Goal: Task Accomplishment & Management: Use online tool/utility

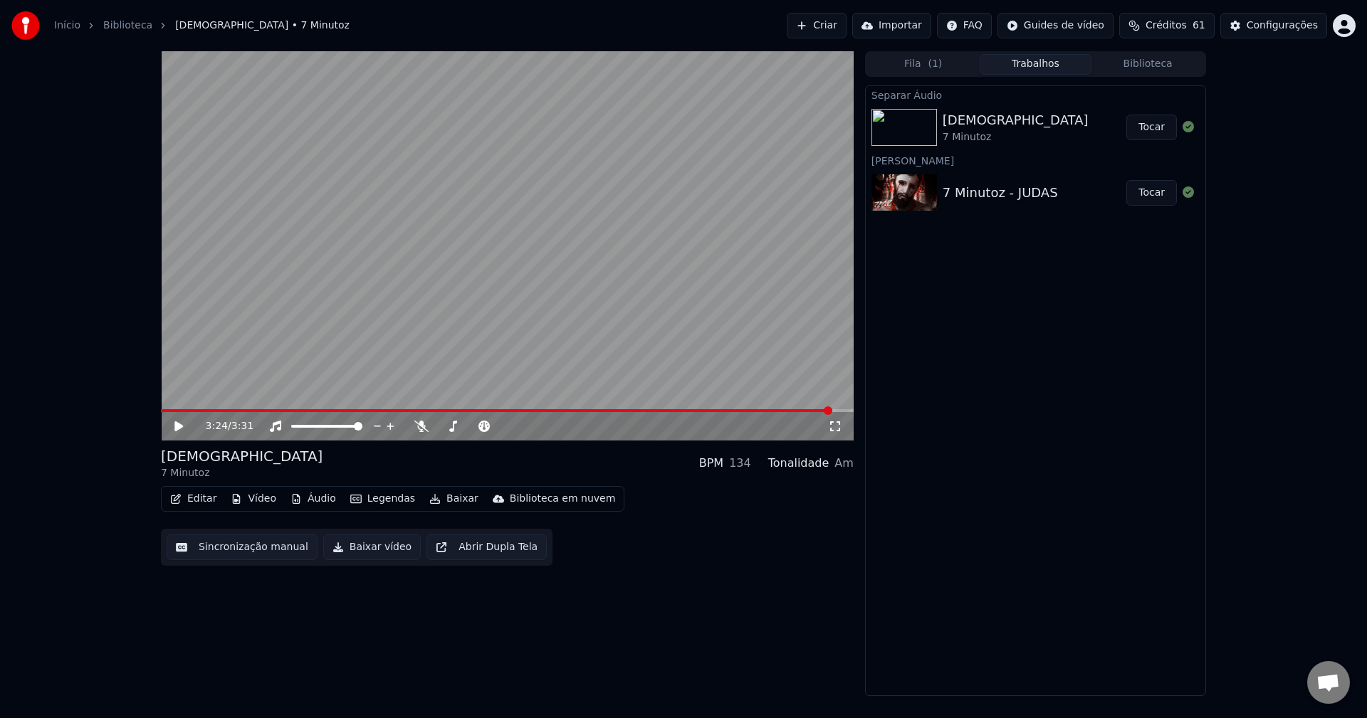
click at [172, 430] on div "3:24 / 3:31" at bounding box center [507, 426] width 681 height 14
click at [172, 429] on div "3:24 / 3:31" at bounding box center [507, 426] width 681 height 14
click at [181, 429] on icon at bounding box center [178, 427] width 9 height 10
click at [161, 409] on span at bounding box center [161, 410] width 0 height 3
click at [161, 413] on span at bounding box center [165, 411] width 9 height 9
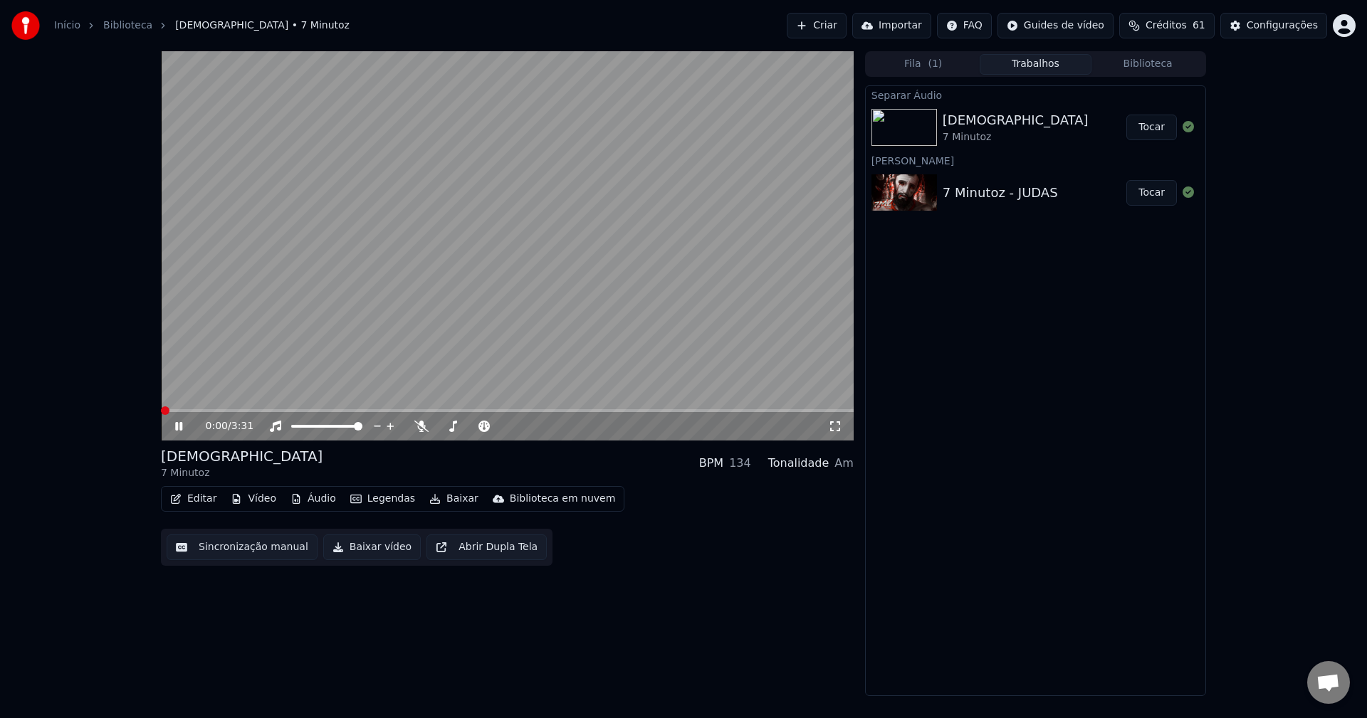
click at [161, 407] on span at bounding box center [165, 411] width 9 height 9
click at [179, 427] on icon at bounding box center [188, 426] width 33 height 11
click at [202, 501] on button "Editar" at bounding box center [193, 499] width 58 height 20
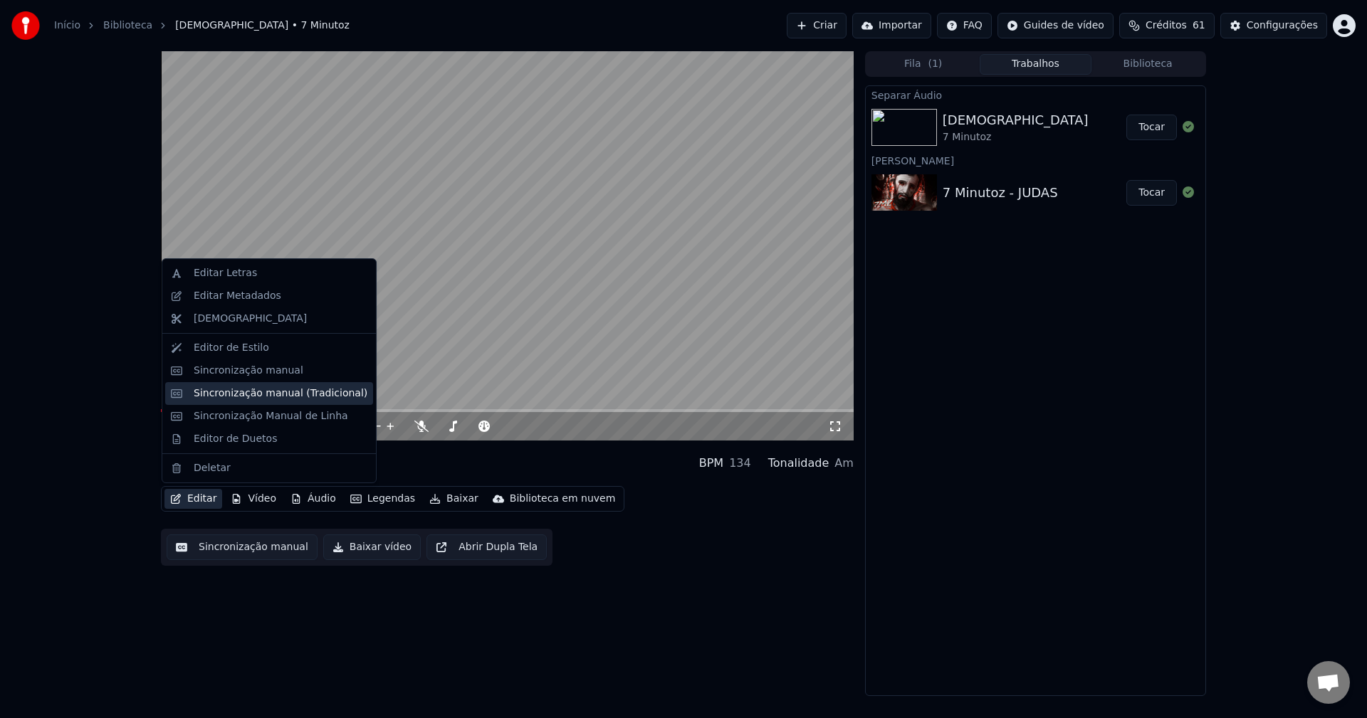
click at [268, 401] on div "Sincronização manual (Tradicional)" at bounding box center [269, 393] width 208 height 23
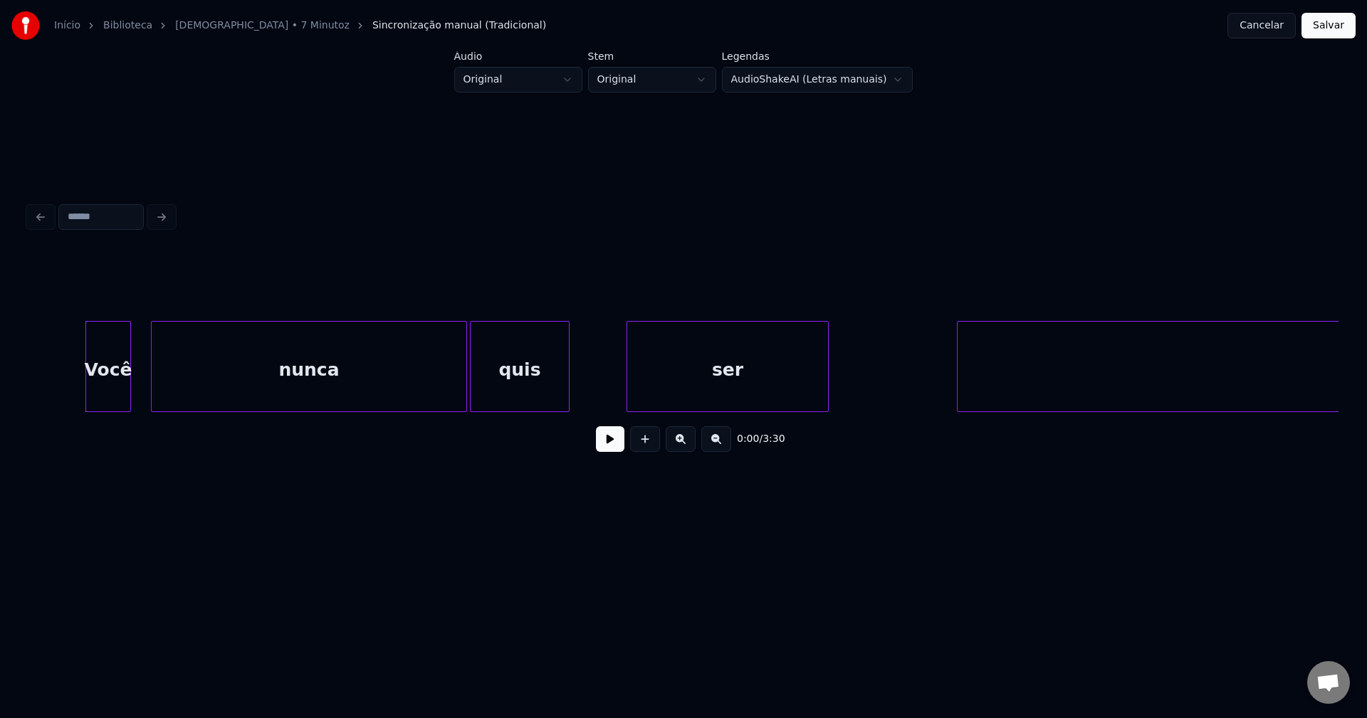
click at [609, 441] on button at bounding box center [610, 440] width 28 height 26
click at [728, 451] on button at bounding box center [716, 440] width 30 height 26
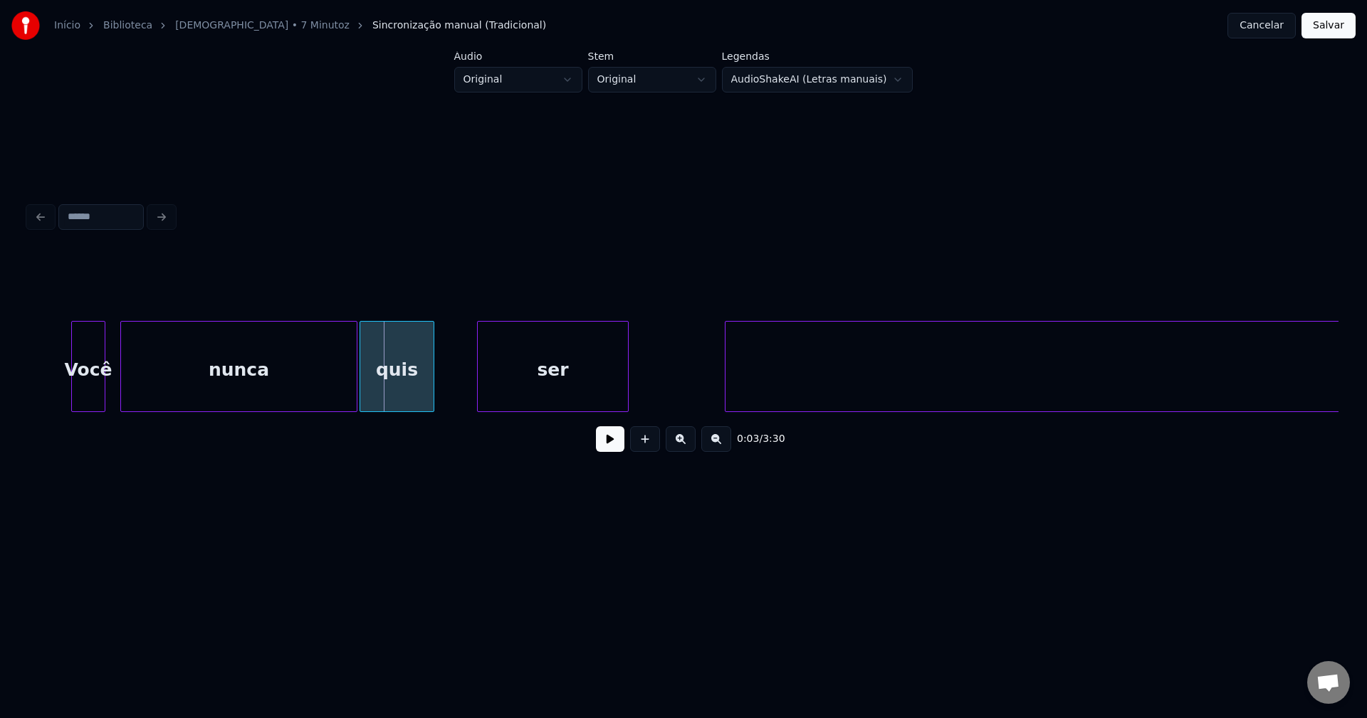
click at [712, 446] on button at bounding box center [716, 440] width 30 height 26
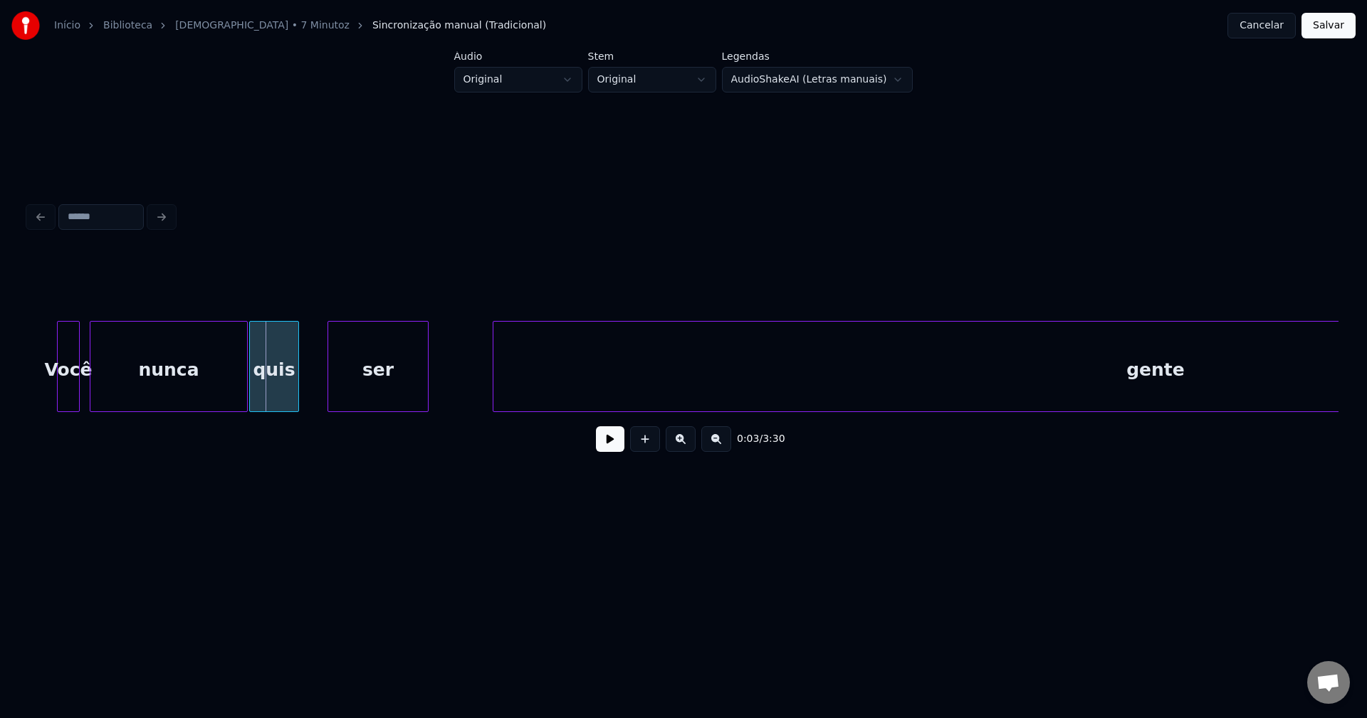
click at [712, 446] on button at bounding box center [716, 440] width 30 height 26
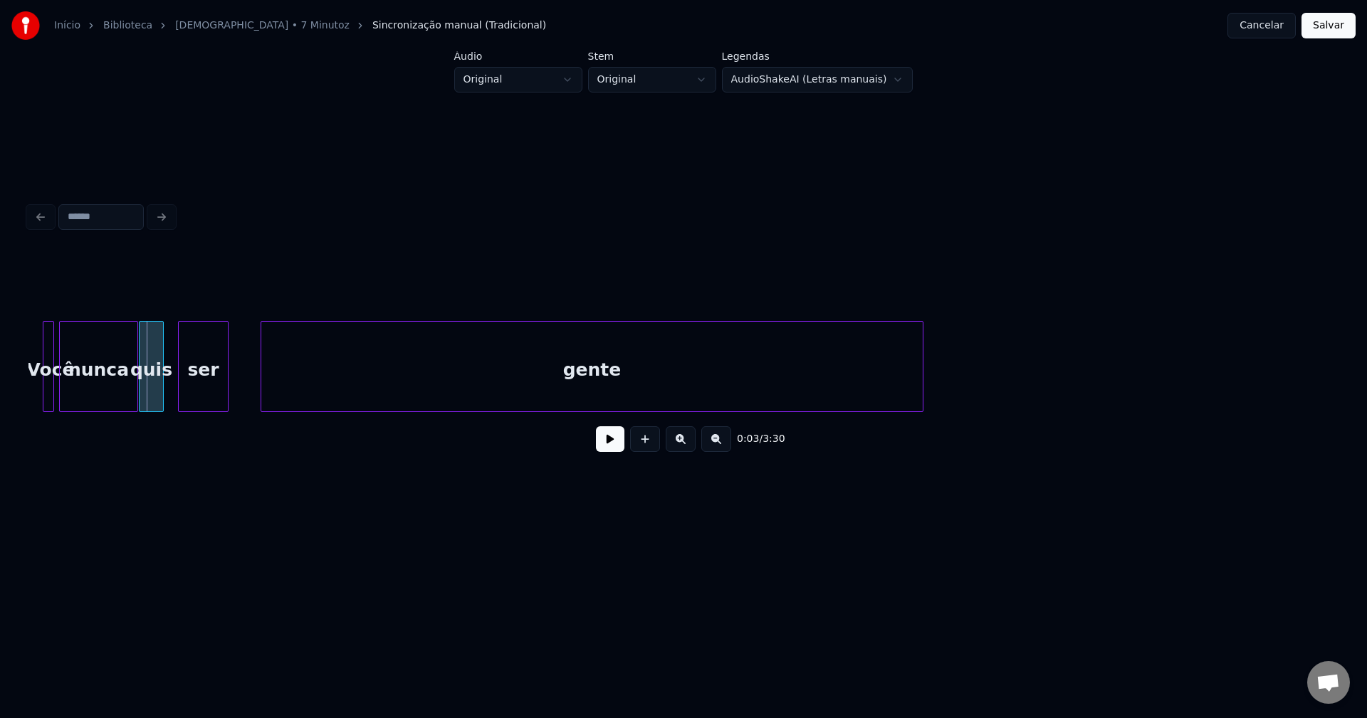
click at [712, 446] on button at bounding box center [716, 440] width 30 height 26
click at [712, 446] on div "0:03 / 3:30" at bounding box center [683, 439] width 1287 height 31
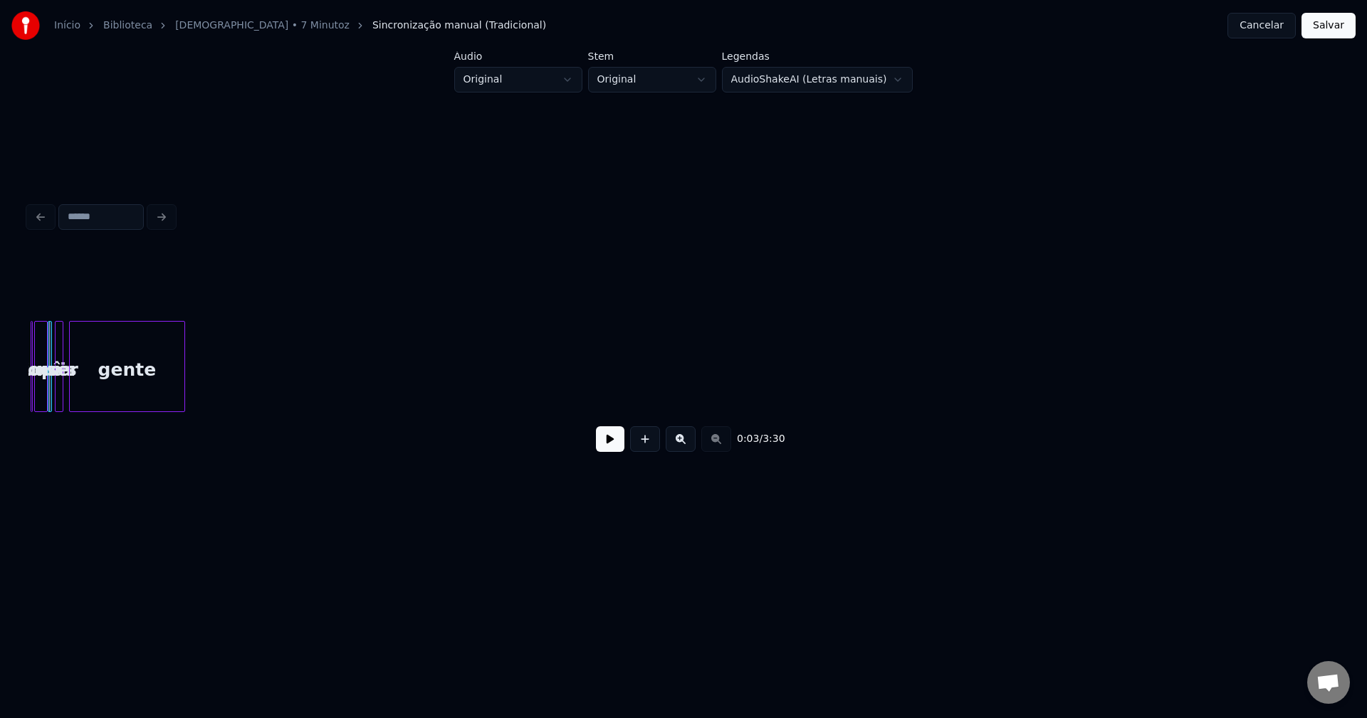
click at [712, 446] on div "0:03 / 3:30" at bounding box center [683, 439] width 1287 height 31
click at [649, 441] on button at bounding box center [645, 440] width 30 height 26
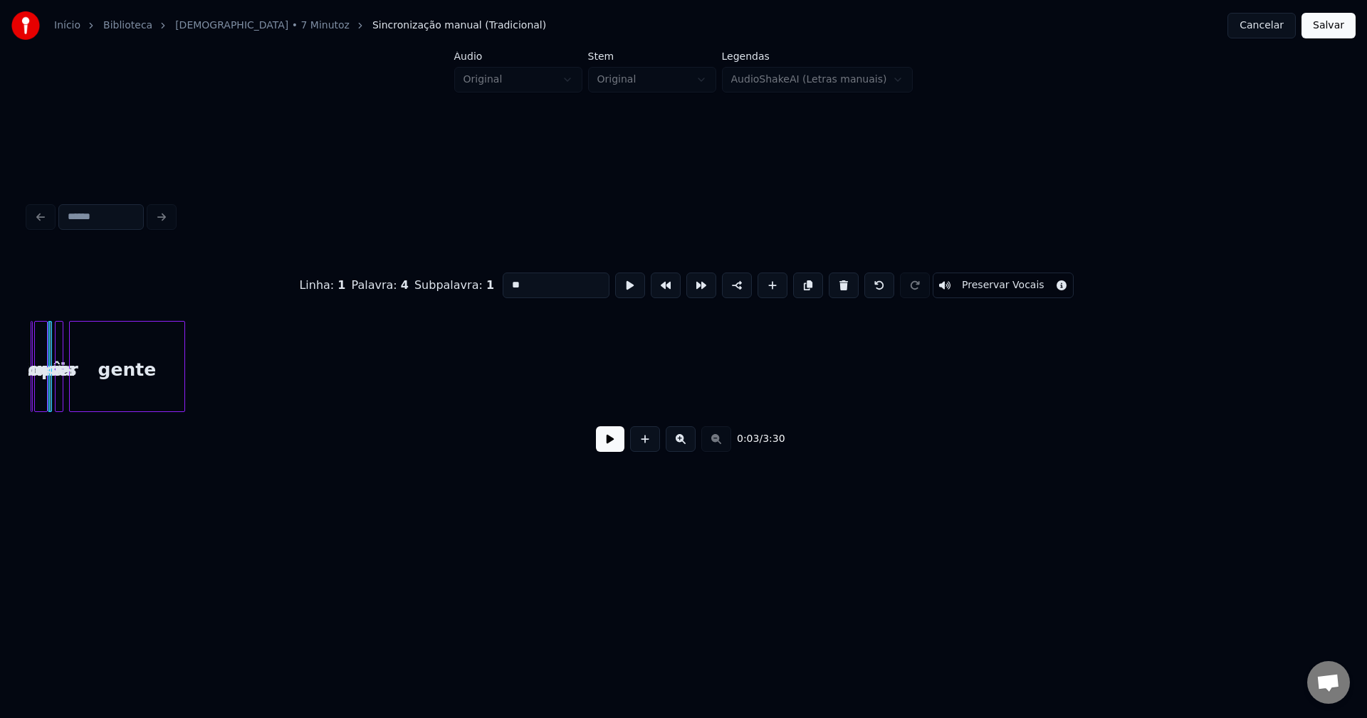
click at [649, 441] on button at bounding box center [645, 440] width 30 height 26
click at [647, 441] on button at bounding box center [645, 440] width 30 height 26
click at [682, 444] on button at bounding box center [681, 440] width 30 height 26
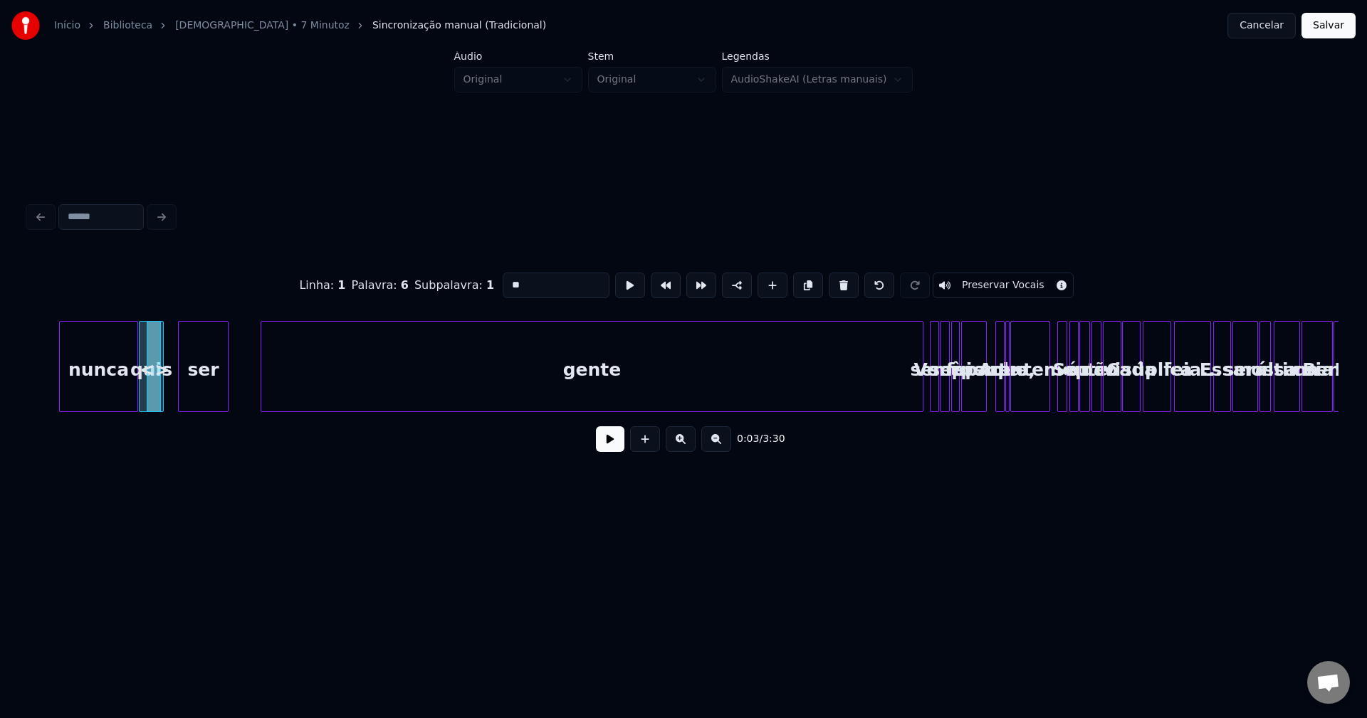
scroll to position [0, 98]
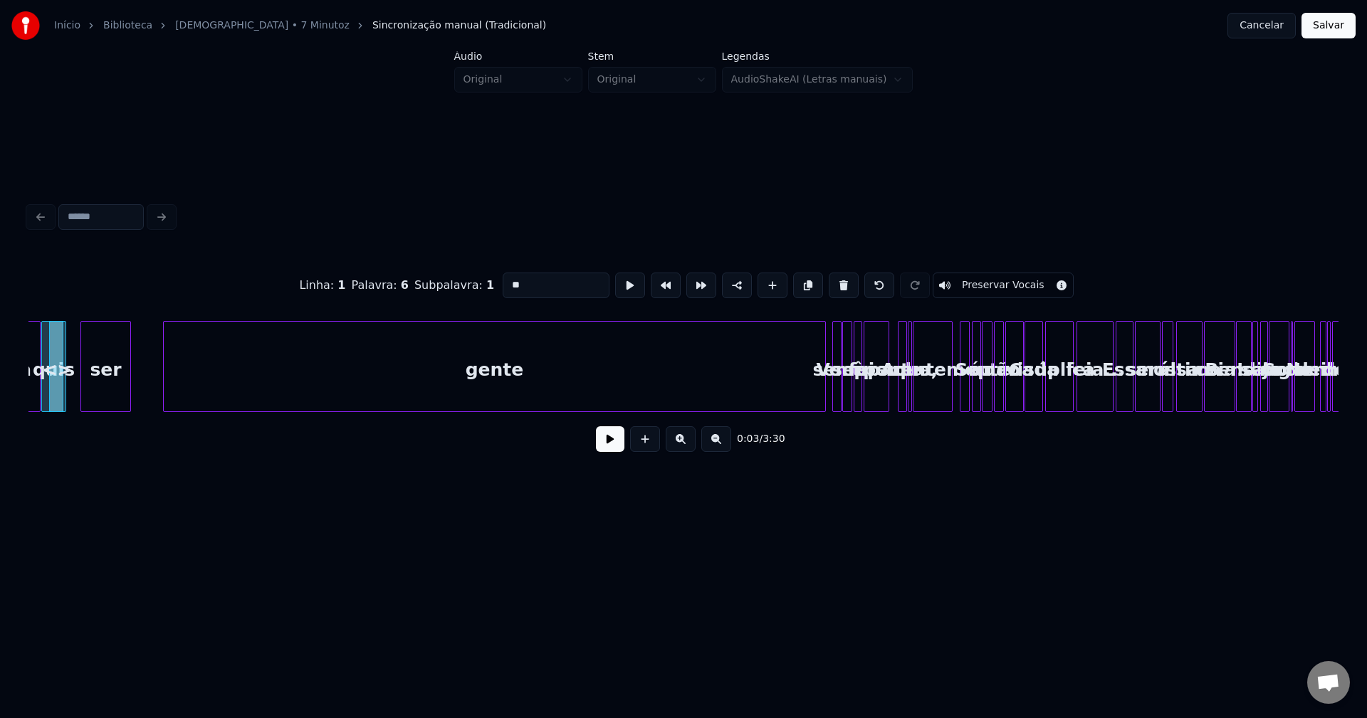
click at [716, 449] on button at bounding box center [716, 440] width 30 height 26
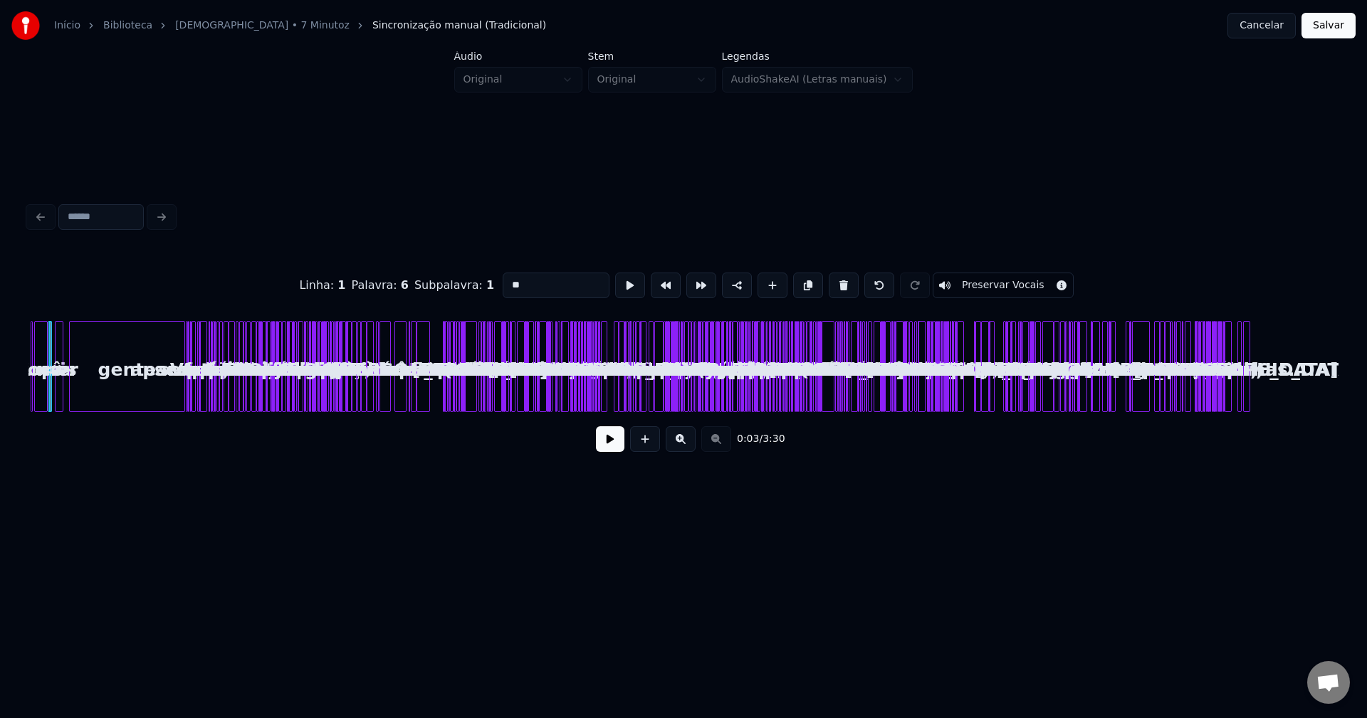
click at [683, 445] on button at bounding box center [681, 440] width 30 height 26
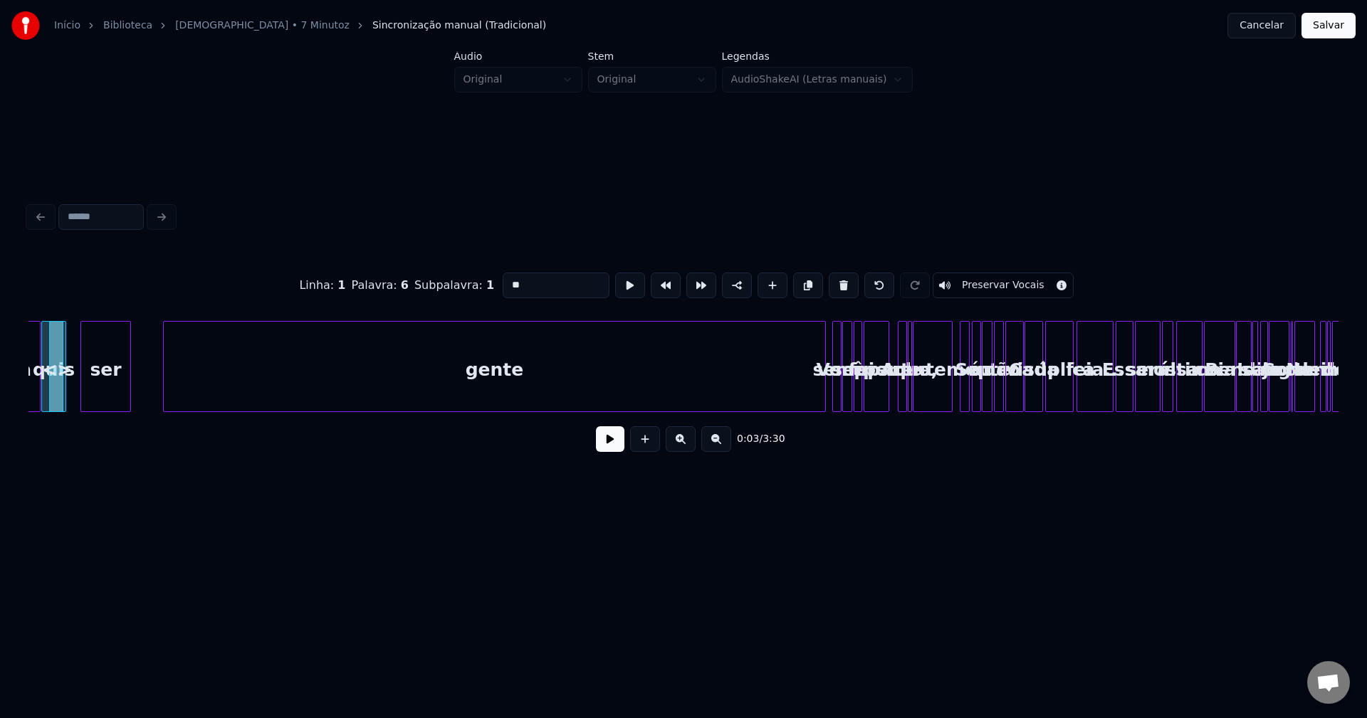
click at [683, 445] on button at bounding box center [681, 440] width 30 height 26
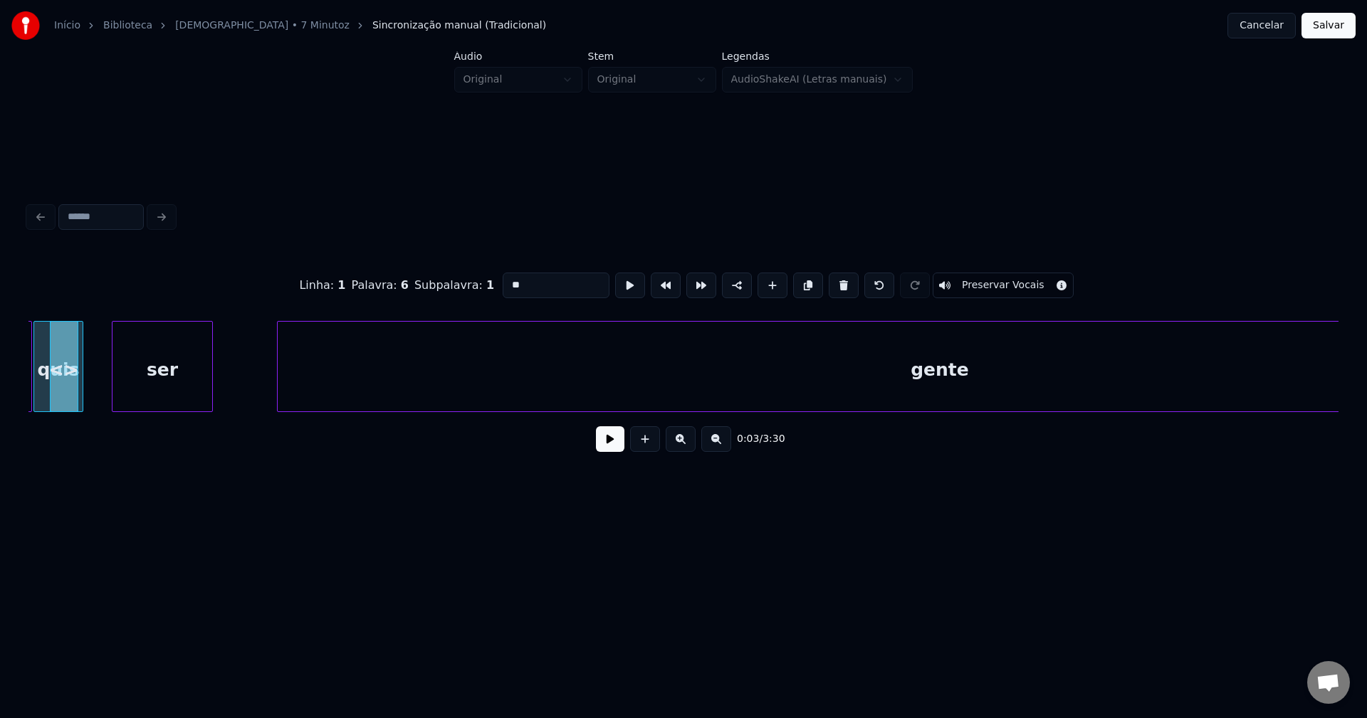
click at [222, 27] on link "[DEMOGRAPHIC_DATA] • 7 Minutoz" at bounding box center [262, 26] width 174 height 14
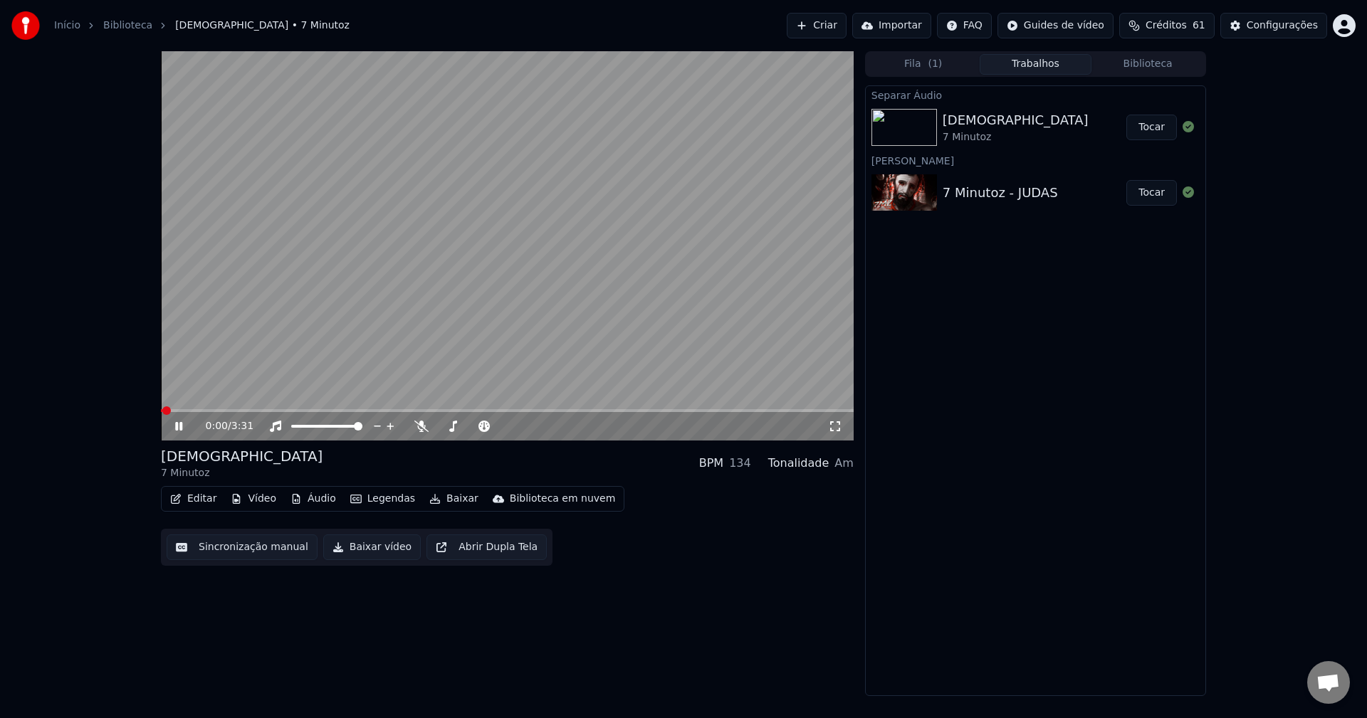
click at [204, 488] on div "Editar Vídeo Áudio Legendas Baixar Biblioteca em nuvem" at bounding box center [393, 499] width 464 height 26
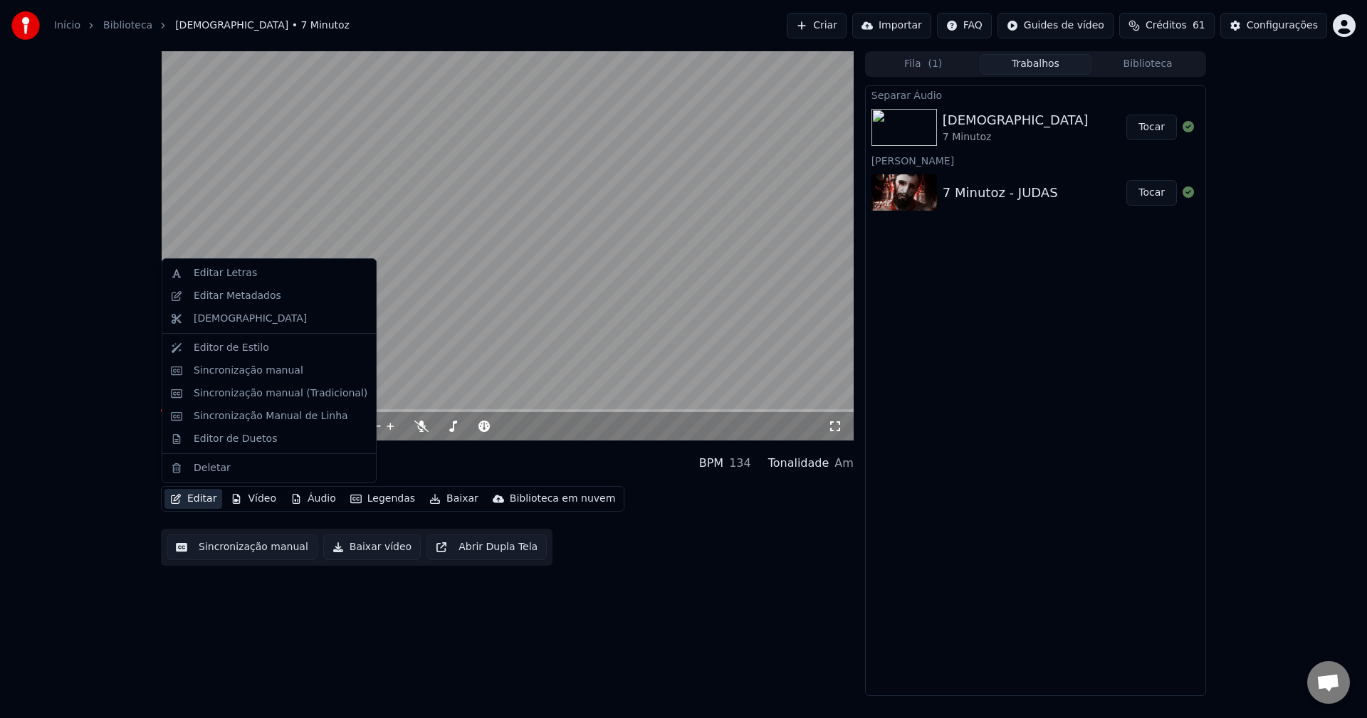
click at [199, 505] on button "Editar" at bounding box center [193, 499] width 58 height 20
click at [246, 415] on div "Sincronização Manual de Linha" at bounding box center [271, 416] width 155 height 14
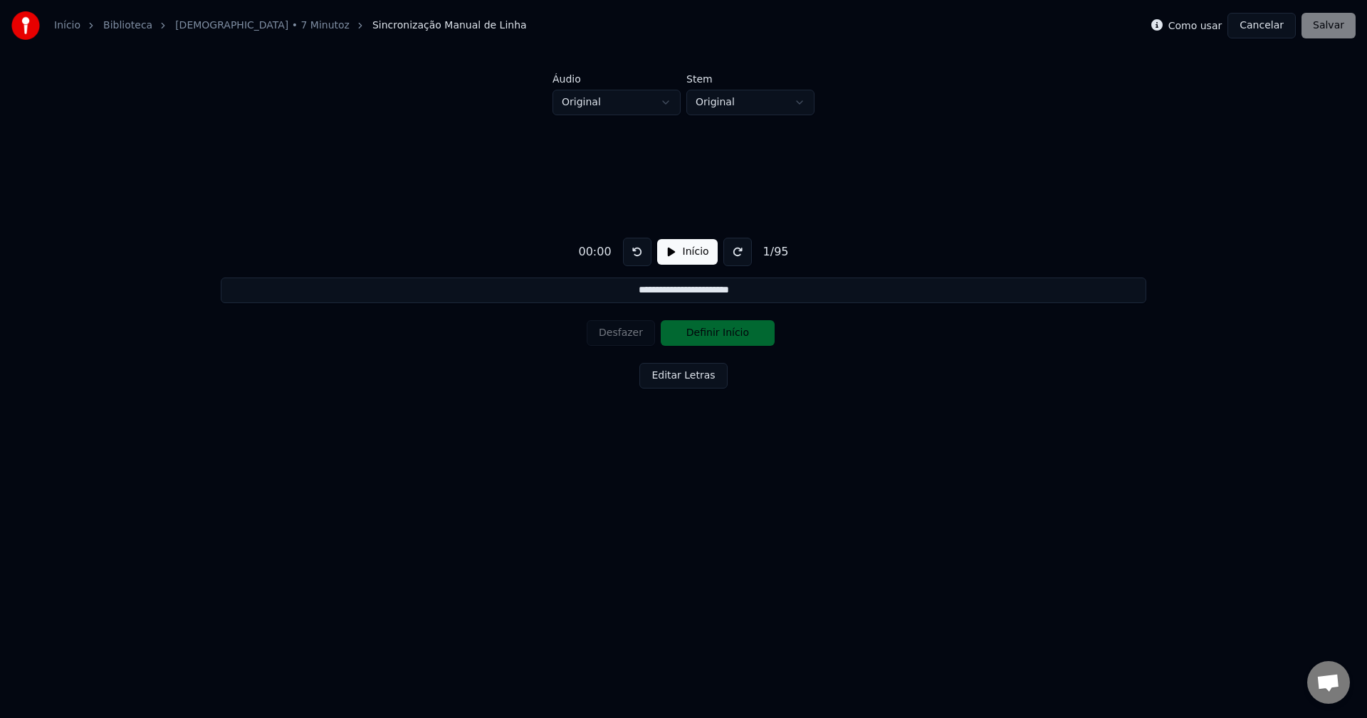
click at [689, 252] on button "Início" at bounding box center [687, 252] width 61 height 26
click at [616, 108] on html "**********" at bounding box center [683, 264] width 1367 height 528
click at [800, 112] on html "**********" at bounding box center [683, 264] width 1367 height 528
click at [798, 112] on html "**********" at bounding box center [683, 264] width 1367 height 528
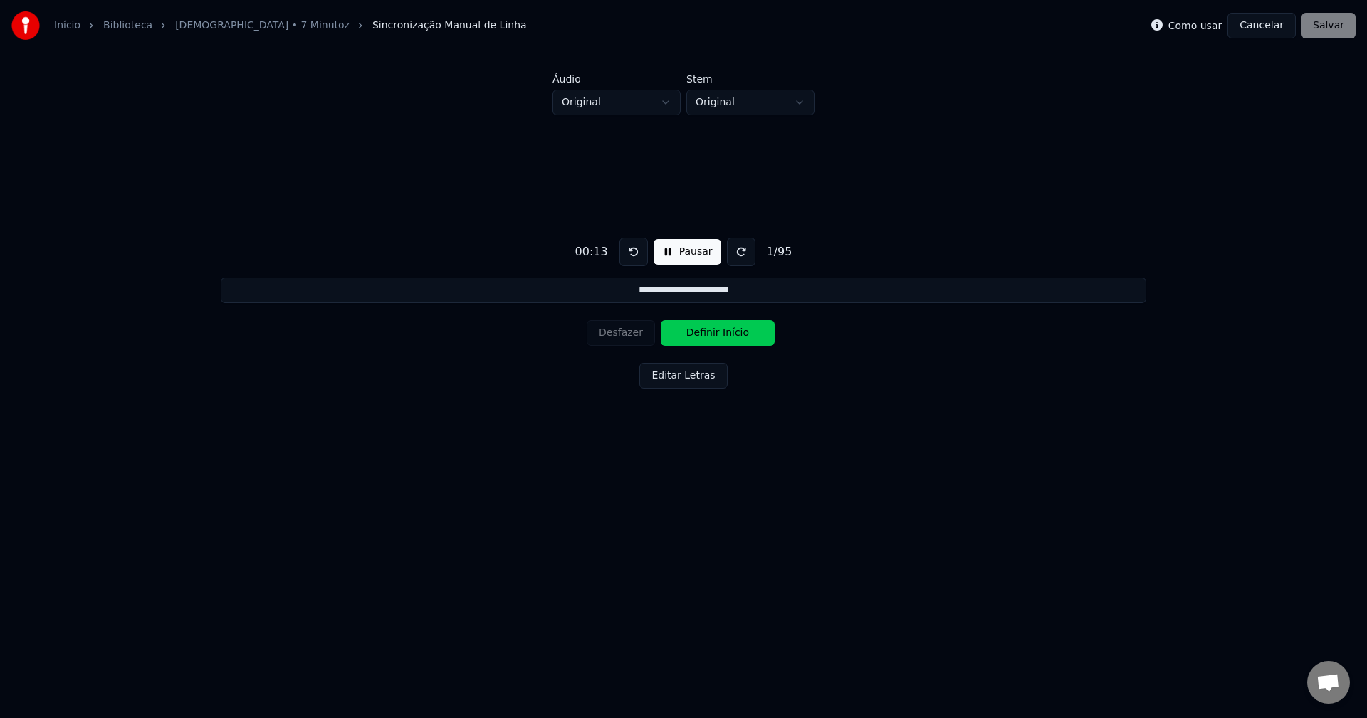
click at [674, 254] on button "Pausar" at bounding box center [688, 252] width 68 height 26
click at [684, 249] on button "Início" at bounding box center [687, 252] width 61 height 26
click at [684, 249] on button "Pausar" at bounding box center [688, 252] width 68 height 26
click at [684, 249] on button "Início" at bounding box center [687, 252] width 61 height 26
click at [684, 249] on button "Pausar" at bounding box center [688, 252] width 68 height 26
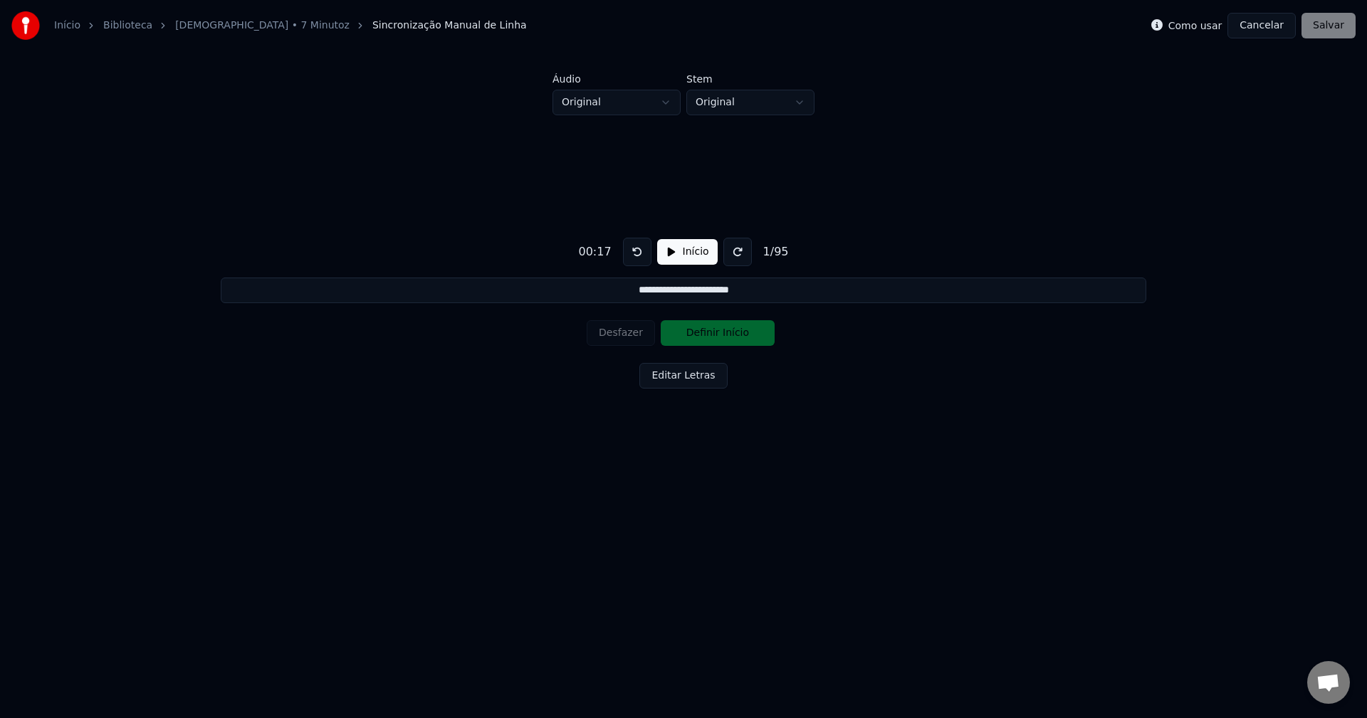
click at [684, 249] on button "Início" at bounding box center [687, 252] width 61 height 26
click at [684, 249] on button "Pausar" at bounding box center [688, 252] width 68 height 26
click at [684, 249] on button "Início" at bounding box center [687, 252] width 61 height 26
click at [682, 251] on button "Pausar" at bounding box center [688, 252] width 68 height 26
click at [682, 251] on button "Início" at bounding box center [687, 252] width 61 height 26
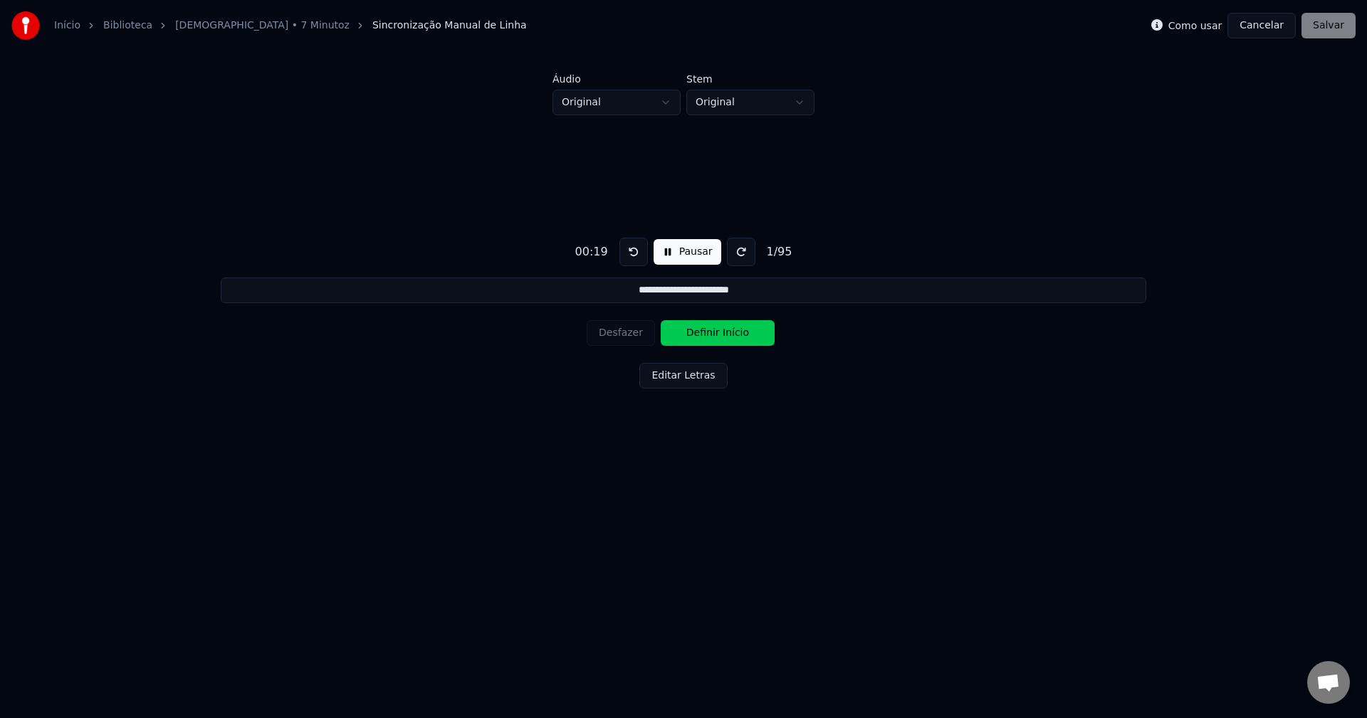
click at [682, 251] on button "Pausar" at bounding box center [688, 252] width 68 height 26
click at [643, 248] on button at bounding box center [637, 252] width 28 height 28
click at [679, 253] on button "Início" at bounding box center [687, 252] width 61 height 26
click at [679, 253] on button "Pausar" at bounding box center [688, 252] width 68 height 26
click at [679, 253] on button "Início" at bounding box center [687, 252] width 61 height 26
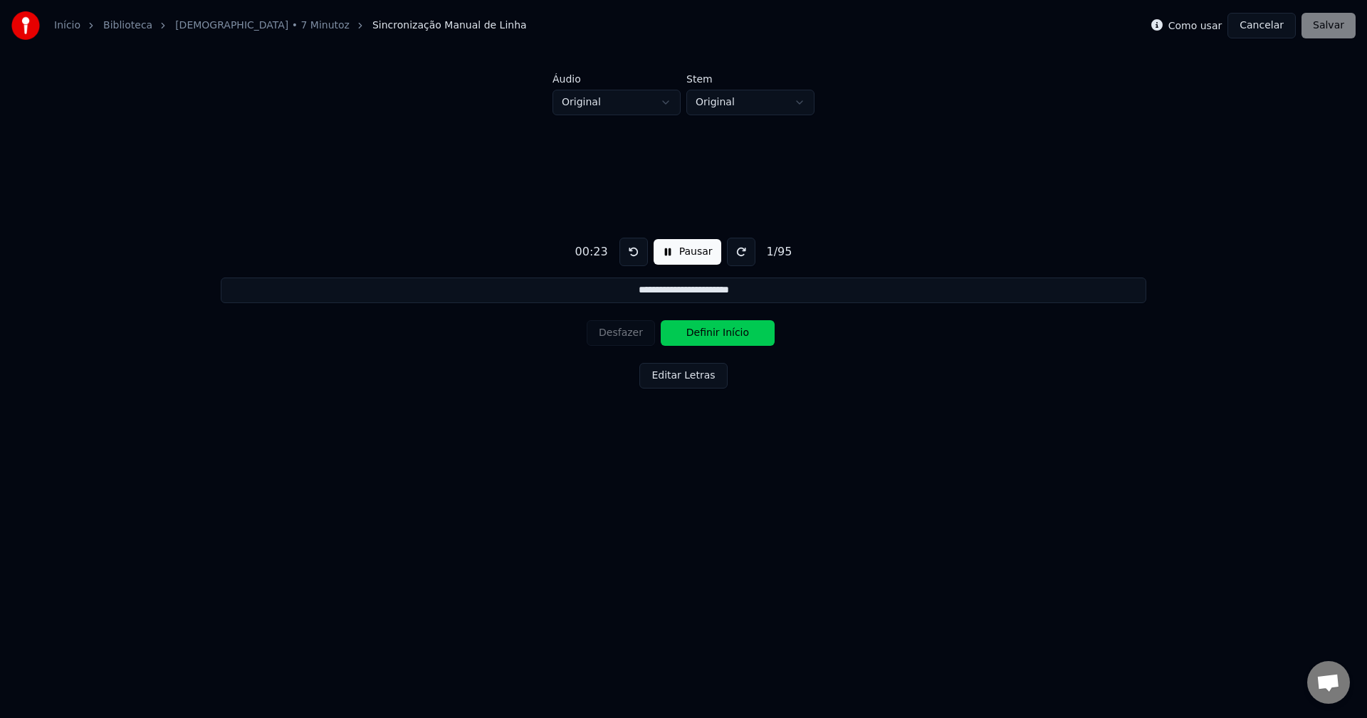
click at [679, 253] on button "Pausar" at bounding box center [688, 252] width 68 height 26
click at [679, 253] on button "Início" at bounding box center [687, 252] width 61 height 26
click at [679, 253] on button "Pausar" at bounding box center [688, 252] width 68 height 26
click at [679, 253] on button "Início" at bounding box center [687, 252] width 61 height 26
click at [679, 253] on button "Pausar" at bounding box center [688, 252] width 68 height 26
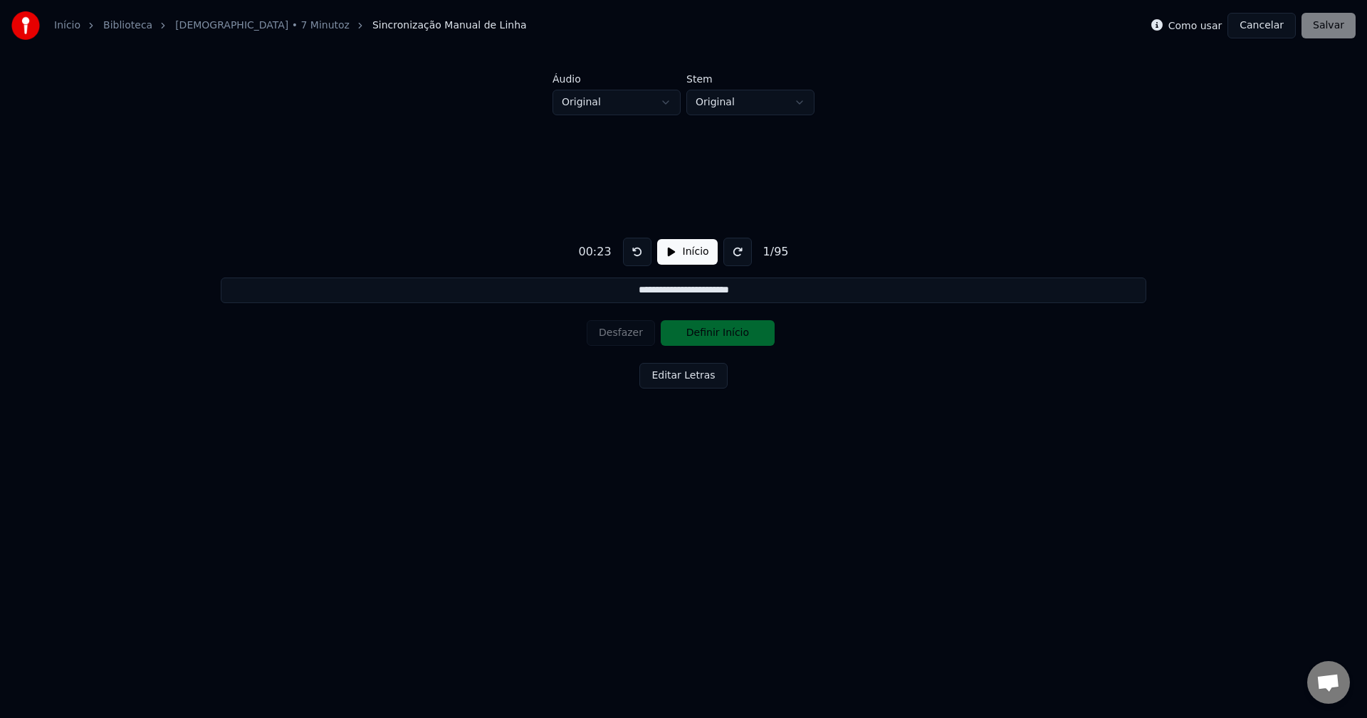
click at [686, 252] on button "Início" at bounding box center [687, 252] width 61 height 26
click at [715, 337] on button "Definir Início" at bounding box center [718, 333] width 114 height 26
click at [688, 250] on button "Pausar" at bounding box center [688, 252] width 68 height 26
click at [629, 253] on button at bounding box center [637, 252] width 28 height 28
click at [694, 251] on button "Início" at bounding box center [687, 252] width 61 height 26
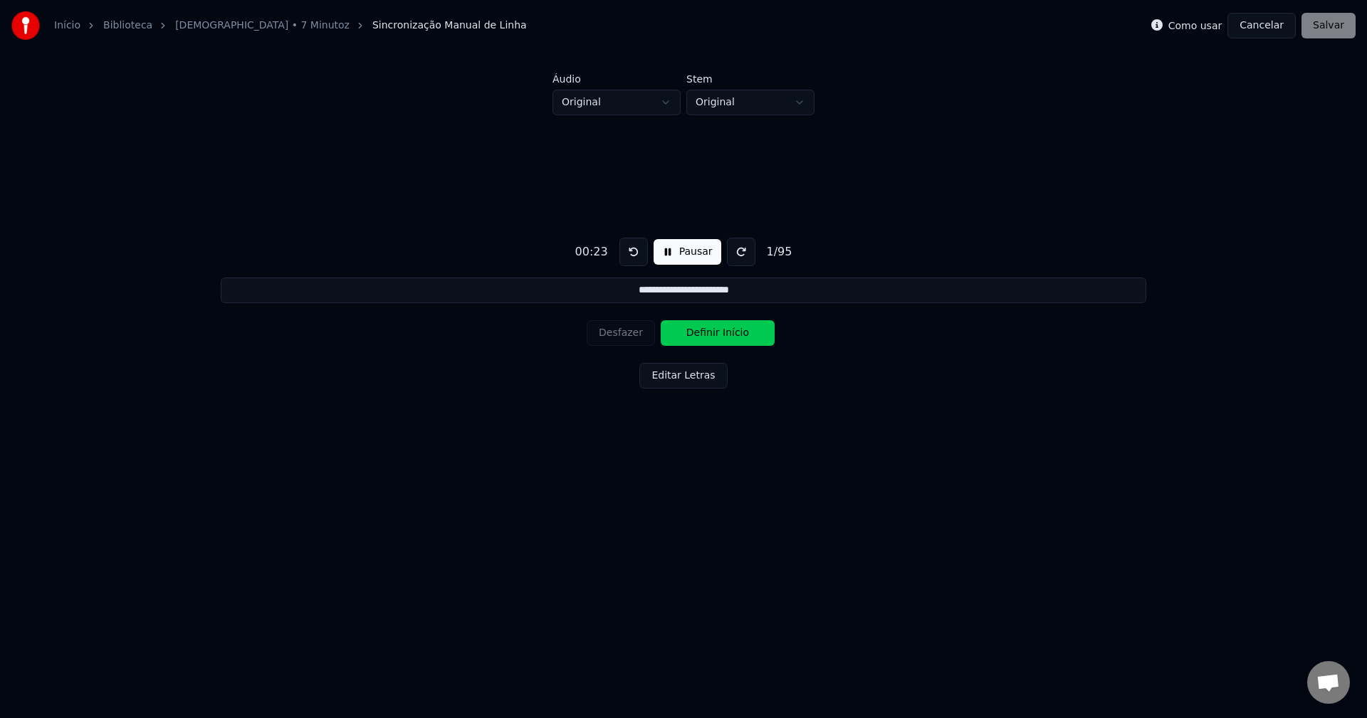
click at [693, 251] on button "Pausar" at bounding box center [688, 252] width 68 height 26
click at [693, 251] on button "Início" at bounding box center [687, 252] width 61 height 26
click at [693, 251] on button "Pausar" at bounding box center [688, 252] width 68 height 26
click at [628, 253] on button at bounding box center [637, 252] width 28 height 28
click at [705, 251] on button "Início" at bounding box center [687, 252] width 61 height 26
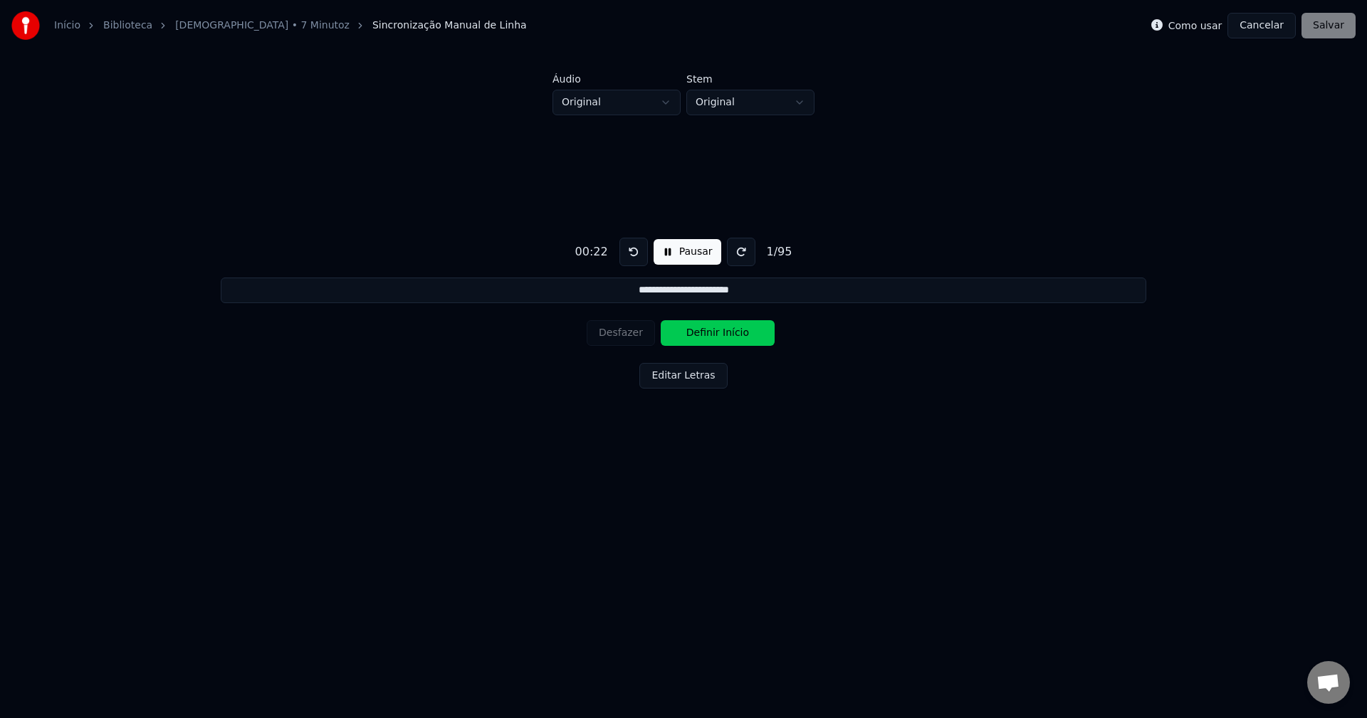
click at [701, 253] on button "Pausar" at bounding box center [688, 252] width 68 height 26
click at [680, 256] on button "Início" at bounding box center [687, 252] width 61 height 26
click at [696, 330] on button "Definir Início" at bounding box center [718, 333] width 114 height 26
click at [711, 333] on button "Definir Fim" at bounding box center [718, 333] width 114 height 26
type input "**********"
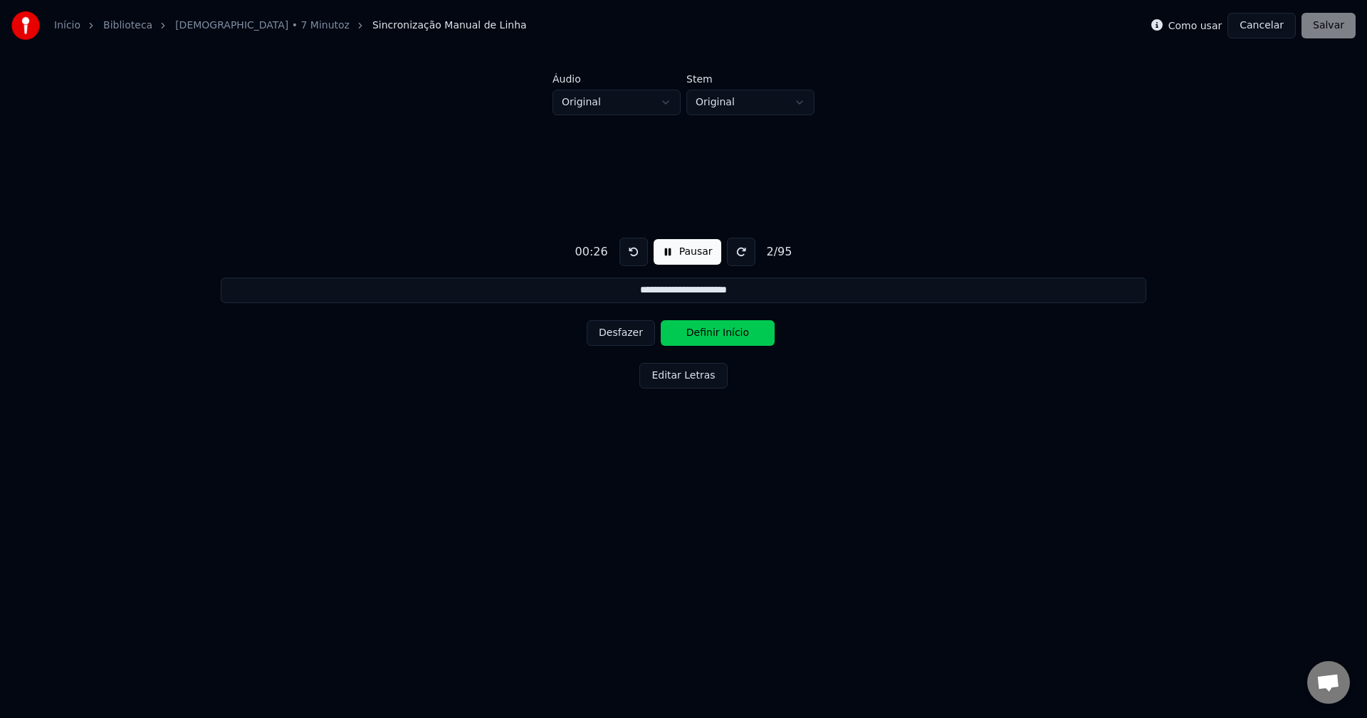
click at [711, 333] on button "Definir Início" at bounding box center [718, 333] width 114 height 26
click at [632, 253] on button at bounding box center [633, 252] width 28 height 28
click at [631, 253] on button at bounding box center [633, 252] width 28 height 28
click at [1267, 19] on button "Cancelar" at bounding box center [1262, 26] width 68 height 26
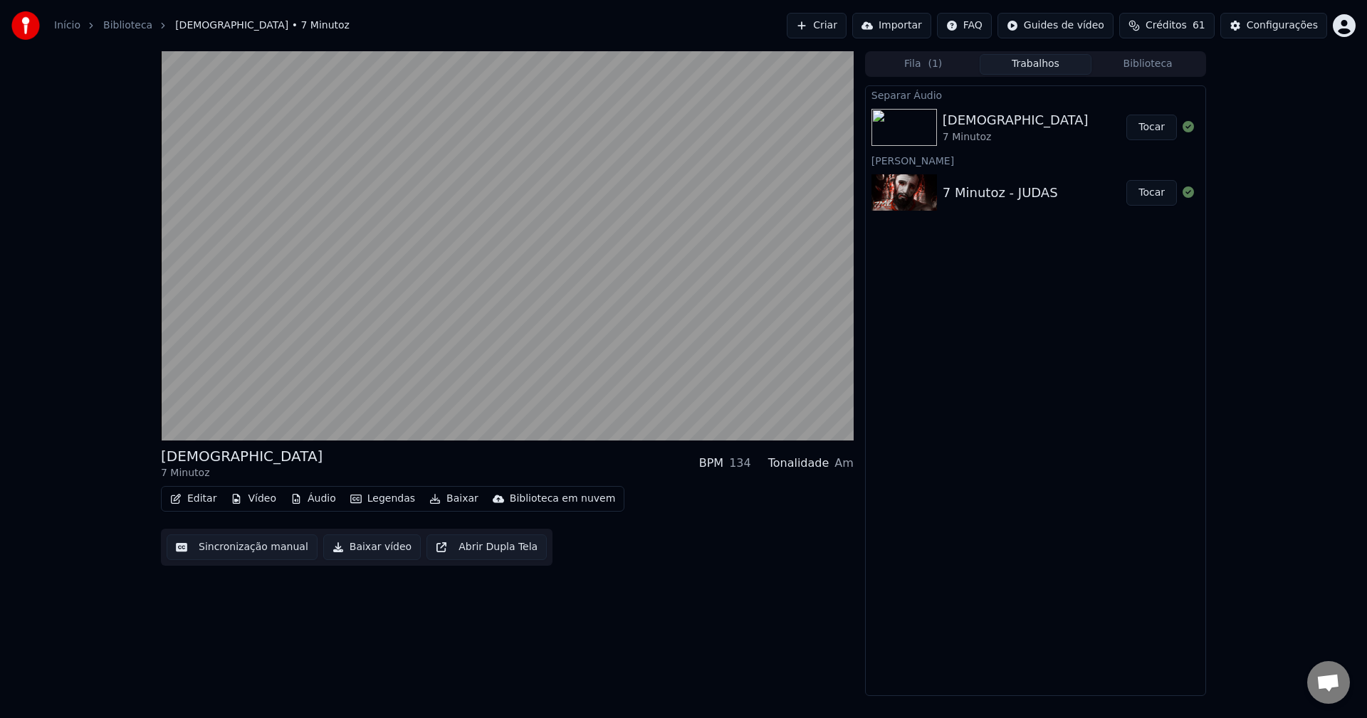
click at [204, 505] on button "Editar" at bounding box center [193, 499] width 58 height 20
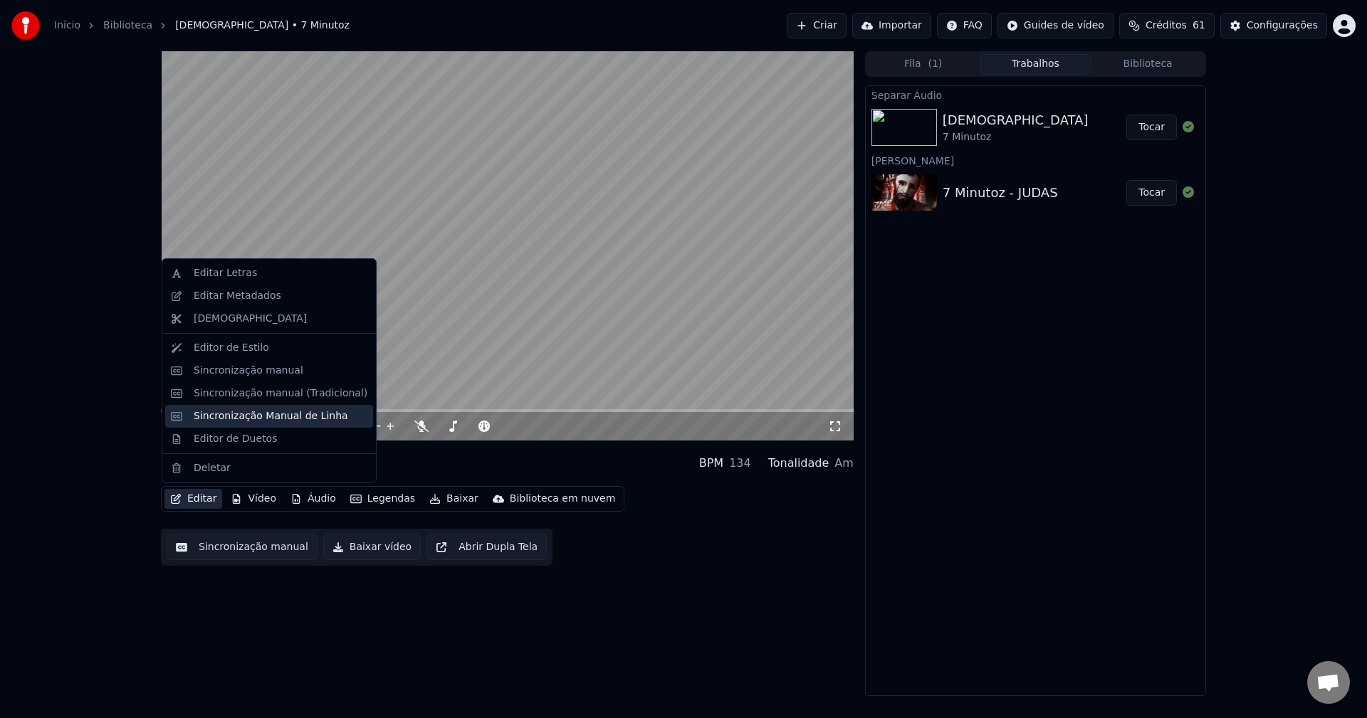
click at [253, 423] on div "Sincronização Manual de Linha" at bounding box center [271, 416] width 155 height 14
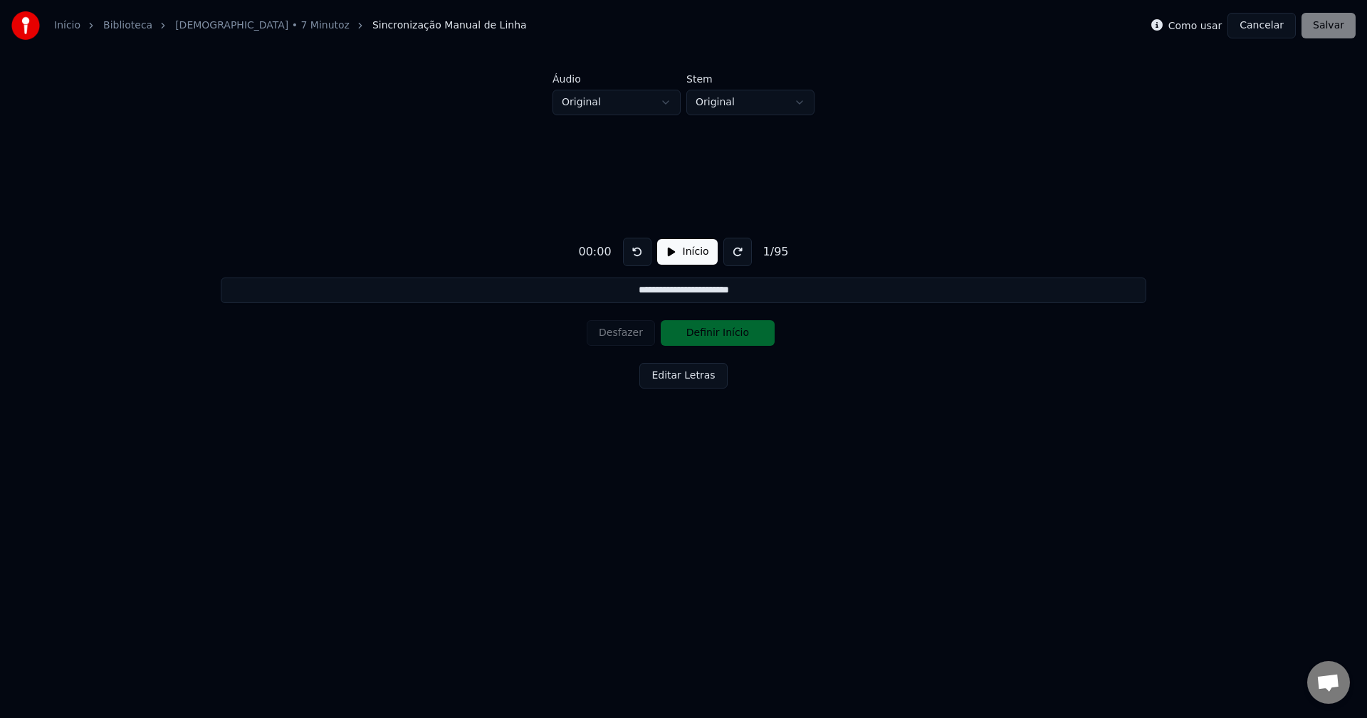
click at [674, 246] on button "Início" at bounding box center [687, 252] width 61 height 26
click at [728, 253] on button at bounding box center [741, 252] width 28 height 28
click at [733, 252] on button at bounding box center [741, 252] width 28 height 28
click at [699, 333] on button "Definir Início" at bounding box center [718, 333] width 114 height 26
click at [699, 333] on button "Definir Fim" at bounding box center [718, 333] width 114 height 26
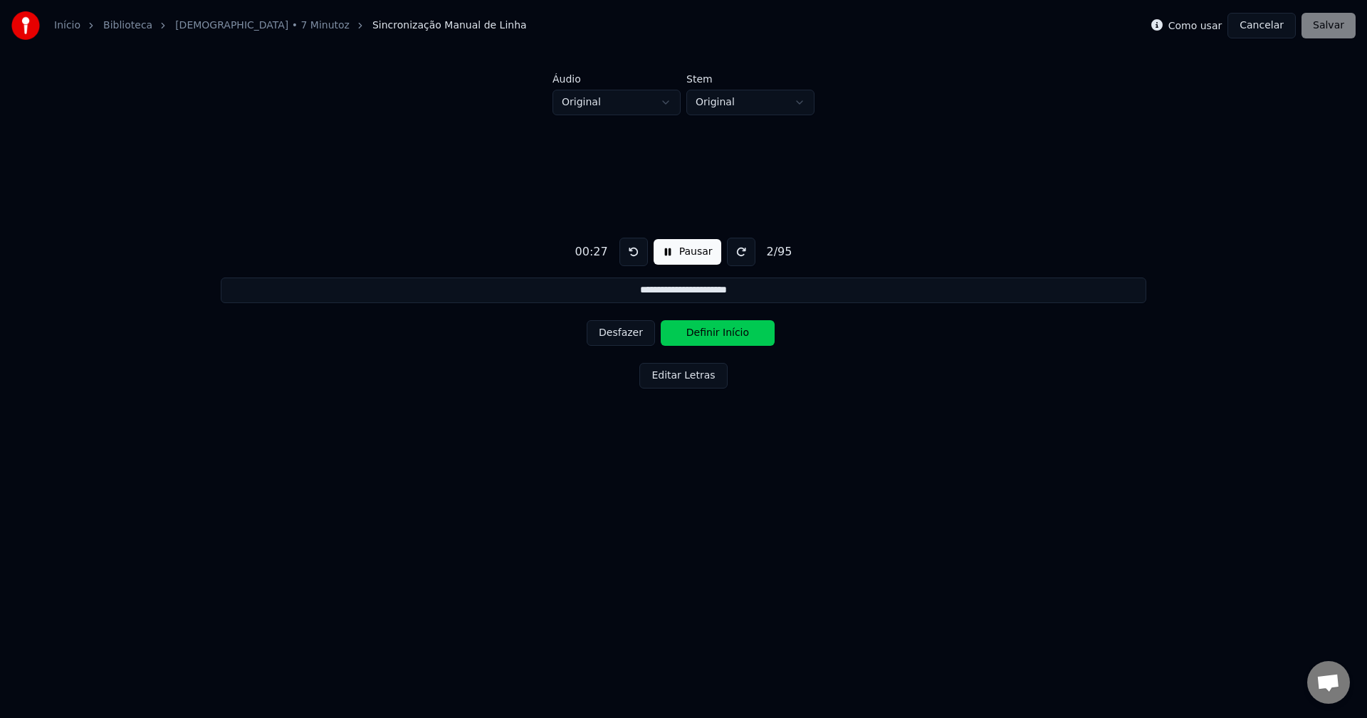
click at [693, 251] on button "Pausar" at bounding box center [688, 252] width 68 height 26
click at [630, 253] on button at bounding box center [637, 252] width 28 height 28
click at [628, 255] on button at bounding box center [637, 252] width 28 height 28
click at [677, 254] on button "Início" at bounding box center [687, 252] width 61 height 26
click at [698, 335] on button "Definir Início" at bounding box center [718, 333] width 114 height 26
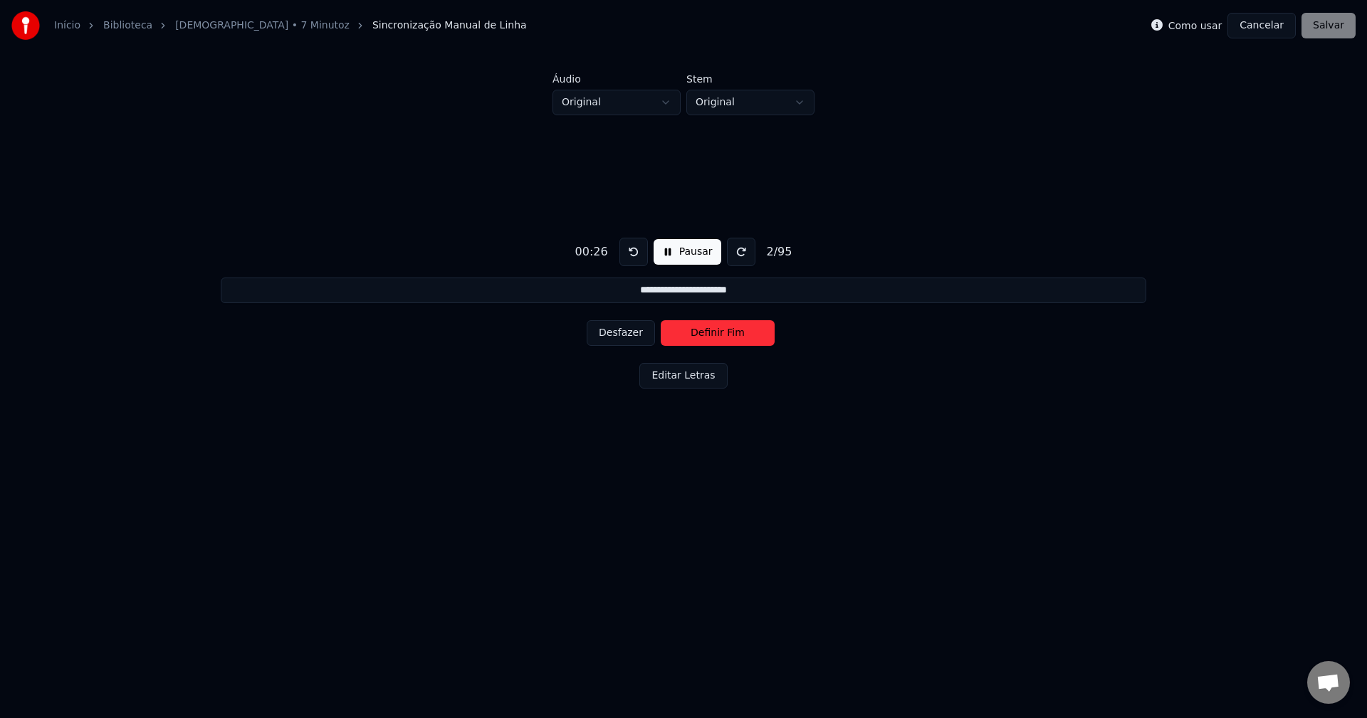
click at [698, 335] on button "Definir Fim" at bounding box center [718, 333] width 114 height 26
click at [698, 335] on button "Definir Início" at bounding box center [718, 333] width 114 height 26
click at [698, 335] on button "Definir Fim" at bounding box center [718, 333] width 114 height 26
click at [698, 335] on button "Definir Início" at bounding box center [718, 333] width 114 height 26
click at [700, 337] on button "Definir Fim" at bounding box center [718, 333] width 114 height 26
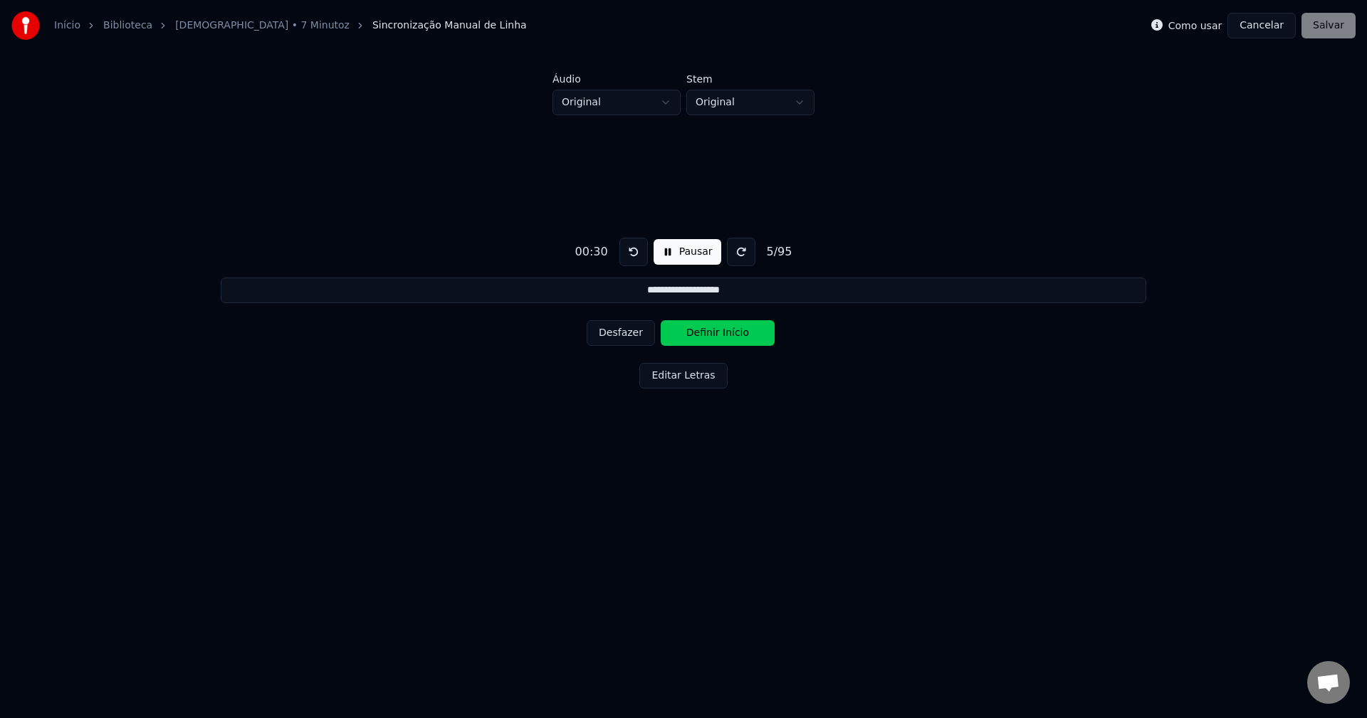
click at [700, 337] on button "Definir Início" at bounding box center [718, 333] width 114 height 26
click at [700, 337] on button "Definir Fim" at bounding box center [718, 333] width 114 height 26
click at [700, 337] on button "Definir Início" at bounding box center [718, 333] width 114 height 26
click at [700, 337] on button "Definir Fim" at bounding box center [718, 333] width 114 height 26
type input "**********"
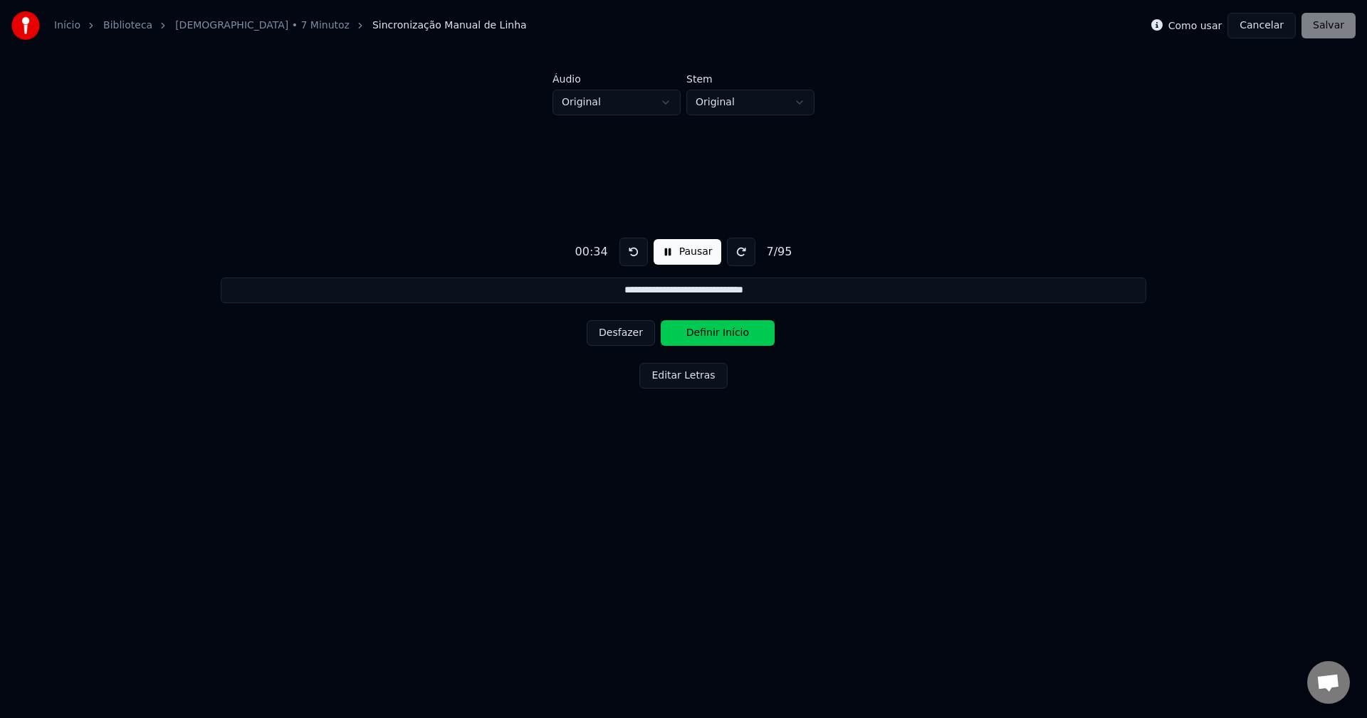
click at [690, 246] on button "Pausar" at bounding box center [688, 252] width 68 height 26
click at [1282, 28] on button "Cancelar" at bounding box center [1262, 26] width 68 height 26
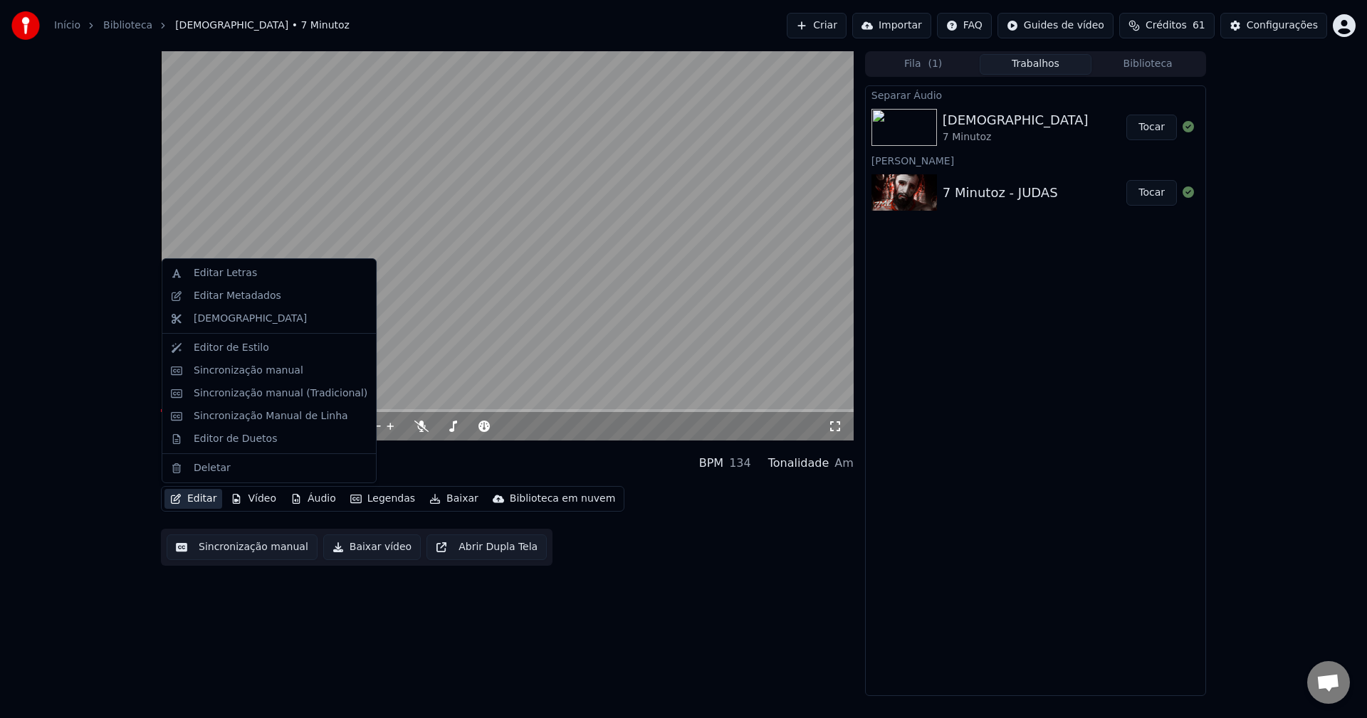
click at [203, 500] on button "Editar" at bounding box center [193, 499] width 58 height 20
click at [219, 370] on div "Sincronização manual" at bounding box center [249, 371] width 110 height 14
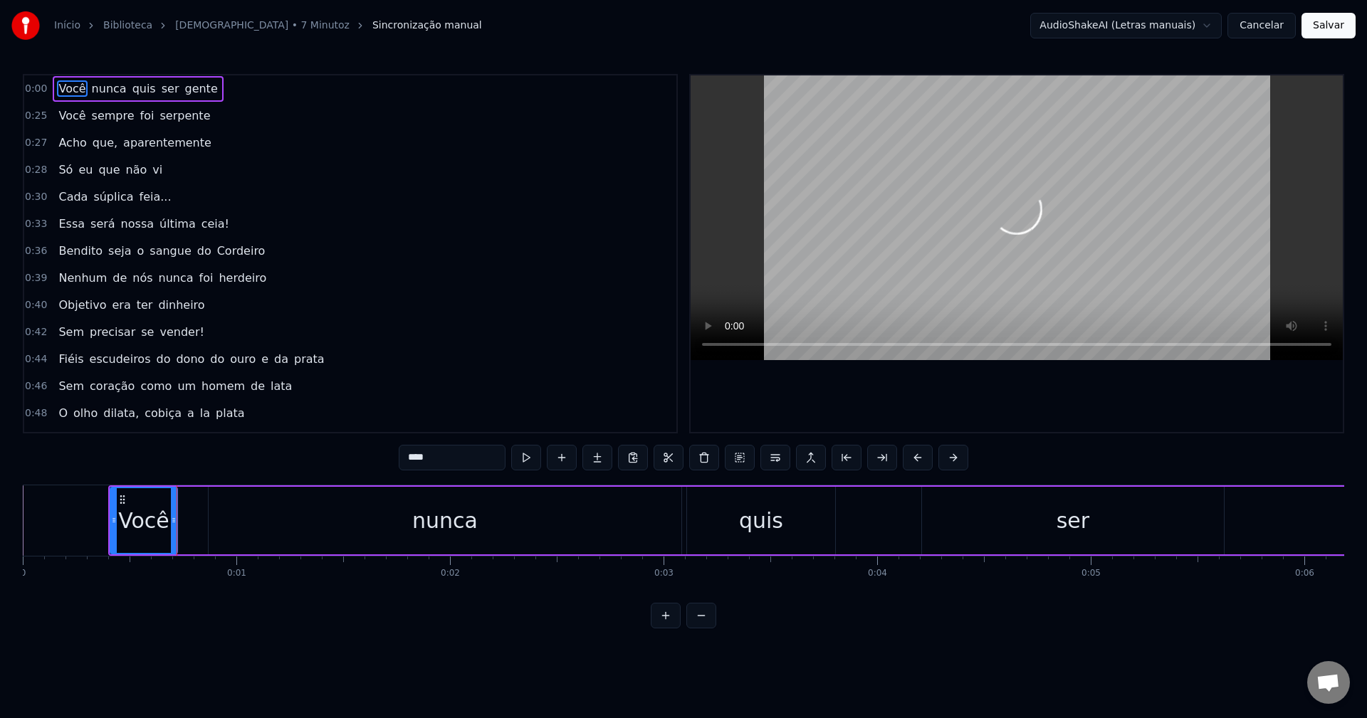
click at [654, 526] on div "nunca" at bounding box center [445, 521] width 473 height 68
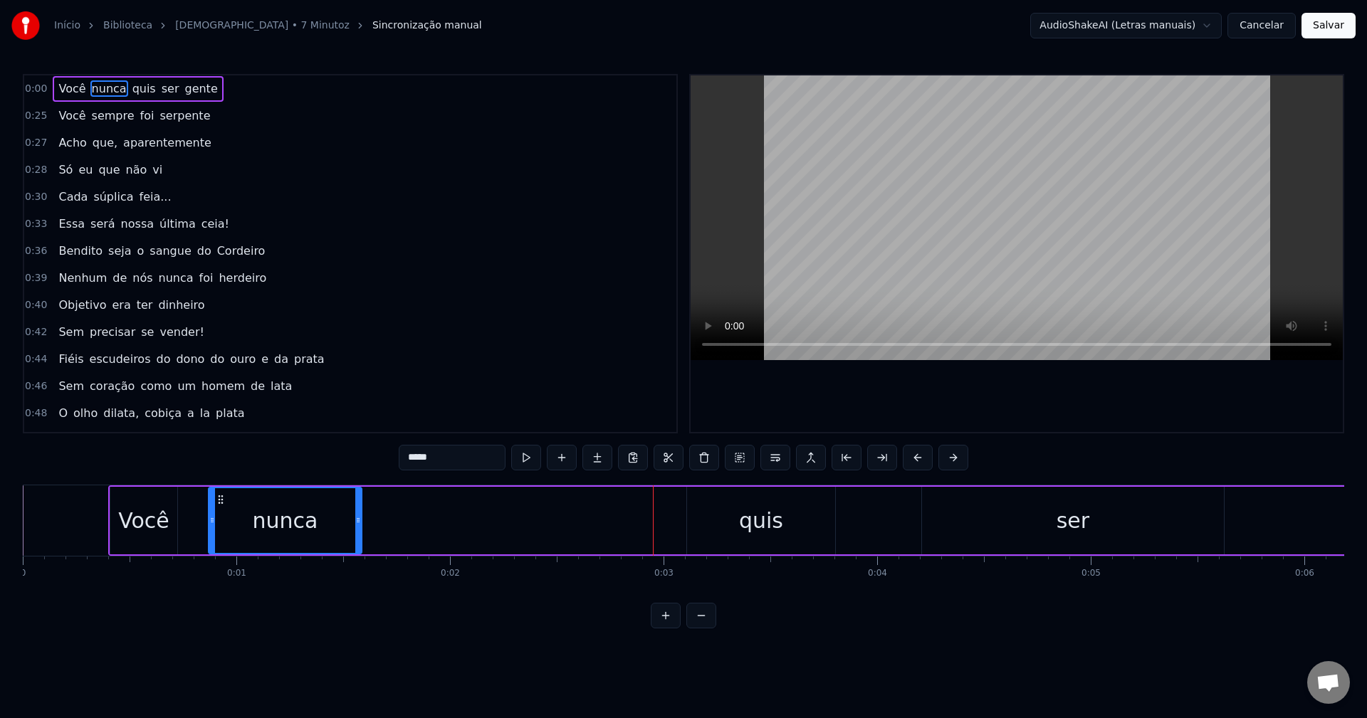
drag, startPoint x: 678, startPoint y: 525, endPoint x: 358, endPoint y: 541, distance: 320.1
click at [358, 541] on div at bounding box center [358, 520] width 6 height 65
click at [738, 521] on div "quis" at bounding box center [761, 521] width 148 height 68
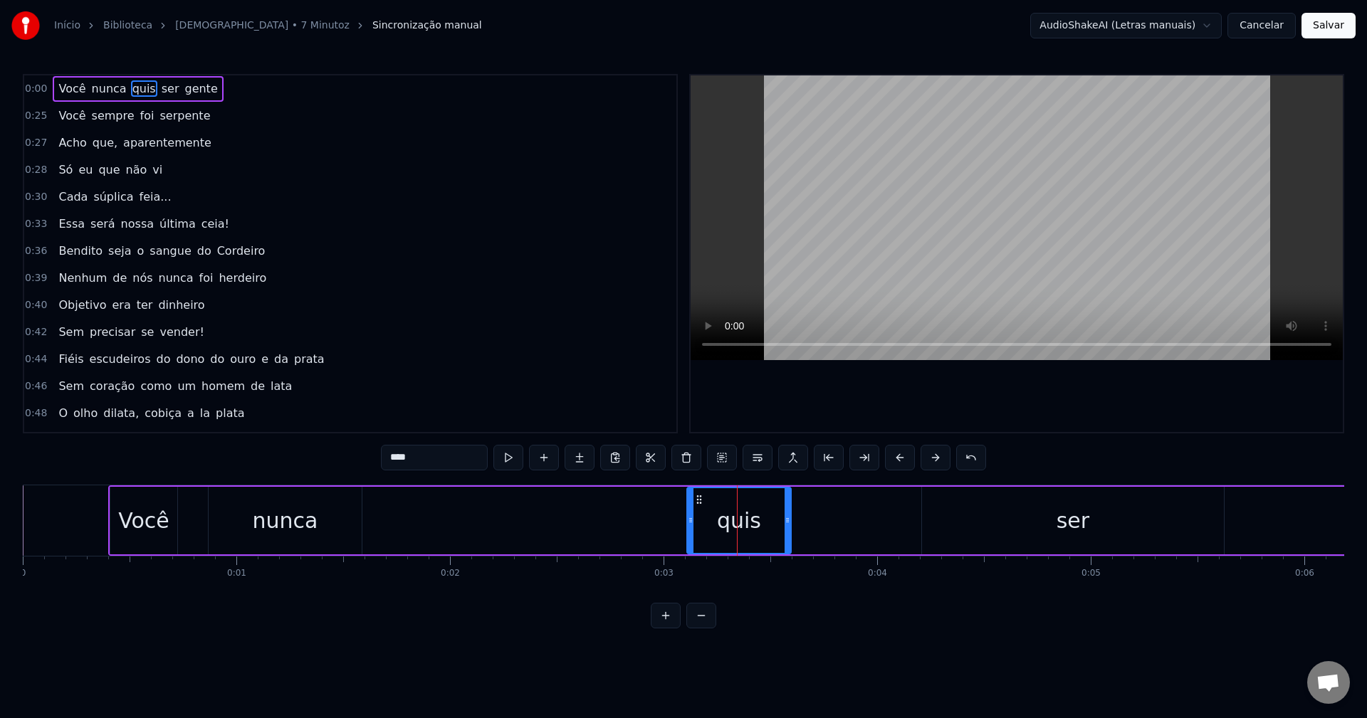
drag, startPoint x: 832, startPoint y: 520, endPoint x: 776, endPoint y: 525, distance: 56.5
click at [785, 525] on icon at bounding box center [788, 520] width 6 height 11
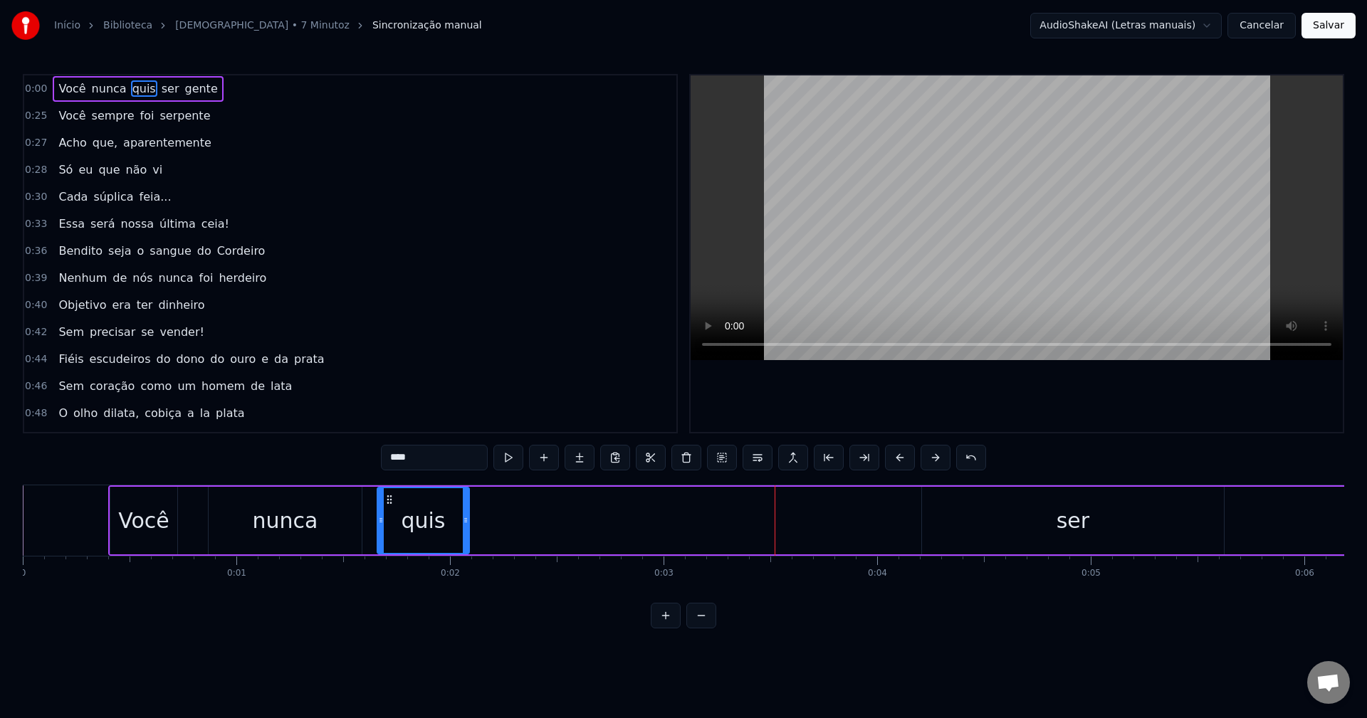
drag, startPoint x: 696, startPoint y: 500, endPoint x: 387, endPoint y: 504, distance: 309.8
click at [387, 504] on icon at bounding box center [389, 499] width 11 height 11
click at [957, 508] on div "ser" at bounding box center [1073, 521] width 302 height 68
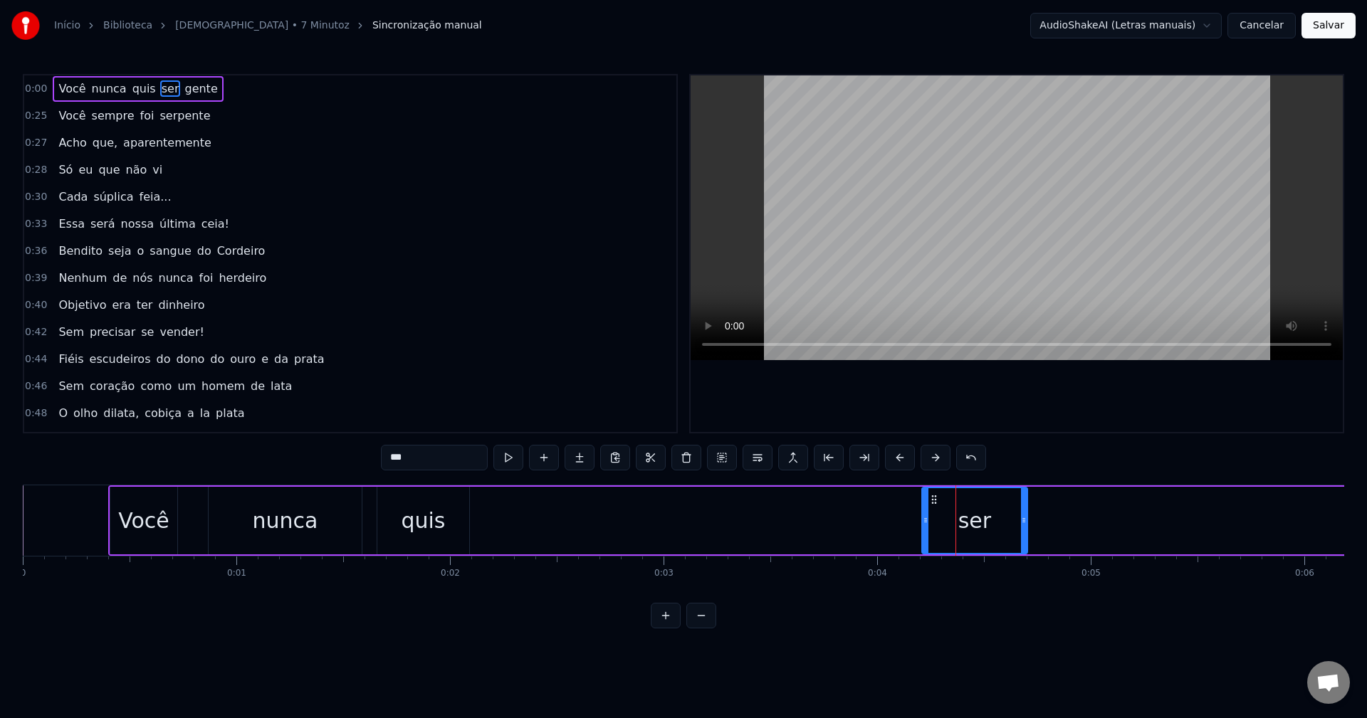
drag, startPoint x: 1219, startPoint y: 509, endPoint x: 1022, endPoint y: 528, distance: 197.4
click at [1022, 528] on div at bounding box center [1024, 520] width 6 height 65
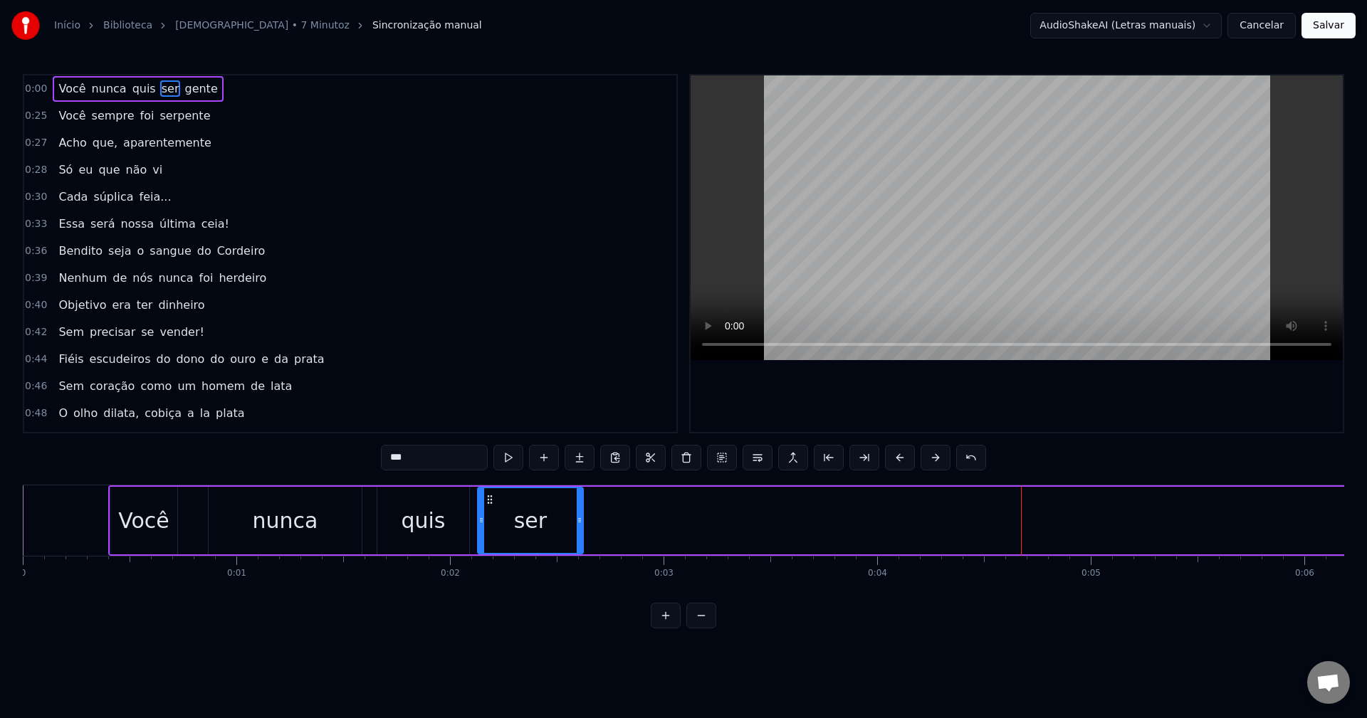
drag, startPoint x: 936, startPoint y: 501, endPoint x: 492, endPoint y: 528, distance: 445.2
click at [492, 528] on div "ser" at bounding box center [530, 520] width 104 height 65
click at [710, 627] on button at bounding box center [701, 616] width 30 height 26
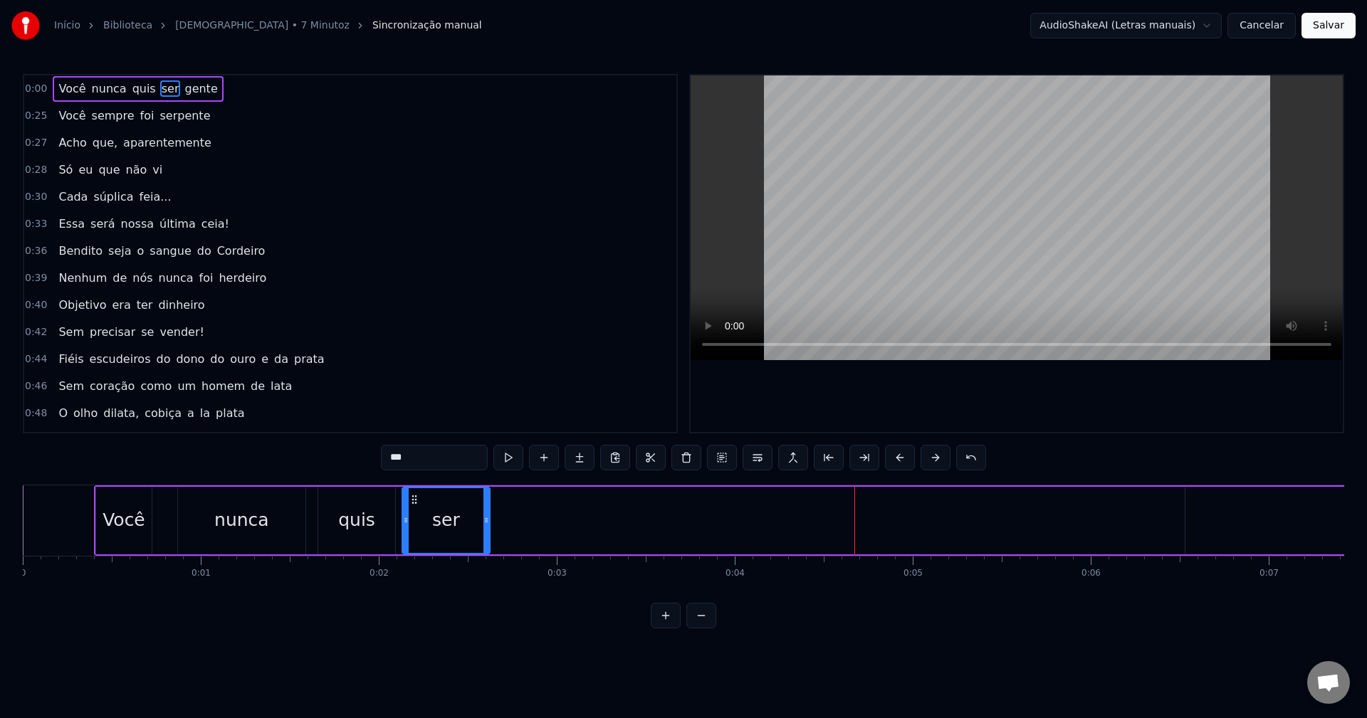
click at [708, 628] on button at bounding box center [701, 616] width 30 height 26
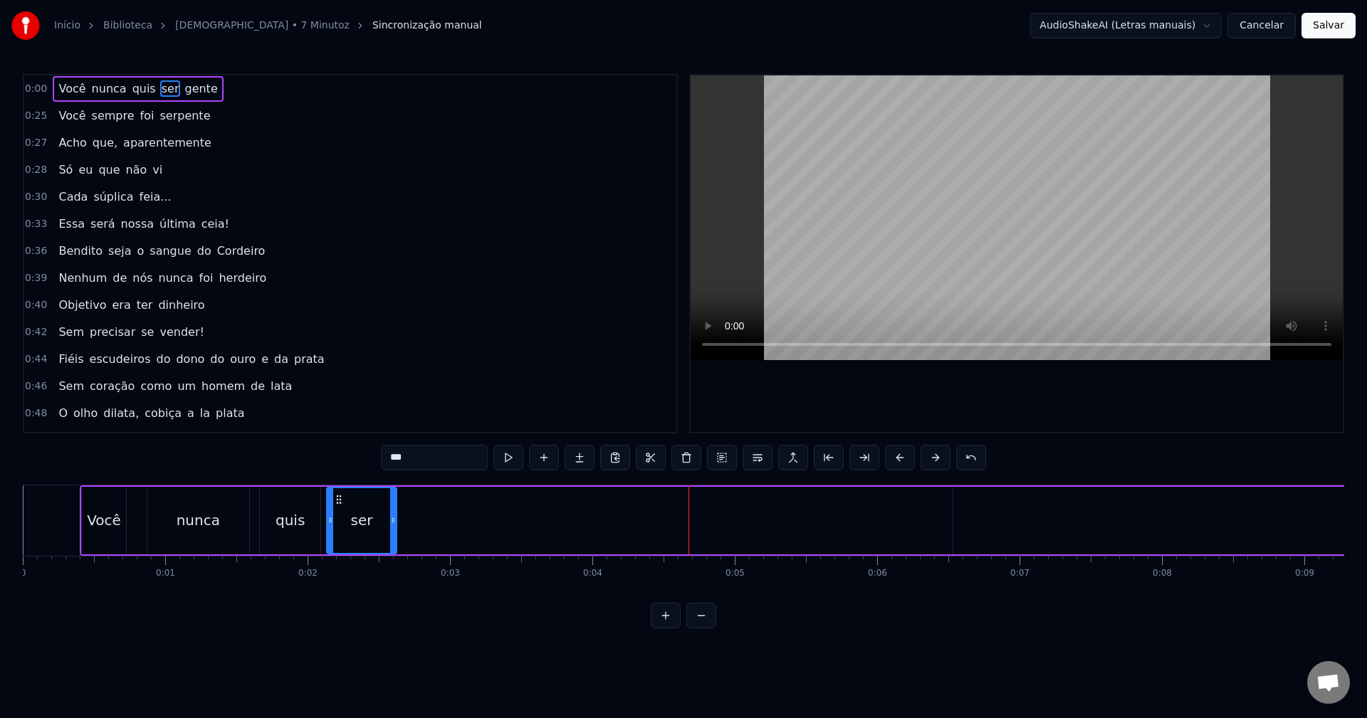
click at [708, 628] on button at bounding box center [701, 616] width 30 height 26
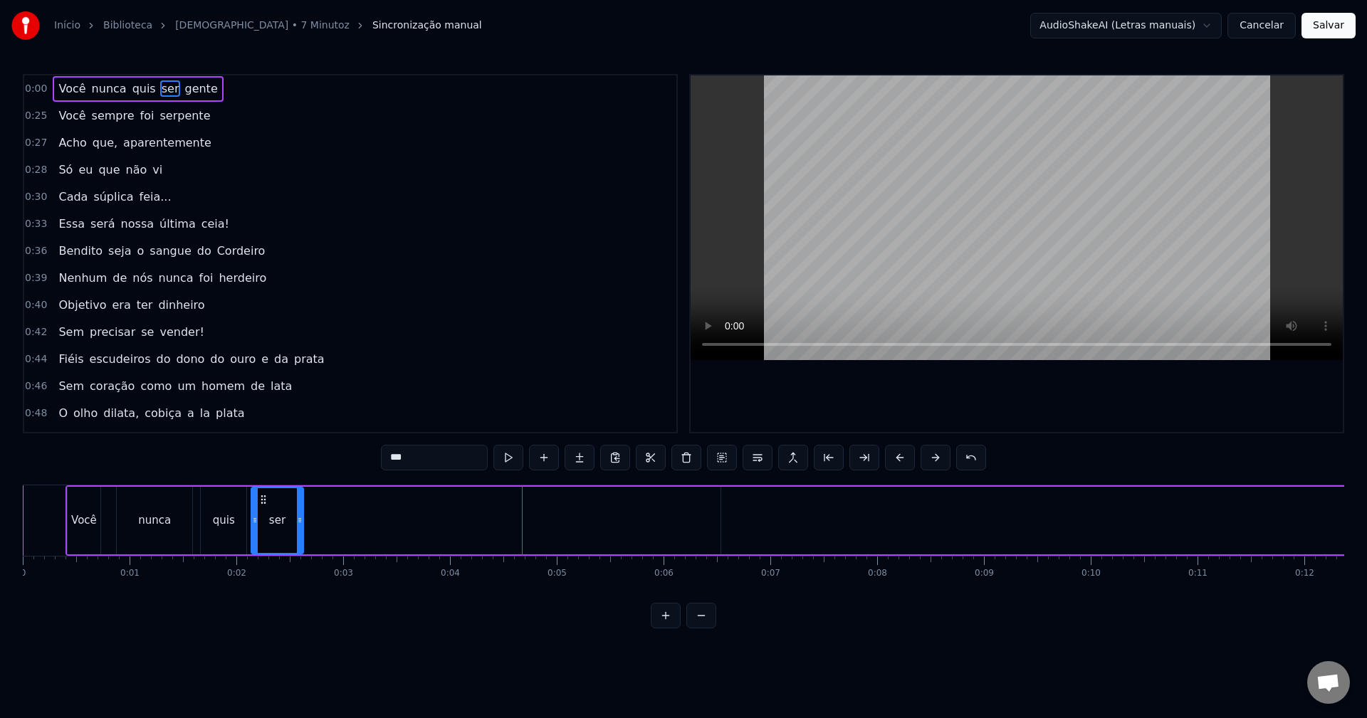
click at [708, 628] on button at bounding box center [701, 616] width 30 height 26
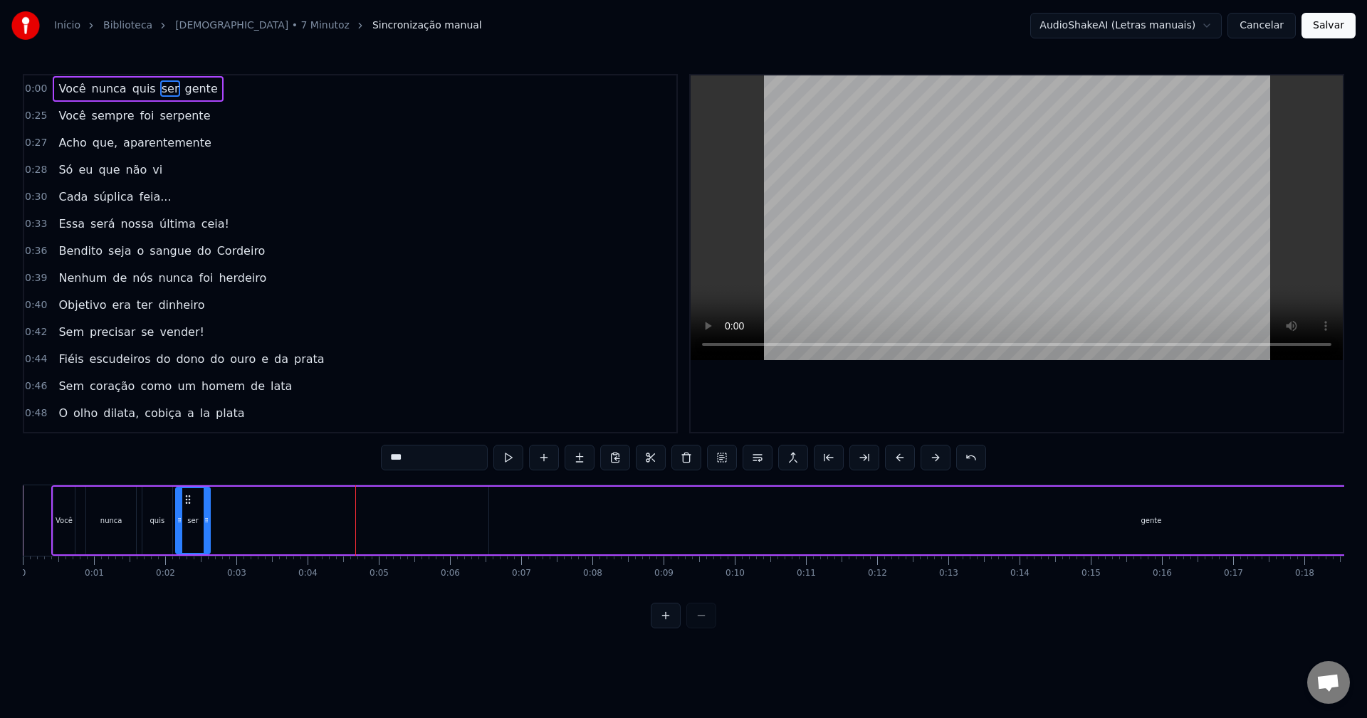
click at [708, 628] on div at bounding box center [684, 616] width 66 height 26
click at [1163, 523] on div "gente" at bounding box center [1151, 521] width 1324 height 68
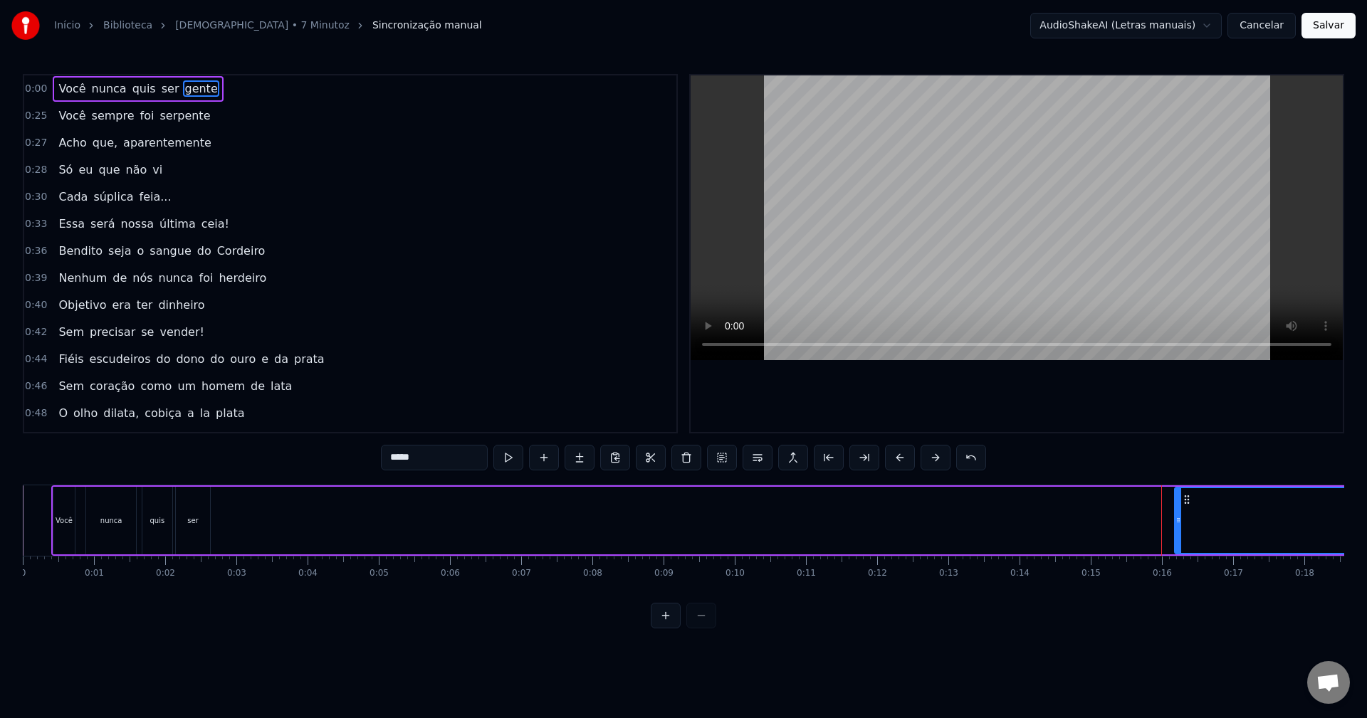
drag, startPoint x: 492, startPoint y: 522, endPoint x: 1178, endPoint y: 530, distance: 685.8
click at [1178, 530] on div at bounding box center [1179, 520] width 6 height 65
click at [700, 622] on div at bounding box center [684, 616] width 66 height 26
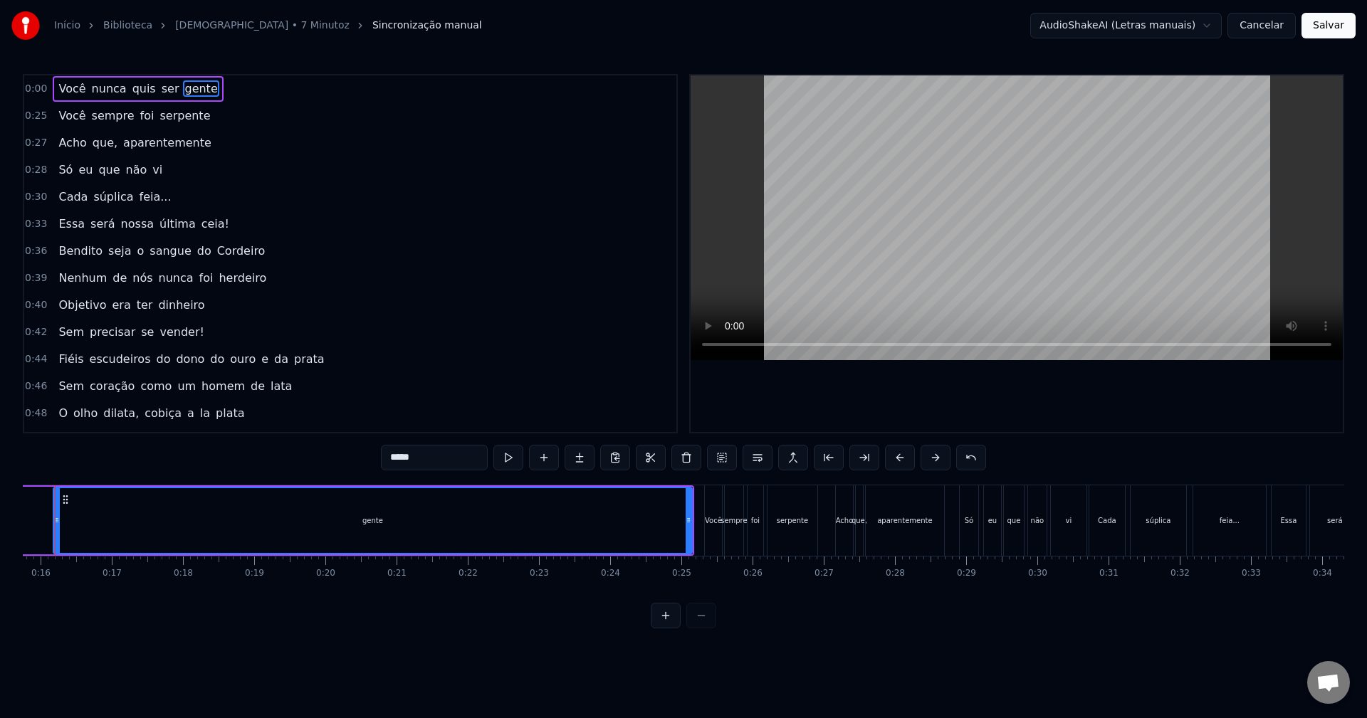
scroll to position [0, 1088]
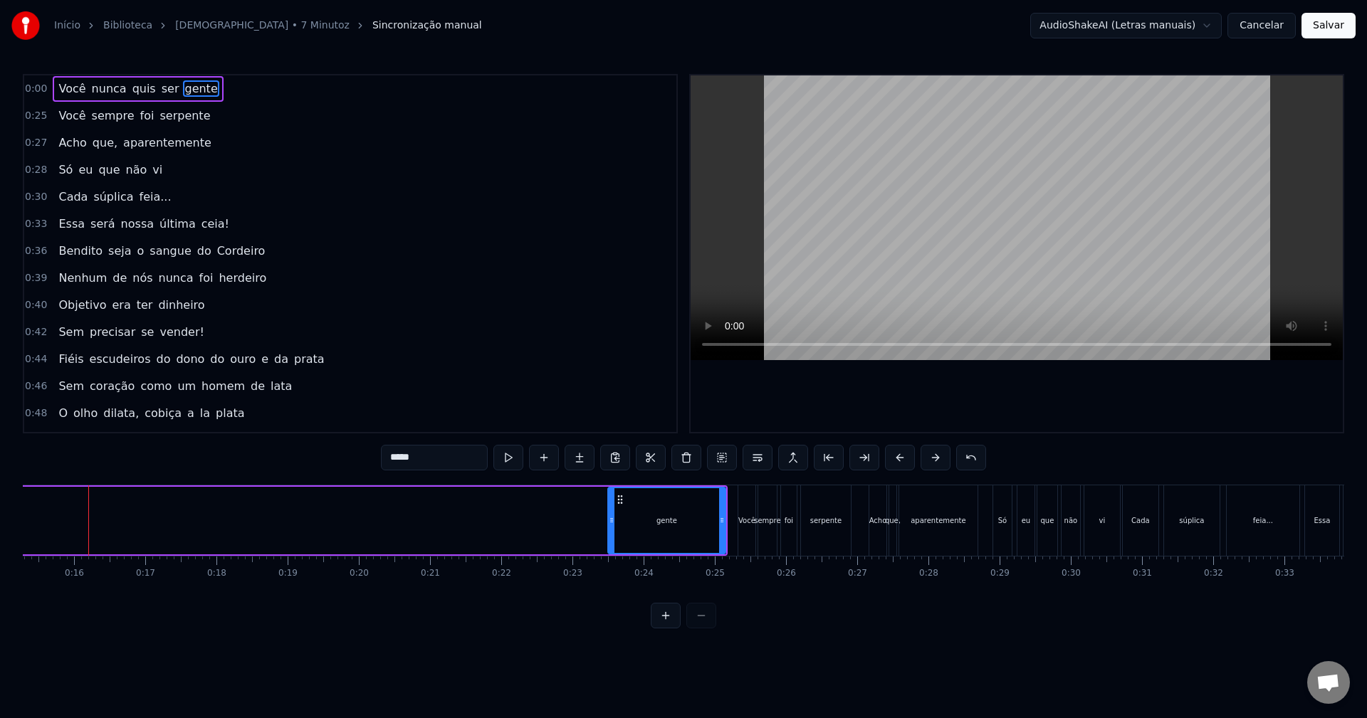
drag, startPoint x: 93, startPoint y: 518, endPoint x: 614, endPoint y: 523, distance: 521.2
click at [614, 523] on icon at bounding box center [612, 520] width 6 height 11
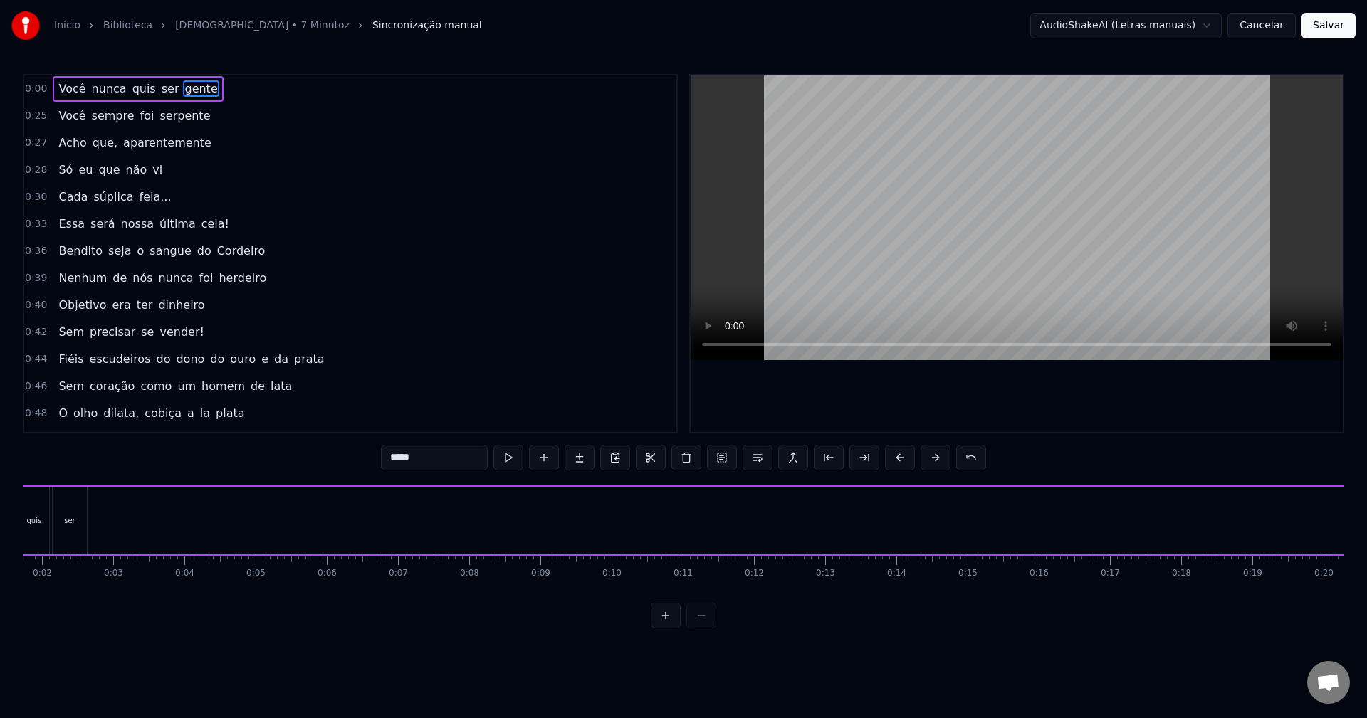
scroll to position [0, 0]
click at [60, 504] on div "Você" at bounding box center [63, 521] width 21 height 68
type input "****"
click at [111, 513] on div "nunca" at bounding box center [111, 521] width 50 height 68
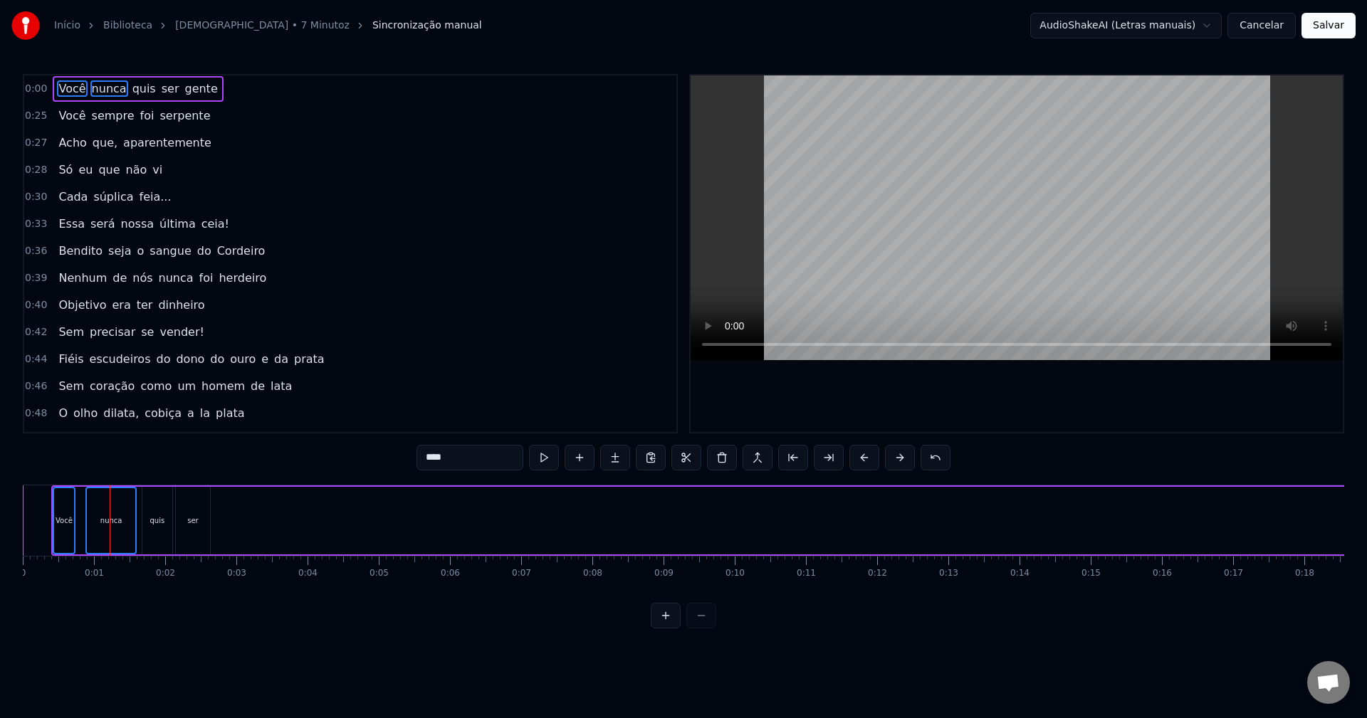
click at [155, 512] on div "quis" at bounding box center [157, 521] width 30 height 68
click at [193, 511] on div "ser" at bounding box center [193, 521] width 34 height 68
drag, startPoint x: 62, startPoint y: 499, endPoint x: 234, endPoint y: 503, distance: 171.7
click at [224, 502] on div "Você nunca quis ser gente" at bounding box center [933, 521] width 1764 height 70
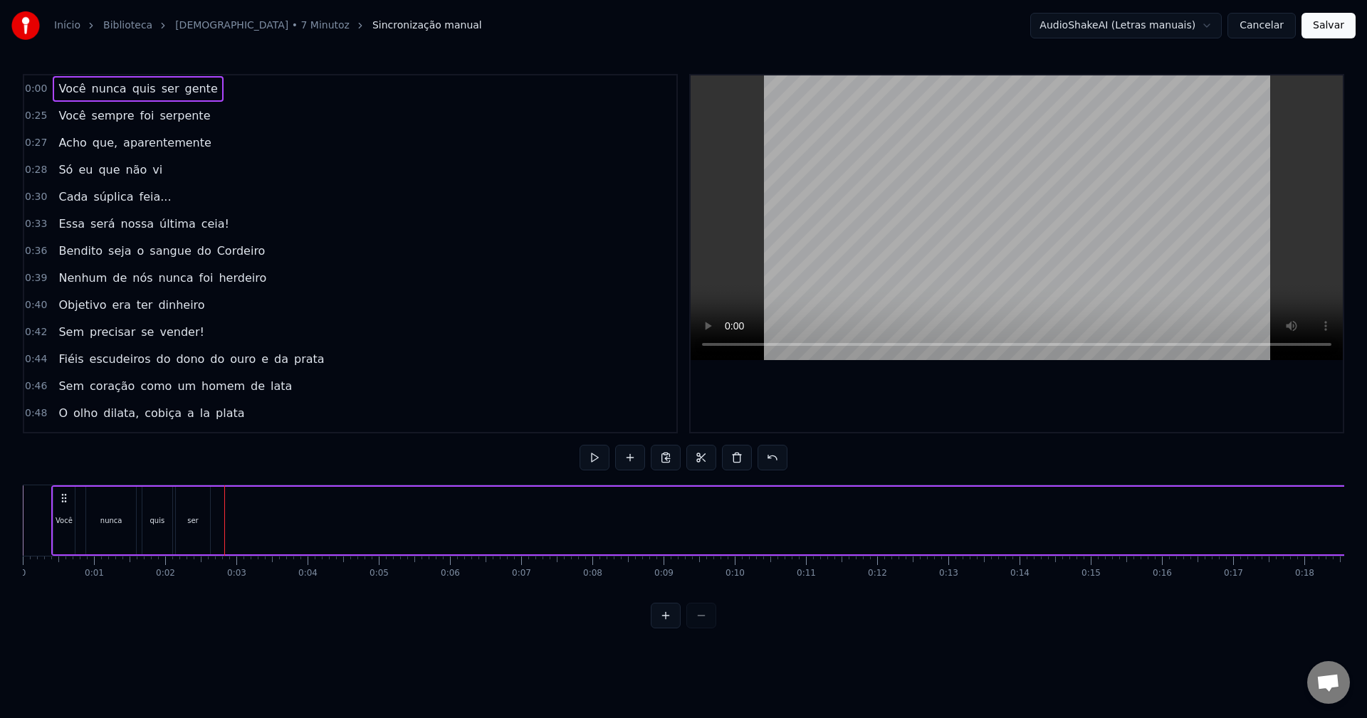
click at [185, 498] on div "ser" at bounding box center [193, 521] width 34 height 68
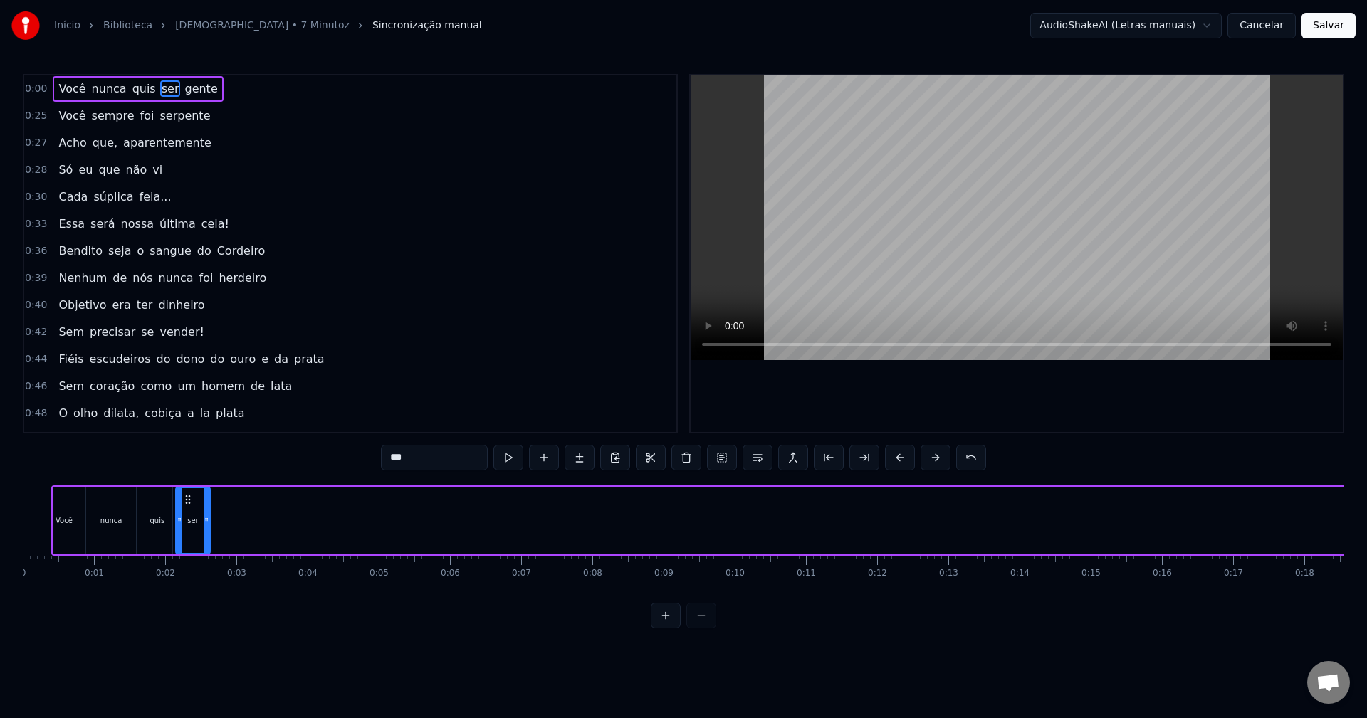
click at [63, 505] on div "Você" at bounding box center [63, 521] width 21 height 68
click at [116, 505] on div "nunca" at bounding box center [111, 521] width 50 height 68
click at [71, 507] on div "Você" at bounding box center [63, 521] width 21 height 68
type input "****"
click at [70, 497] on icon at bounding box center [65, 499] width 11 height 11
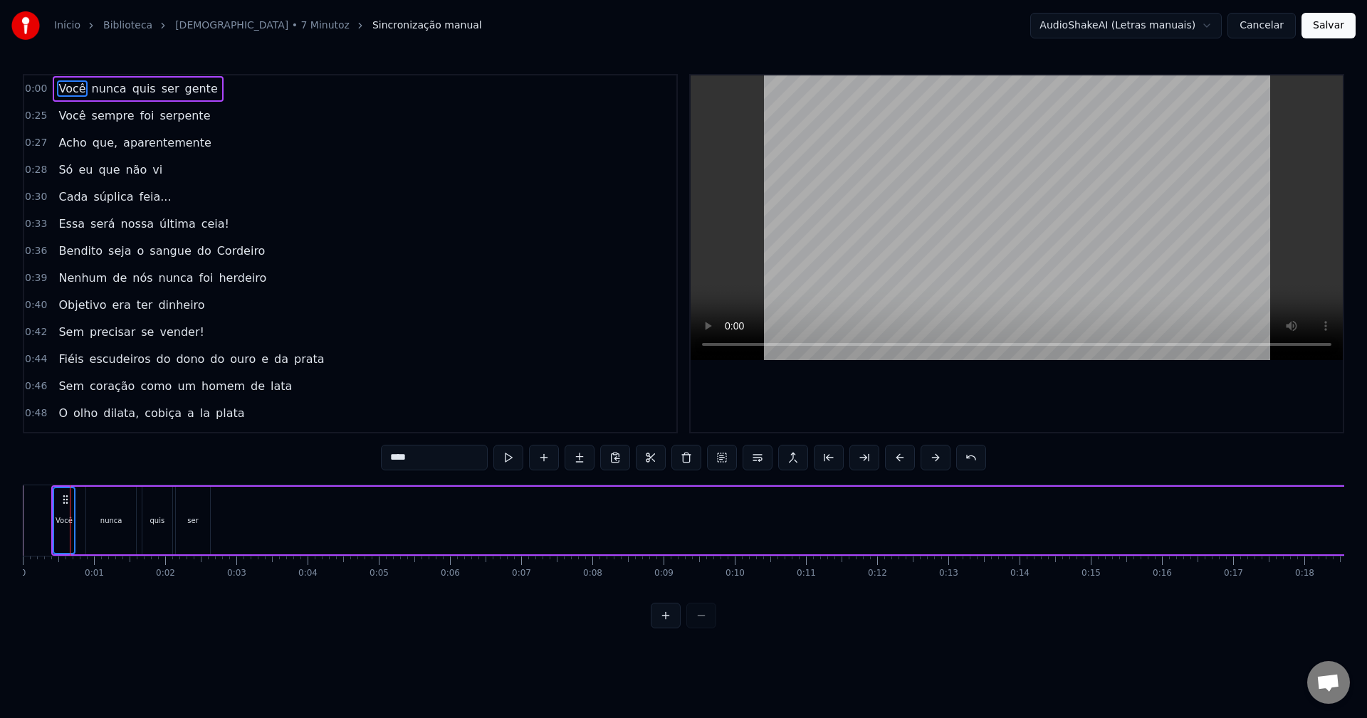
click at [98, 505] on div "nunca" at bounding box center [111, 521] width 50 height 68
click at [96, 499] on div at bounding box center [96, 521] width 1 height 70
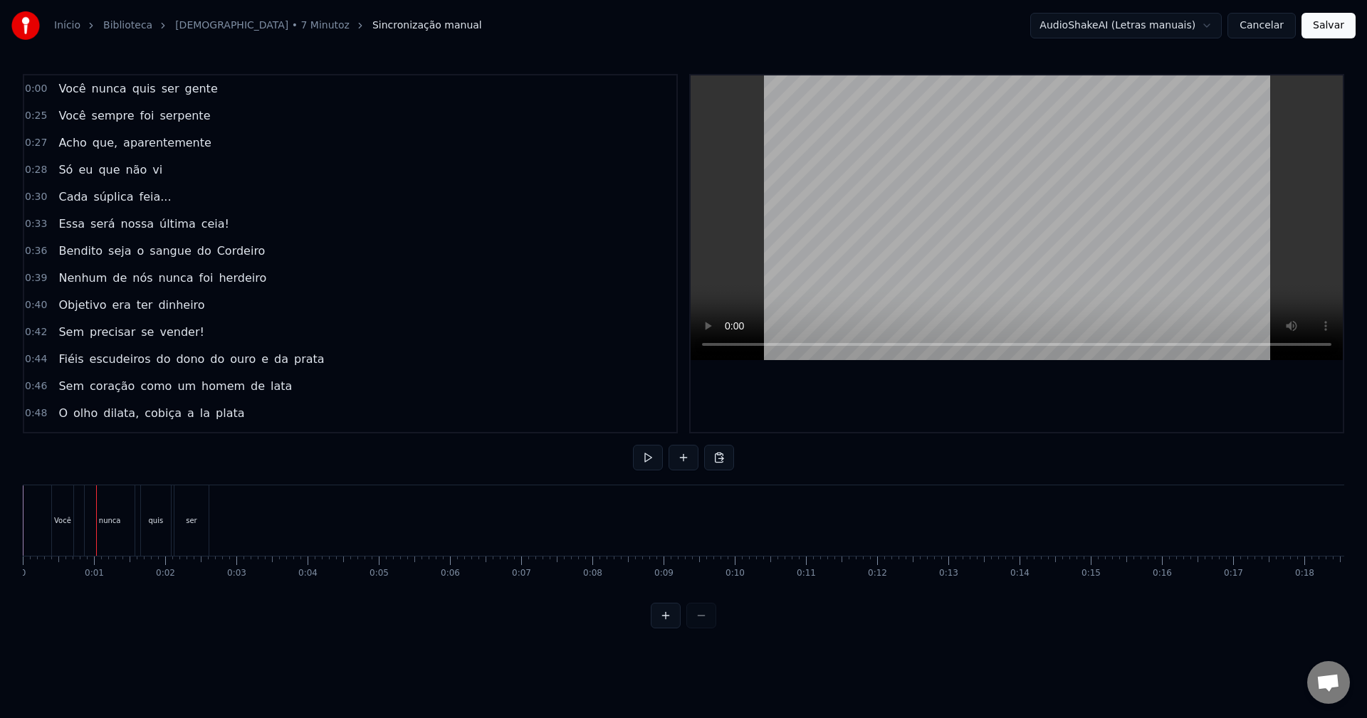
click at [51, 505] on div "Você" at bounding box center [62, 521] width 23 height 70
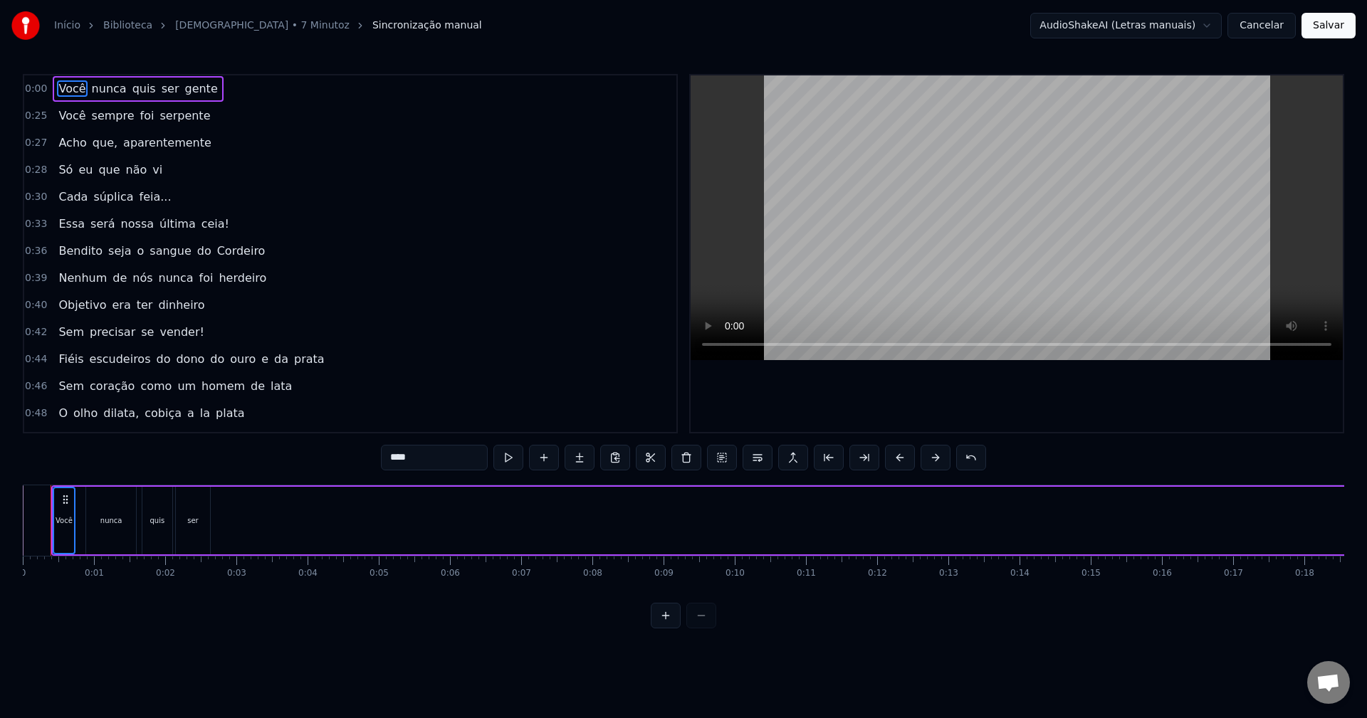
click at [100, 505] on div "nunca" at bounding box center [111, 521] width 50 height 68
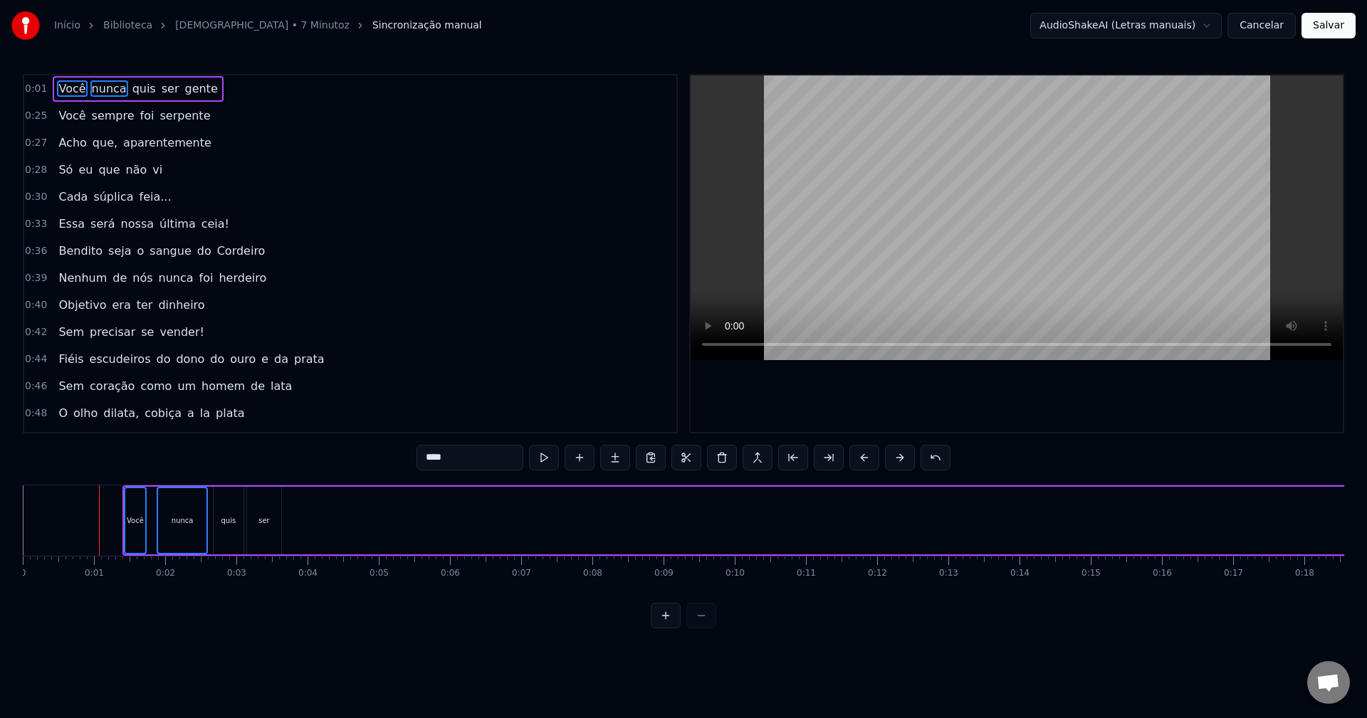
click at [263, 527] on div "ser" at bounding box center [264, 521] width 34 height 68
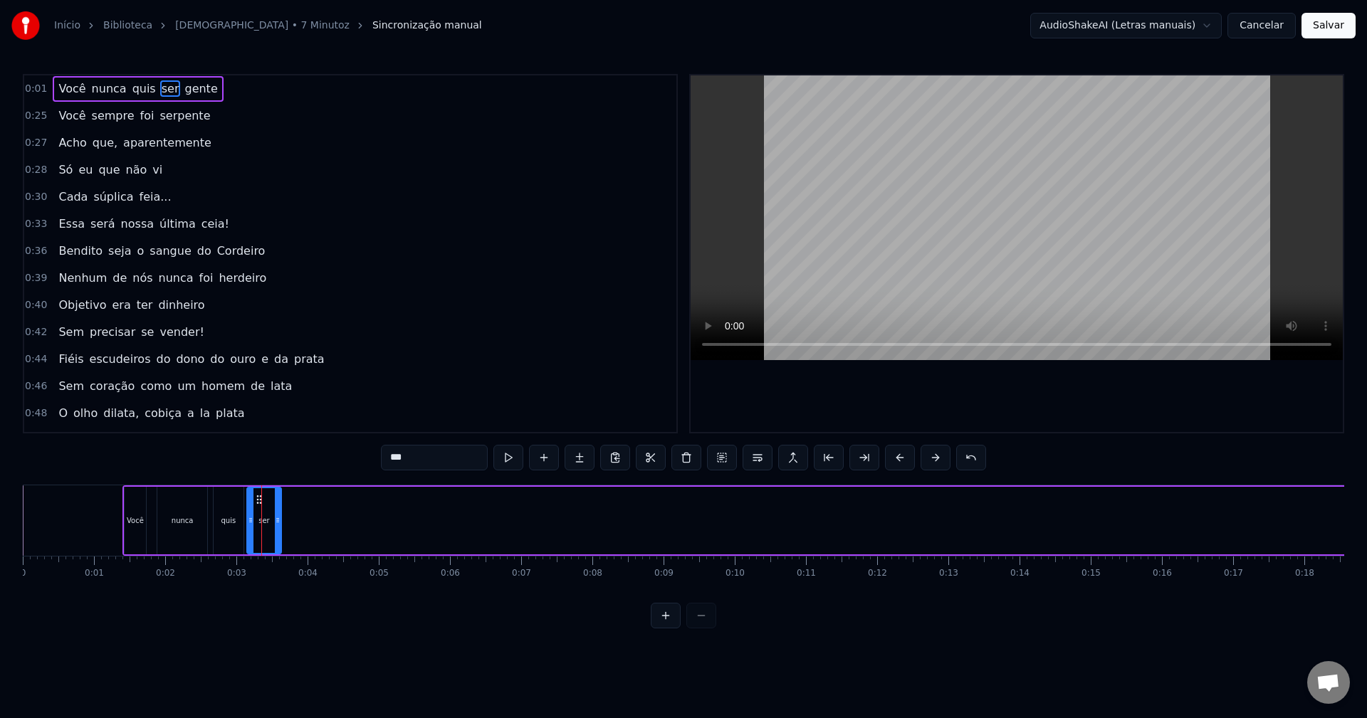
click at [142, 511] on div "Você" at bounding box center [135, 521] width 21 height 68
type input "****"
click at [185, 516] on div "nunca" at bounding box center [183, 521] width 22 height 11
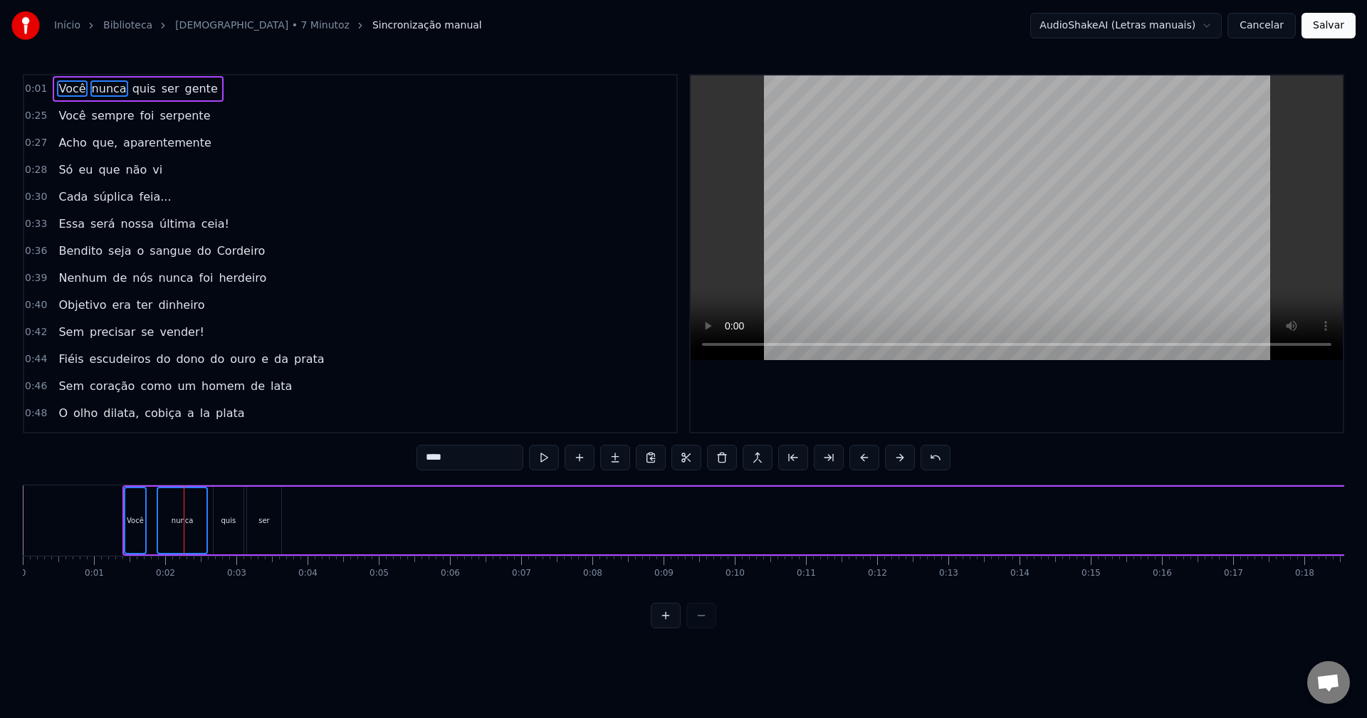
click at [227, 527] on div "quis" at bounding box center [229, 521] width 30 height 68
click at [271, 523] on div "ser" at bounding box center [264, 521] width 34 height 68
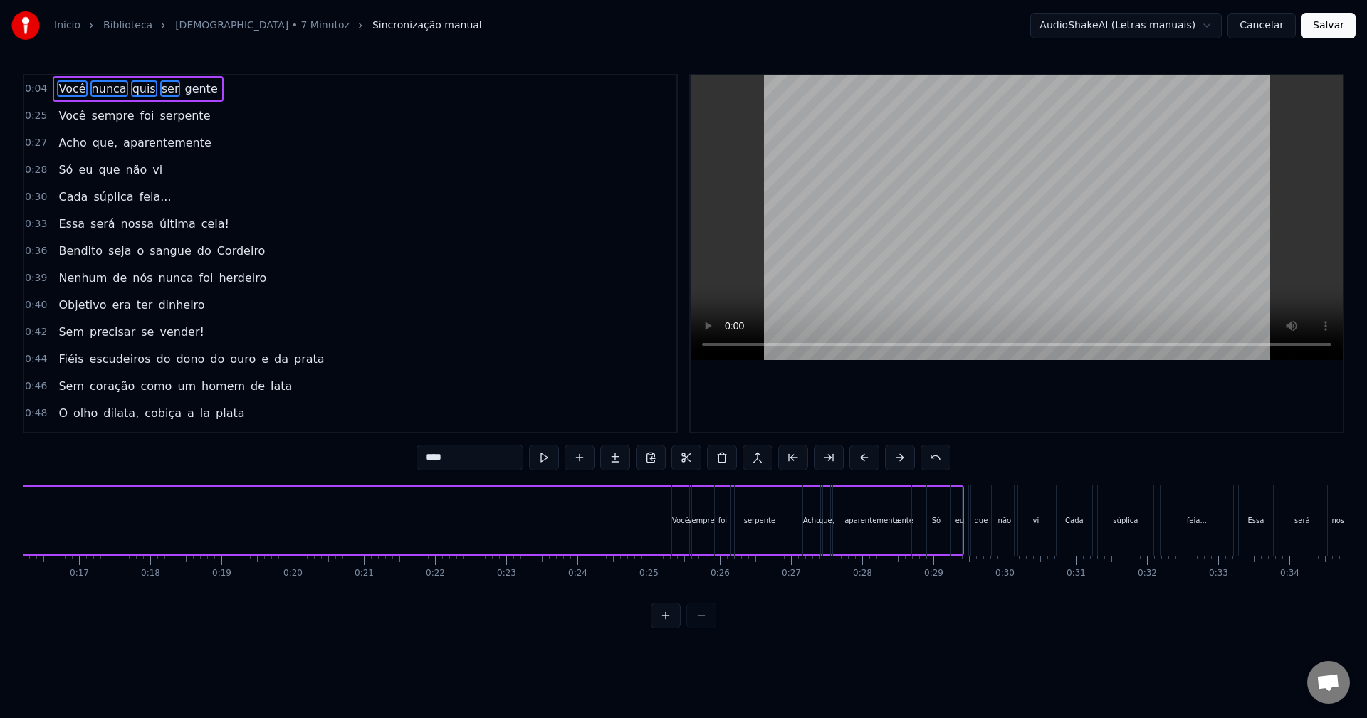
scroll to position [0, 1047]
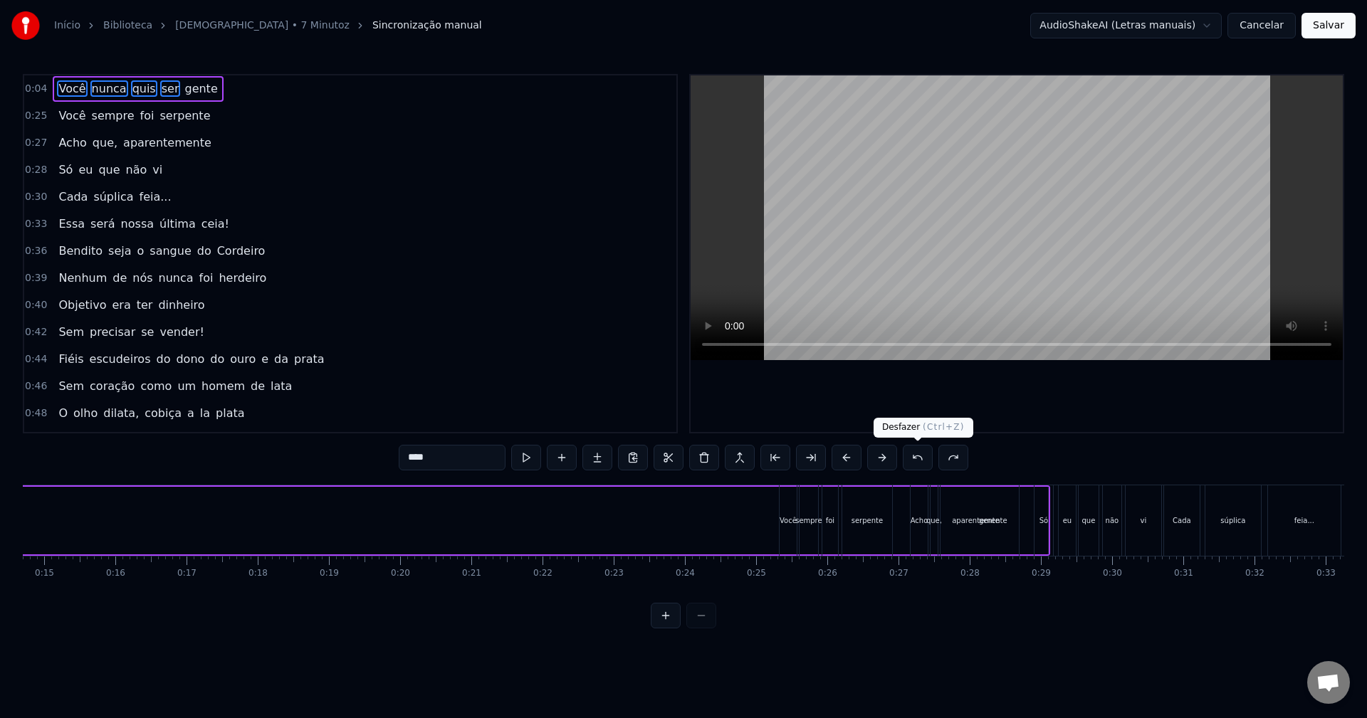
click at [916, 456] on button at bounding box center [918, 458] width 30 height 26
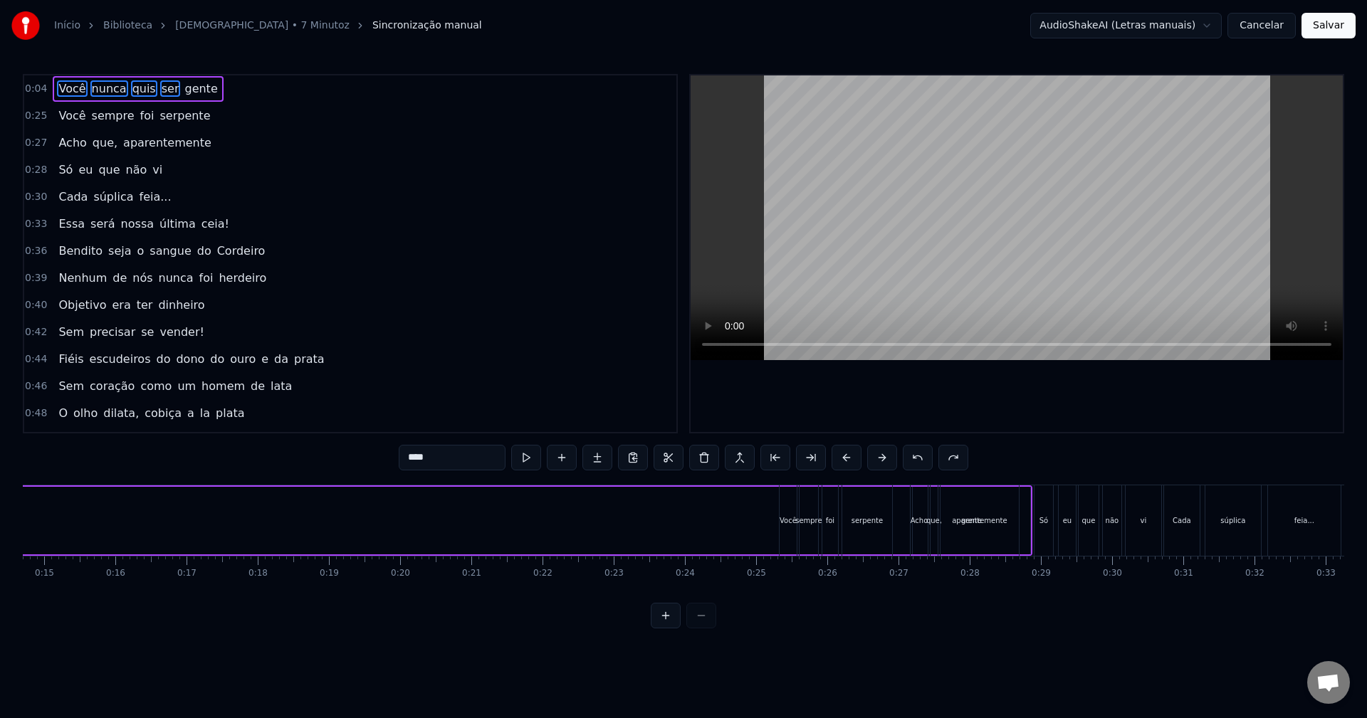
click at [916, 456] on button at bounding box center [918, 458] width 30 height 26
click at [960, 461] on button at bounding box center [953, 458] width 30 height 26
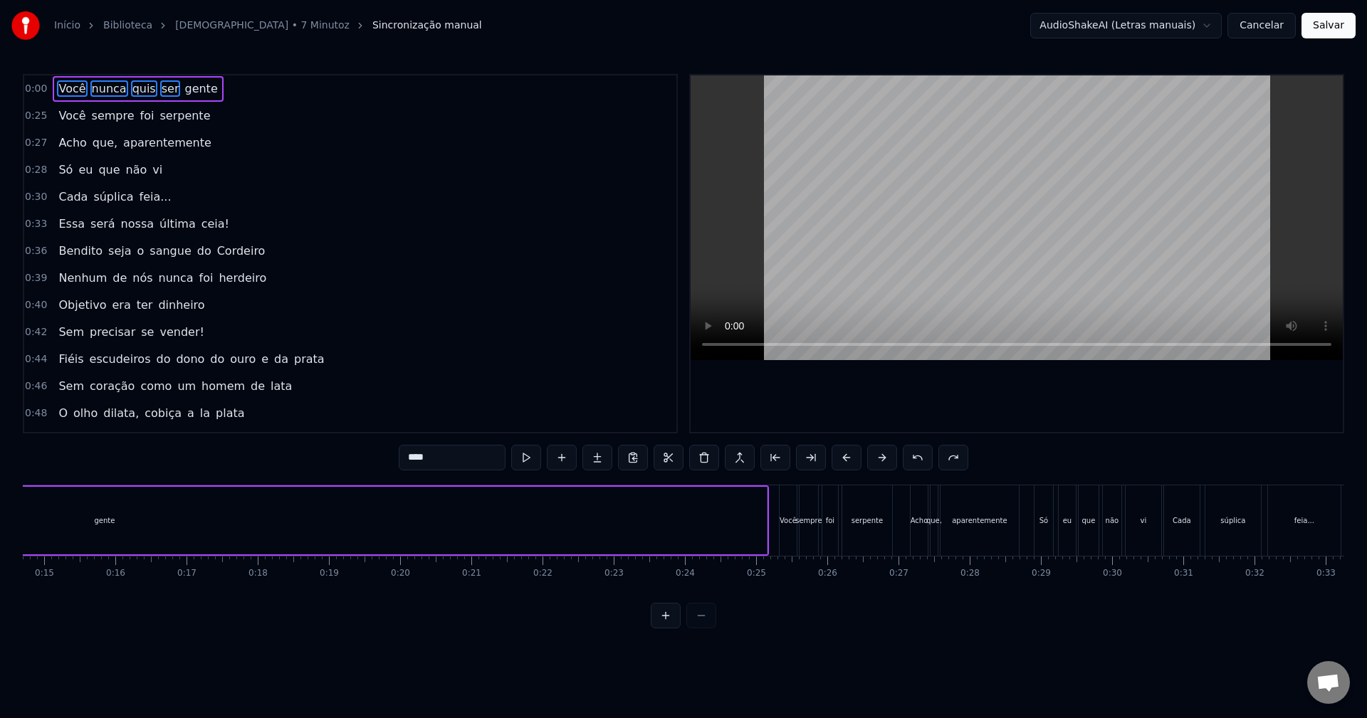
click at [960, 461] on button at bounding box center [953, 458] width 30 height 26
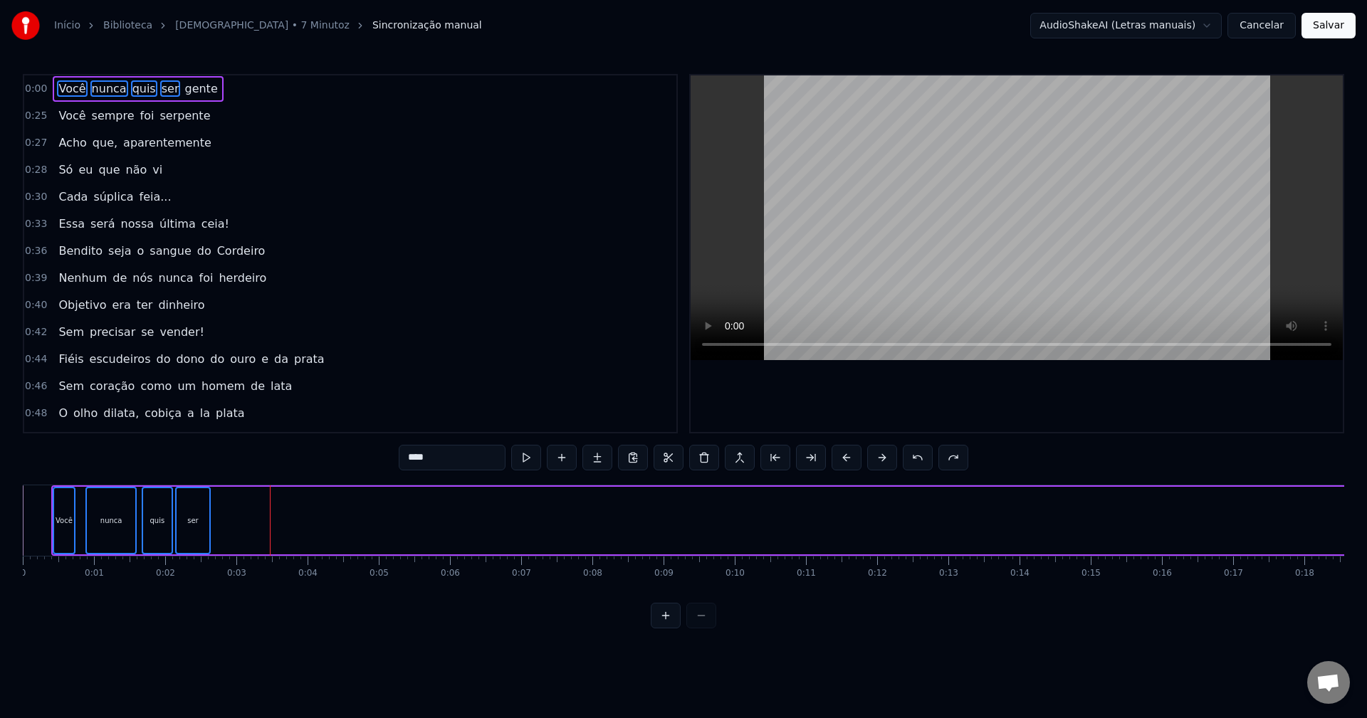
click at [184, 513] on div "ser" at bounding box center [193, 520] width 33 height 65
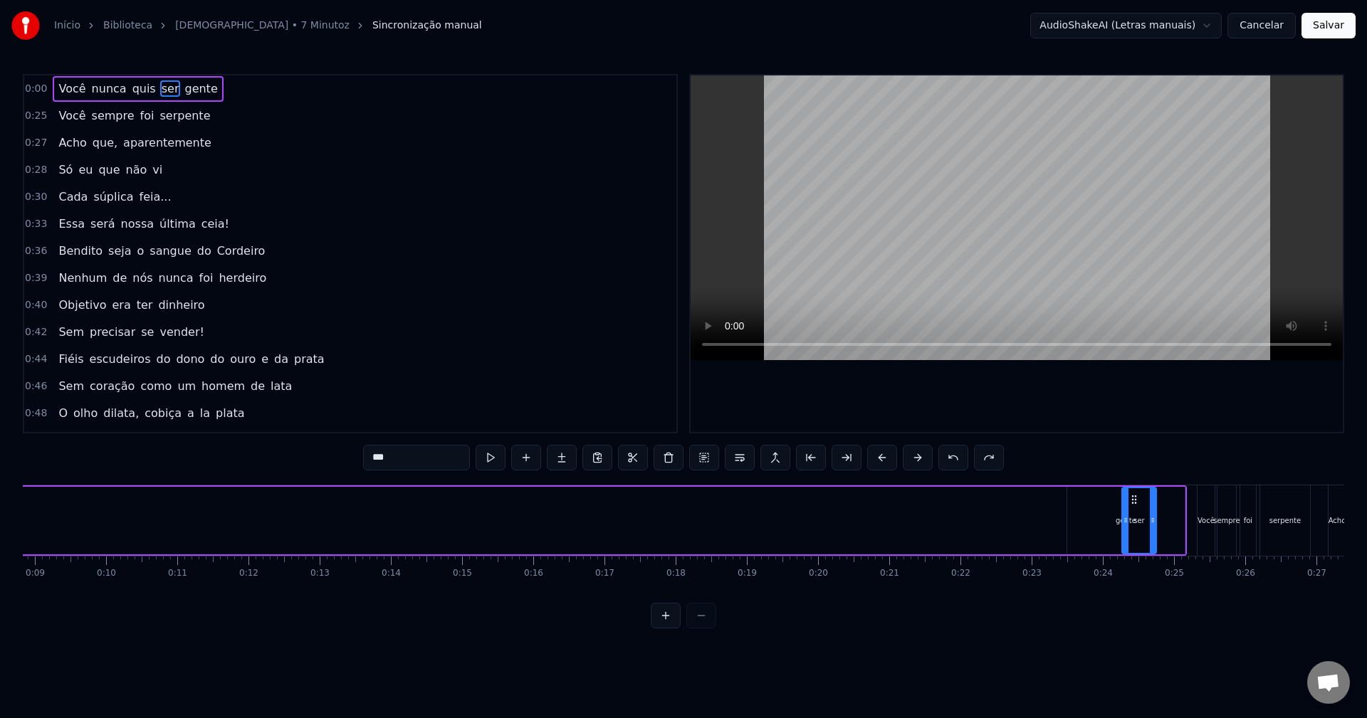
scroll to position [0, 629]
drag, startPoint x: 189, startPoint y: 496, endPoint x: 906, endPoint y: 501, distance: 717.8
click at [906, 501] on icon at bounding box center [905, 499] width 11 height 11
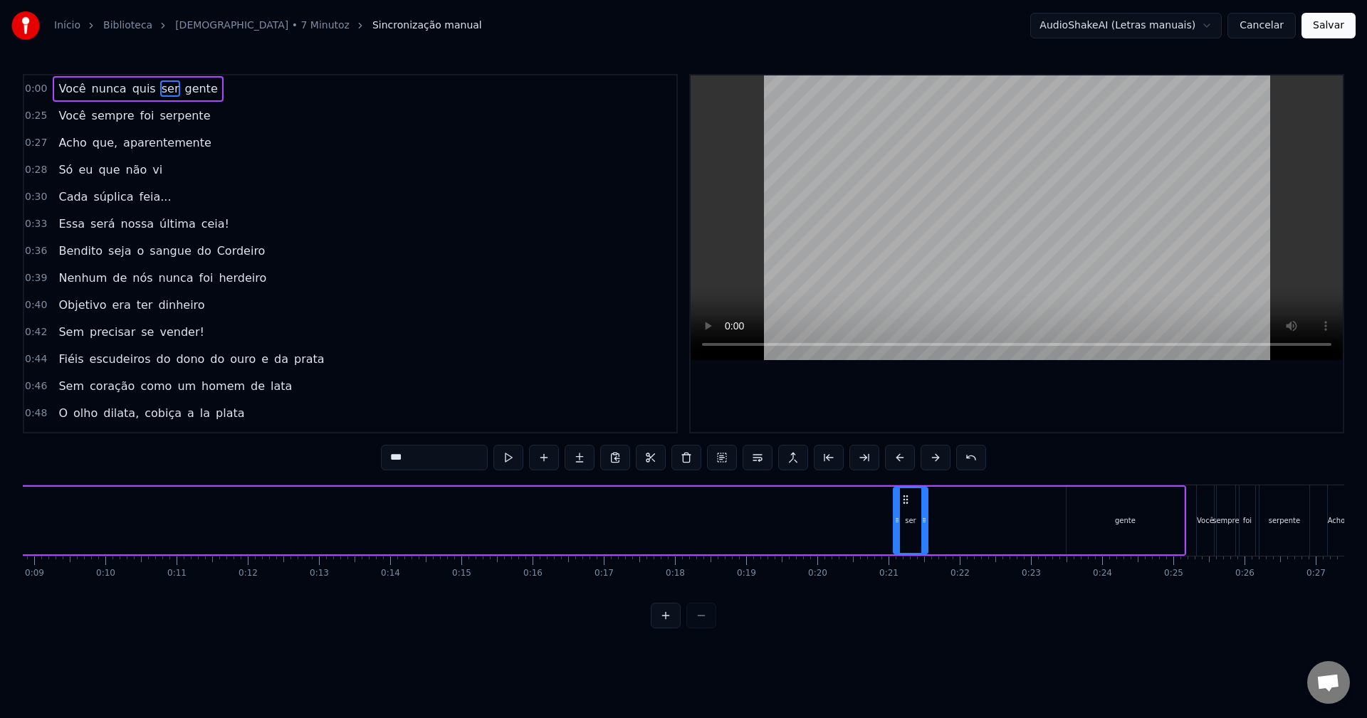
scroll to position [0, 0]
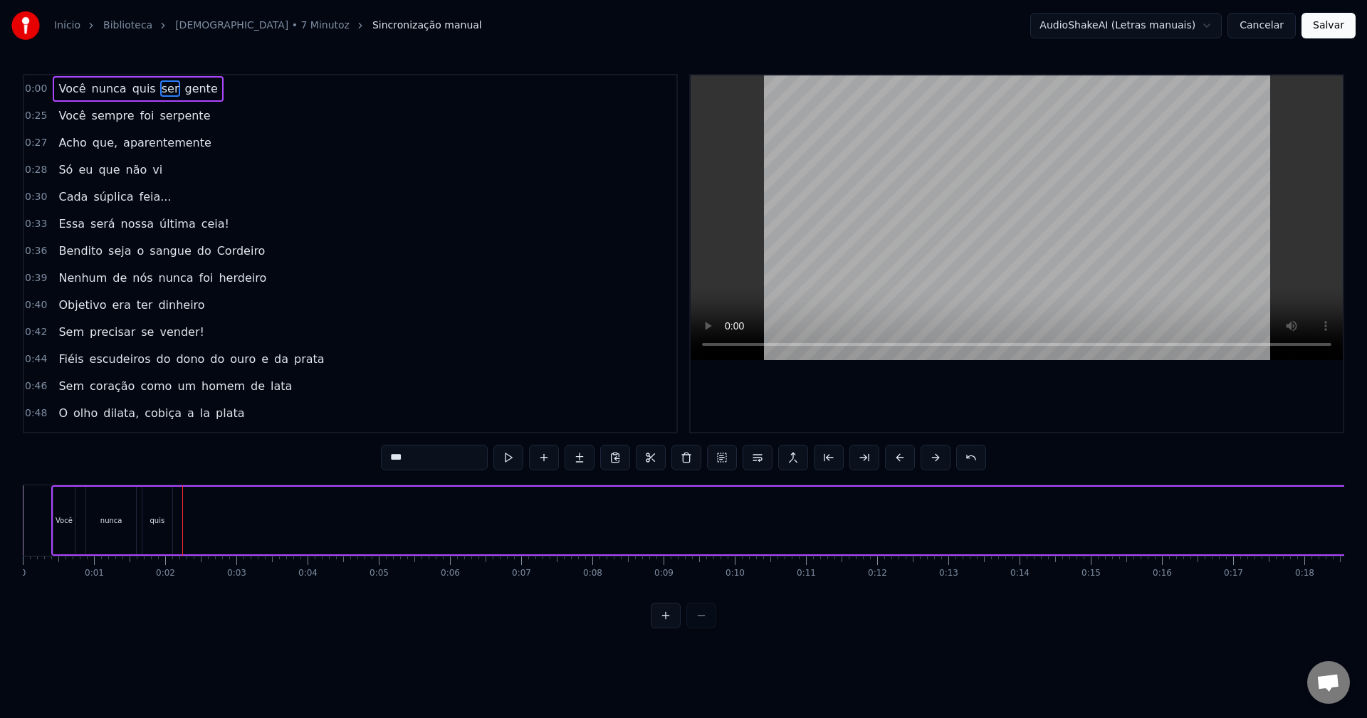
click at [152, 502] on div "quis" at bounding box center [157, 521] width 30 height 68
drag, startPoint x: 156, startPoint y: 496, endPoint x: 1107, endPoint y: 481, distance: 951.4
click at [1107, 481] on div "0:00 Você nunca quis ser gente 0:25 Você sempre foi serpente 0:27 Acho que, apa…" at bounding box center [684, 351] width 1322 height 555
click at [61, 481] on div "0:00 Você nunca quis ser gente 0:25 Você sempre foi serpente 0:27 Acho que, apa…" at bounding box center [684, 351] width 1322 height 555
click at [53, 496] on div "Você" at bounding box center [63, 521] width 21 height 68
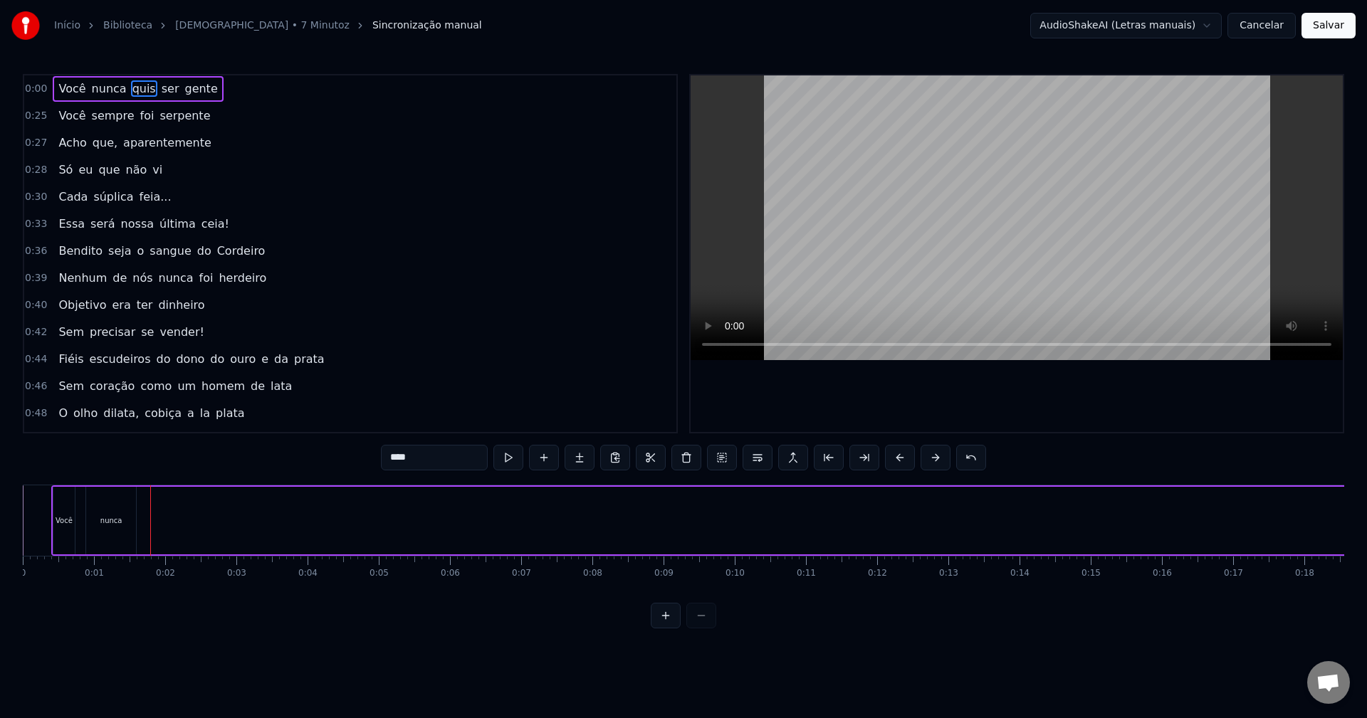
type input "****"
click at [191, 496] on div "Você nunca quis ser gente" at bounding box center [933, 521] width 1764 height 70
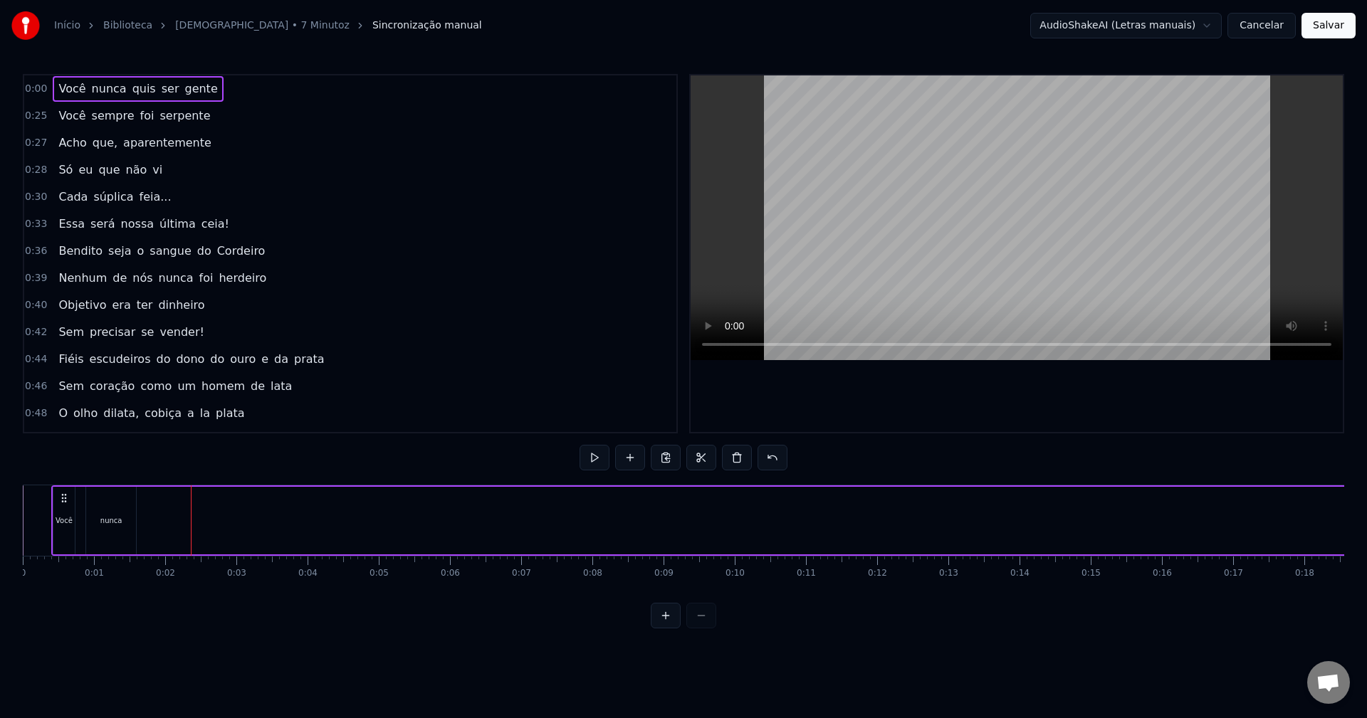
click at [115, 492] on div "nunca" at bounding box center [111, 521] width 50 height 68
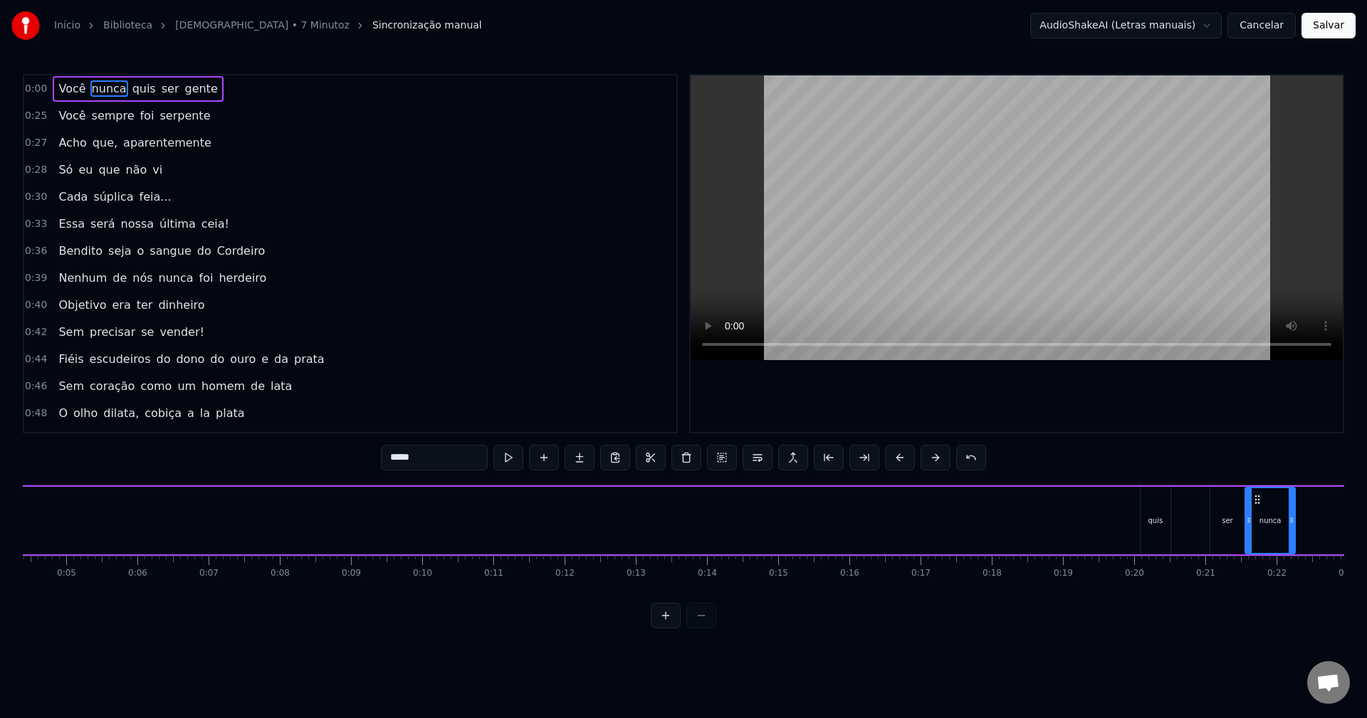
scroll to position [0, 328]
drag, startPoint x: 98, startPoint y: 498, endPoint x: 1067, endPoint y: 496, distance: 969.1
click at [1067, 496] on icon at bounding box center [1067, 499] width 11 height 11
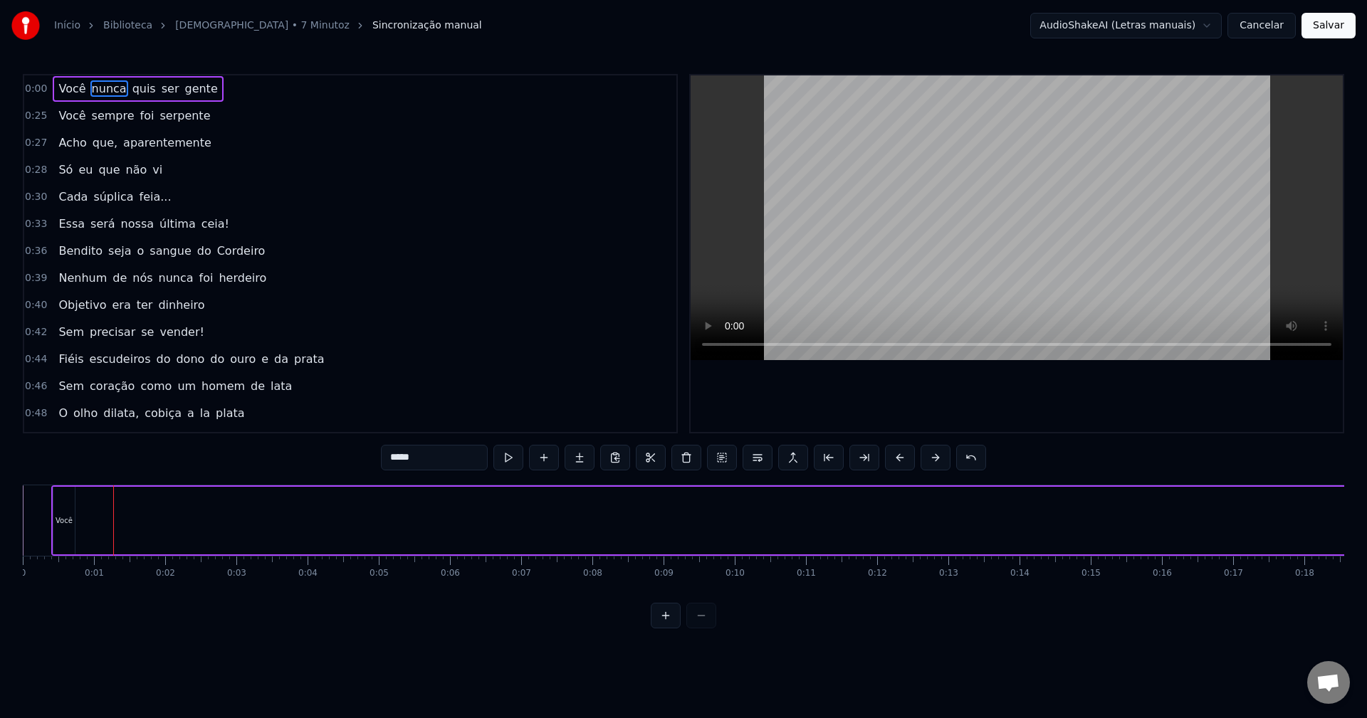
click at [64, 513] on div "Você" at bounding box center [63, 521] width 21 height 68
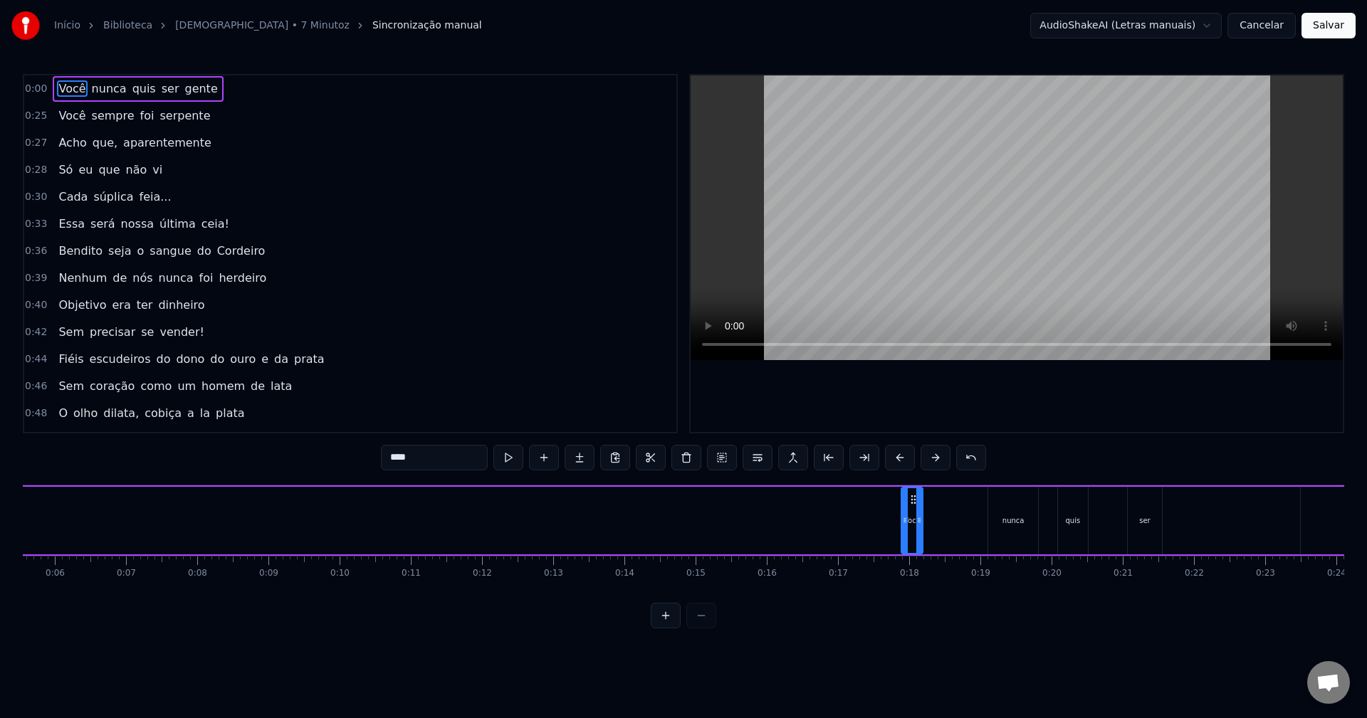
drag, startPoint x: 63, startPoint y: 499, endPoint x: 1165, endPoint y: 523, distance: 1101.8
click at [1166, 523] on div "Você nunca quis ser gente" at bounding box center [538, 521] width 1764 height 70
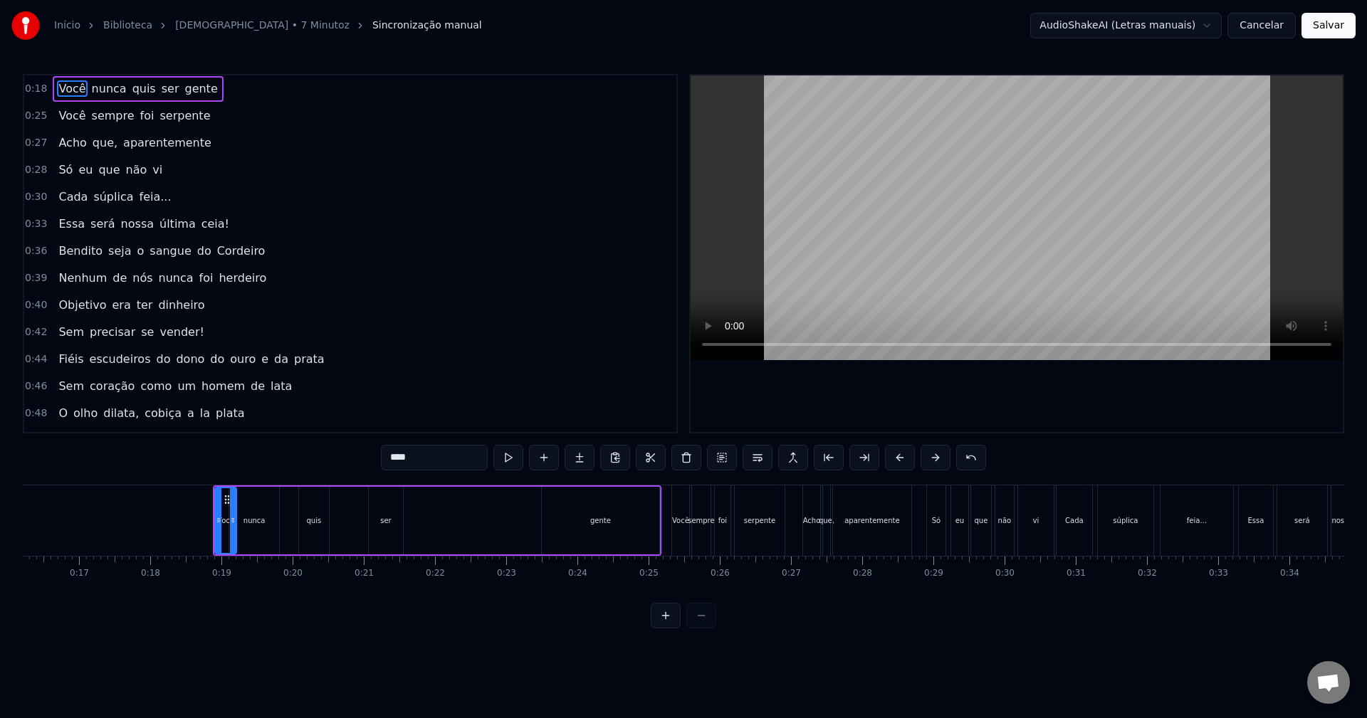
scroll to position [0, 1163]
click at [383, 515] on div "ser" at bounding box center [377, 521] width 34 height 68
type input "***"
drag, startPoint x: 383, startPoint y: 498, endPoint x: 505, endPoint y: 497, distance: 121.8
click at [505, 497] on icon at bounding box center [503, 499] width 11 height 11
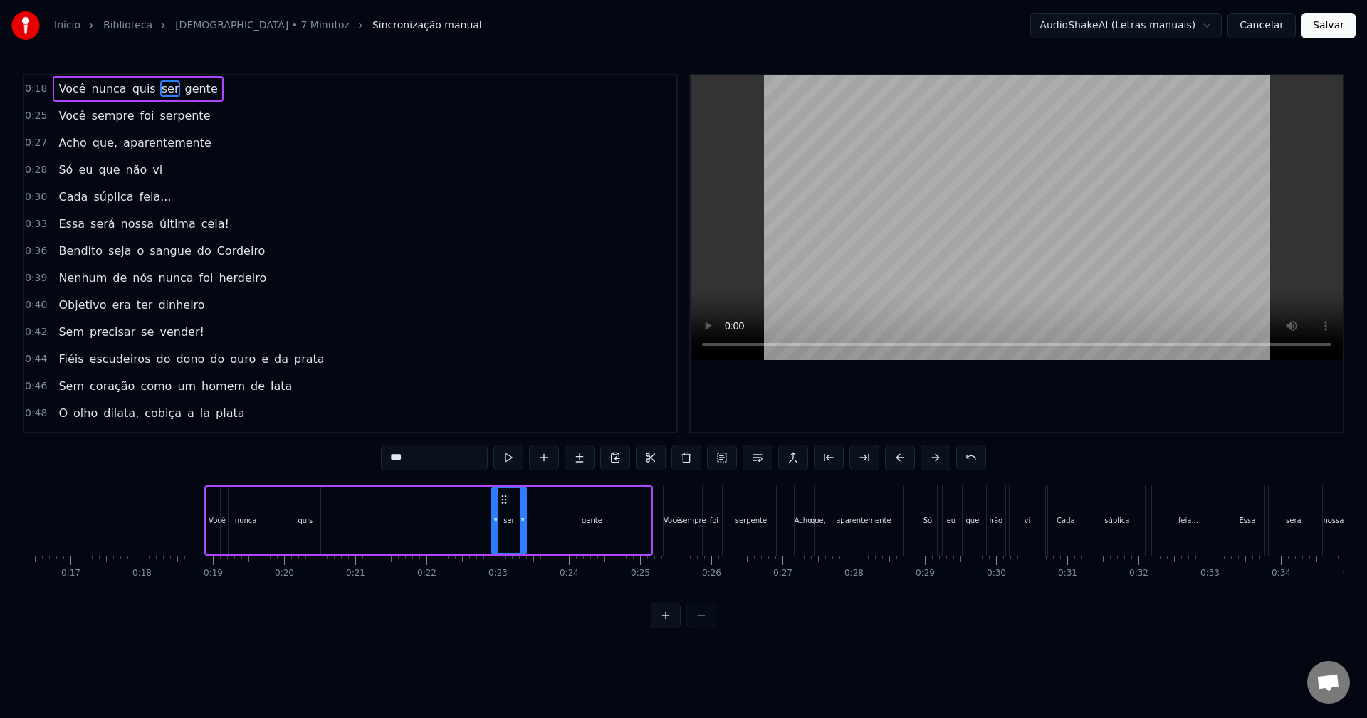
click at [288, 509] on div "Você nunca quis ser gente" at bounding box center [428, 521] width 449 height 70
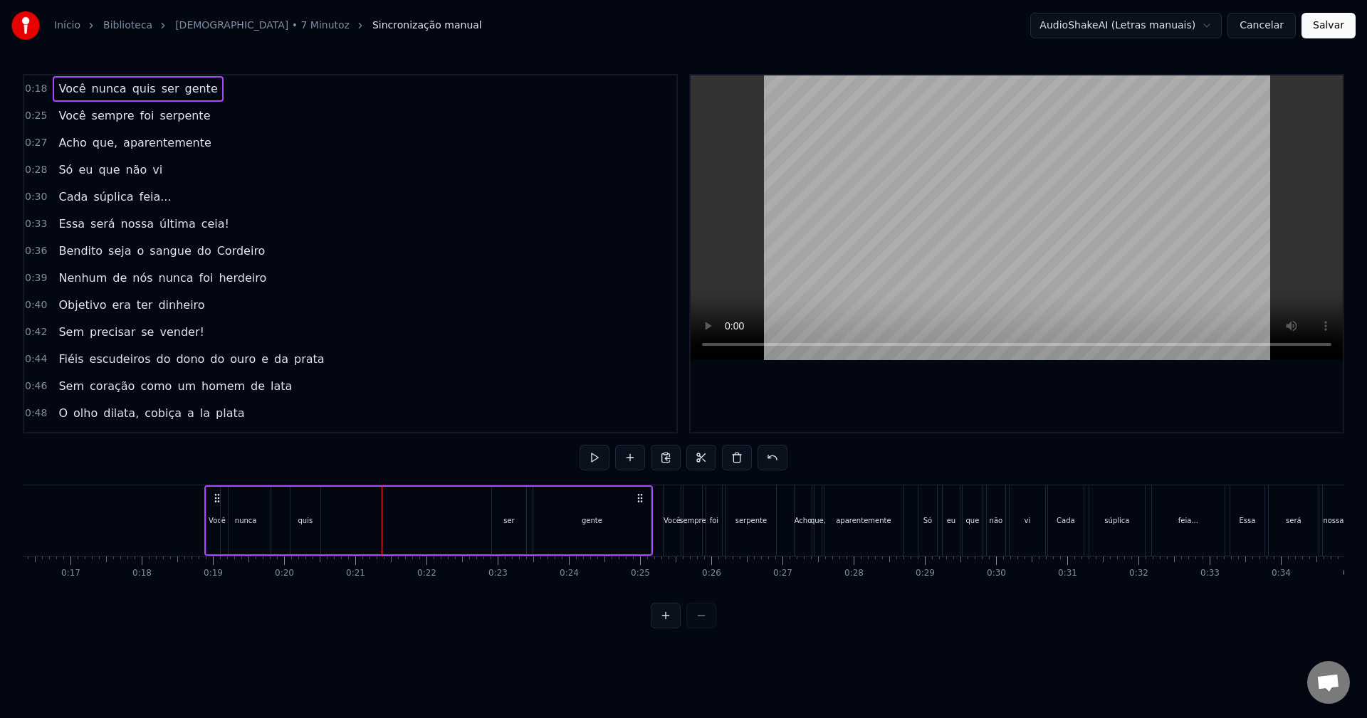
click at [302, 506] on div "quis" at bounding box center [306, 521] width 30 height 68
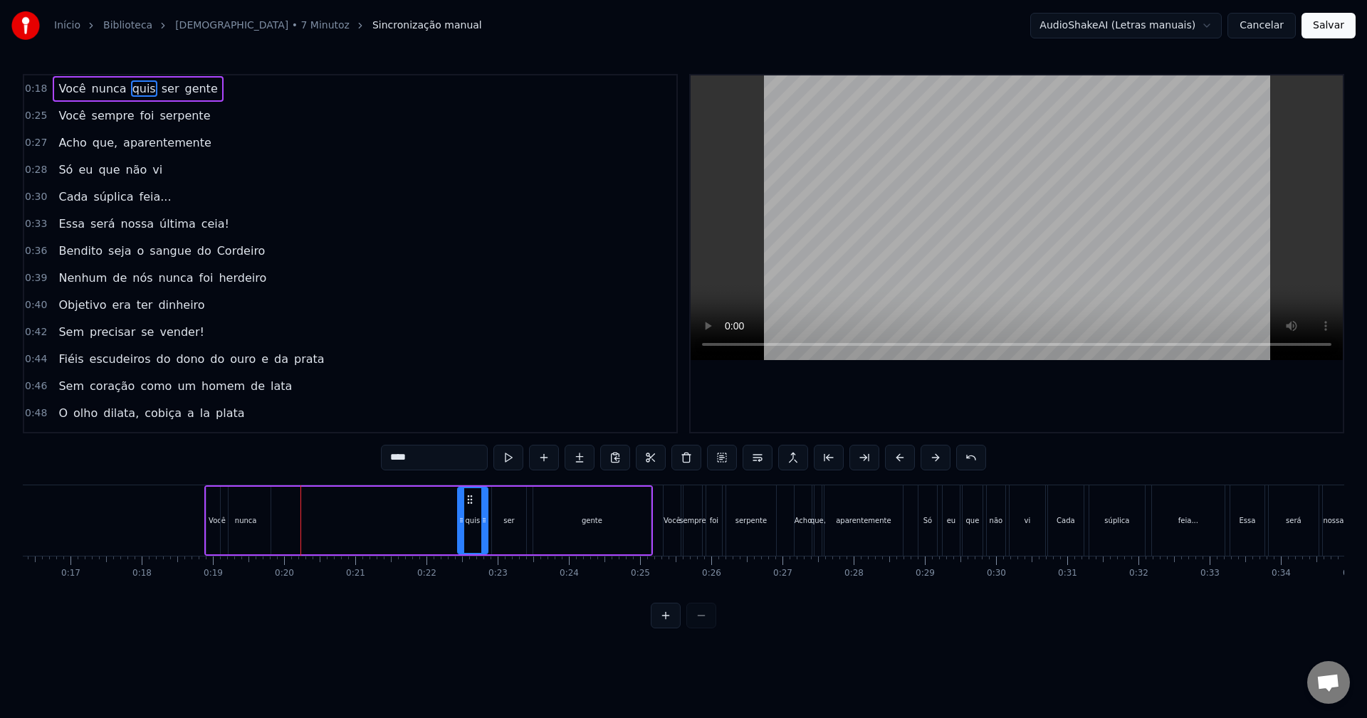
drag, startPoint x: 302, startPoint y: 499, endPoint x: 469, endPoint y: 486, distance: 167.9
click at [469, 486] on div "Você nunca quis ser gente" at bounding box center [428, 521] width 449 height 70
click at [258, 506] on div "nunca" at bounding box center [246, 521] width 50 height 68
drag, startPoint x: 234, startPoint y: 498, endPoint x: 417, endPoint y: 496, distance: 183.0
click at [417, 496] on icon at bounding box center [415, 499] width 11 height 11
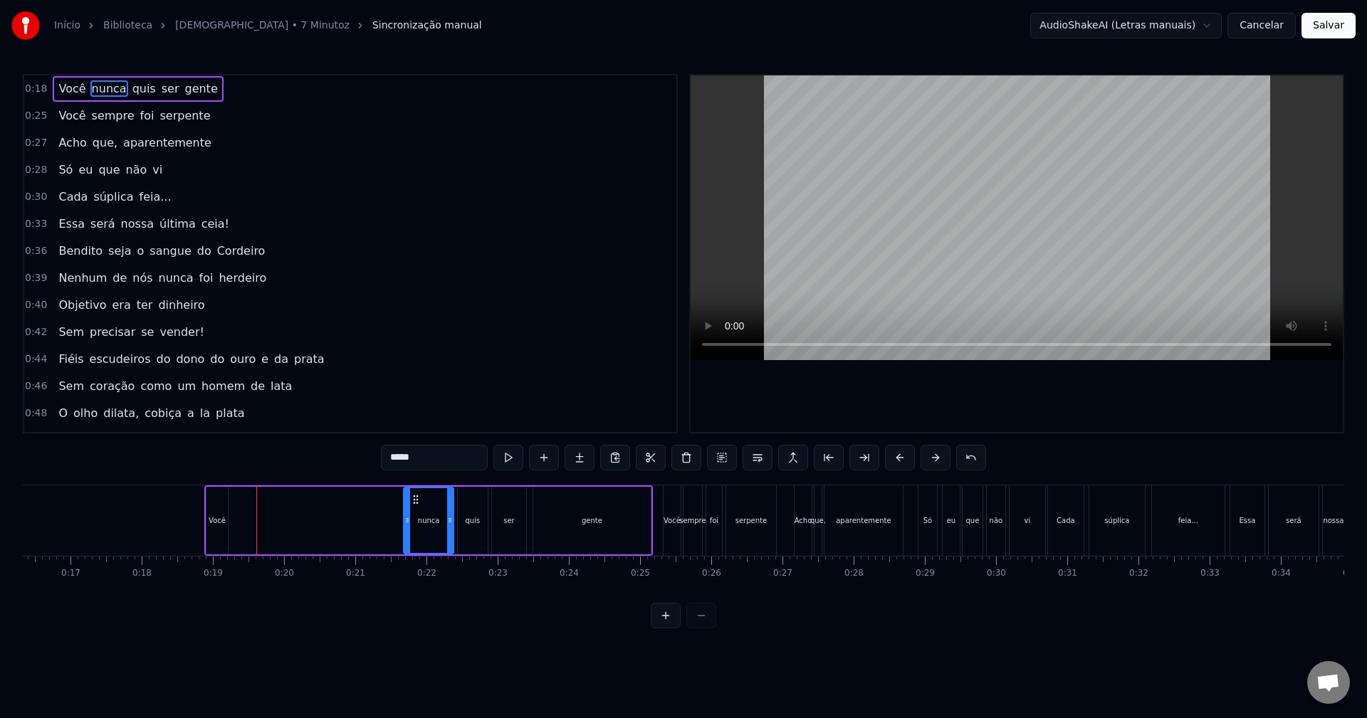
click at [219, 498] on div "Você" at bounding box center [216, 521] width 21 height 68
type input "****"
drag, startPoint x: 218, startPoint y: 498, endPoint x: 378, endPoint y: 496, distance: 160.2
click at [378, 496] on icon at bounding box center [378, 499] width 11 height 11
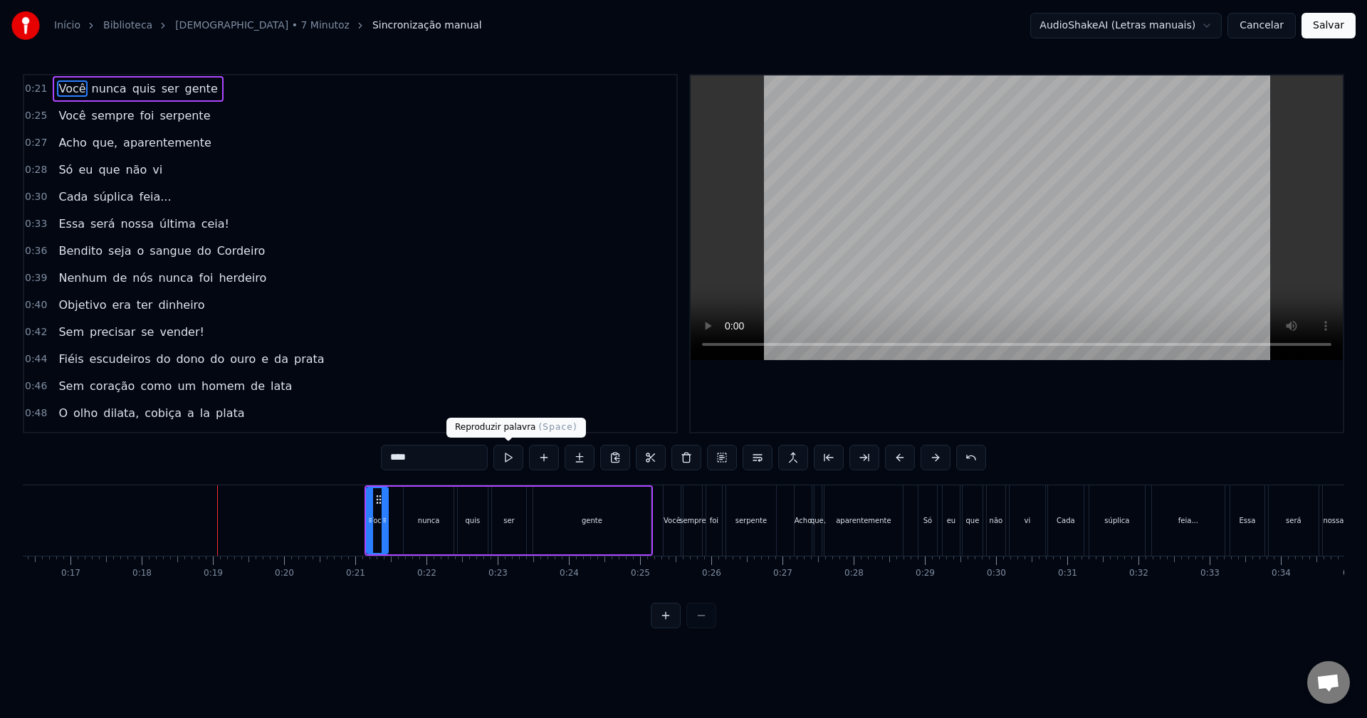
click at [505, 456] on button at bounding box center [508, 458] width 30 height 26
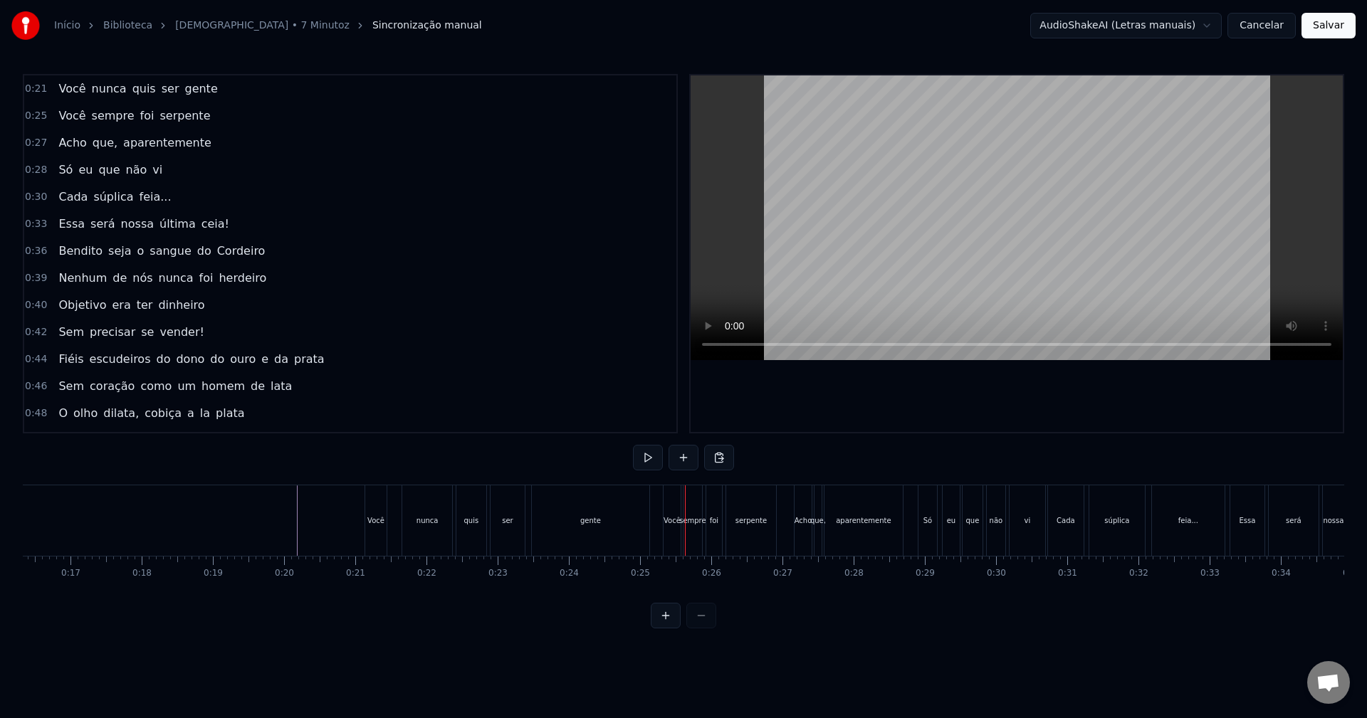
click at [414, 530] on div "nunca" at bounding box center [427, 521] width 50 height 70
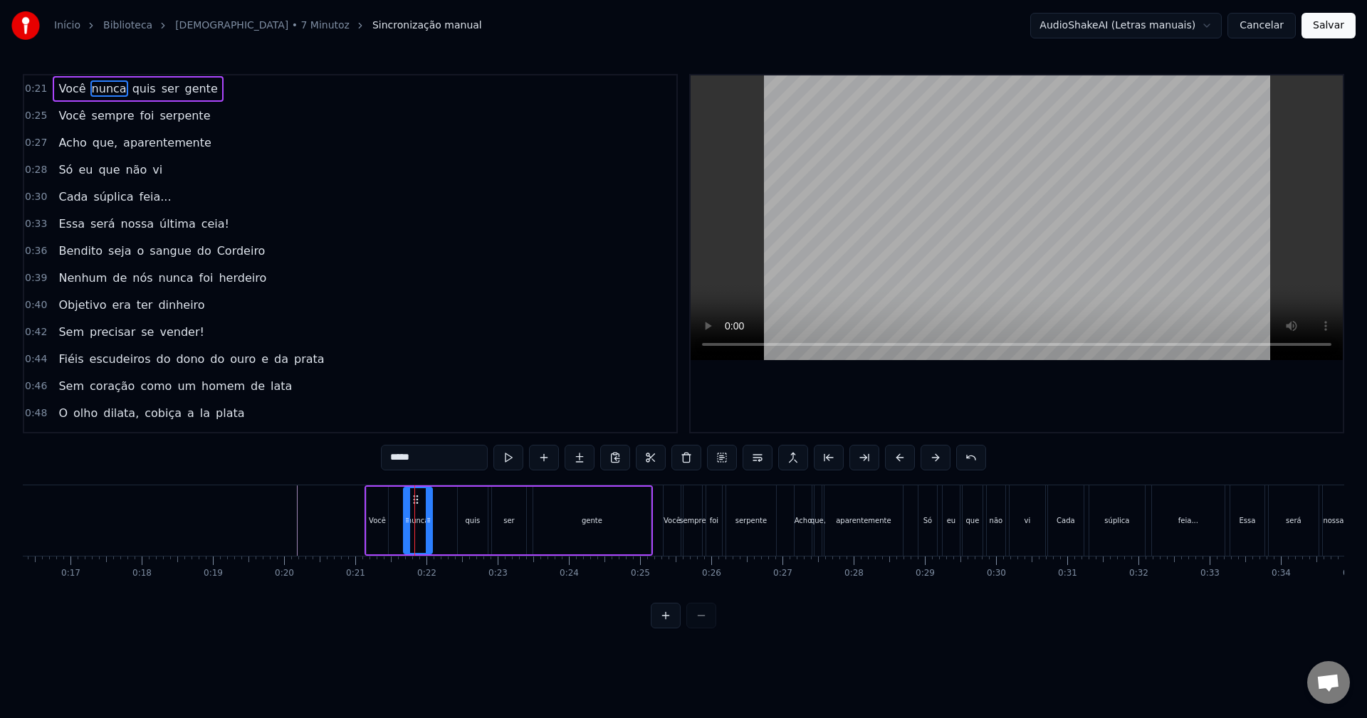
drag, startPoint x: 449, startPoint y: 522, endPoint x: 427, endPoint y: 523, distance: 21.4
click at [427, 523] on icon at bounding box center [429, 520] width 6 height 11
click at [467, 516] on div "quis" at bounding box center [472, 521] width 15 height 11
drag, startPoint x: 486, startPoint y: 519, endPoint x: 476, endPoint y: 521, distance: 10.1
click at [476, 521] on icon at bounding box center [474, 520] width 6 height 11
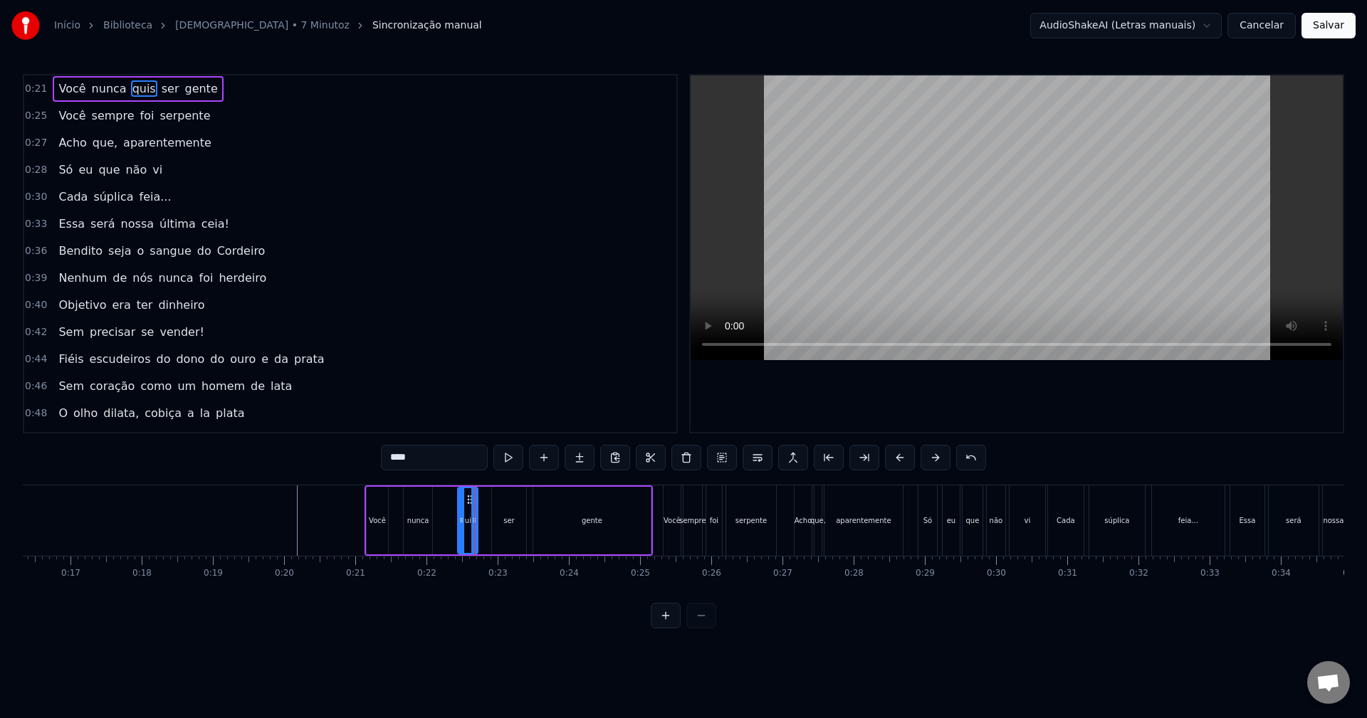
click at [499, 516] on div "ser" at bounding box center [509, 521] width 34 height 68
drag, startPoint x: 523, startPoint y: 518, endPoint x: 506, endPoint y: 523, distance: 16.9
click at [506, 523] on icon at bounding box center [506, 520] width 6 height 11
click at [575, 518] on div "gente" at bounding box center [591, 521] width 117 height 68
drag, startPoint x: 648, startPoint y: 515, endPoint x: 561, endPoint y: 530, distance: 88.1
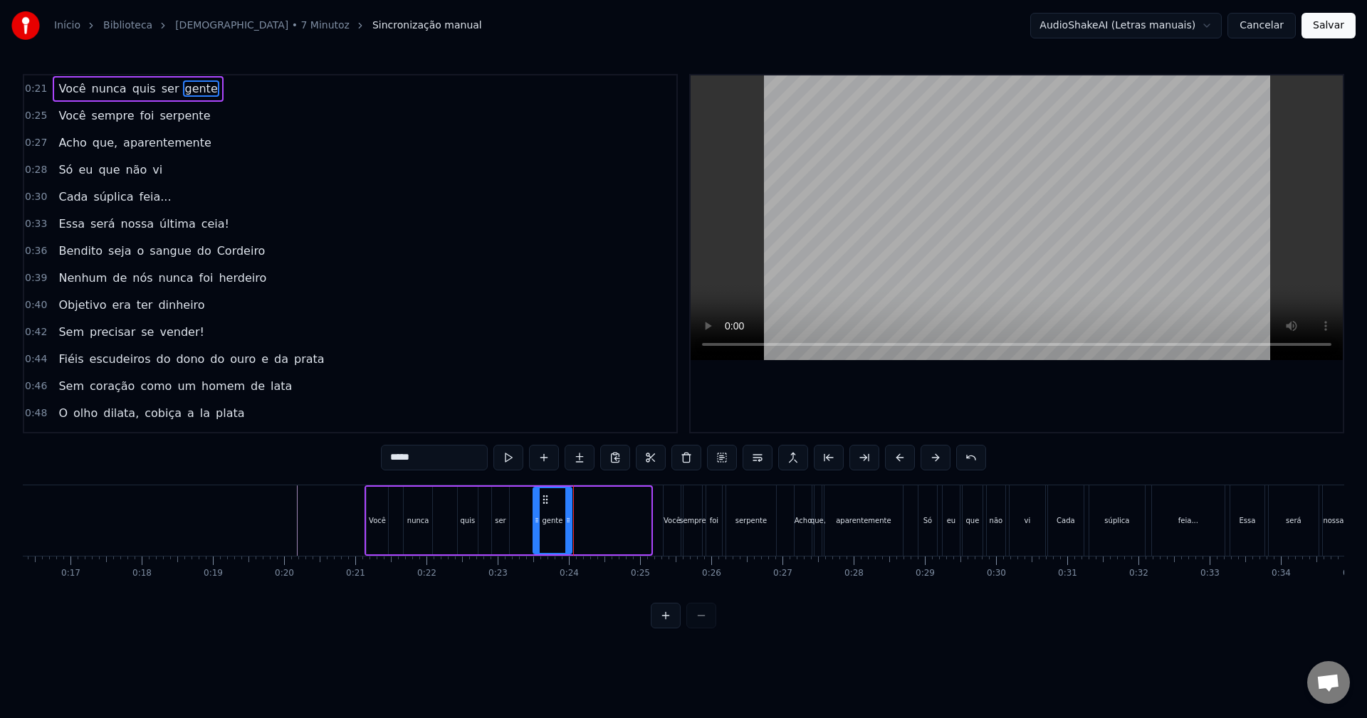
click at [569, 528] on div at bounding box center [568, 520] width 6 height 65
drag, startPoint x: 569, startPoint y: 517, endPoint x: 560, endPoint y: 519, distance: 9.5
click at [560, 518] on icon at bounding box center [561, 520] width 6 height 11
click at [669, 629] on button at bounding box center [666, 616] width 30 height 26
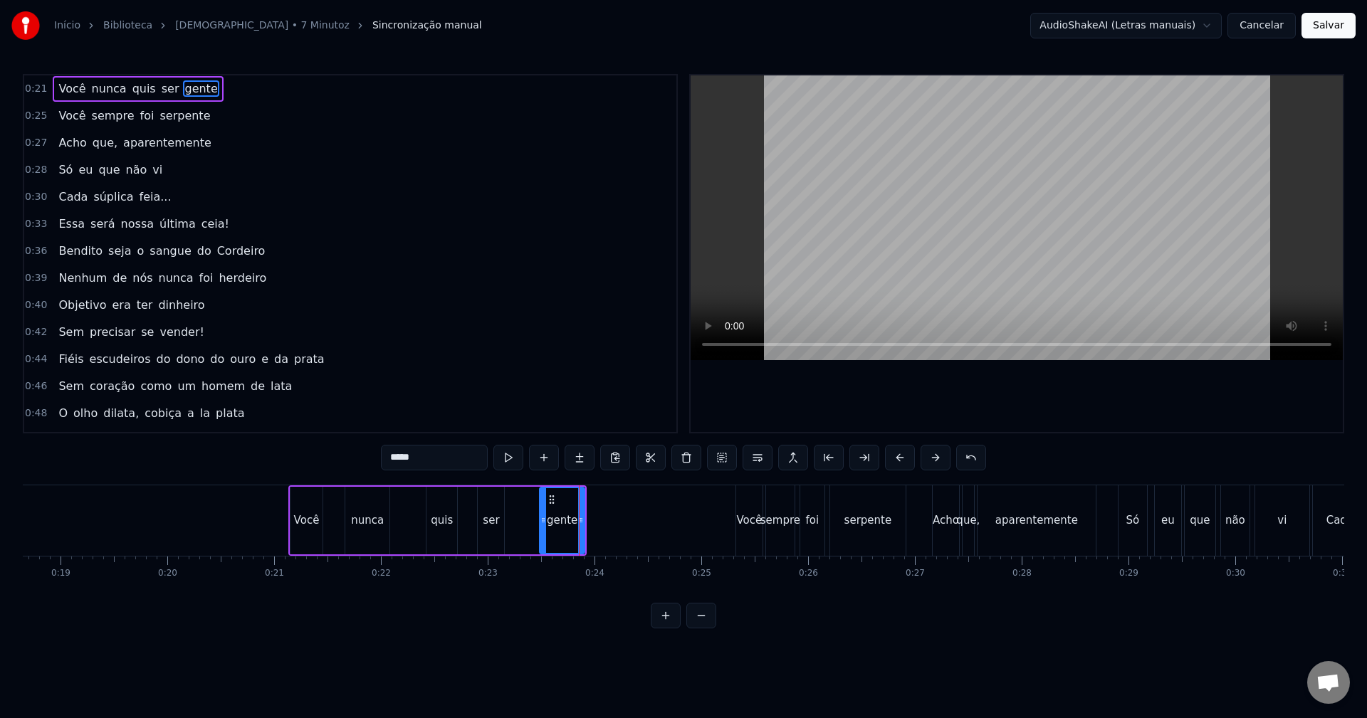
scroll to position [0, 1979]
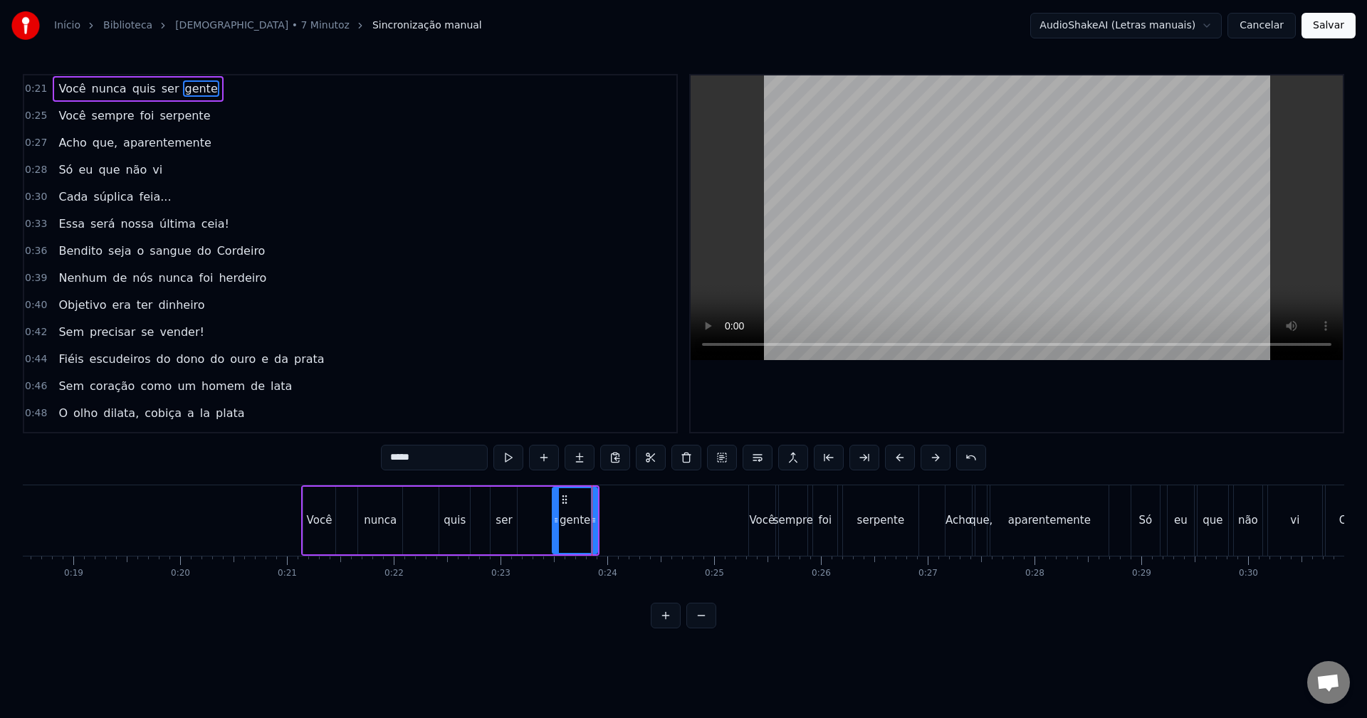
click at [667, 627] on button at bounding box center [666, 616] width 30 height 26
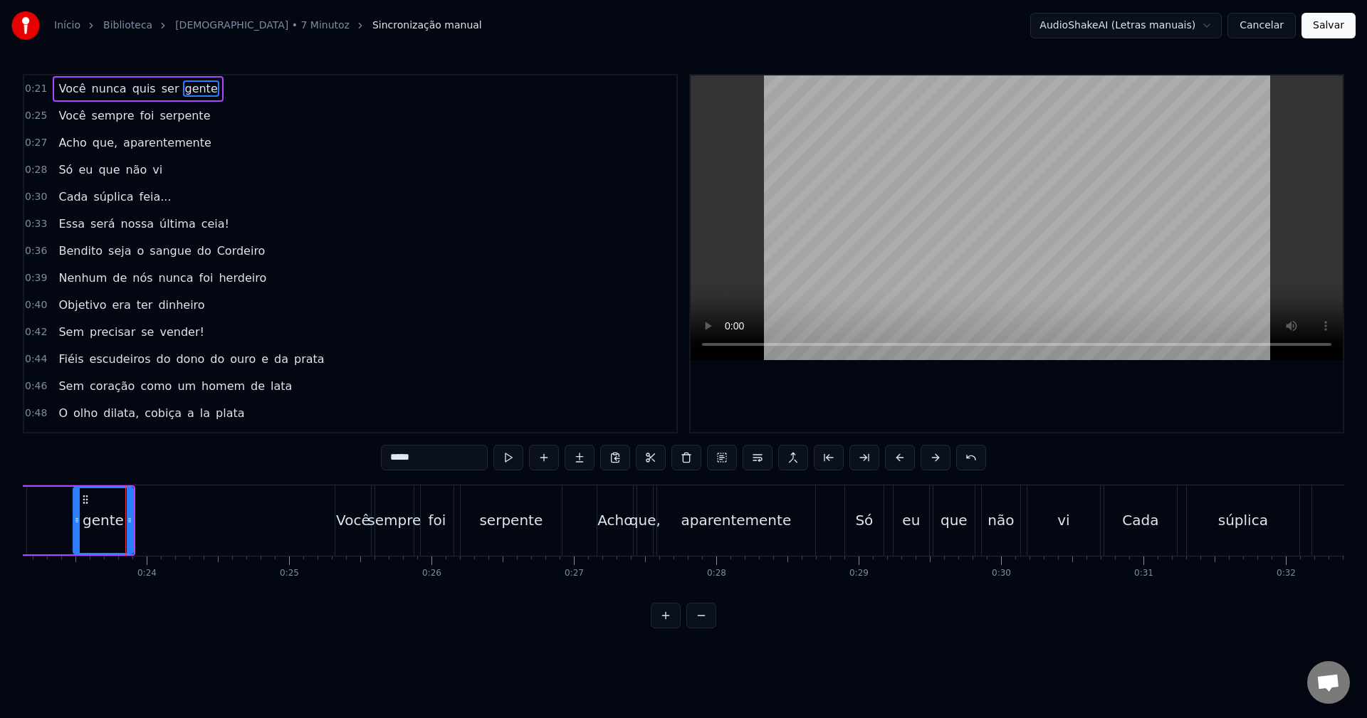
scroll to position [0, 3325]
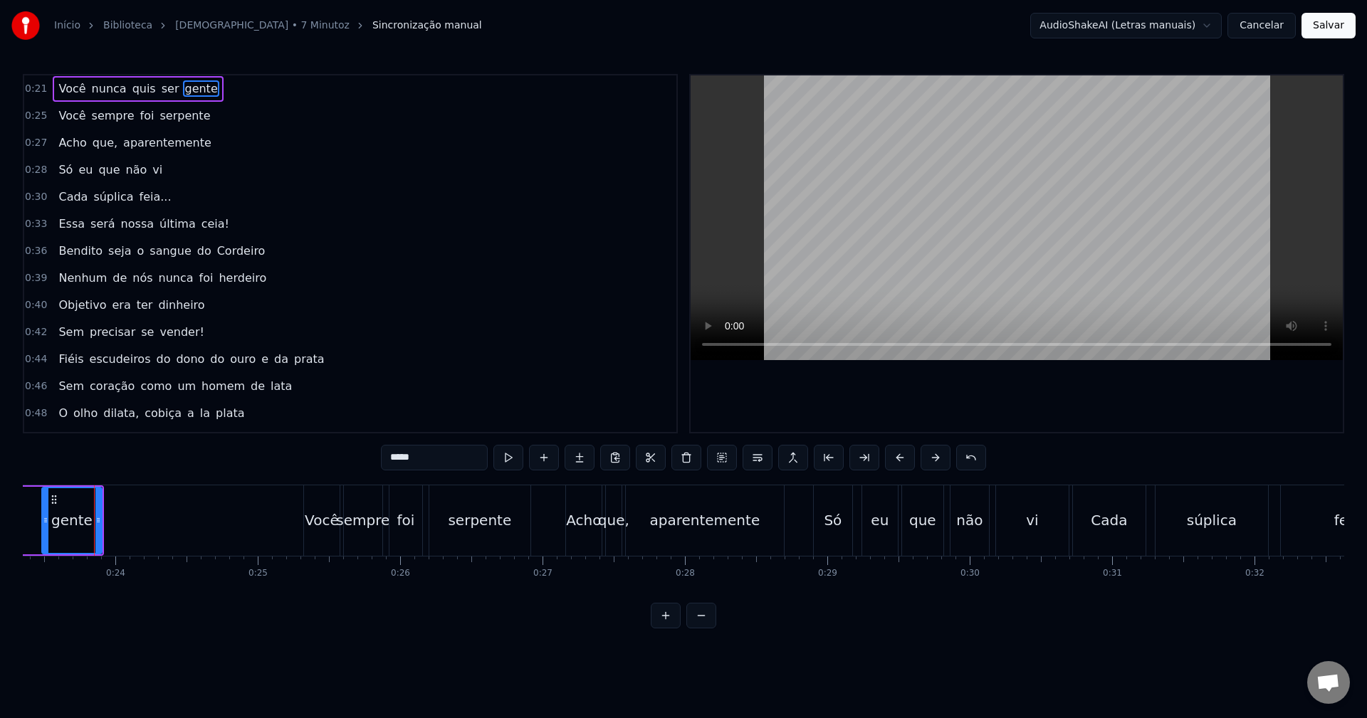
click at [645, 629] on div "0:21 Você nunca quis ser gente 0:25 Você sempre foi serpente 0:27 Acho que, apa…" at bounding box center [684, 351] width 1322 height 555
click at [656, 629] on button at bounding box center [666, 616] width 30 height 26
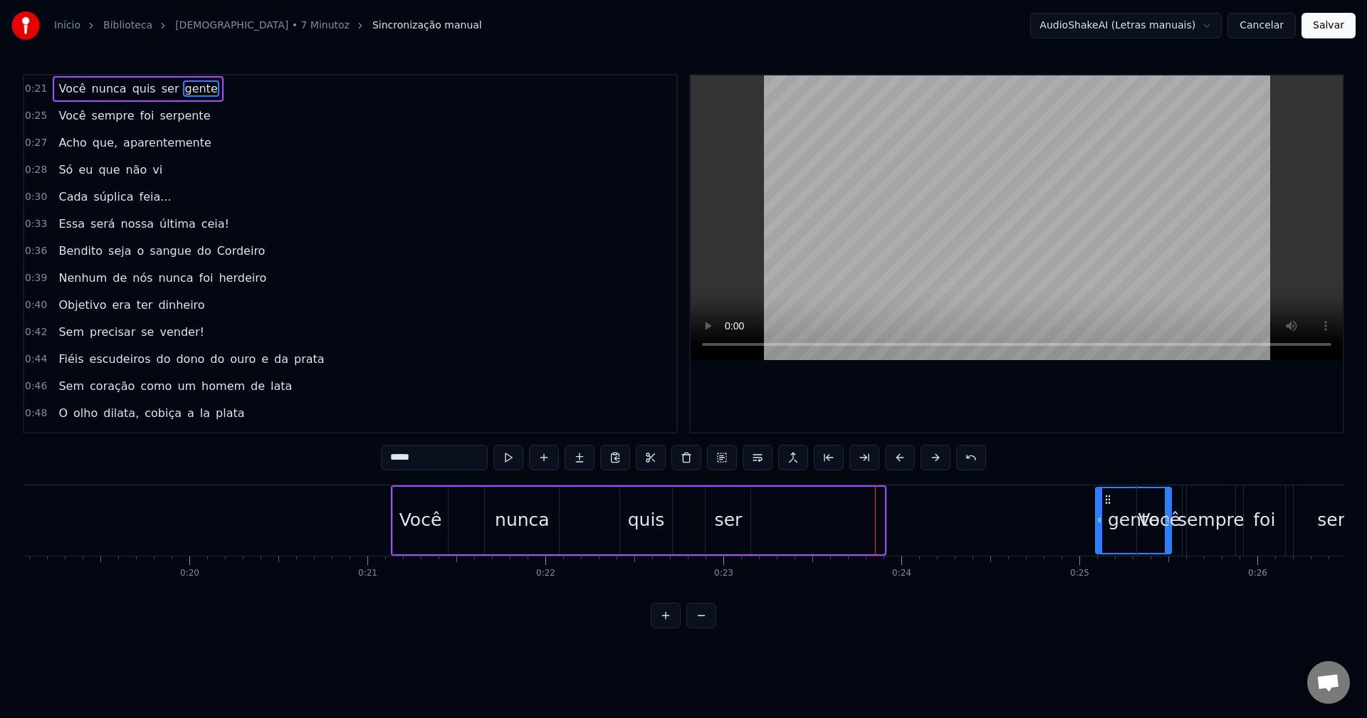
scroll to position [0, 3399]
drag, startPoint x: 898, startPoint y: 498, endPoint x: 1067, endPoint y: 502, distance: 169.5
click at [1067, 502] on icon at bounding box center [1065, 499] width 11 height 11
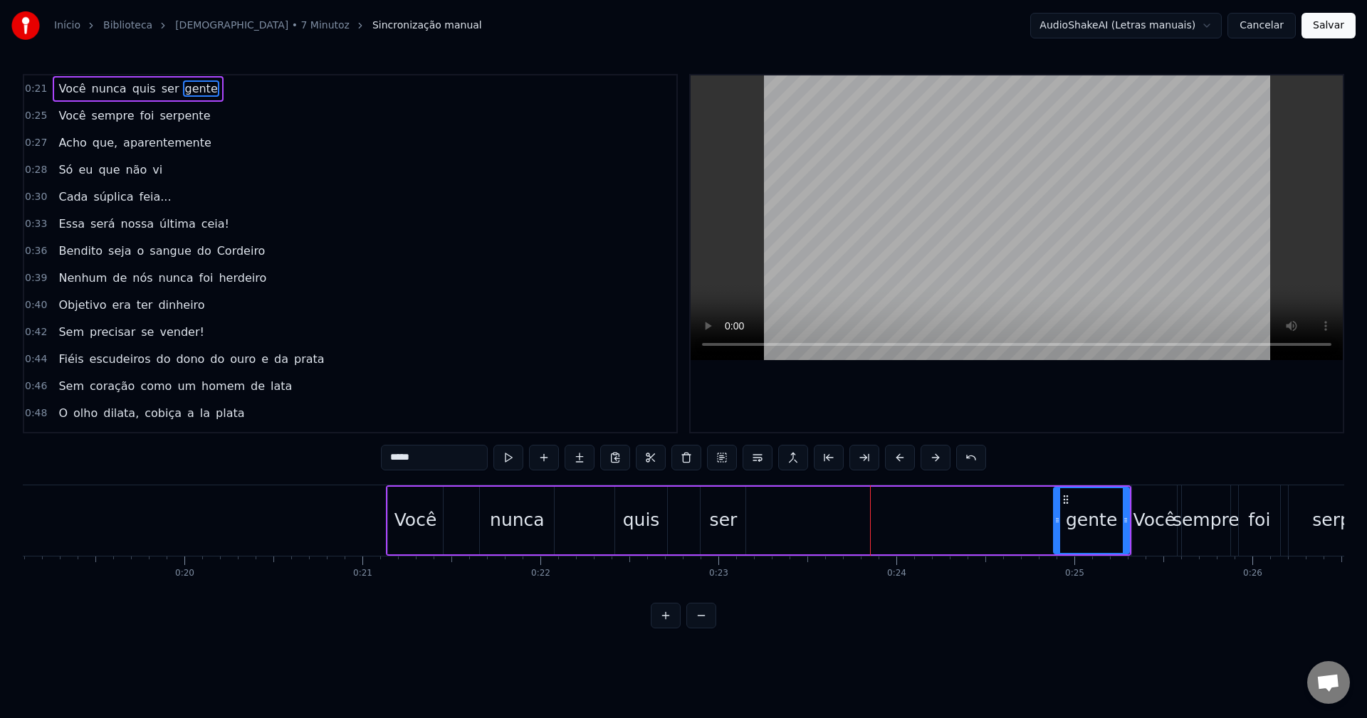
click at [720, 504] on div "ser" at bounding box center [723, 521] width 45 height 68
drag, startPoint x: 712, startPoint y: 500, endPoint x: 1017, endPoint y: 501, distance: 304.8
click at [1017, 501] on icon at bounding box center [1016, 499] width 11 height 11
click at [638, 505] on div "quis" at bounding box center [640, 521] width 51 height 68
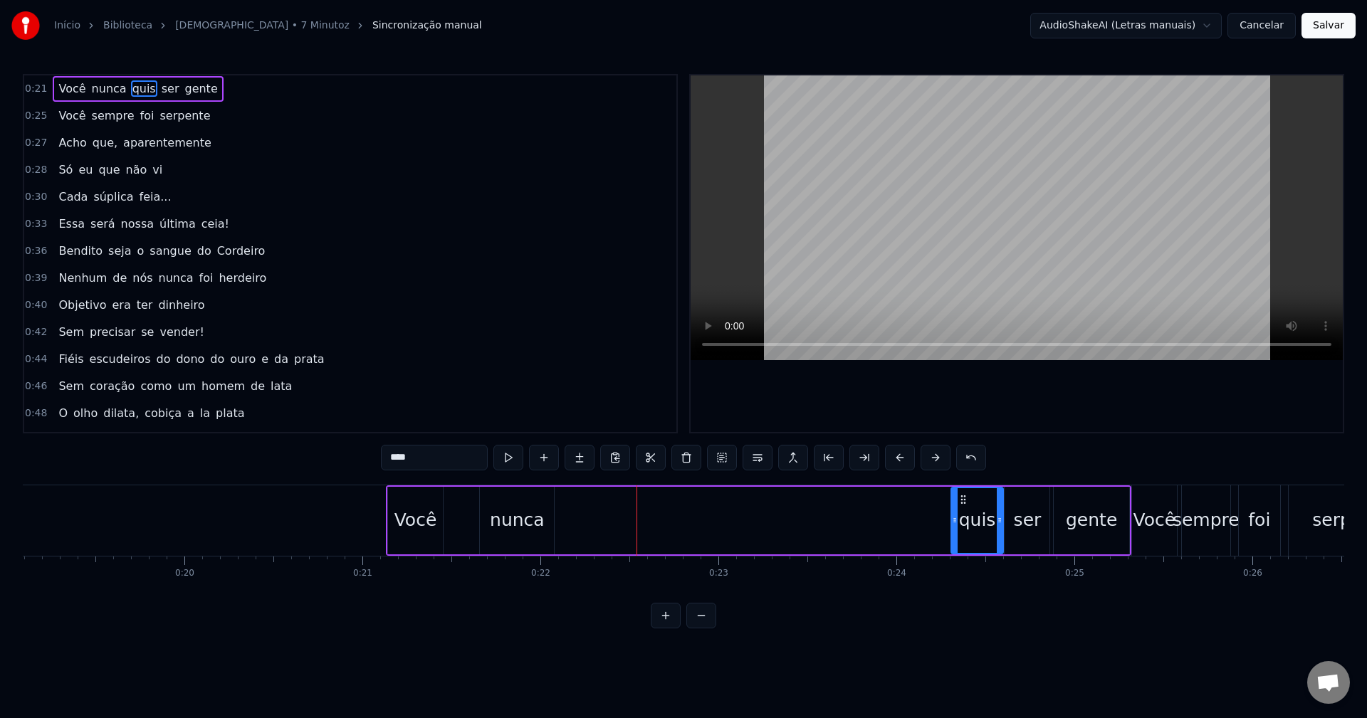
drag, startPoint x: 629, startPoint y: 499, endPoint x: 965, endPoint y: 497, distance: 336.1
click at [965, 497] on icon at bounding box center [963, 499] width 11 height 11
click at [507, 515] on div "nunca" at bounding box center [517, 520] width 55 height 27
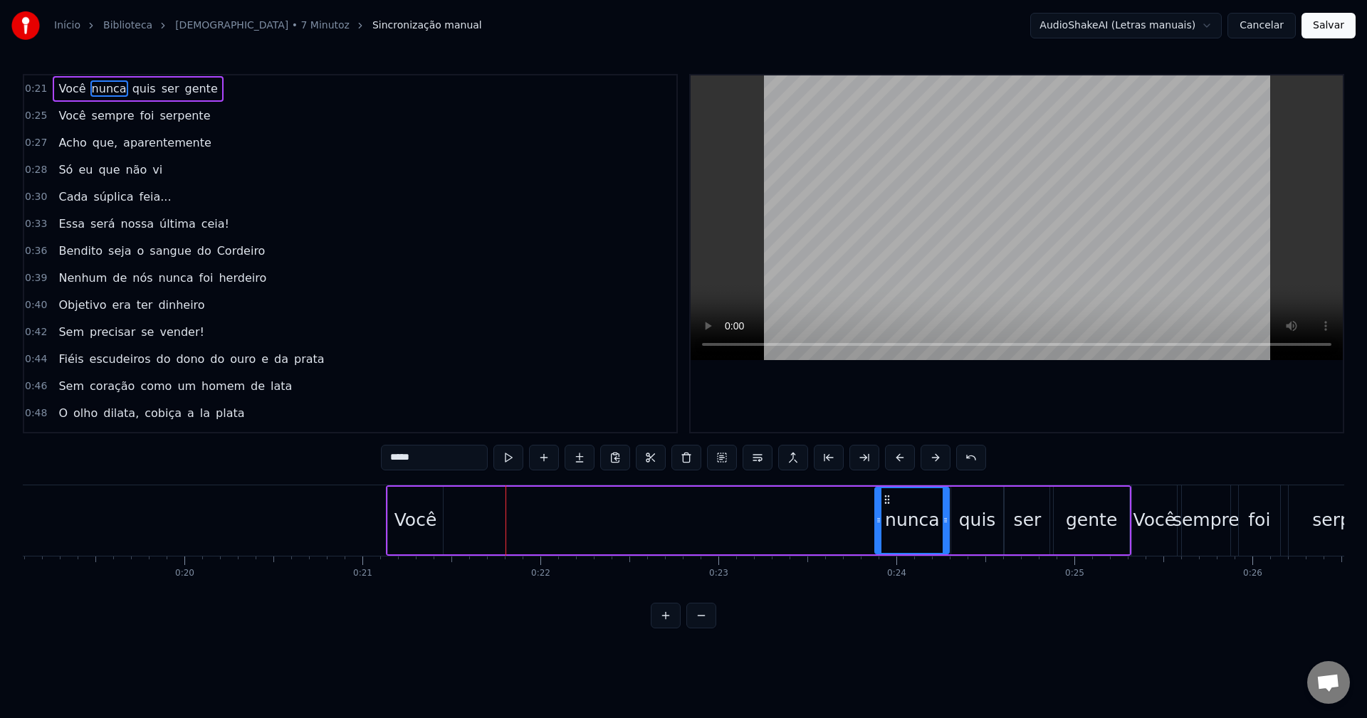
drag, startPoint x: 491, startPoint y: 502, endPoint x: 886, endPoint y: 498, distance: 395.9
click at [886, 498] on icon at bounding box center [887, 499] width 11 height 11
drag, startPoint x: 878, startPoint y: 523, endPoint x: 910, endPoint y: 518, distance: 32.3
click at [910, 518] on icon at bounding box center [912, 520] width 6 height 11
click at [412, 508] on div "Você" at bounding box center [415, 520] width 43 height 27
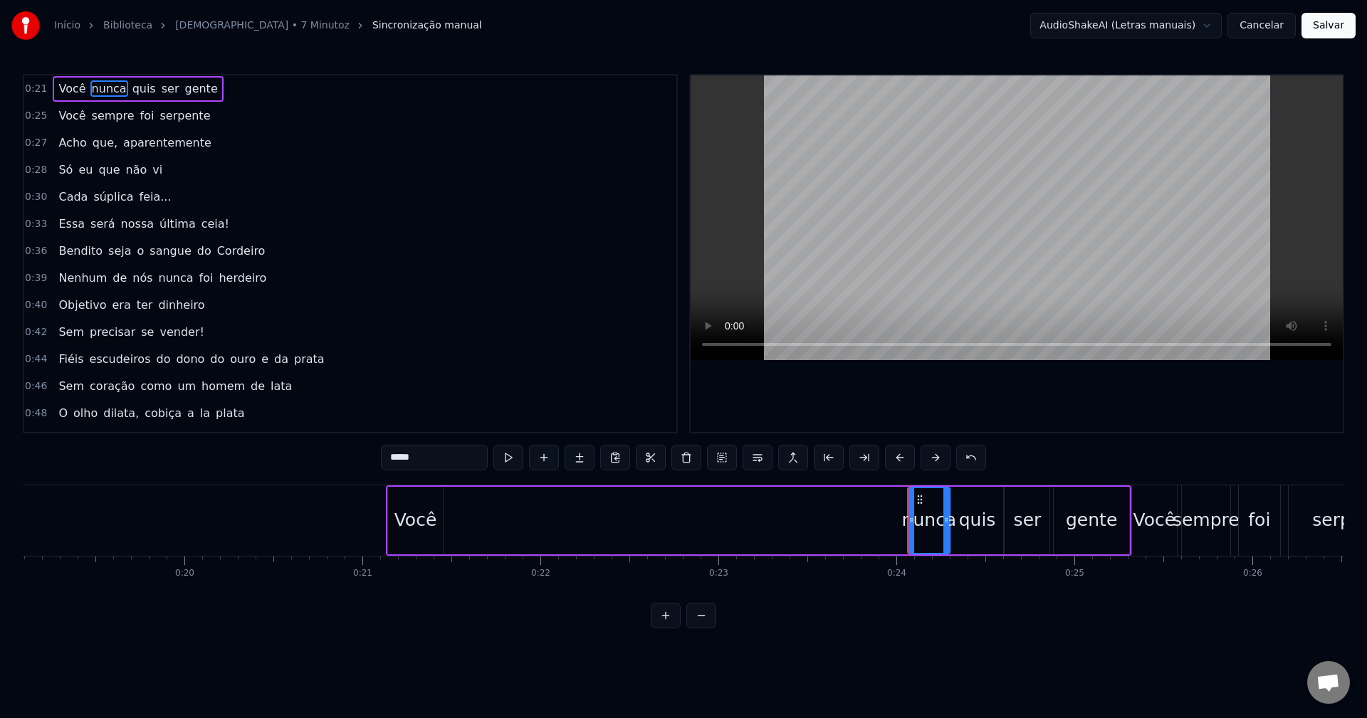
type input "****"
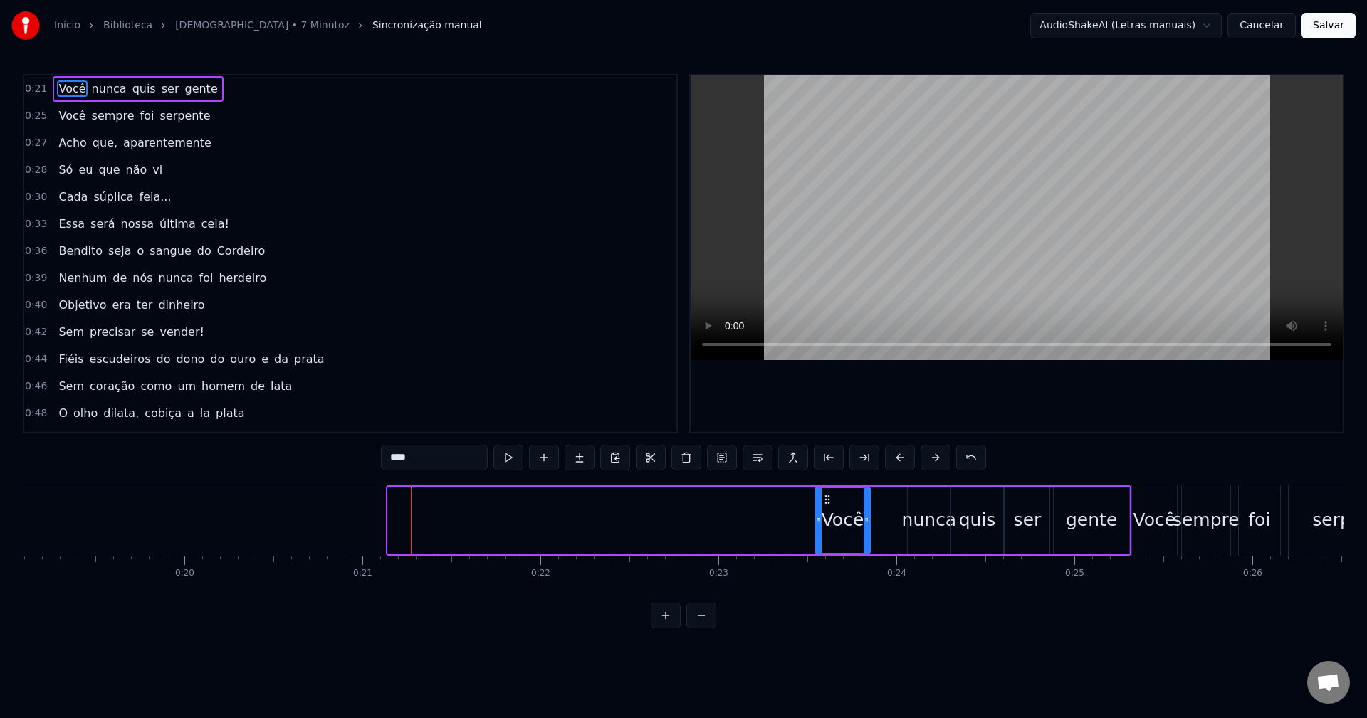
drag, startPoint x: 400, startPoint y: 502, endPoint x: 827, endPoint y: 508, distance: 426.6
click at [827, 508] on div "Você" at bounding box center [843, 520] width 54 height 65
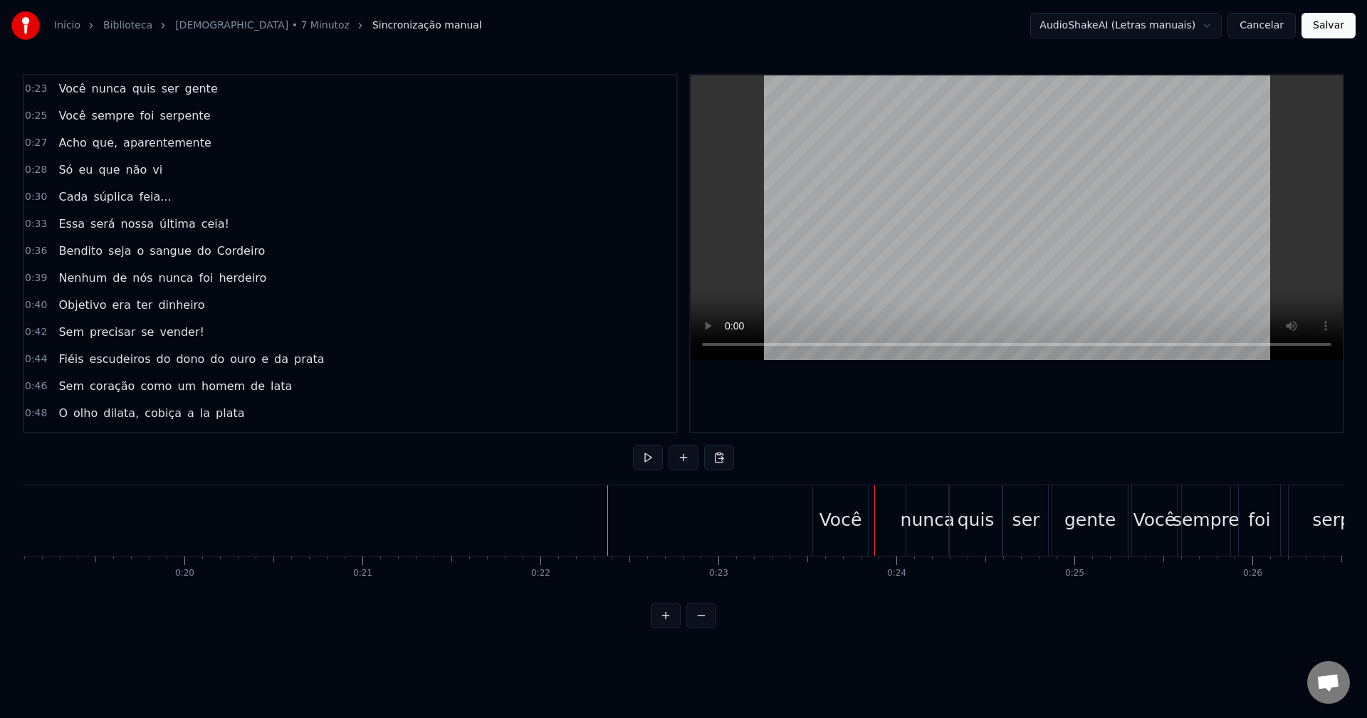
click at [924, 514] on div "nunca" at bounding box center [928, 520] width 55 height 27
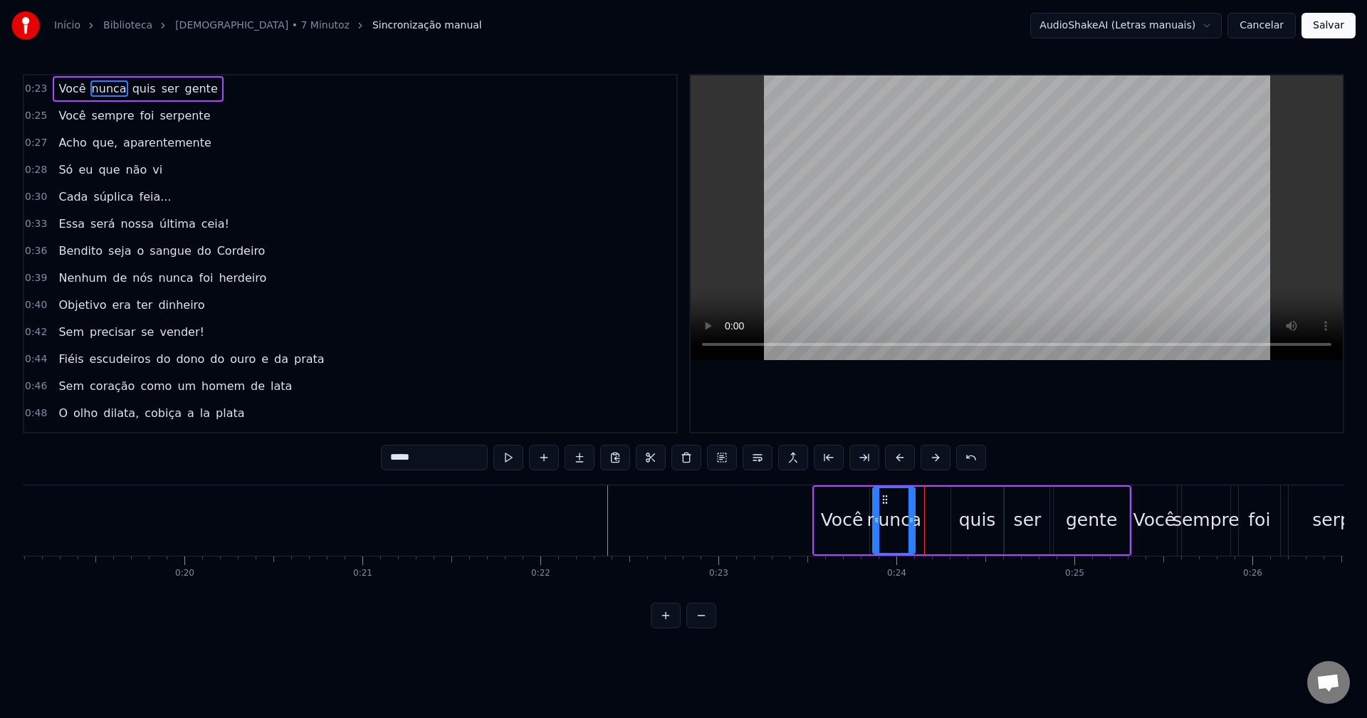
drag, startPoint x: 919, startPoint y: 501, endPoint x: 884, endPoint y: 503, distance: 35.0
click at [884, 503] on icon at bounding box center [884, 499] width 11 height 11
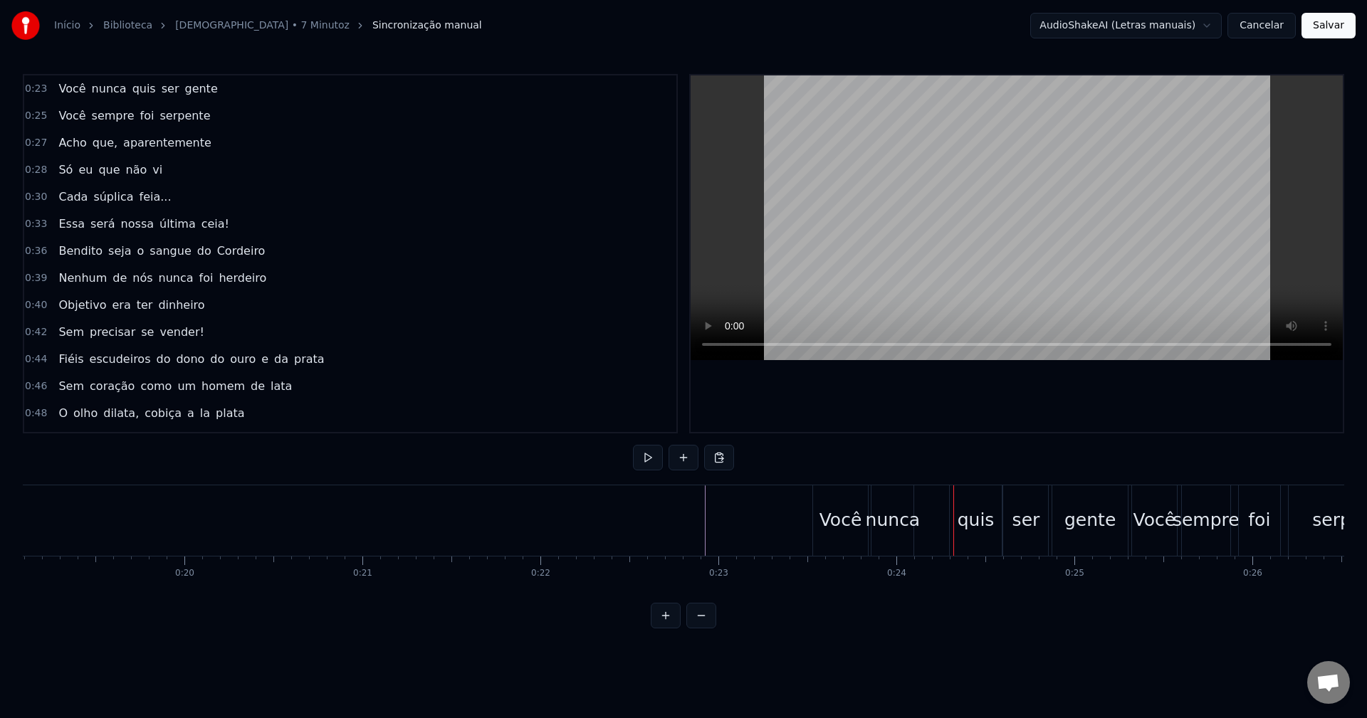
click at [968, 509] on div "quis" at bounding box center [976, 520] width 37 height 27
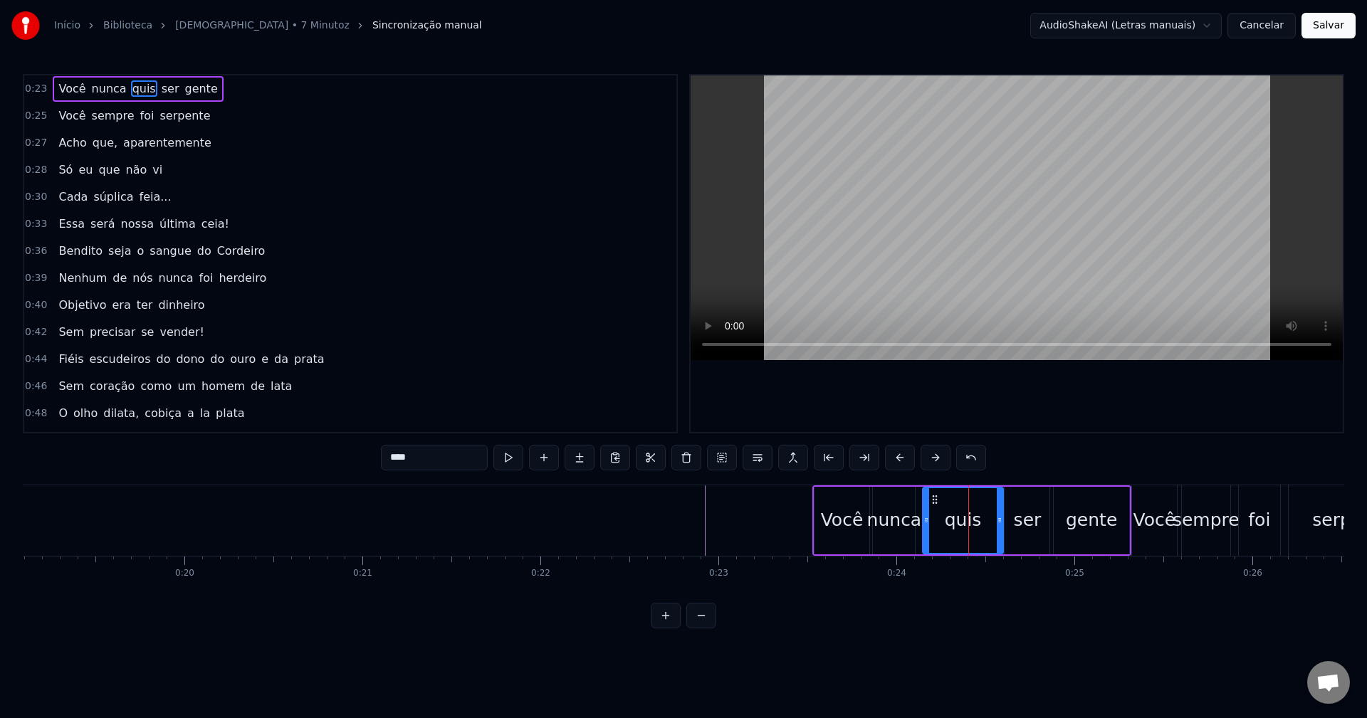
drag, startPoint x: 956, startPoint y: 523, endPoint x: 927, endPoint y: 526, distance: 28.6
click at [927, 526] on div at bounding box center [927, 520] width 6 height 65
drag, startPoint x: 998, startPoint y: 521, endPoint x: 948, endPoint y: 530, distance: 49.9
click at [948, 530] on div at bounding box center [951, 520] width 6 height 65
click at [1026, 513] on div "ser" at bounding box center [1028, 520] width 28 height 27
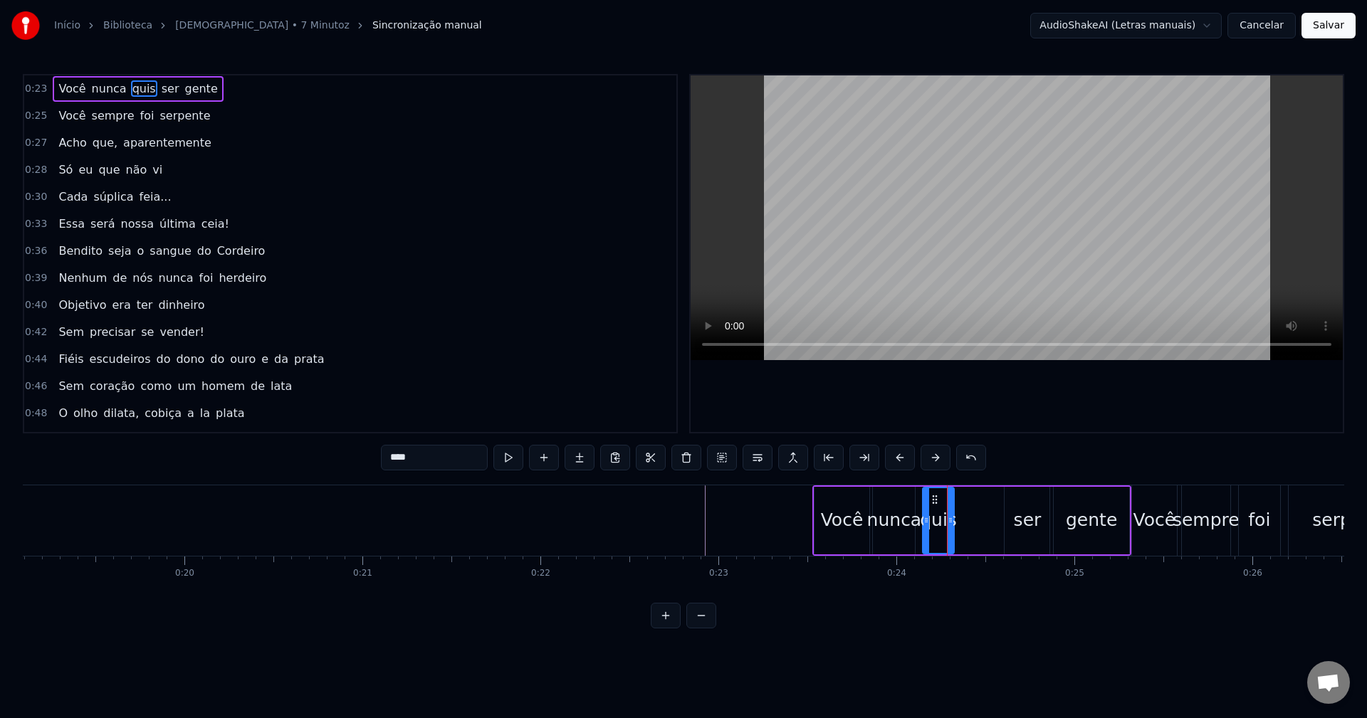
type input "***"
drag, startPoint x: 1008, startPoint y: 521, endPoint x: 963, endPoint y: 527, distance: 46.0
click at [963, 527] on div at bounding box center [963, 520] width 6 height 65
drag, startPoint x: 1047, startPoint y: 513, endPoint x: 995, endPoint y: 521, distance: 51.9
click at [995, 521] on div at bounding box center [995, 520] width 6 height 65
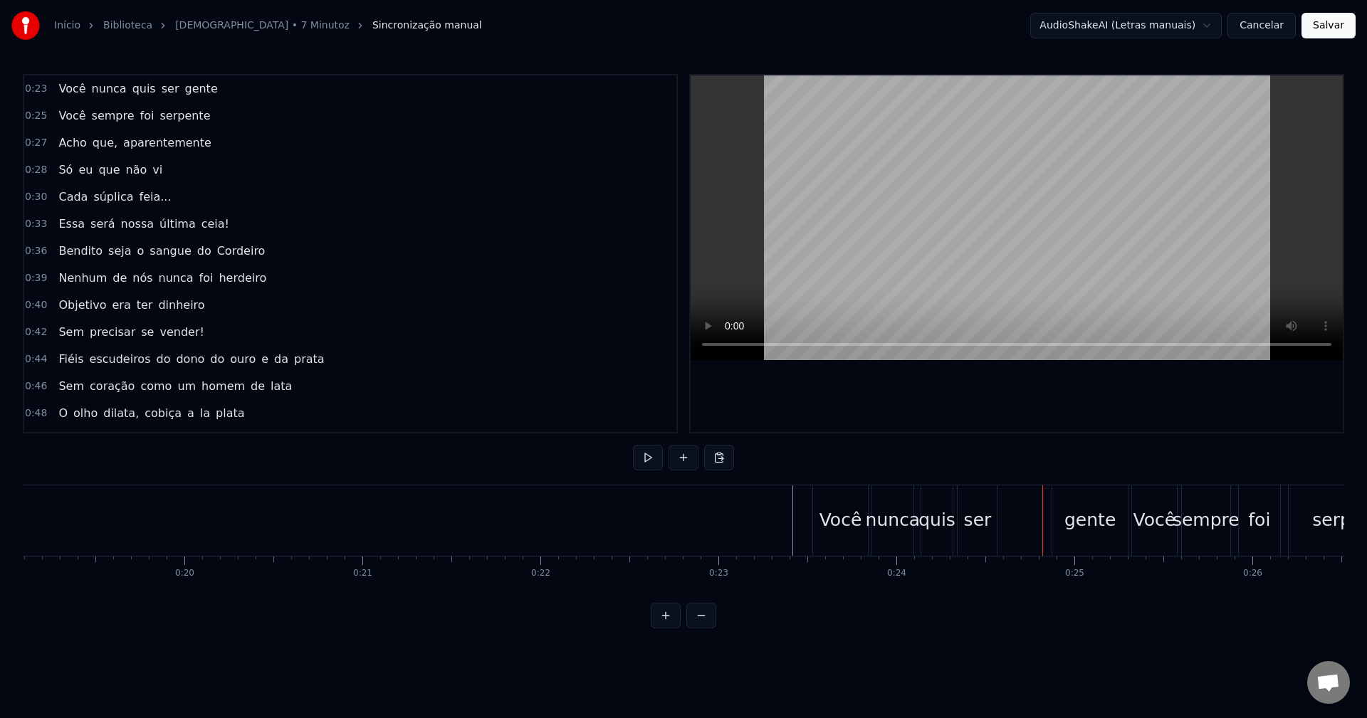
click at [1063, 516] on div "gente" at bounding box center [1089, 521] width 75 height 70
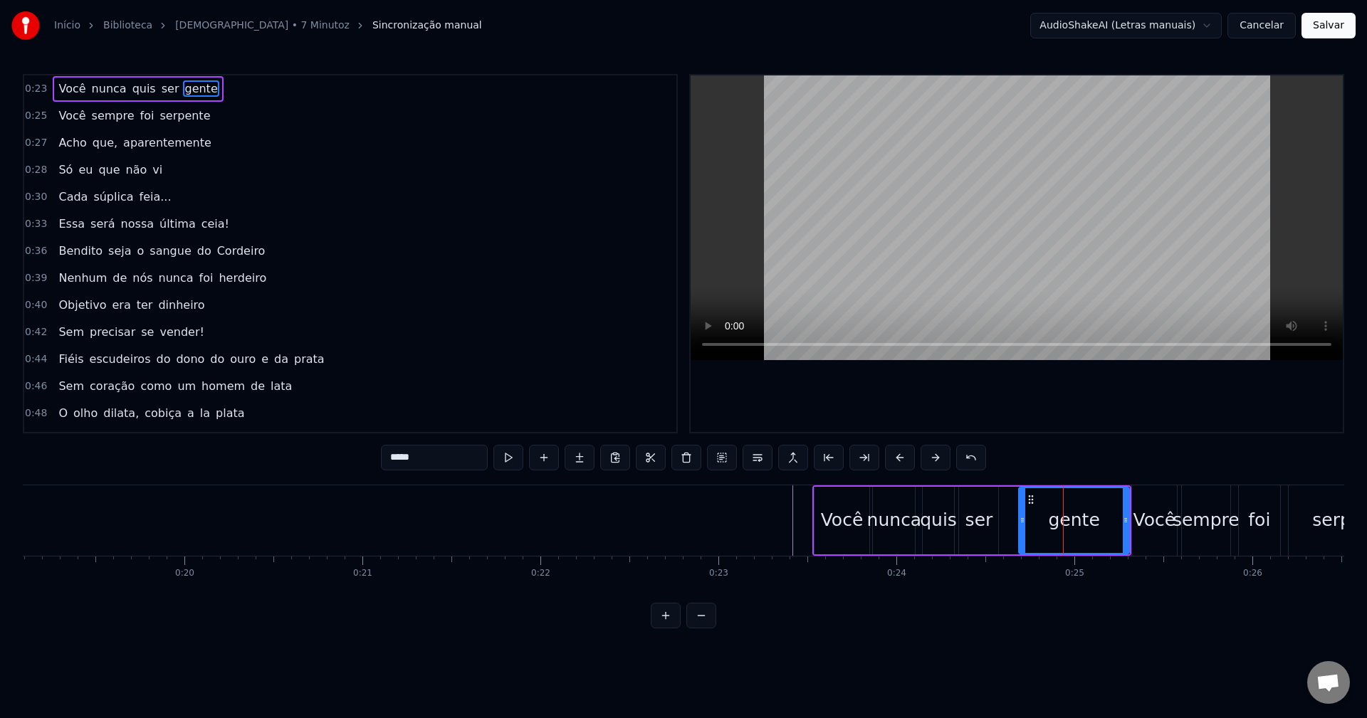
drag, startPoint x: 1057, startPoint y: 525, endPoint x: 1022, endPoint y: 530, distance: 35.2
click at [1022, 530] on div at bounding box center [1023, 520] width 6 height 65
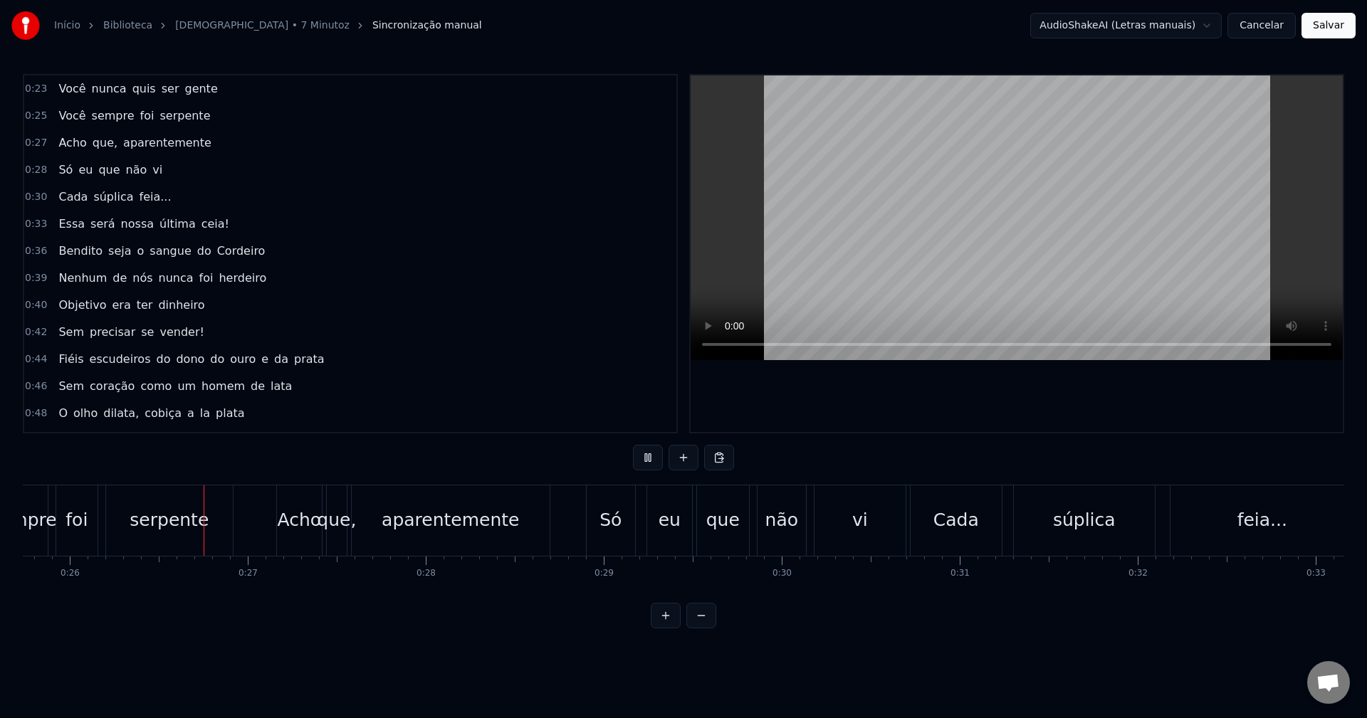
scroll to position [0, 4583]
drag, startPoint x: 207, startPoint y: 604, endPoint x: 150, endPoint y: 614, distance: 57.8
click at [107, 614] on div "0:23 Você nunca quis ser gente 0:25 Você sempre foi serpente 0:27 Acho que, apa…" at bounding box center [684, 351] width 1322 height 555
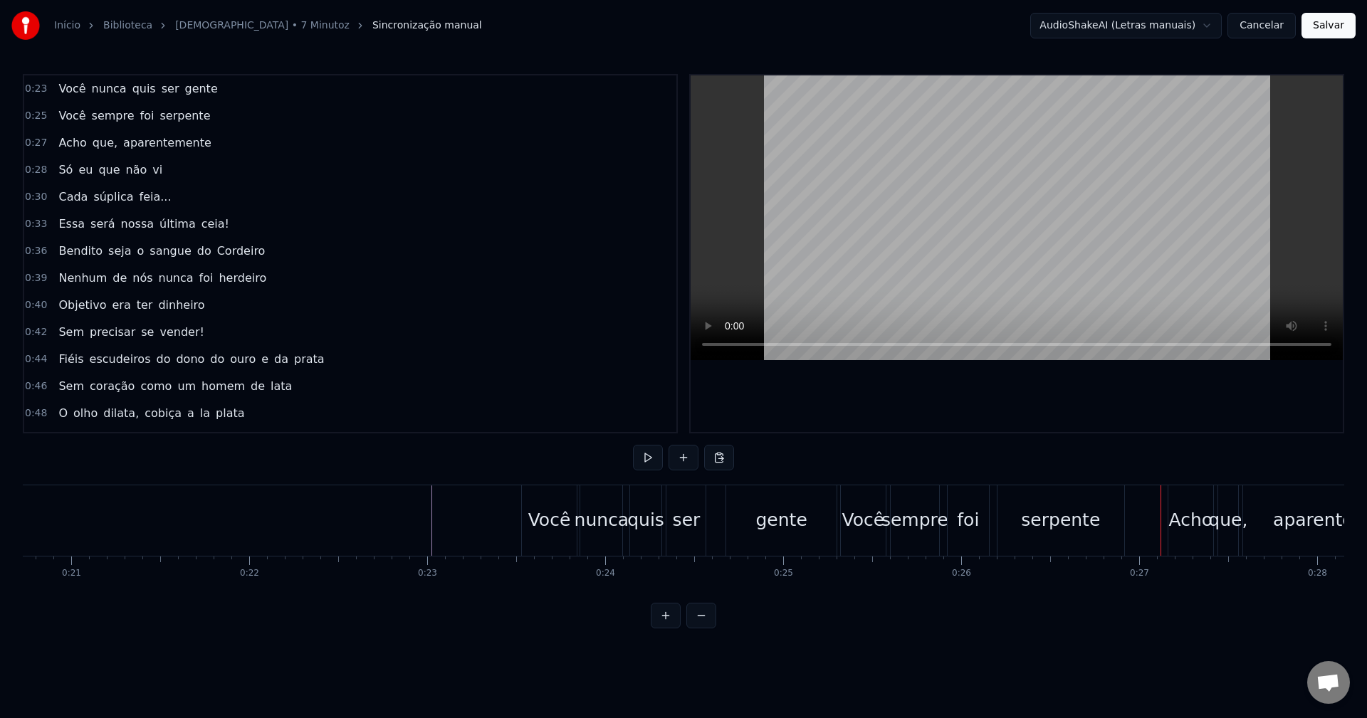
scroll to position [0, 3607]
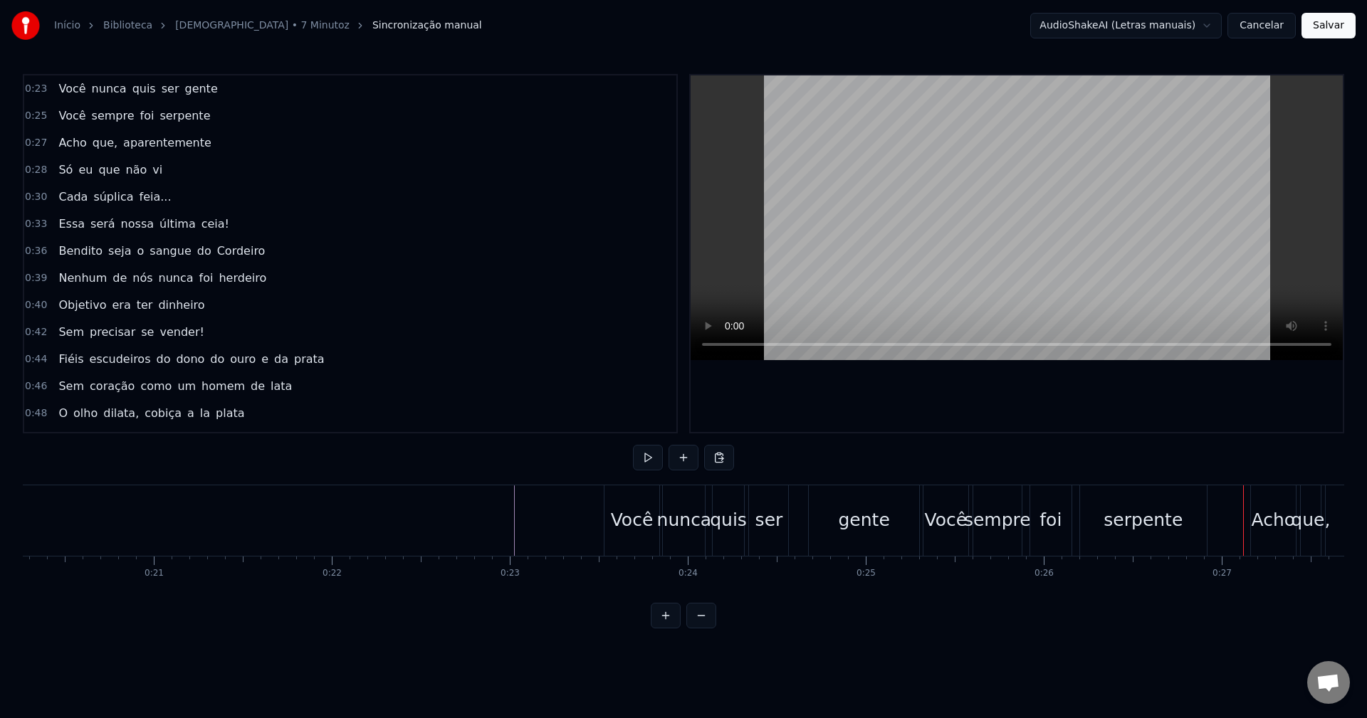
click at [623, 518] on div "Você" at bounding box center [632, 520] width 43 height 27
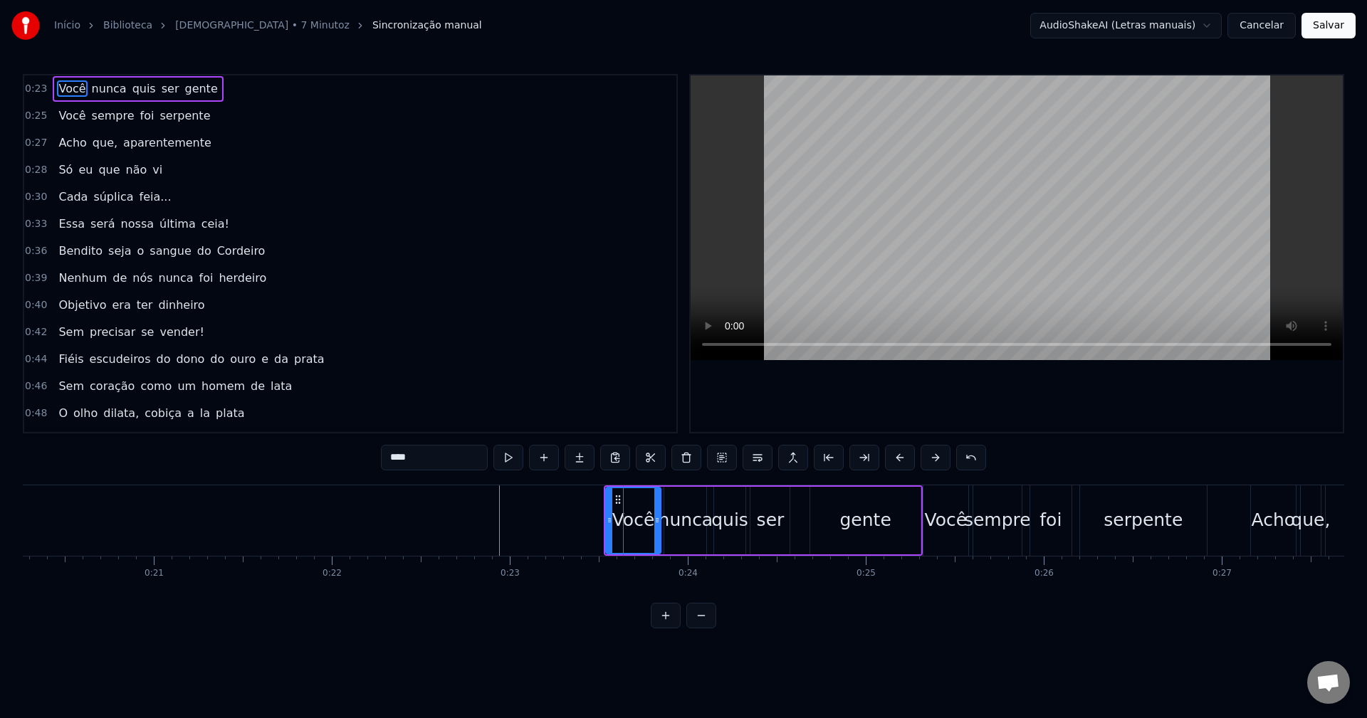
click at [825, 521] on div "gente" at bounding box center [865, 521] width 110 height 68
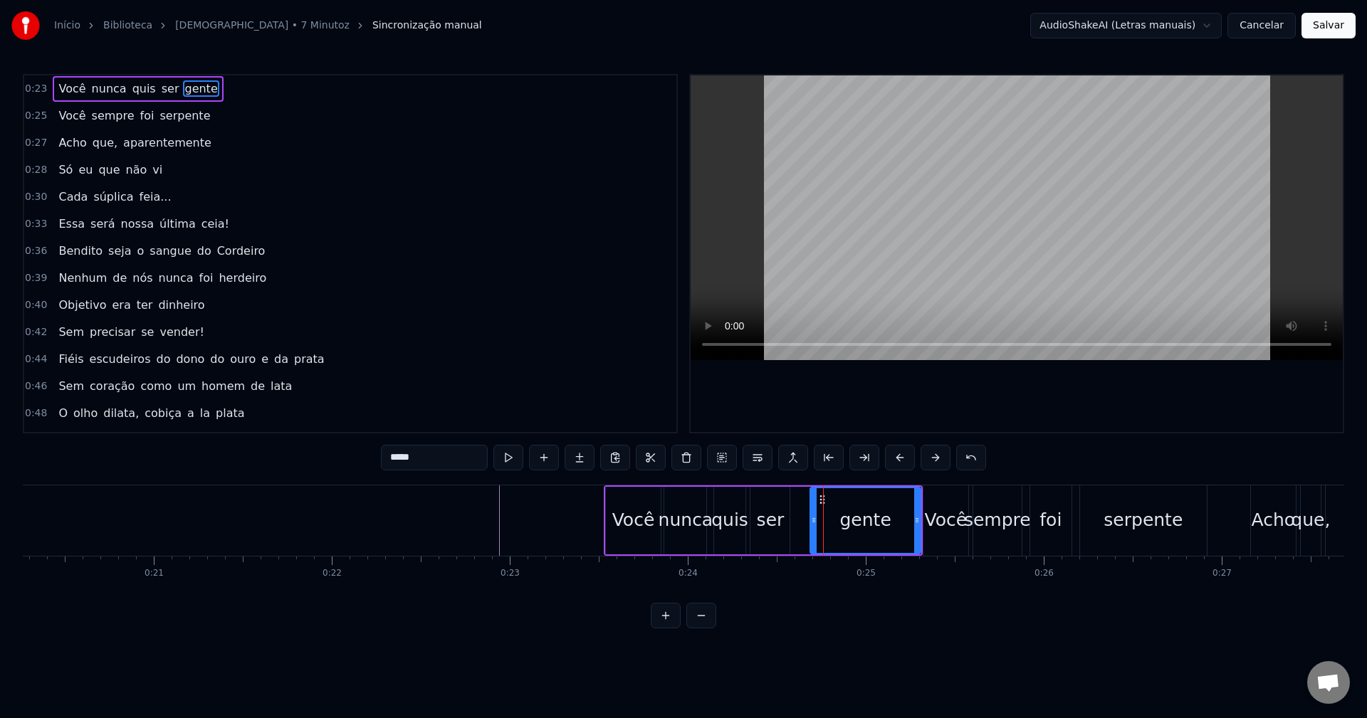
click at [768, 525] on div "ser" at bounding box center [771, 520] width 28 height 27
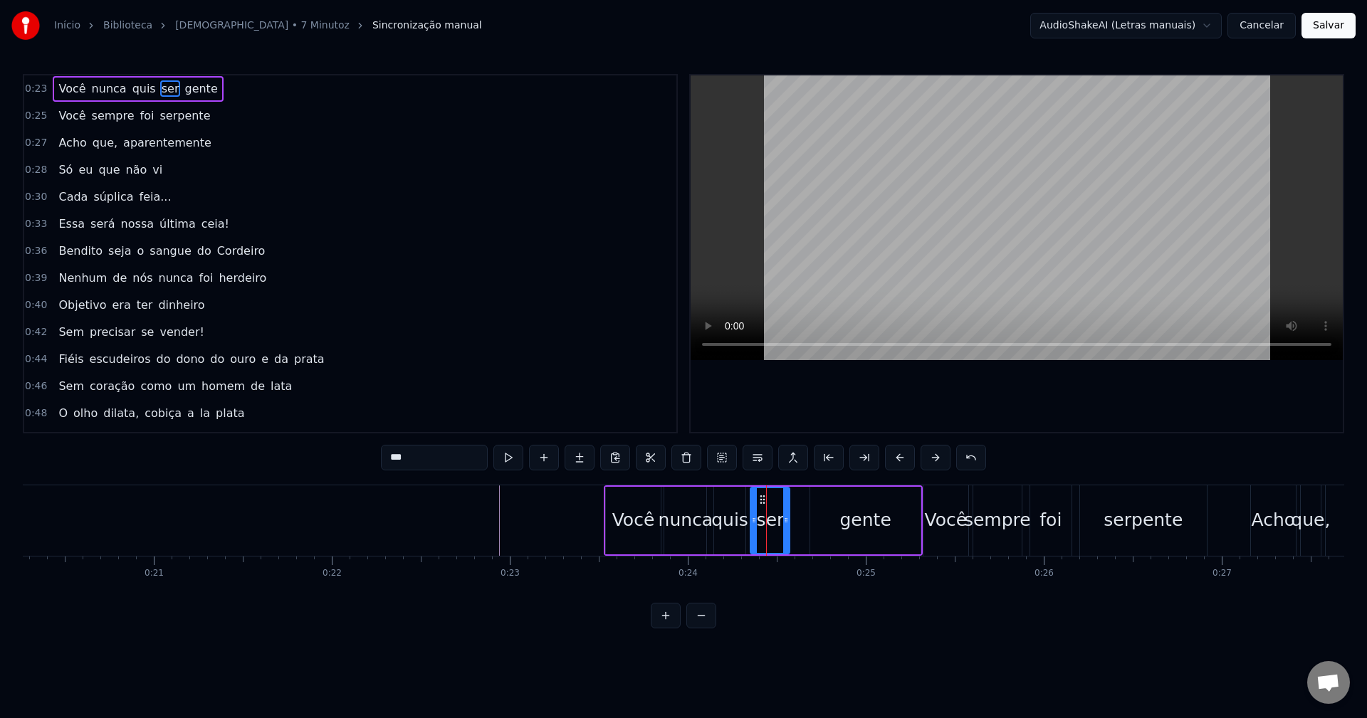
click at [625, 513] on div "Você" at bounding box center [633, 520] width 43 height 27
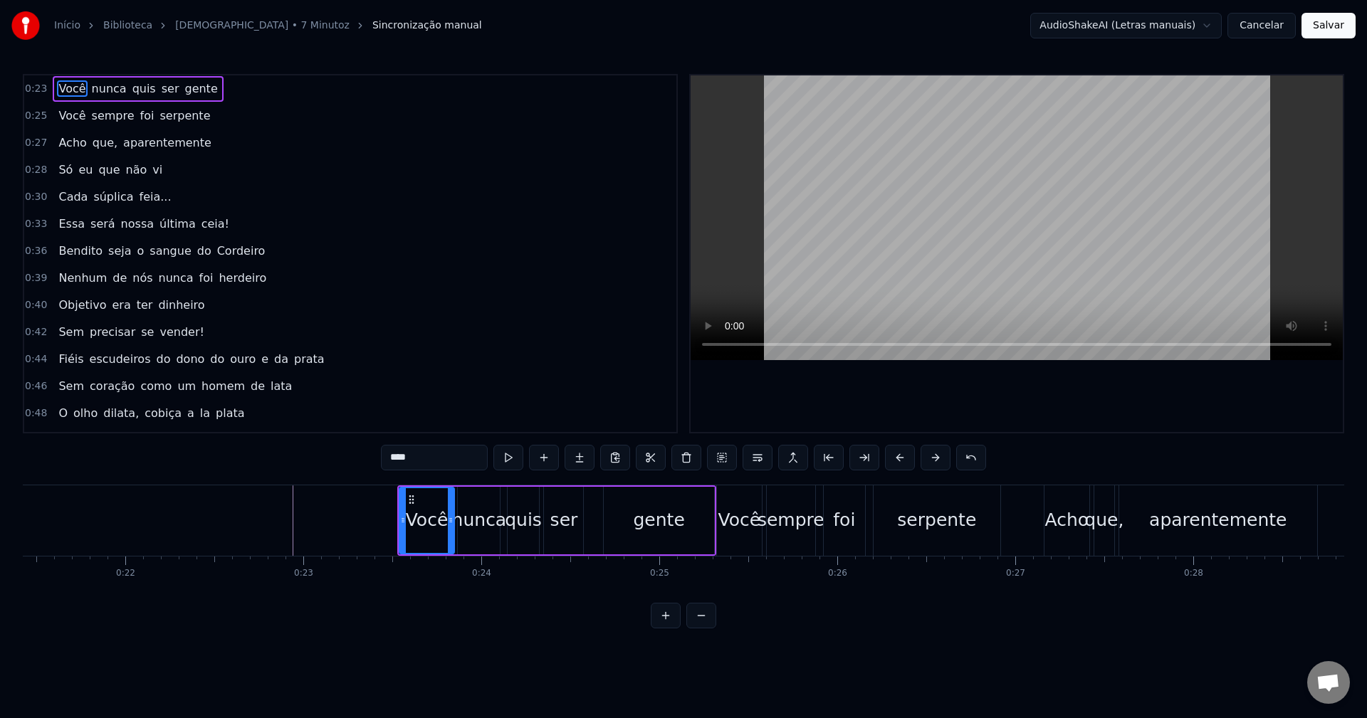
scroll to position [0, 3834]
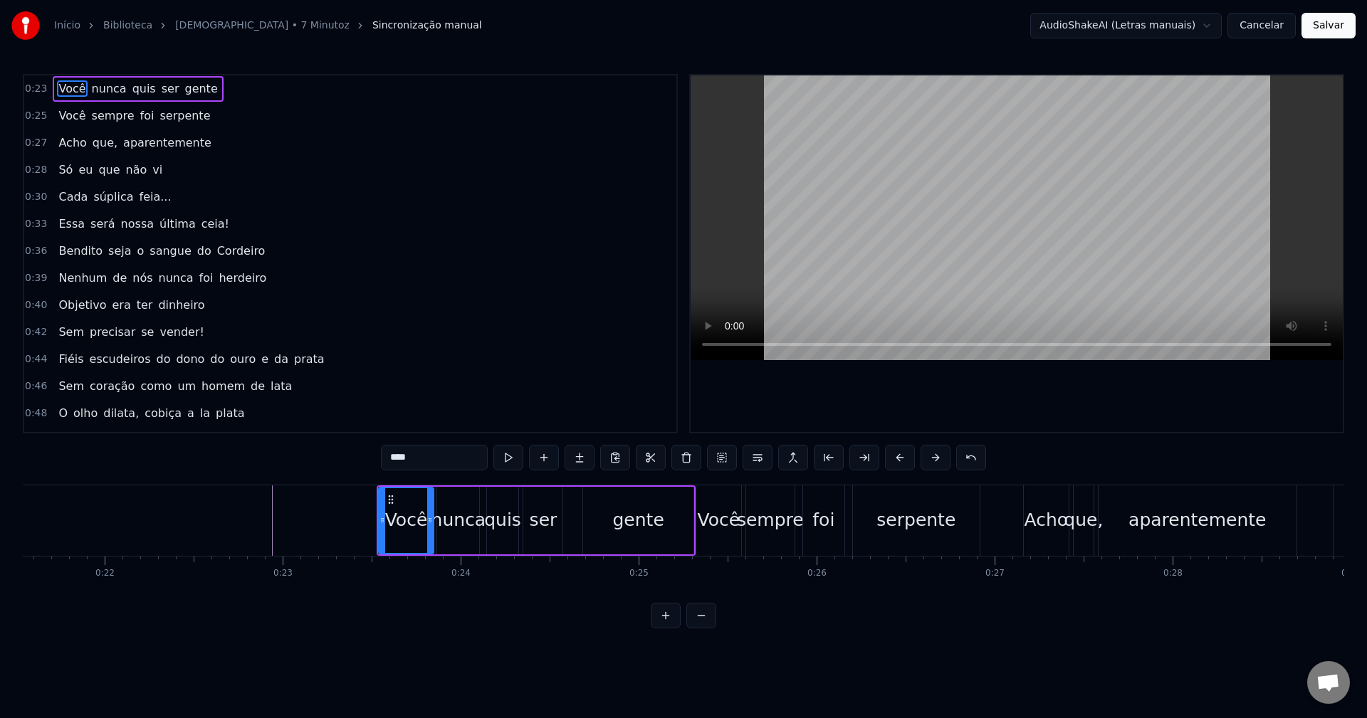
click at [446, 520] on div "nunca" at bounding box center [458, 520] width 55 height 27
click at [394, 499] on div "Você" at bounding box center [407, 521] width 56 height 68
click at [597, 512] on div "gente" at bounding box center [638, 521] width 110 height 68
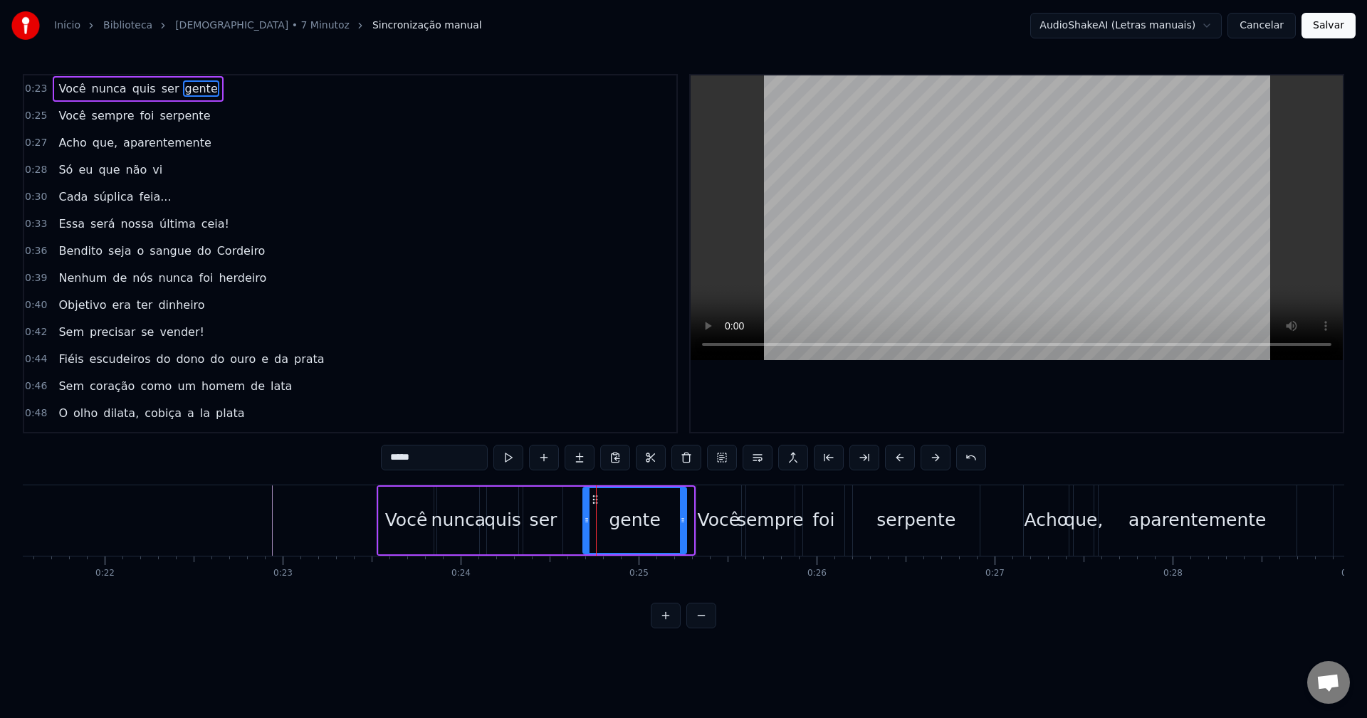
drag, startPoint x: 692, startPoint y: 516, endPoint x: 685, endPoint y: 518, distance: 7.4
click at [685, 518] on icon at bounding box center [683, 520] width 6 height 11
click at [407, 520] on div "Você" at bounding box center [406, 520] width 43 height 27
type input "****"
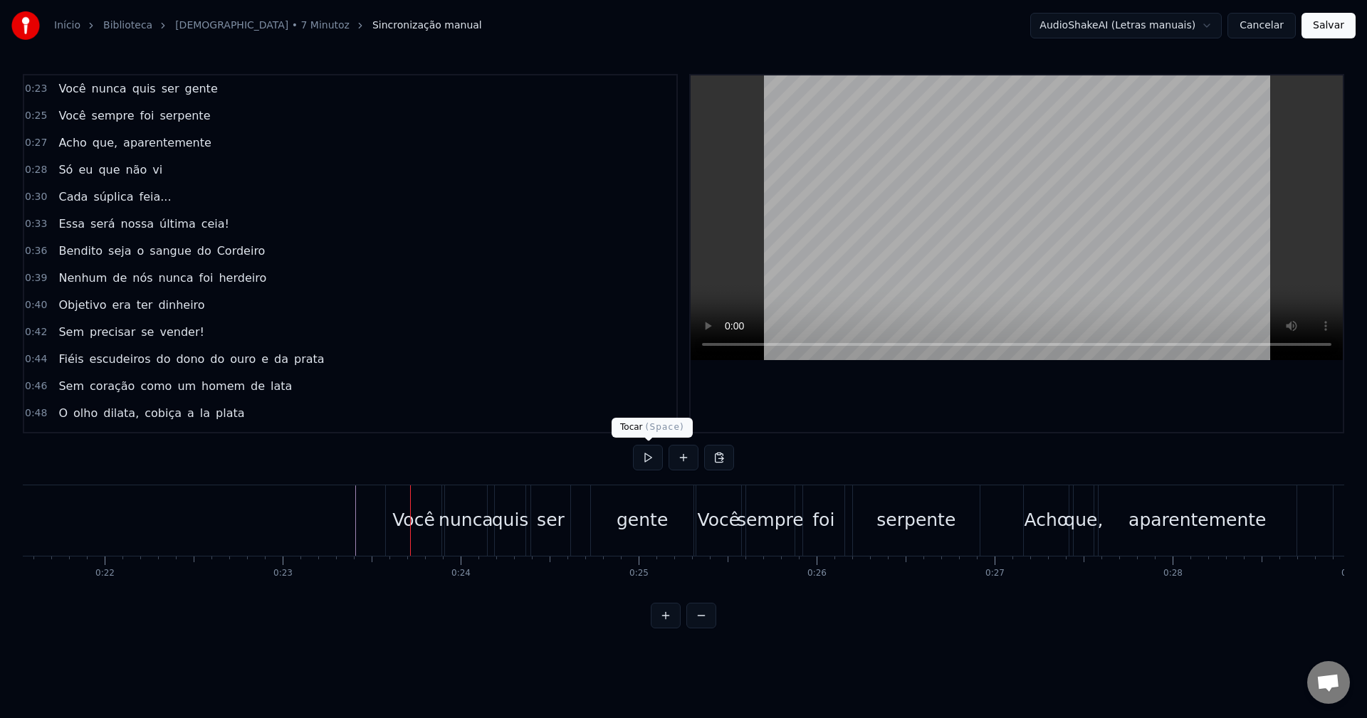
click at [644, 456] on button at bounding box center [648, 458] width 30 height 26
click at [645, 455] on button at bounding box center [648, 458] width 30 height 26
click at [646, 456] on button at bounding box center [648, 458] width 30 height 26
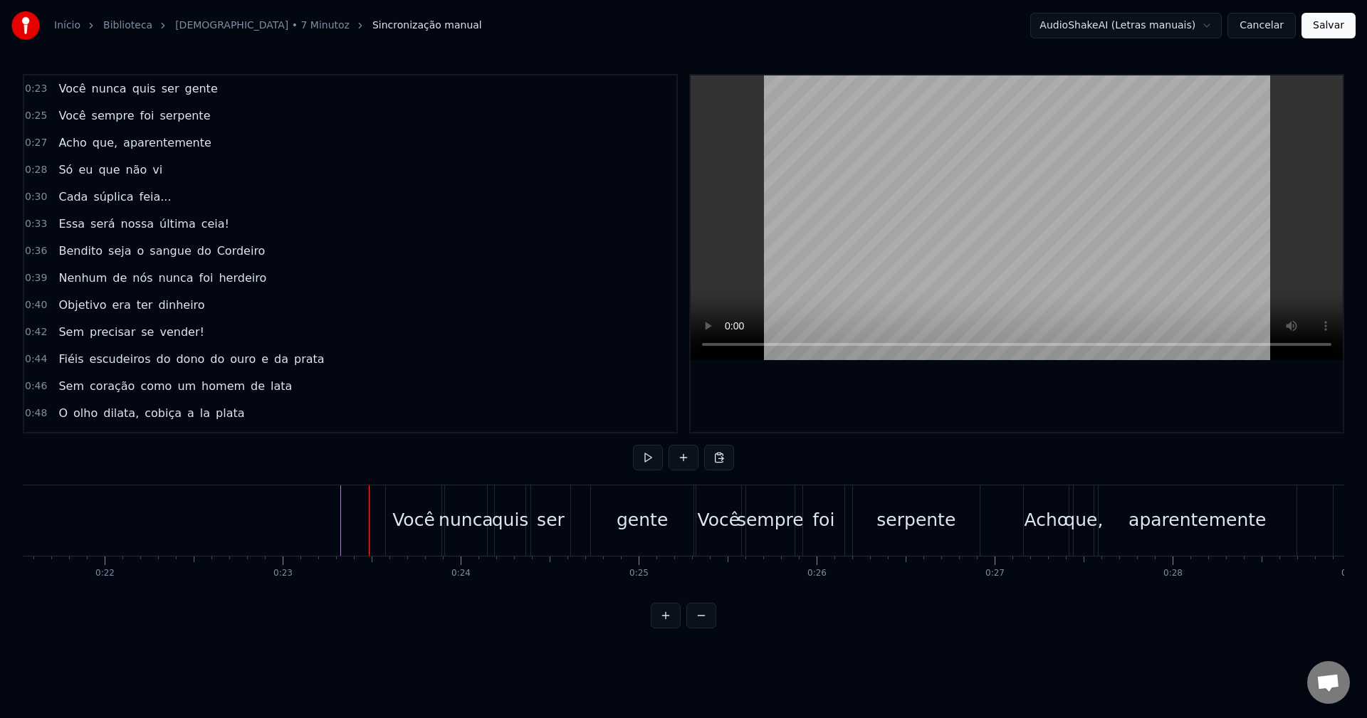
click at [646, 456] on button at bounding box center [648, 458] width 30 height 26
click at [645, 456] on button at bounding box center [648, 458] width 30 height 26
click at [644, 456] on button at bounding box center [648, 458] width 30 height 26
click at [643, 456] on button at bounding box center [648, 458] width 30 height 26
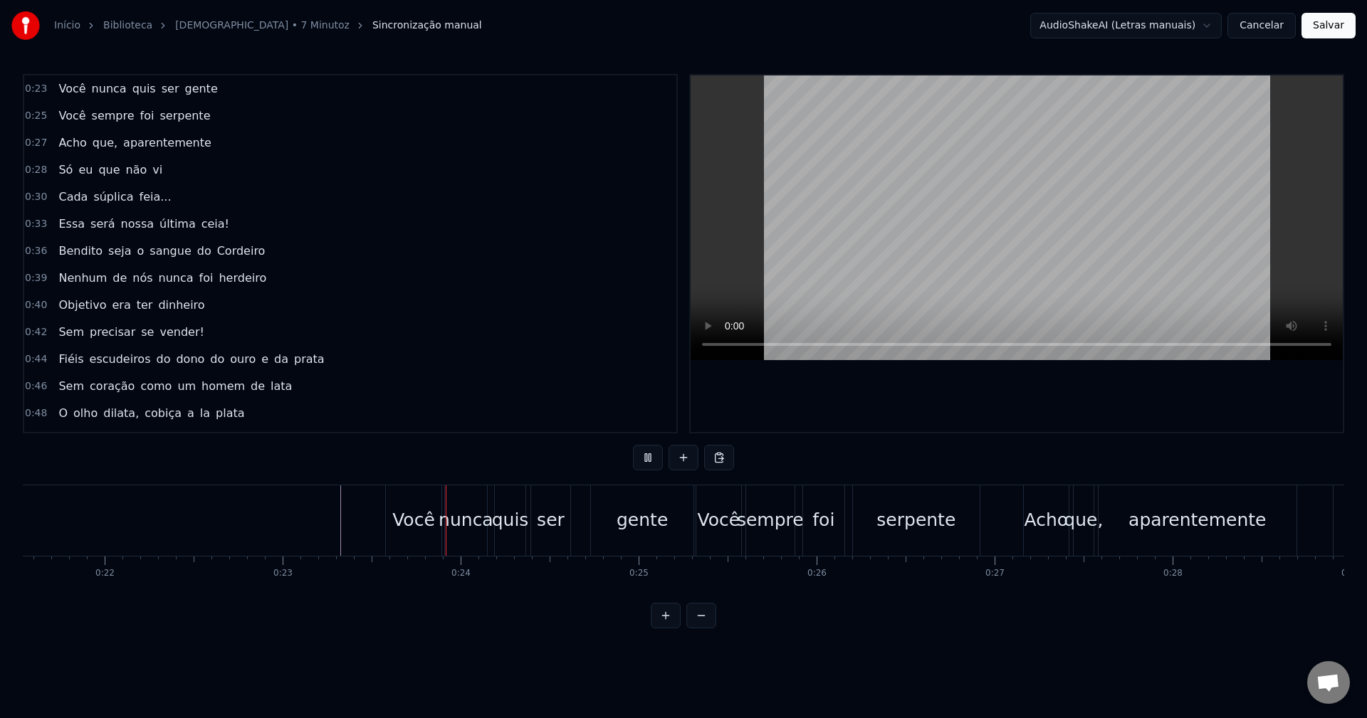
click at [643, 456] on button at bounding box center [648, 458] width 30 height 26
click at [643, 457] on button at bounding box center [648, 458] width 30 height 26
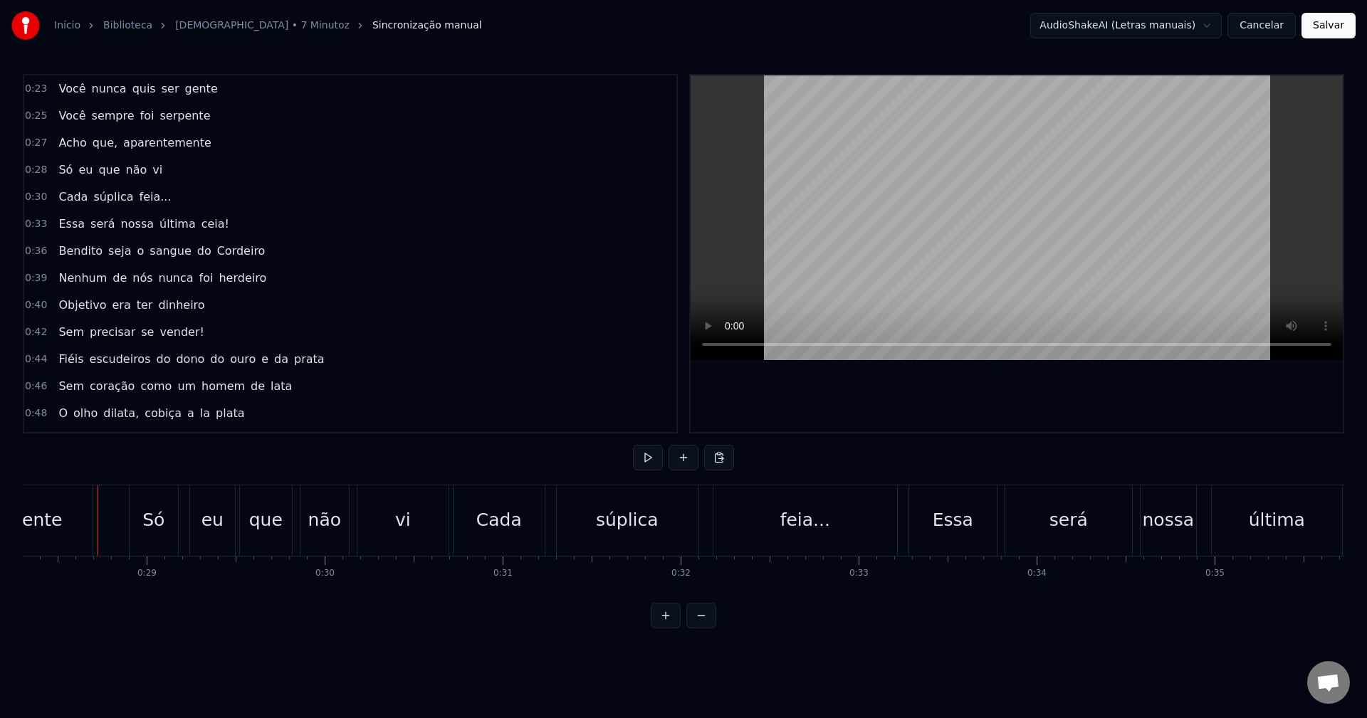
scroll to position [0, 5041]
click at [647, 467] on button at bounding box center [648, 458] width 30 height 26
click at [737, 536] on div "feia..." at bounding box center [803, 521] width 184 height 70
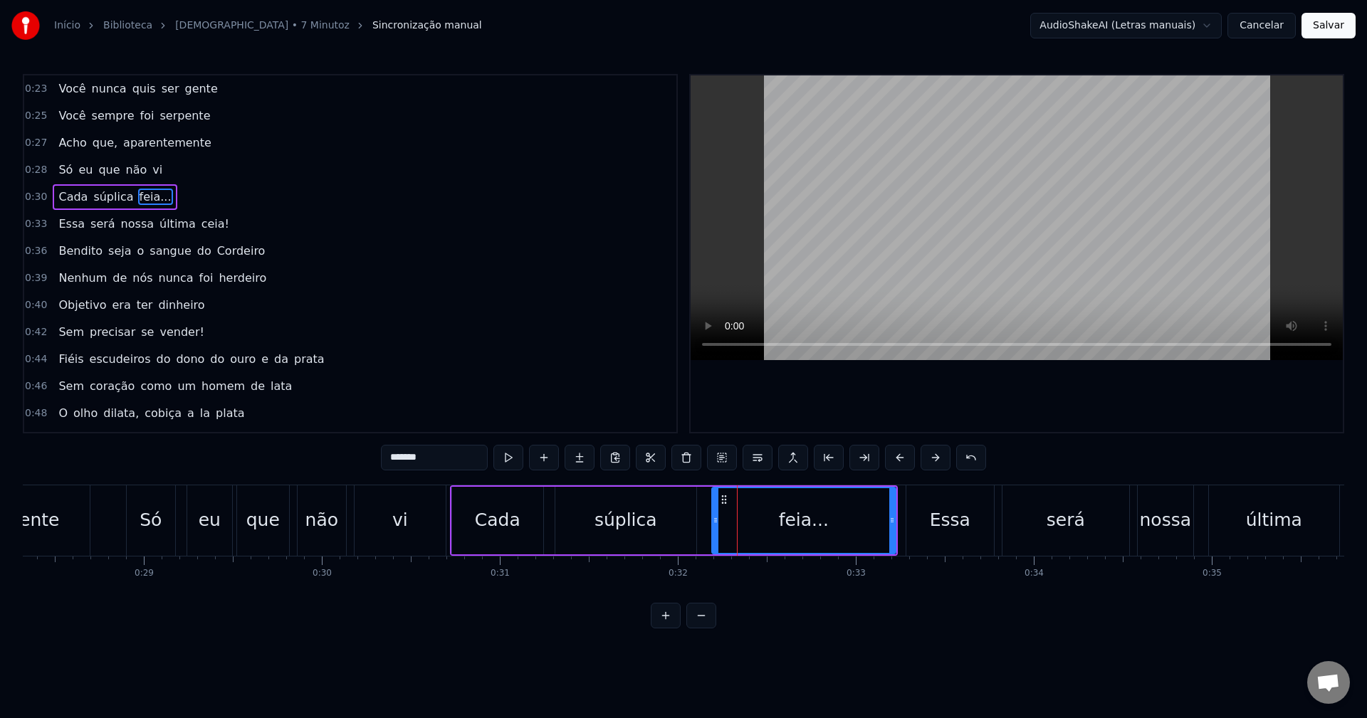
click at [138, 195] on span "feia..." at bounding box center [155, 197] width 35 height 16
click at [138, 199] on span "feia..." at bounding box center [155, 197] width 35 height 16
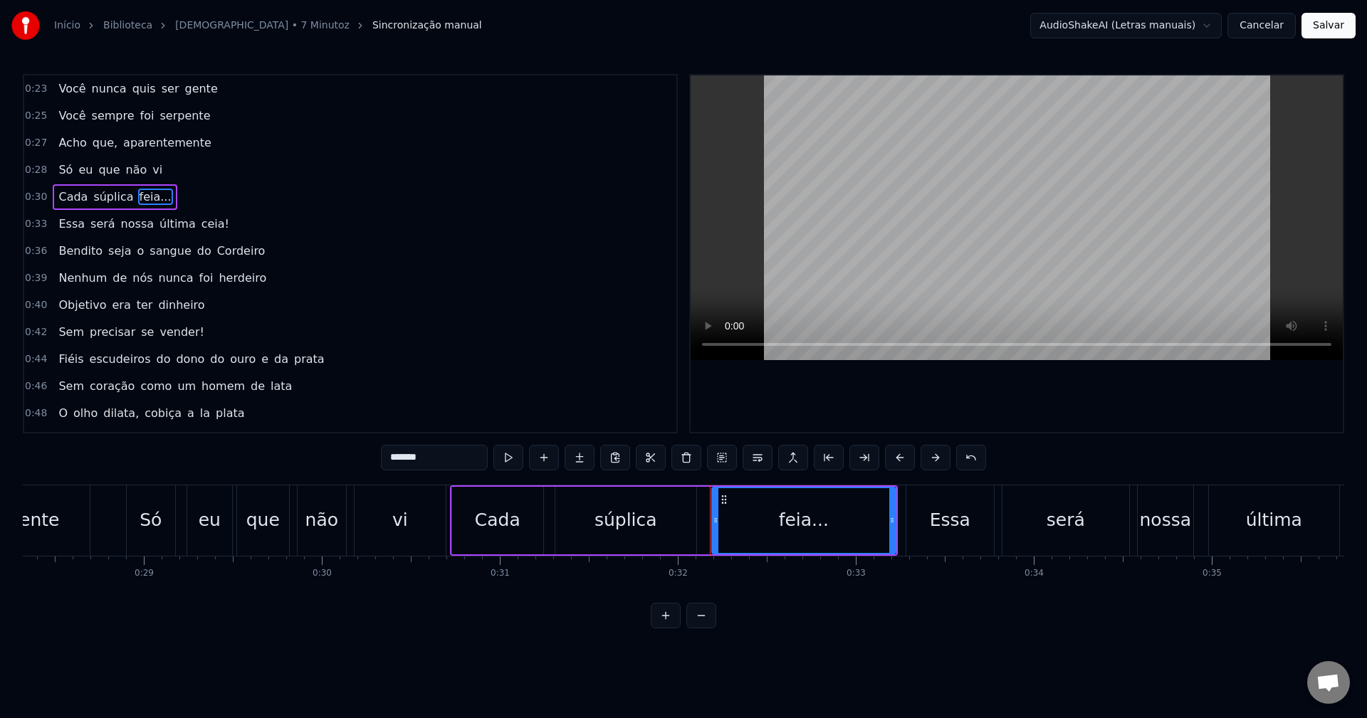
click at [404, 461] on input "*******" at bounding box center [434, 458] width 107 height 26
click at [508, 459] on button at bounding box center [508, 458] width 30 height 26
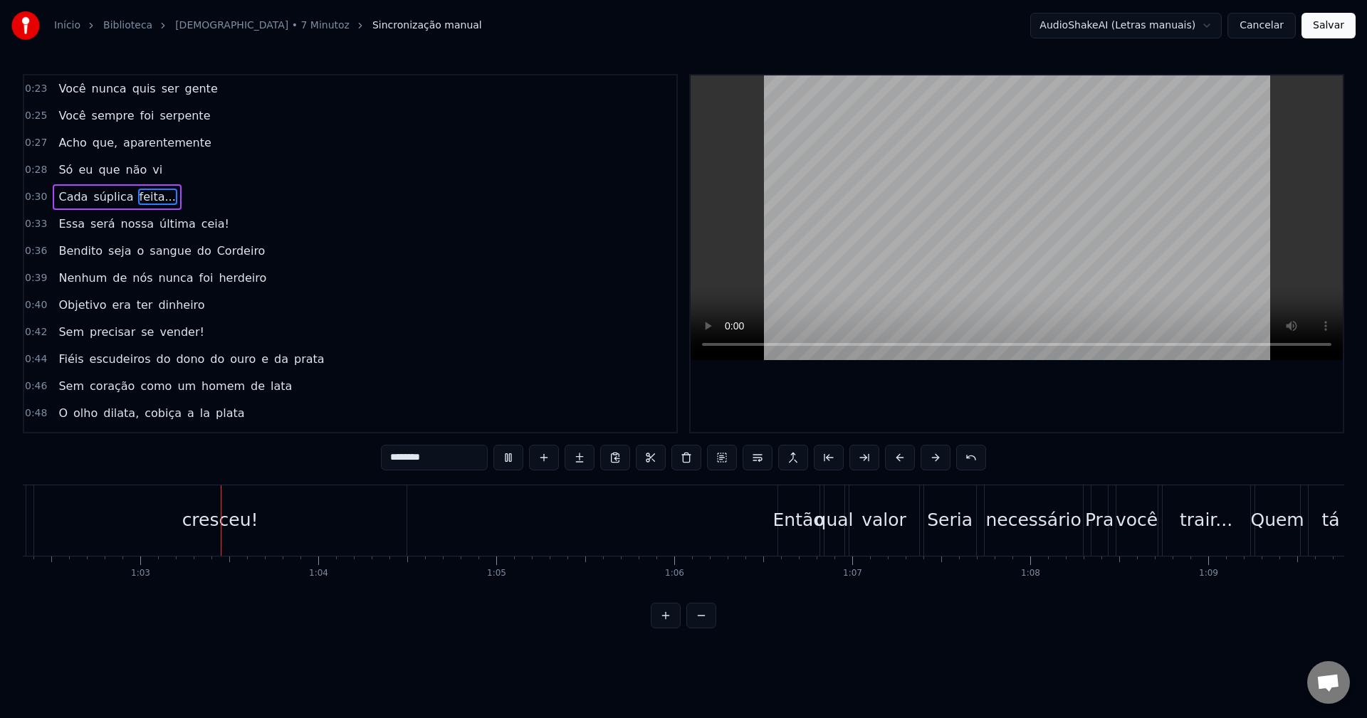
scroll to position [0, 11109]
click at [777, 527] on div "Então" at bounding box center [786, 520] width 51 height 27
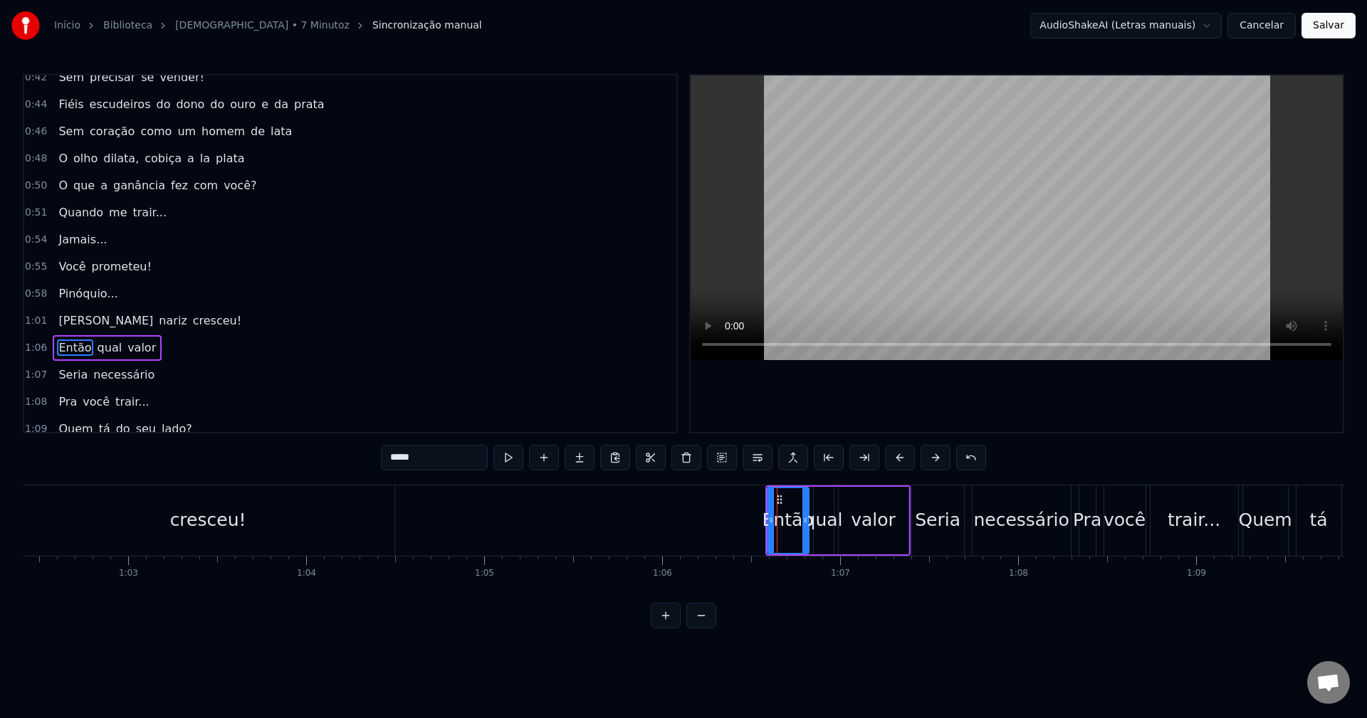
scroll to position [349, 0]
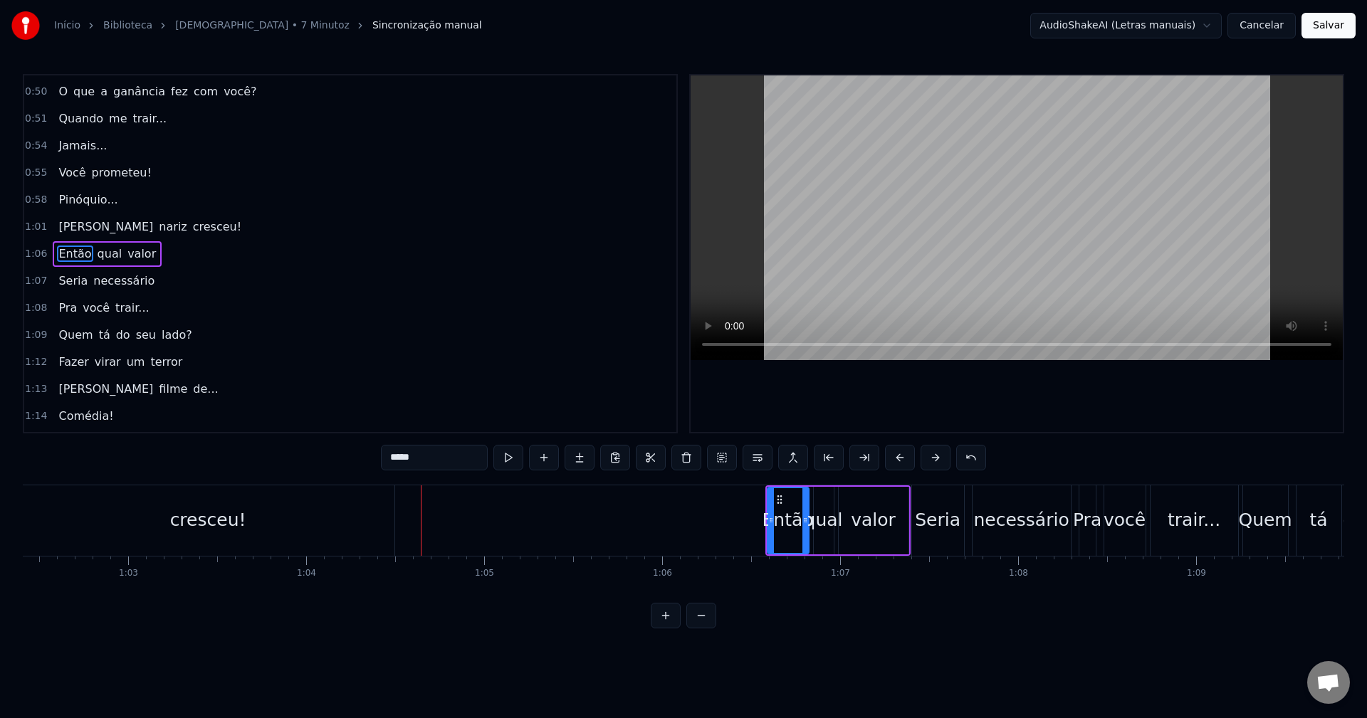
click at [780, 499] on circle at bounding box center [780, 499] width 1 height 1
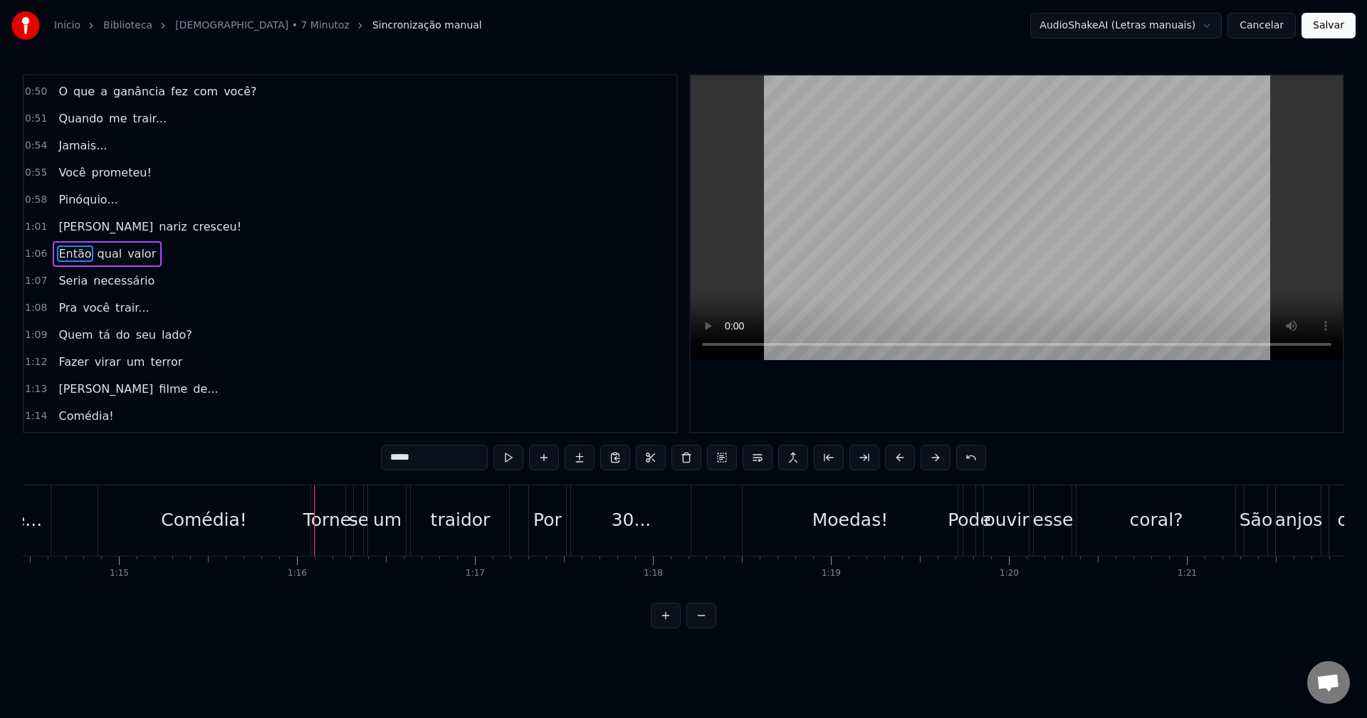
scroll to position [0, 13172]
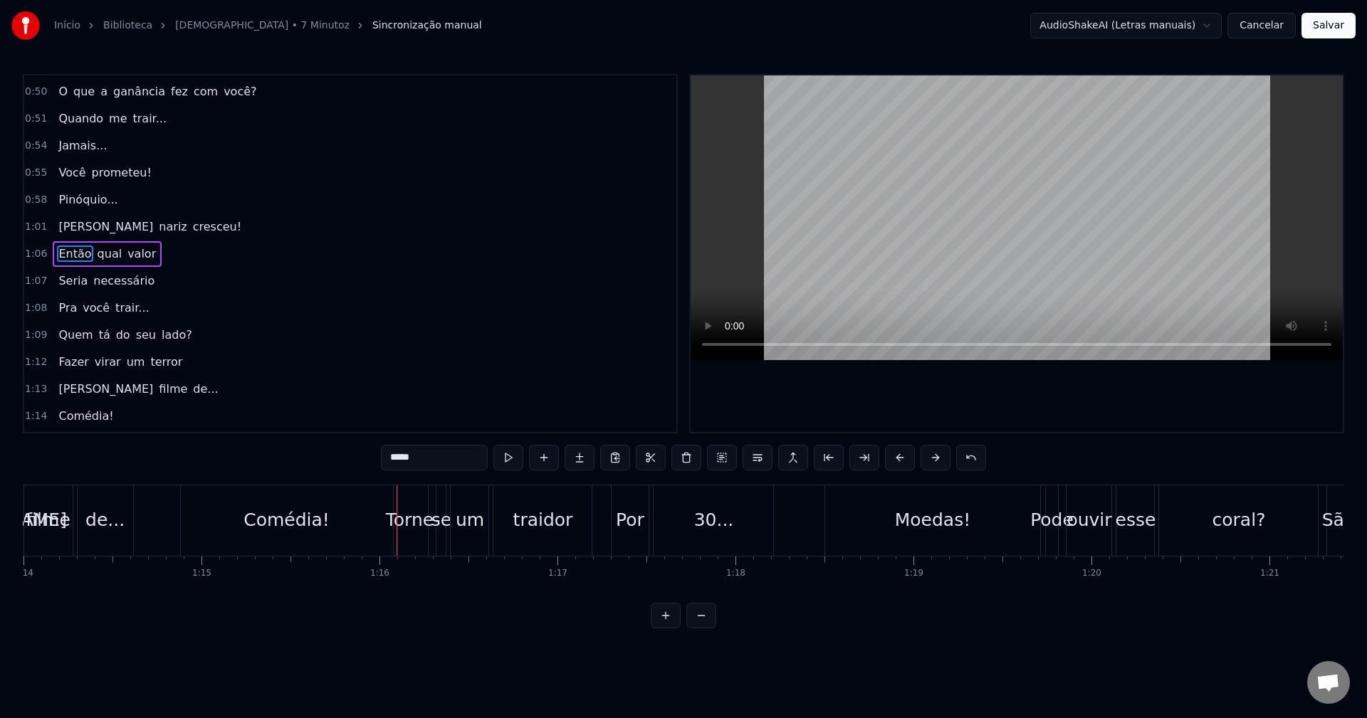
click at [363, 523] on div "Comédia!" at bounding box center [287, 521] width 212 height 70
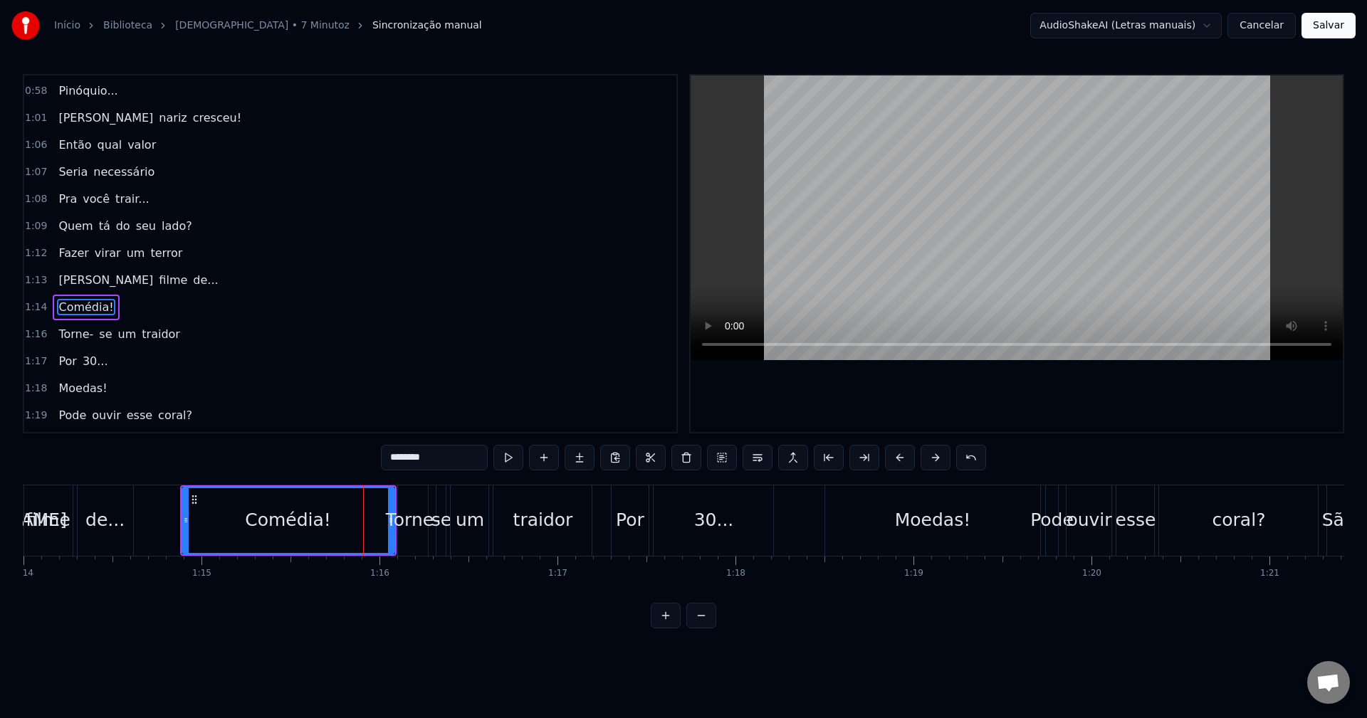
scroll to position [511, 0]
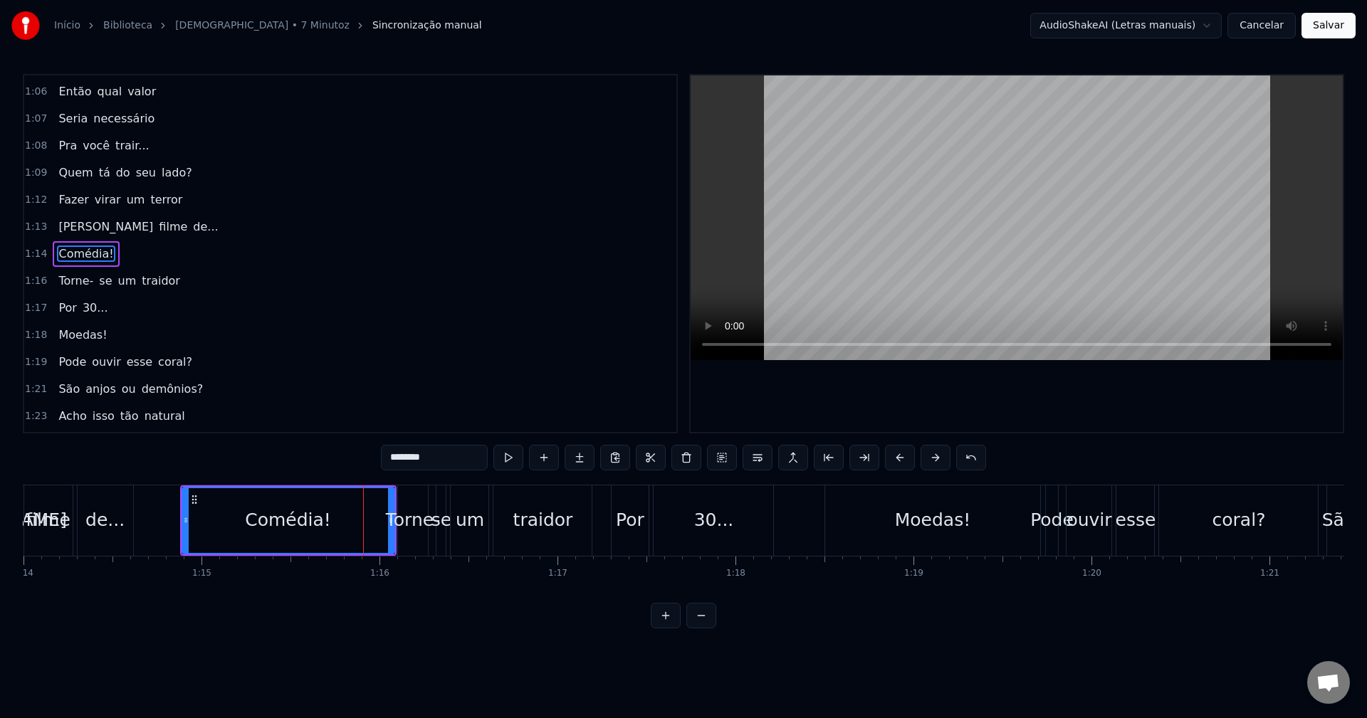
click at [370, 524] on div "Comédia!" at bounding box center [288, 520] width 211 height 65
click at [381, 500] on div at bounding box center [384, 520] width 6 height 65
click at [299, 525] on div "Comédia!" at bounding box center [284, 520] width 86 height 27
click at [508, 459] on button at bounding box center [508, 458] width 30 height 26
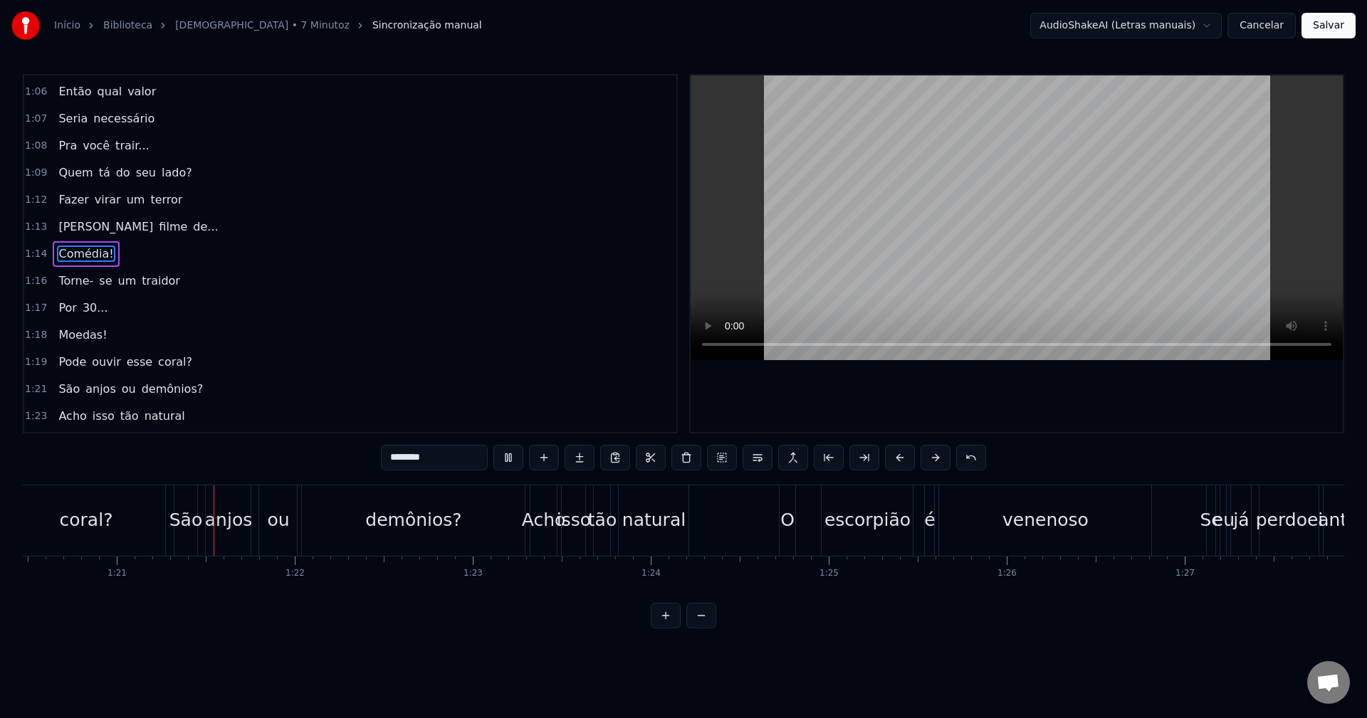
scroll to position [0, 14351]
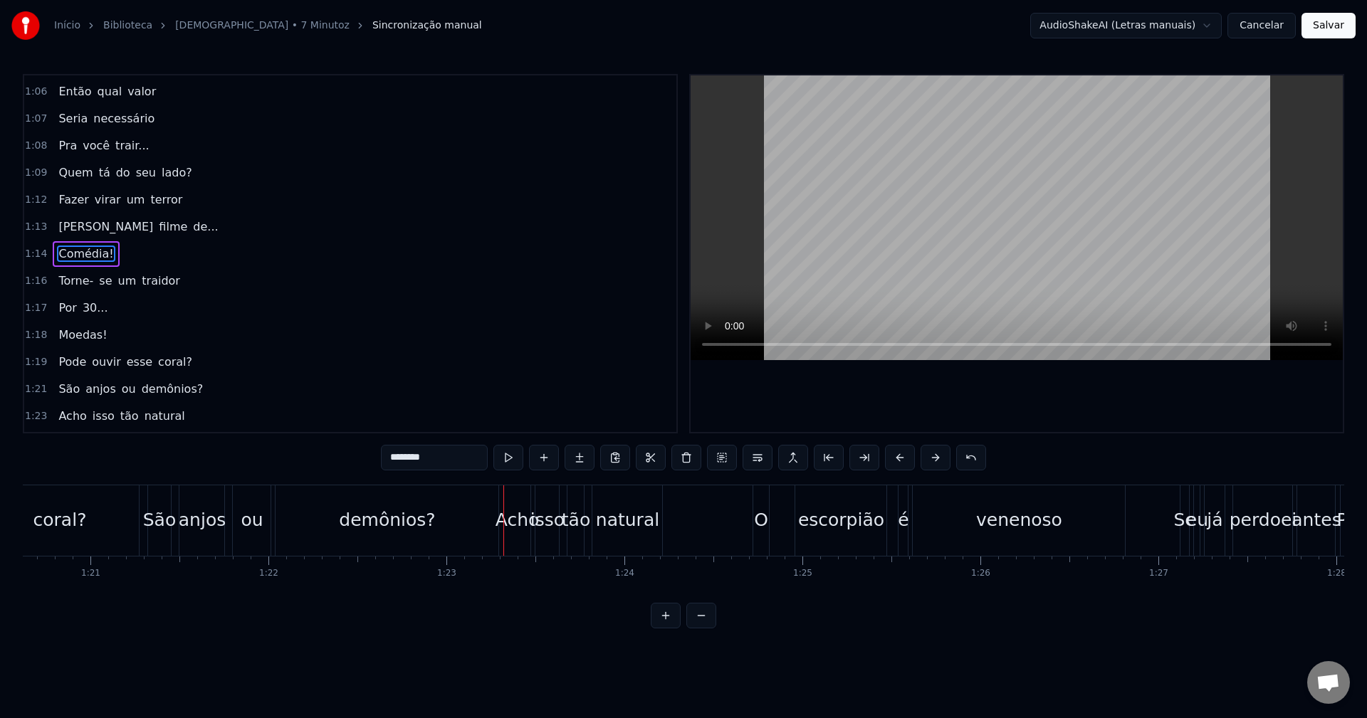
click at [459, 519] on div "demônios?" at bounding box center [387, 521] width 223 height 70
type input "*********"
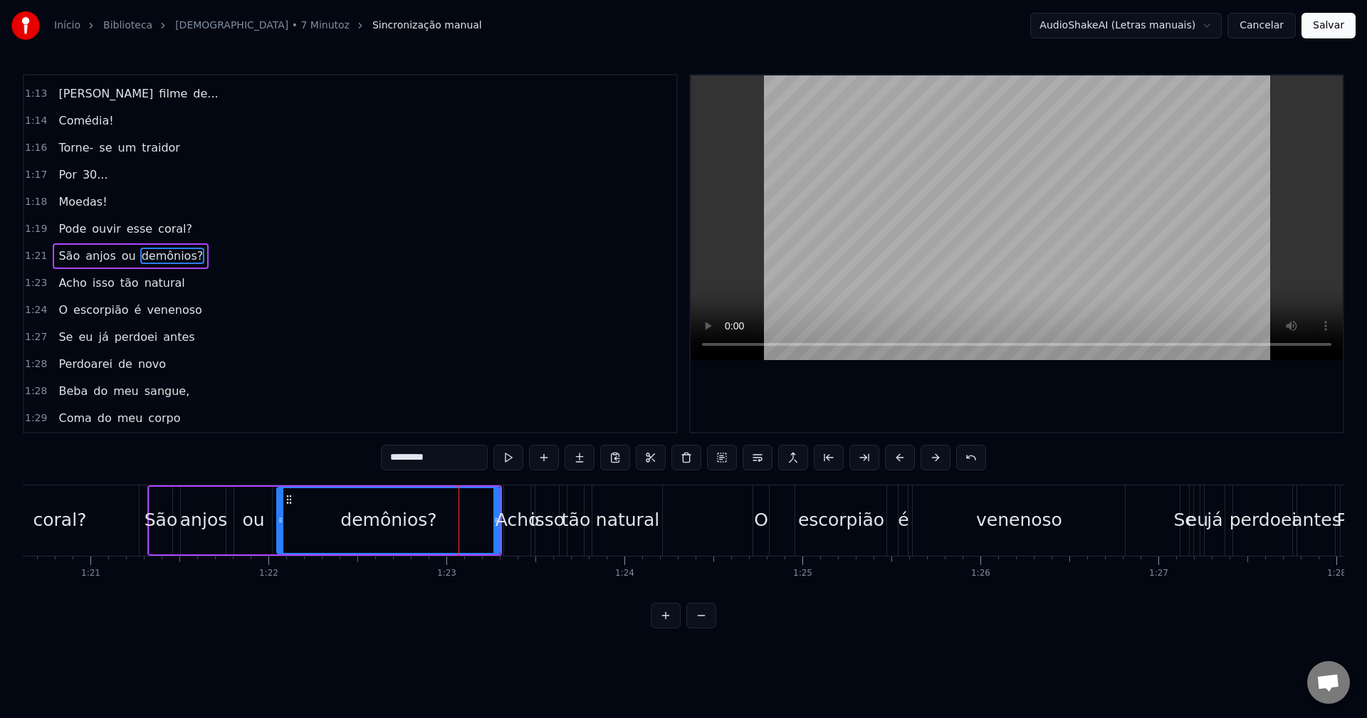
scroll to position [647, 0]
drag, startPoint x: 495, startPoint y: 517, endPoint x: 487, endPoint y: 518, distance: 7.9
click at [487, 518] on icon at bounding box center [489, 520] width 6 height 11
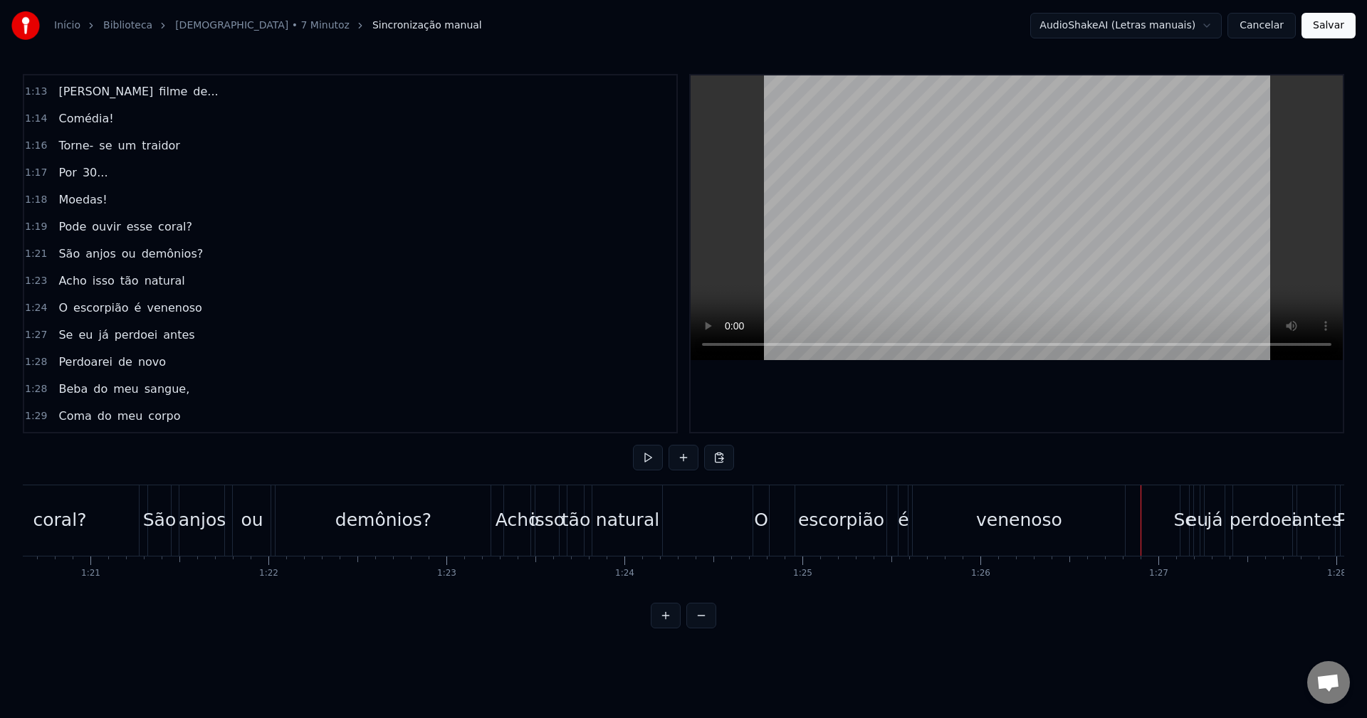
click at [1077, 532] on div "venenoso" at bounding box center [1019, 521] width 212 height 70
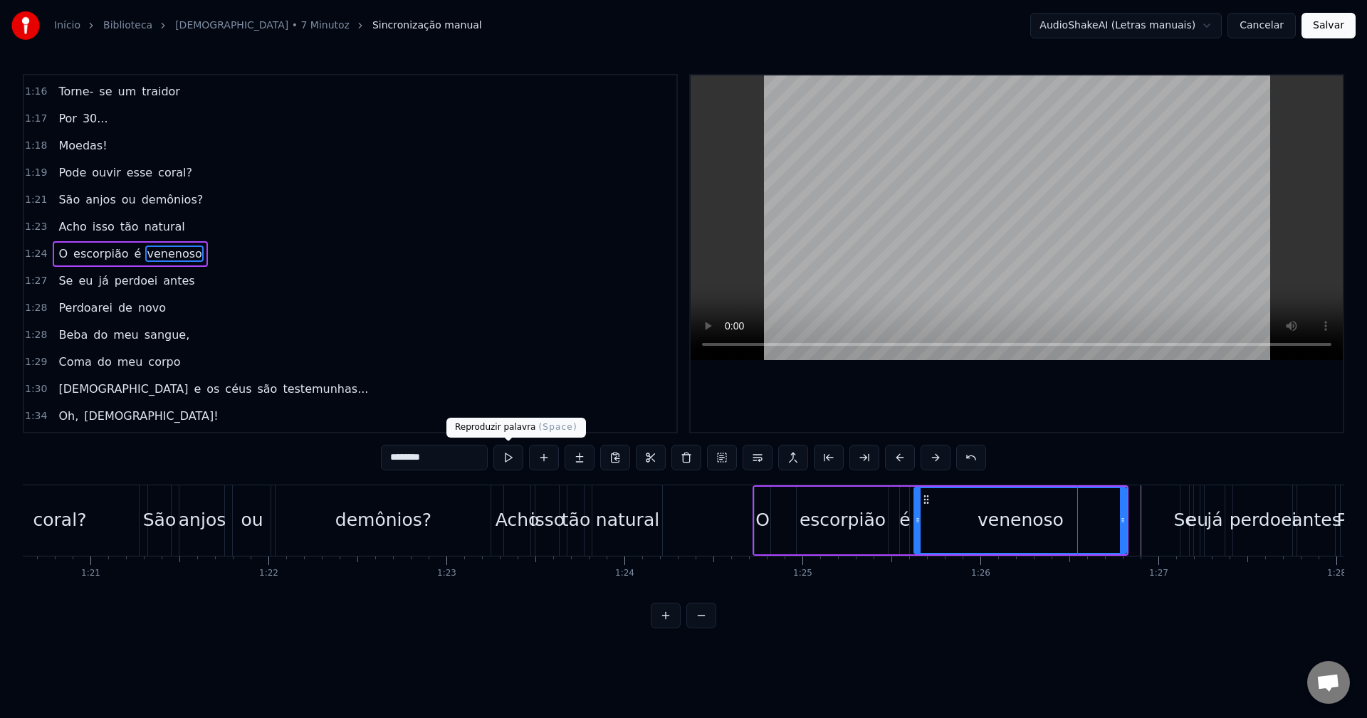
click at [508, 456] on button at bounding box center [508, 458] width 30 height 26
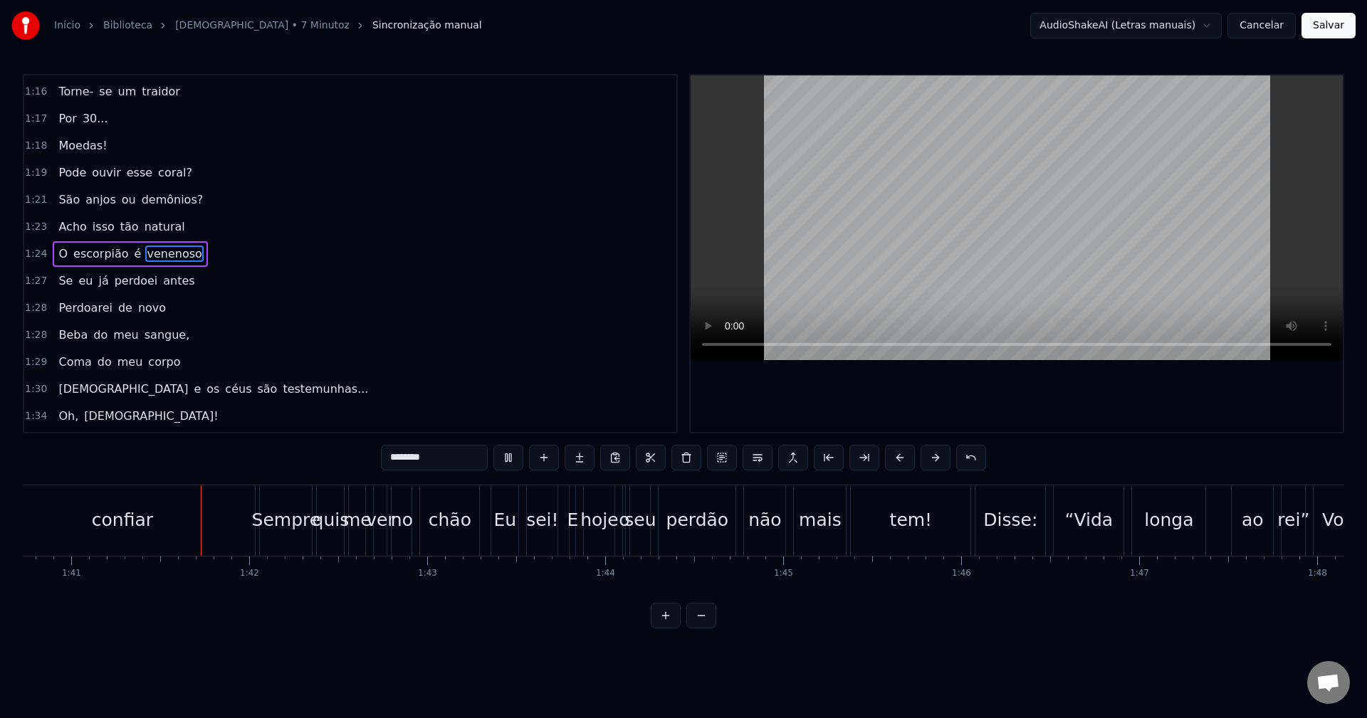
scroll to position [0, 17934]
click at [231, 511] on div "confiar" at bounding box center [119, 521] width 266 height 70
type input "*******"
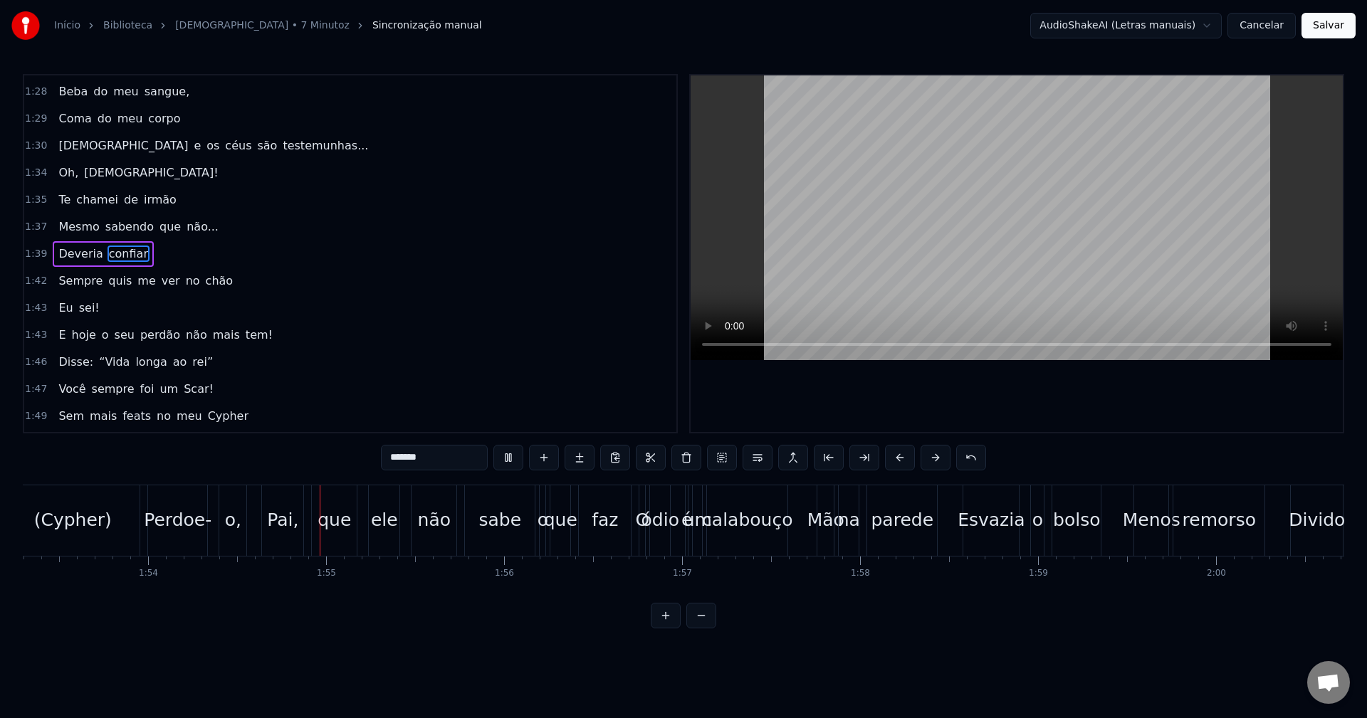
scroll to position [0, 20302]
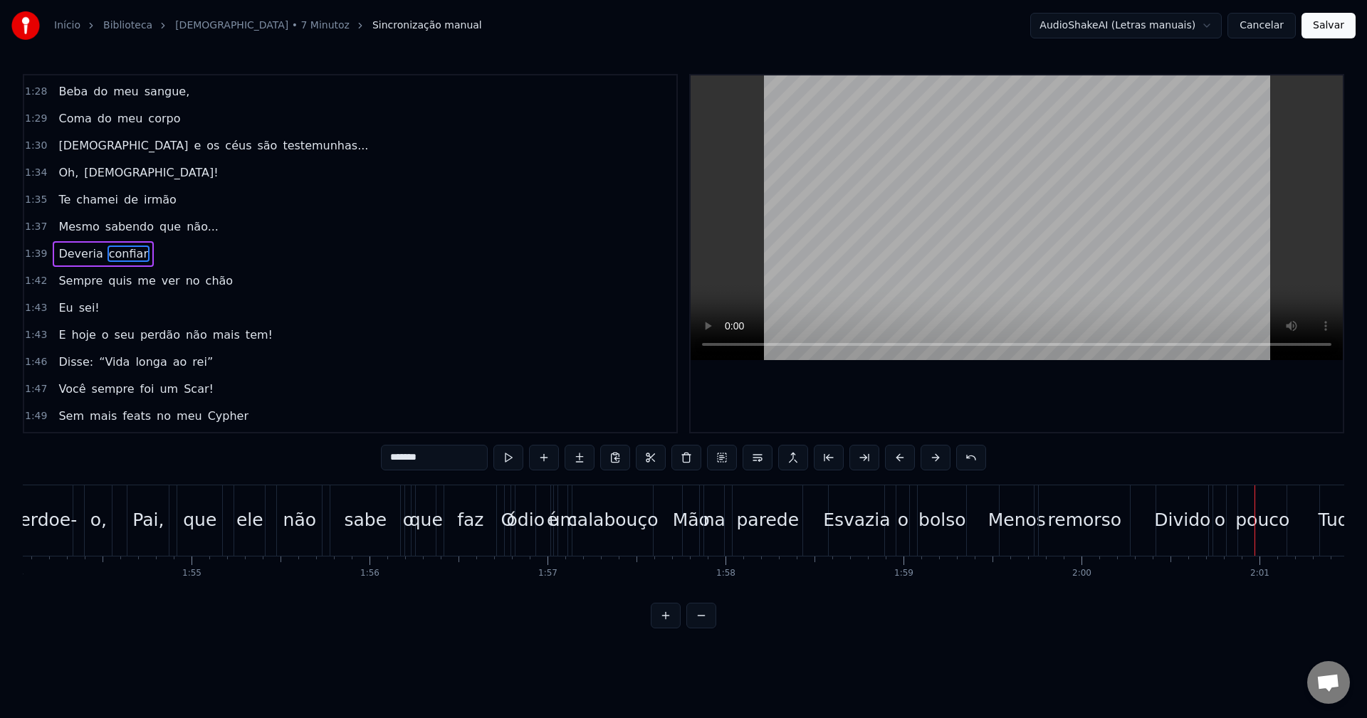
click at [1210, 518] on div "Divido o pouco" at bounding box center [1223, 521] width 135 height 70
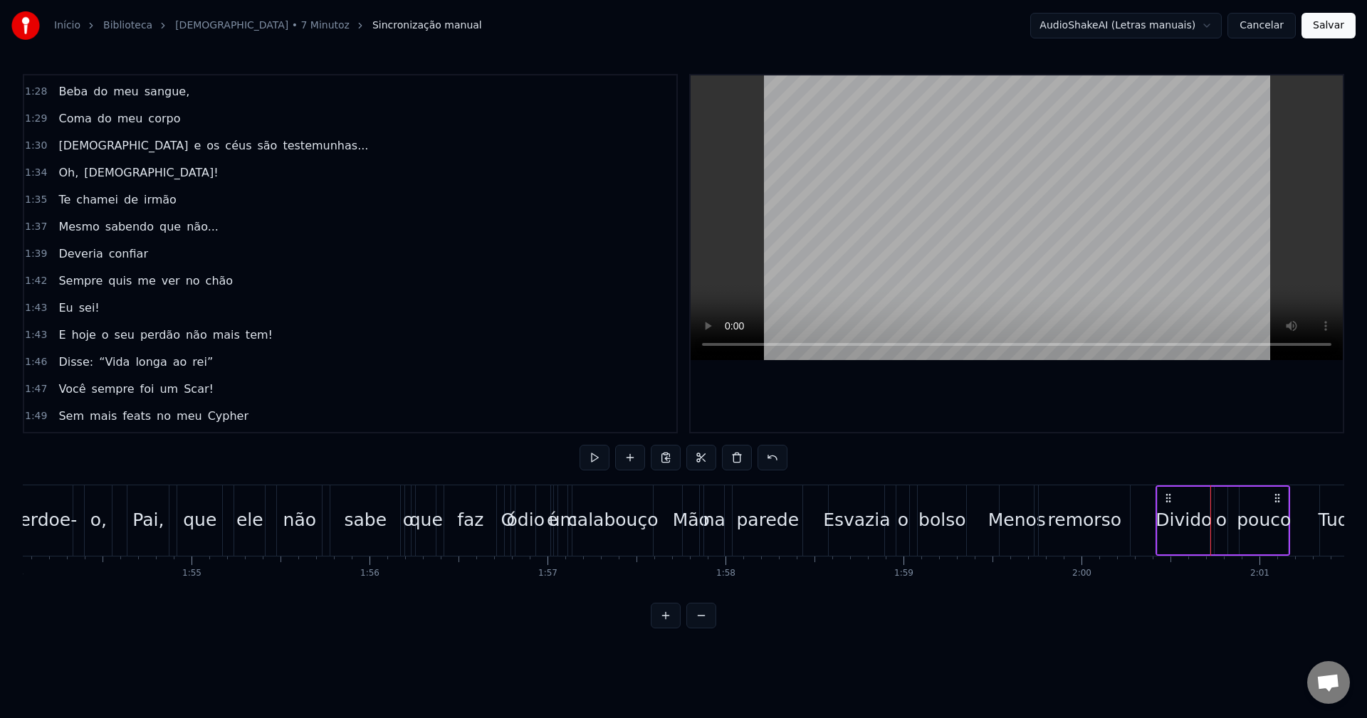
click at [1188, 523] on div "Divido" at bounding box center [1184, 520] width 56 height 27
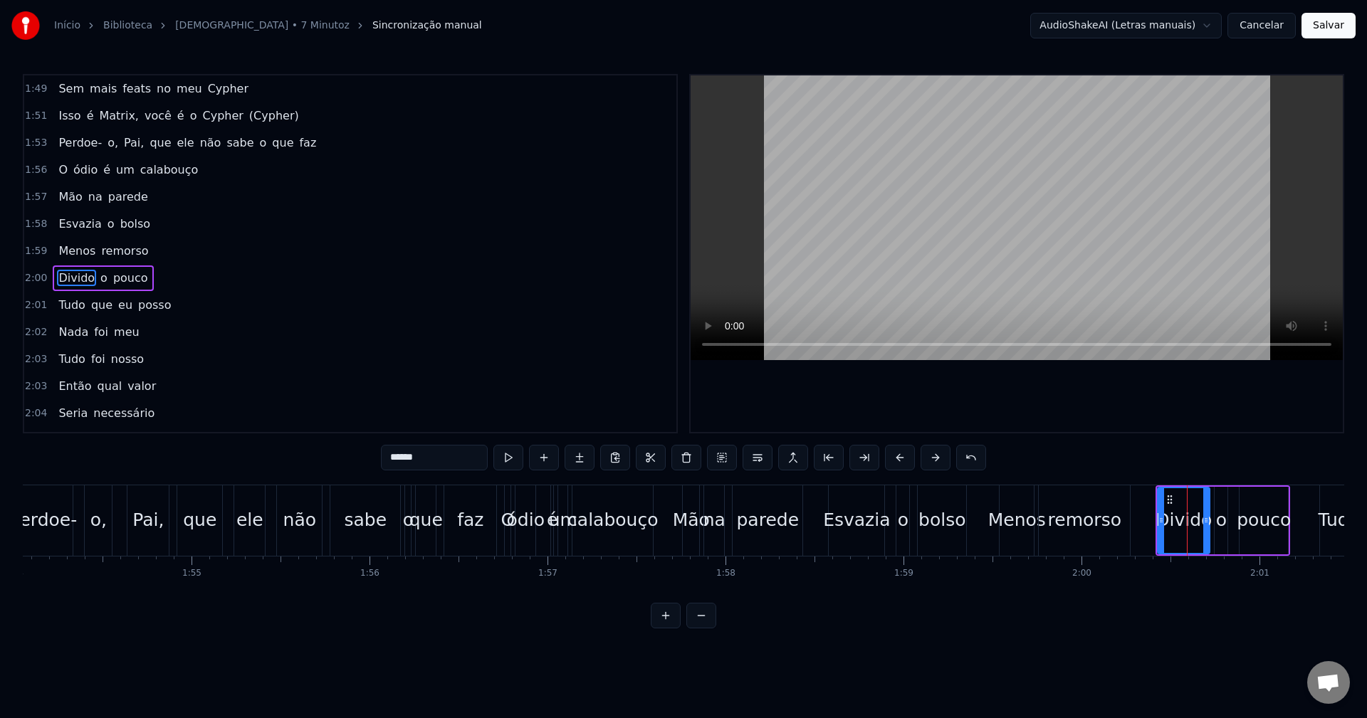
scroll to position [1296, 0]
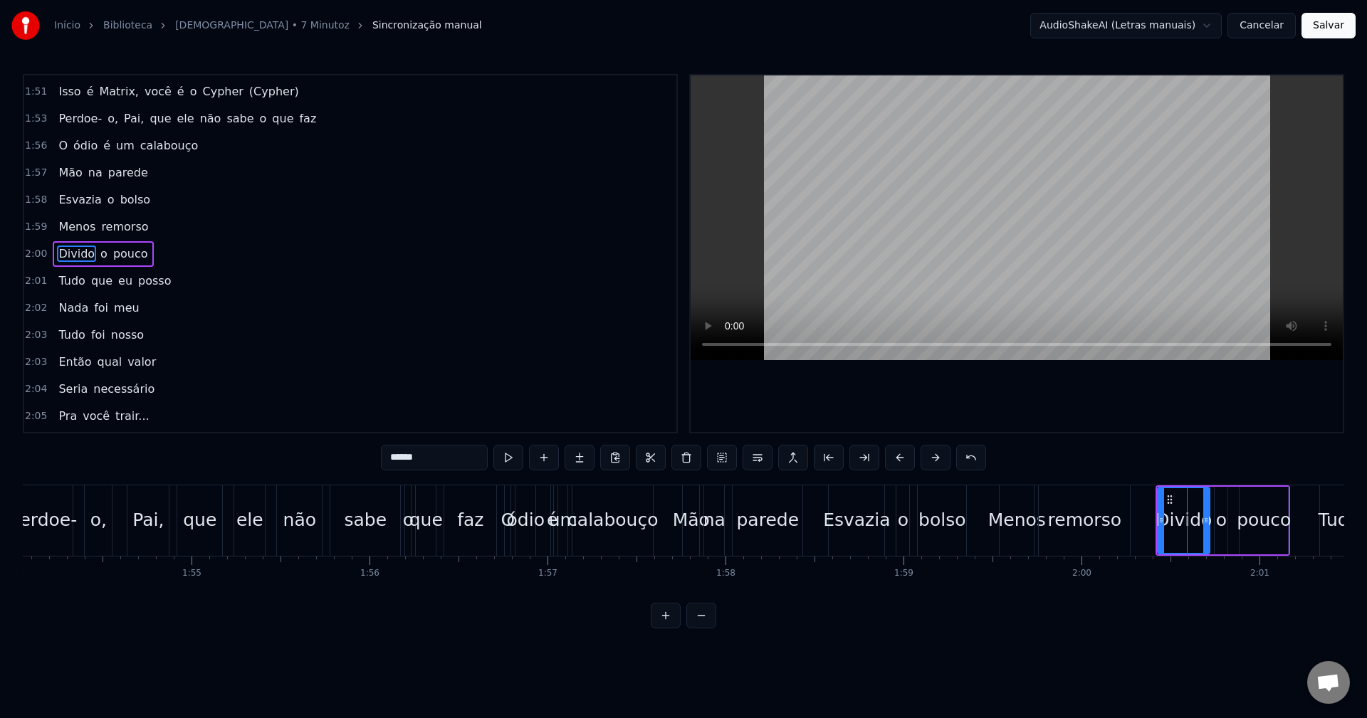
click at [429, 455] on input "******" at bounding box center [434, 458] width 107 height 26
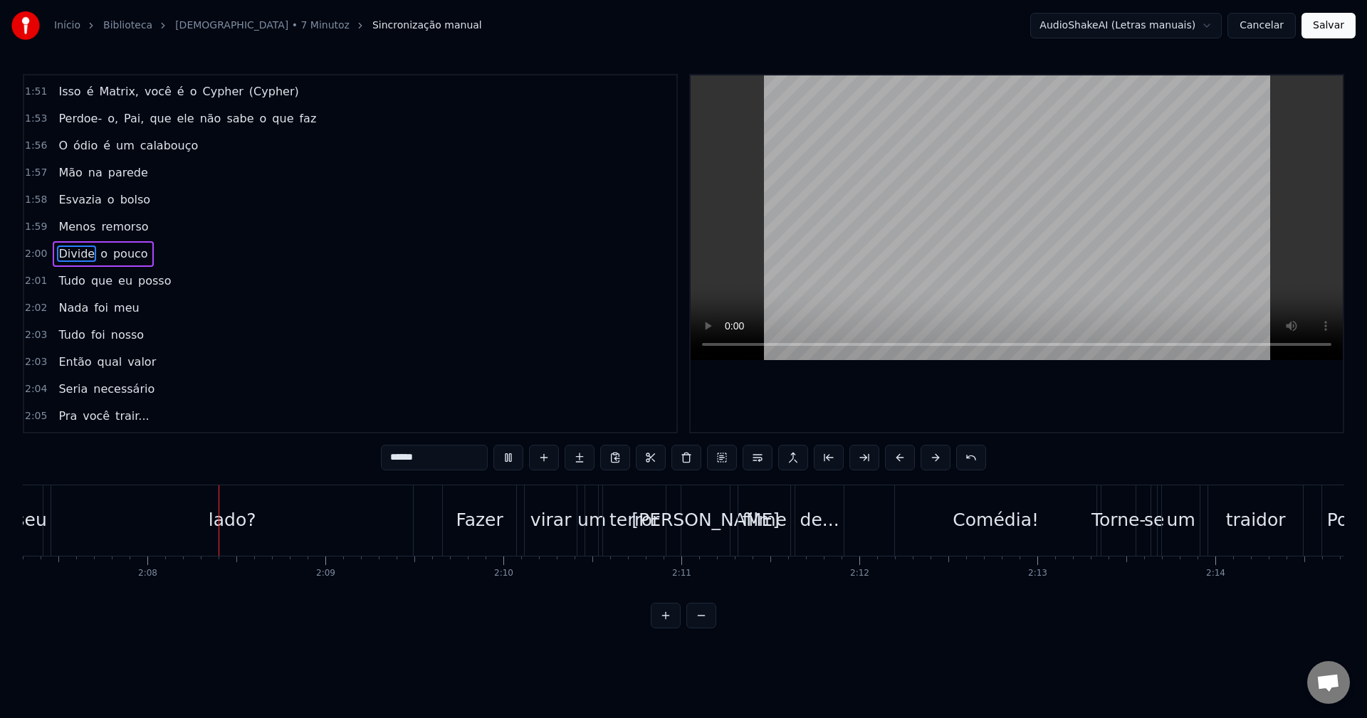
scroll to position [0, 22664]
click at [399, 533] on div "lado?" at bounding box center [229, 521] width 362 height 70
type input "*****"
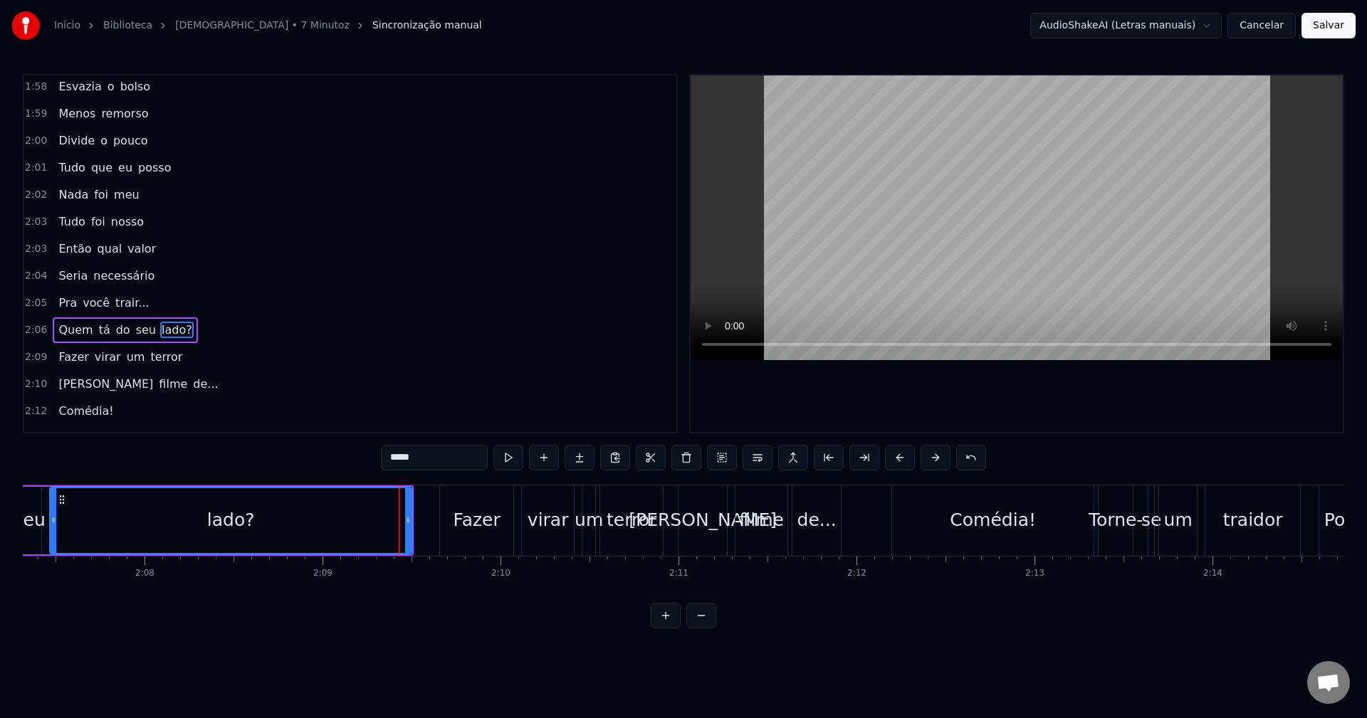
scroll to position [1485, 0]
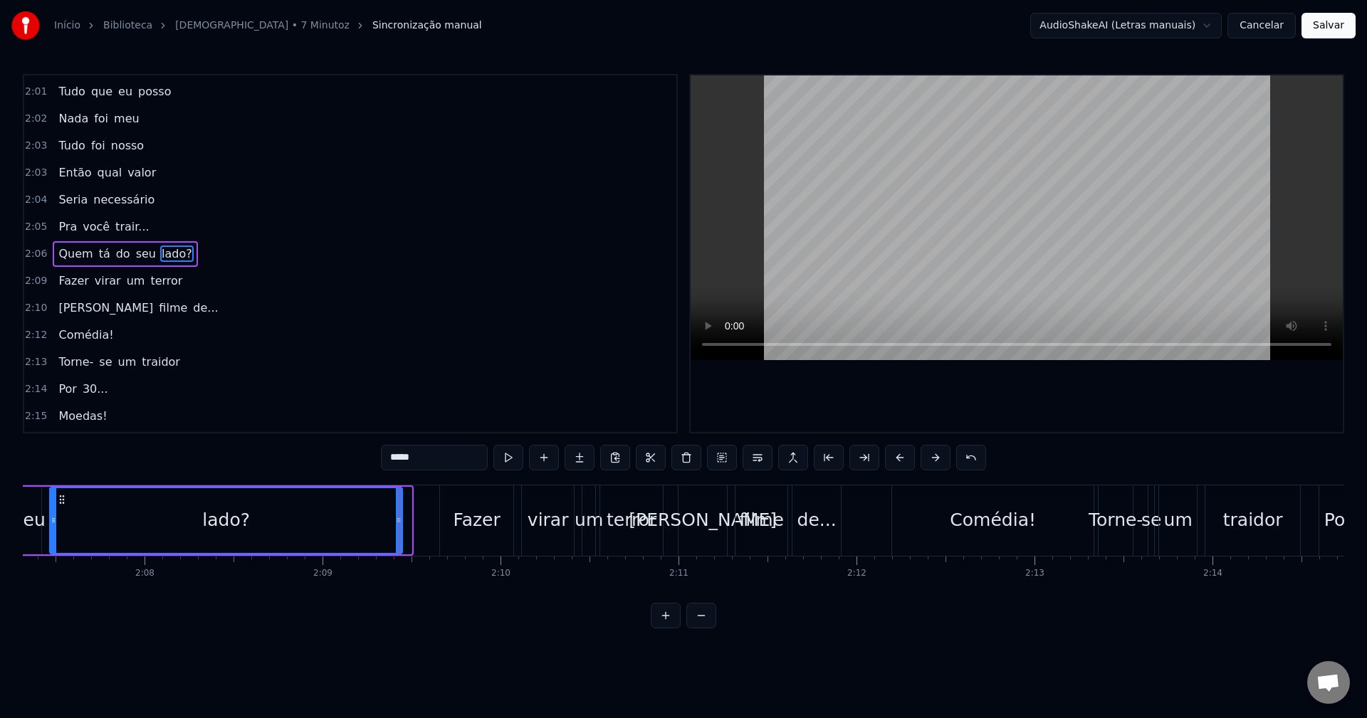
drag, startPoint x: 411, startPoint y: 530, endPoint x: 399, endPoint y: 529, distance: 11.5
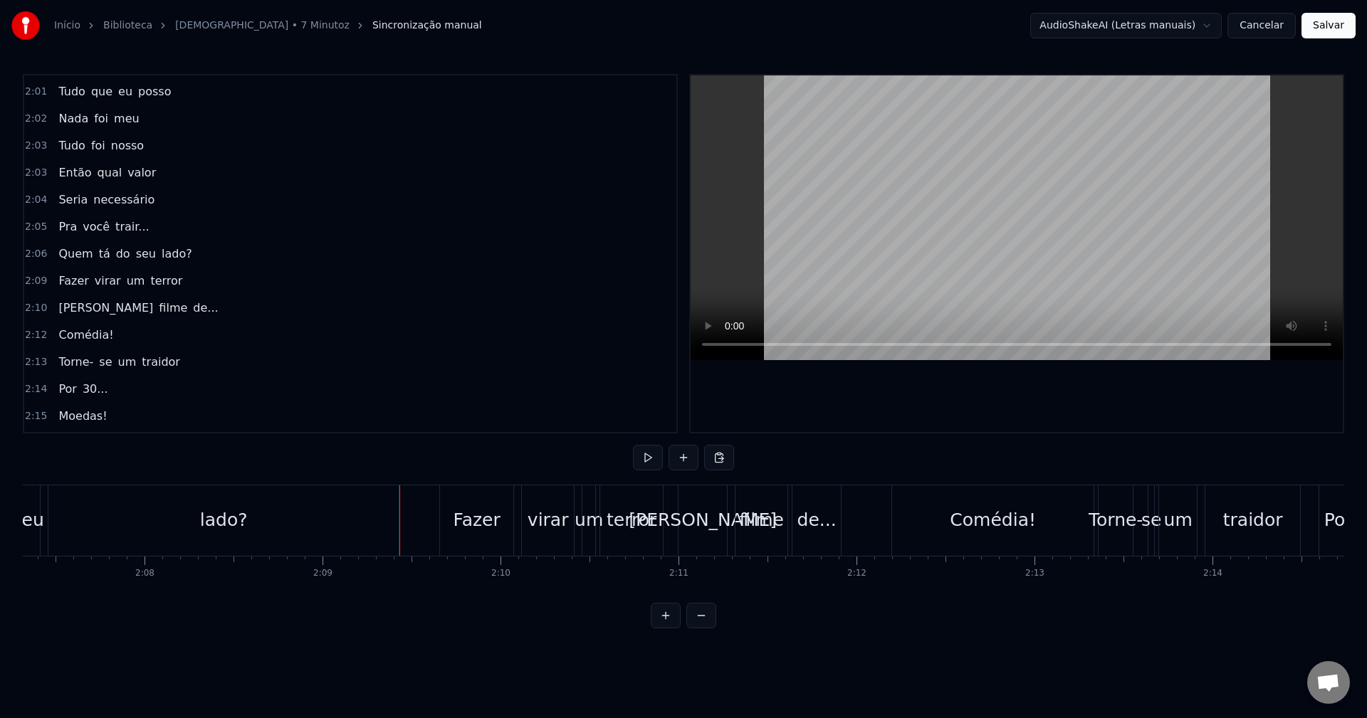
click at [145, 530] on div "lado?" at bounding box center [223, 521] width 350 height 70
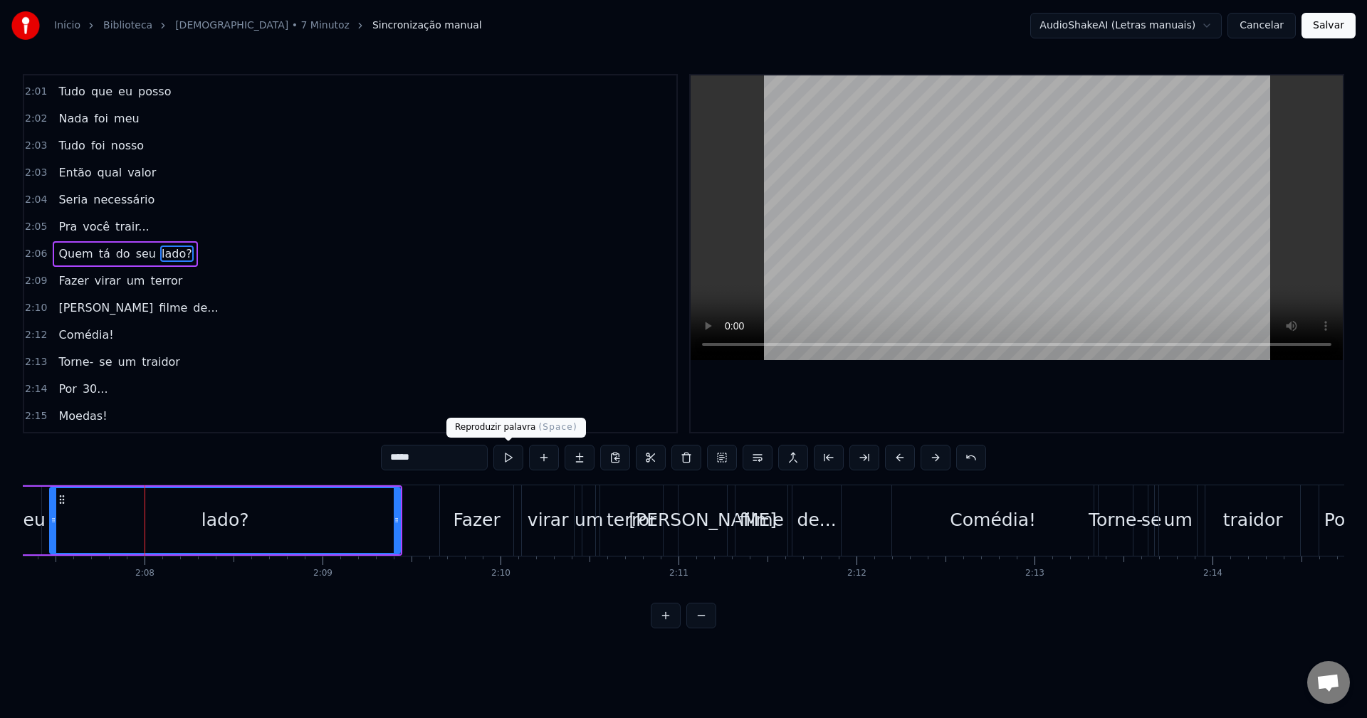
click at [504, 466] on button at bounding box center [508, 458] width 30 height 26
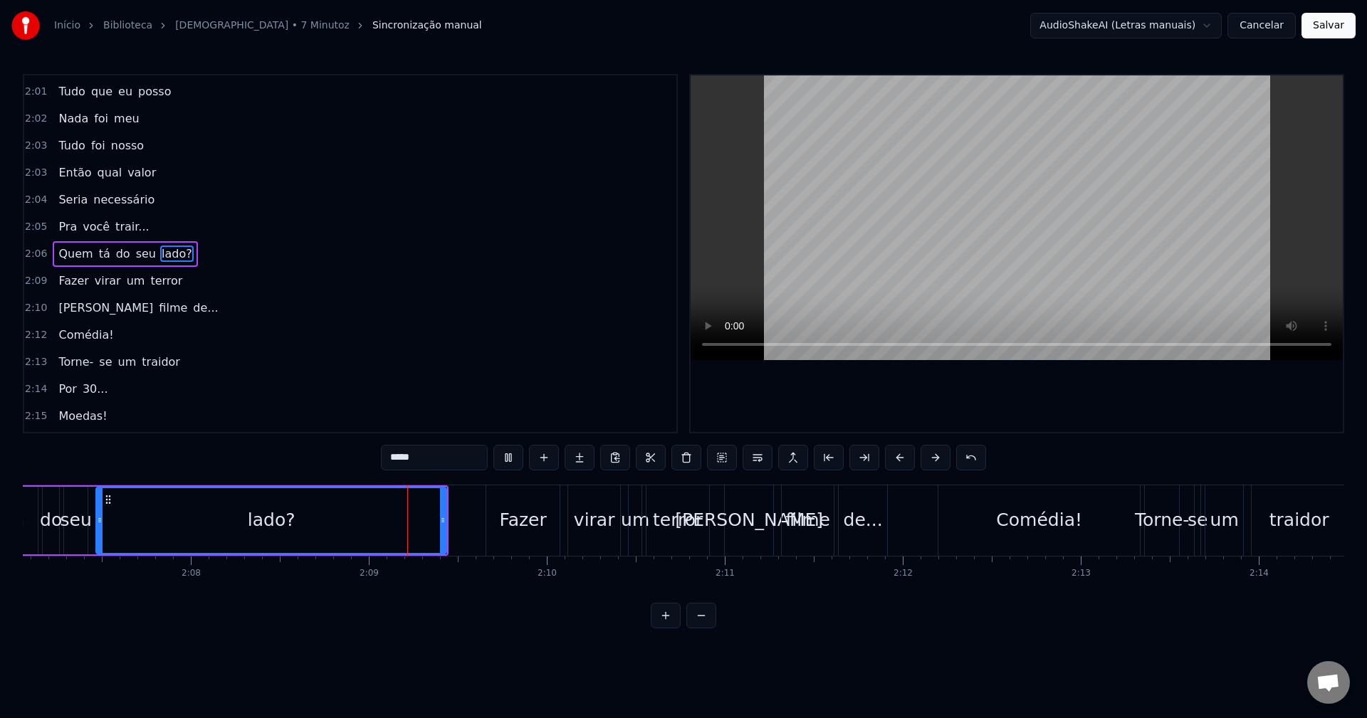
click at [504, 466] on button at bounding box center [508, 458] width 30 height 26
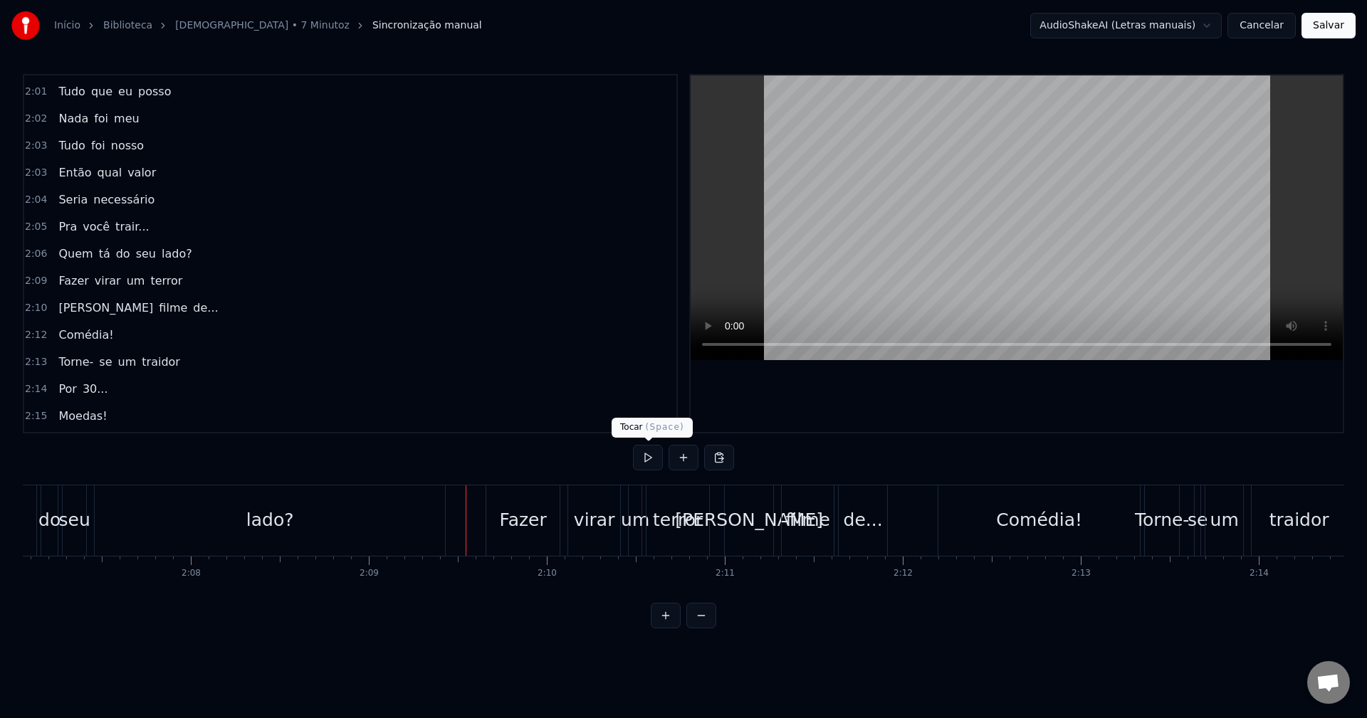
click at [647, 461] on button at bounding box center [648, 458] width 30 height 26
click at [1078, 540] on div "Comédia!" at bounding box center [1039, 521] width 202 height 70
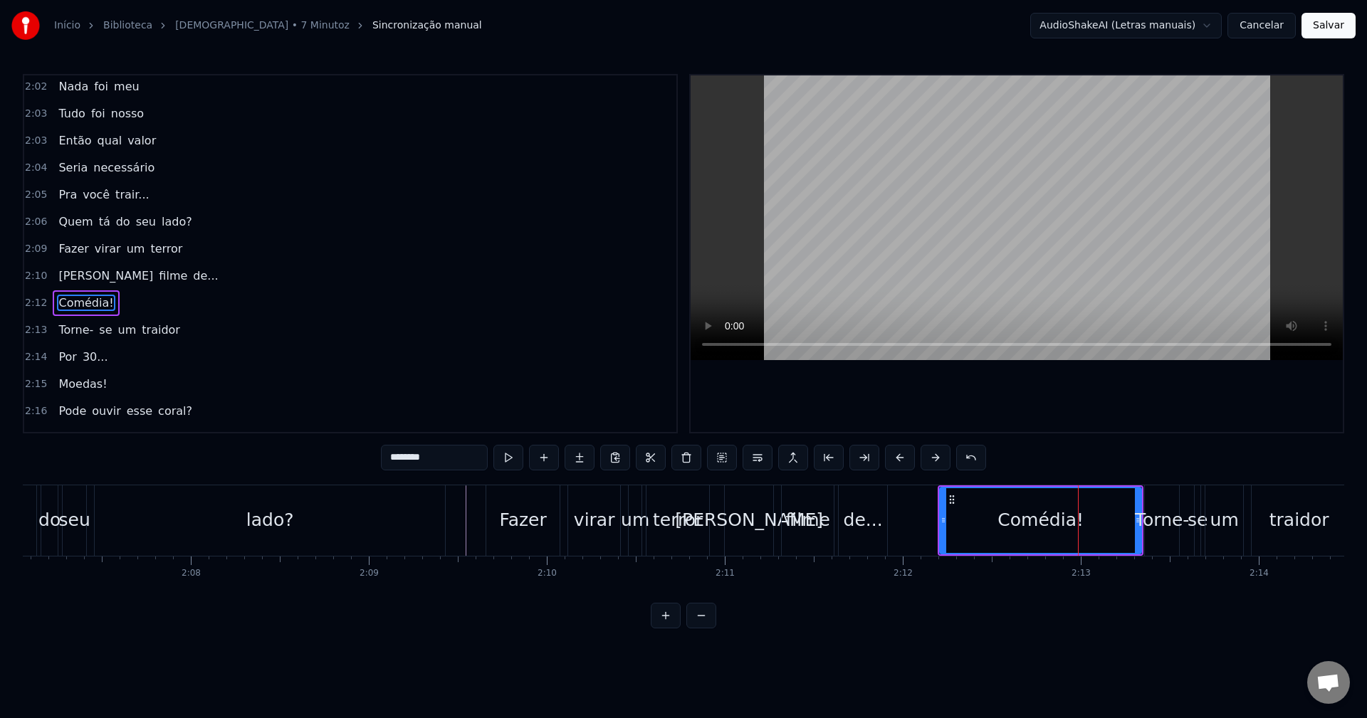
scroll to position [1566, 0]
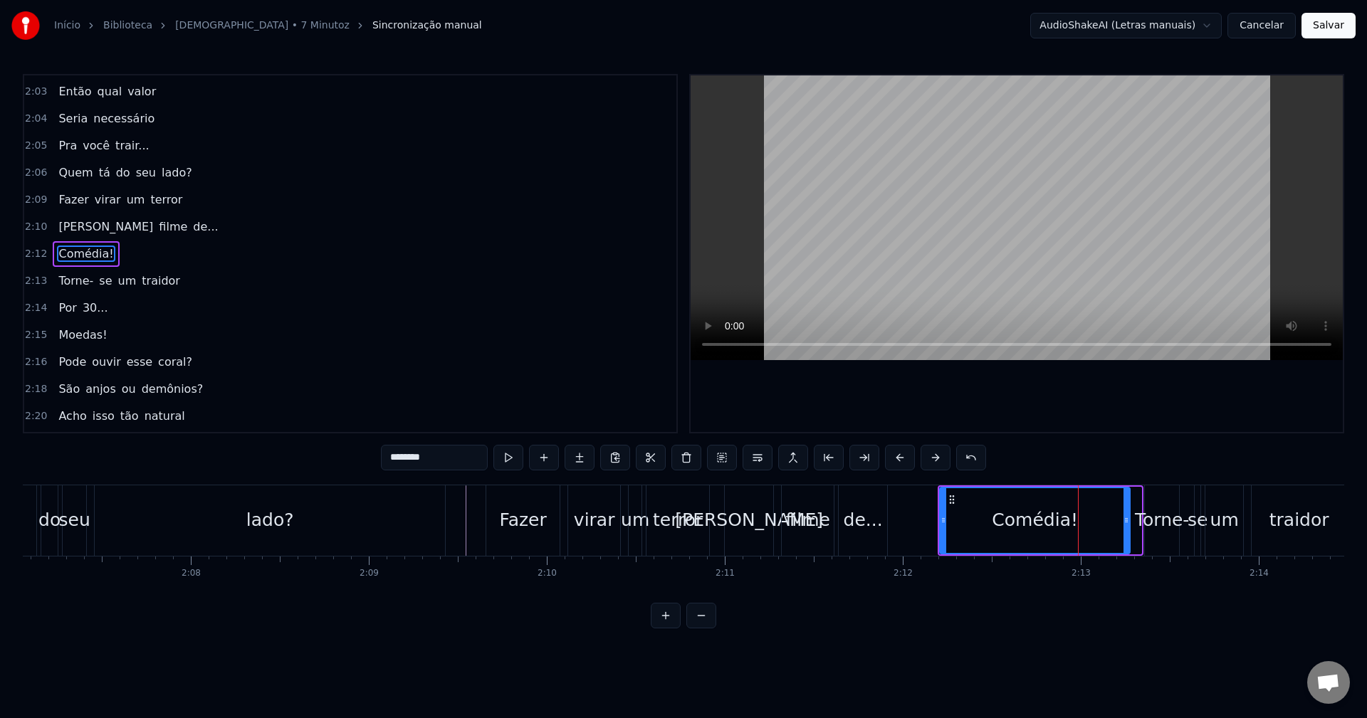
drag, startPoint x: 1136, startPoint y: 525, endPoint x: 1124, endPoint y: 525, distance: 11.4
click at [1124, 525] on icon at bounding box center [1127, 520] width 6 height 11
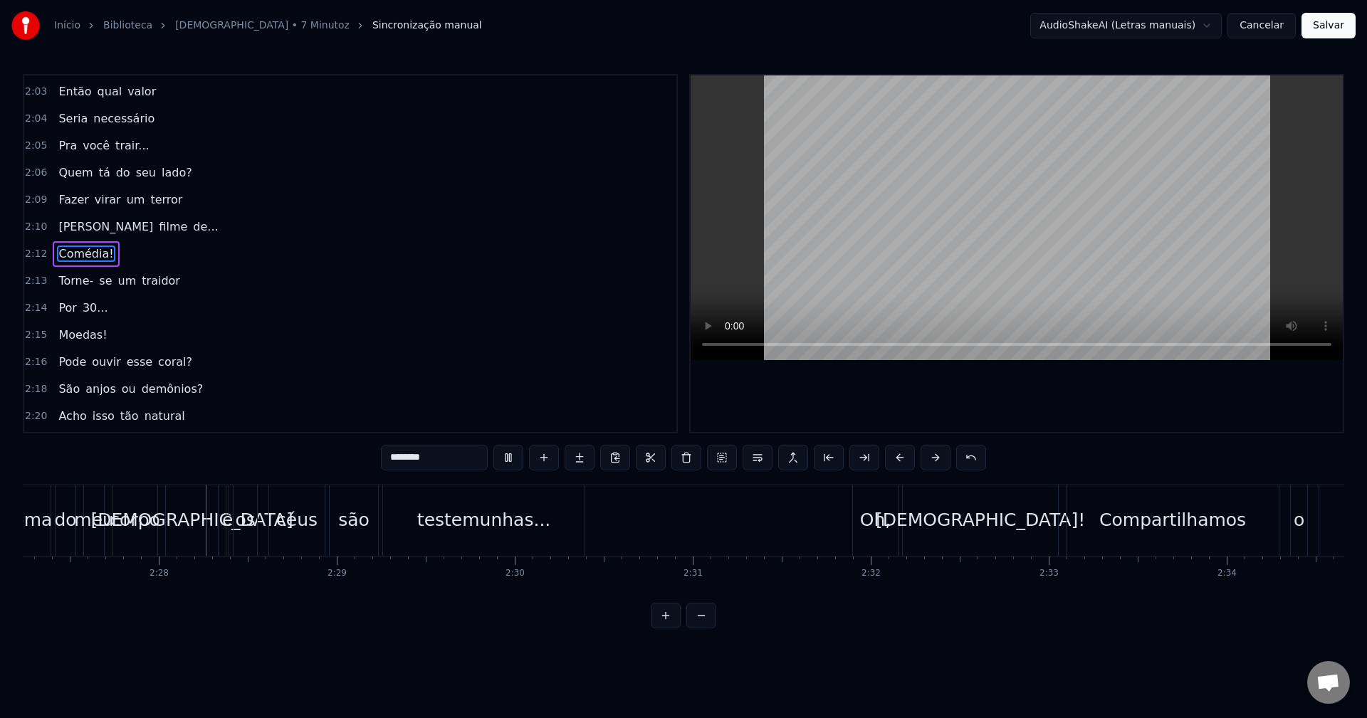
scroll to position [0, 26213]
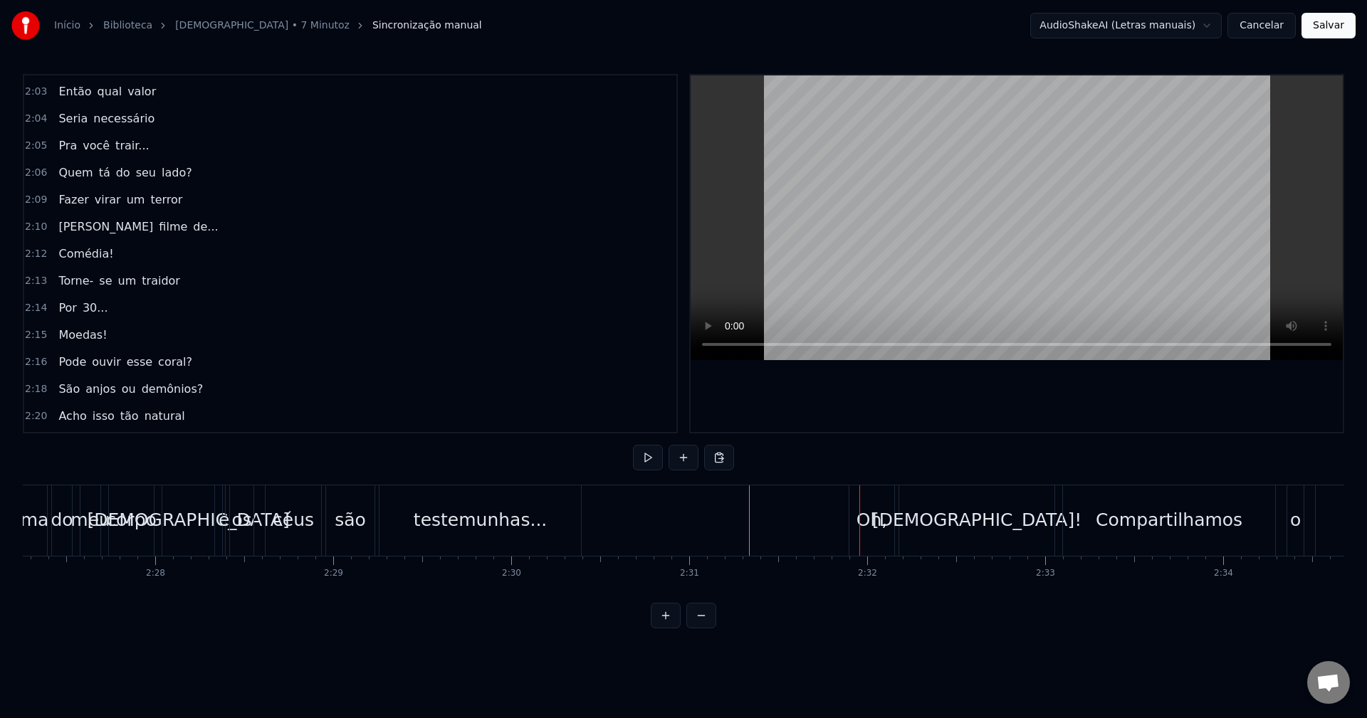
click at [859, 523] on div "Oh," at bounding box center [872, 520] width 31 height 27
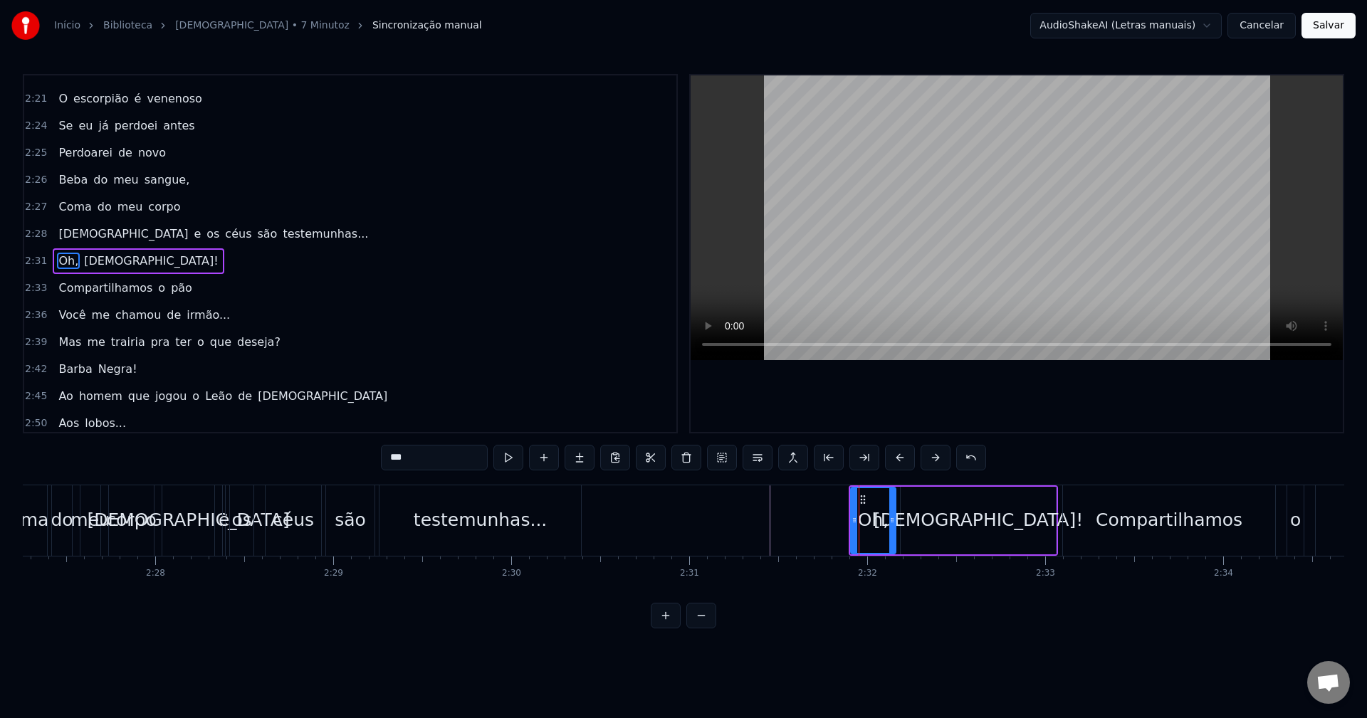
scroll to position [1918, 0]
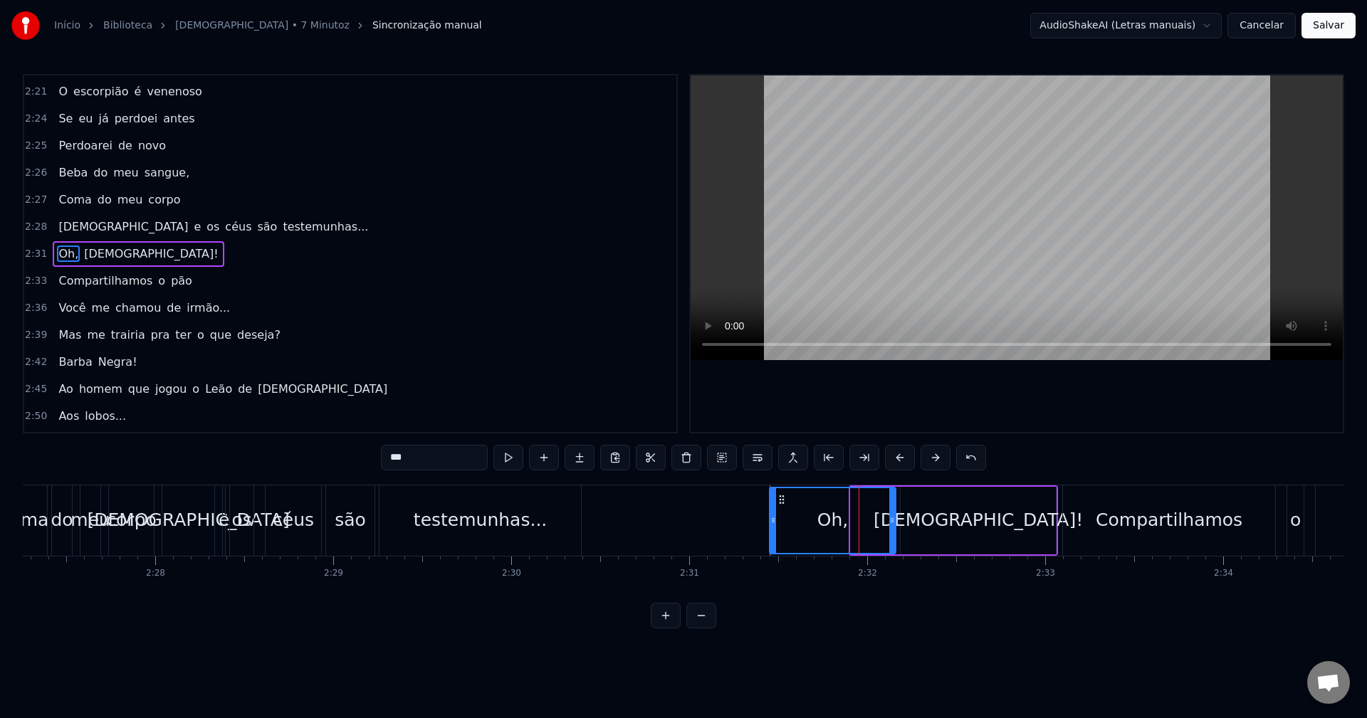
drag, startPoint x: 855, startPoint y: 520, endPoint x: 774, endPoint y: 528, distance: 81.5
click at [774, 528] on div at bounding box center [773, 520] width 6 height 65
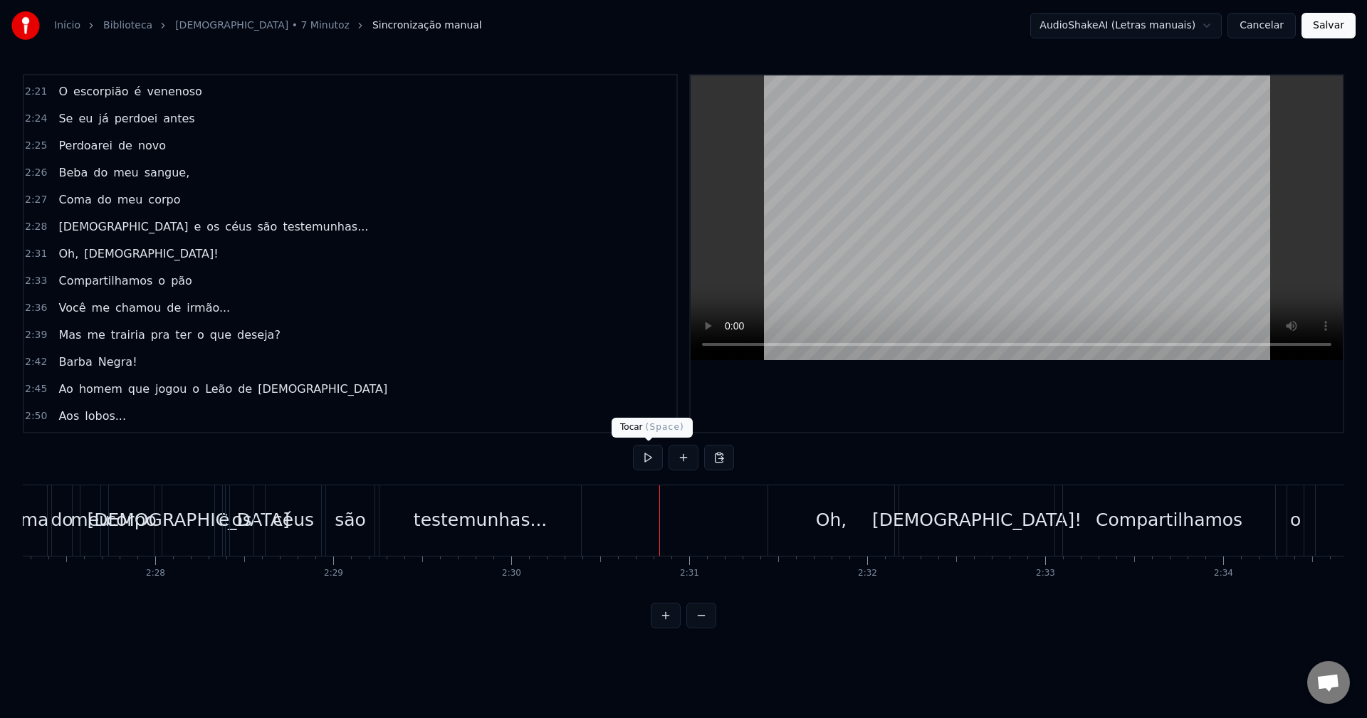
click at [645, 456] on button at bounding box center [648, 458] width 30 height 26
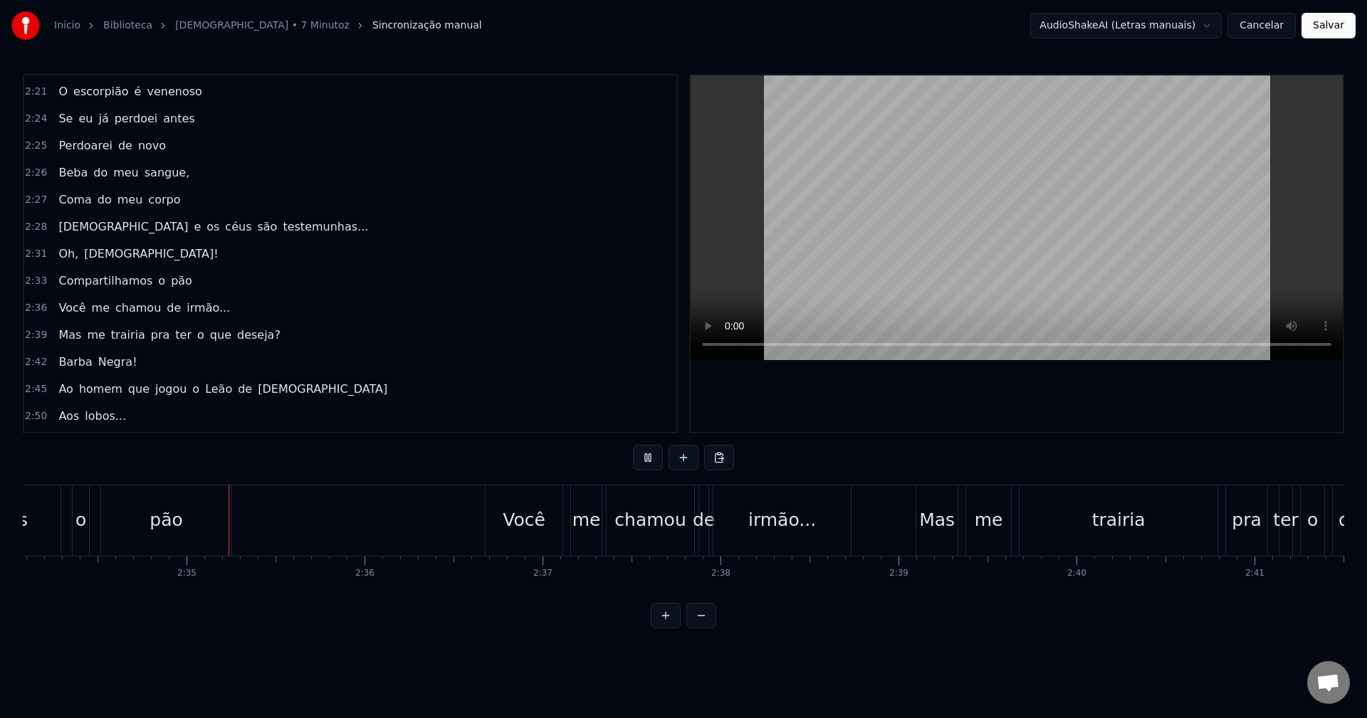
scroll to position [0, 27430]
click at [644, 456] on button at bounding box center [648, 458] width 30 height 26
click at [511, 530] on div "Você" at bounding box center [522, 520] width 43 height 27
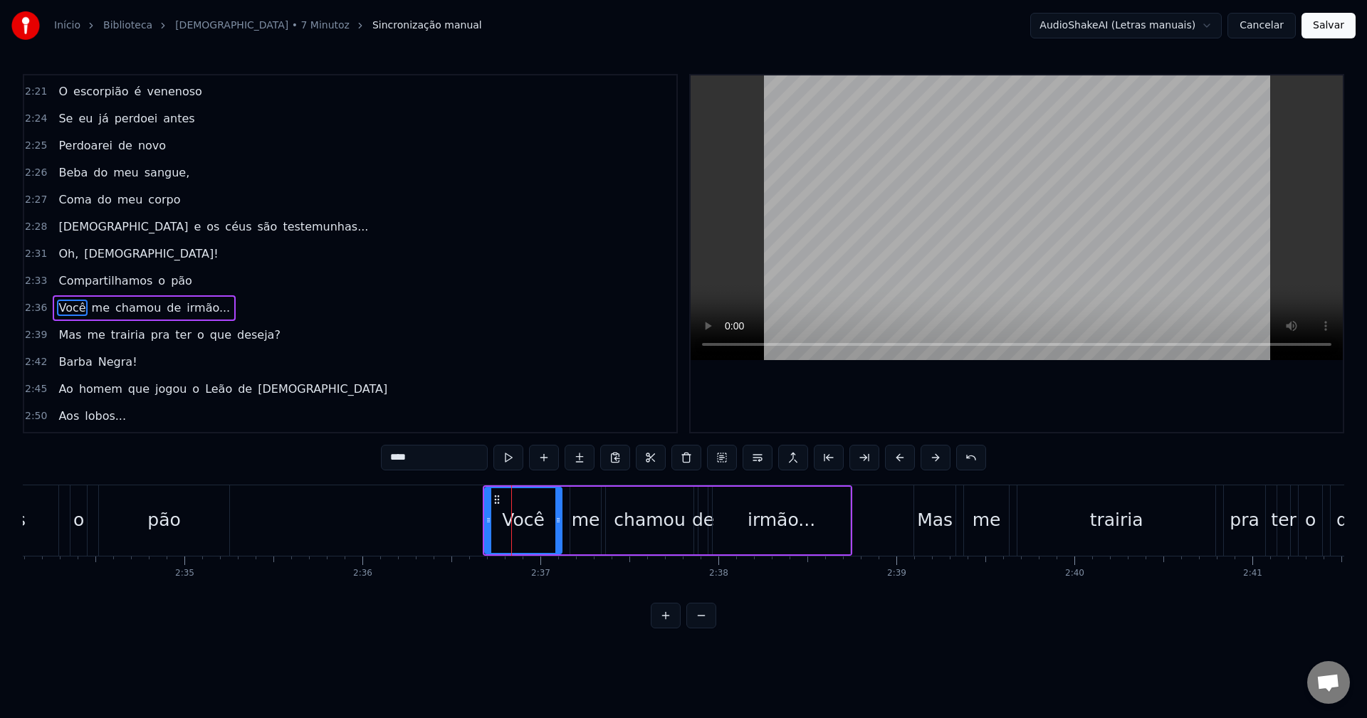
scroll to position [1972, 0]
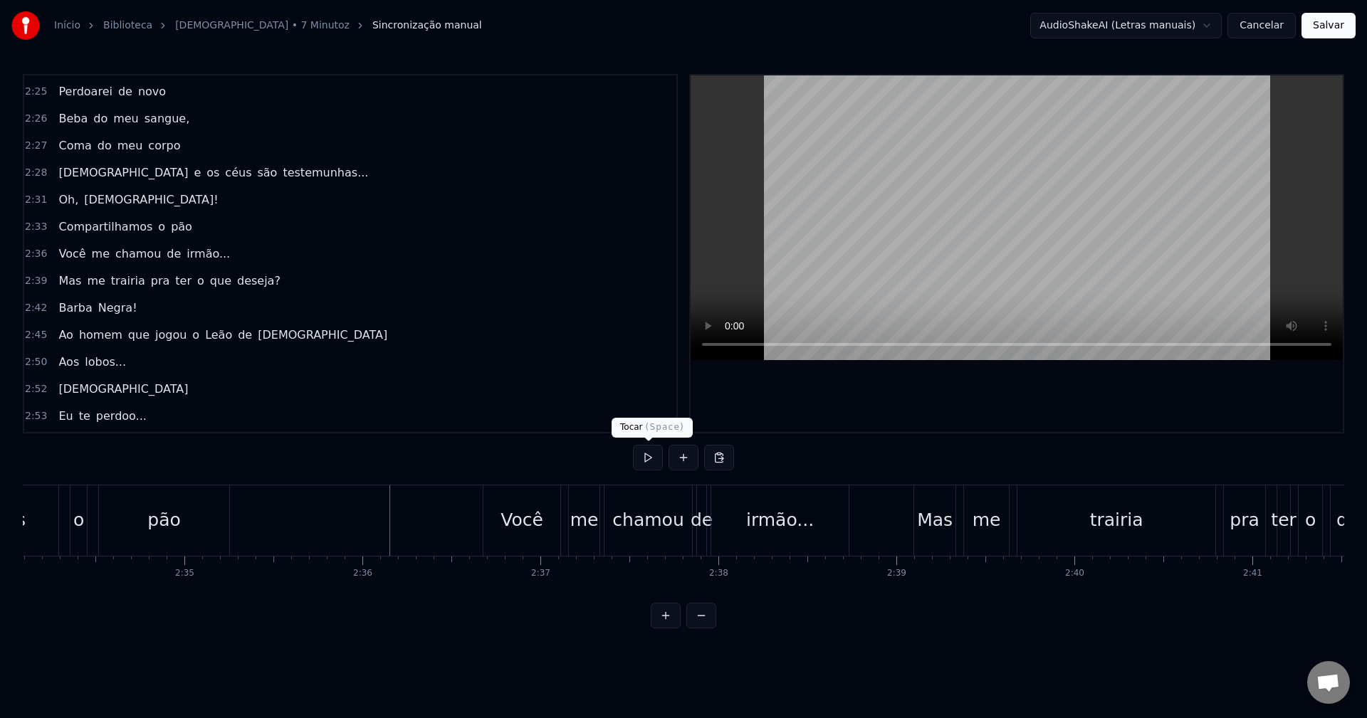
click at [641, 464] on button at bounding box center [648, 458] width 30 height 26
click at [510, 518] on div "Você" at bounding box center [522, 520] width 43 height 27
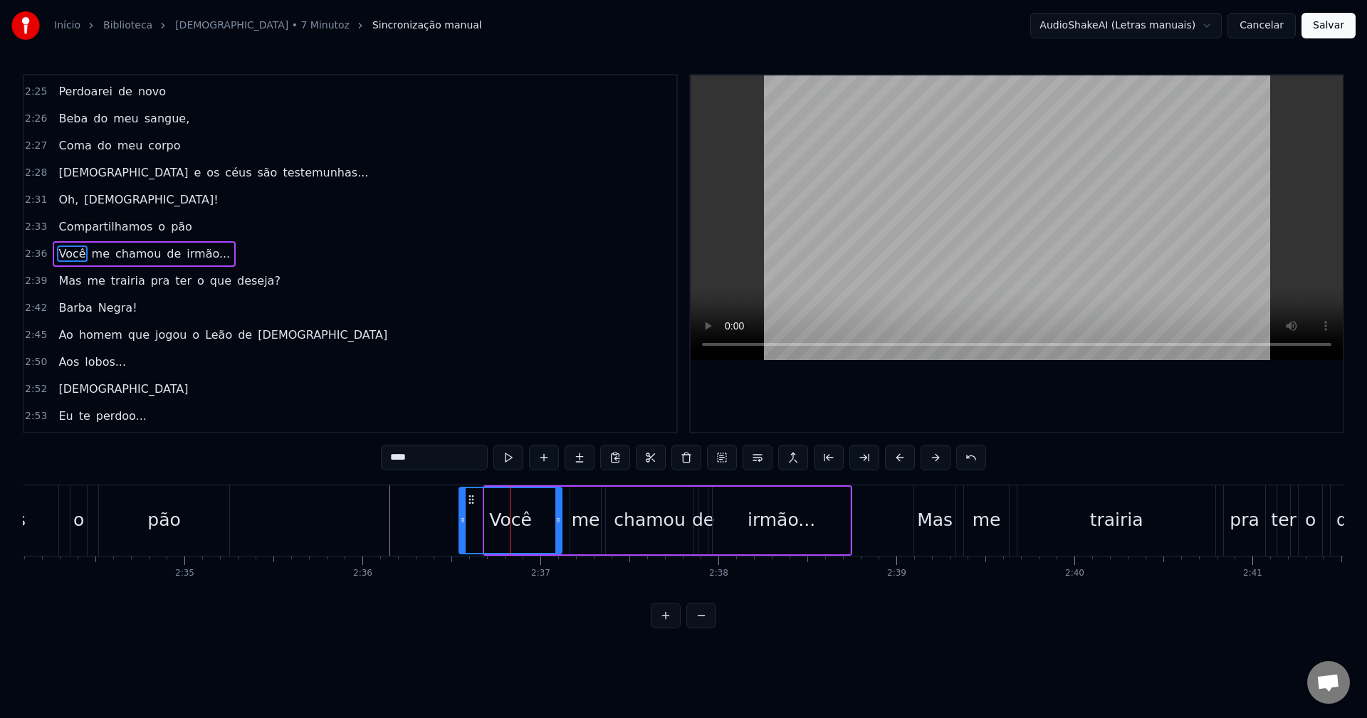
drag, startPoint x: 491, startPoint y: 522, endPoint x: 464, endPoint y: 527, distance: 27.5
click at [464, 527] on div at bounding box center [463, 520] width 6 height 65
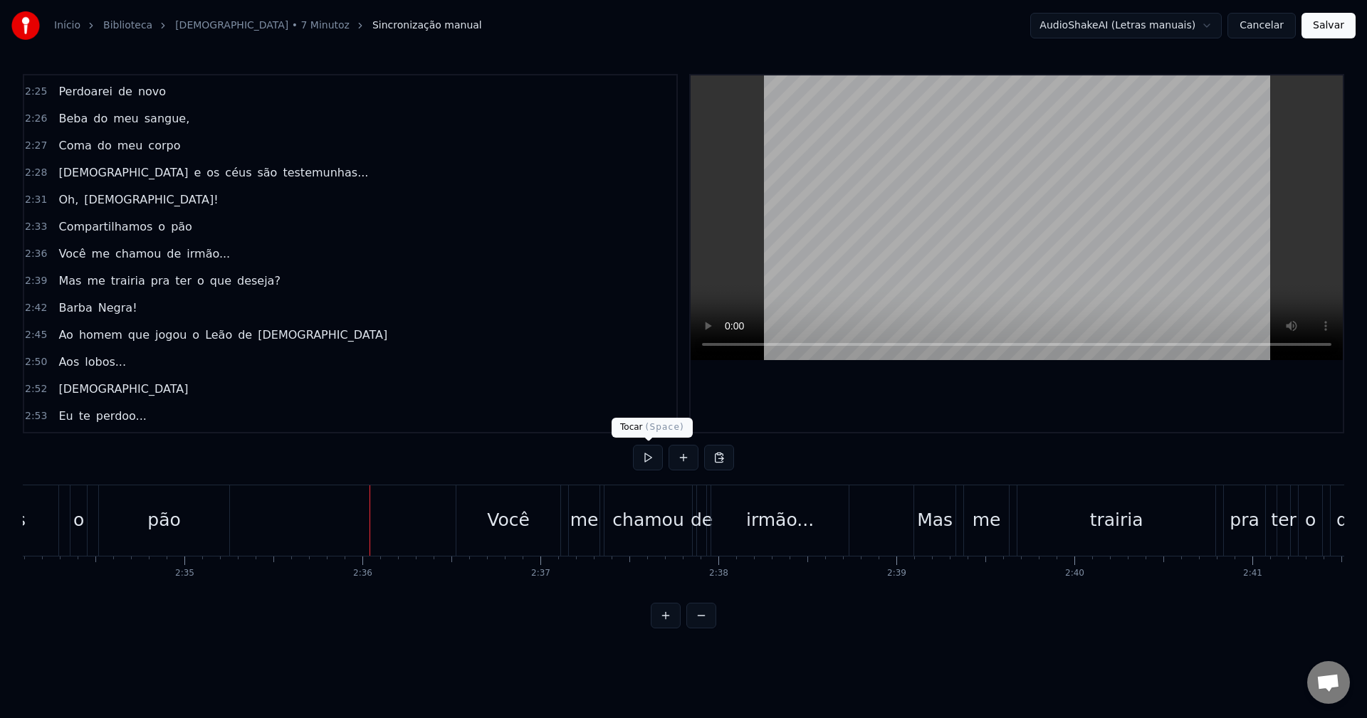
click at [647, 456] on button at bounding box center [648, 458] width 30 height 26
click at [647, 457] on button at bounding box center [648, 458] width 30 height 26
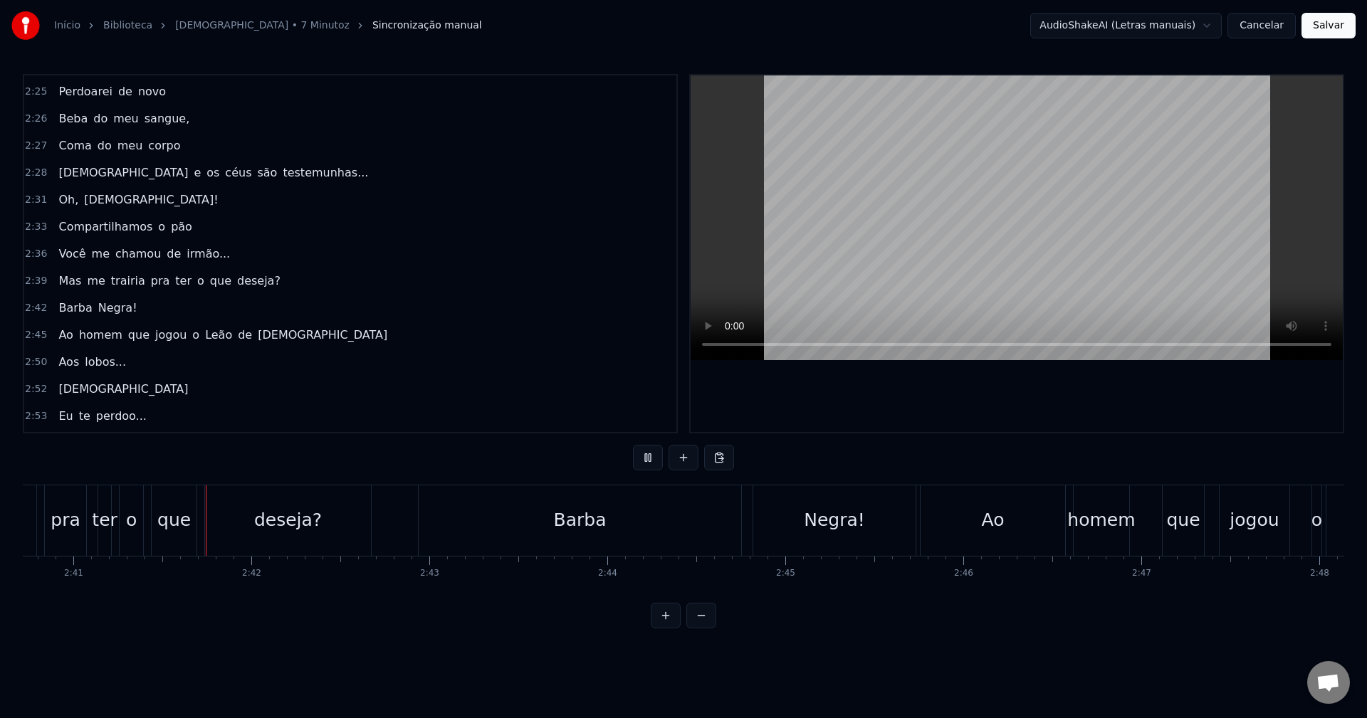
scroll to position [0, 28610]
click at [647, 457] on button at bounding box center [648, 458] width 30 height 26
click at [637, 552] on div "Barba" at bounding box center [579, 521] width 323 height 70
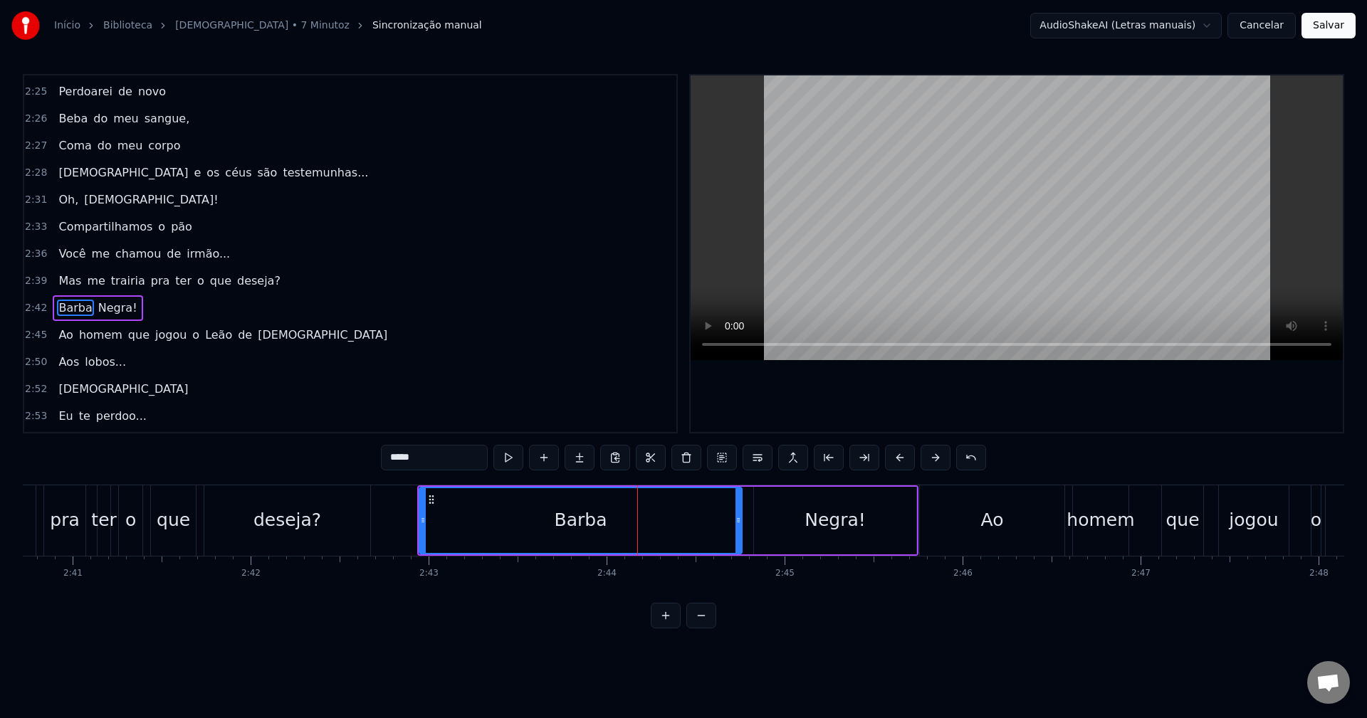
scroll to position [2026, 0]
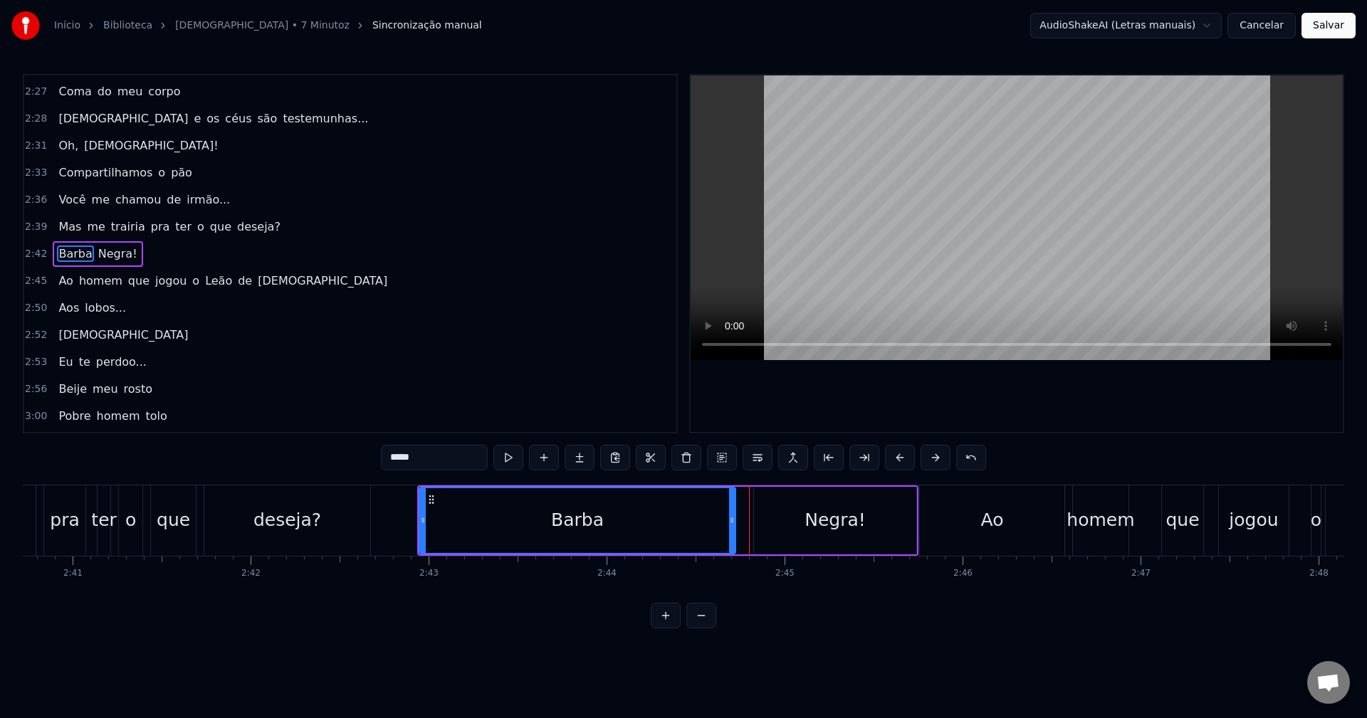
click at [732, 523] on icon at bounding box center [732, 520] width 6 height 11
click at [773, 513] on div "Negra!" at bounding box center [835, 521] width 162 height 68
type input "******"
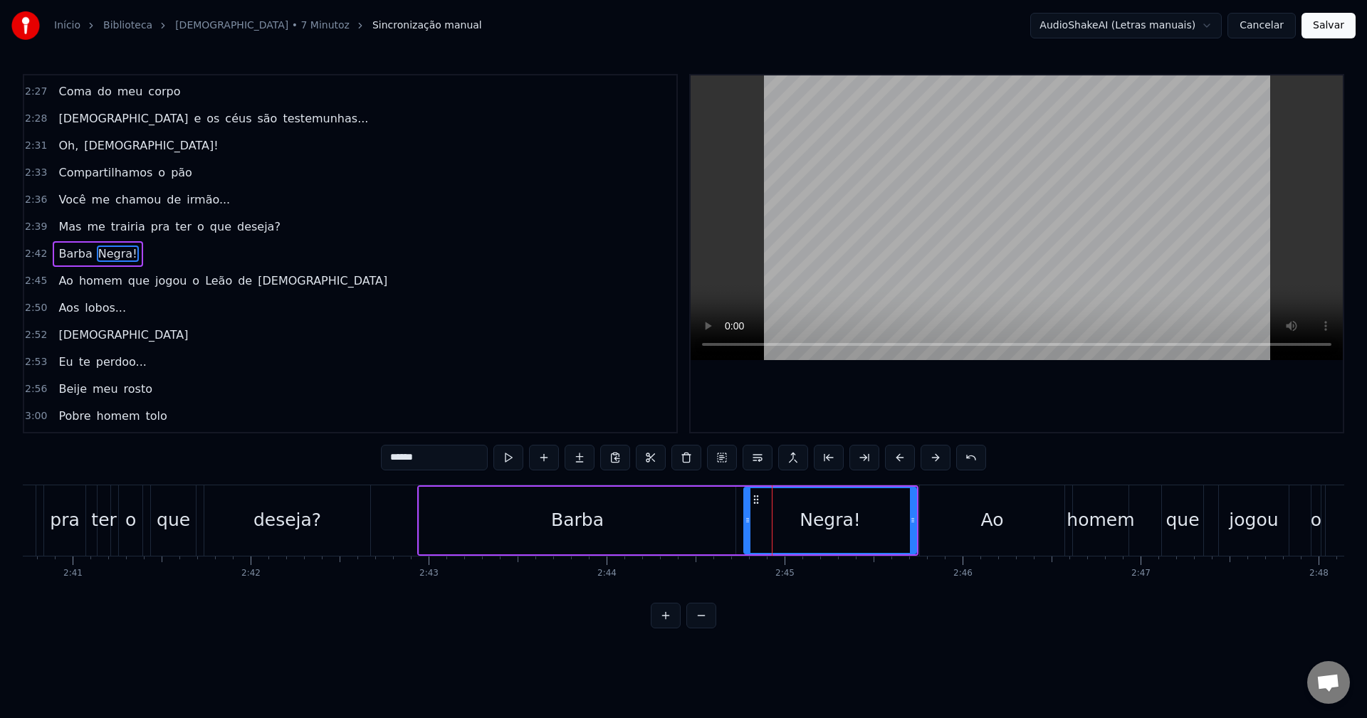
drag, startPoint x: 755, startPoint y: 517, endPoint x: 744, endPoint y: 518, distance: 11.5
click at [745, 518] on icon at bounding box center [748, 520] width 6 height 11
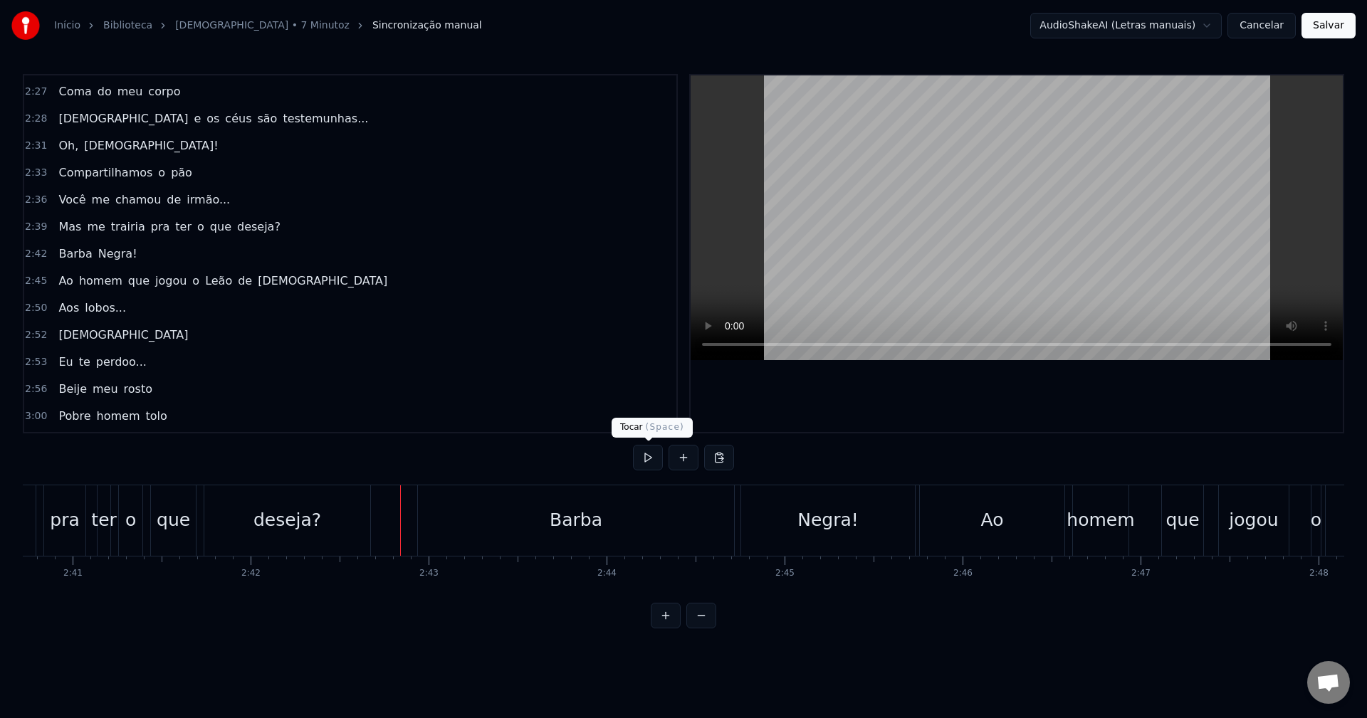
click at [645, 459] on button at bounding box center [648, 458] width 30 height 26
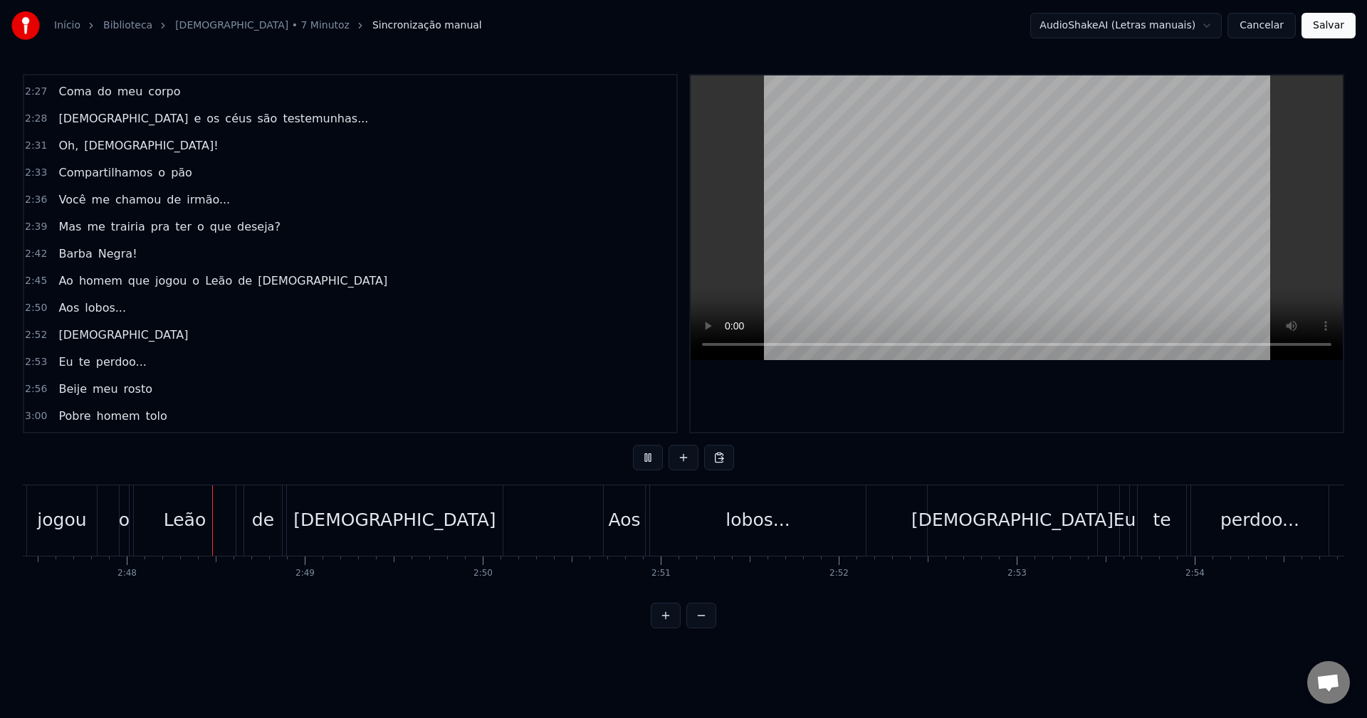
scroll to position [0, 29804]
click at [645, 459] on button at bounding box center [648, 458] width 30 height 26
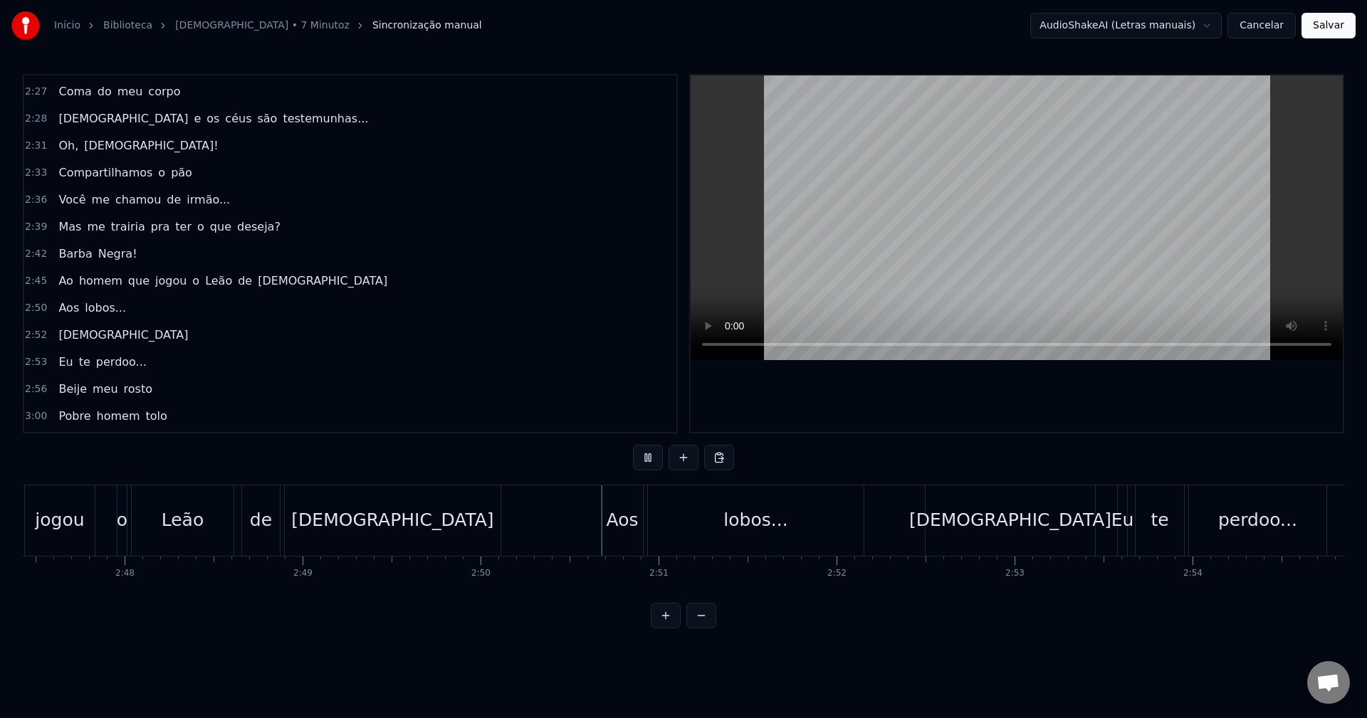
click at [645, 459] on button at bounding box center [648, 458] width 30 height 26
click at [1124, 531] on div "Eu" at bounding box center [1122, 520] width 23 height 27
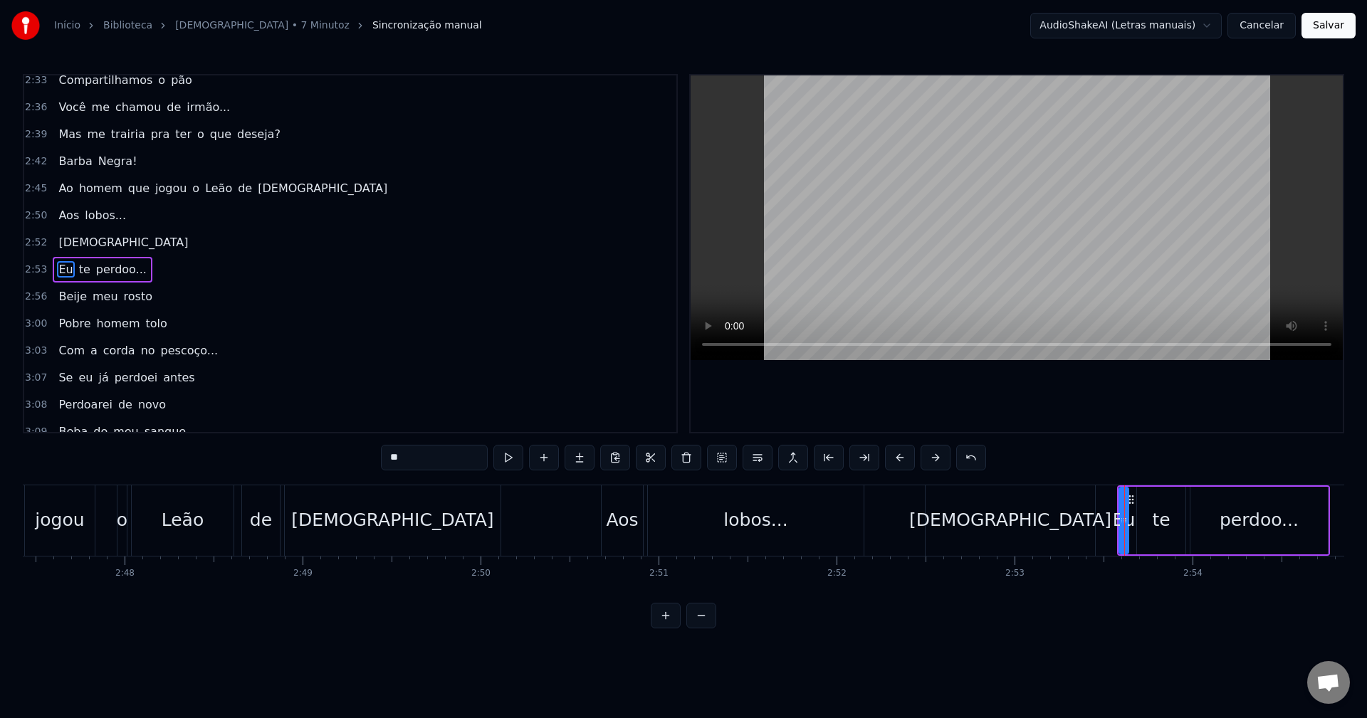
scroll to position [2135, 0]
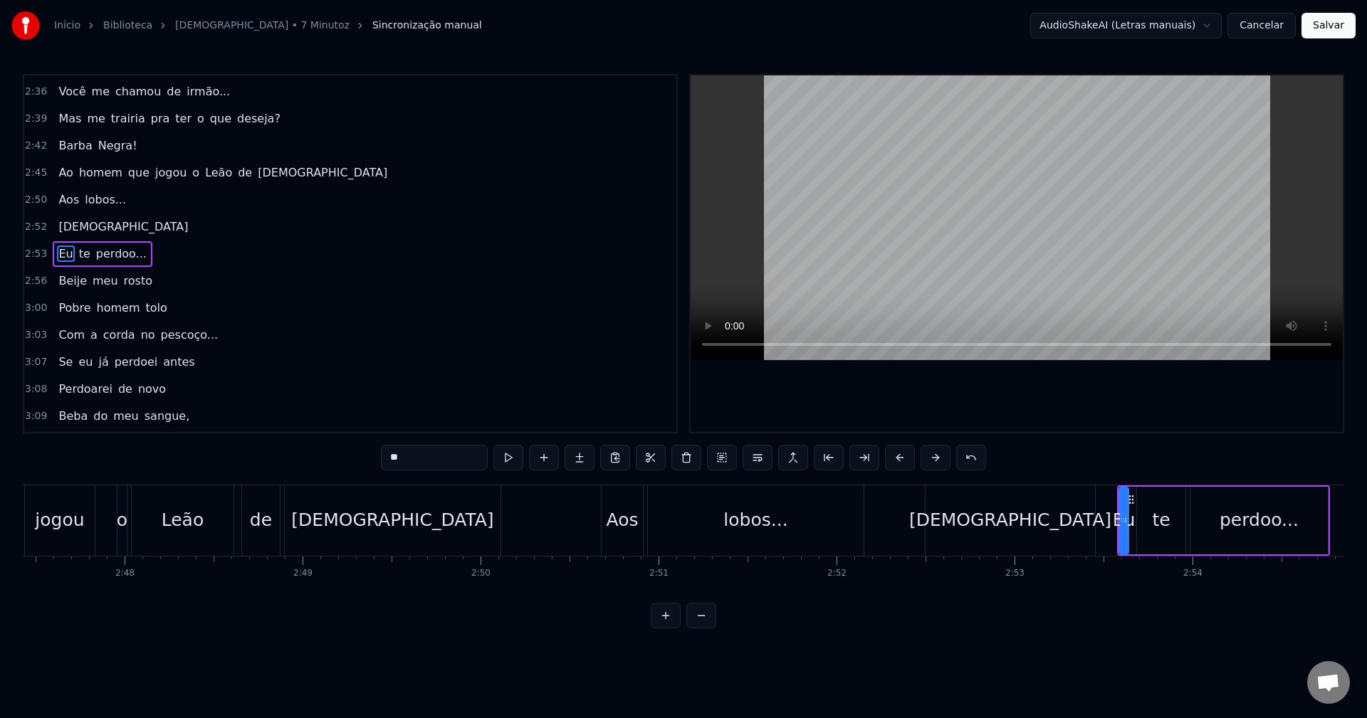
click at [59, 258] on span "Eu" at bounding box center [65, 254] width 17 height 16
type input "**"
click at [1163, 526] on div "te" at bounding box center [1161, 520] width 18 height 27
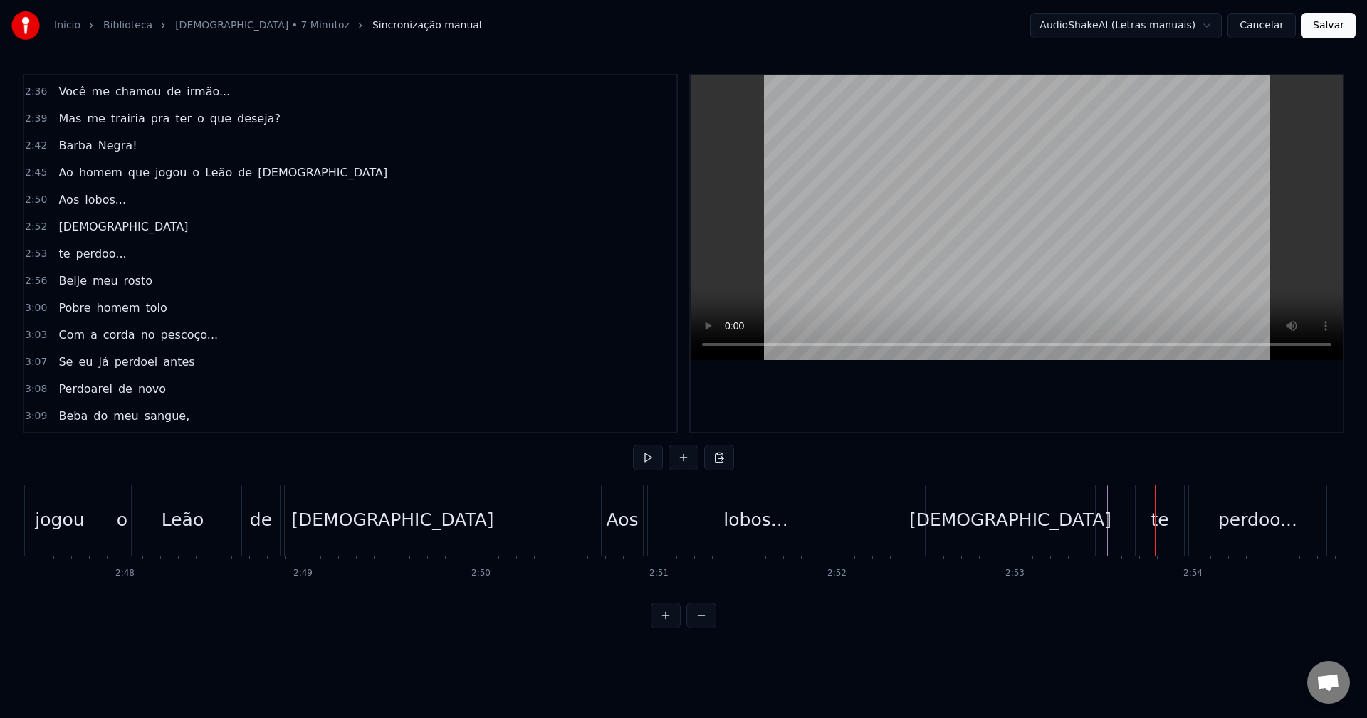
click at [1149, 533] on div "te" at bounding box center [1160, 521] width 48 height 70
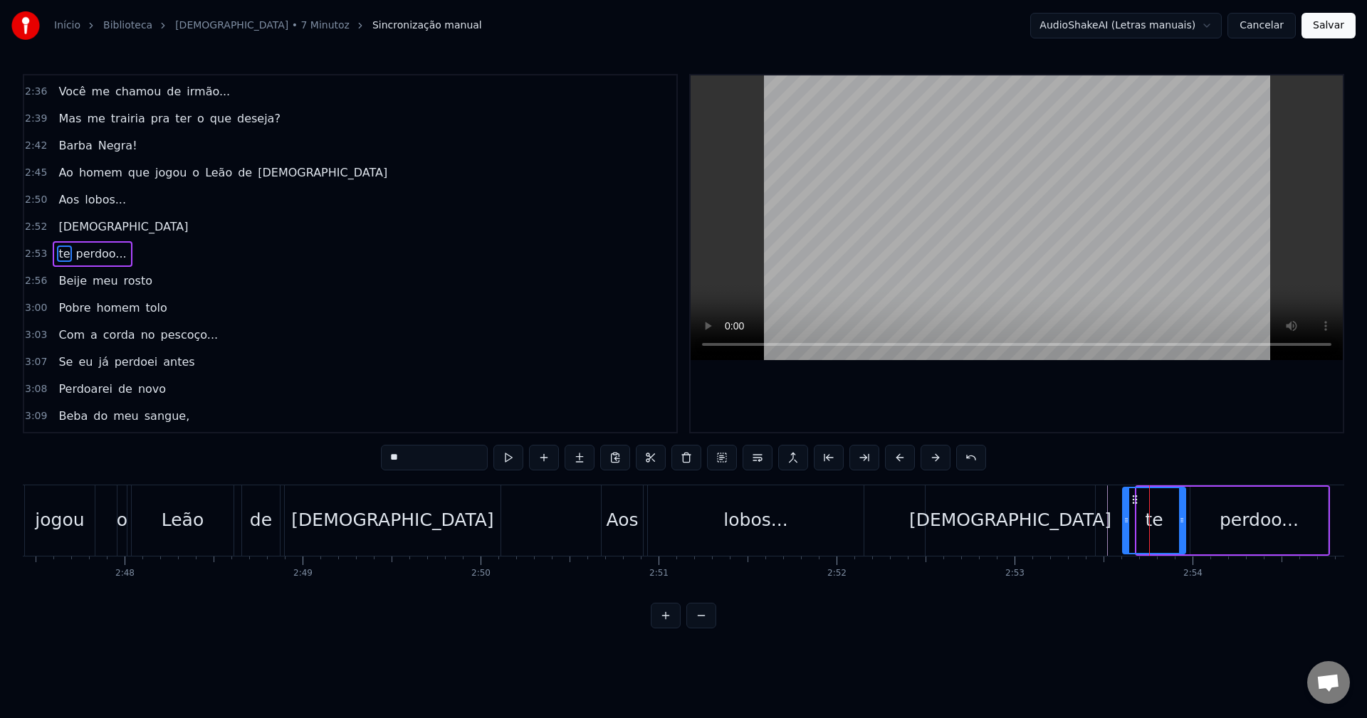
drag, startPoint x: 1139, startPoint y: 516, endPoint x: 1125, endPoint y: 516, distance: 14.2
click at [1125, 516] on icon at bounding box center [1127, 520] width 6 height 11
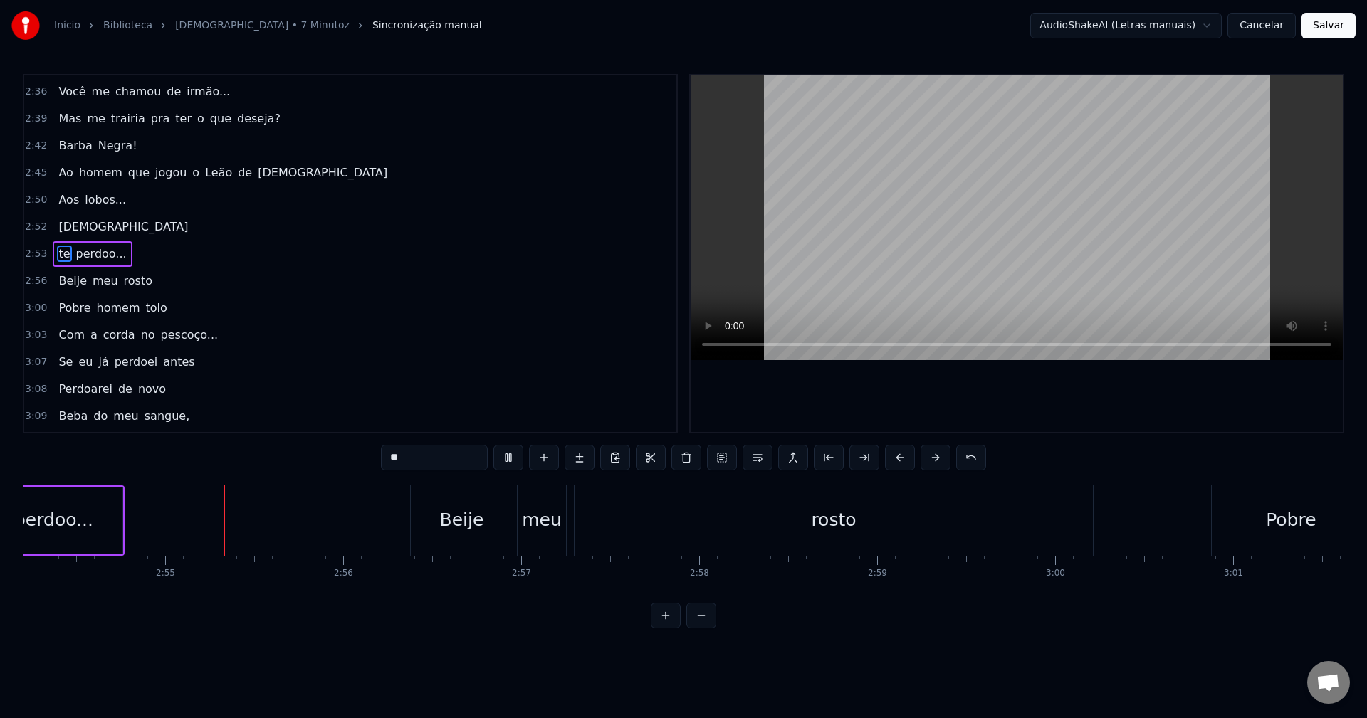
scroll to position [0, 31010]
click at [825, 503] on div "rosto" at bounding box center [833, 521] width 518 height 70
type input "*****"
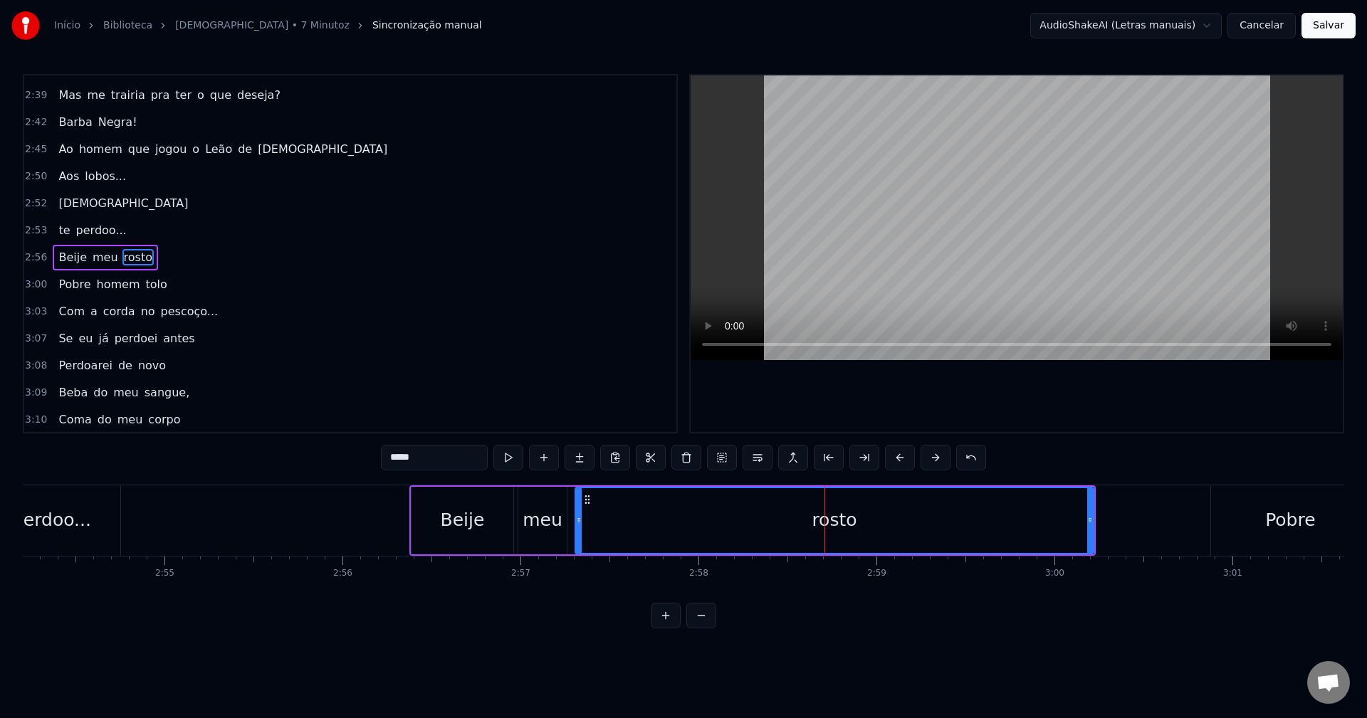
scroll to position [2162, 0]
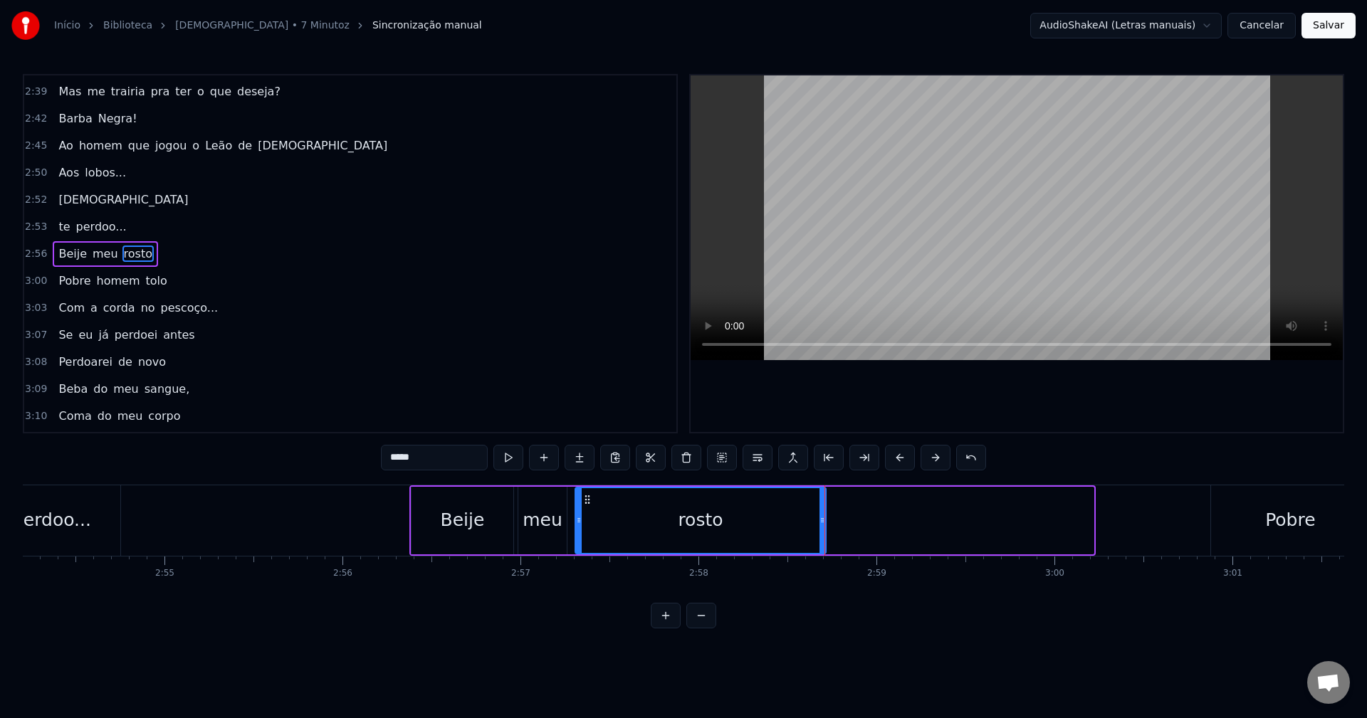
drag, startPoint x: 1088, startPoint y: 528, endPoint x: 820, endPoint y: 540, distance: 268.7
click at [820, 540] on div at bounding box center [823, 520] width 6 height 65
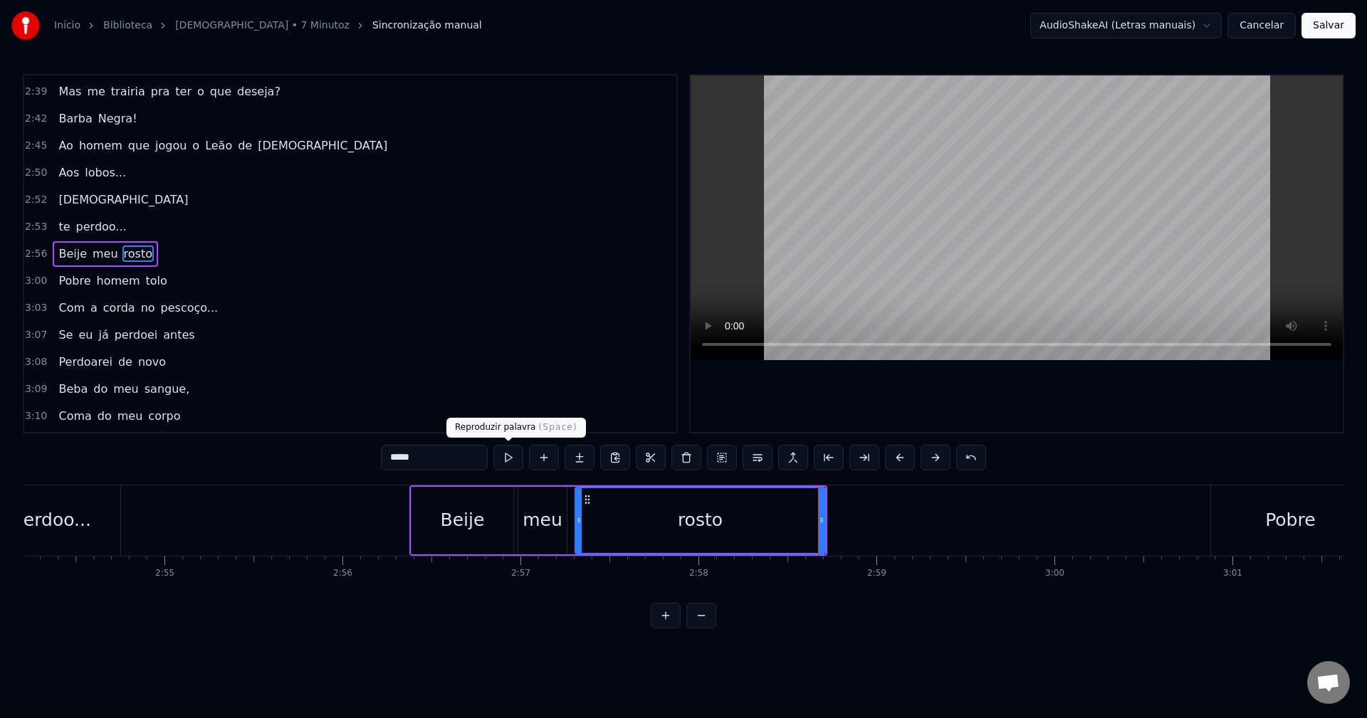
click at [531, 466] on button at bounding box center [544, 458] width 30 height 26
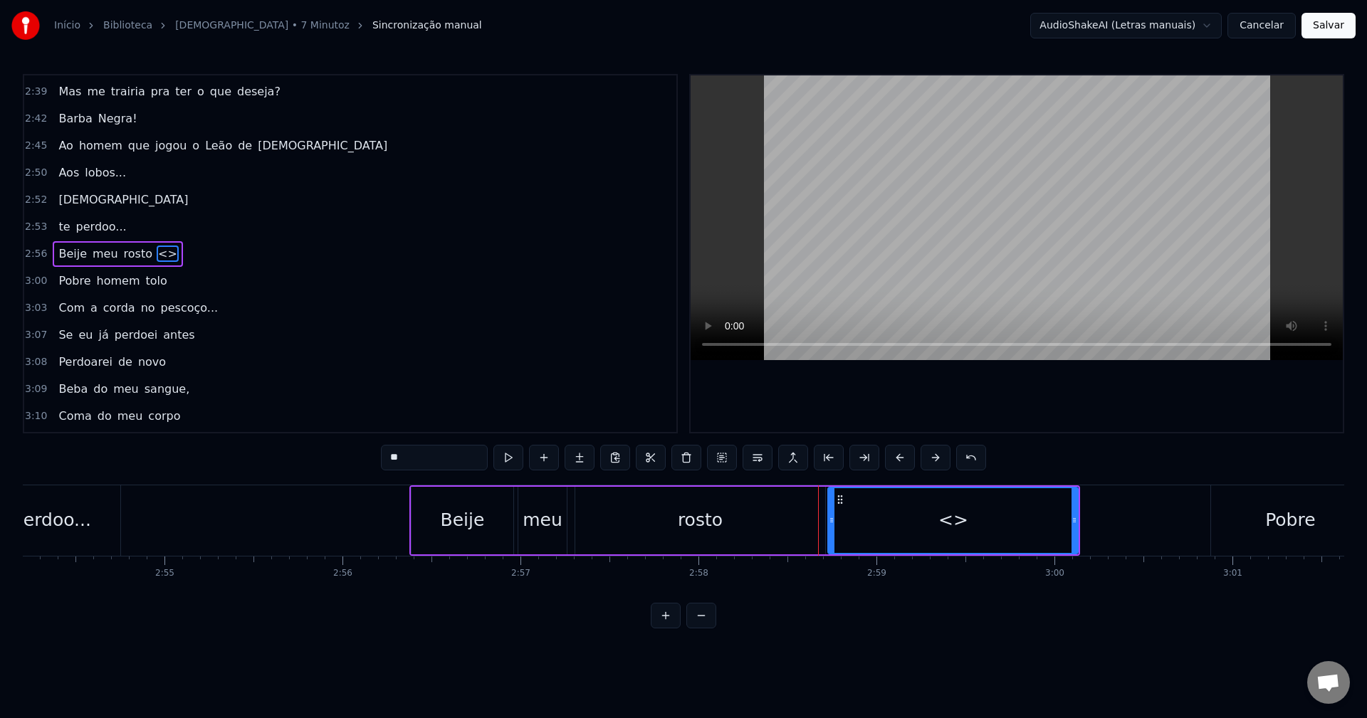
click at [961, 519] on div "<>" at bounding box center [953, 520] width 30 height 27
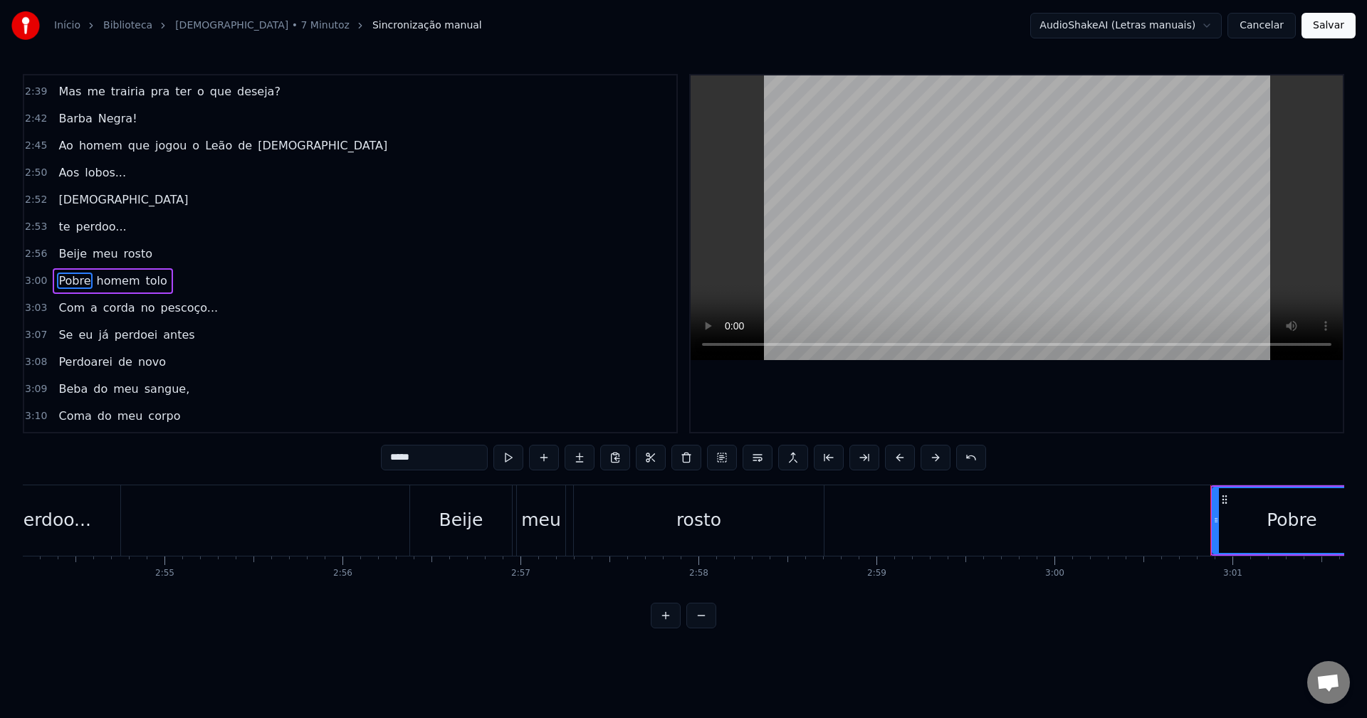
scroll to position [2189, 0]
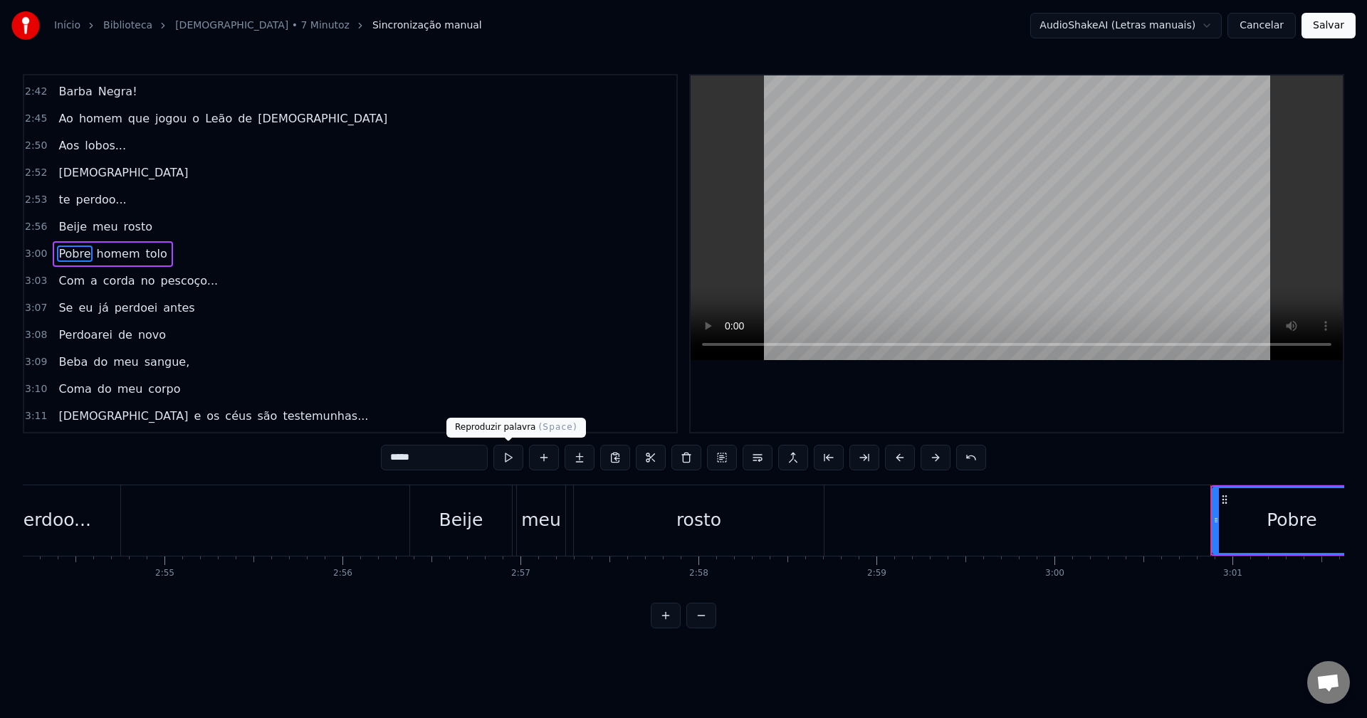
click at [505, 458] on button at bounding box center [508, 458] width 30 height 26
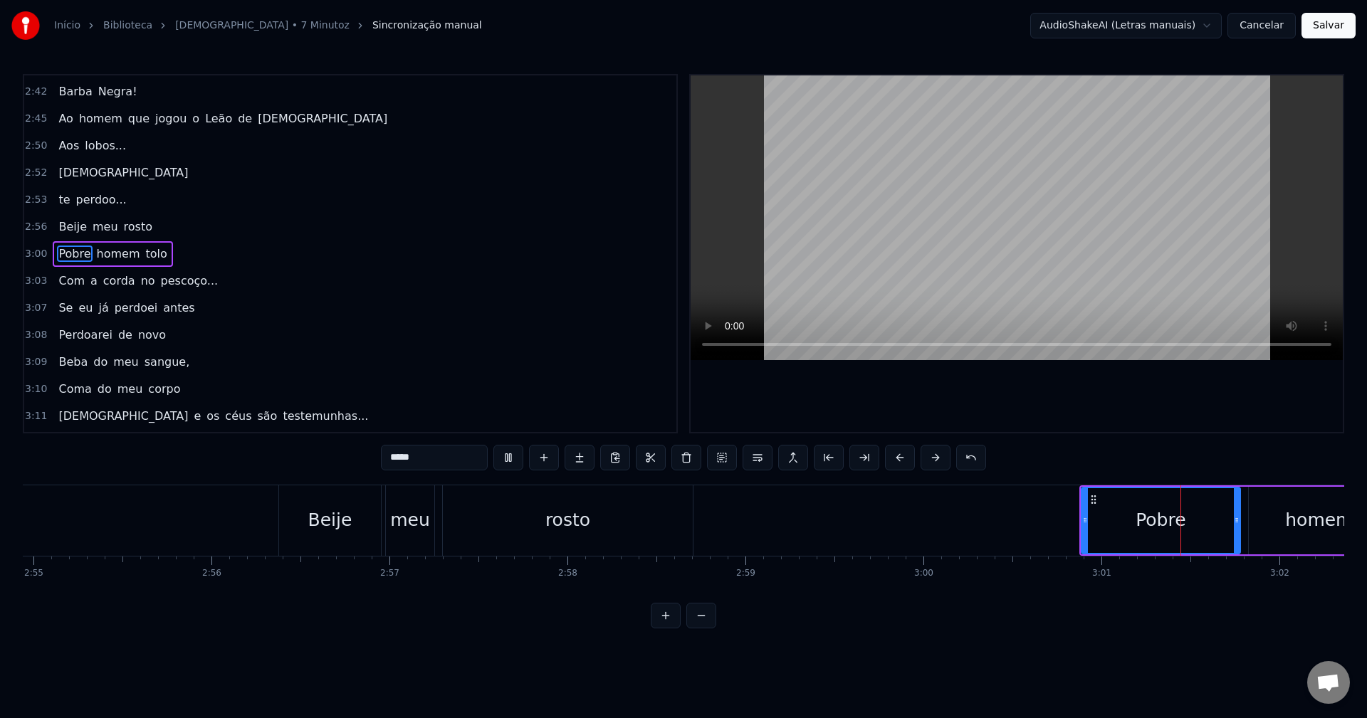
click at [505, 458] on button at bounding box center [508, 458] width 30 height 26
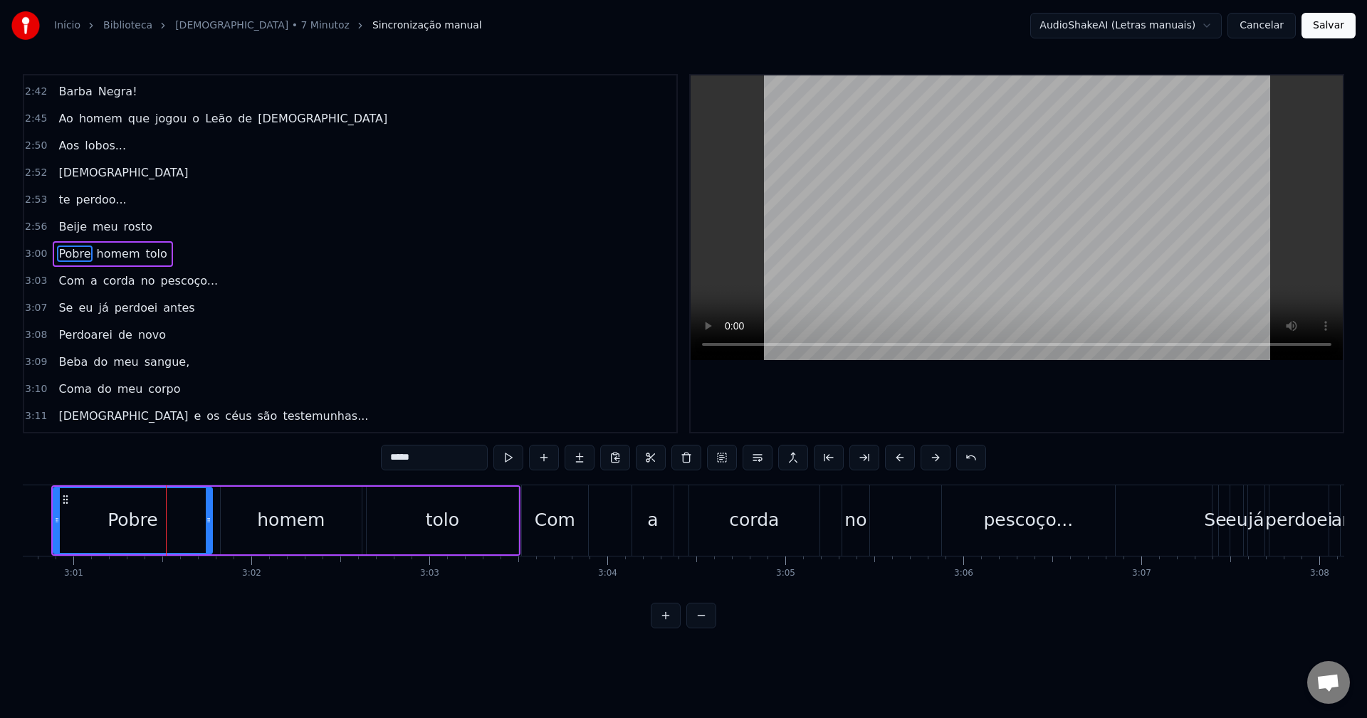
scroll to position [0, 32211]
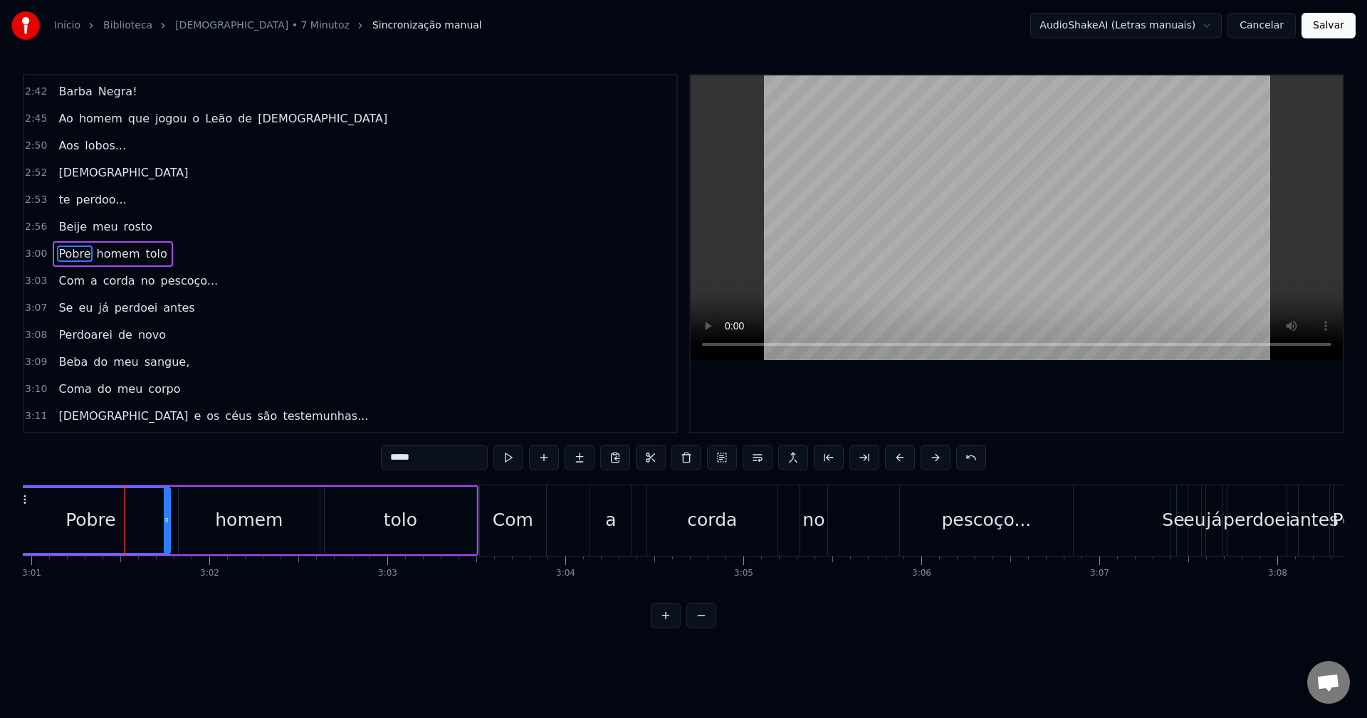
click at [91, 229] on span "meu" at bounding box center [105, 227] width 28 height 16
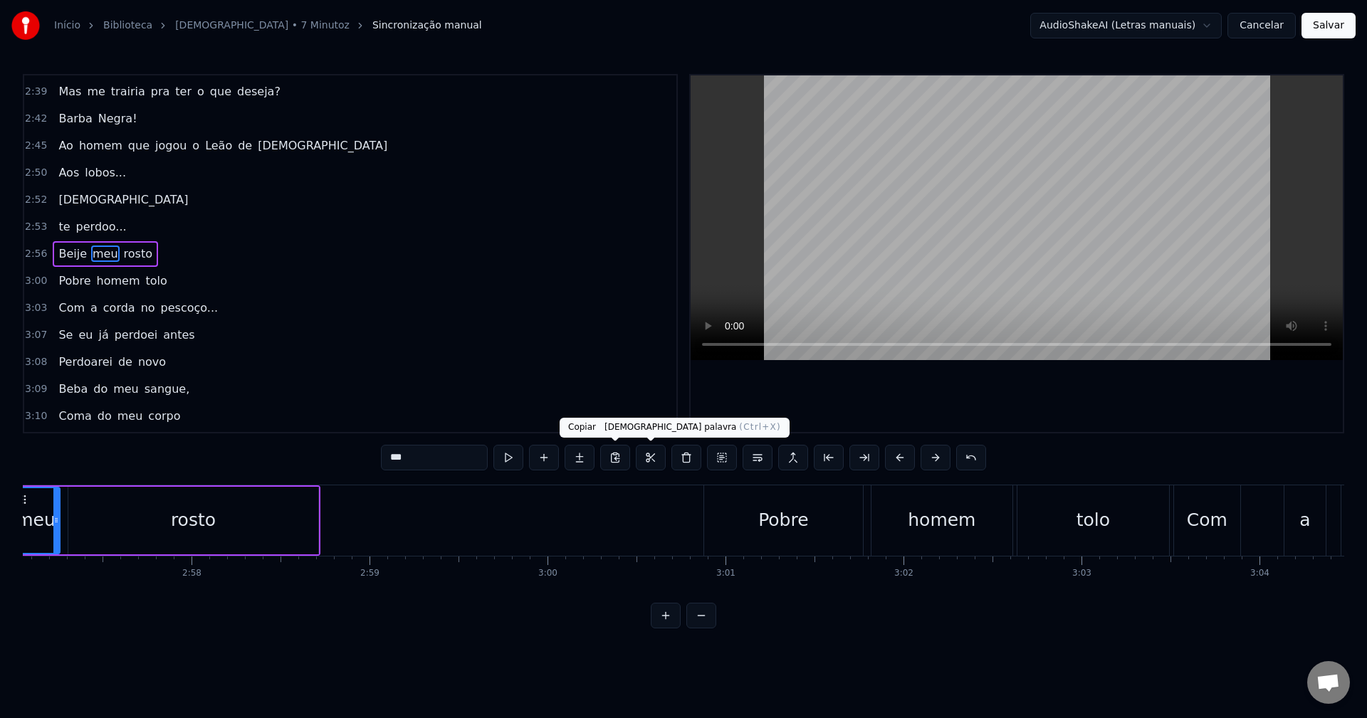
scroll to position [0, 31432]
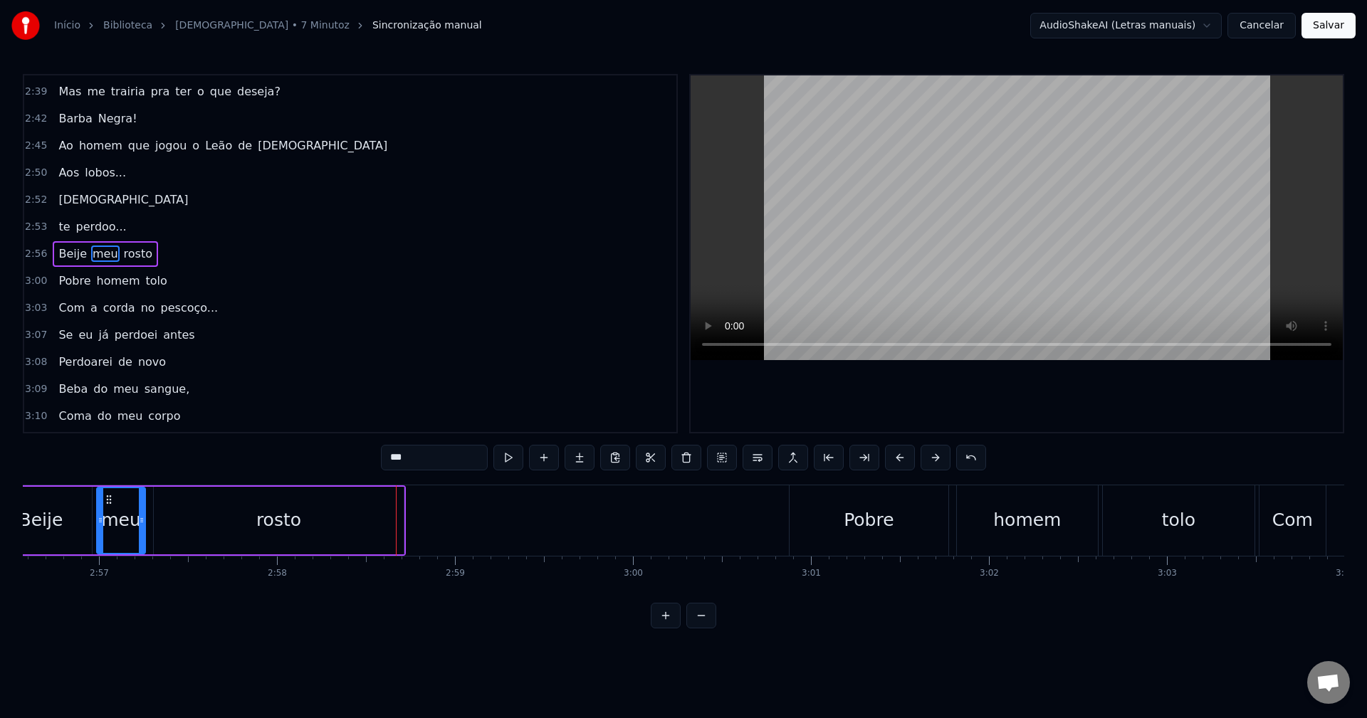
drag, startPoint x: 342, startPoint y: 531, endPoint x: 354, endPoint y: 531, distance: 12.1
click at [342, 531] on div "rosto" at bounding box center [279, 521] width 250 height 68
type input "*****"
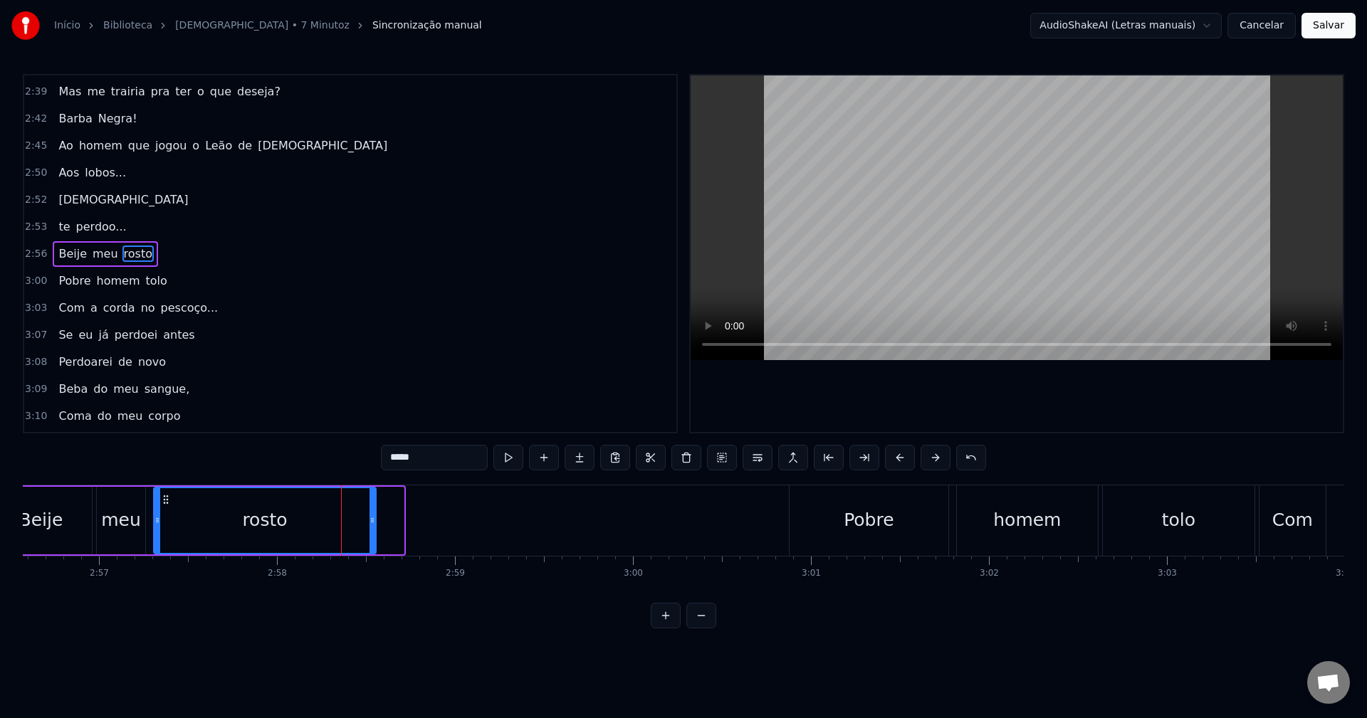
drag, startPoint x: 399, startPoint y: 528, endPoint x: 371, endPoint y: 527, distance: 27.8
click at [371, 527] on div at bounding box center [373, 520] width 6 height 65
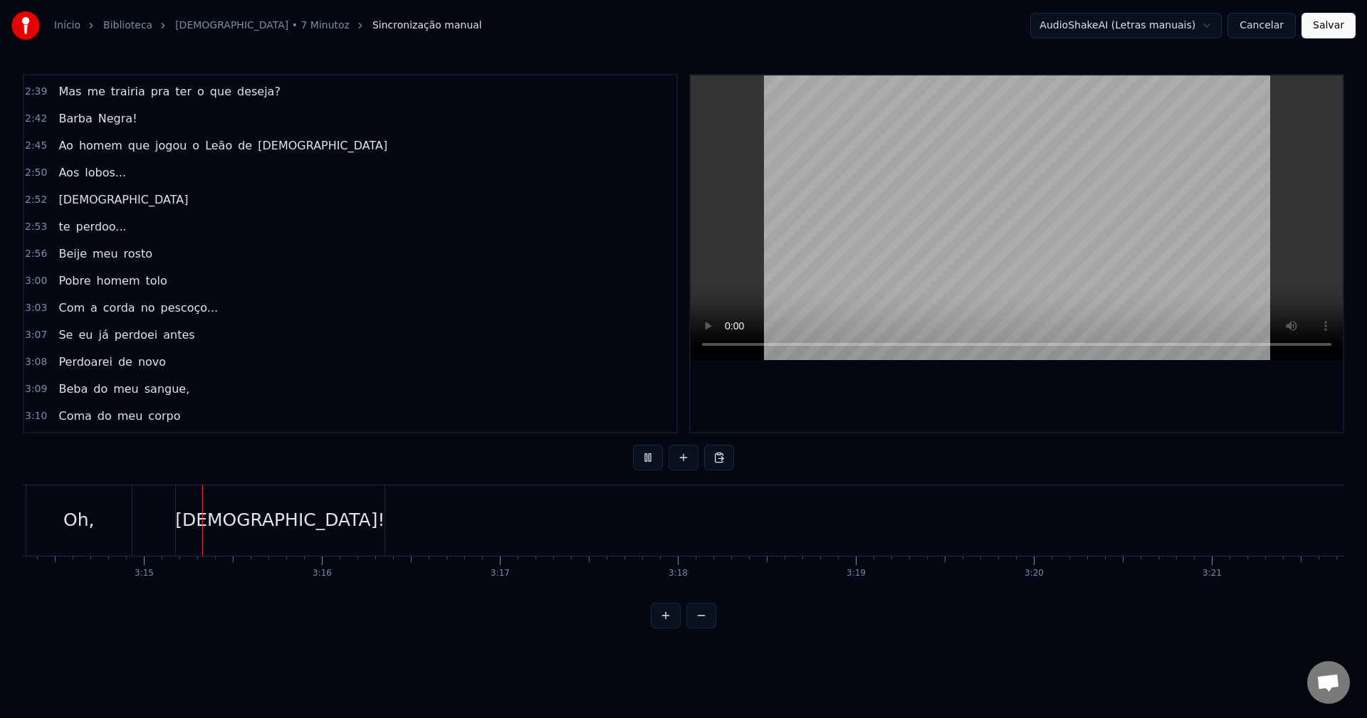
scroll to position [0, 34595]
click at [1324, 26] on button "Salvar" at bounding box center [1329, 26] width 54 height 26
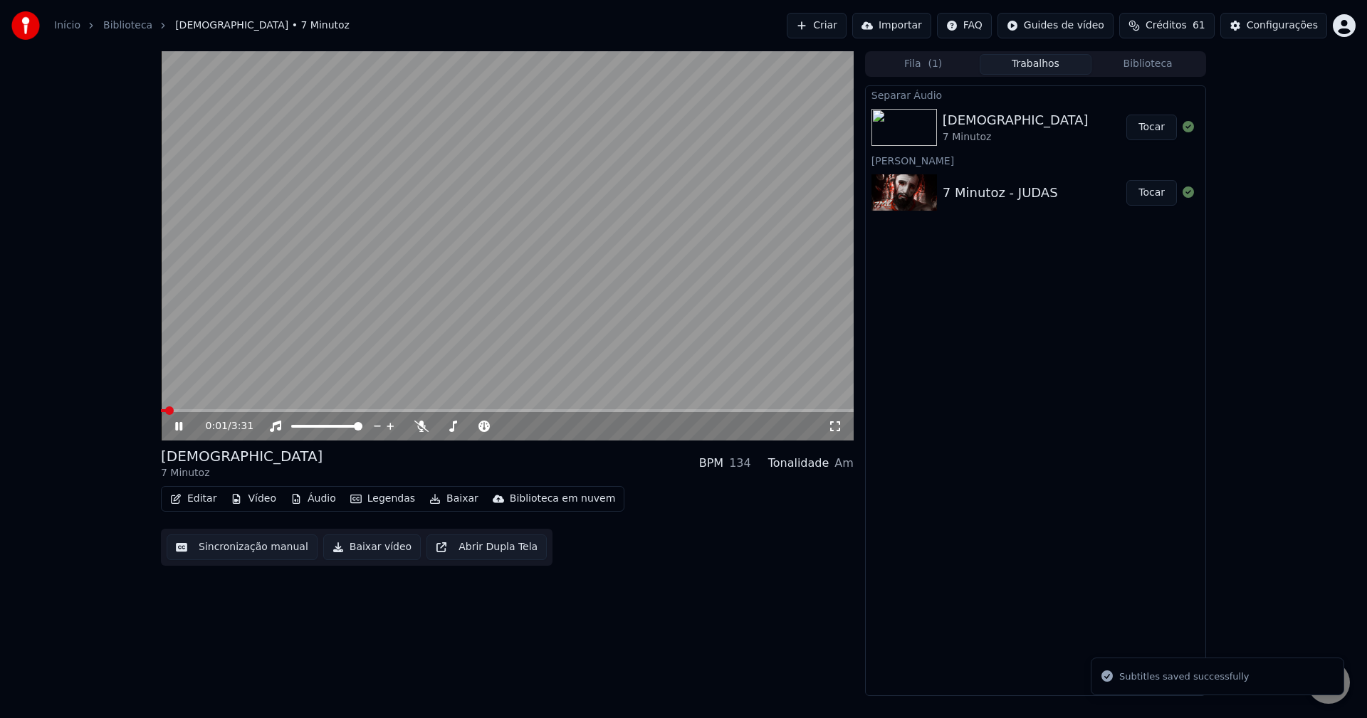
click at [311, 508] on button "Áudio" at bounding box center [313, 499] width 57 height 20
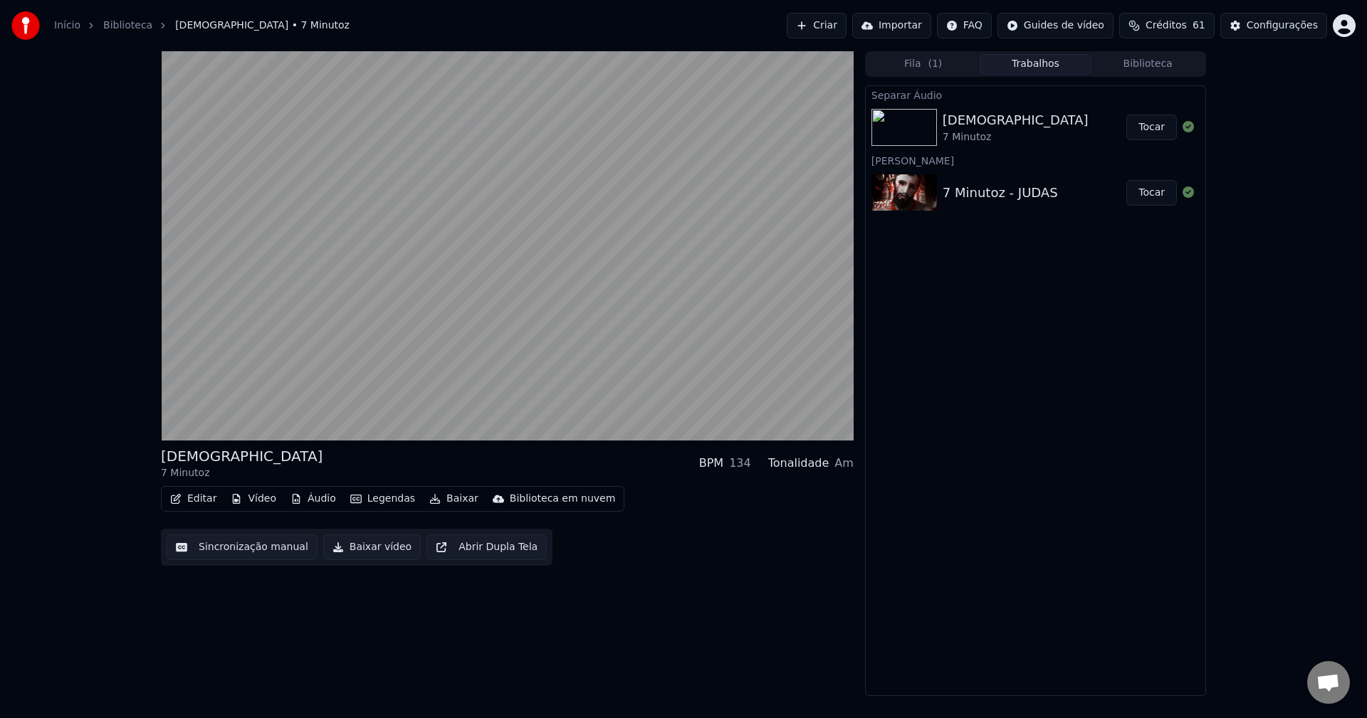
click at [727, 524] on div "Editar Vídeo Áudio Legendas Baixar Biblioteca em nuvem Sincronização manual Bai…" at bounding box center [507, 526] width 693 height 80
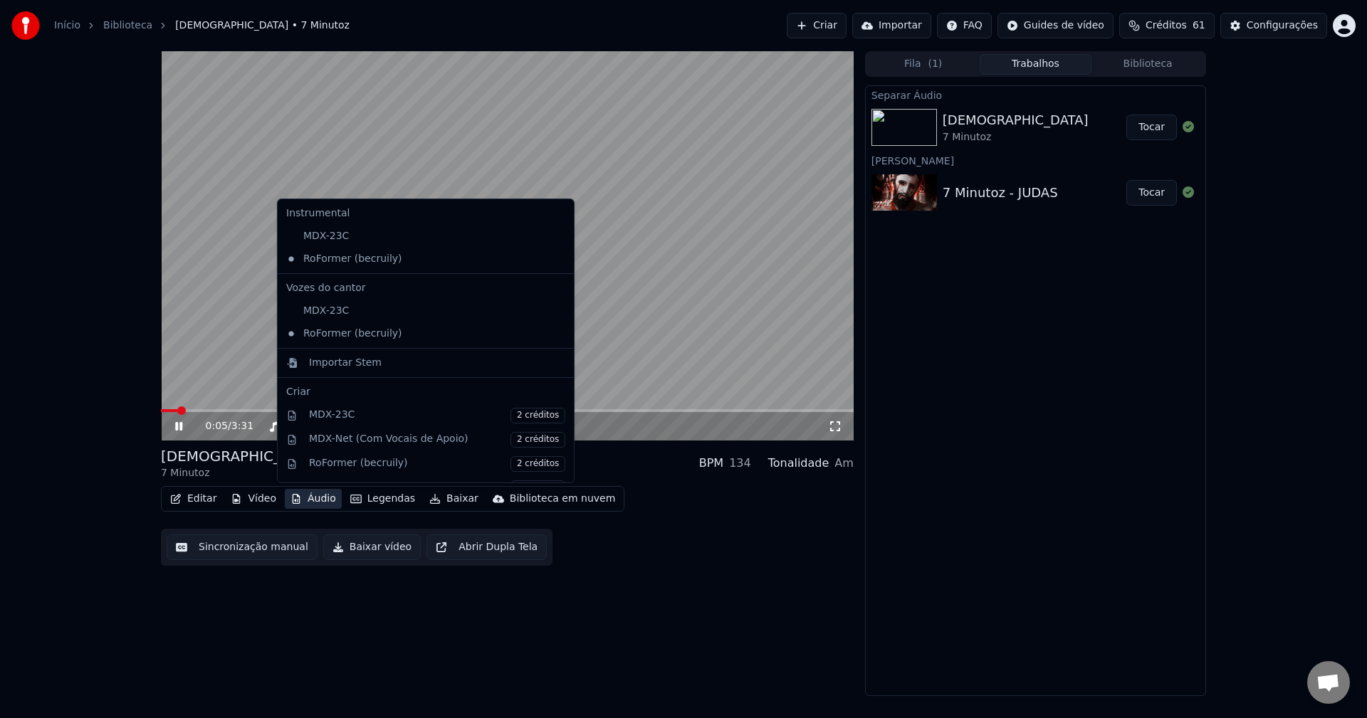
click at [305, 497] on button "Áudio" at bounding box center [313, 499] width 57 height 20
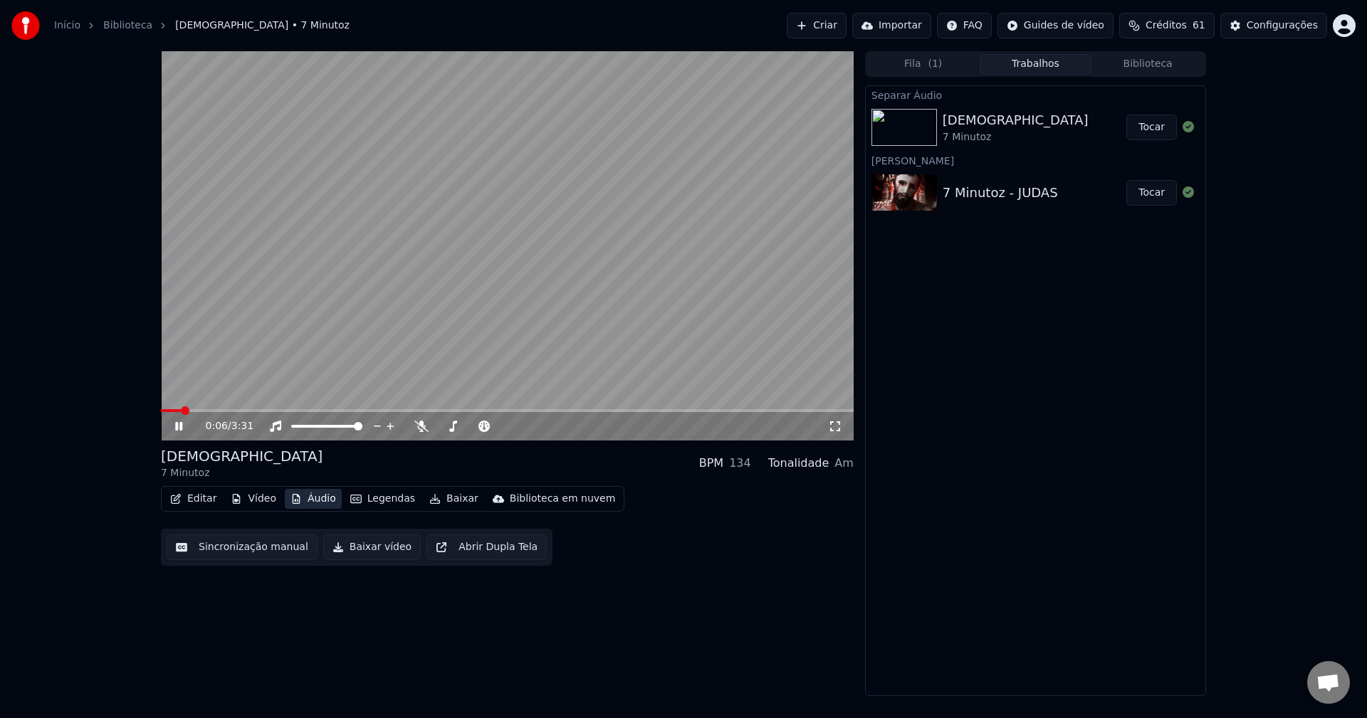
click at [305, 503] on button "Áudio" at bounding box center [313, 499] width 57 height 20
click at [515, 409] on span at bounding box center [346, 410] width 371 height 3
click at [170, 427] on div "1:57 / 3:31" at bounding box center [507, 426] width 681 height 14
click at [182, 427] on icon at bounding box center [178, 426] width 7 height 9
click at [495, 412] on span at bounding box center [354, 410] width 387 height 3
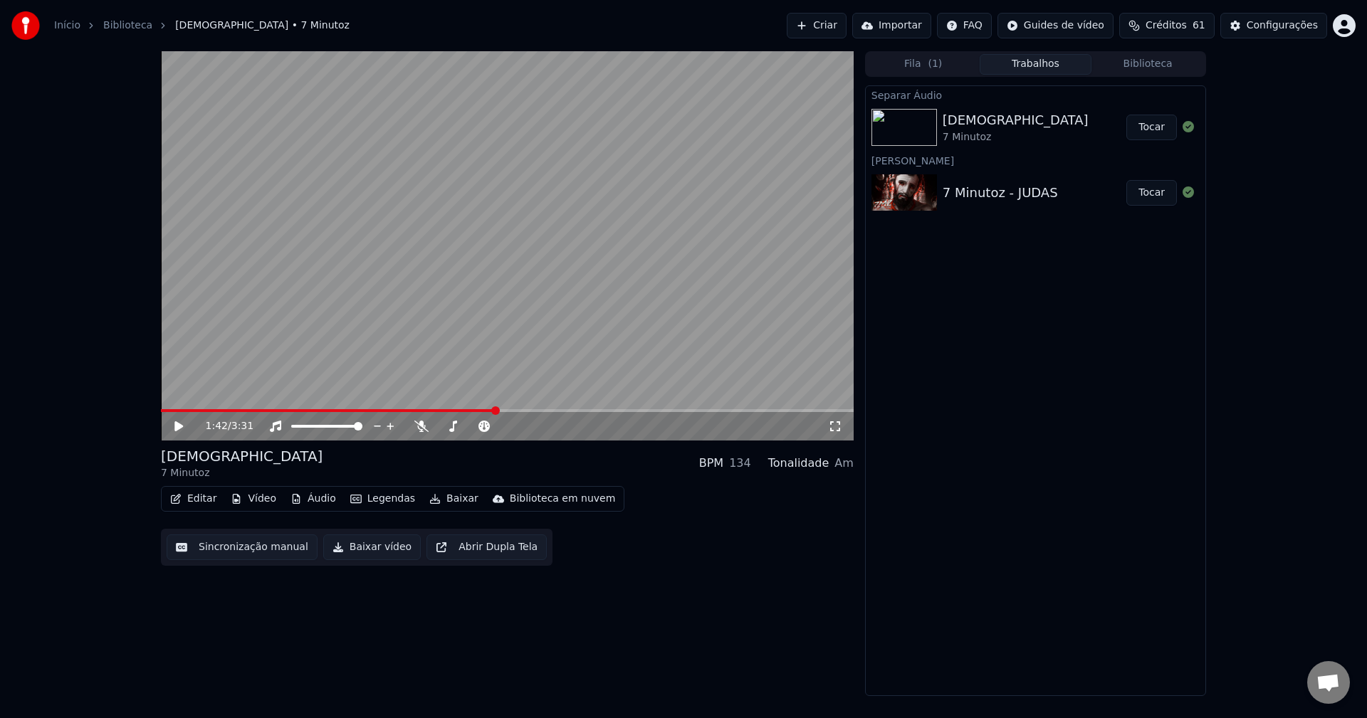
click at [178, 426] on icon at bounding box center [178, 427] width 9 height 10
click at [417, 434] on div at bounding box center [478, 426] width 129 height 14
click at [423, 431] on icon at bounding box center [421, 426] width 14 height 11
click at [161, 412] on span at bounding box center [172, 410] width 23 height 3
click at [828, 428] on icon at bounding box center [835, 426] width 14 height 11
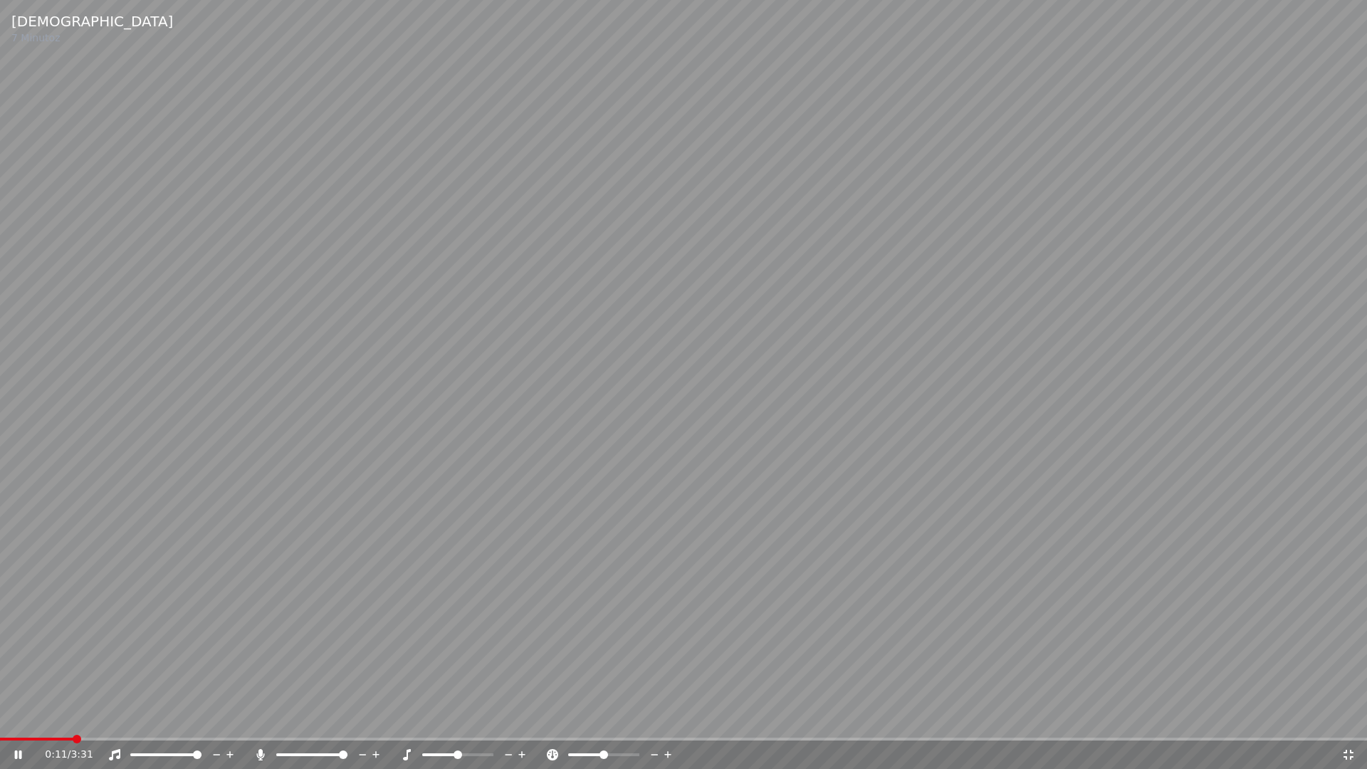
click at [18, 718] on icon at bounding box center [27, 754] width 33 height 11
click at [17, 718] on icon at bounding box center [27, 754] width 33 height 11
click at [10, 718] on div "0:34 / 3:31" at bounding box center [684, 755] width 1356 height 14
click at [23, 718] on div "0:34 / 3:31" at bounding box center [684, 755] width 1356 height 14
click at [12, 718] on icon at bounding box center [27, 754] width 33 height 11
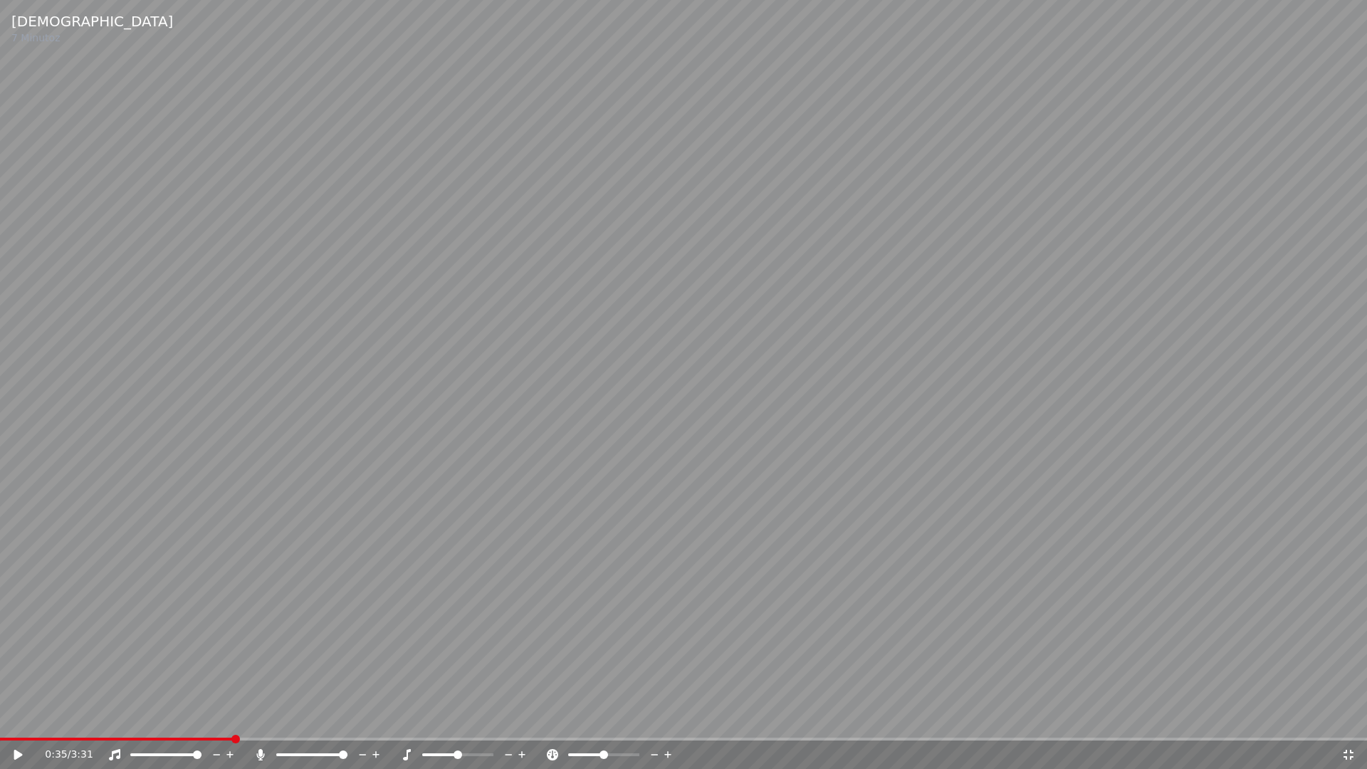
click at [1343, 718] on div "0:35 / 3:31" at bounding box center [684, 755] width 1356 height 14
click at [1346, 718] on icon at bounding box center [1349, 755] width 10 height 10
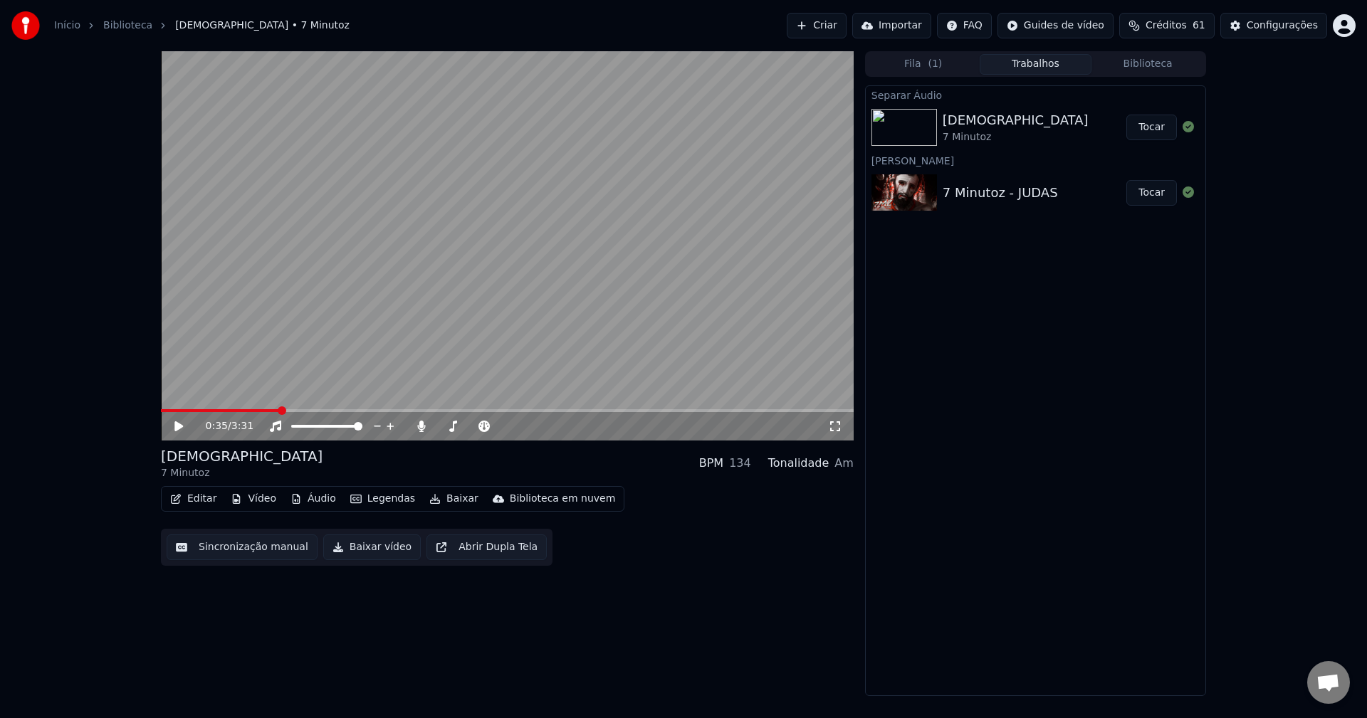
click at [259, 409] on video at bounding box center [507, 245] width 693 height 389
click at [253, 411] on span at bounding box center [220, 410] width 119 height 3
click at [184, 429] on icon at bounding box center [188, 426] width 33 height 11
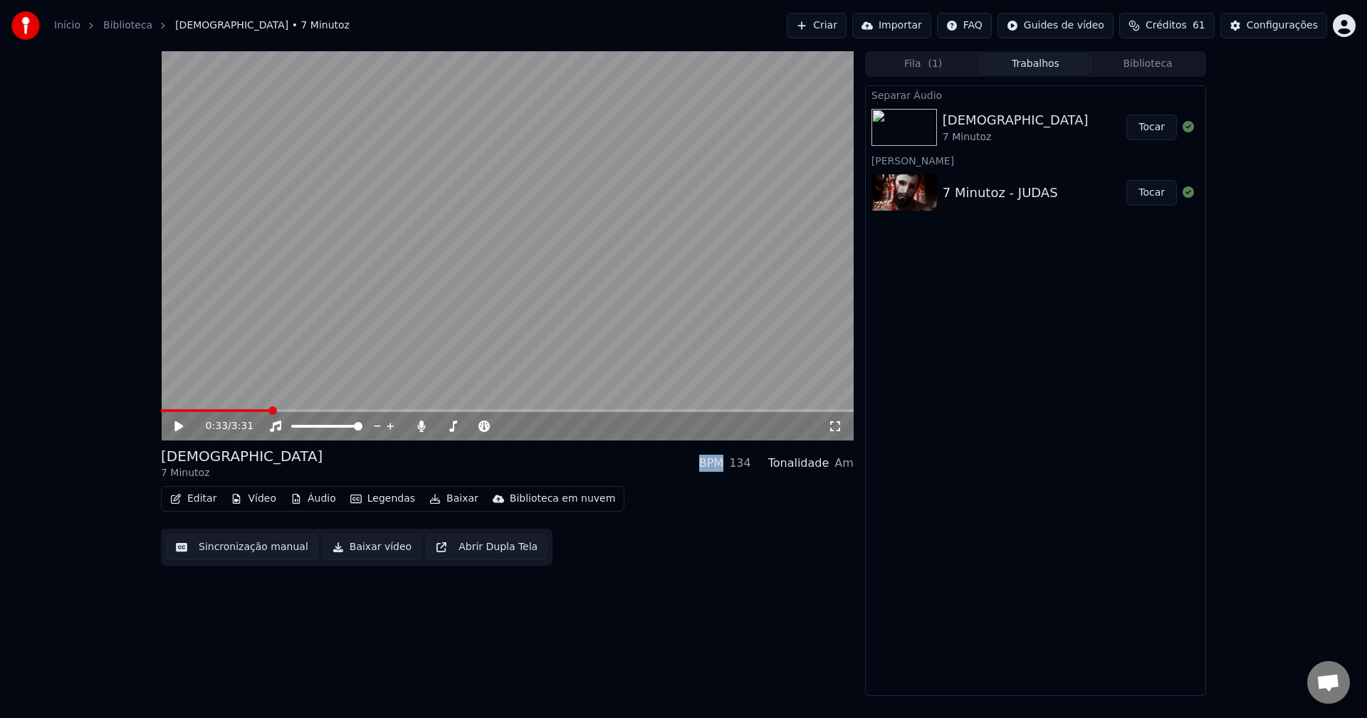
click at [184, 429] on icon at bounding box center [188, 426] width 33 height 11
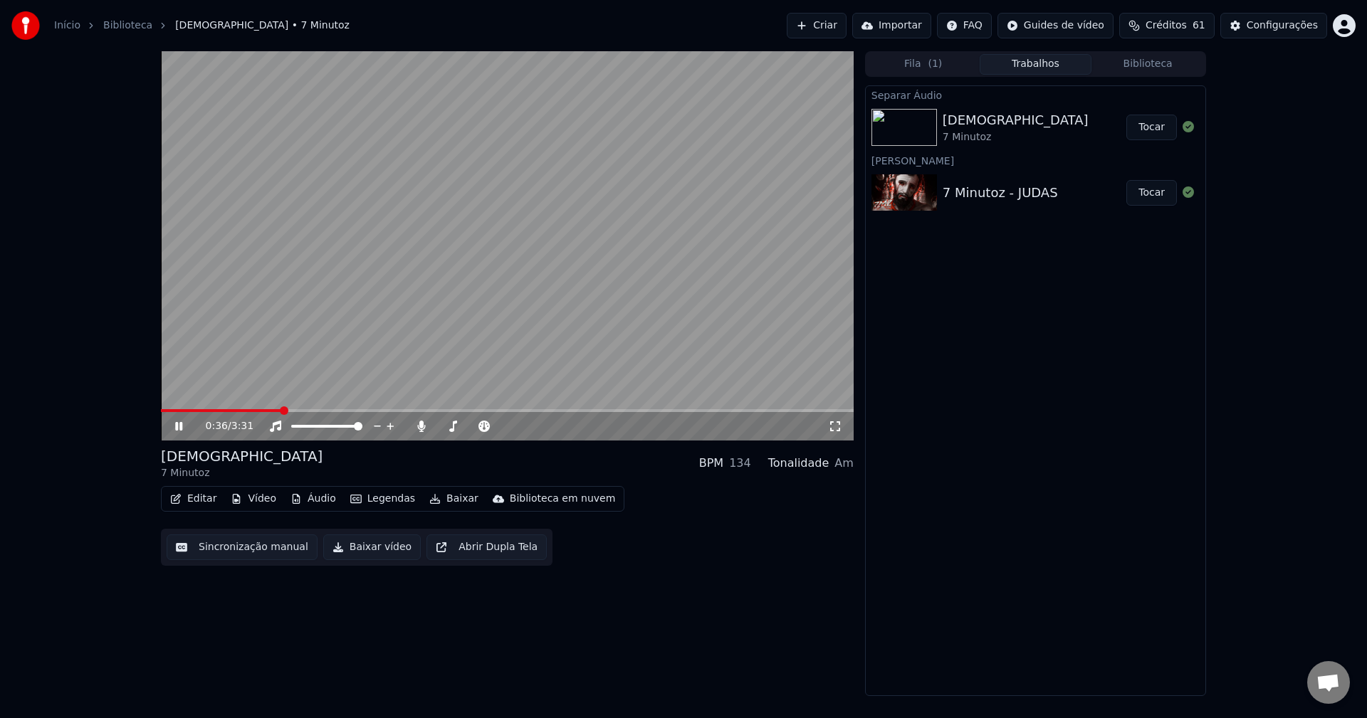
click at [184, 429] on icon at bounding box center [188, 426] width 33 height 11
click at [184, 430] on icon at bounding box center [188, 426] width 33 height 11
click at [298, 413] on div "0:46 / 3:31" at bounding box center [507, 426] width 693 height 28
click at [298, 412] on span at bounding box center [230, 410] width 138 height 3
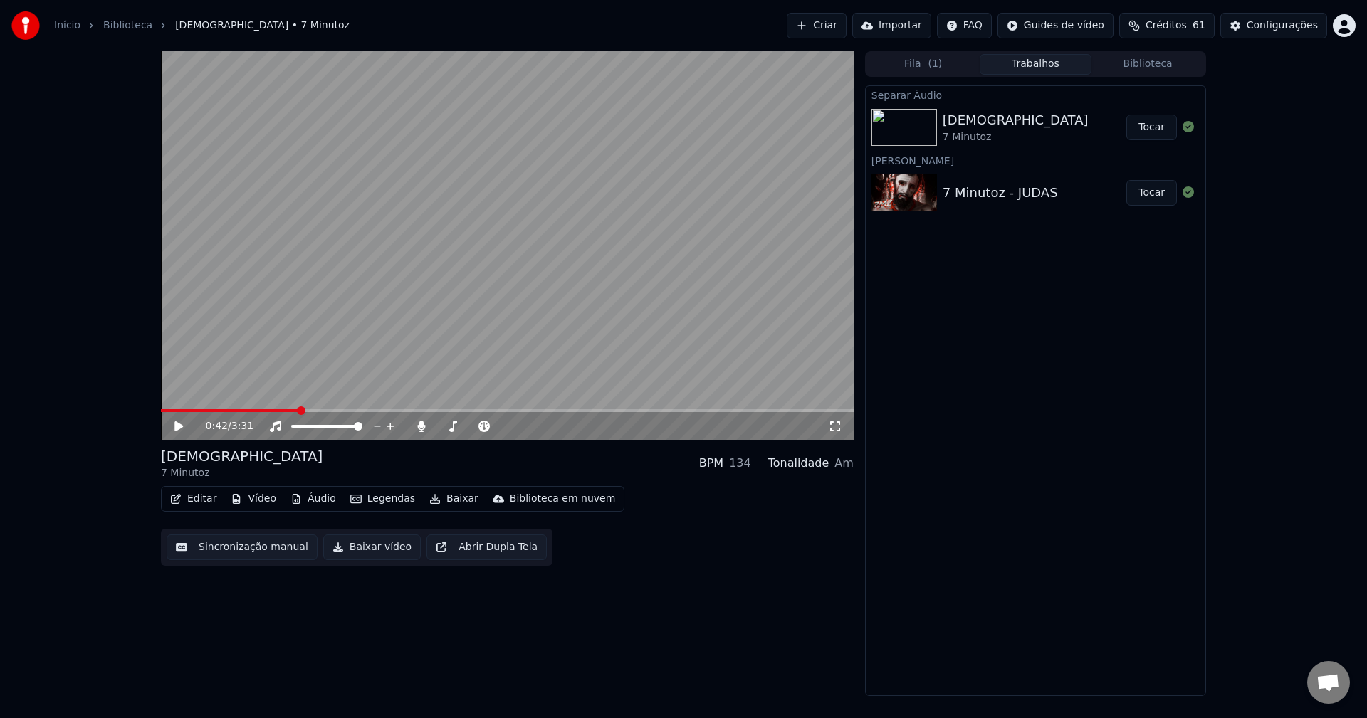
click at [187, 429] on icon at bounding box center [188, 426] width 33 height 11
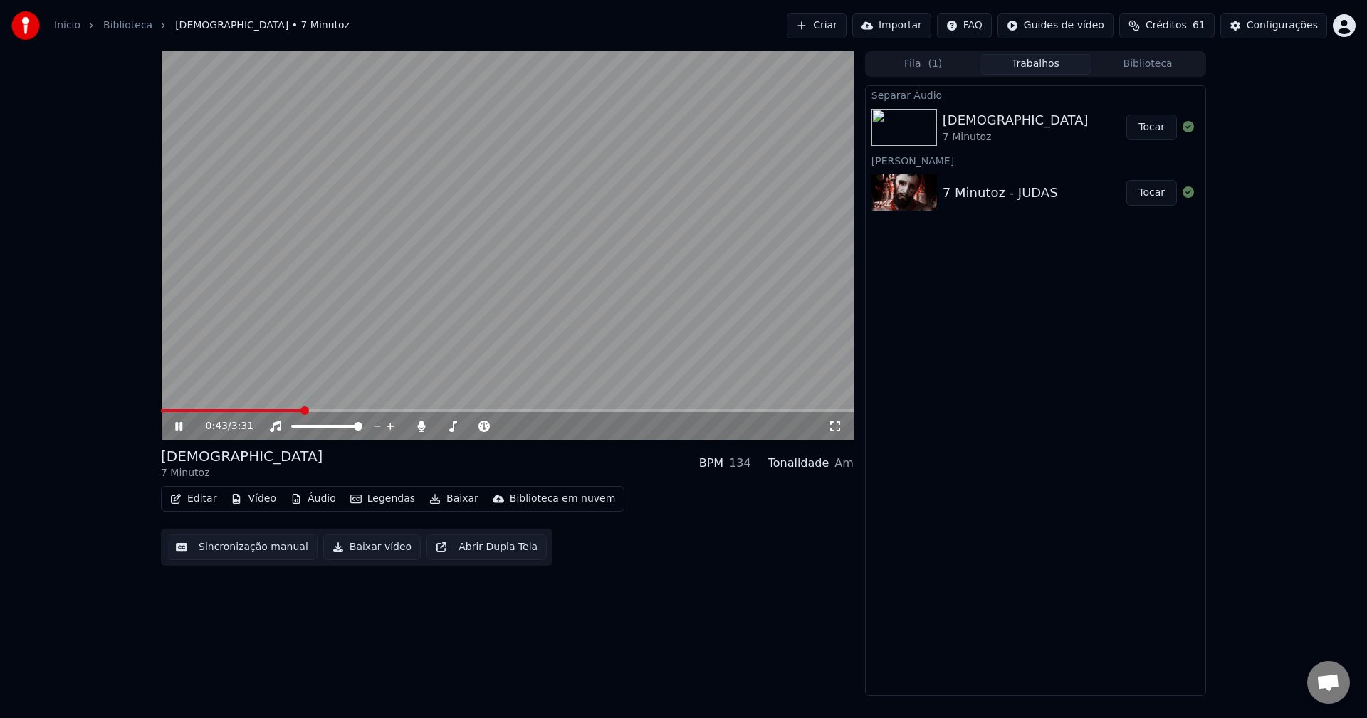
click at [187, 429] on icon at bounding box center [188, 426] width 33 height 11
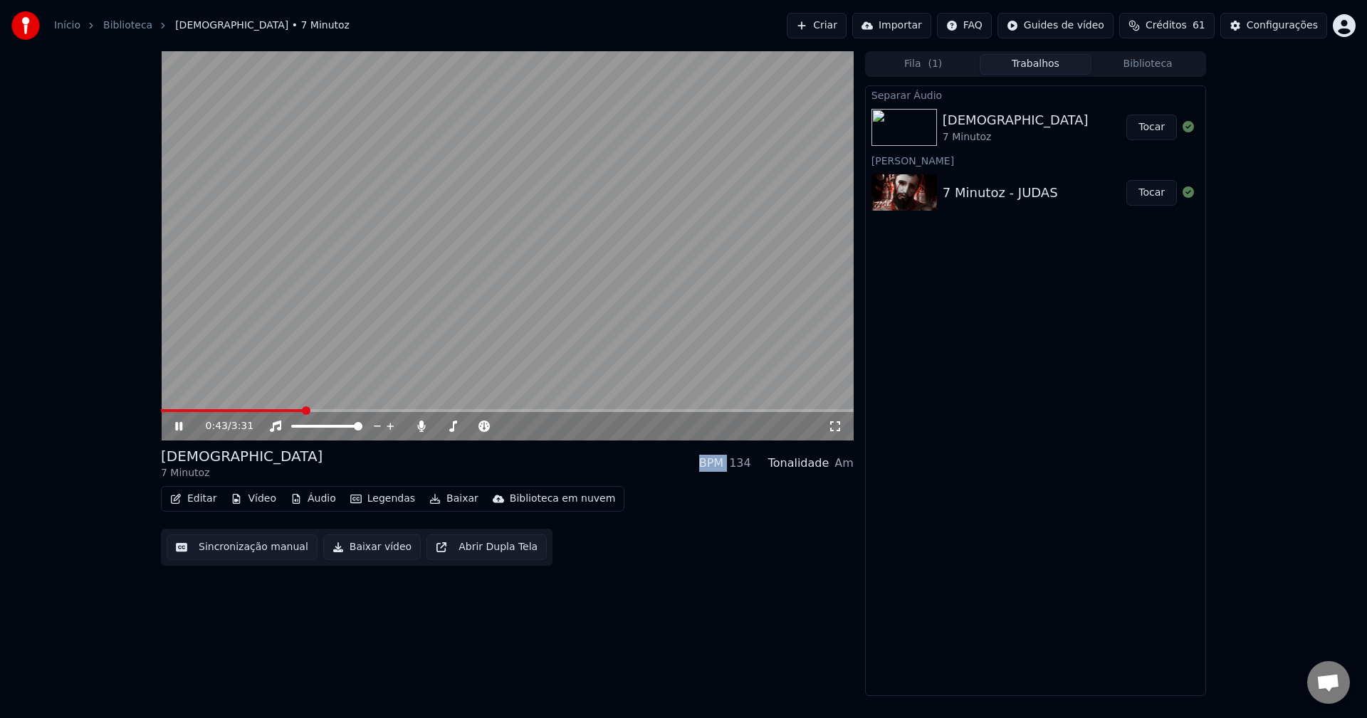
click at [186, 432] on icon at bounding box center [188, 426] width 33 height 11
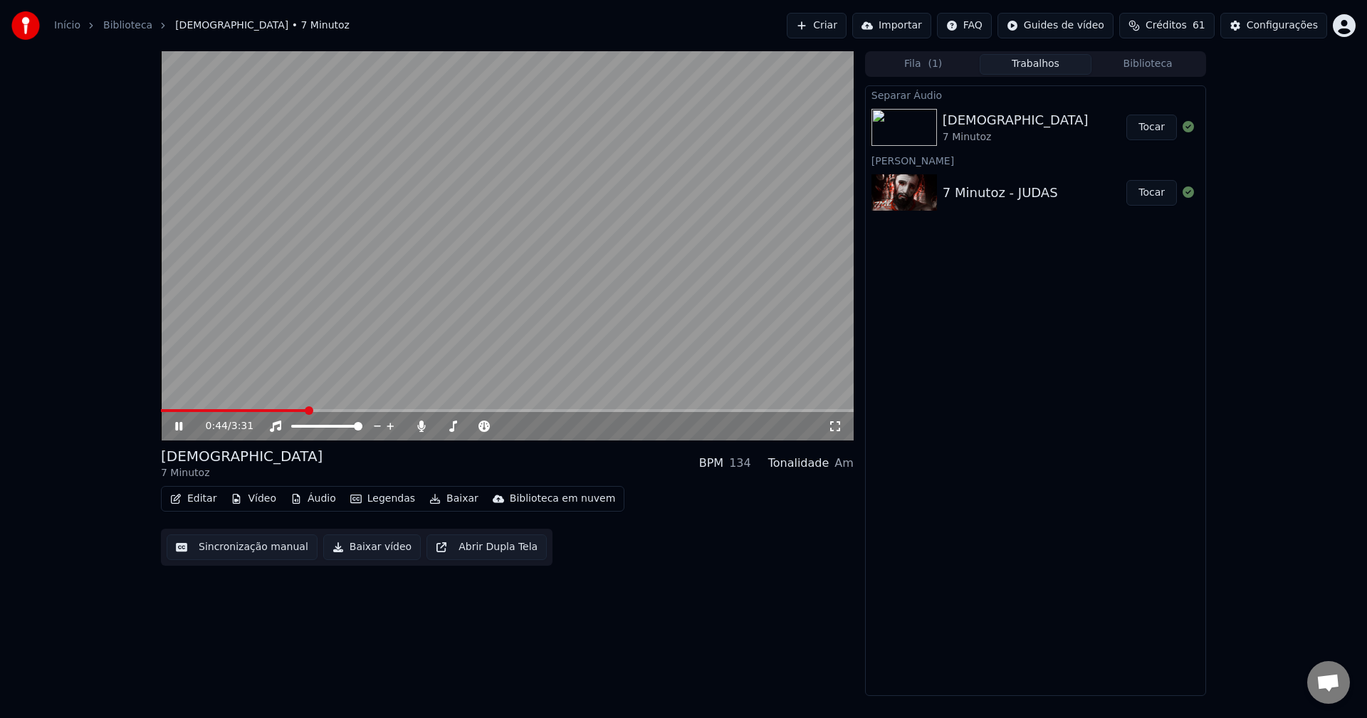
click at [186, 432] on icon at bounding box center [188, 426] width 33 height 11
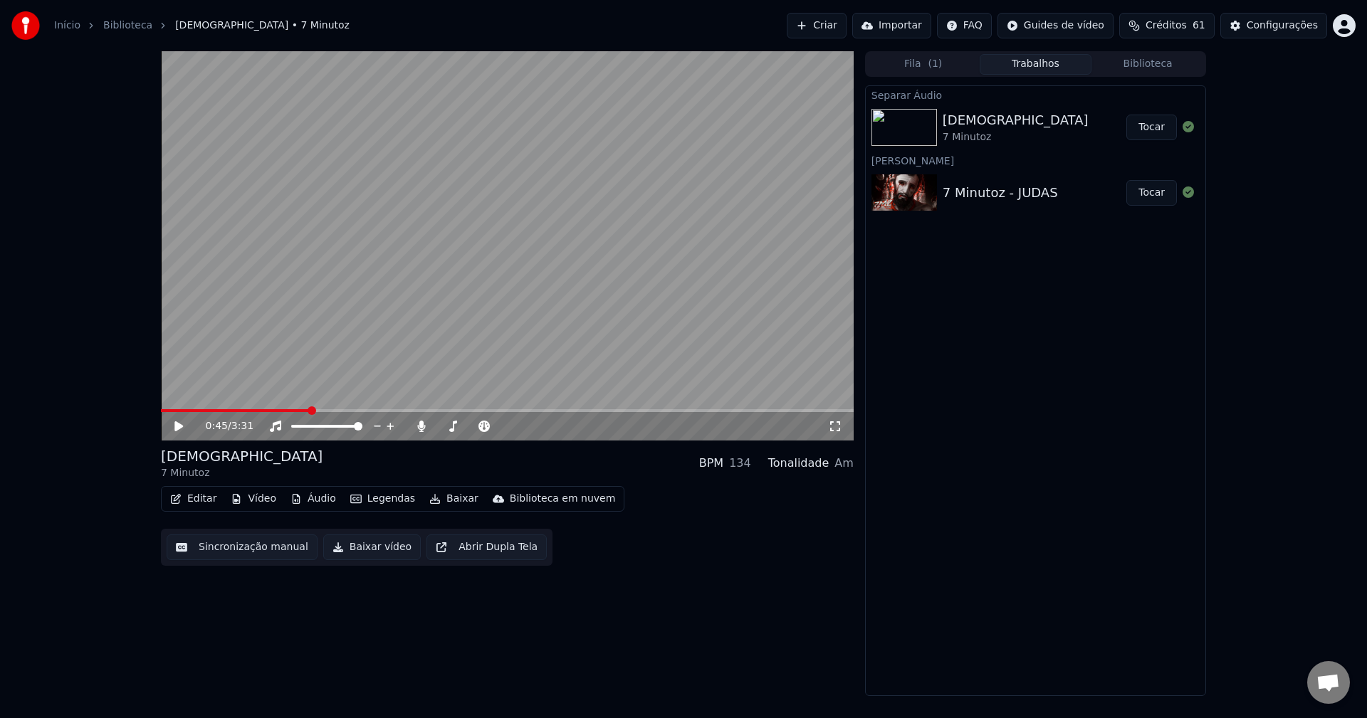
click at [186, 432] on icon at bounding box center [188, 426] width 33 height 11
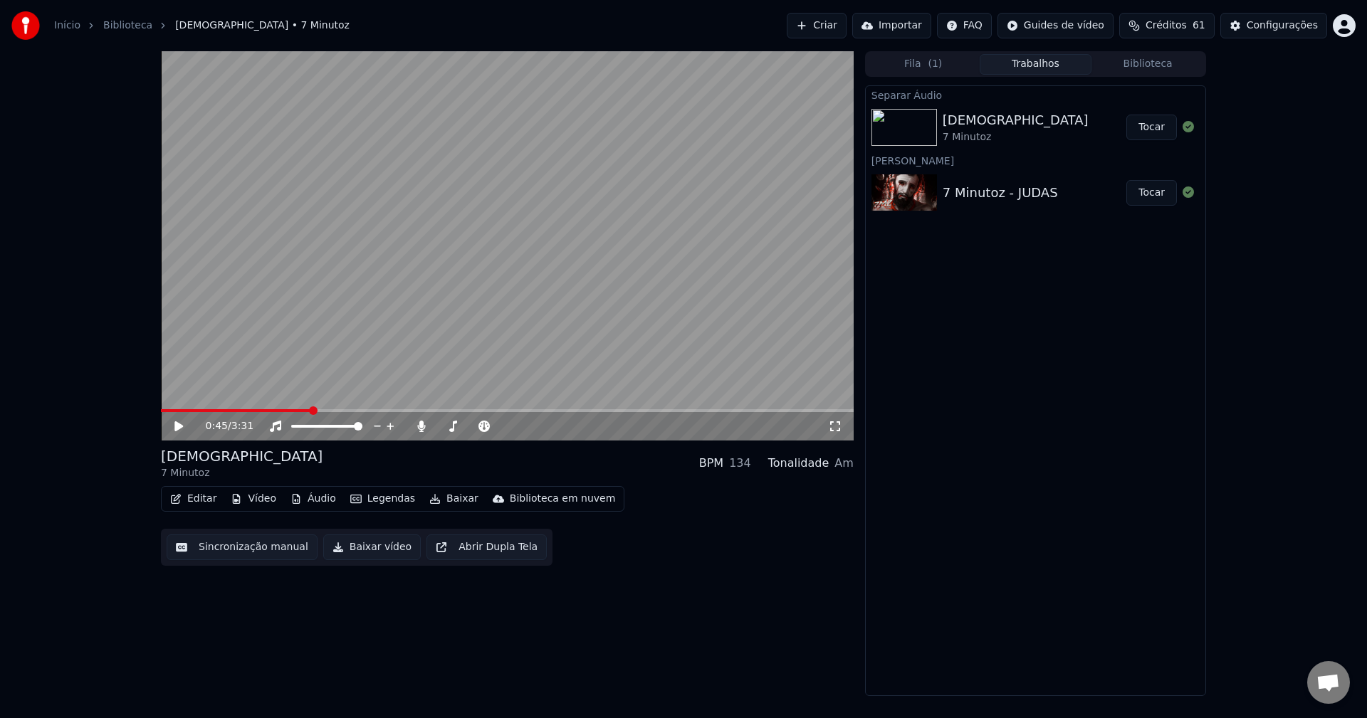
click at [186, 432] on icon at bounding box center [188, 426] width 33 height 11
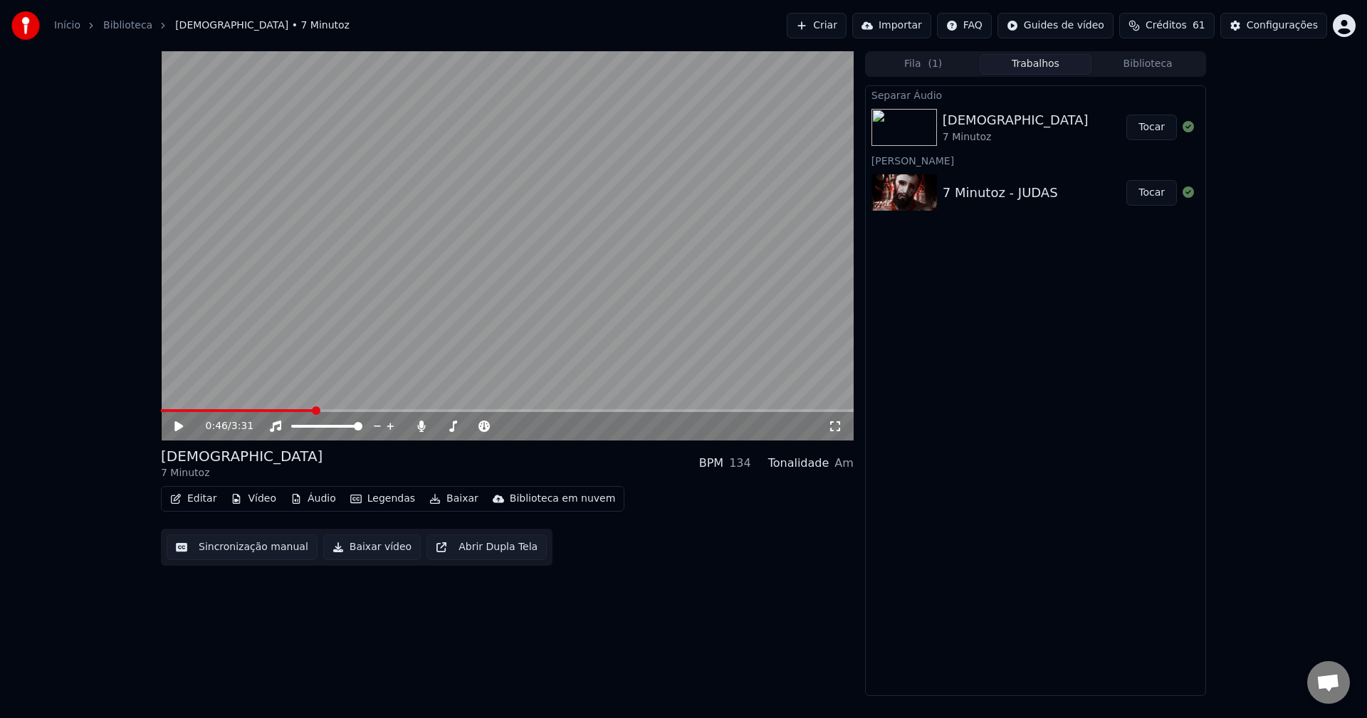
click at [186, 432] on icon at bounding box center [188, 426] width 33 height 11
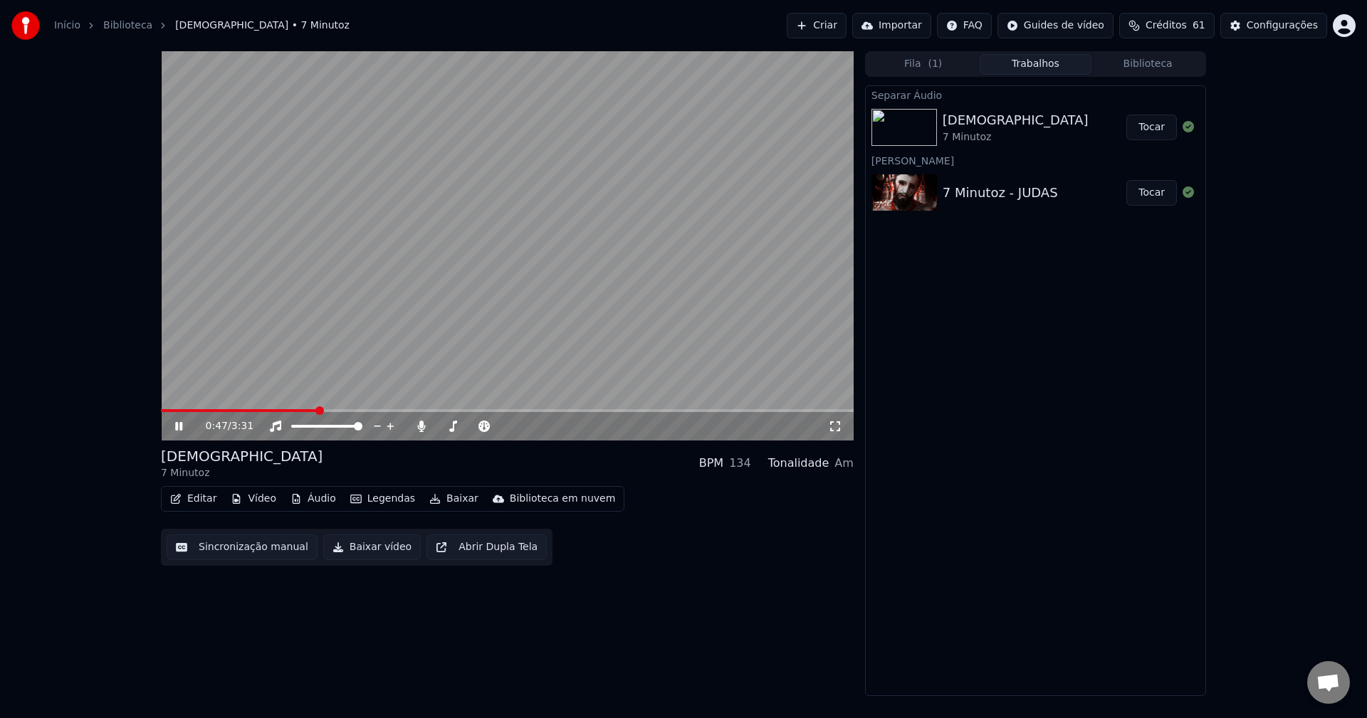
click at [186, 432] on icon at bounding box center [188, 426] width 33 height 11
click at [185, 434] on div "0:48 / 3:31" at bounding box center [507, 426] width 681 height 14
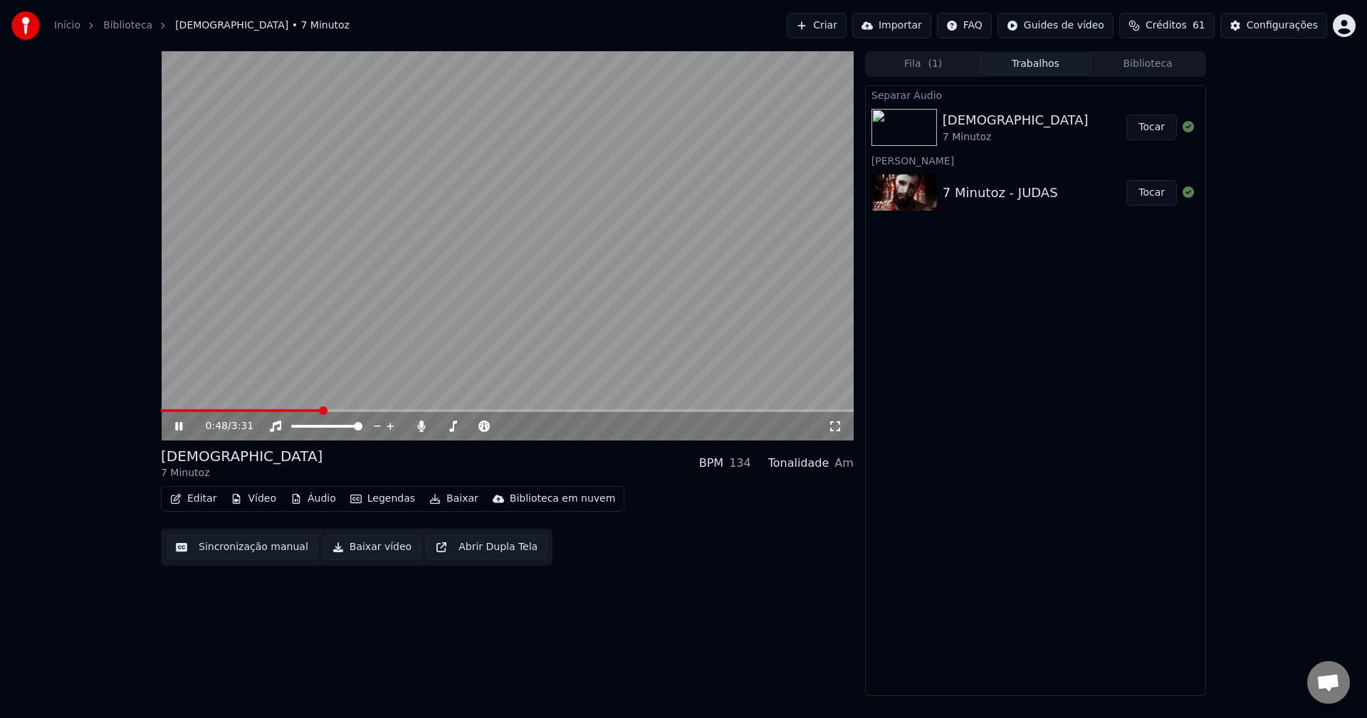
click at [184, 434] on div "0:48 / 3:31" at bounding box center [507, 426] width 681 height 14
click at [339, 427] on span at bounding box center [315, 426] width 48 height 3
click at [179, 427] on icon at bounding box center [188, 426] width 33 height 11
click at [538, 412] on span at bounding box center [349, 410] width 377 height 3
click at [182, 429] on icon at bounding box center [188, 426] width 33 height 11
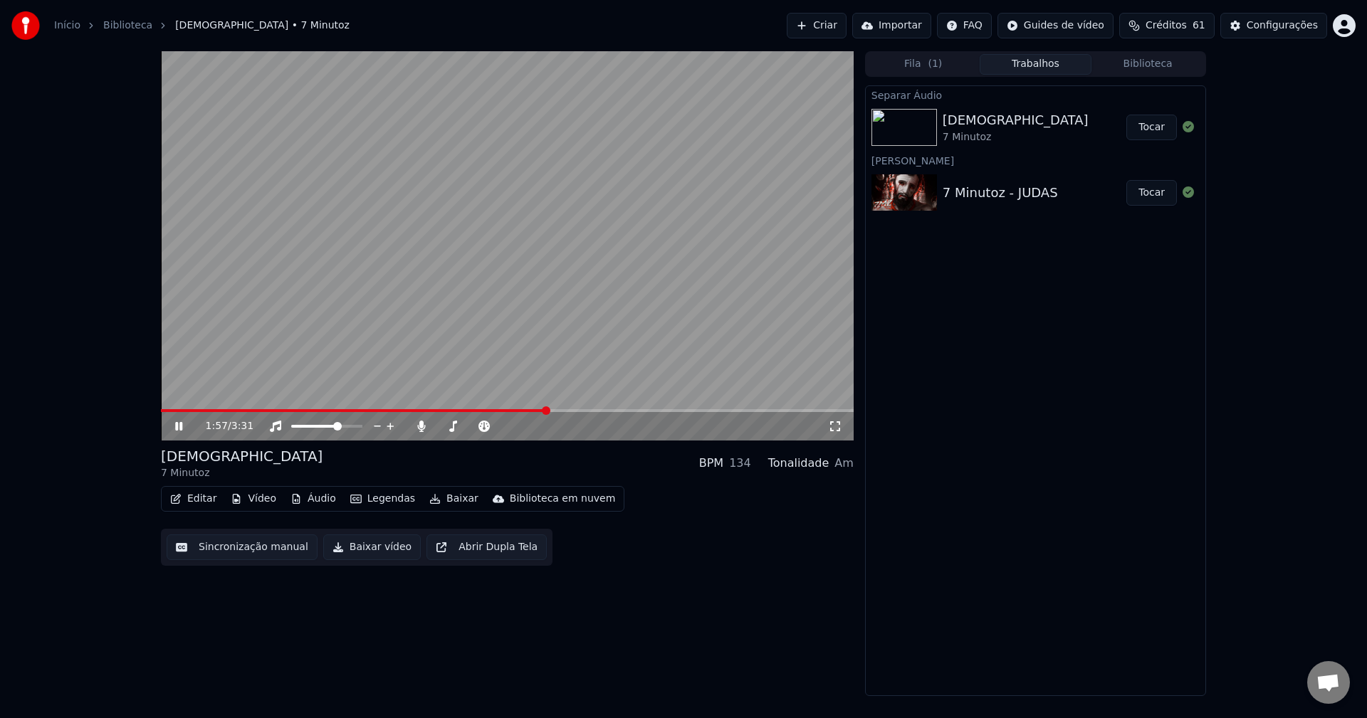
click at [182, 429] on icon at bounding box center [178, 426] width 7 height 9
click at [182, 429] on icon at bounding box center [188, 426] width 33 height 11
click at [182, 429] on icon at bounding box center [178, 426] width 7 height 9
click at [182, 429] on icon at bounding box center [188, 426] width 33 height 11
click at [182, 429] on icon at bounding box center [178, 426] width 7 height 9
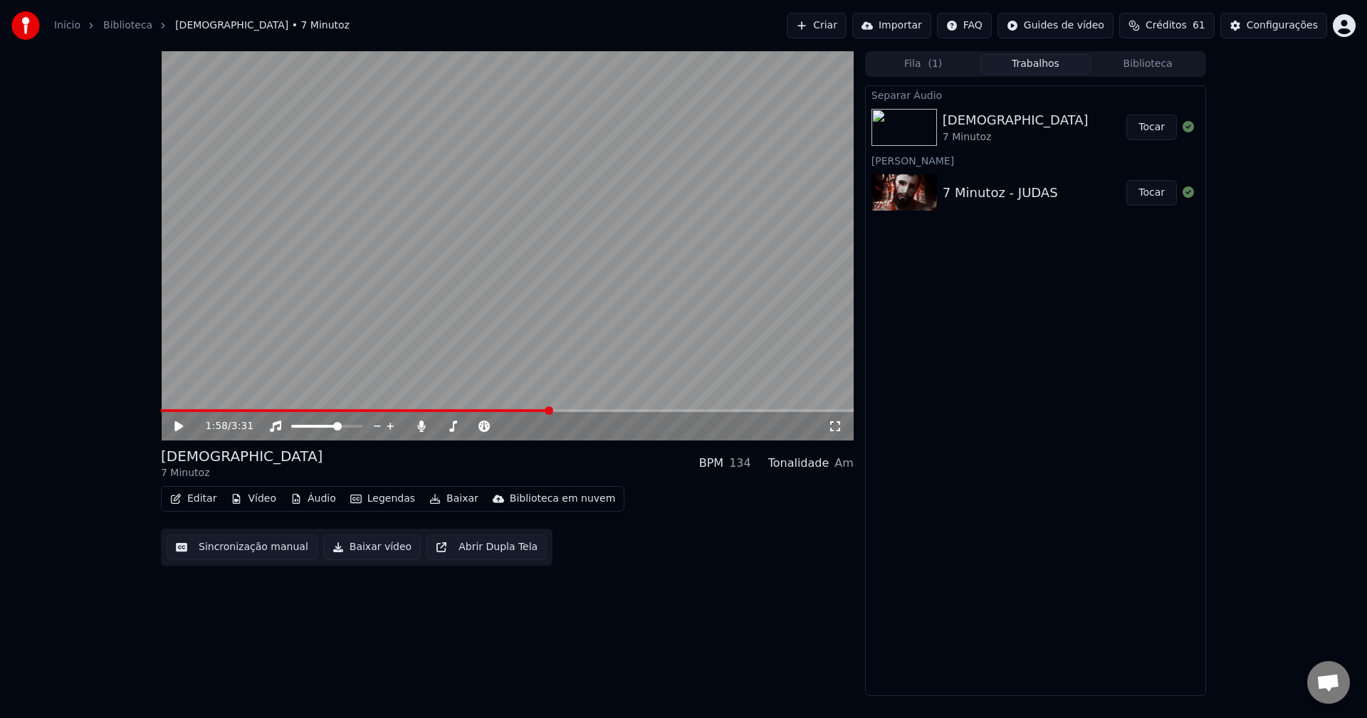
click at [182, 429] on icon at bounding box center [188, 426] width 33 height 11
click at [182, 429] on icon at bounding box center [178, 426] width 7 height 9
click at [182, 429] on icon at bounding box center [188, 426] width 33 height 11
click at [182, 429] on icon at bounding box center [178, 426] width 7 height 9
click at [182, 429] on icon at bounding box center [188, 426] width 33 height 11
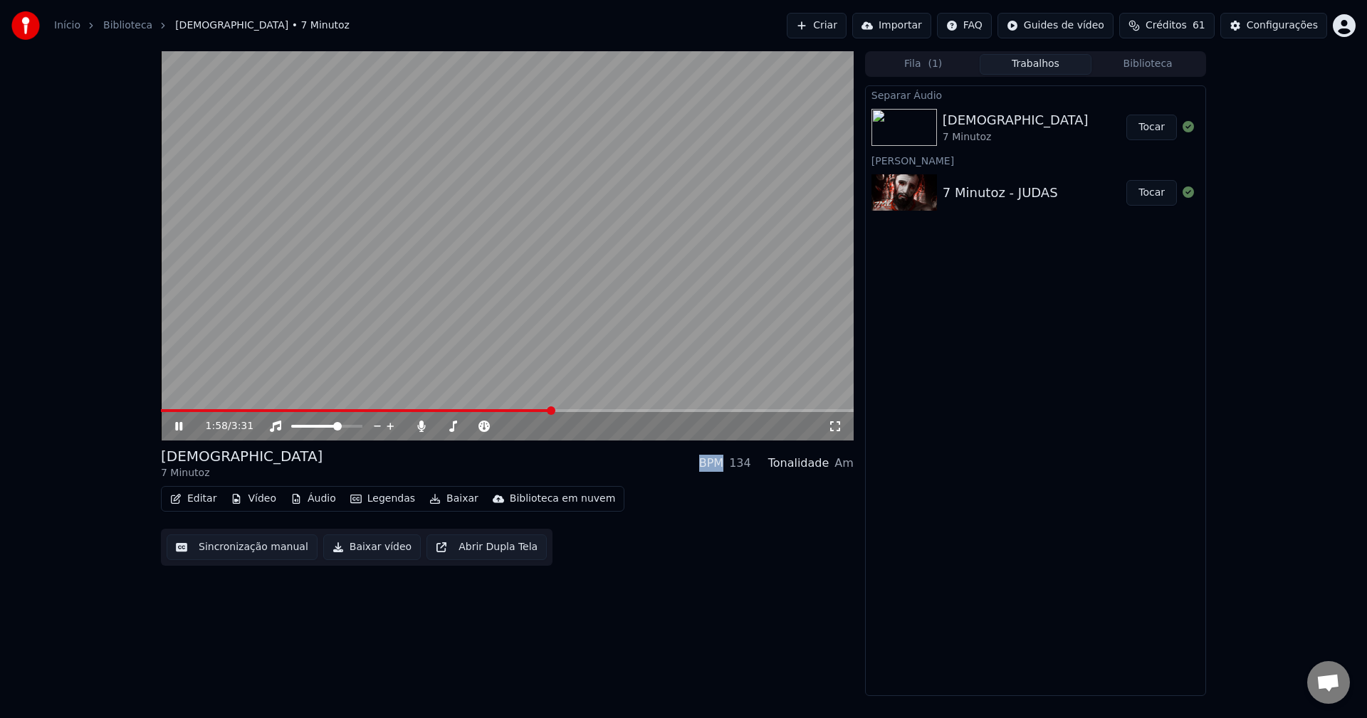
click at [182, 429] on icon at bounding box center [178, 426] width 7 height 9
click at [182, 429] on icon at bounding box center [188, 426] width 33 height 11
click at [182, 429] on icon at bounding box center [178, 426] width 7 height 9
click at [182, 429] on icon at bounding box center [188, 426] width 33 height 11
click at [174, 424] on icon at bounding box center [188, 426] width 33 height 11
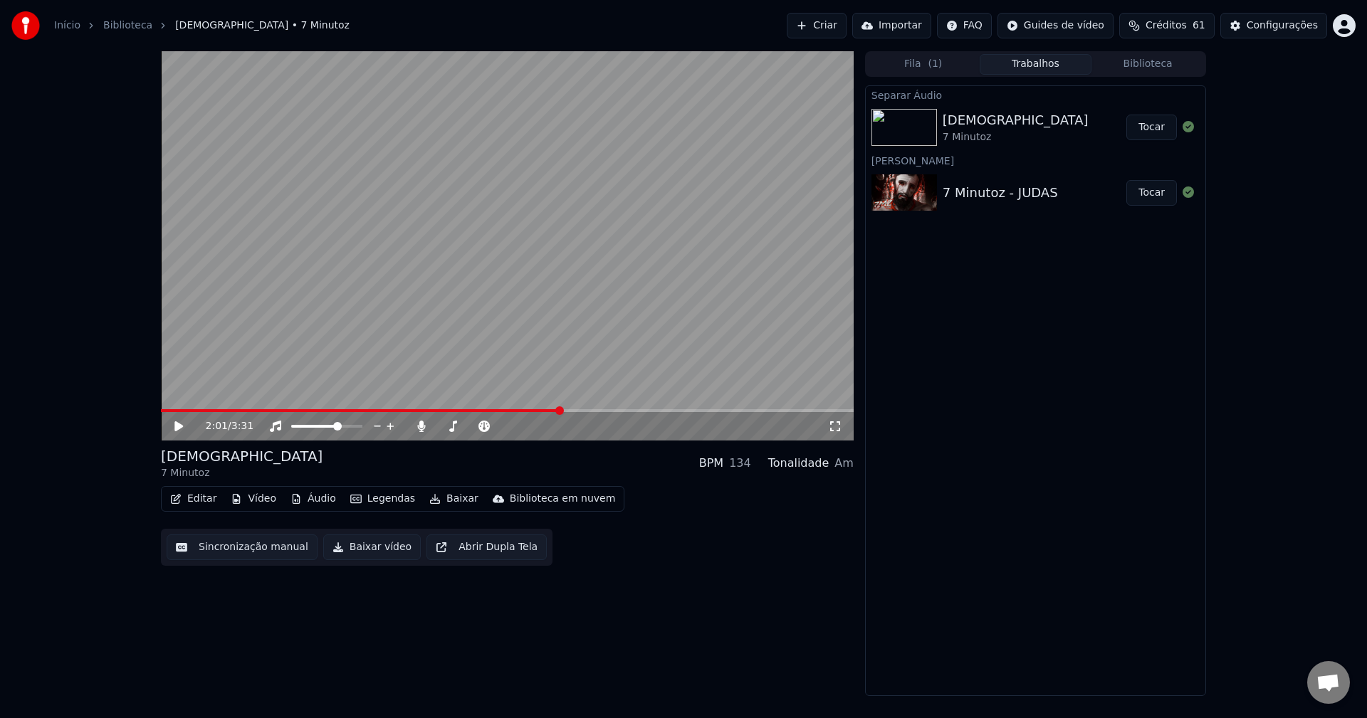
click at [174, 424] on icon at bounding box center [188, 426] width 33 height 11
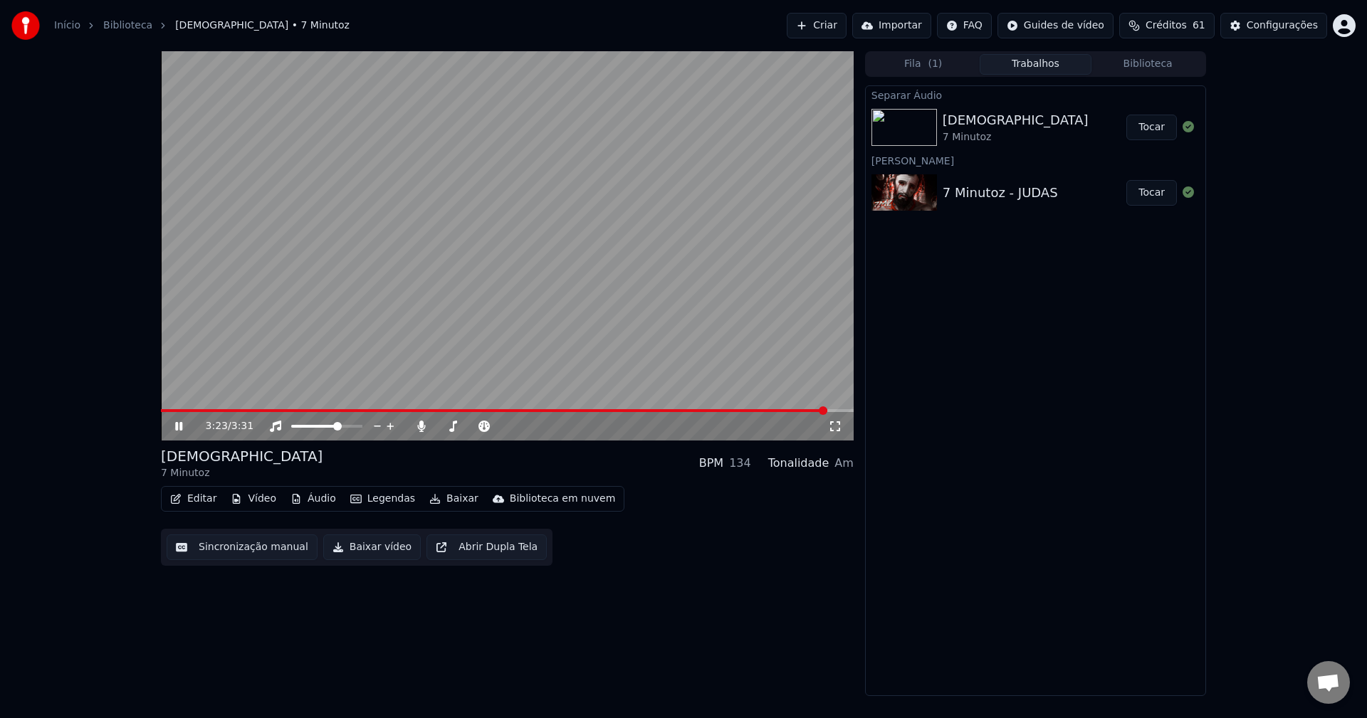
click at [826, 412] on span at bounding box center [507, 410] width 693 height 3
click at [842, 411] on span at bounding box center [507, 410] width 693 height 3
click at [849, 410] on span at bounding box center [507, 410] width 693 height 3
click at [352, 429] on span at bounding box center [347, 426] width 9 height 9
click at [417, 424] on icon at bounding box center [421, 426] width 14 height 11
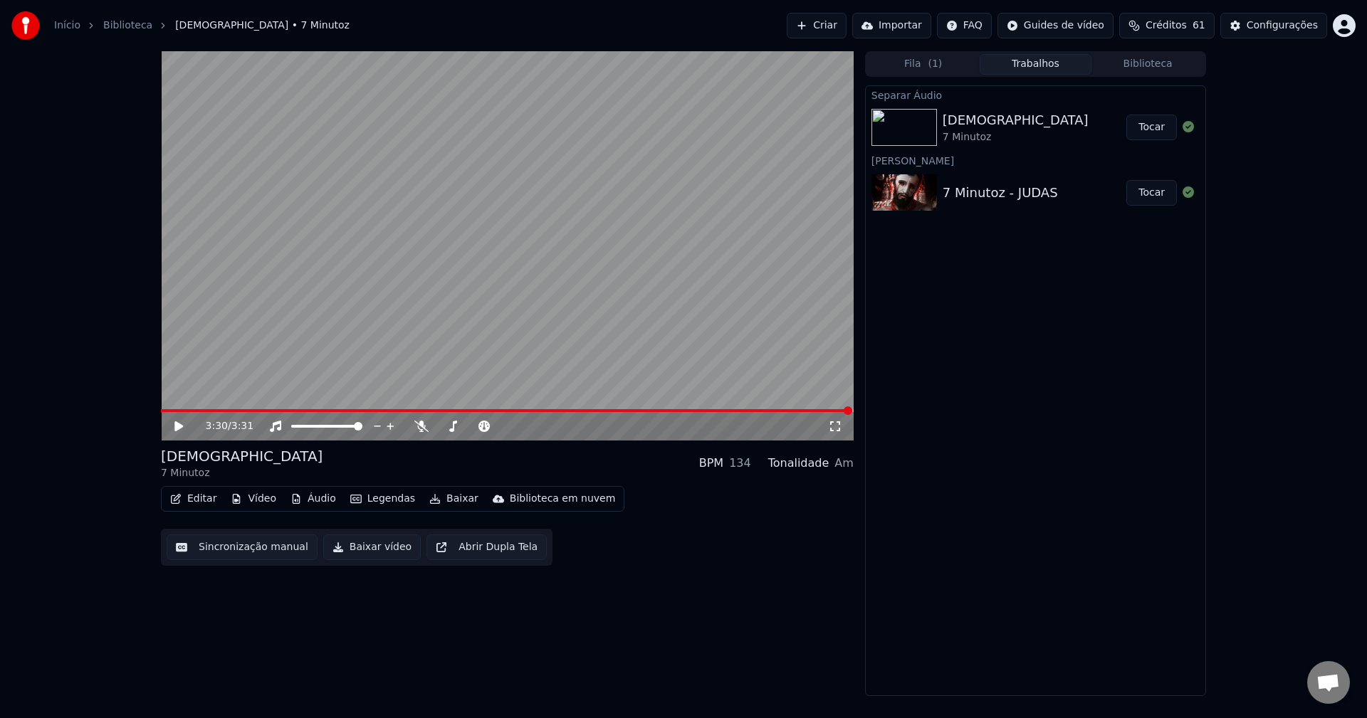
click at [187, 431] on icon at bounding box center [188, 426] width 33 height 11
click at [174, 428] on icon at bounding box center [188, 426] width 33 height 11
click at [830, 429] on icon at bounding box center [835, 427] width 10 height 10
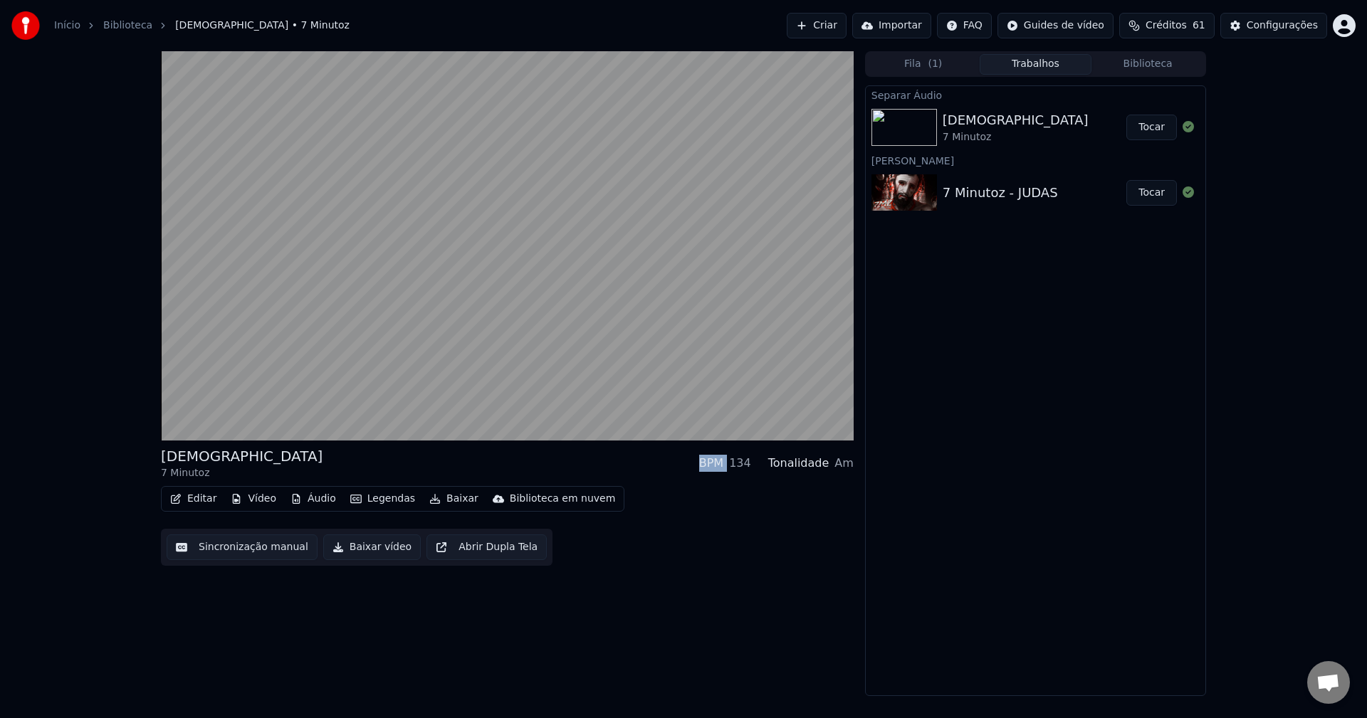
click at [452, 503] on button "Baixar" at bounding box center [454, 499] width 61 height 20
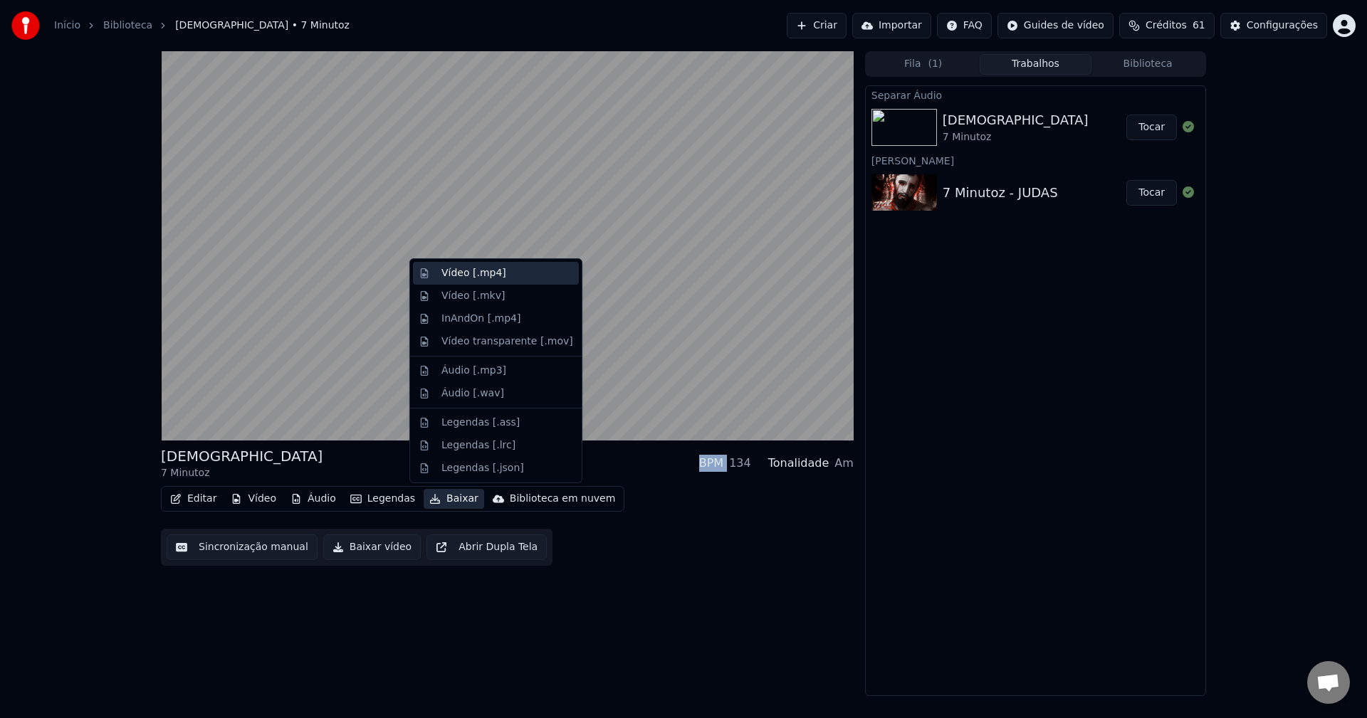
click at [515, 278] on div "Vídeo [.mp4]" at bounding box center [507, 273] width 132 height 14
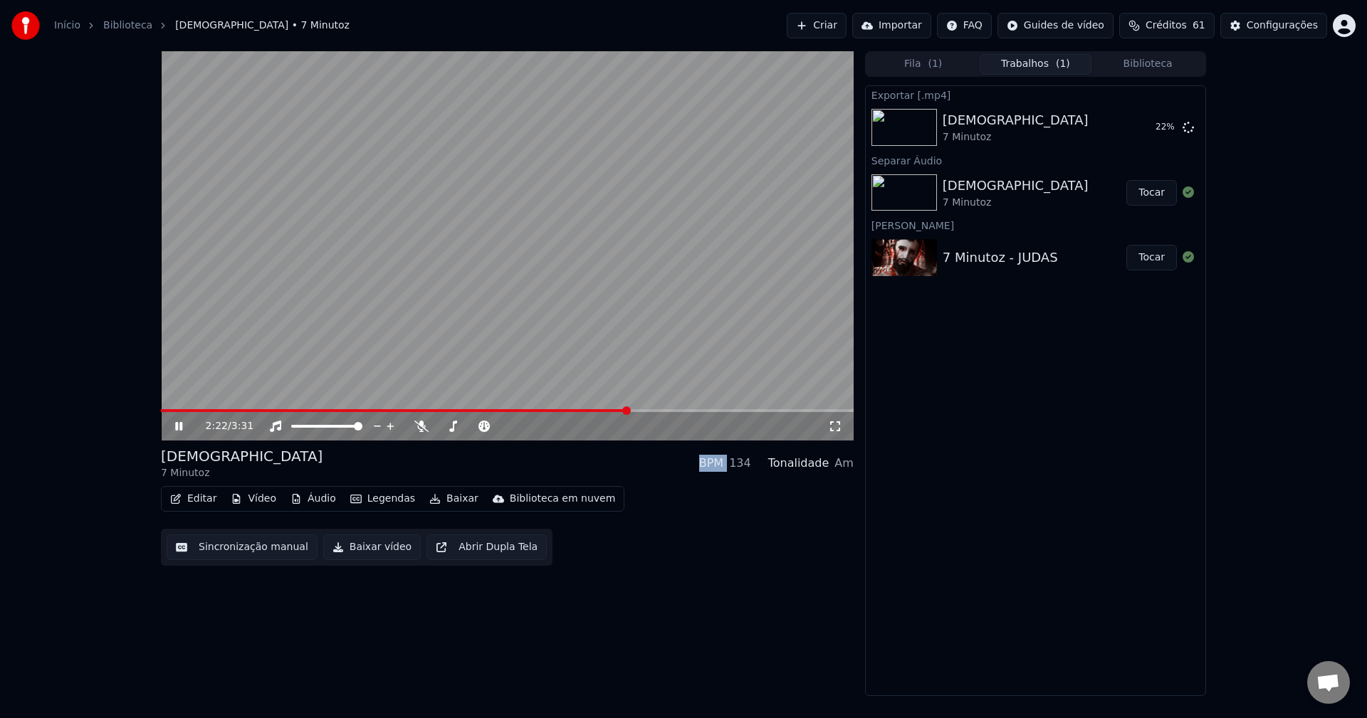
click at [578, 193] on video at bounding box center [507, 245] width 693 height 389
click at [1141, 127] on button "Exibir" at bounding box center [1150, 128] width 53 height 26
click at [845, 35] on button "Criar" at bounding box center [817, 26] width 60 height 26
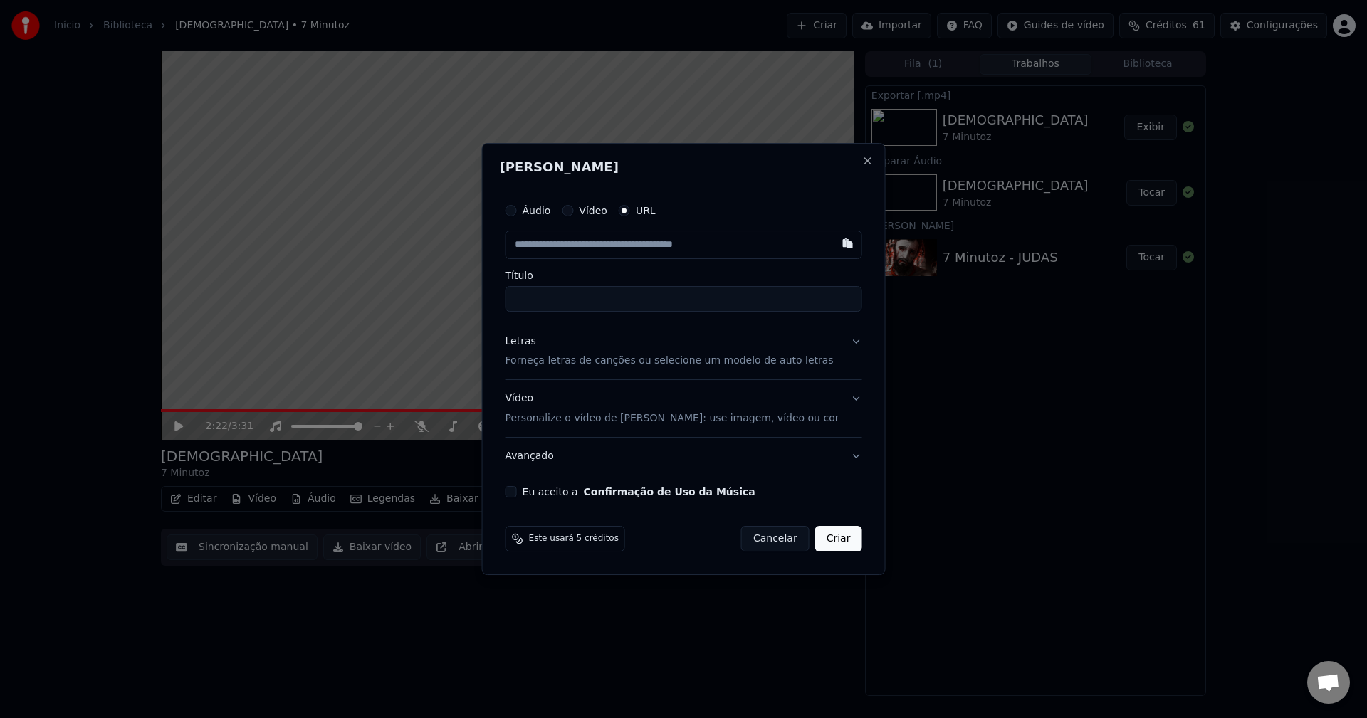
click at [585, 251] on input "text" at bounding box center [684, 245] width 357 height 28
click at [650, 241] on input "text" at bounding box center [684, 245] width 357 height 28
paste input "**********"
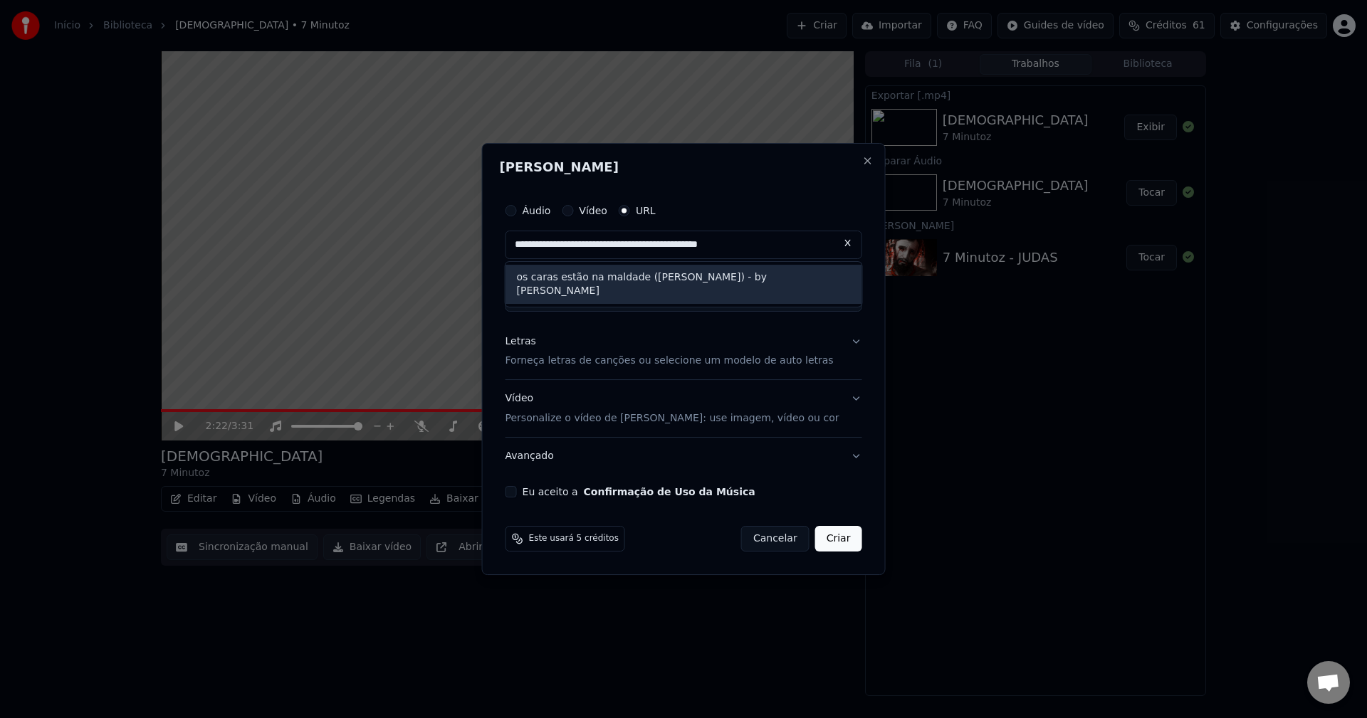
type input "**********"
click at [714, 290] on ul "os caras estão na maldade ([PERSON_NAME]) - by [PERSON_NAME]" at bounding box center [684, 285] width 357 height 46
click at [720, 281] on div "os caras estão na maldade ([PERSON_NAME]) - by [PERSON_NAME]" at bounding box center [684, 285] width 357 height 40
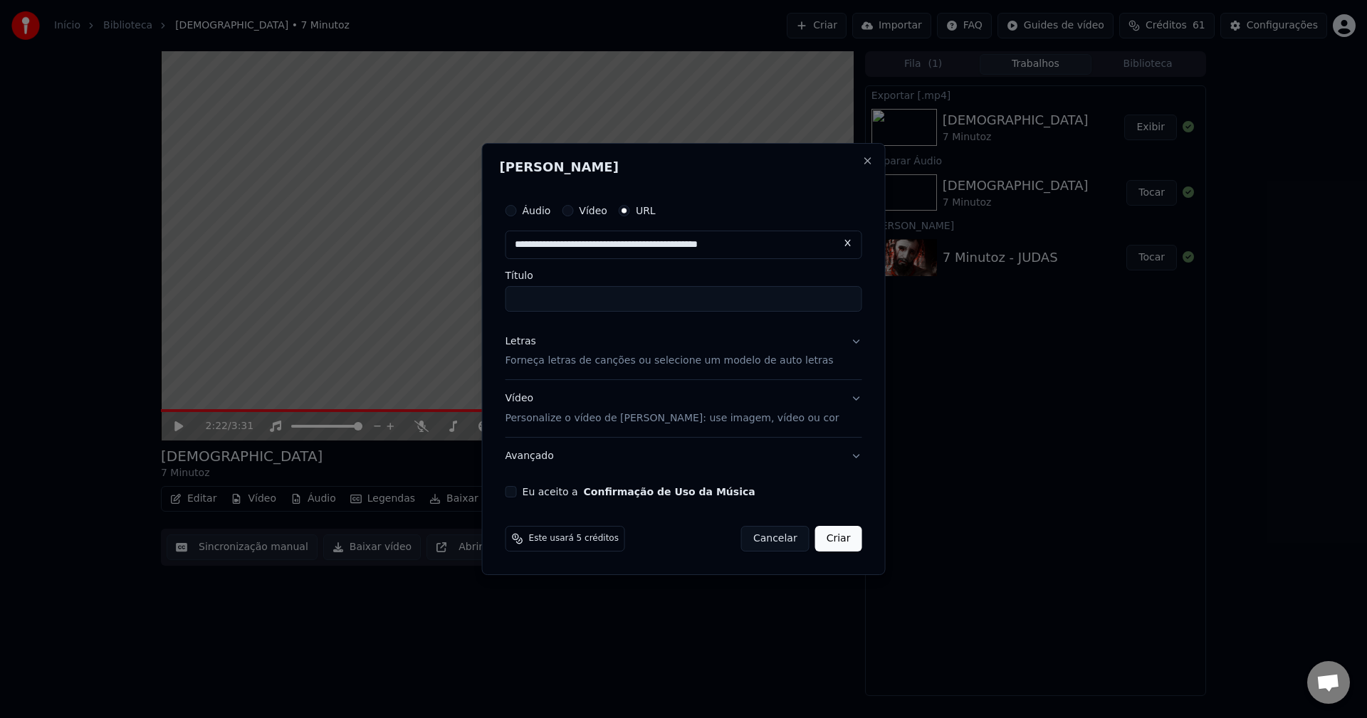
drag, startPoint x: 803, startPoint y: 244, endPoint x: 726, endPoint y: 245, distance: 76.9
click at [726, 245] on input "**********" at bounding box center [684, 245] width 357 height 28
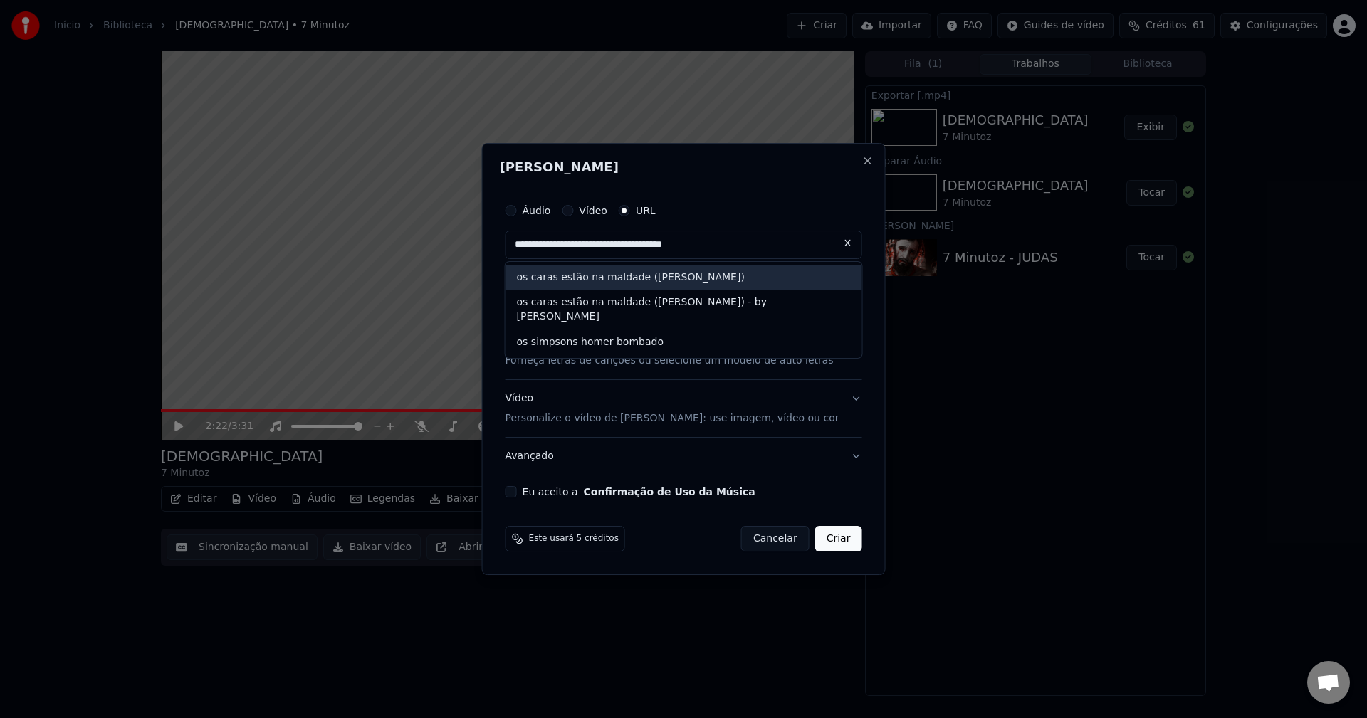
click at [718, 278] on div "os caras estão na maldade ([PERSON_NAME])" at bounding box center [684, 278] width 357 height 26
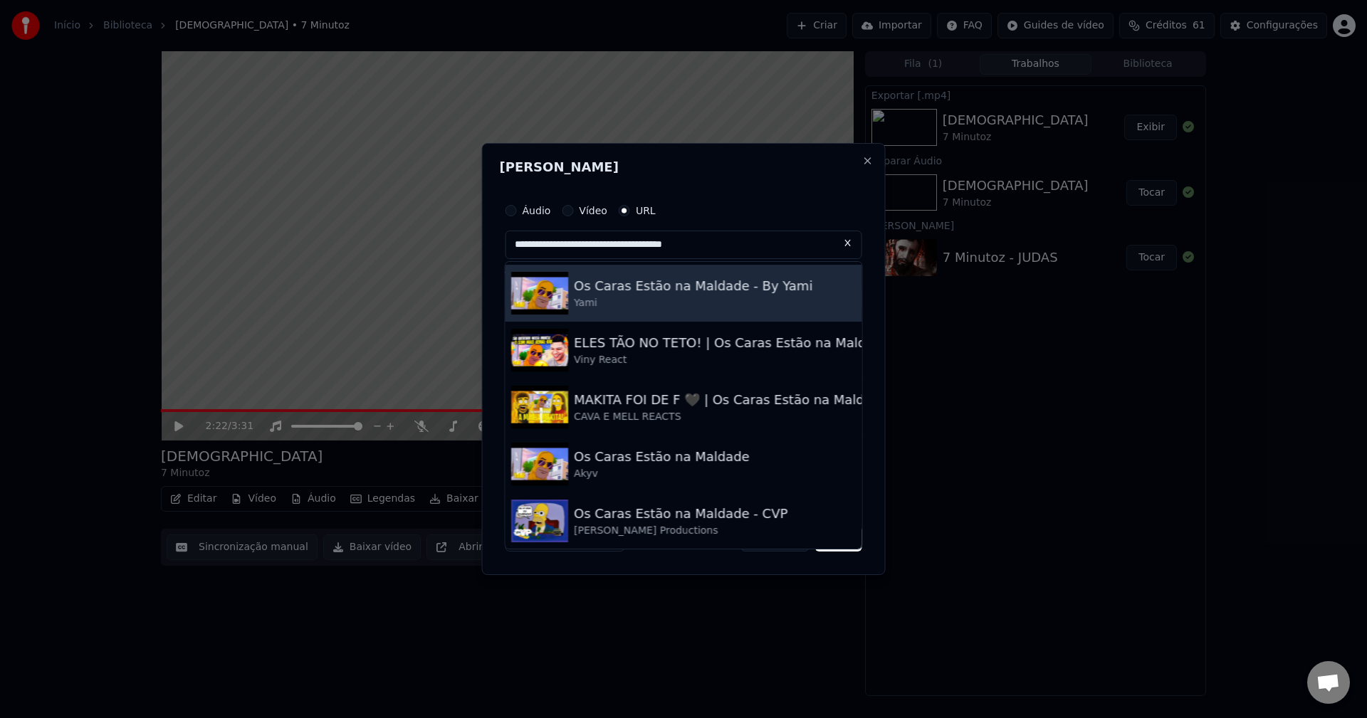
click at [647, 289] on div "Os Caras Estão na Maldade - By Yami" at bounding box center [693, 286] width 239 height 20
type input "**********"
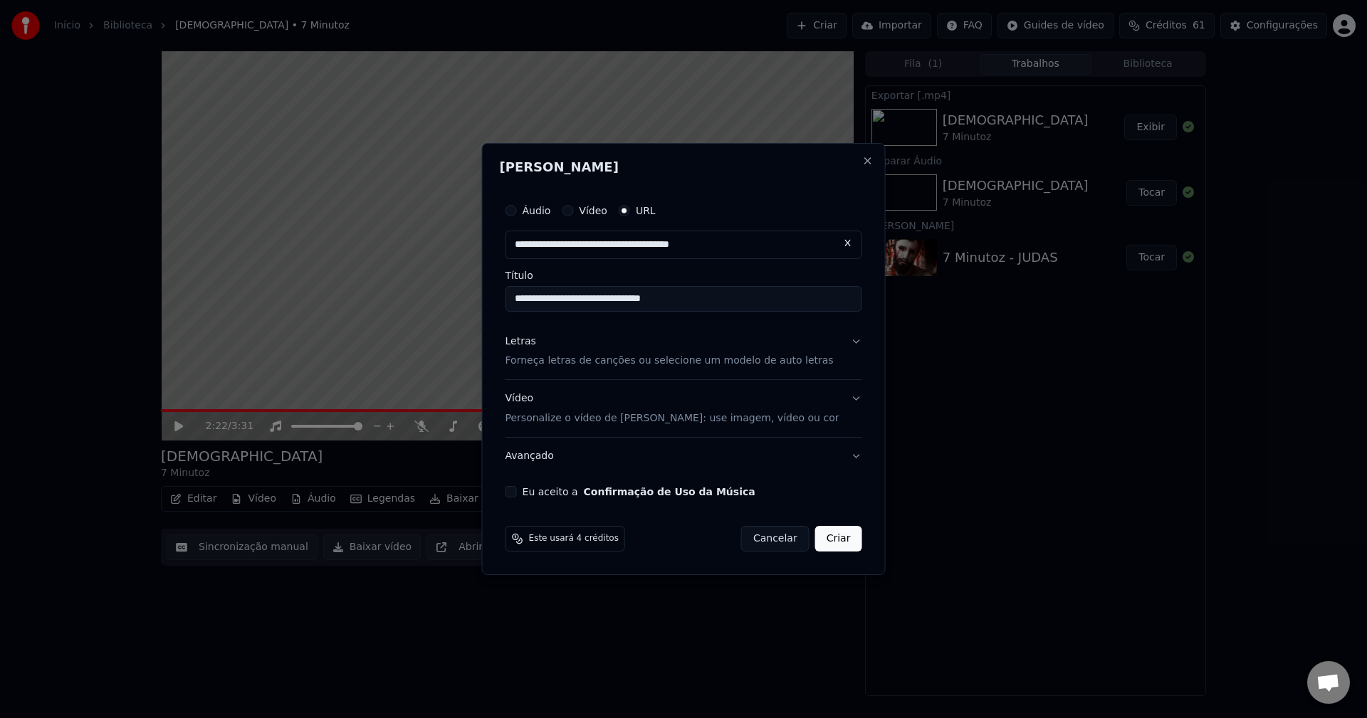
click at [746, 299] on input "**********" at bounding box center [684, 299] width 357 height 26
click at [570, 344] on div "Letras Forneça letras de canções ou selecione um modelo de auto letras" at bounding box center [670, 352] width 328 height 34
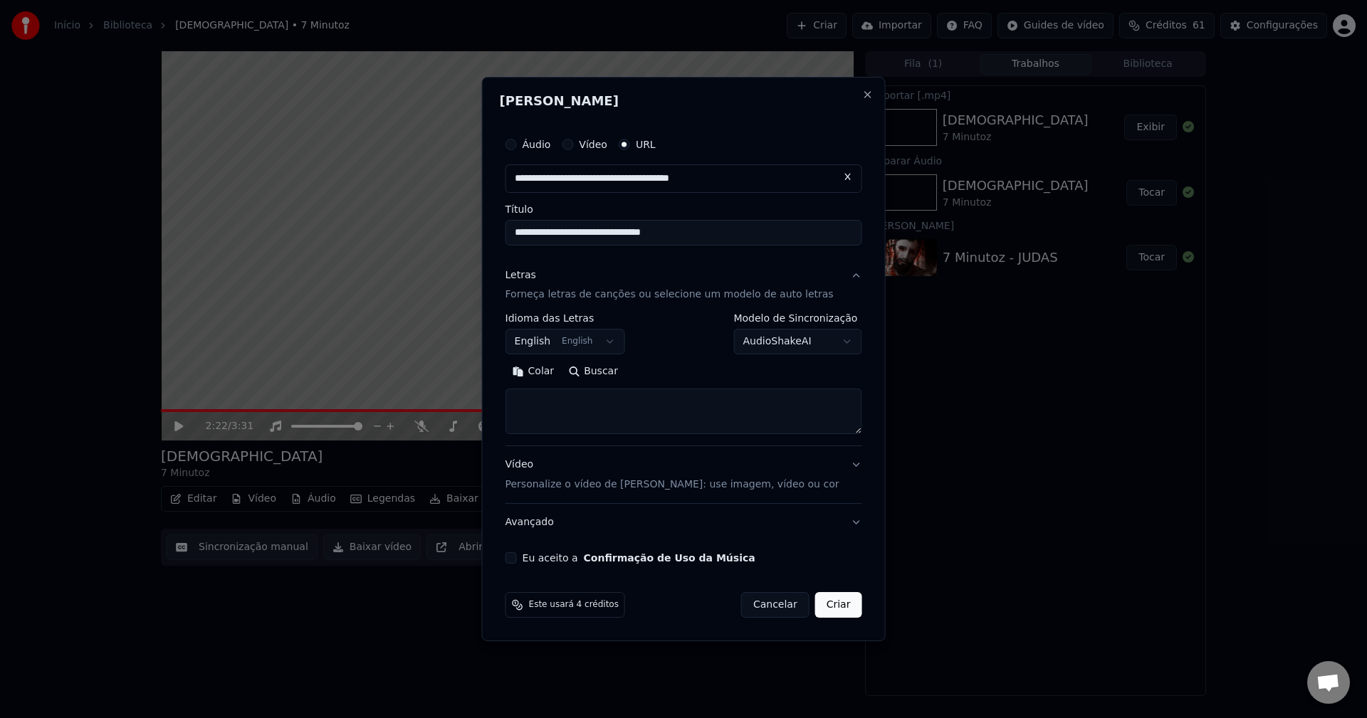
click at [579, 407] on textarea at bounding box center [684, 412] width 357 height 46
paste textarea "**********"
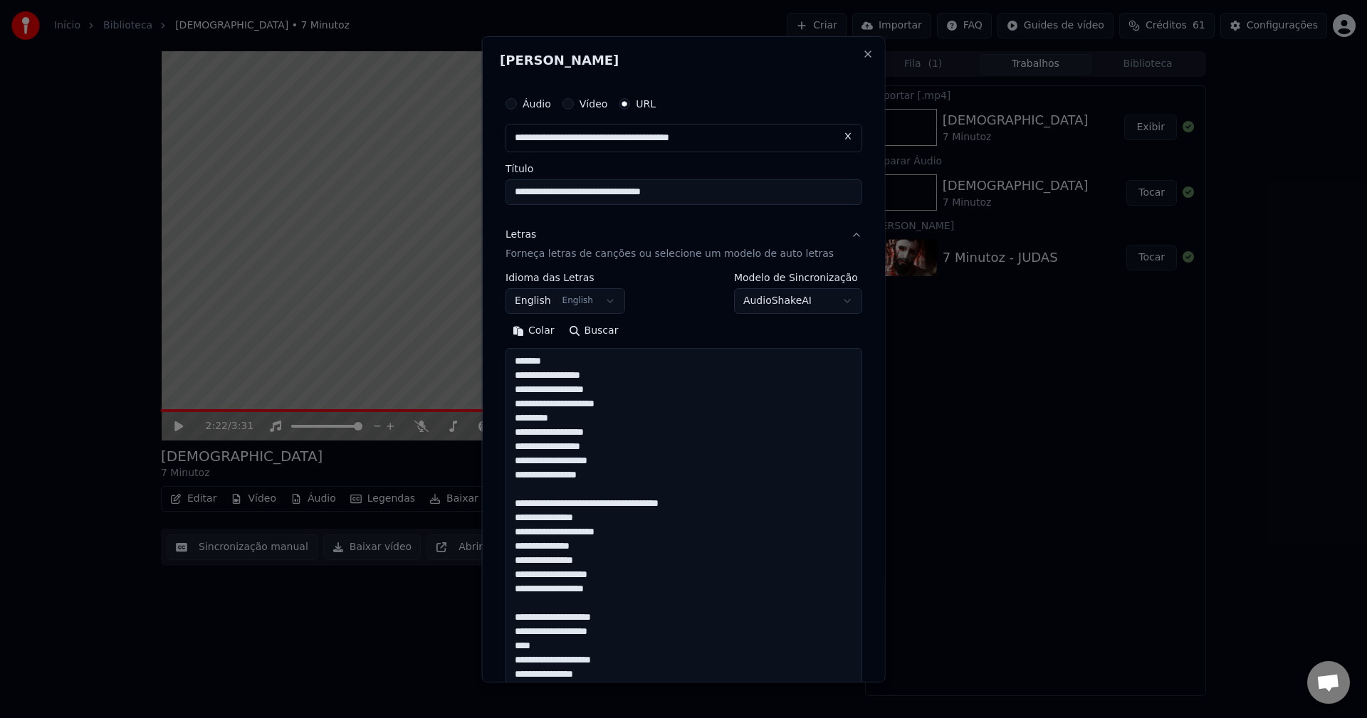
scroll to position [1413, 0]
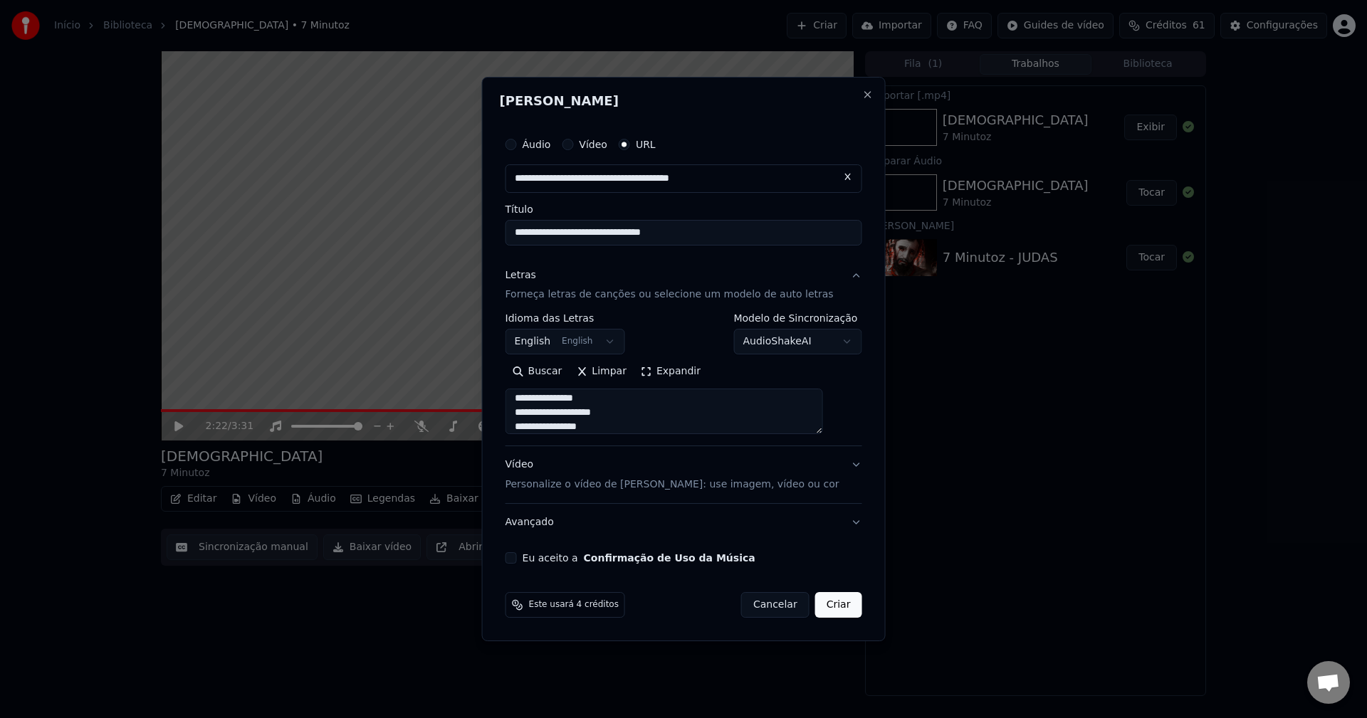
type textarea "**********"
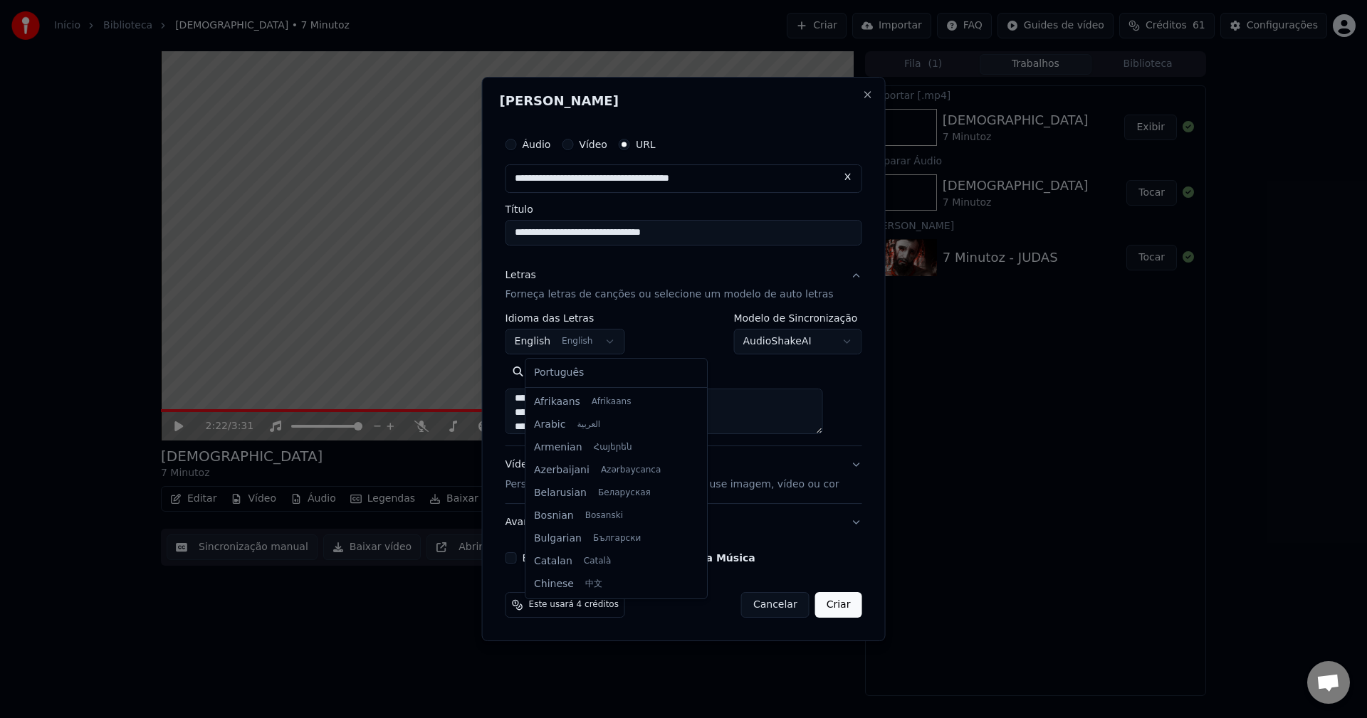
click at [560, 347] on body "**********" at bounding box center [683, 359] width 1367 height 718
select select "**"
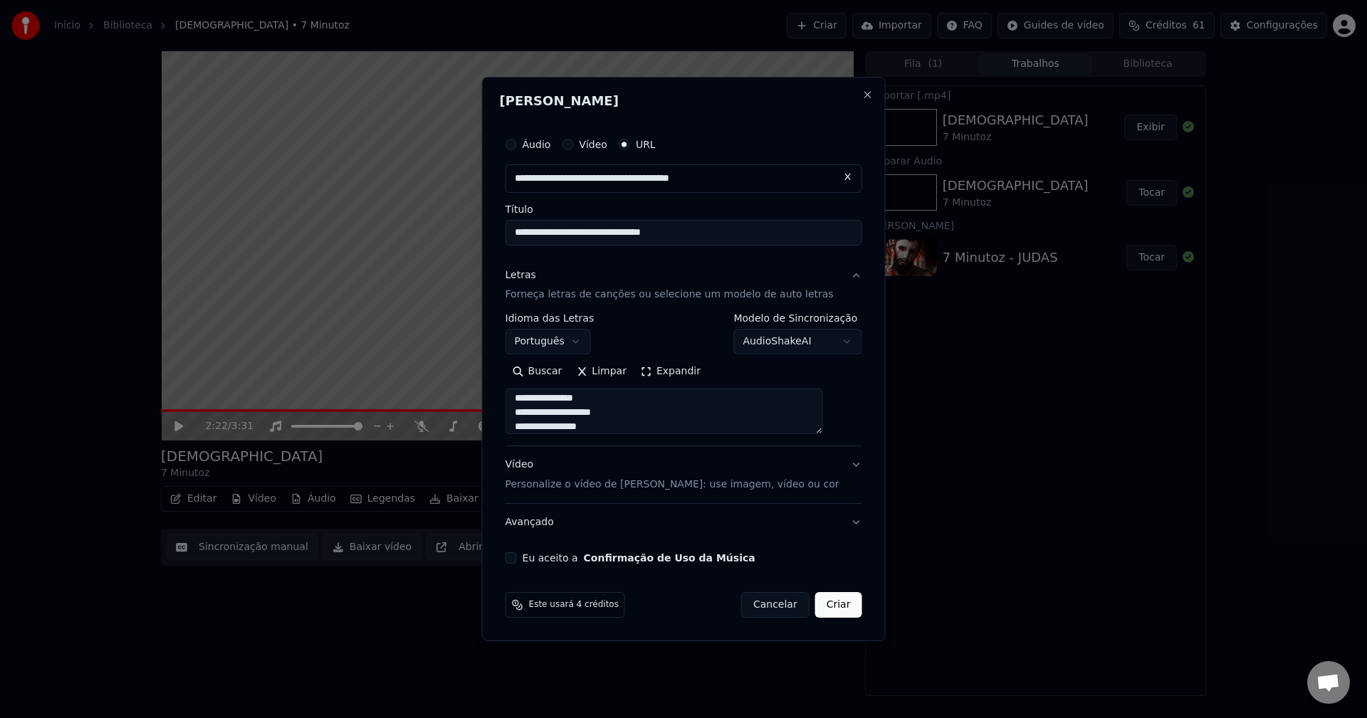
click at [679, 330] on div "**********" at bounding box center [684, 334] width 357 height 41
click at [650, 457] on button "Vídeo Personalize o vídeo de karaokê: use imagem, vídeo ou cor" at bounding box center [684, 475] width 357 height 57
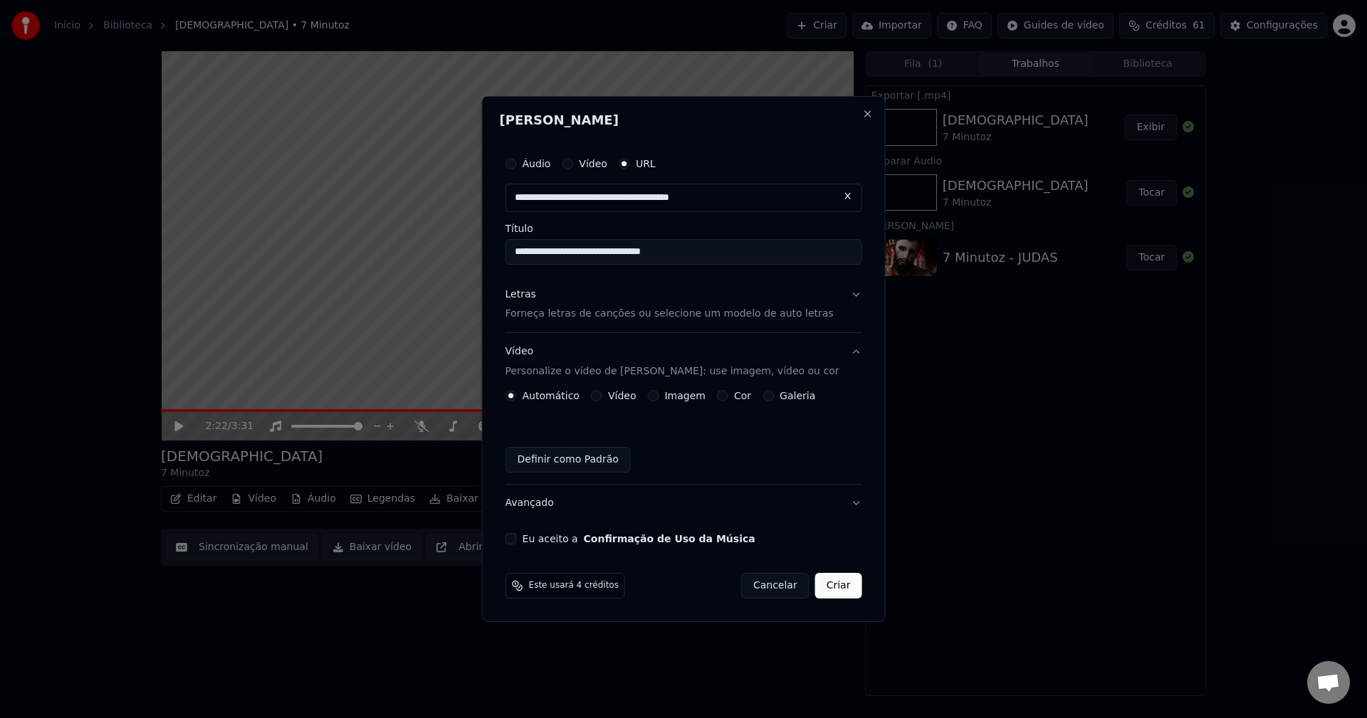
click at [563, 508] on button "Avançado" at bounding box center [684, 503] width 357 height 37
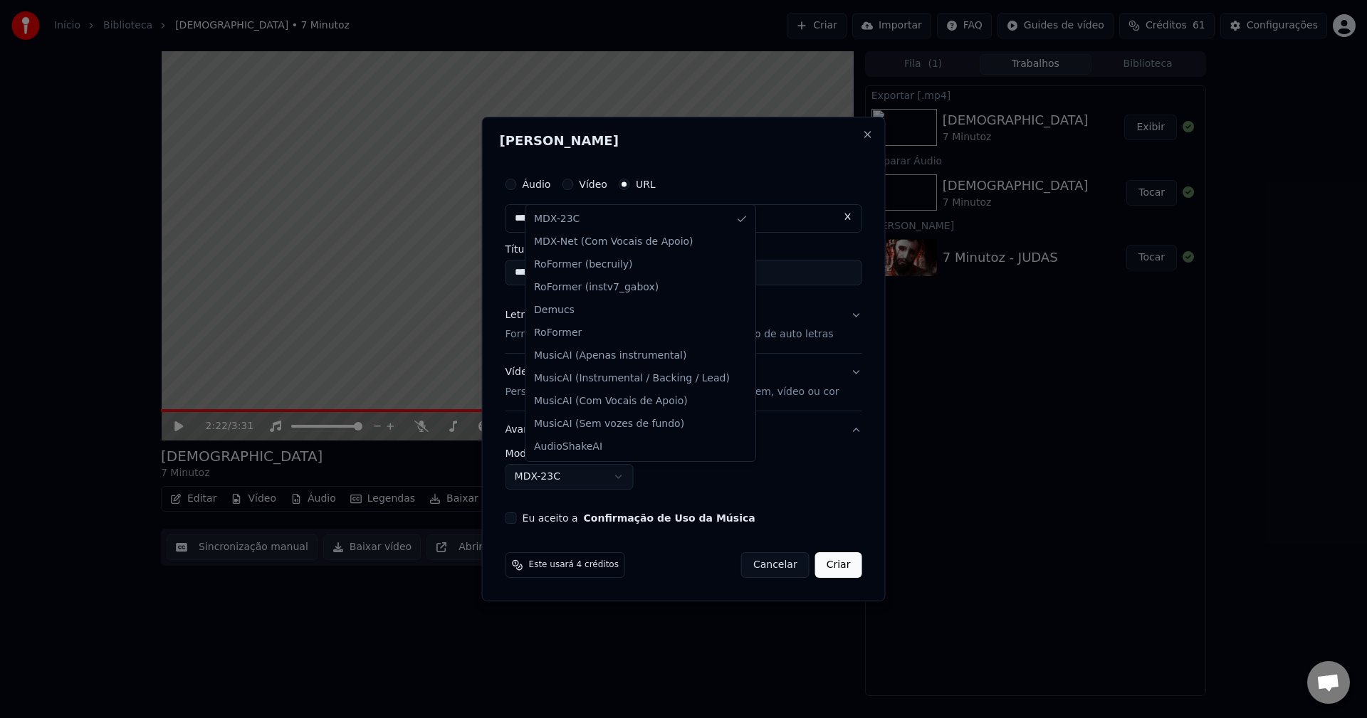
click at [595, 478] on body "**********" at bounding box center [683, 359] width 1367 height 718
select select "**********"
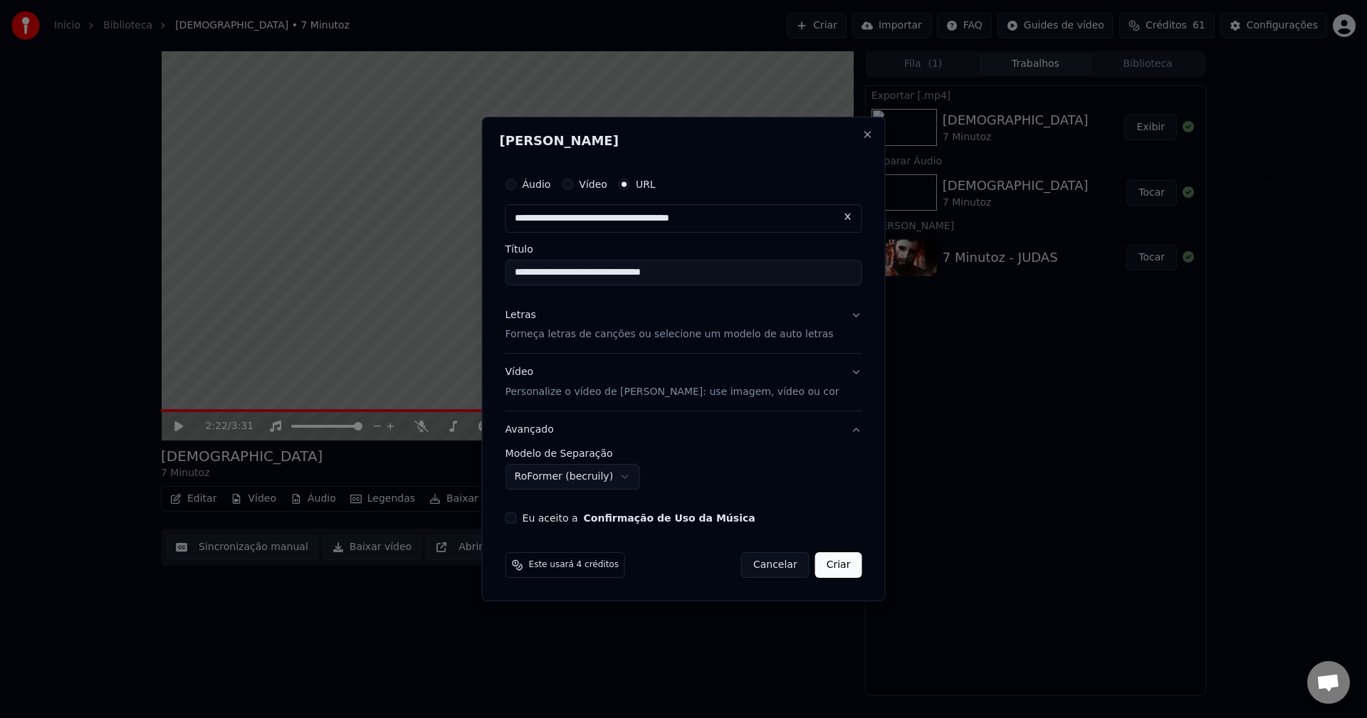
click at [624, 392] on p "Personalize o vídeo de [PERSON_NAME]: use imagem, vídeo ou cor" at bounding box center [673, 392] width 334 height 14
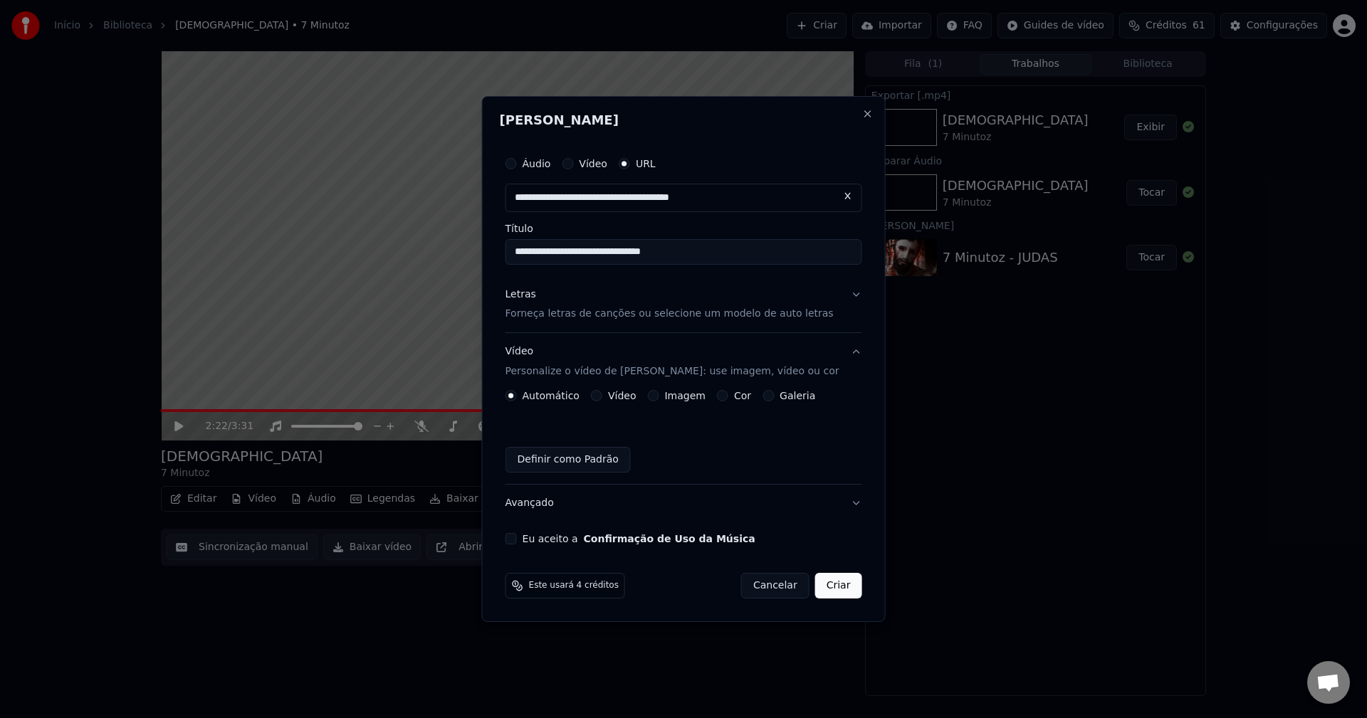
click at [556, 500] on button "Avançado" at bounding box center [684, 503] width 357 height 37
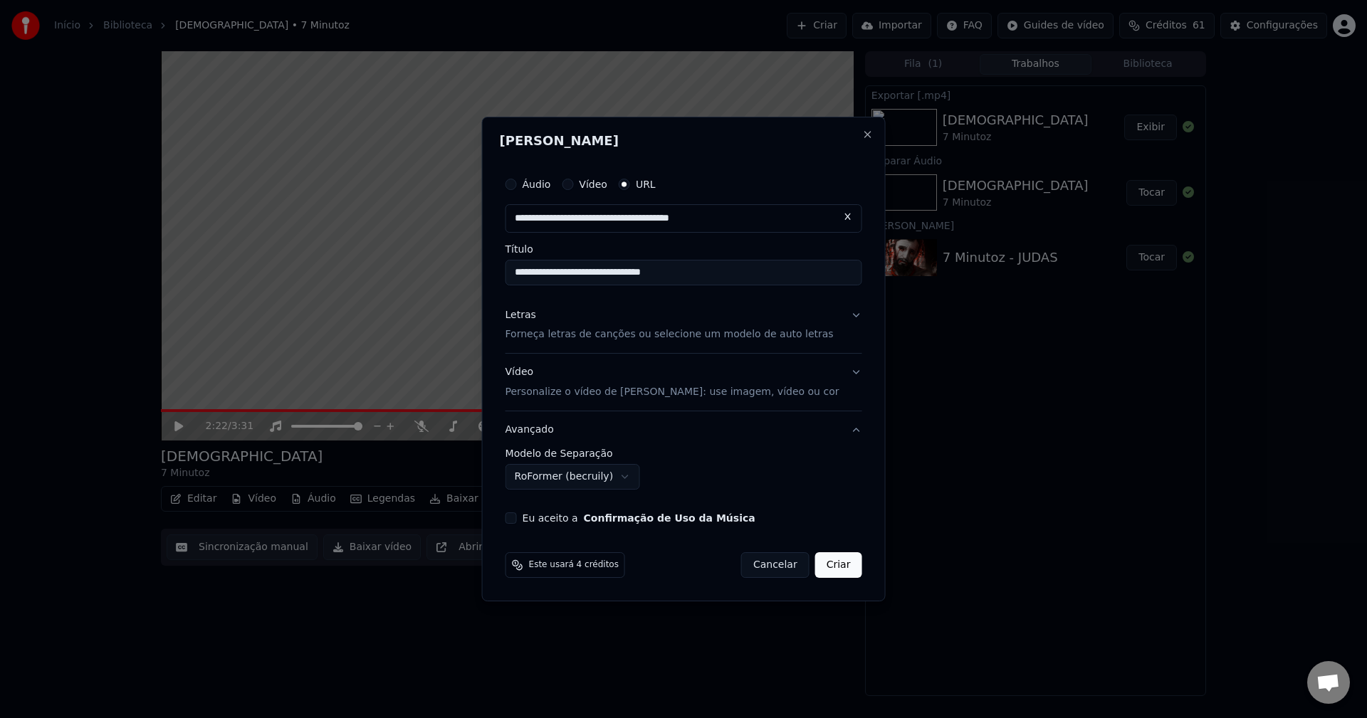
click at [600, 383] on div "Vídeo Personalize o vídeo de karaokê: use imagem, vídeo ou cor" at bounding box center [673, 383] width 334 height 34
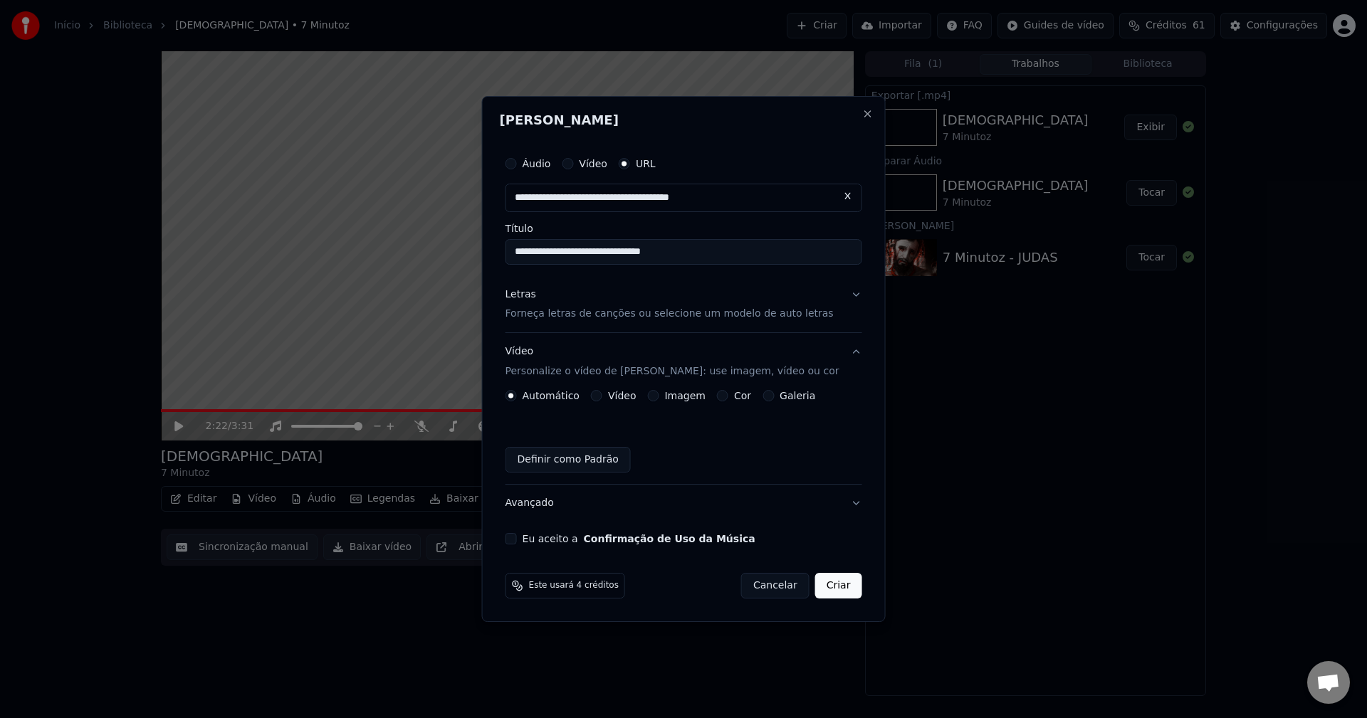
click at [659, 395] on button "Imagem" at bounding box center [652, 395] width 11 height 11
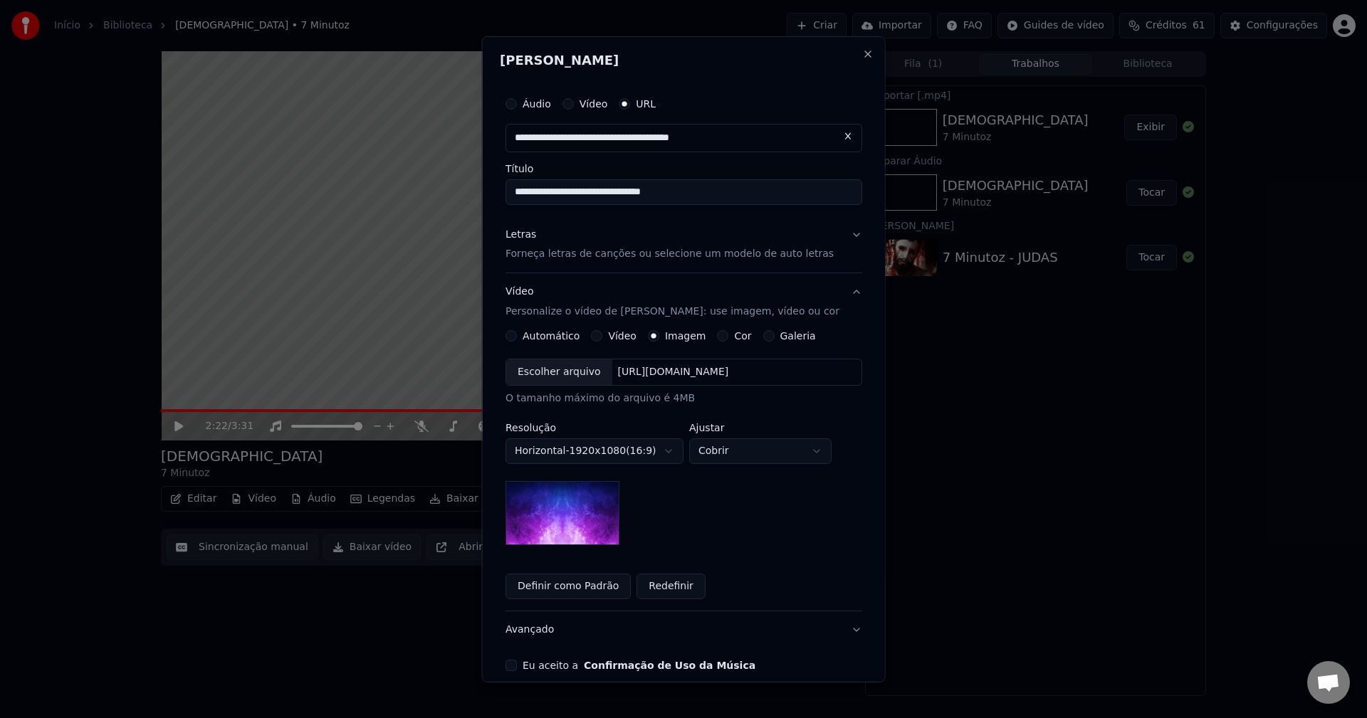
click at [559, 365] on div "Escolher arquivo" at bounding box center [559, 373] width 106 height 26
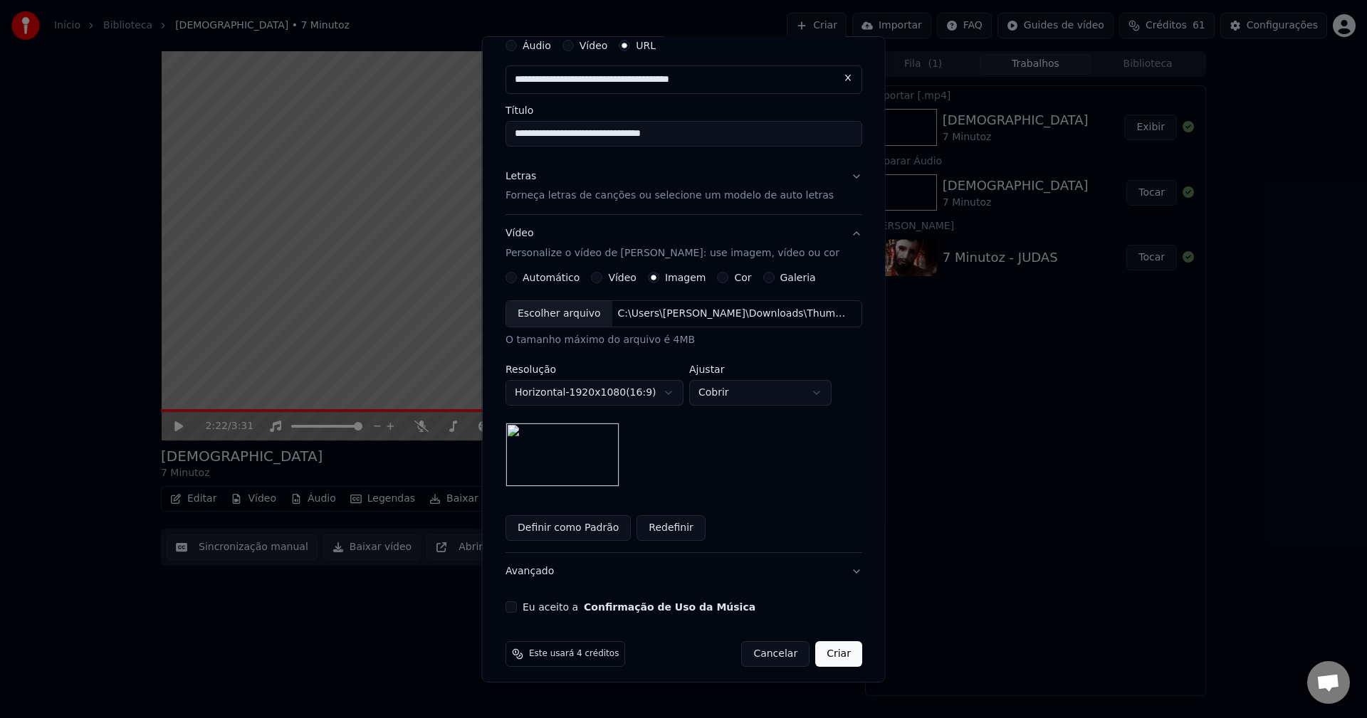
scroll to position [66, 0]
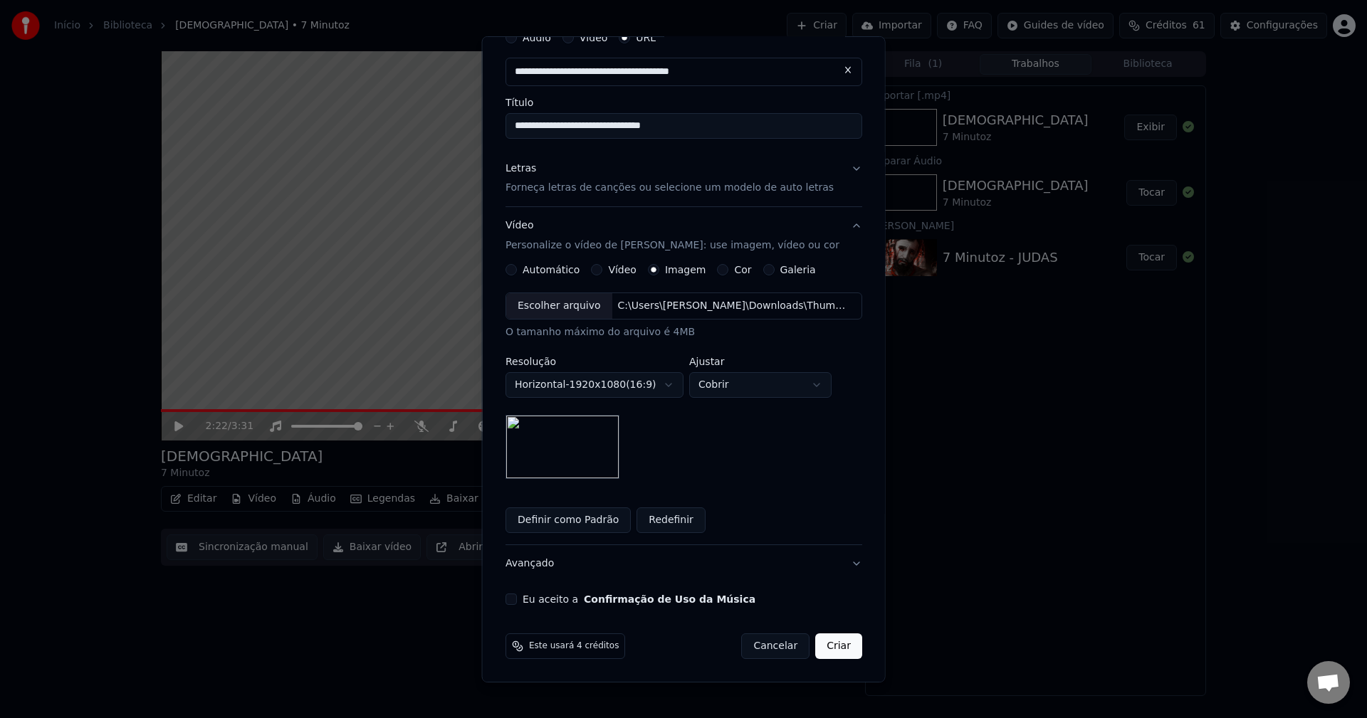
click at [516, 598] on button "Eu aceito a Confirmação de Uso da Música" at bounding box center [511, 599] width 11 height 11
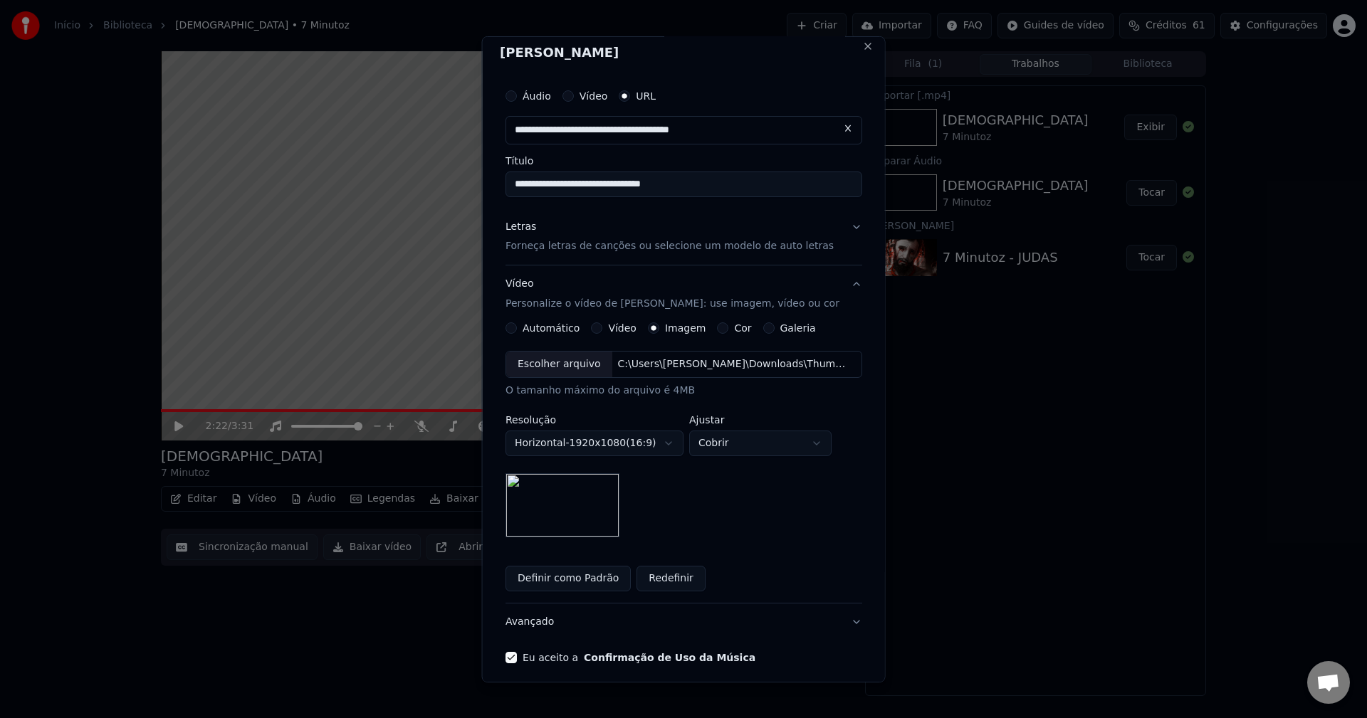
scroll to position [0, 0]
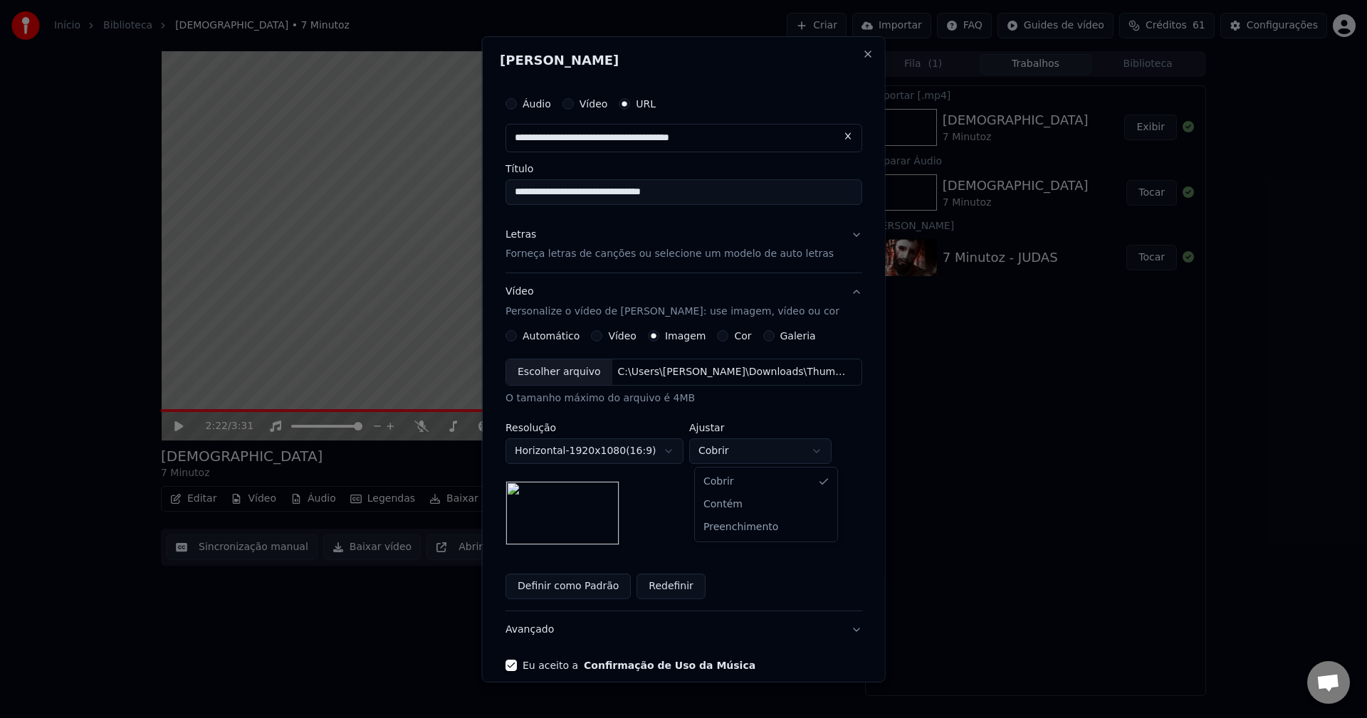
click at [731, 462] on body "**********" at bounding box center [683, 359] width 1367 height 718
select select "****"
click at [765, 519] on div "**********" at bounding box center [684, 452] width 357 height 187
click at [605, 259] on p "Forneça letras de canções ou selecione um modelo de auto letras" at bounding box center [670, 254] width 328 height 14
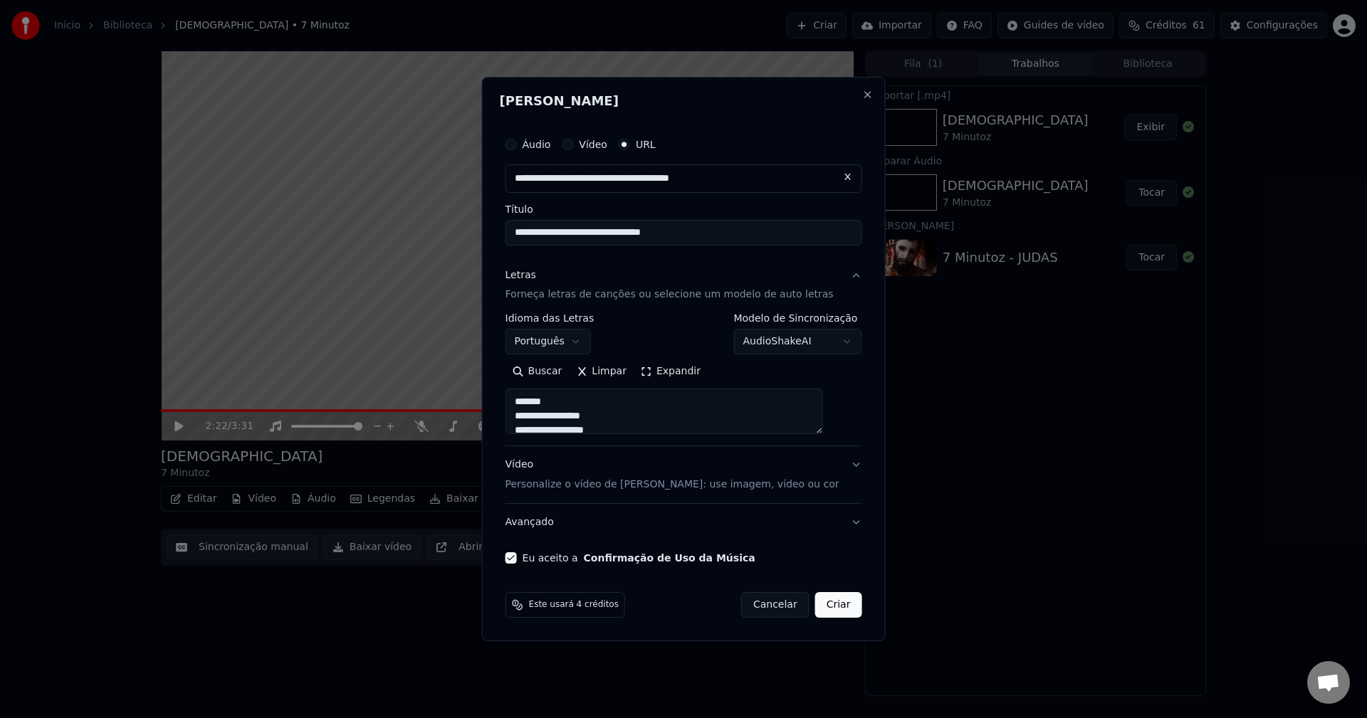
click at [831, 608] on button "Criar" at bounding box center [838, 605] width 47 height 26
select select
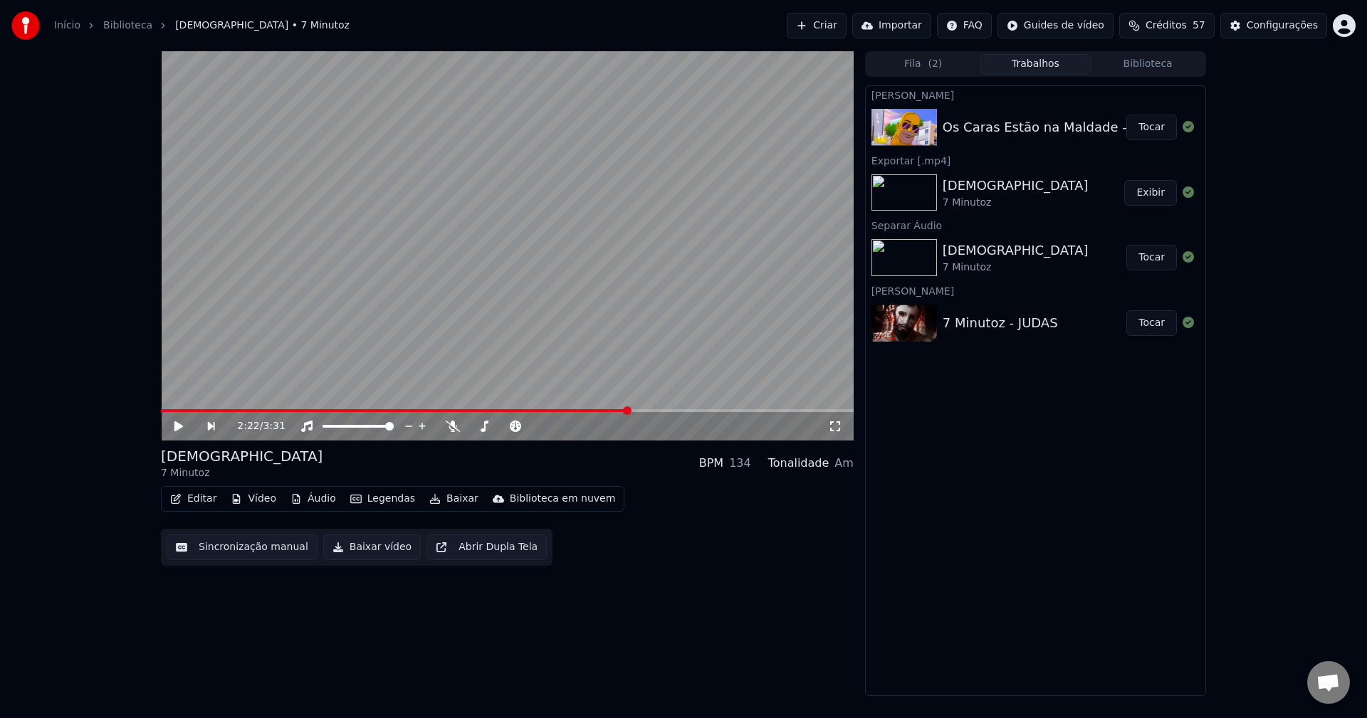
click at [1145, 130] on button "Tocar" at bounding box center [1151, 128] width 51 height 26
click at [161, 412] on span at bounding box center [165, 411] width 9 height 9
click at [834, 428] on icon at bounding box center [835, 426] width 14 height 11
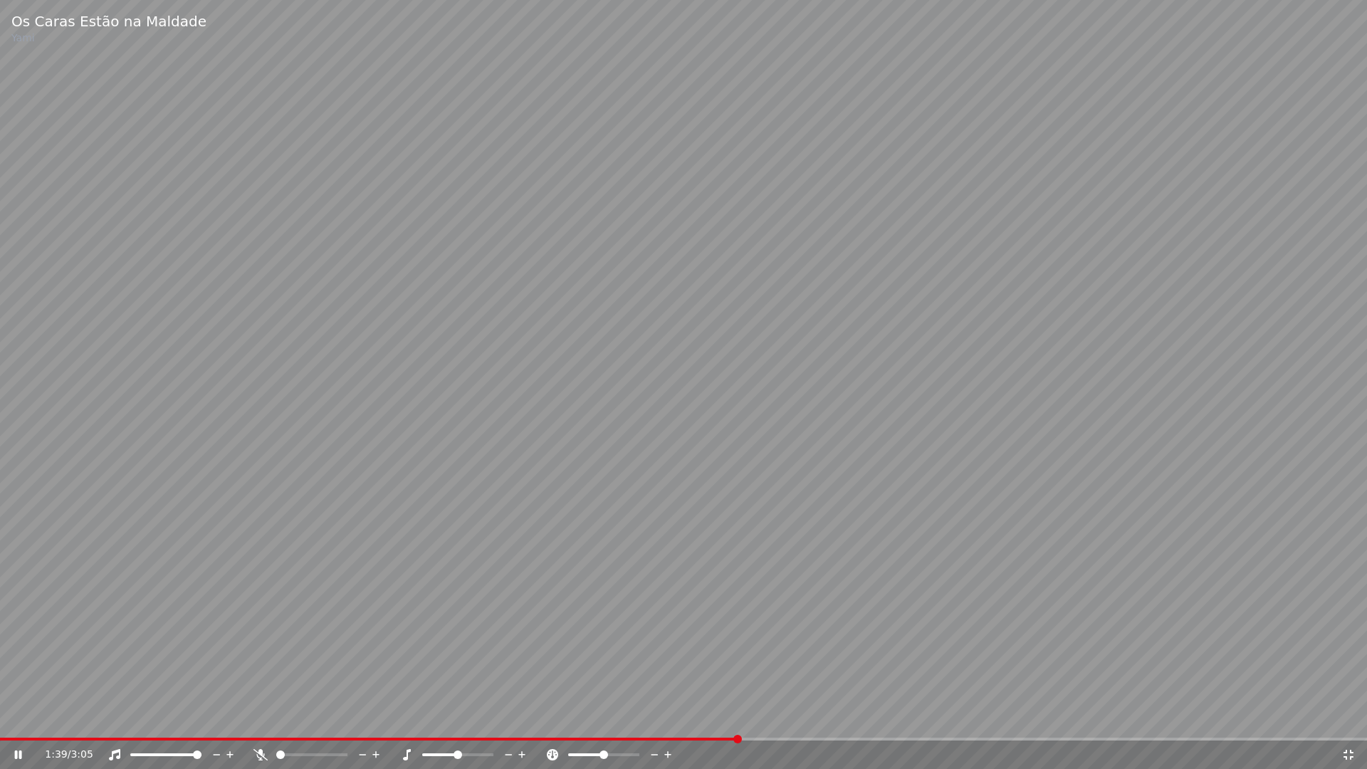
click at [264, 718] on icon at bounding box center [260, 754] width 14 height 11
click at [1343, 718] on div "1:52 / 3:05" at bounding box center [684, 755] width 1356 height 14
click at [1347, 718] on icon at bounding box center [1349, 755] width 10 height 10
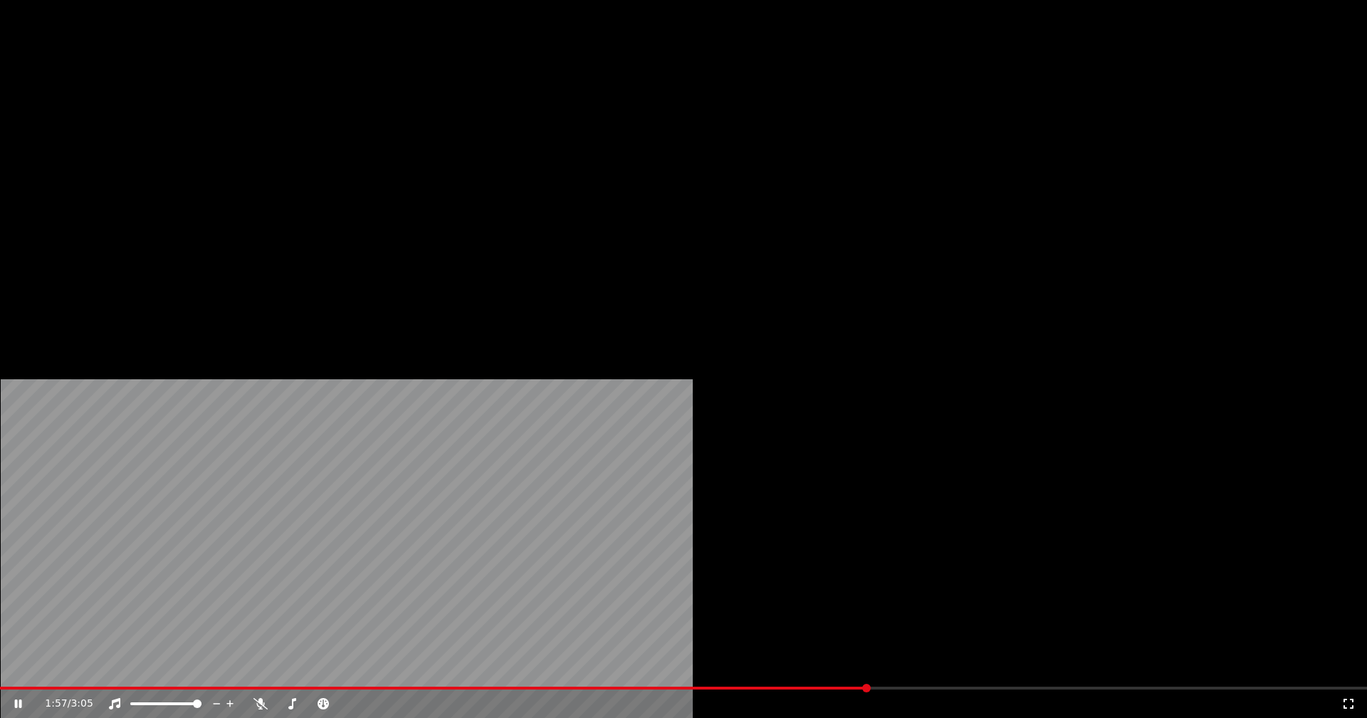
click at [308, 120] on button "Áudio" at bounding box center [313, 110] width 57 height 20
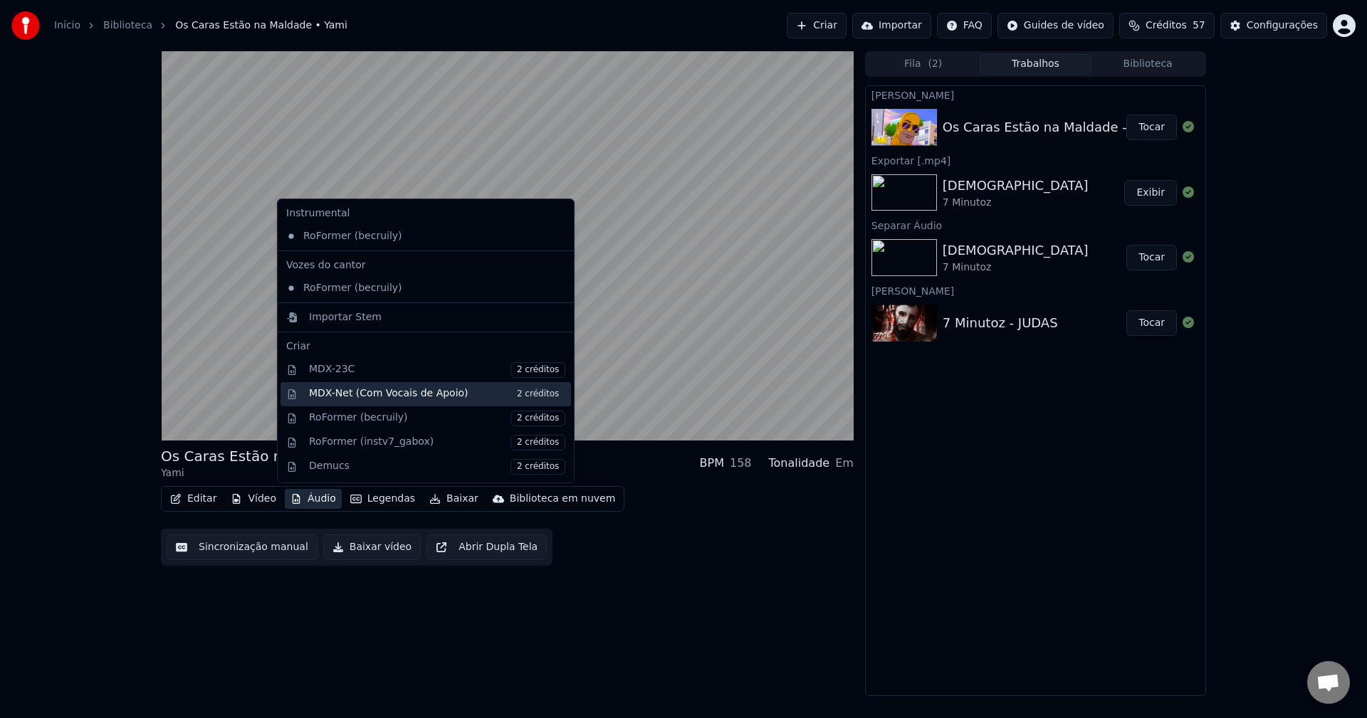
click at [370, 397] on div "MDX-Net (Com Vocais de Apoio) 2 créditos" at bounding box center [437, 395] width 256 height 16
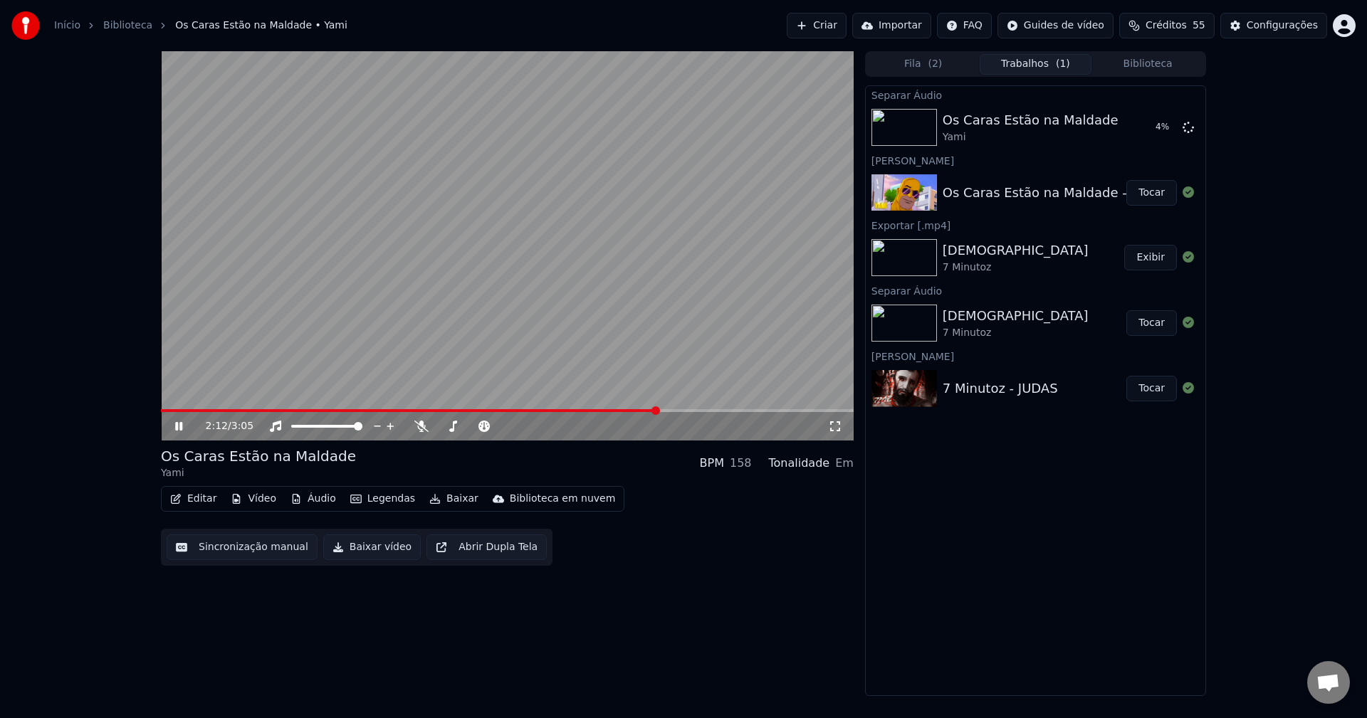
click at [303, 503] on button "Áudio" at bounding box center [313, 499] width 57 height 20
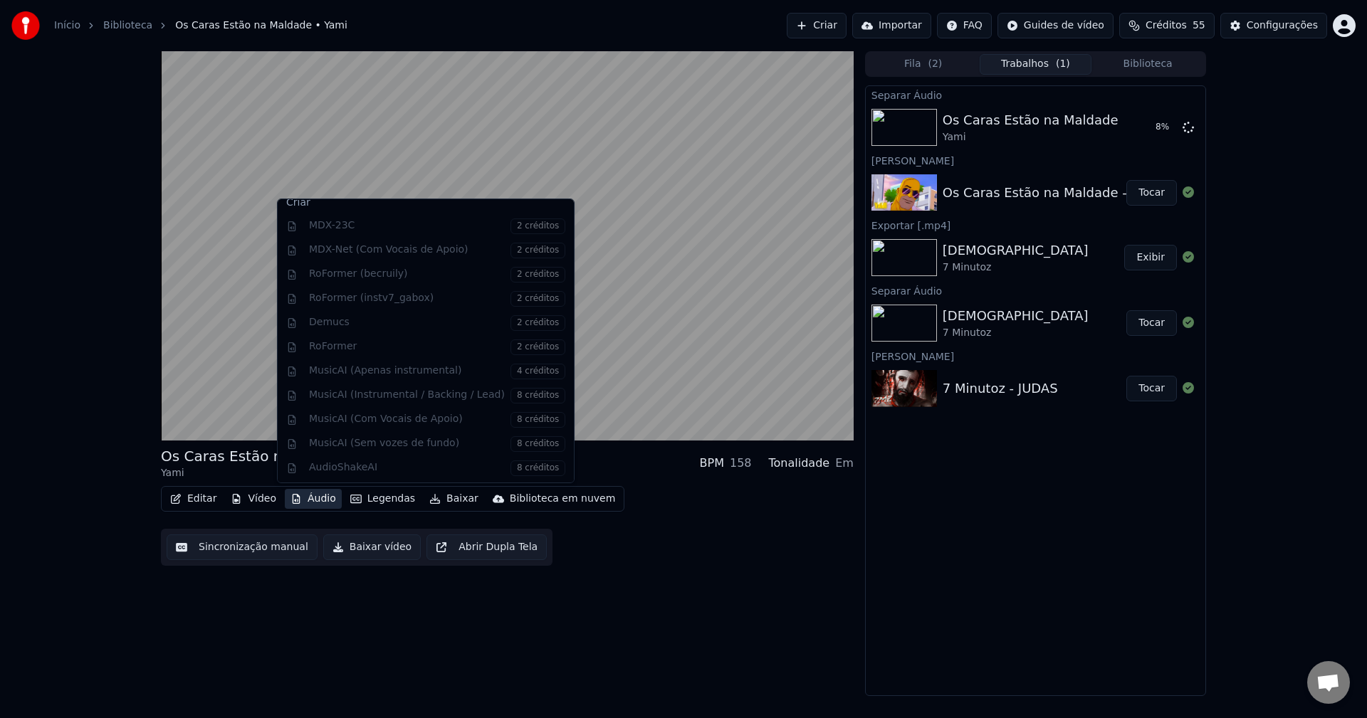
scroll to position [145, 0]
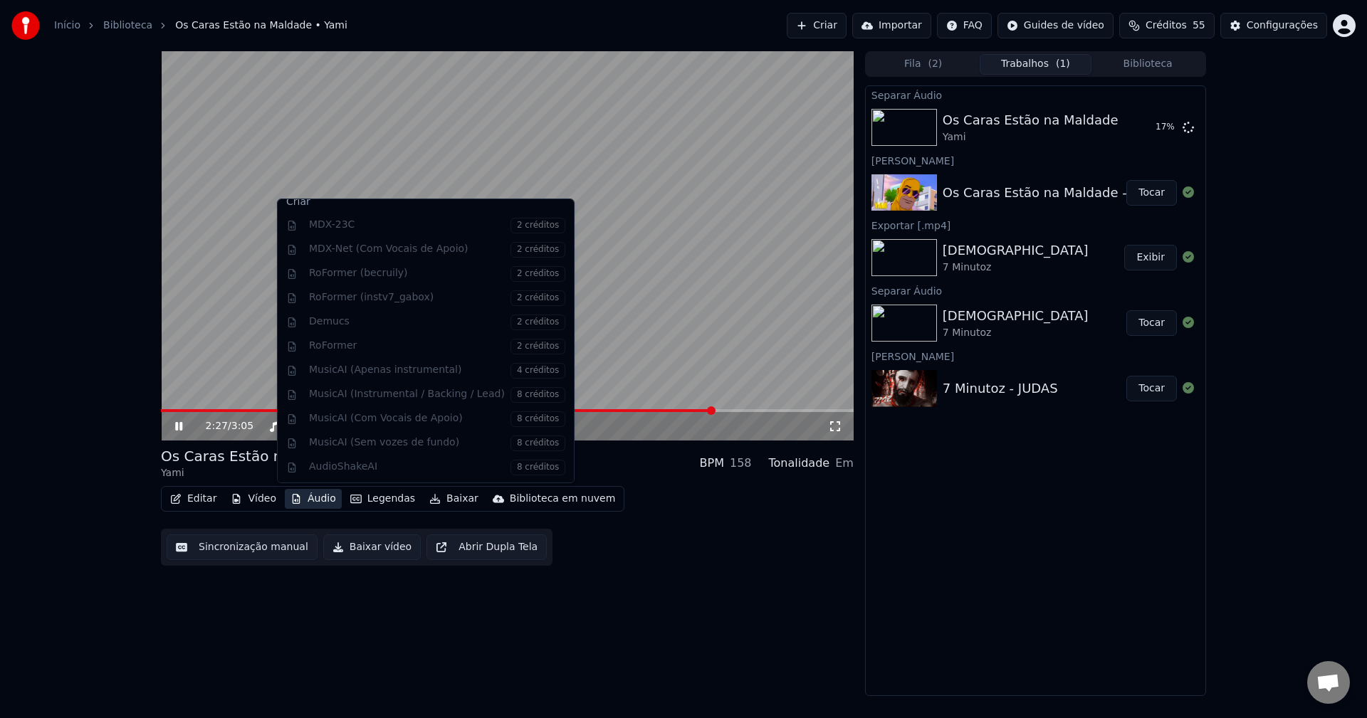
click at [696, 292] on video at bounding box center [507, 245] width 693 height 389
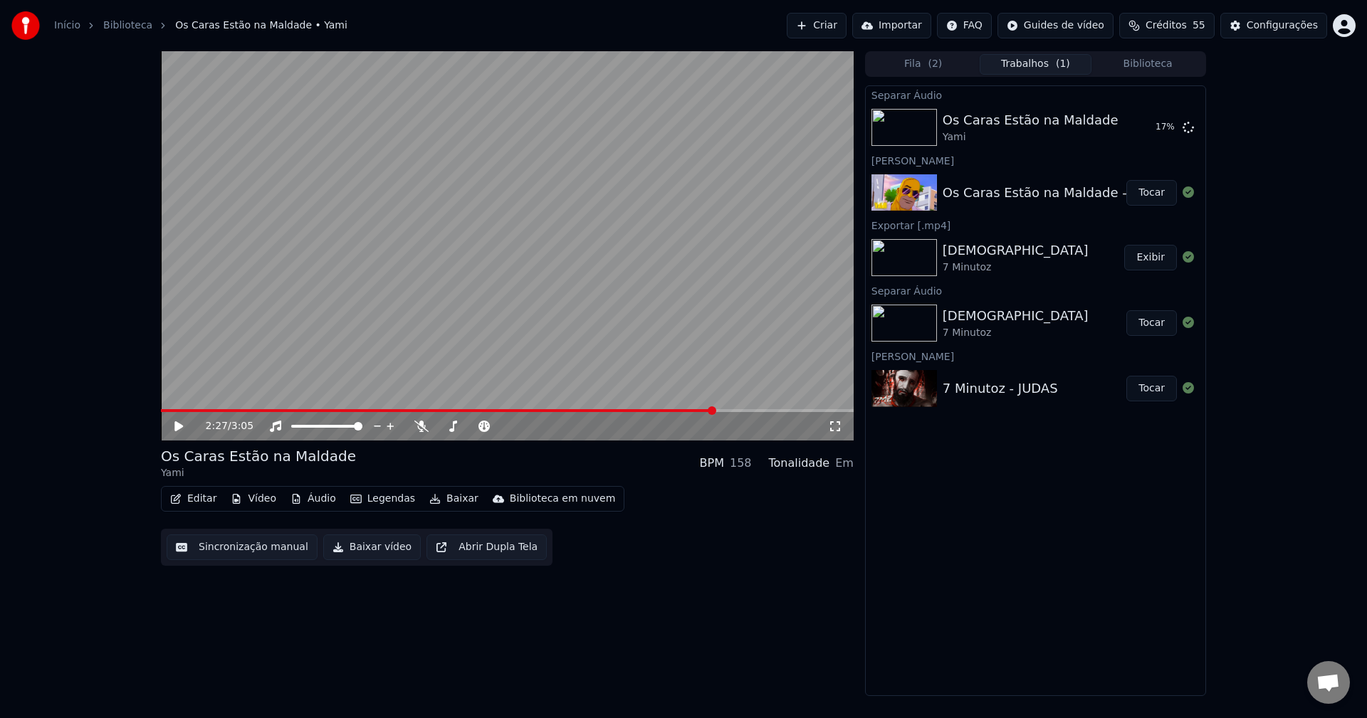
click at [575, 328] on video at bounding box center [507, 245] width 693 height 389
click at [429, 424] on div at bounding box center [486, 426] width 115 height 14
click at [412, 436] on div "2:29 / 3:05" at bounding box center [507, 426] width 693 height 28
click at [427, 427] on icon at bounding box center [421, 426] width 14 height 11
click at [174, 428] on icon at bounding box center [188, 426] width 33 height 11
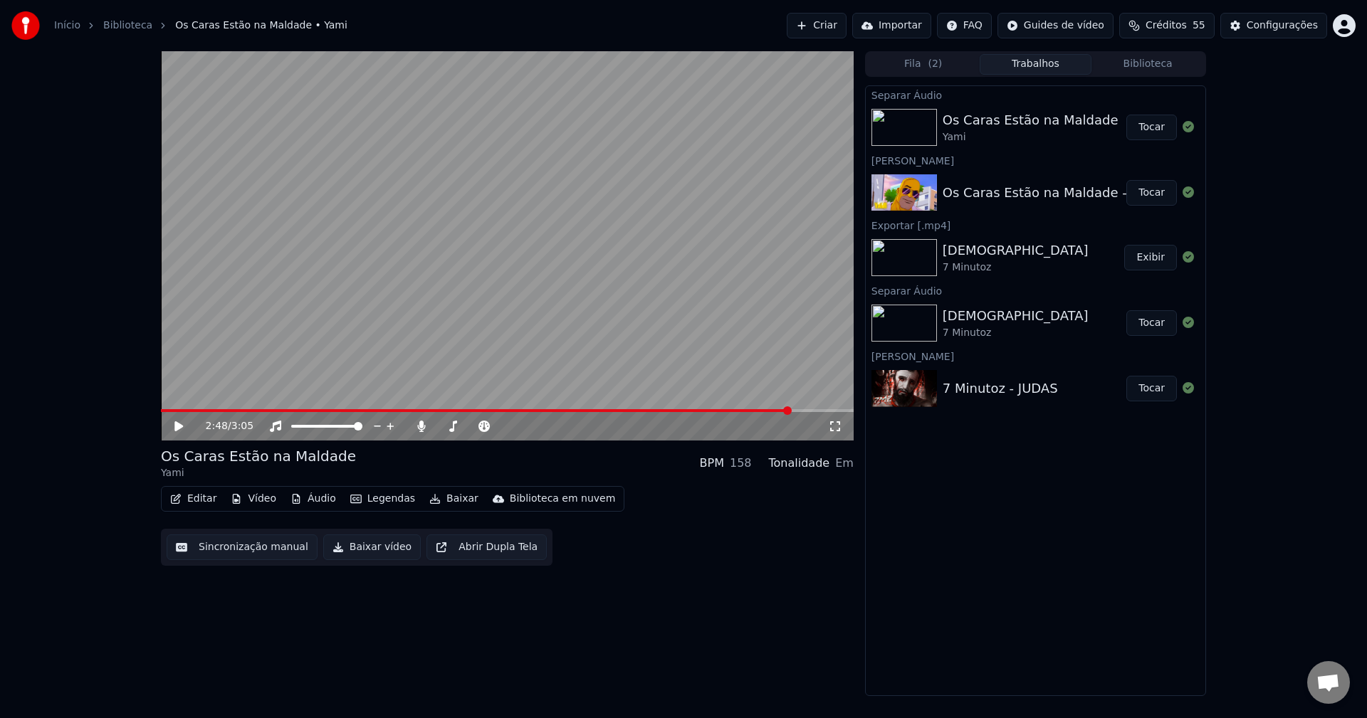
click at [1155, 125] on button "Tocar" at bounding box center [1151, 128] width 51 height 26
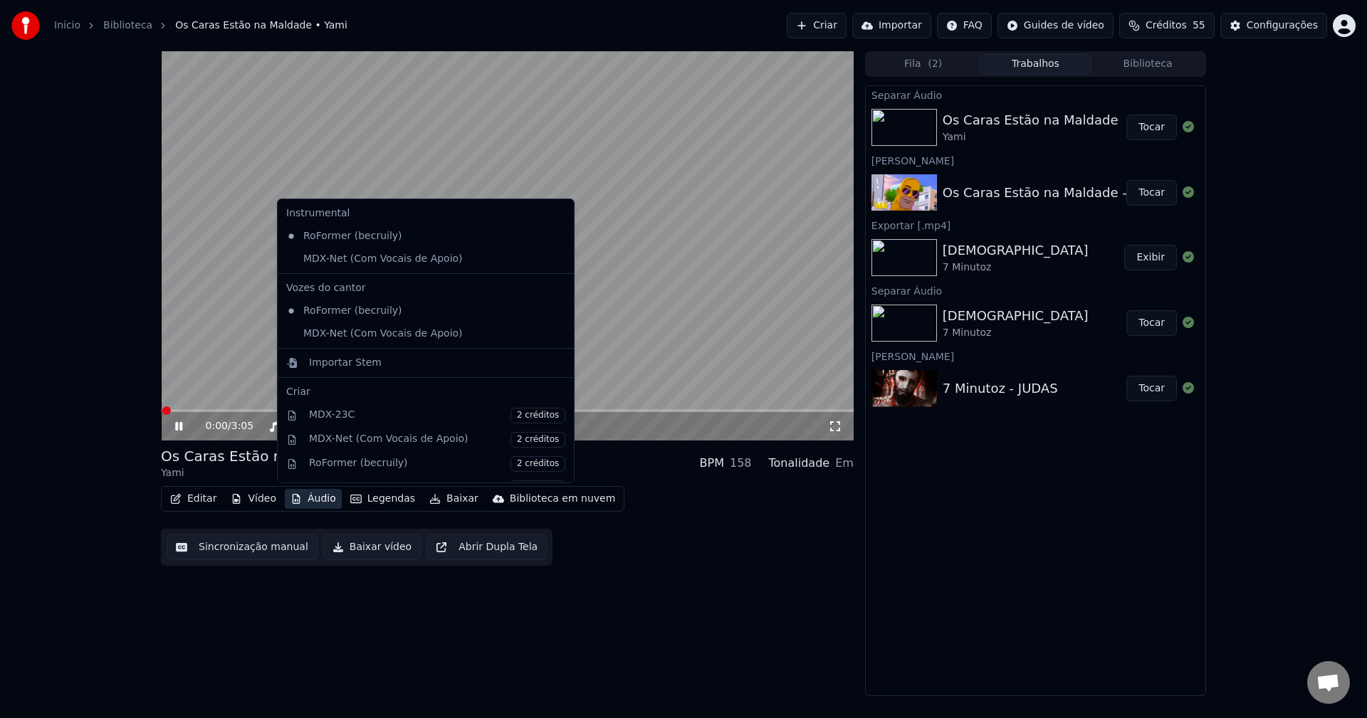
click at [308, 498] on button "Áudio" at bounding box center [313, 499] width 57 height 20
click at [395, 259] on div "MDX-Net (Com Vocais de Apoio)" at bounding box center [415, 259] width 269 height 23
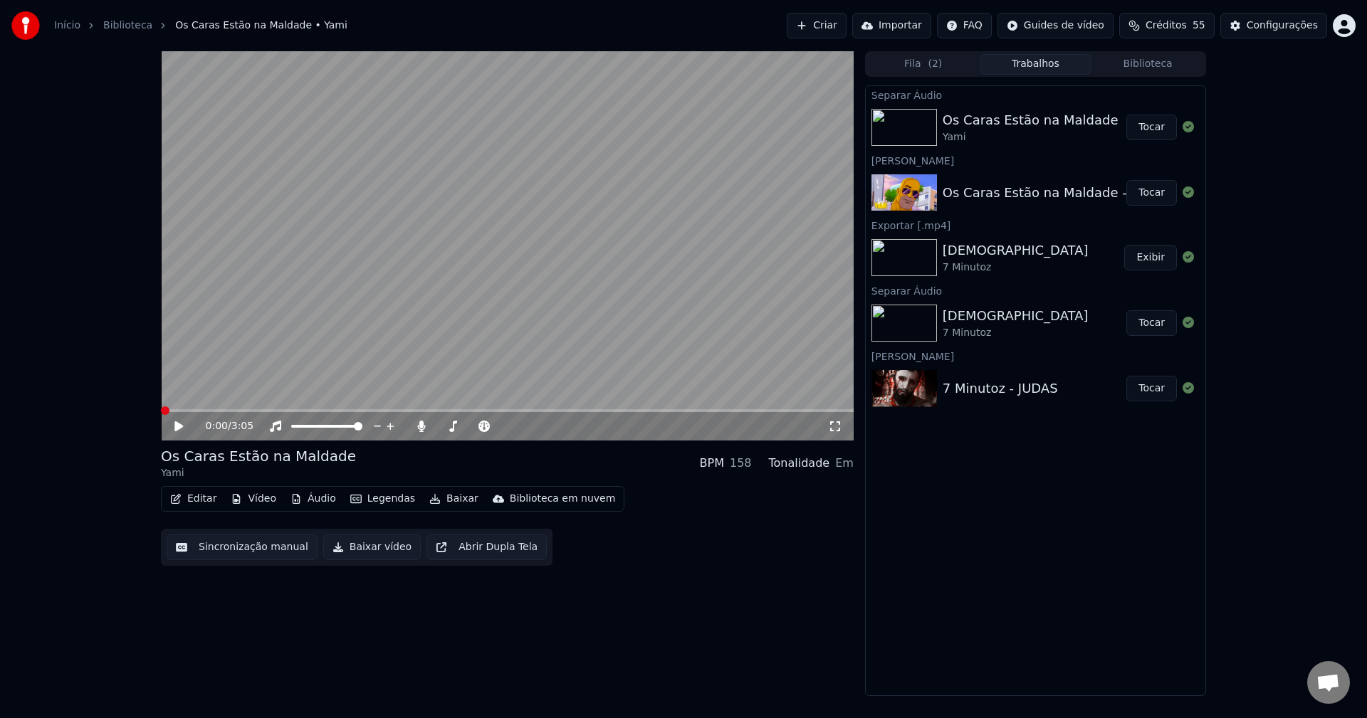
click at [422, 435] on div "0:00 / 3:05" at bounding box center [507, 426] width 693 height 28
click at [424, 428] on icon at bounding box center [421, 426] width 14 height 11
click at [198, 489] on button "Editar" at bounding box center [193, 499] width 58 height 20
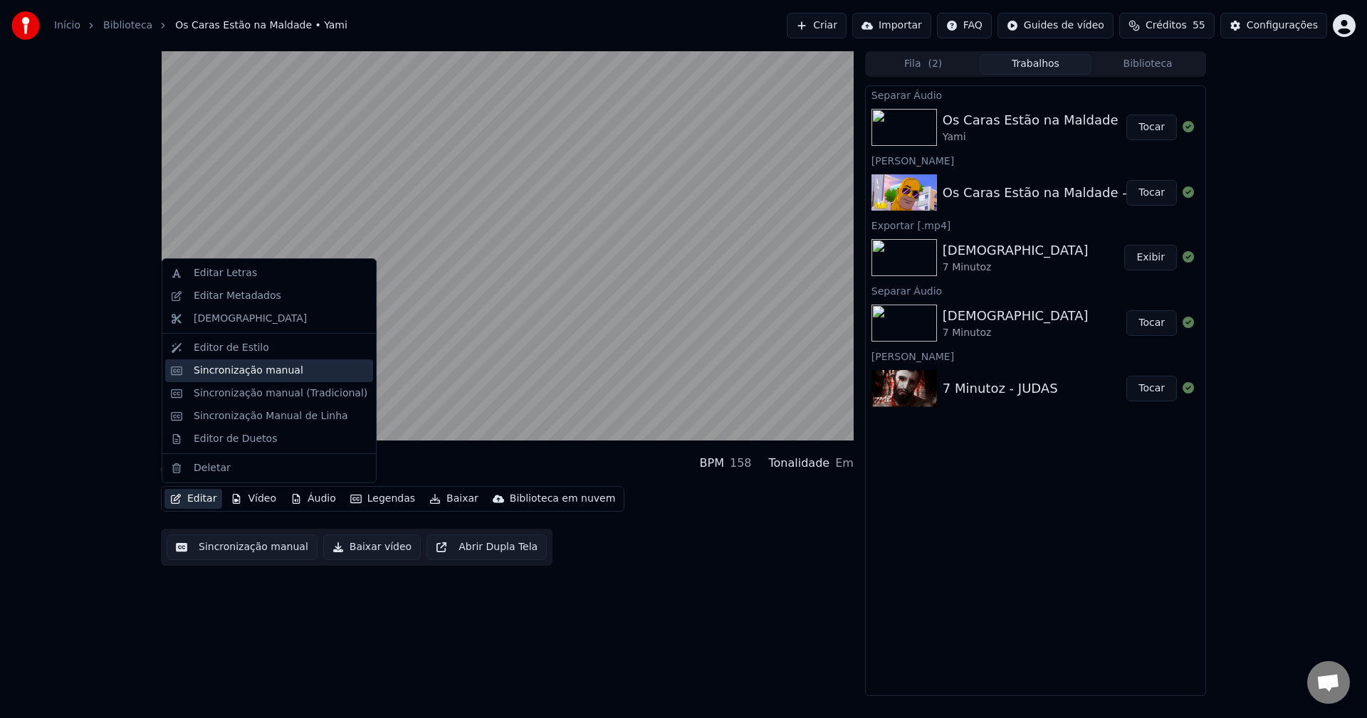
click at [261, 379] on div "Sincronização manual" at bounding box center [269, 371] width 208 height 23
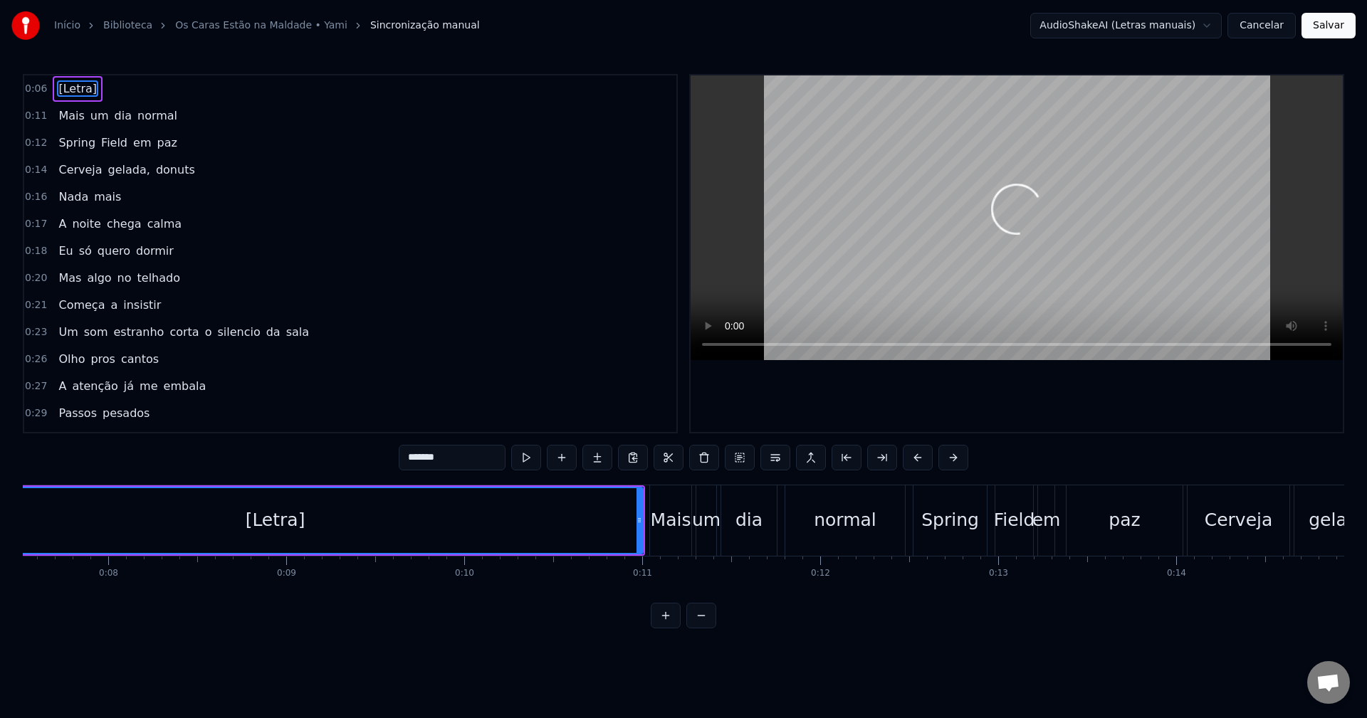
scroll to position [0, 1150]
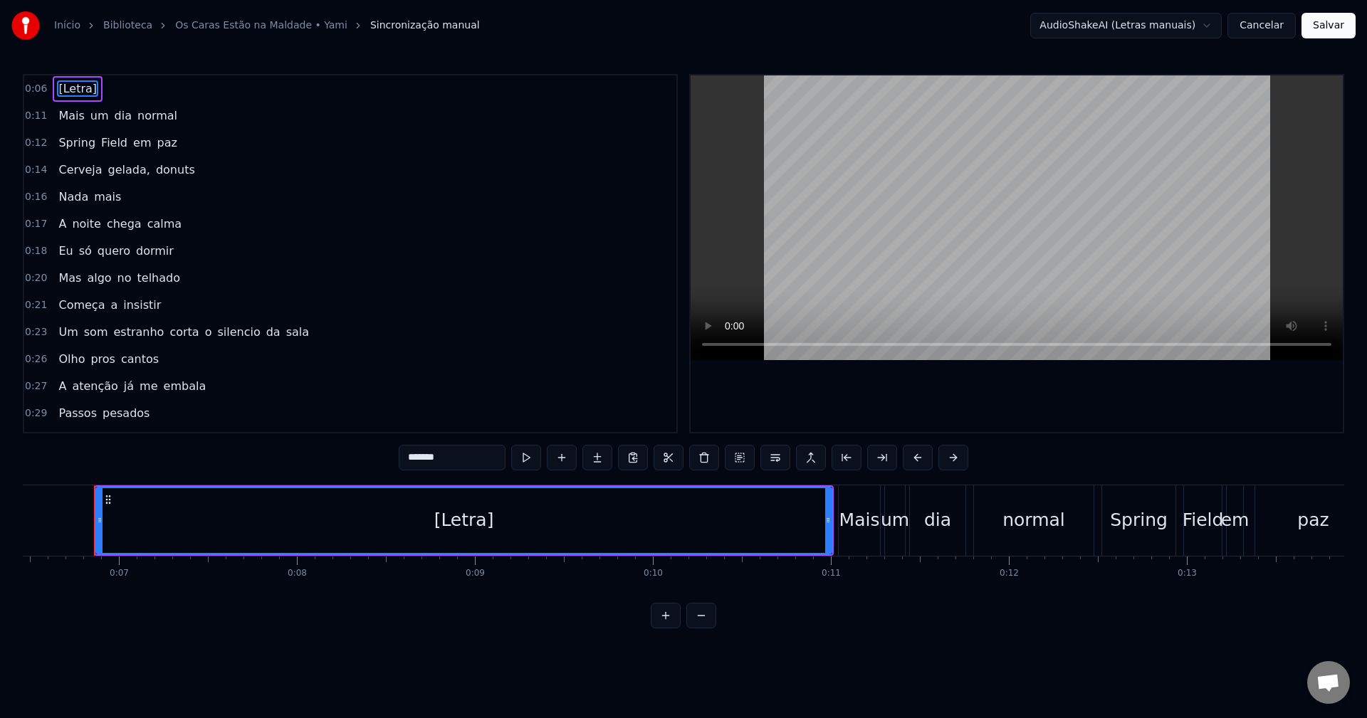
click at [76, 87] on span "[Letra]" at bounding box center [77, 88] width 41 height 16
type input "****"
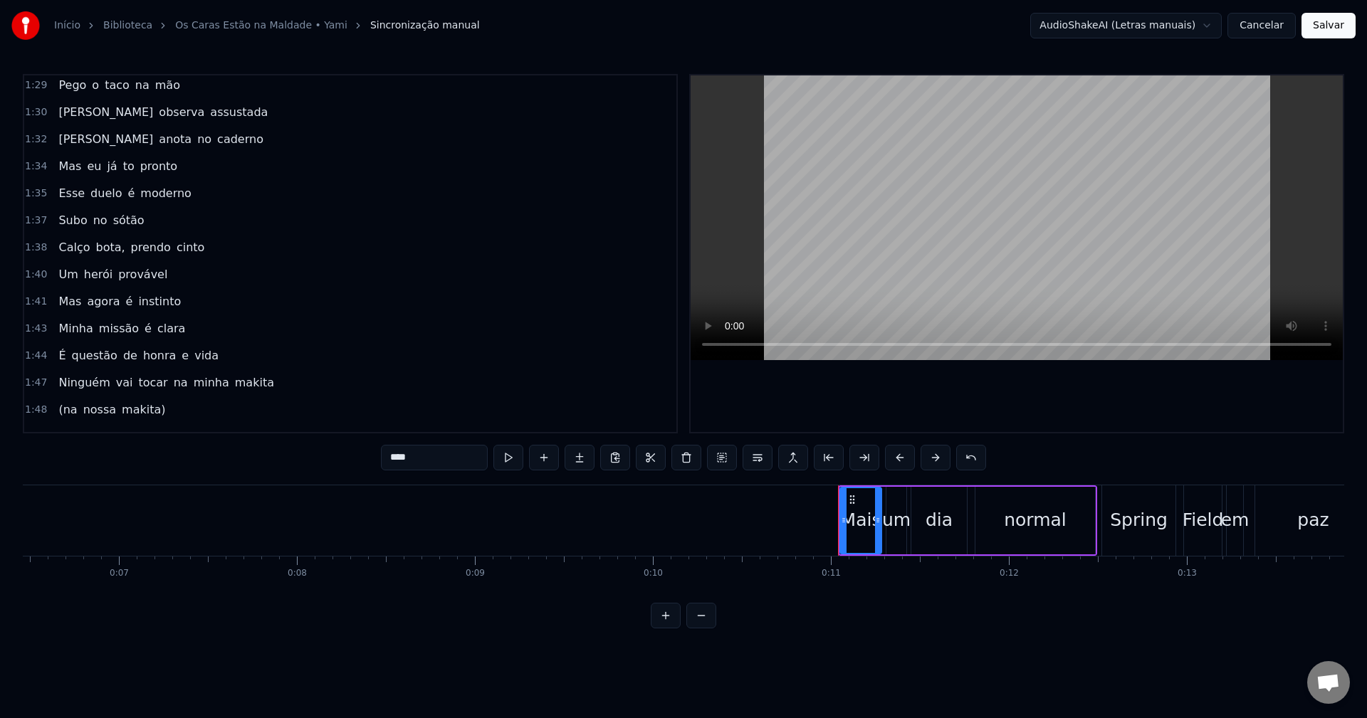
scroll to position [1566, 0]
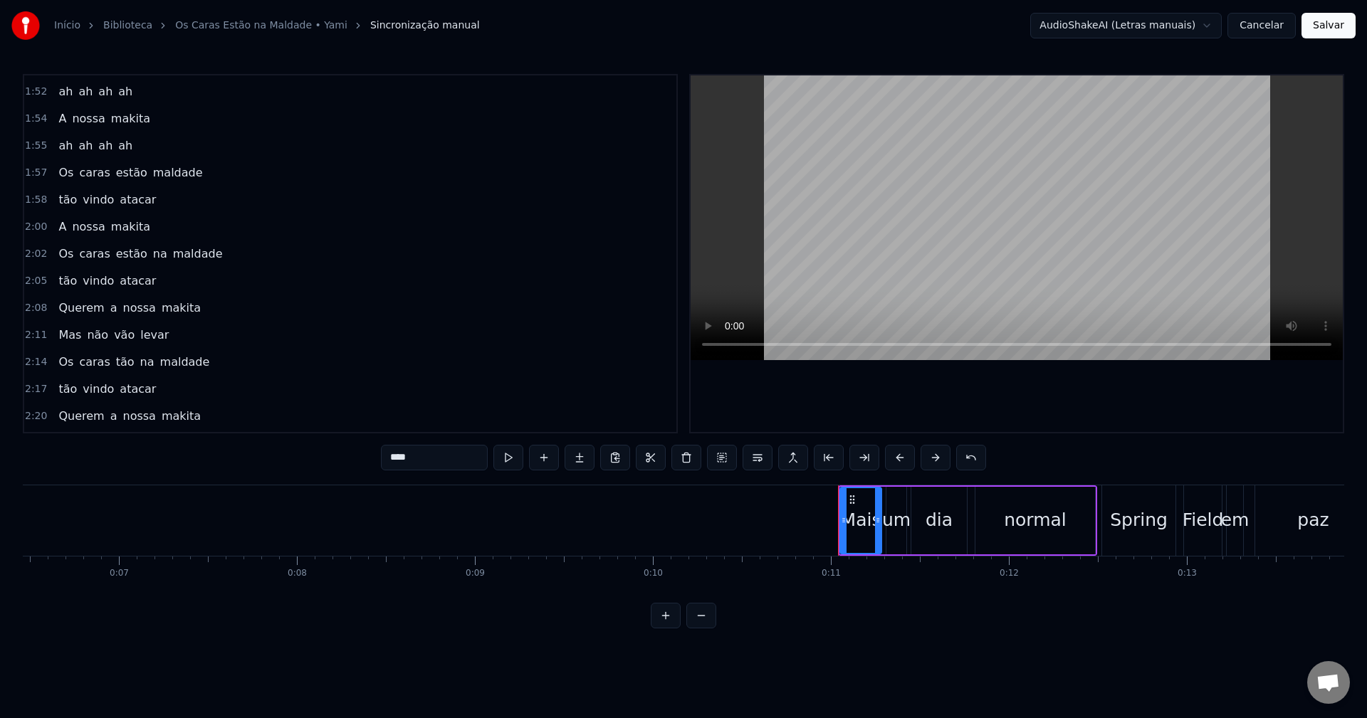
click at [1321, 25] on button "Salvar" at bounding box center [1329, 26] width 54 height 26
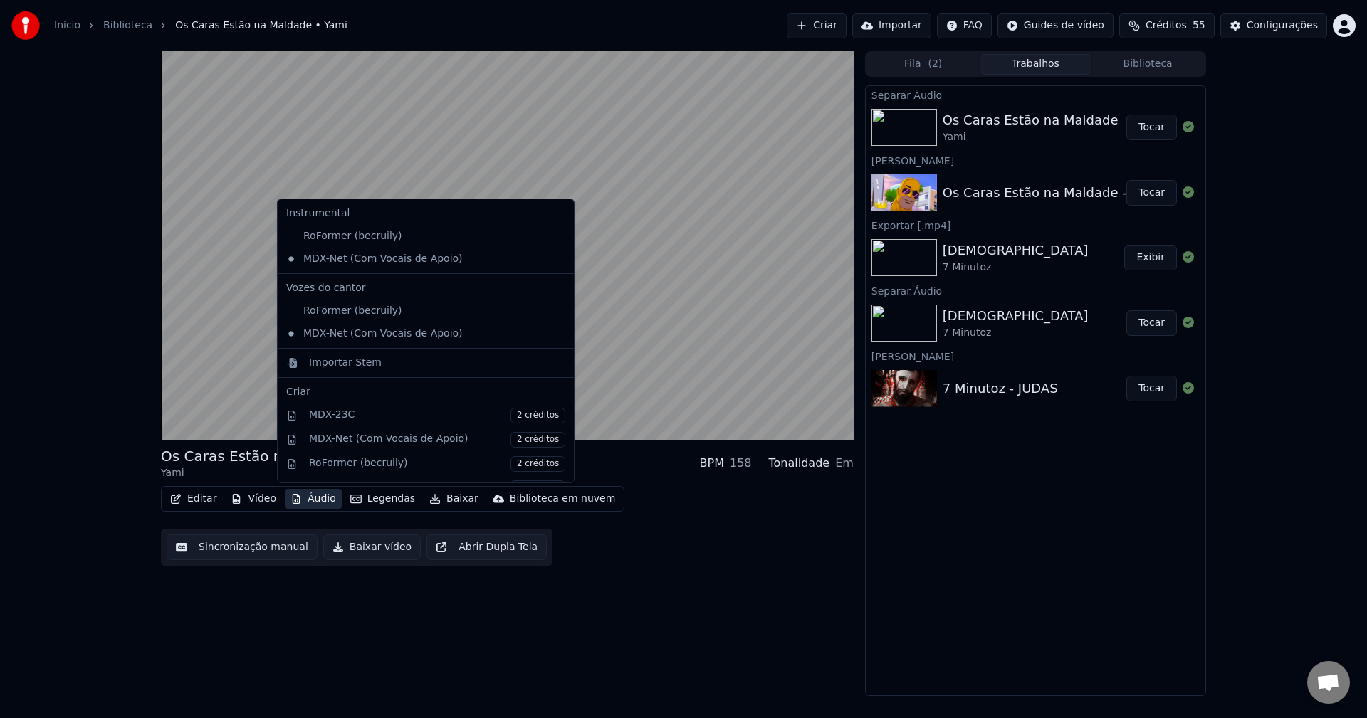
click at [322, 498] on button "Áudio" at bounding box center [313, 499] width 57 height 20
click at [652, 503] on div "Editar Vídeo Áudio Legendas Baixar Biblioteca em nuvem Sincronização manual Bai…" at bounding box center [507, 526] width 693 height 80
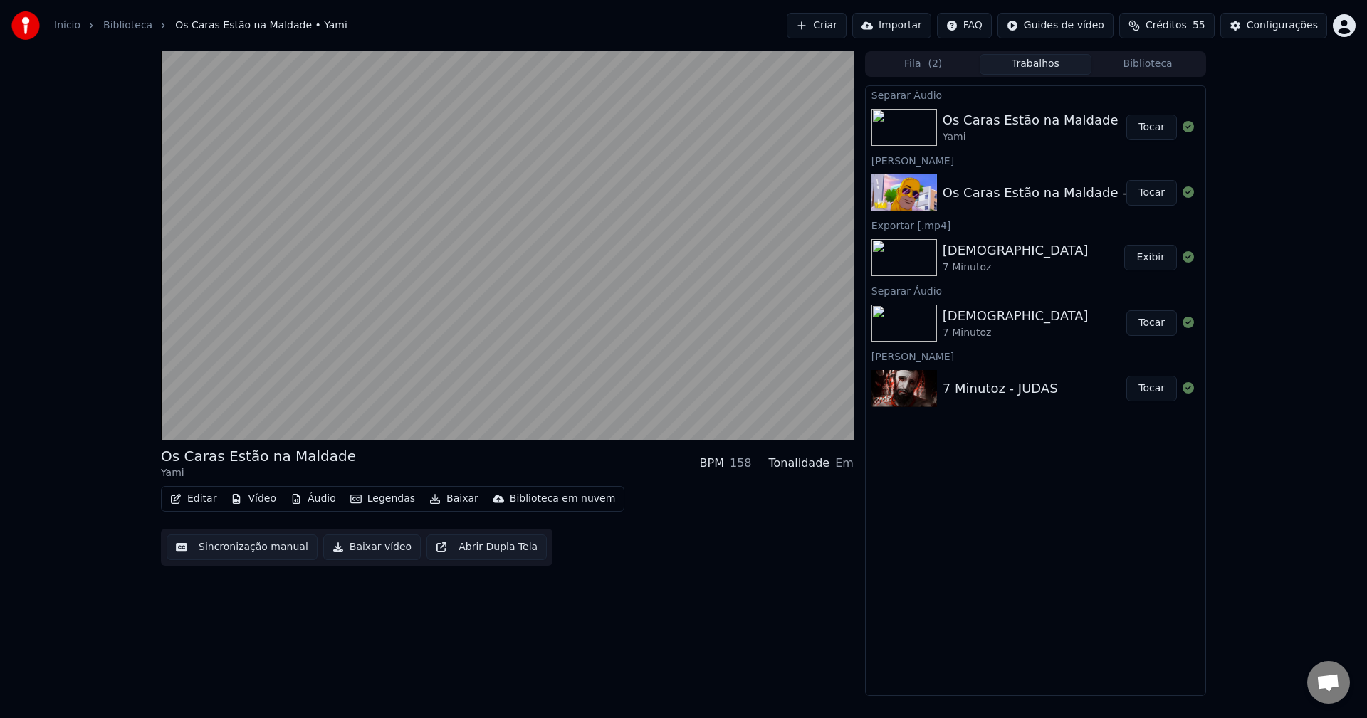
click at [300, 498] on button "Áudio" at bounding box center [313, 499] width 57 height 20
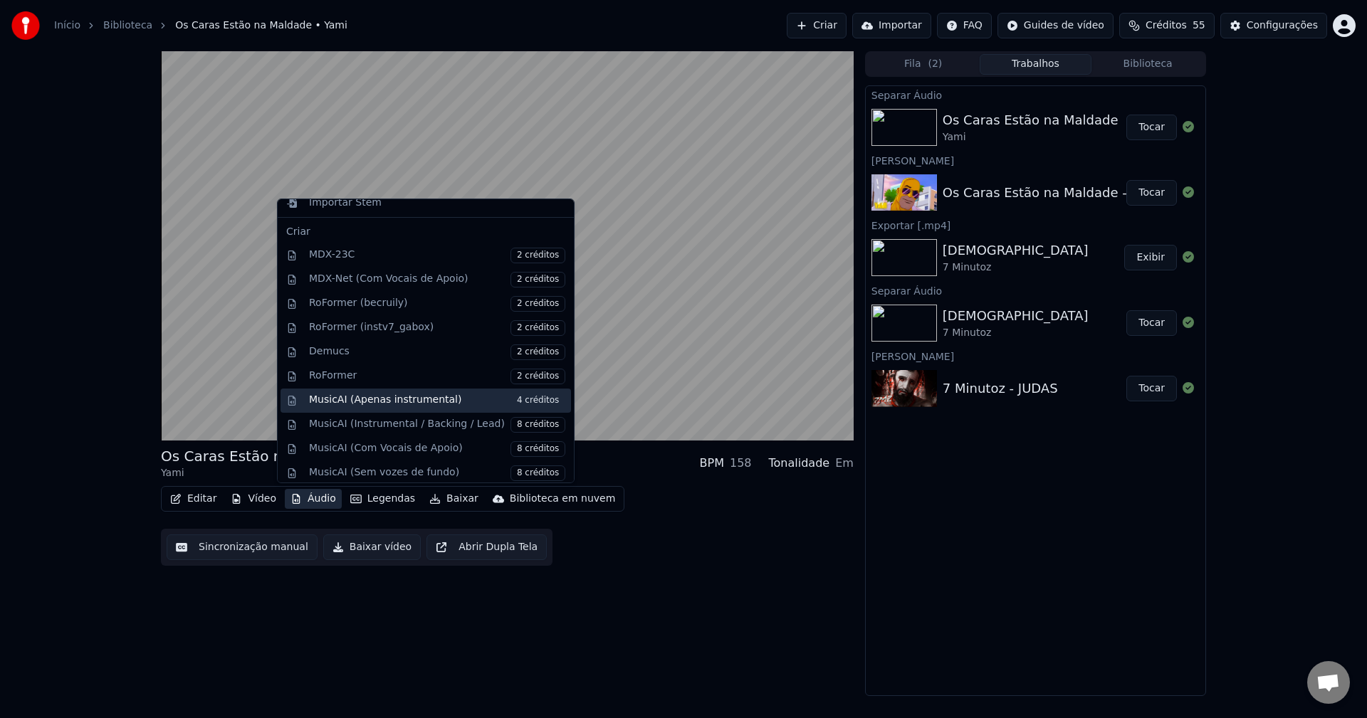
scroll to position [190, 0]
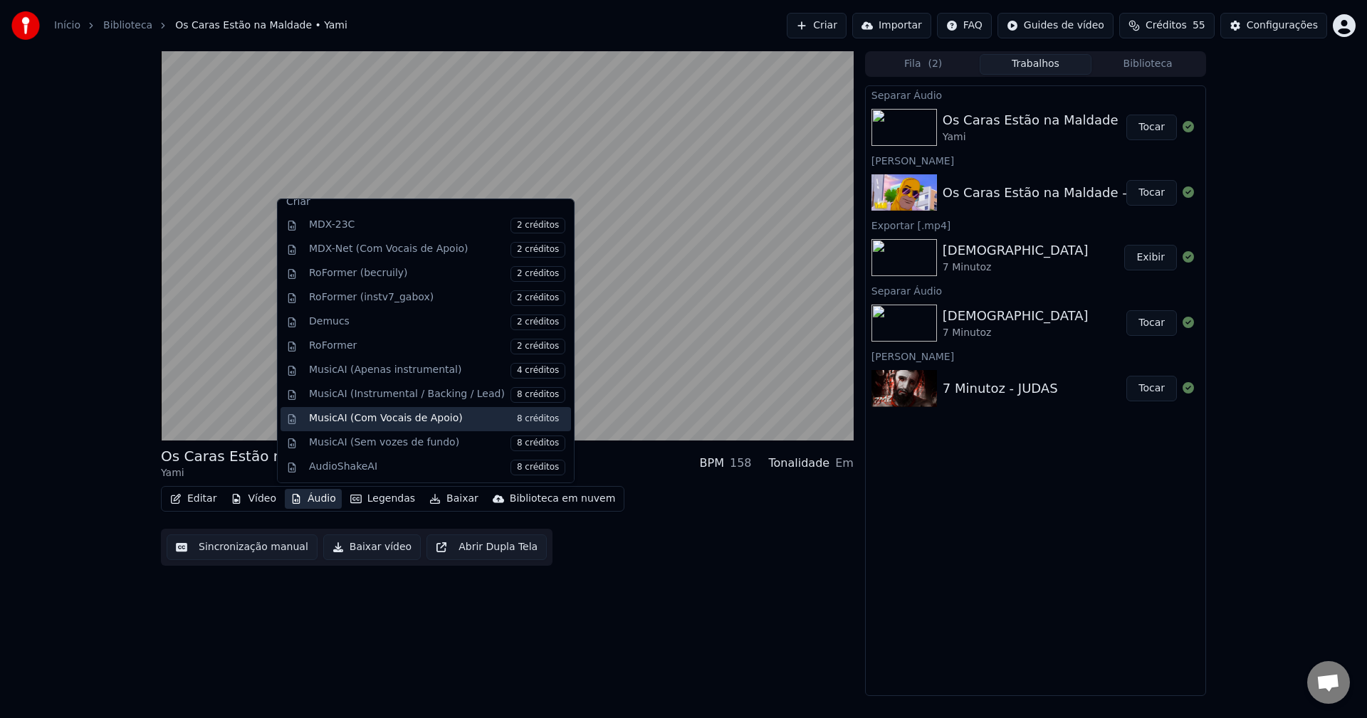
click at [448, 424] on div "MusicAI (Com Vocais de Apoio) 8 créditos" at bounding box center [437, 420] width 256 height 16
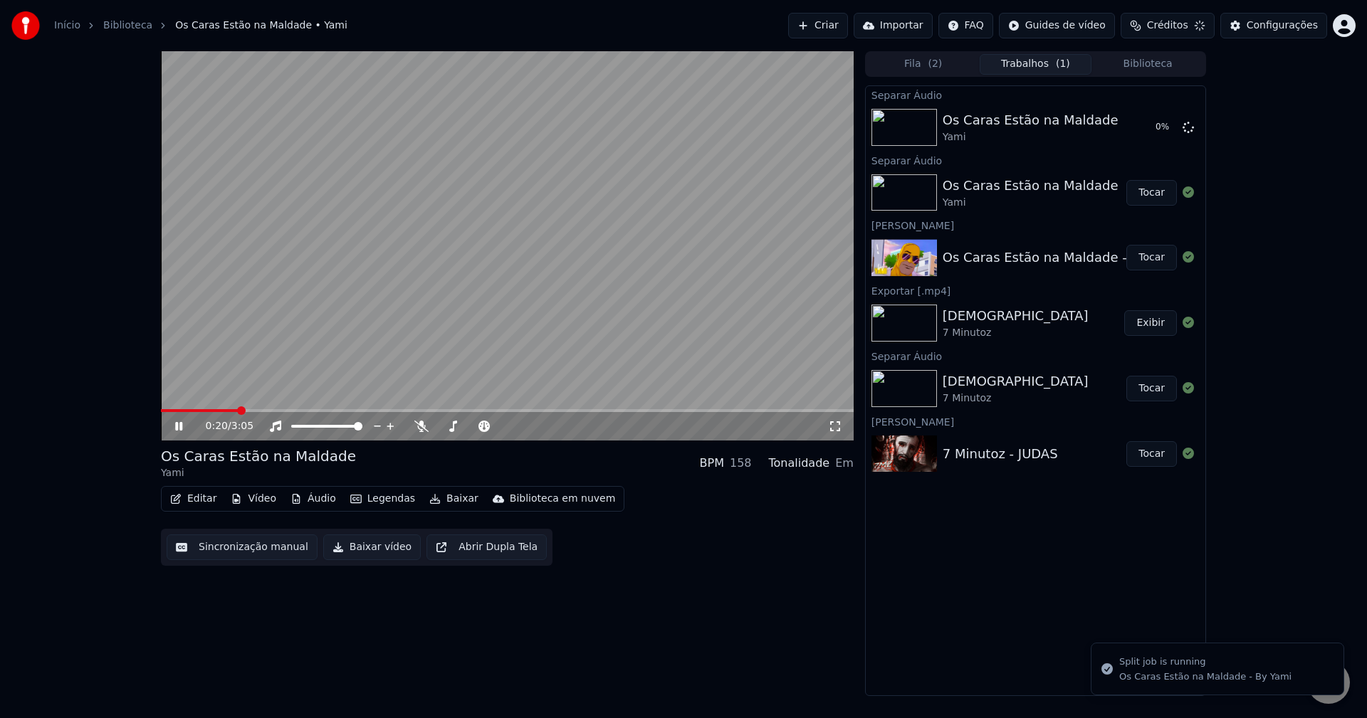
click at [627, 541] on div "Editar Vídeo Áudio Legendas Baixar Biblioteca em nuvem Sincronização manual Bai…" at bounding box center [507, 526] width 693 height 80
click at [419, 429] on icon at bounding box center [421, 426] width 14 height 11
click at [419, 434] on div at bounding box center [478, 426] width 129 height 14
click at [424, 422] on icon at bounding box center [421, 426] width 14 height 11
click at [424, 427] on icon at bounding box center [421, 426] width 14 height 11
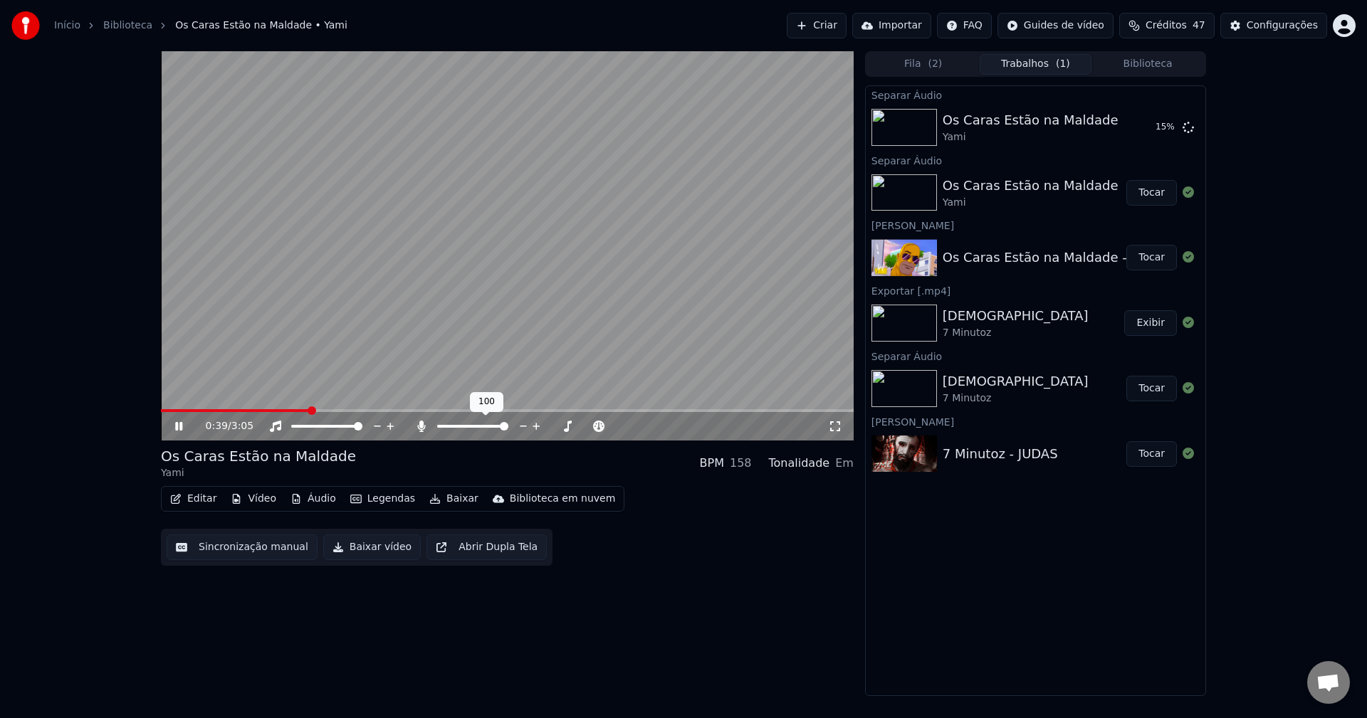
click at [424, 427] on icon at bounding box center [421, 426] width 14 height 11
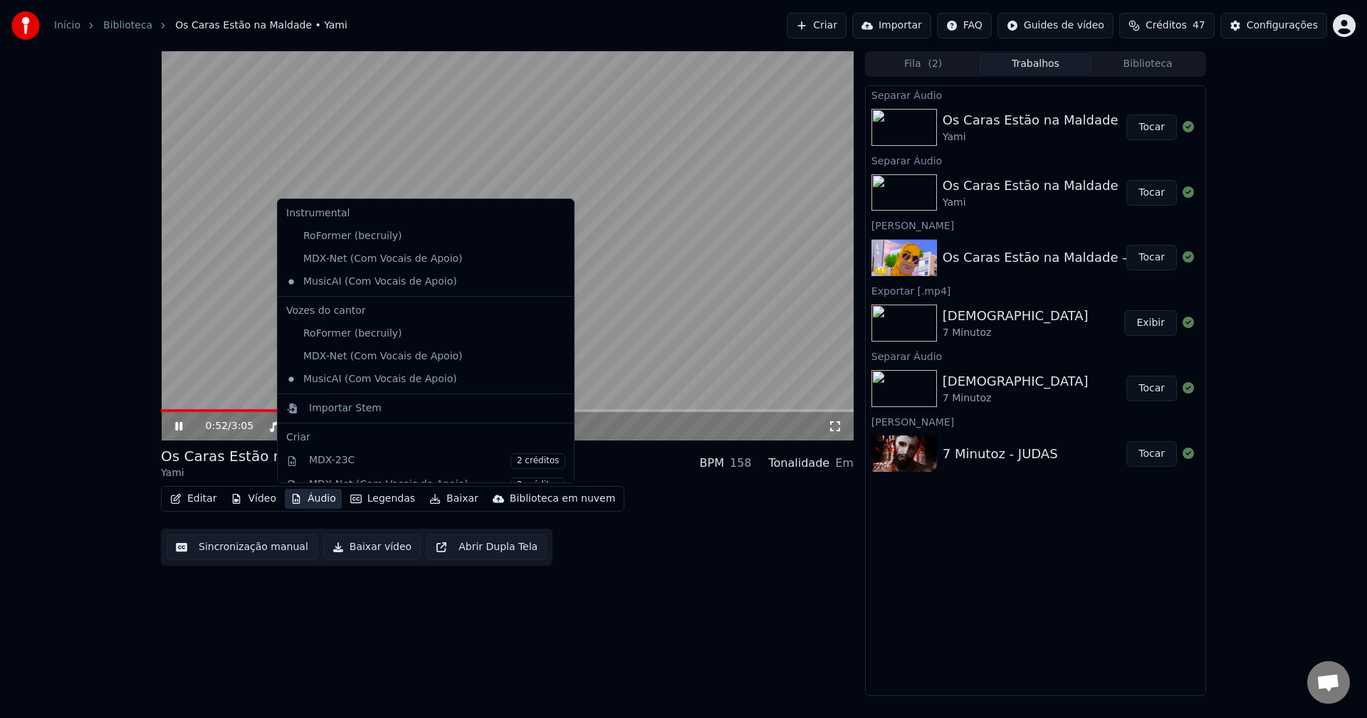
click at [321, 494] on button "Áudio" at bounding box center [313, 499] width 57 height 20
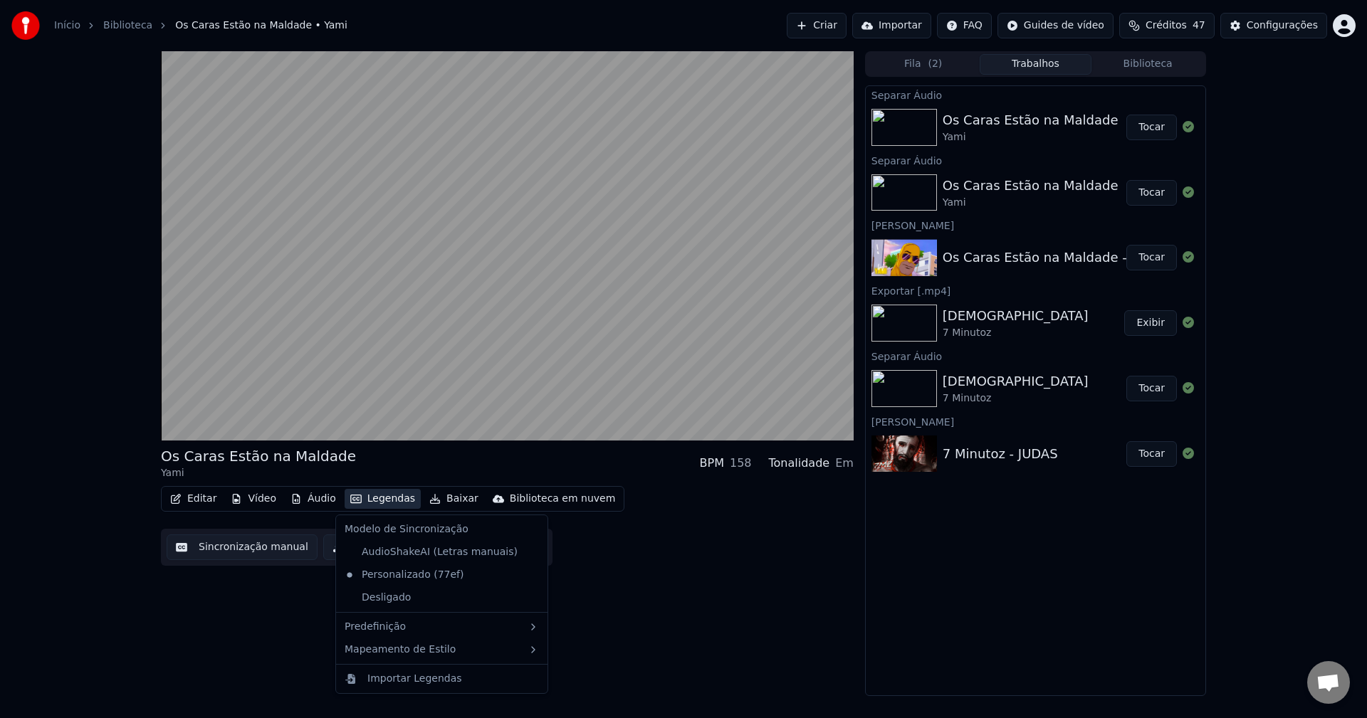
click at [659, 511] on div "Editar Vídeo Áudio Legendas Baixar Biblioteca em nuvem Sincronização manual Bai…" at bounding box center [507, 526] width 693 height 80
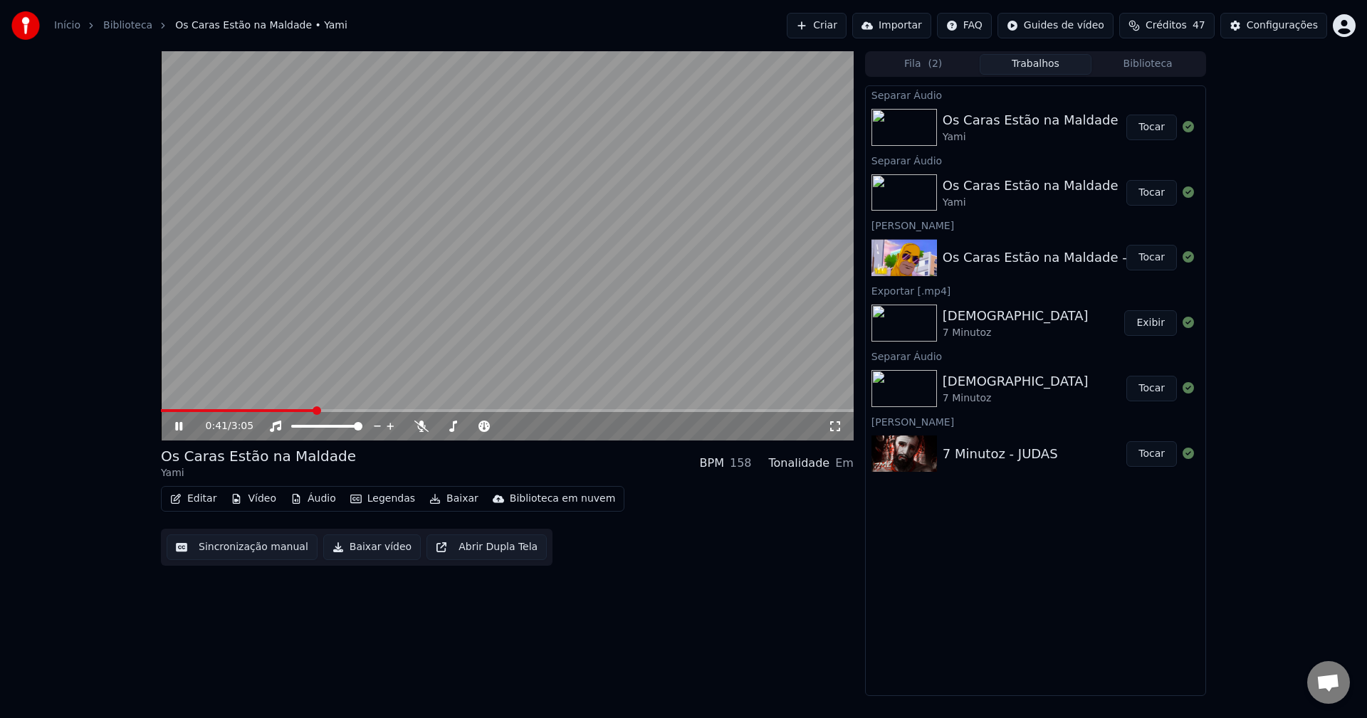
click at [313, 412] on span at bounding box center [317, 411] width 9 height 9
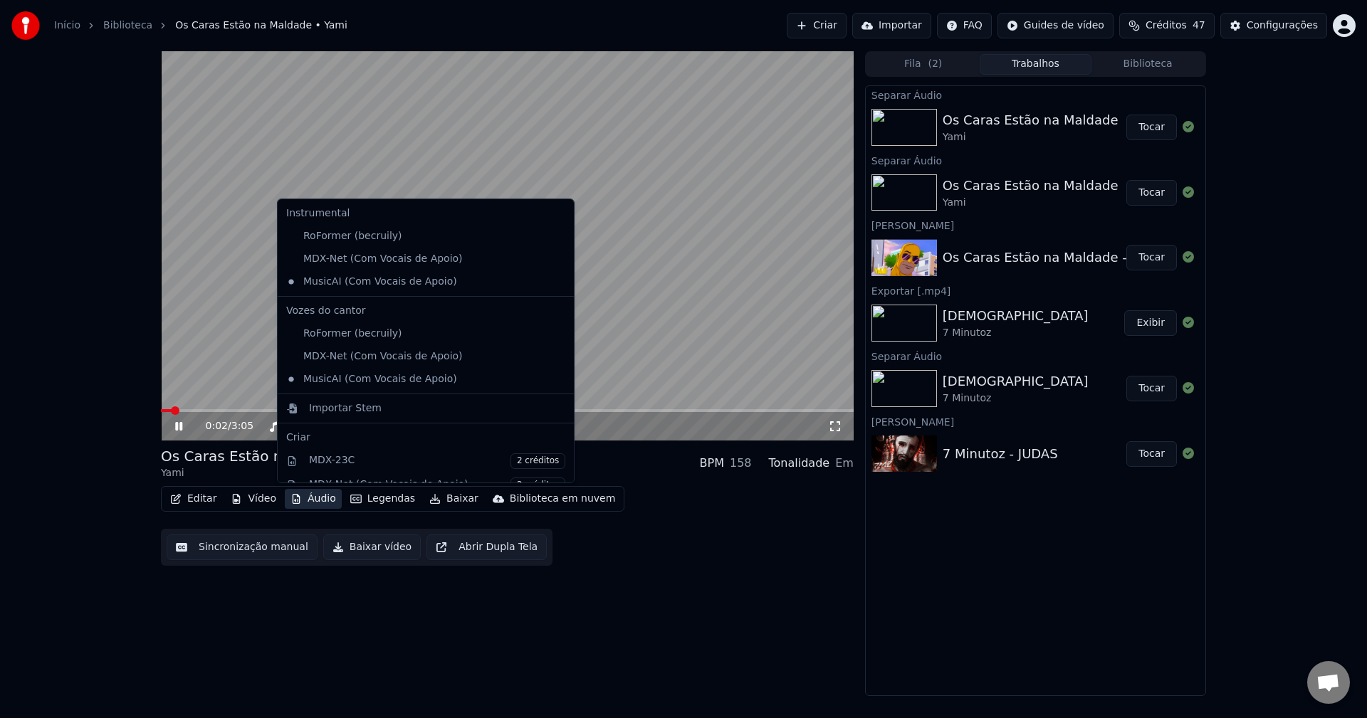
click at [319, 504] on button "Áudio" at bounding box center [313, 499] width 57 height 20
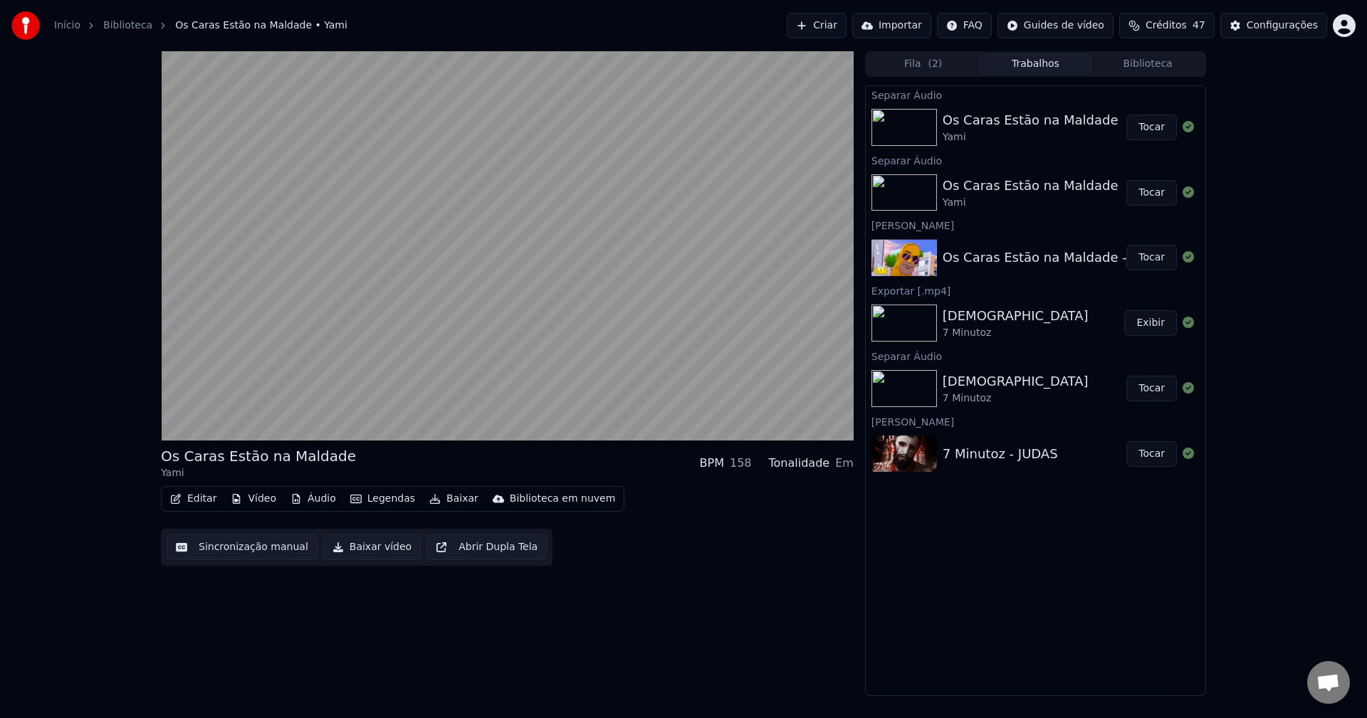
click at [692, 614] on div "Os Caras Estão na Maldade Yami BPM 158 Tonalidade Em Editar Vídeo Áudio Legenda…" at bounding box center [507, 373] width 693 height 645
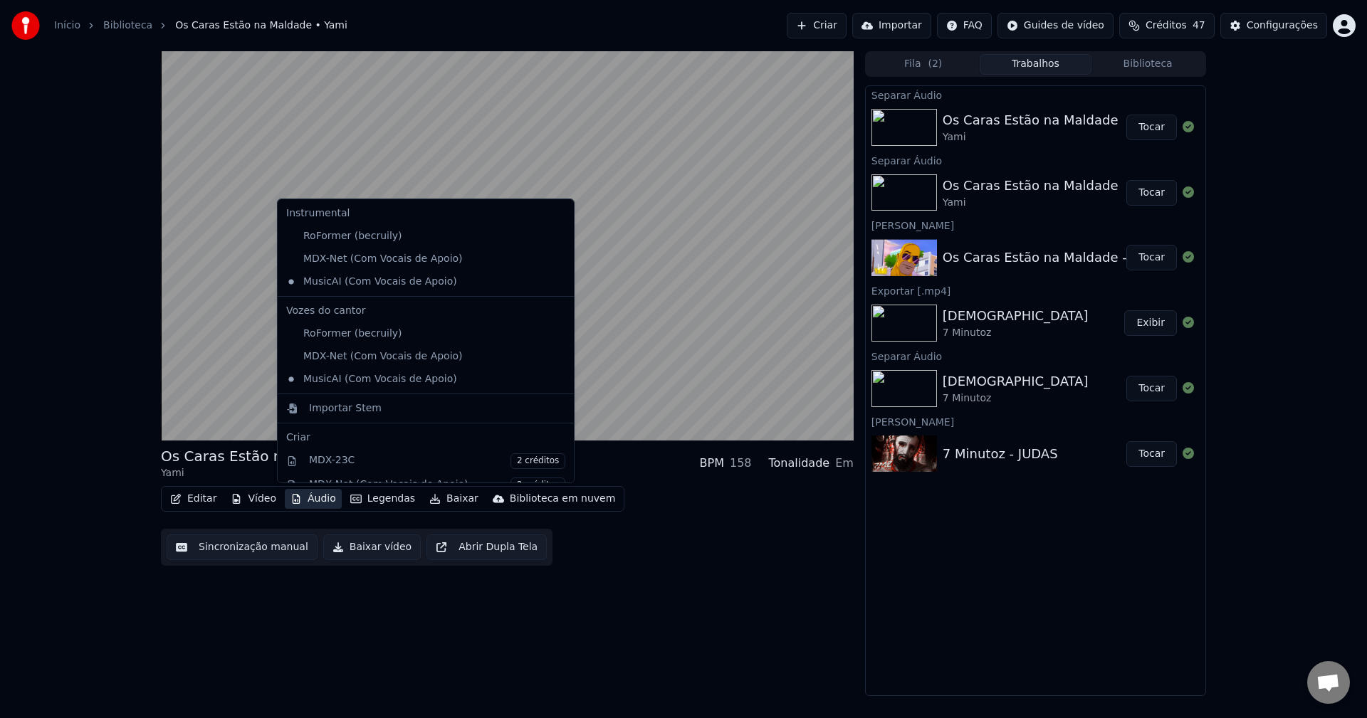
click at [318, 501] on button "Áudio" at bounding box center [313, 499] width 57 height 20
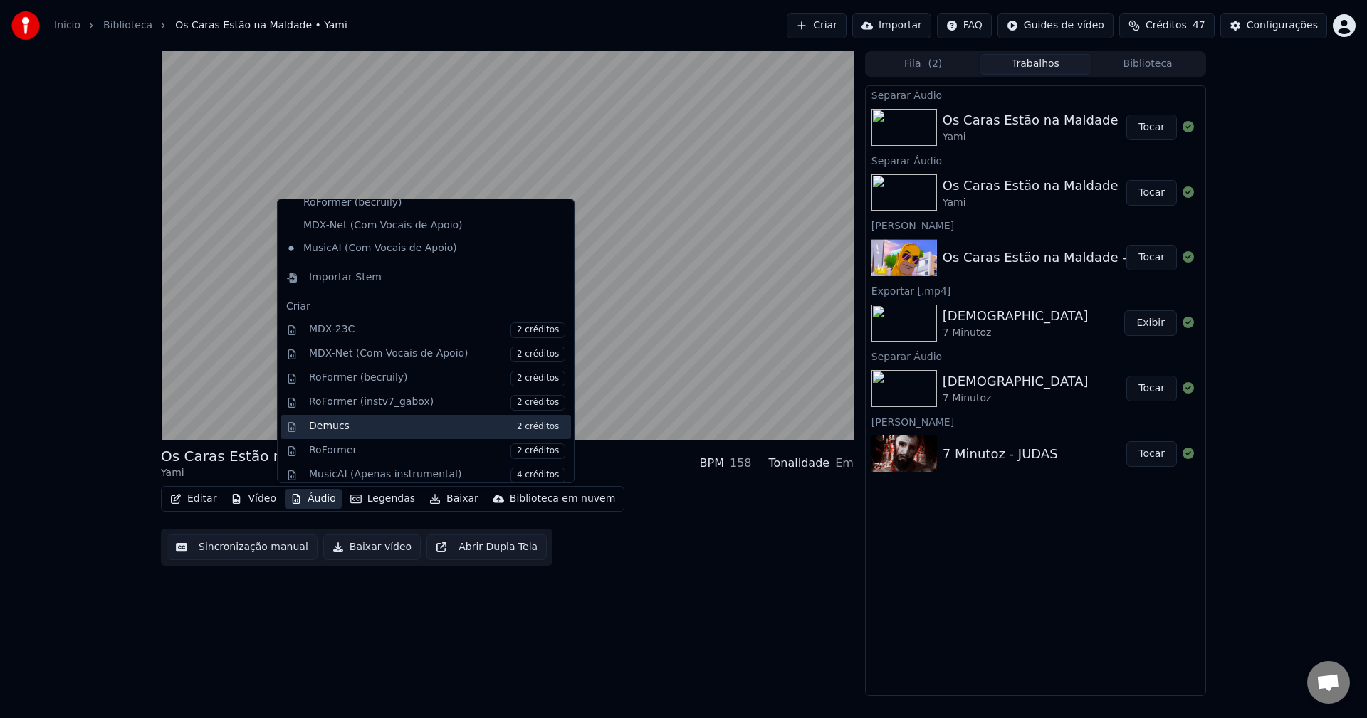
scroll to position [142, 0]
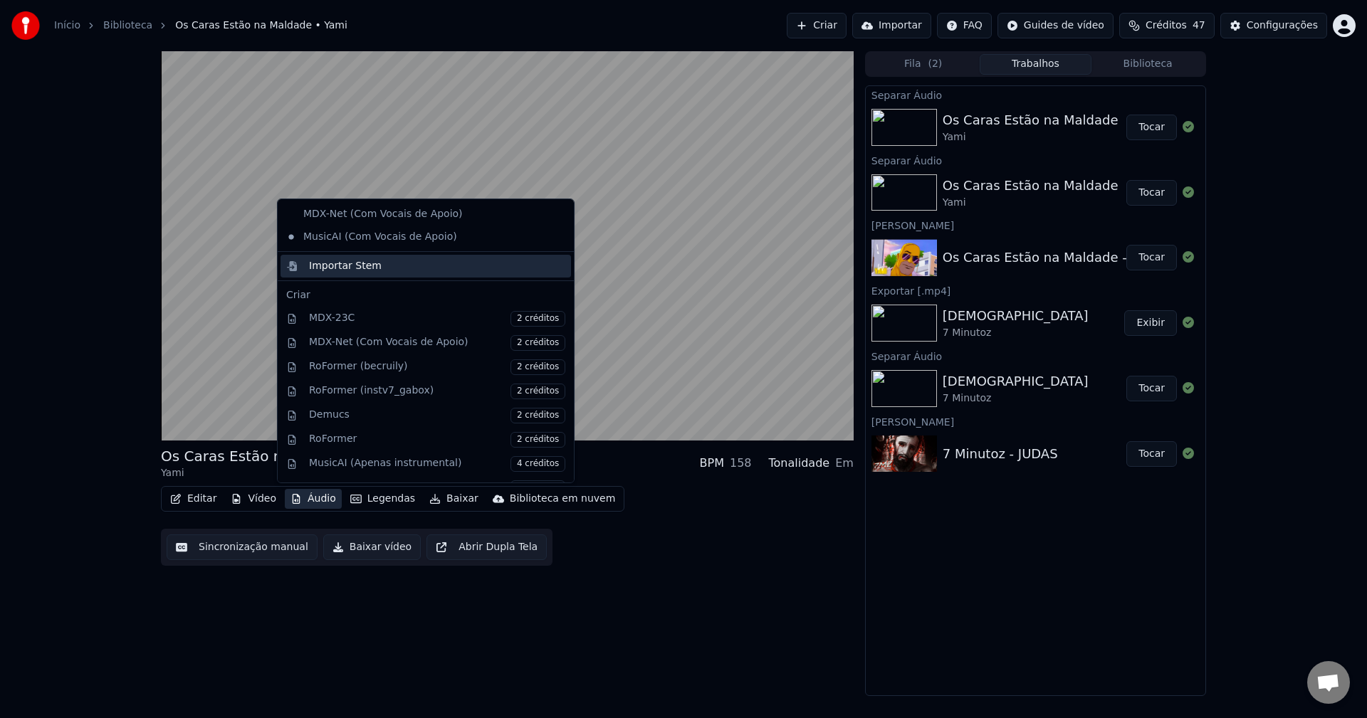
click at [337, 273] on div "Importar Stem" at bounding box center [345, 266] width 73 height 14
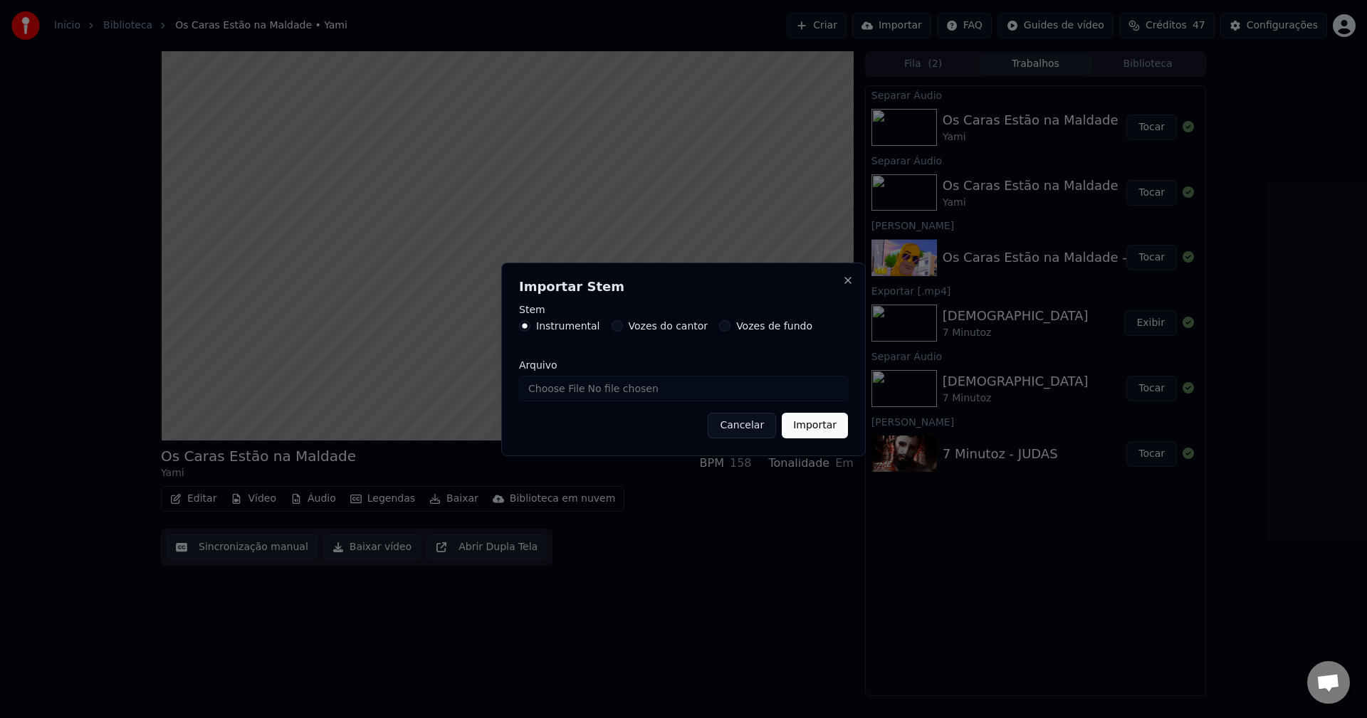
click at [612, 326] on button "Vozes do cantor" at bounding box center [617, 325] width 11 height 11
click at [758, 419] on button "Cancelar" at bounding box center [742, 426] width 68 height 26
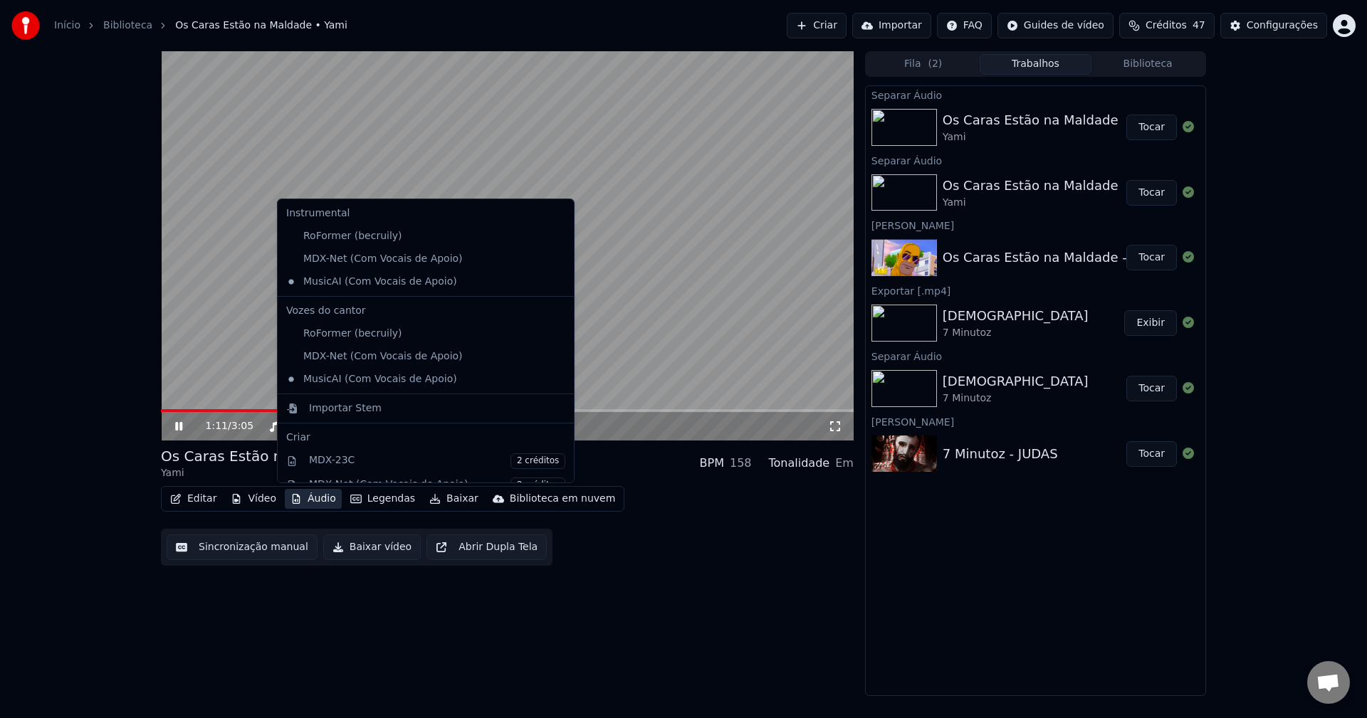
click at [314, 496] on button "Áudio" at bounding box center [313, 499] width 57 height 20
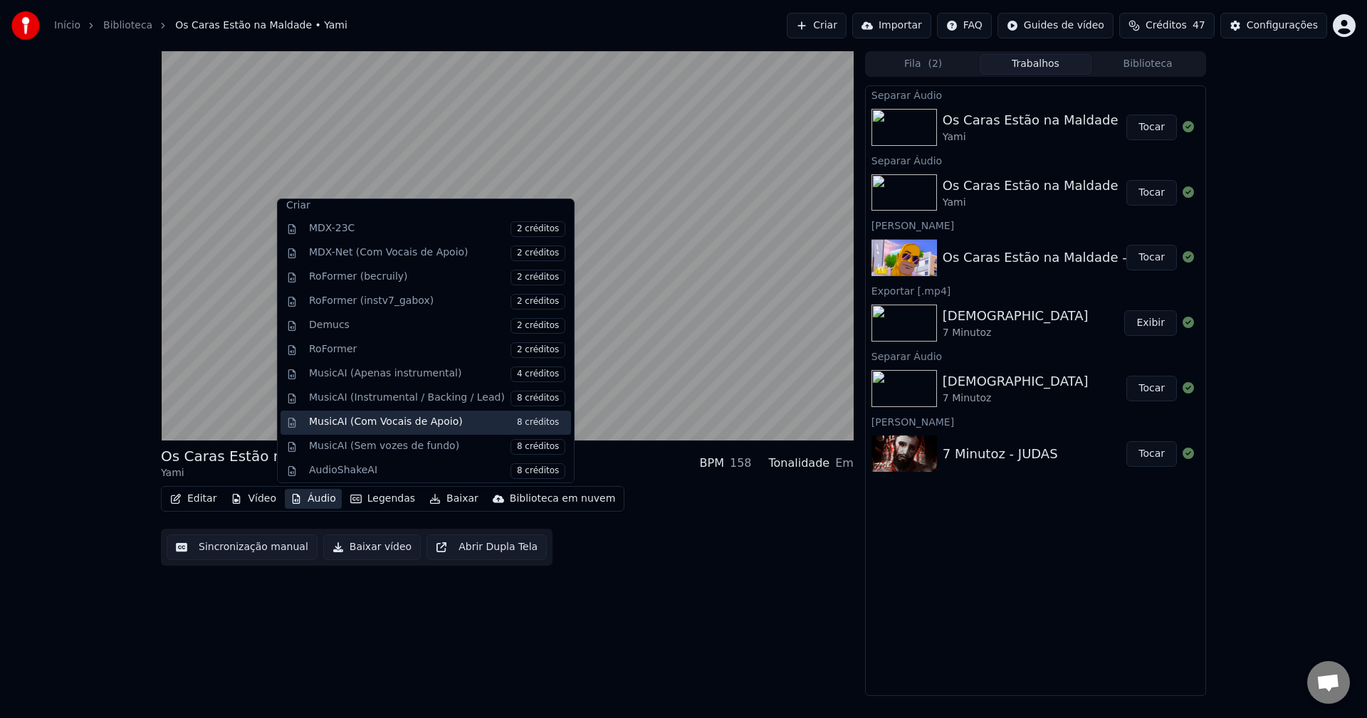
scroll to position [236, 0]
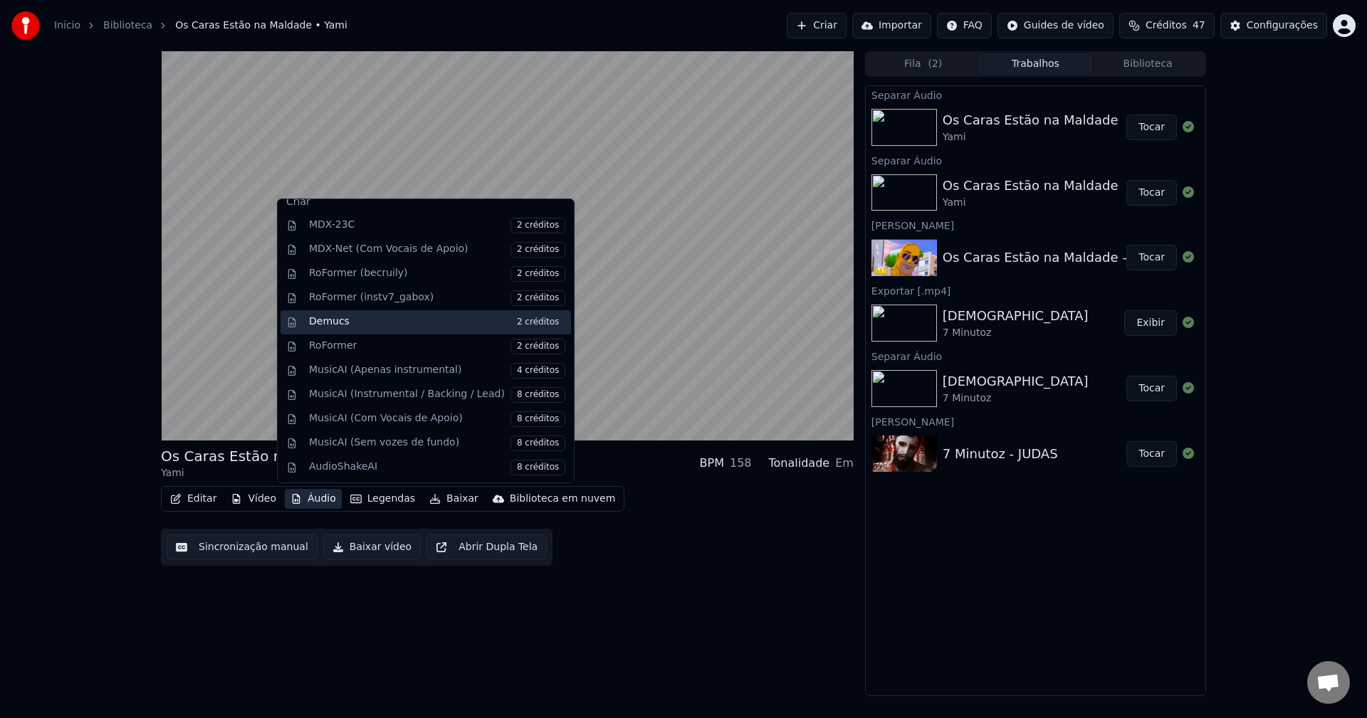
click at [407, 320] on div "Demucs 2 créditos" at bounding box center [437, 323] width 256 height 16
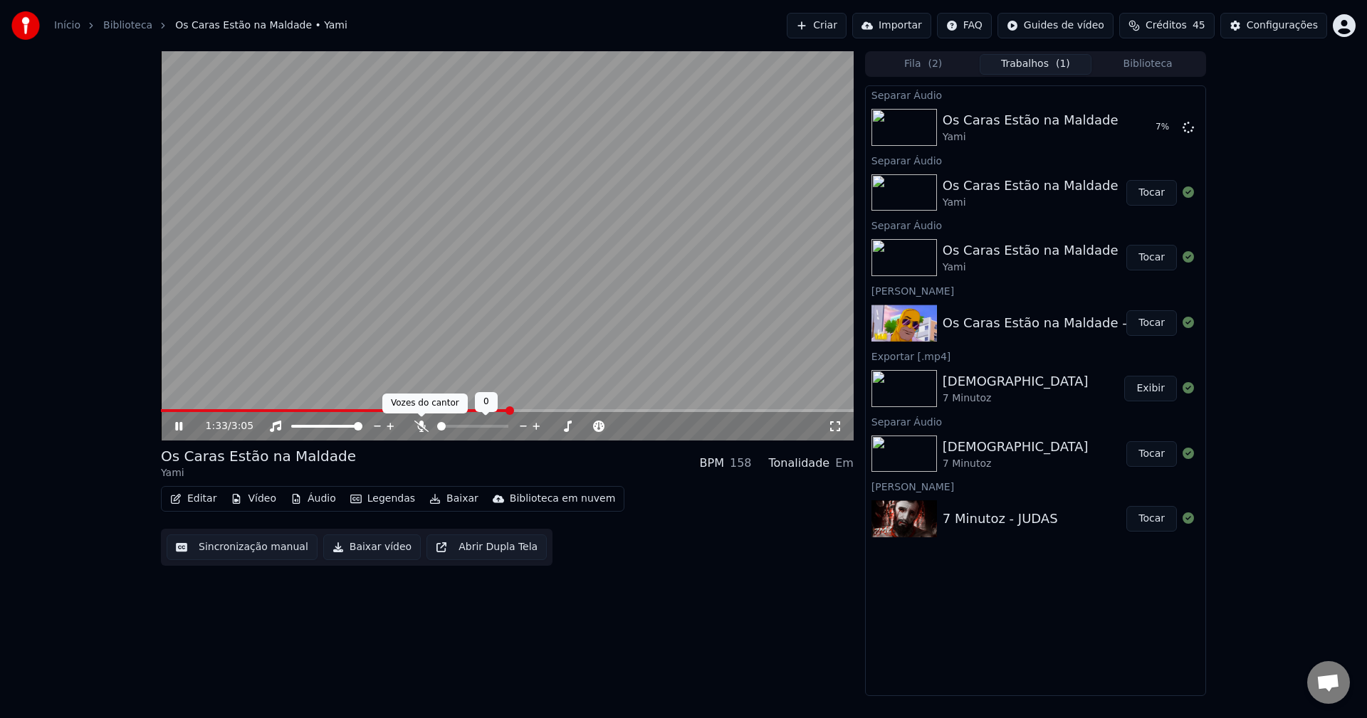
click at [421, 423] on icon at bounding box center [421, 426] width 14 height 11
click at [425, 425] on icon at bounding box center [421, 426] width 14 height 11
drag, startPoint x: 333, startPoint y: 407, endPoint x: 323, endPoint y: 408, distance: 9.4
click at [325, 407] on video at bounding box center [507, 245] width 693 height 389
click at [161, 409] on span at bounding box center [161, 410] width 0 height 3
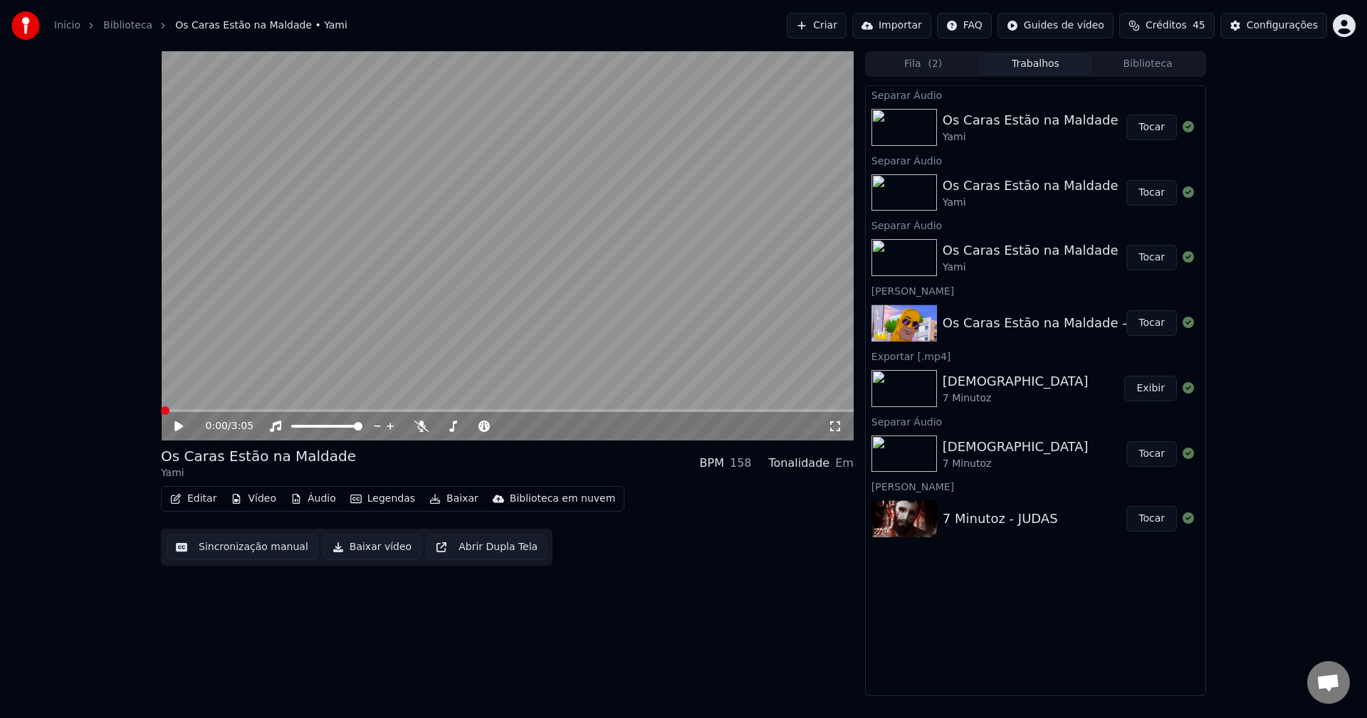
click at [172, 429] on icon at bounding box center [188, 426] width 33 height 11
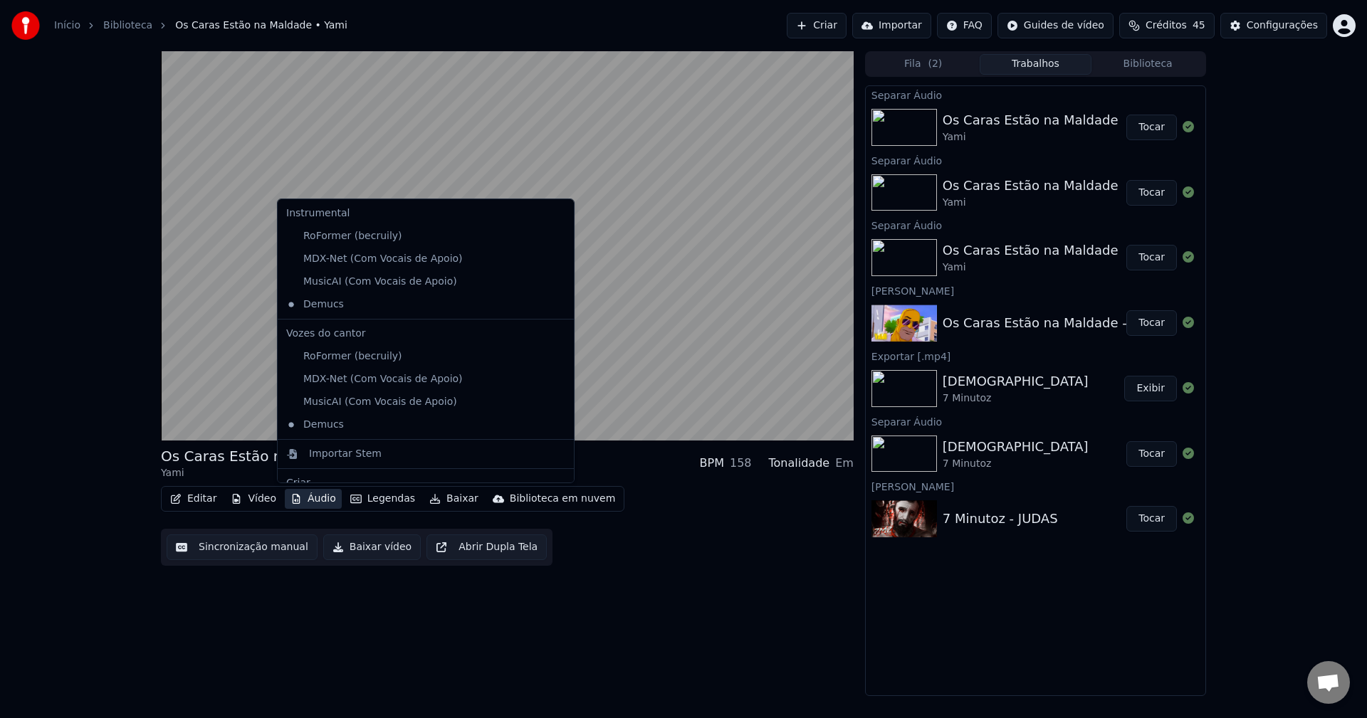
click at [316, 492] on button "Áudio" at bounding box center [313, 499] width 57 height 20
click at [308, 496] on button "Áudio" at bounding box center [313, 499] width 57 height 20
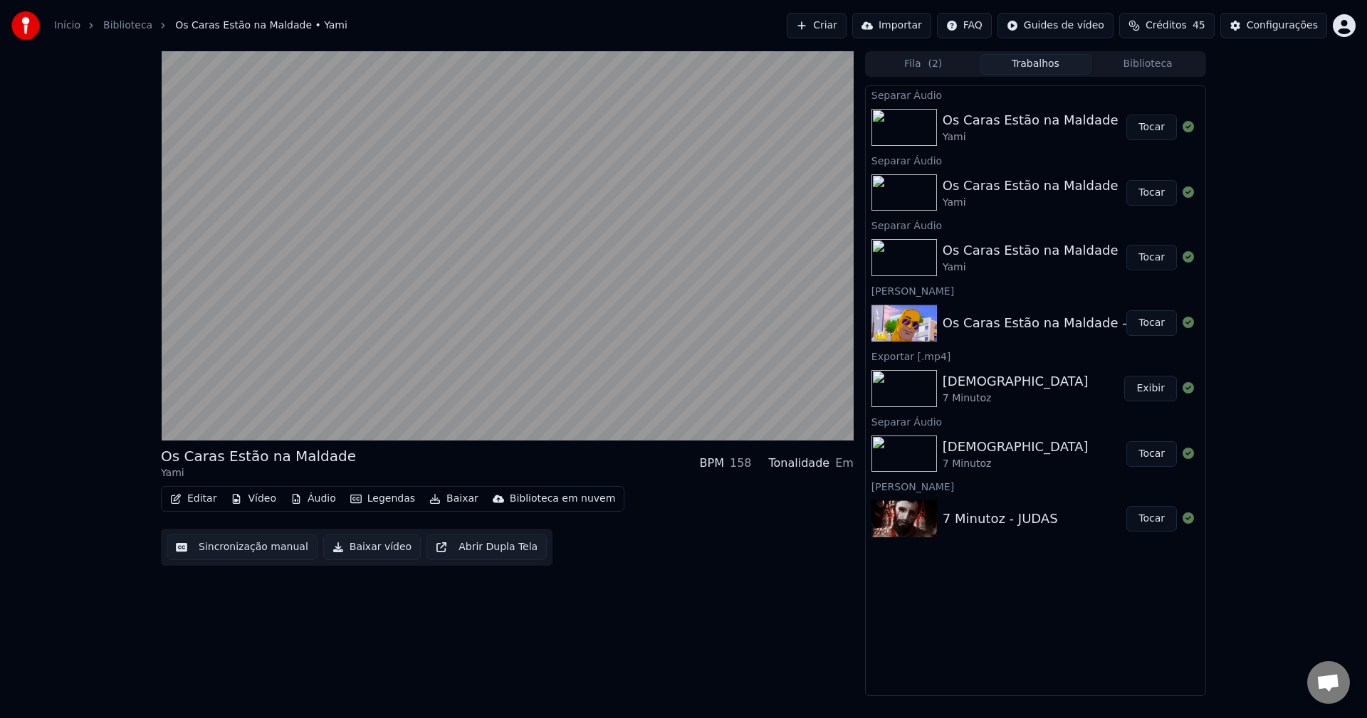
click at [308, 496] on button "Áudio" at bounding box center [313, 499] width 57 height 20
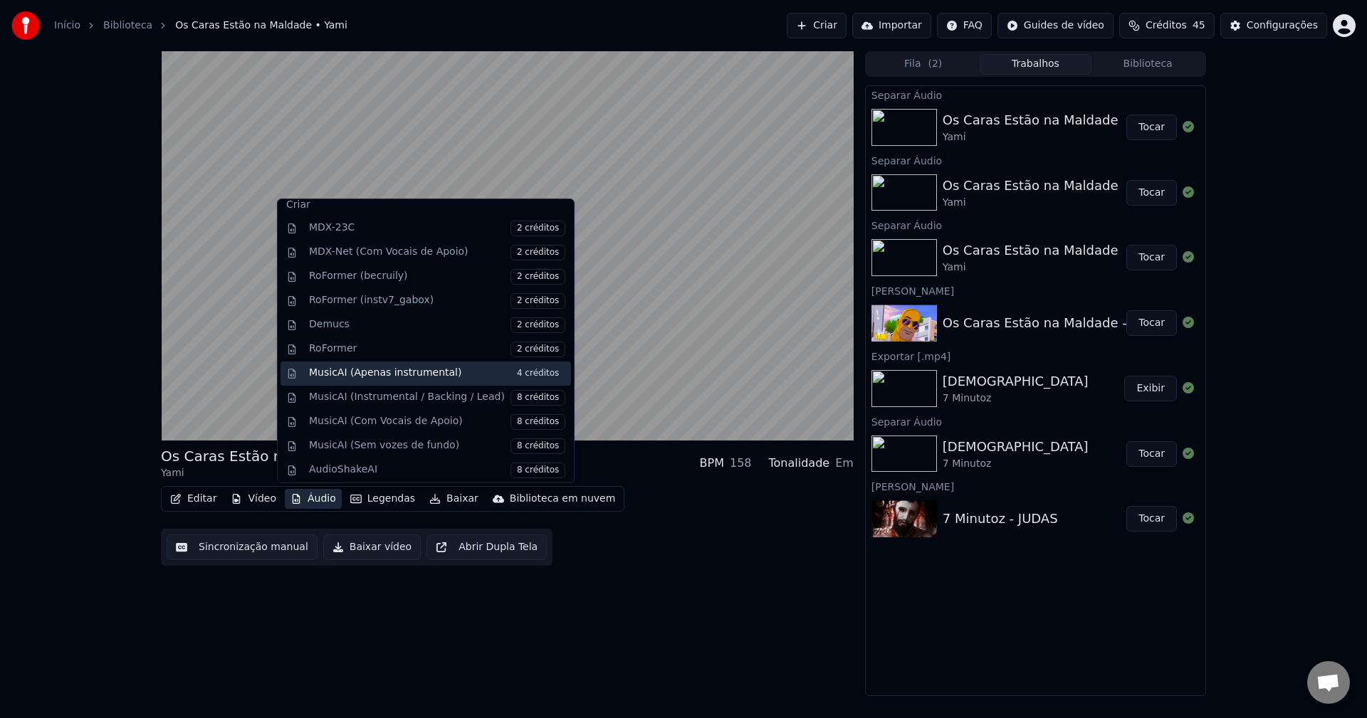
scroll to position [281, 0]
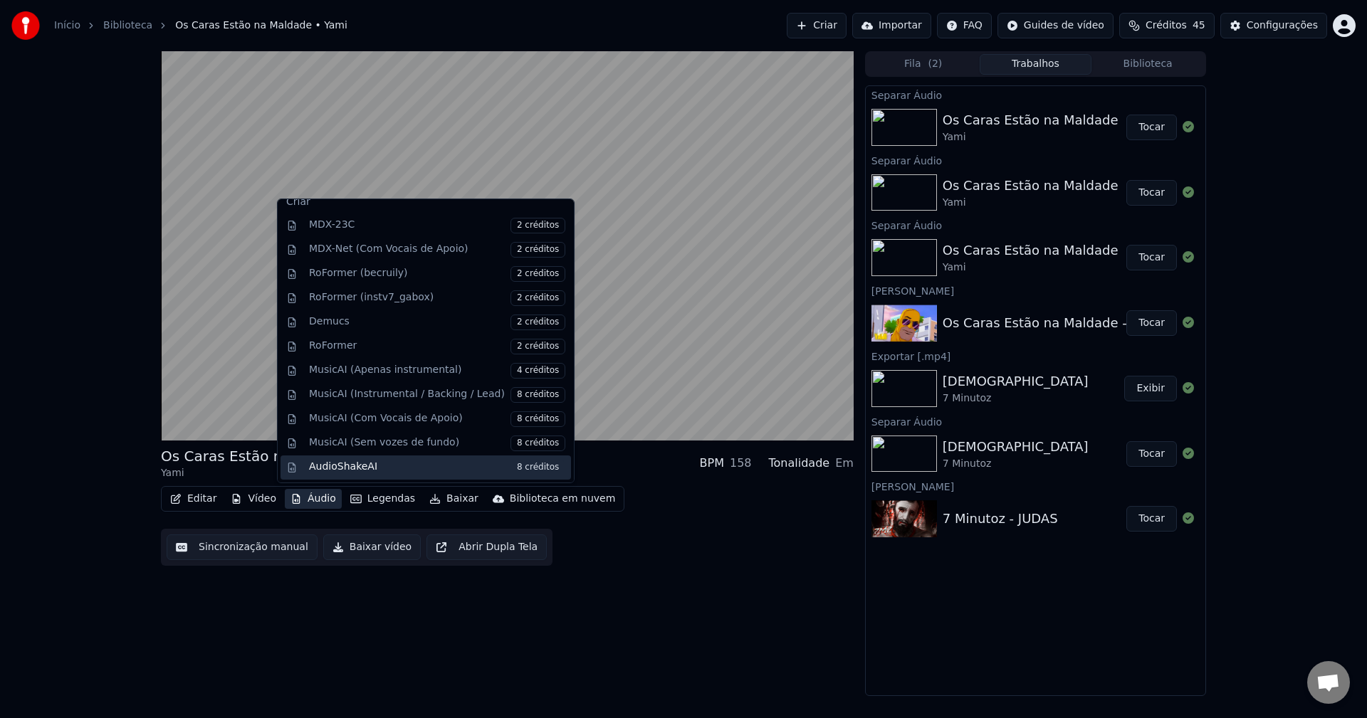
click at [385, 466] on div "AudioShakeAI 8 créditos" at bounding box center [437, 468] width 256 height 16
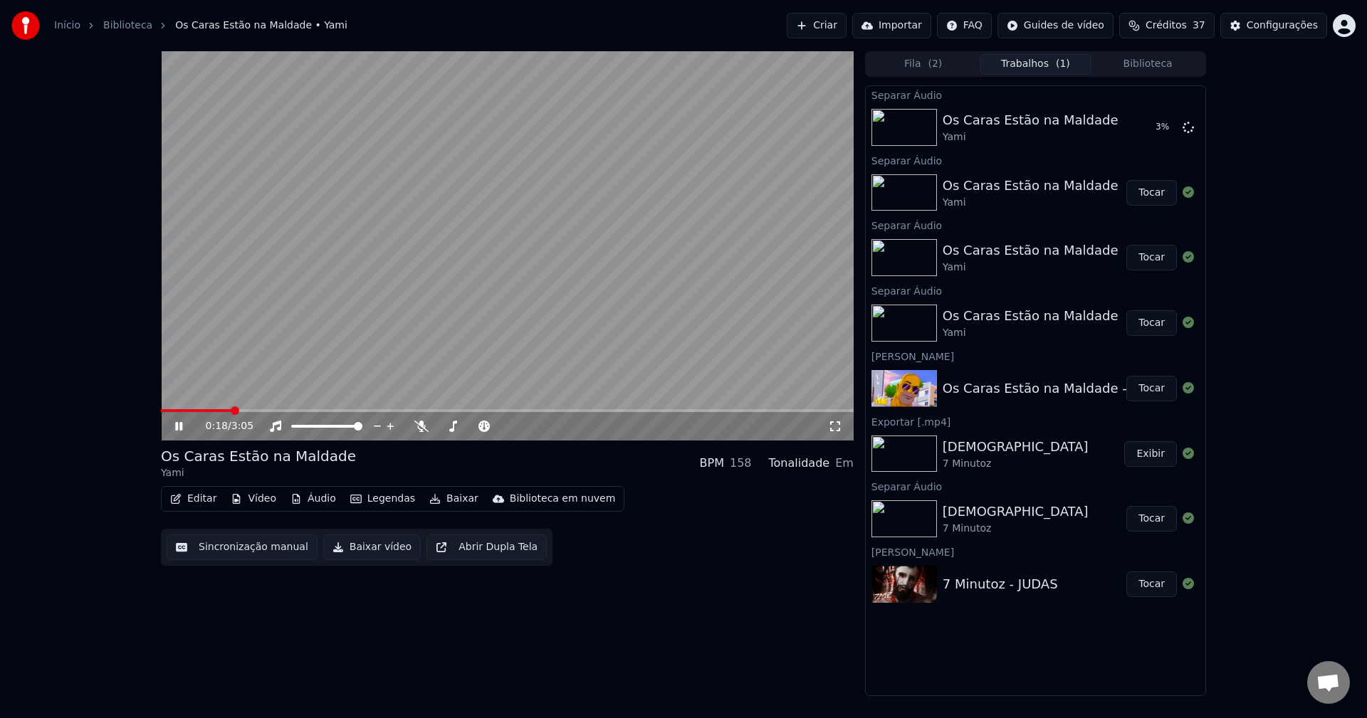
click at [177, 431] on icon at bounding box center [178, 426] width 7 height 9
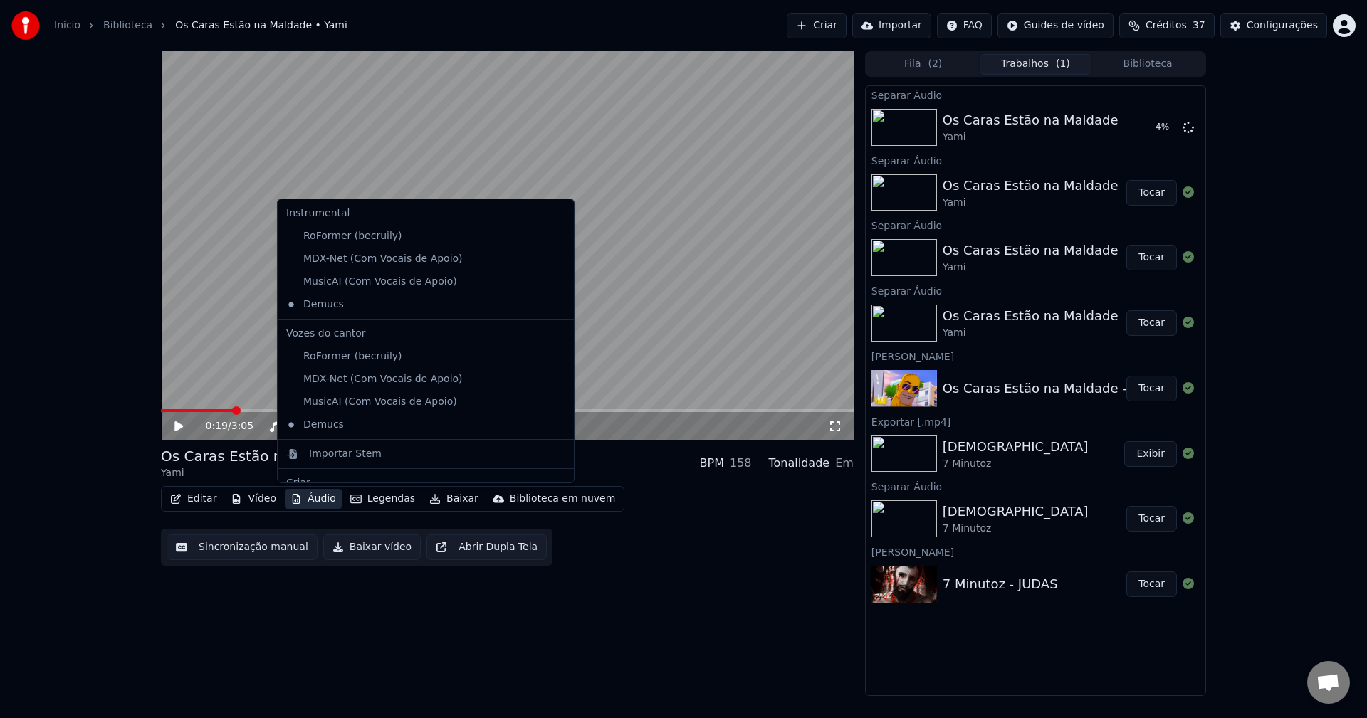
click at [300, 500] on button "Áudio" at bounding box center [313, 499] width 57 height 20
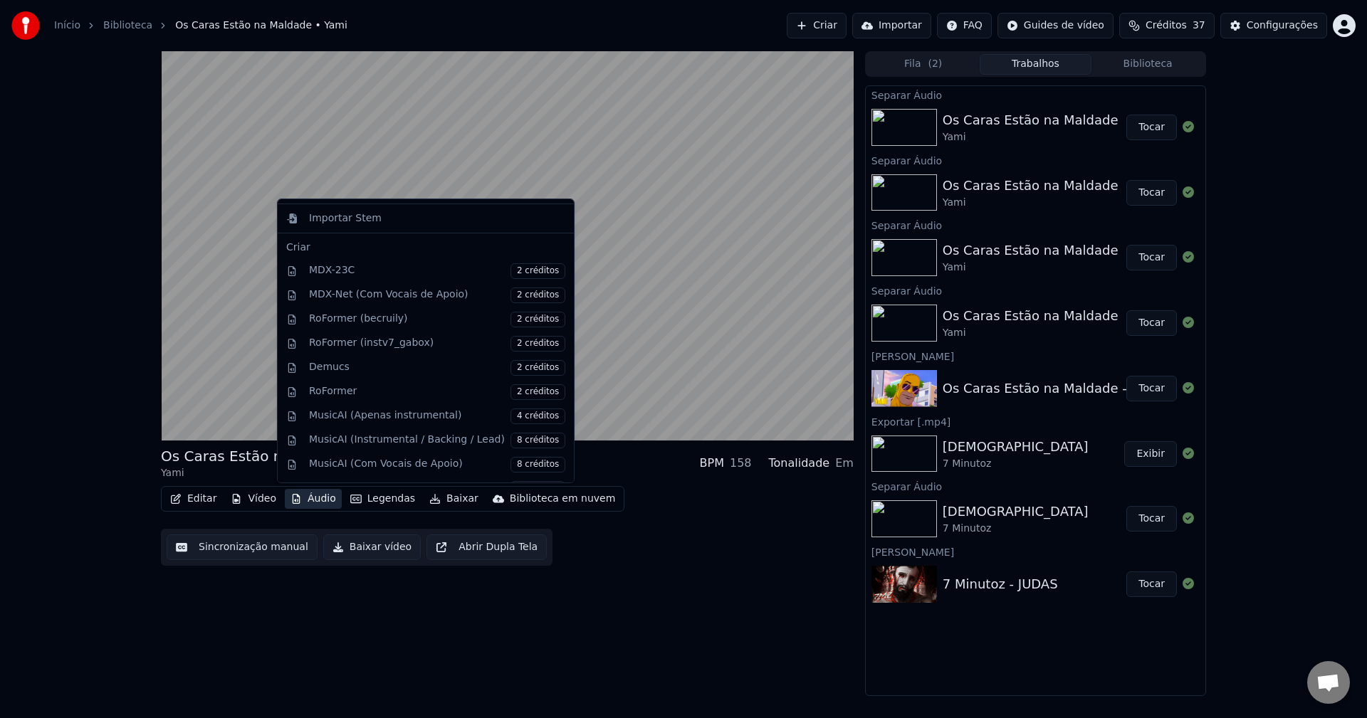
scroll to position [327, 0]
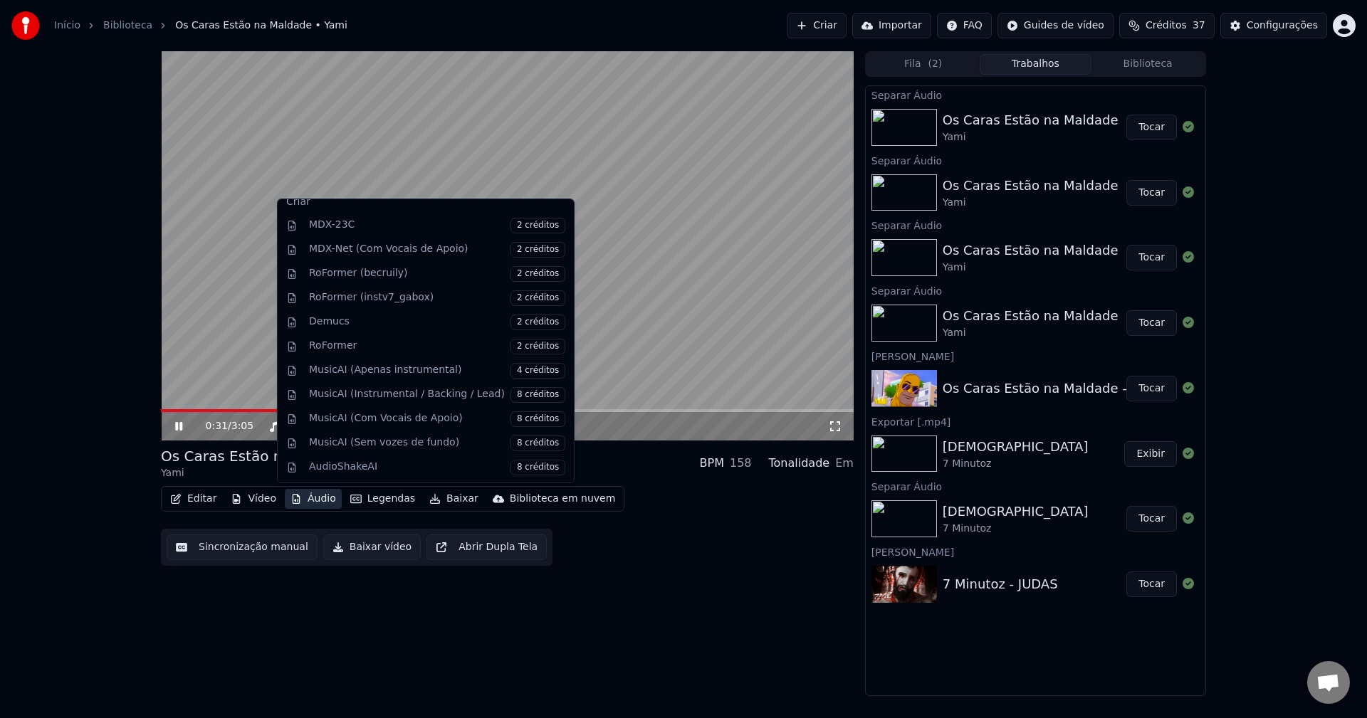
click at [717, 548] on div "Editar Vídeo Áudio Legendas Baixar Biblioteca em nuvem Sincronização manual Bai…" at bounding box center [507, 526] width 693 height 80
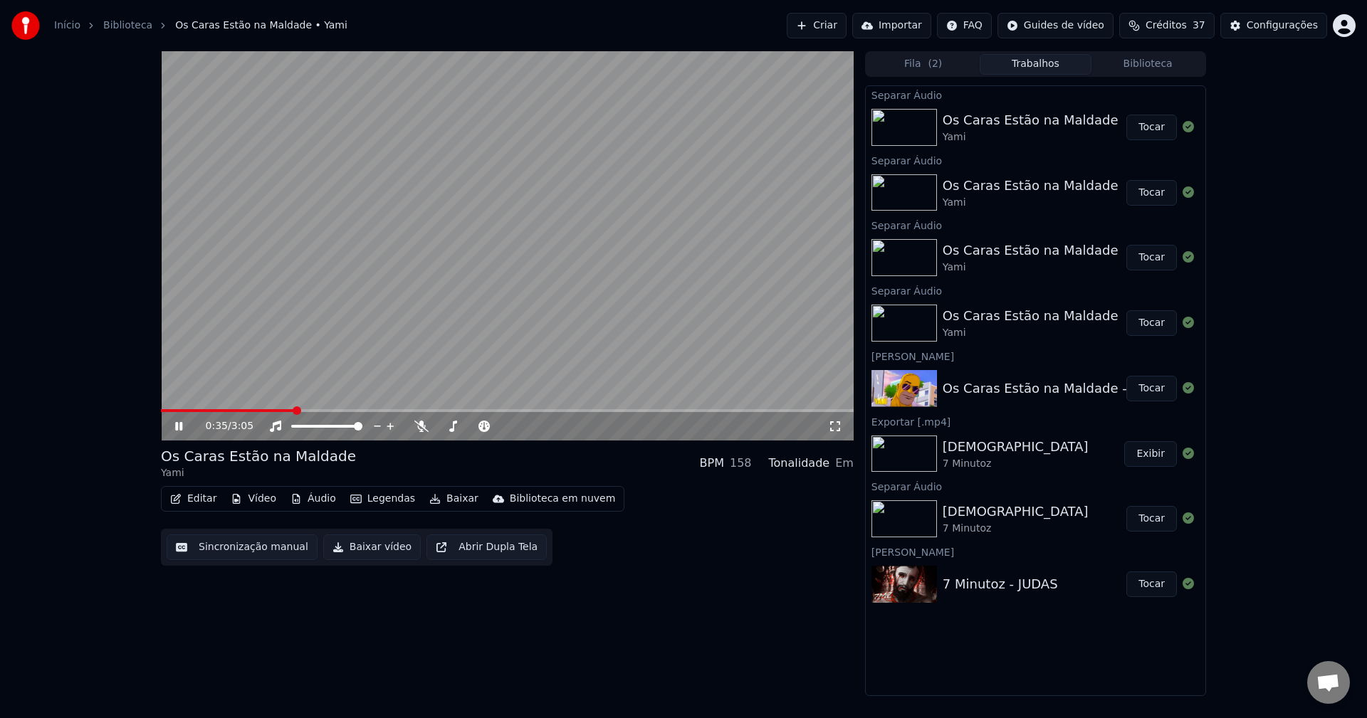
click at [305, 500] on button "Áudio" at bounding box center [313, 499] width 57 height 20
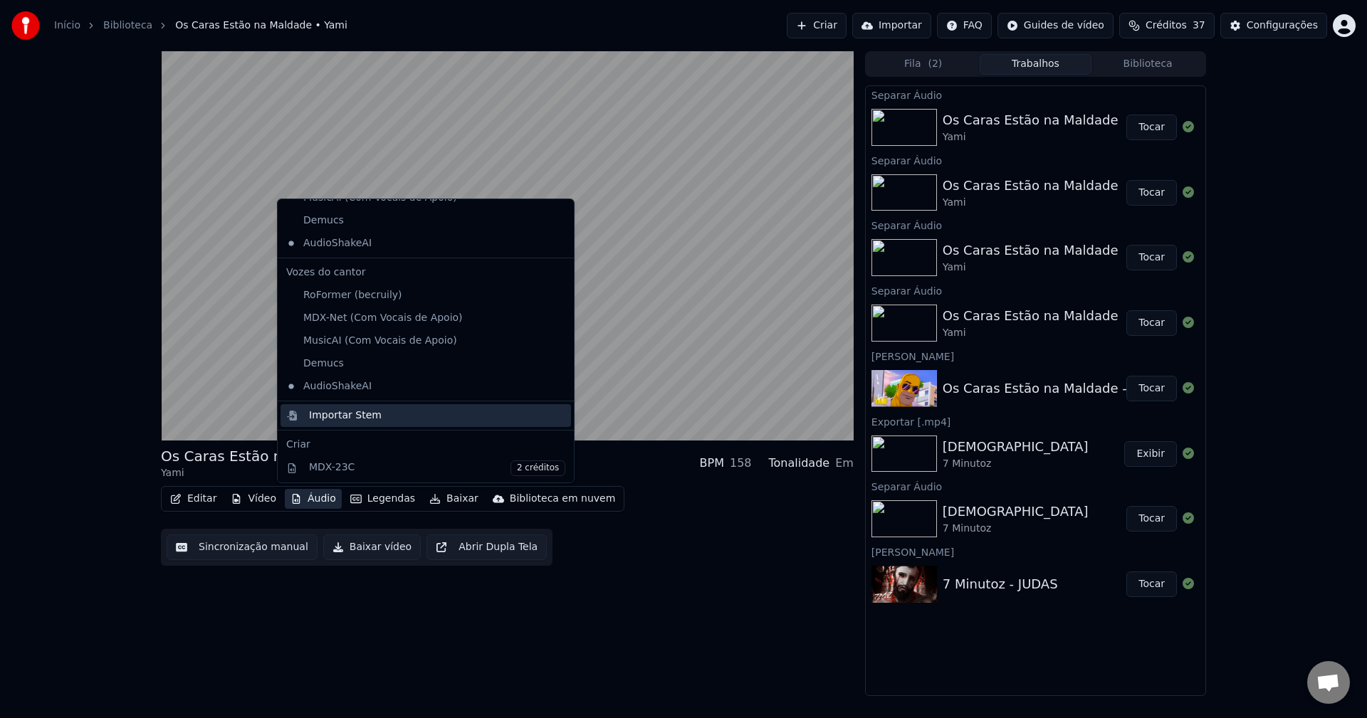
scroll to position [0, 0]
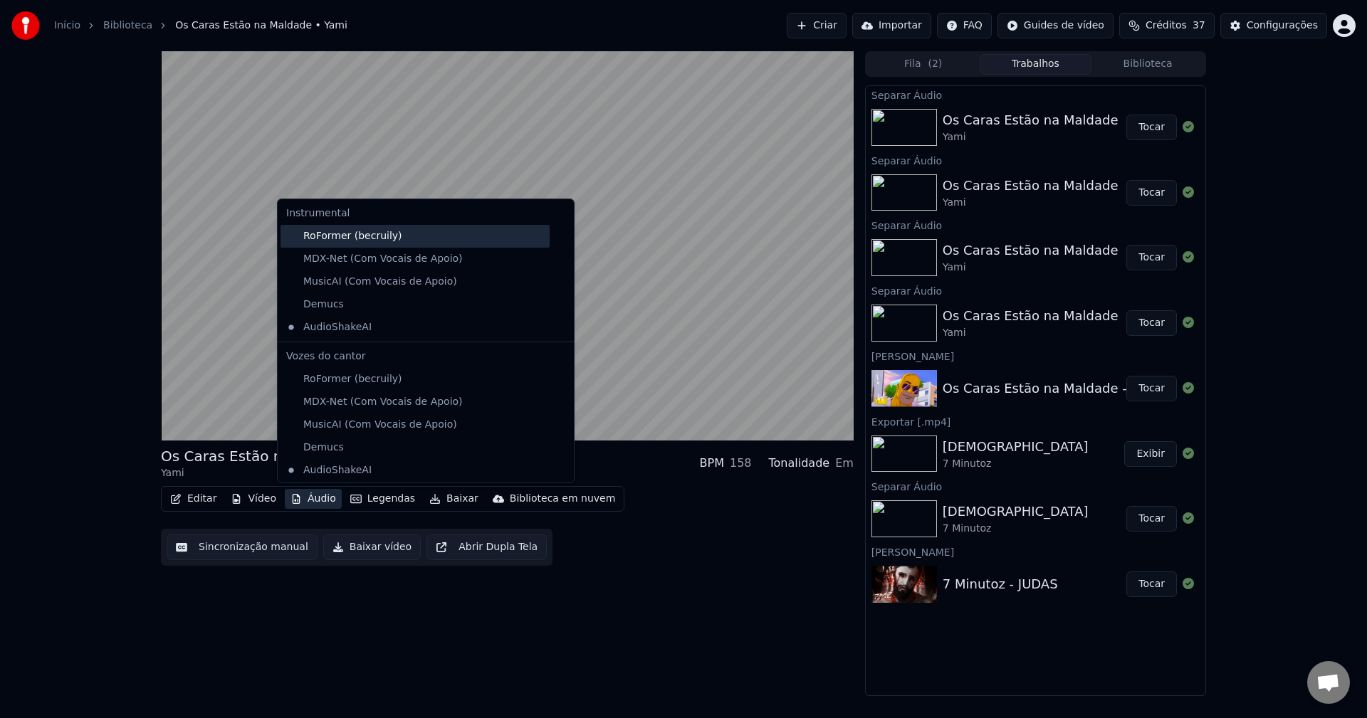
click at [384, 239] on div "RoFormer (becruily)" at bounding box center [415, 236] width 269 height 23
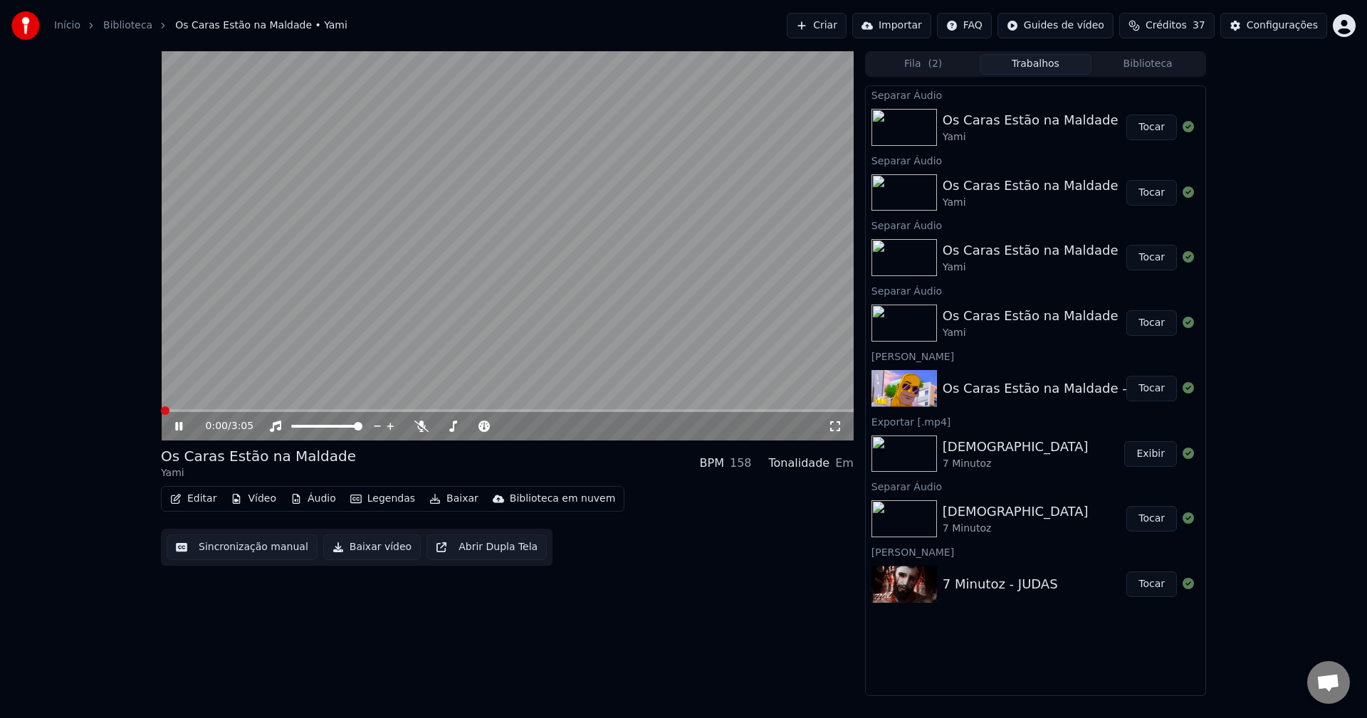
click at [360, 348] on video at bounding box center [507, 245] width 693 height 389
click at [250, 80] on video at bounding box center [507, 245] width 693 height 389
click at [303, 497] on button "Áudio" at bounding box center [313, 499] width 57 height 20
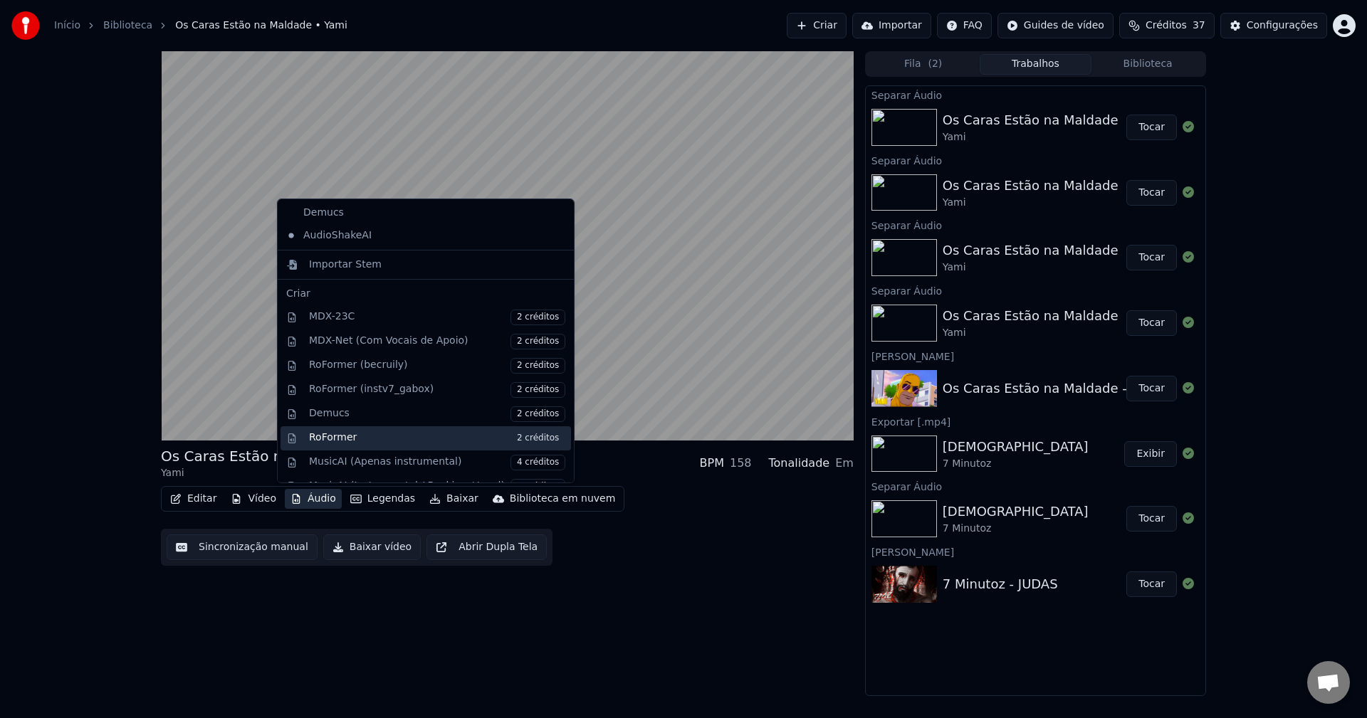
scroll to position [285, 0]
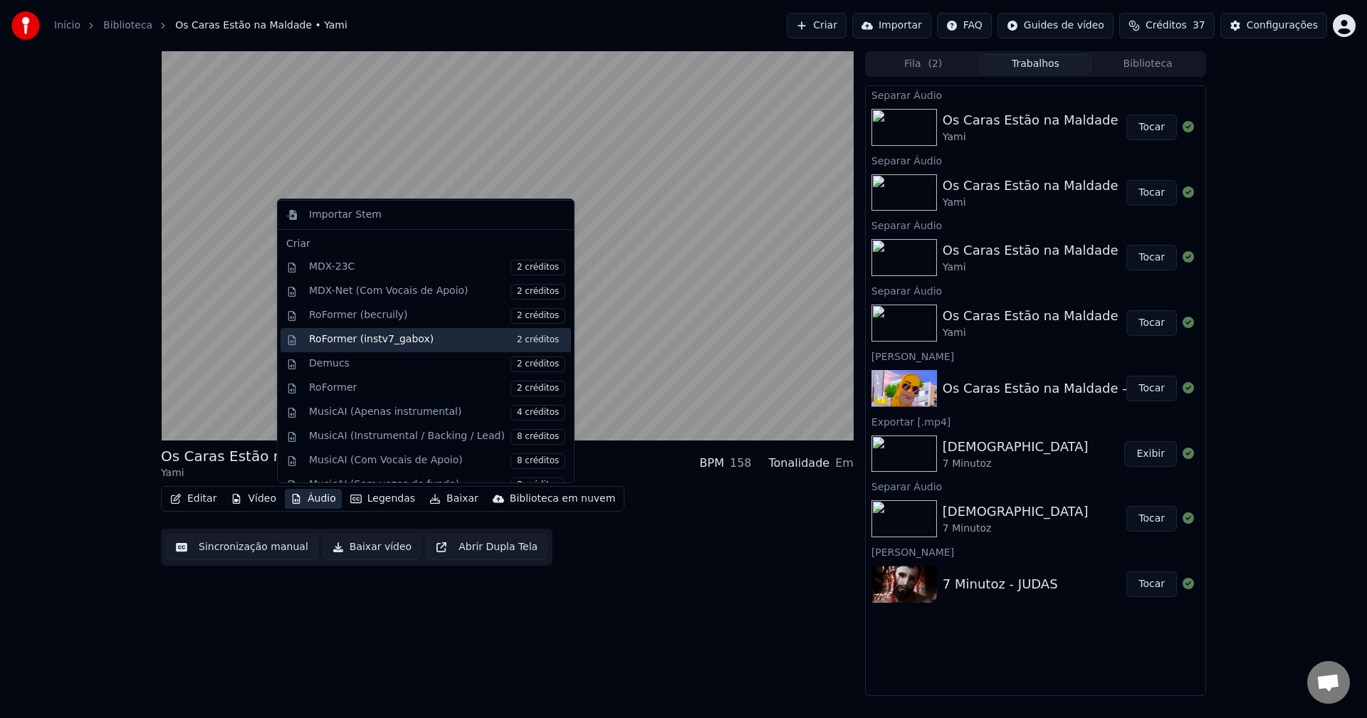
click at [409, 343] on div "RoFormer (instv7_gabox) 2 créditos" at bounding box center [437, 341] width 256 height 16
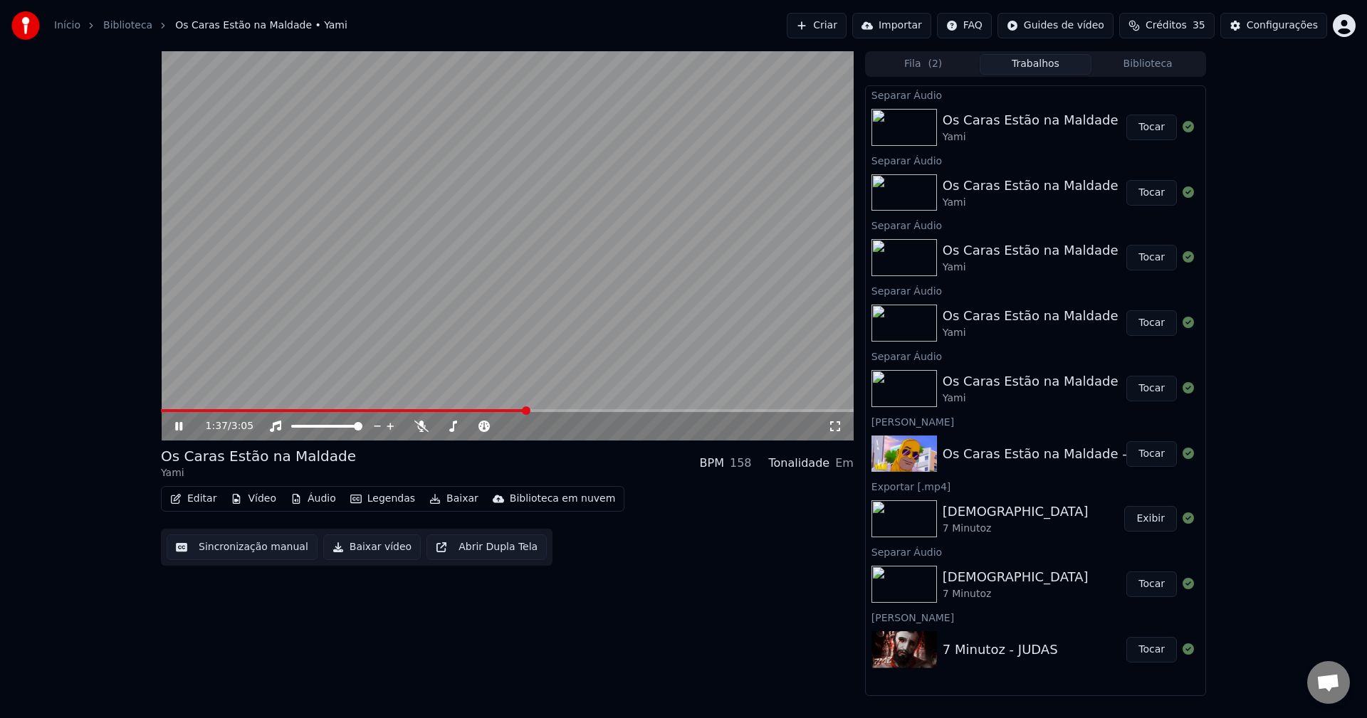
click at [320, 499] on button "Áudio" at bounding box center [313, 499] width 57 height 20
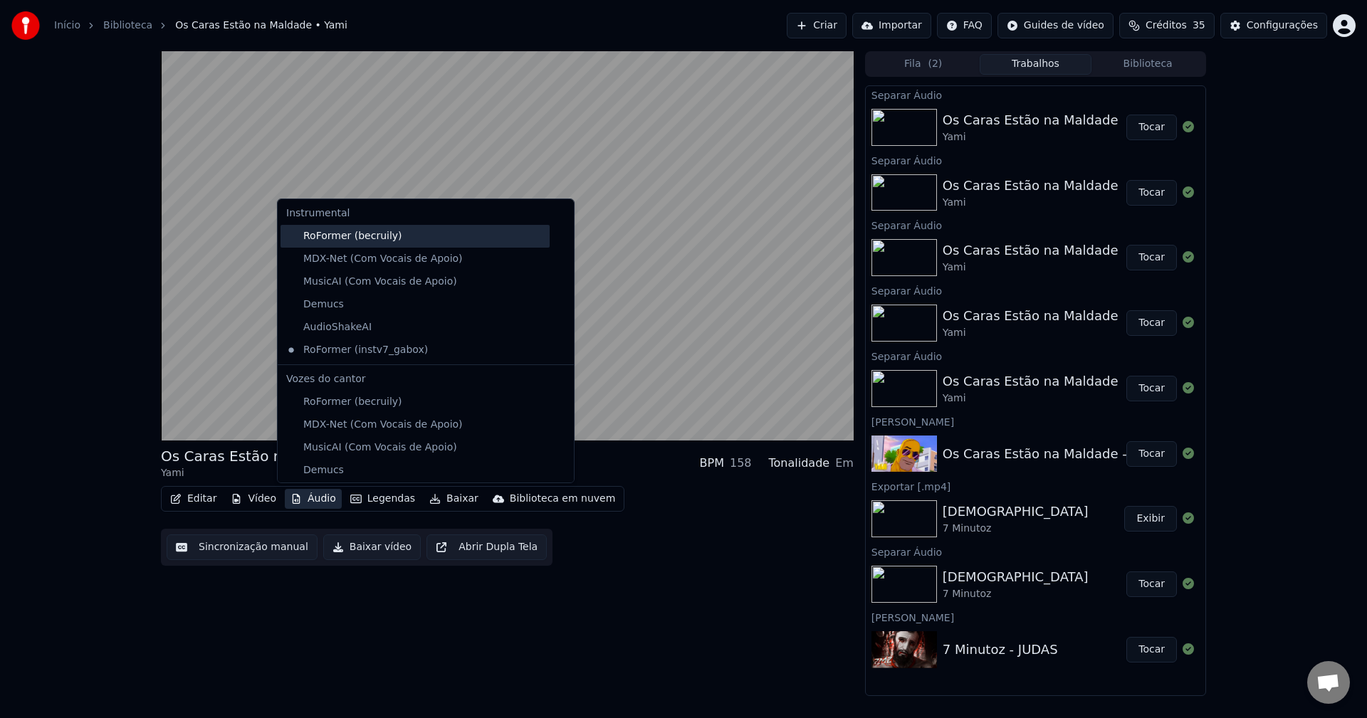
click at [369, 236] on div "RoFormer (becruily)" at bounding box center [415, 236] width 269 height 23
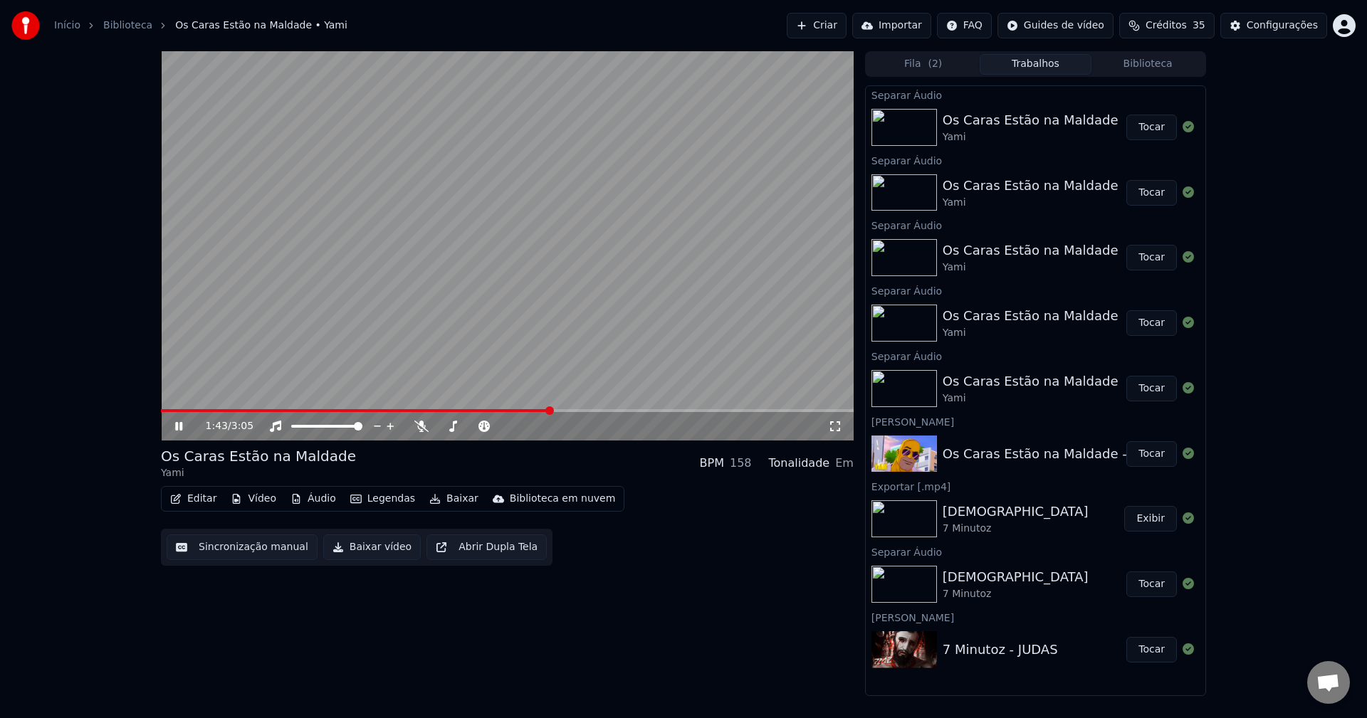
click at [445, 498] on button "Baixar" at bounding box center [454, 499] width 61 height 20
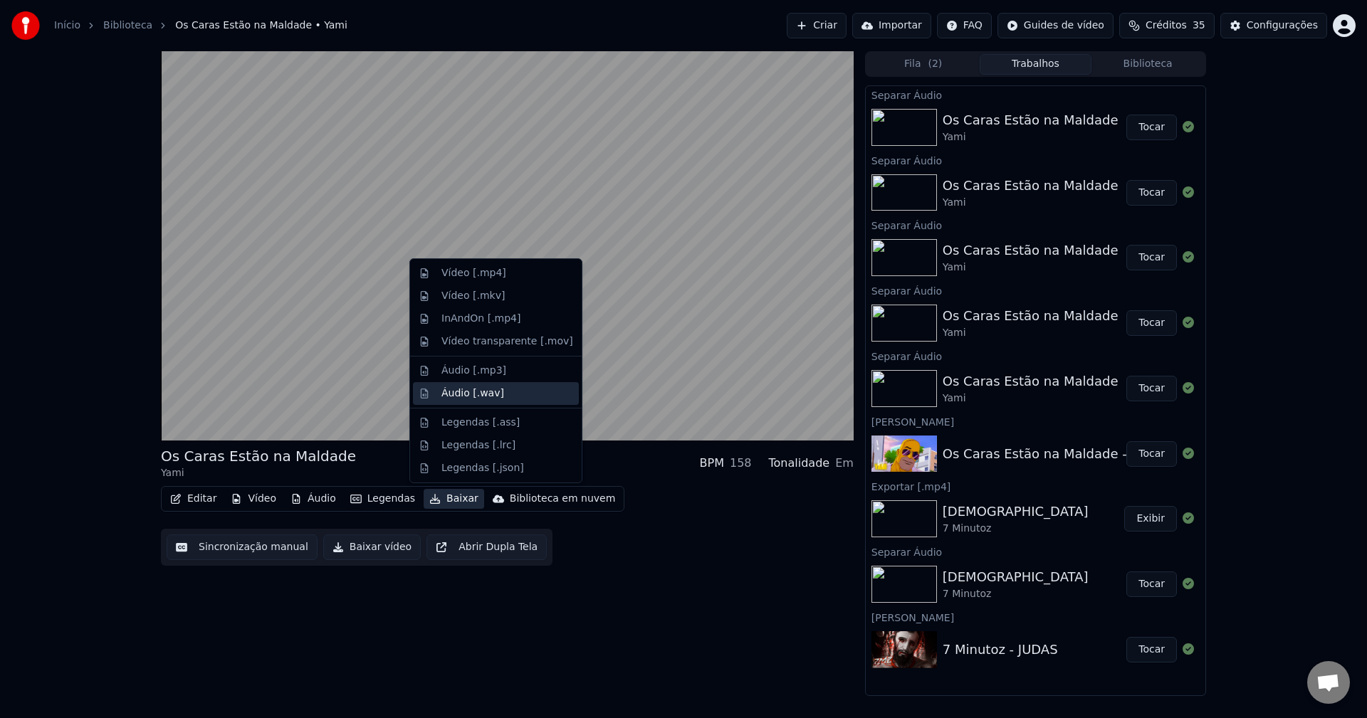
click at [488, 396] on div "Áudio [.wav]" at bounding box center [472, 394] width 63 height 14
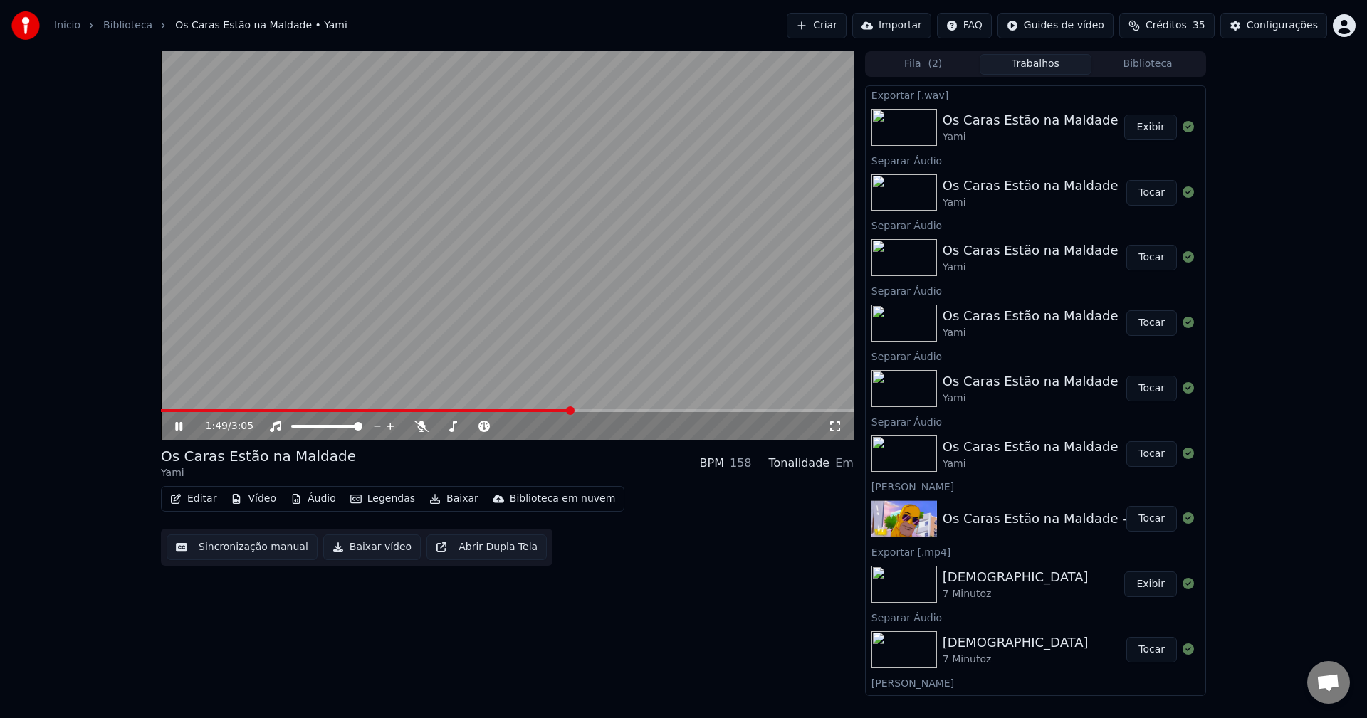
click at [693, 300] on video at bounding box center [507, 245] width 693 height 389
click at [1141, 128] on button "Exibir" at bounding box center [1150, 128] width 53 height 26
